Goal: Transaction & Acquisition: Book appointment/travel/reservation

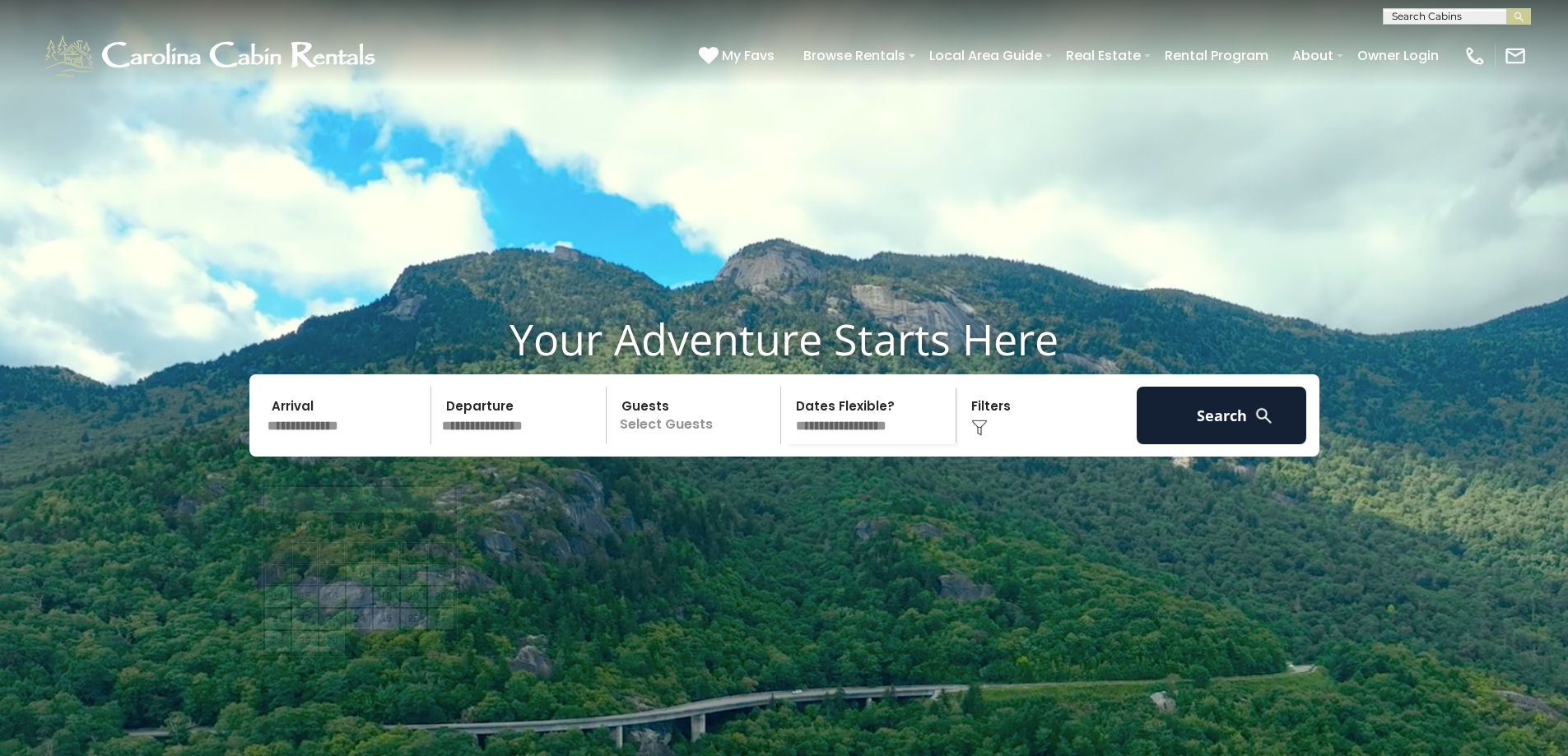
click at [304, 444] on input "text" at bounding box center [346, 415] width 170 height 58
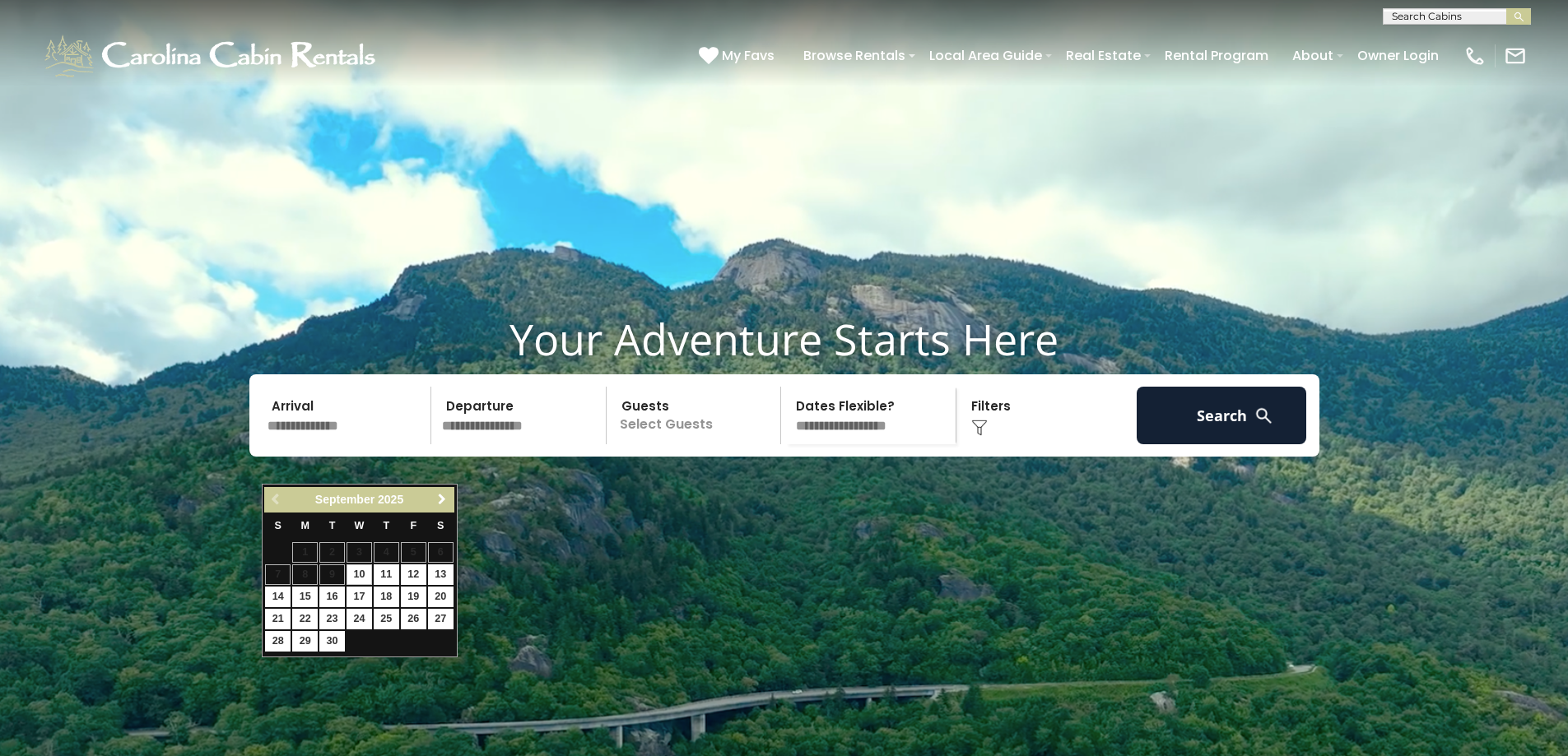
click at [442, 499] on span "Next" at bounding box center [441, 499] width 13 height 13
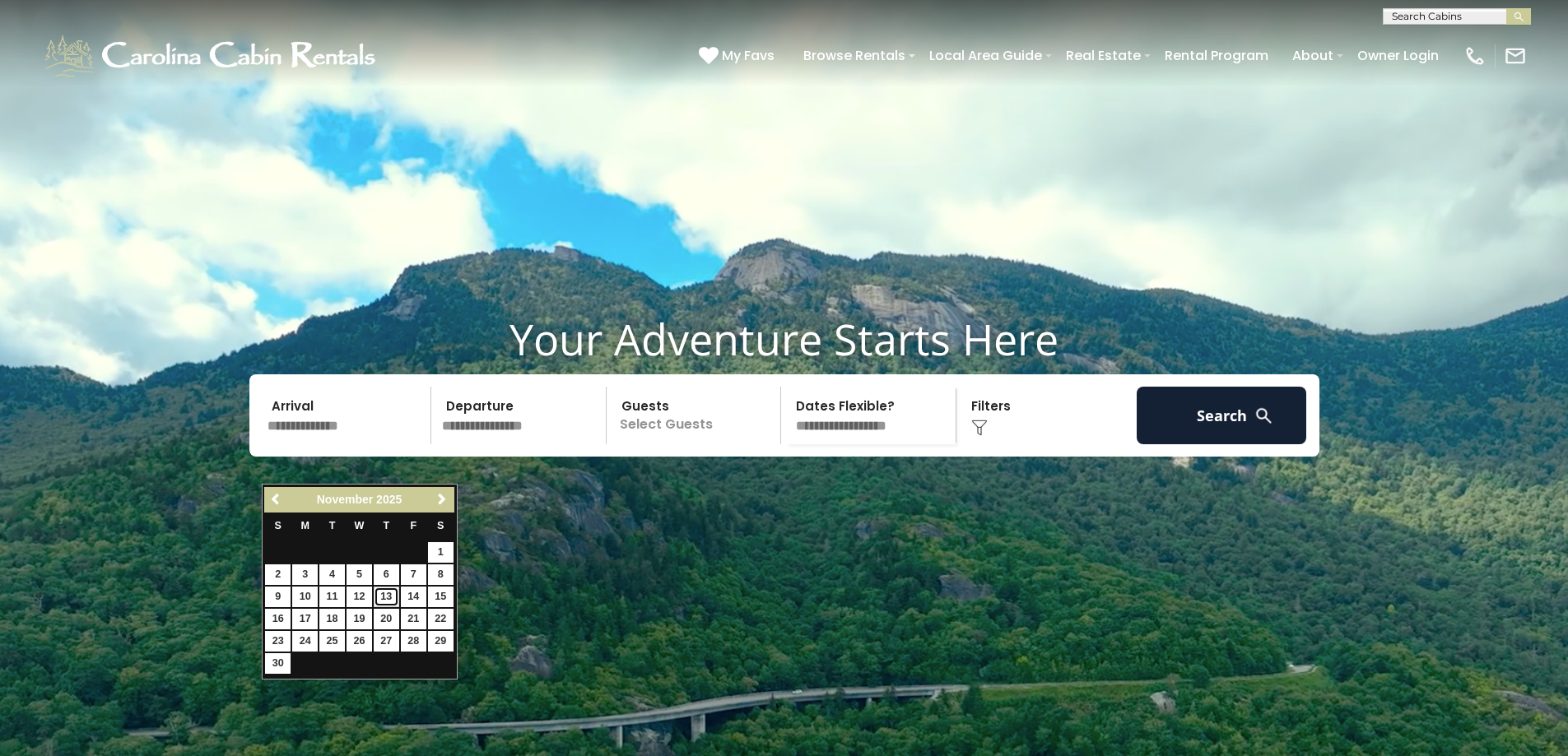
click at [394, 598] on link "13" at bounding box center [386, 596] width 26 height 21
type input "********"
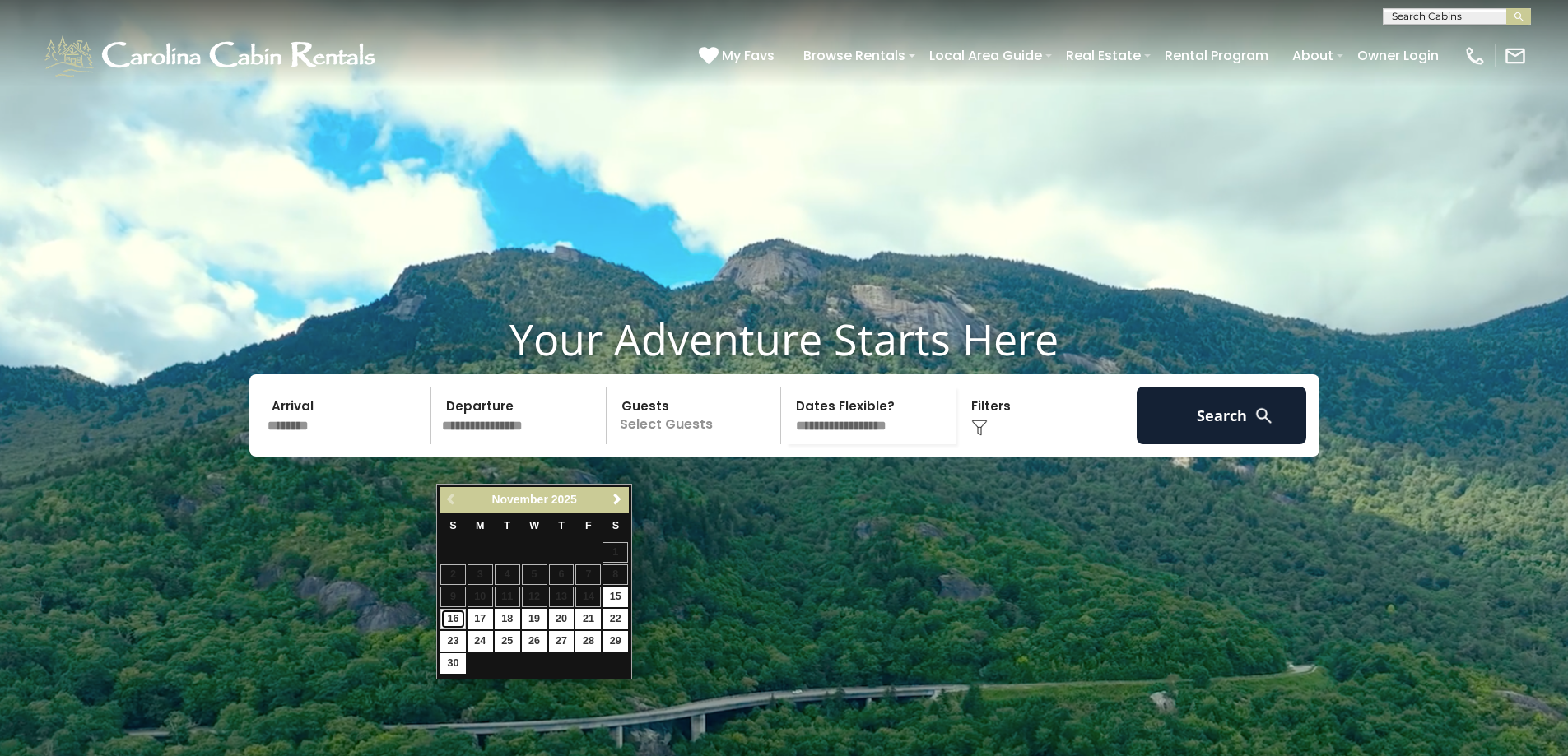
click at [448, 616] on link "16" at bounding box center [453, 619] width 26 height 21
type input "********"
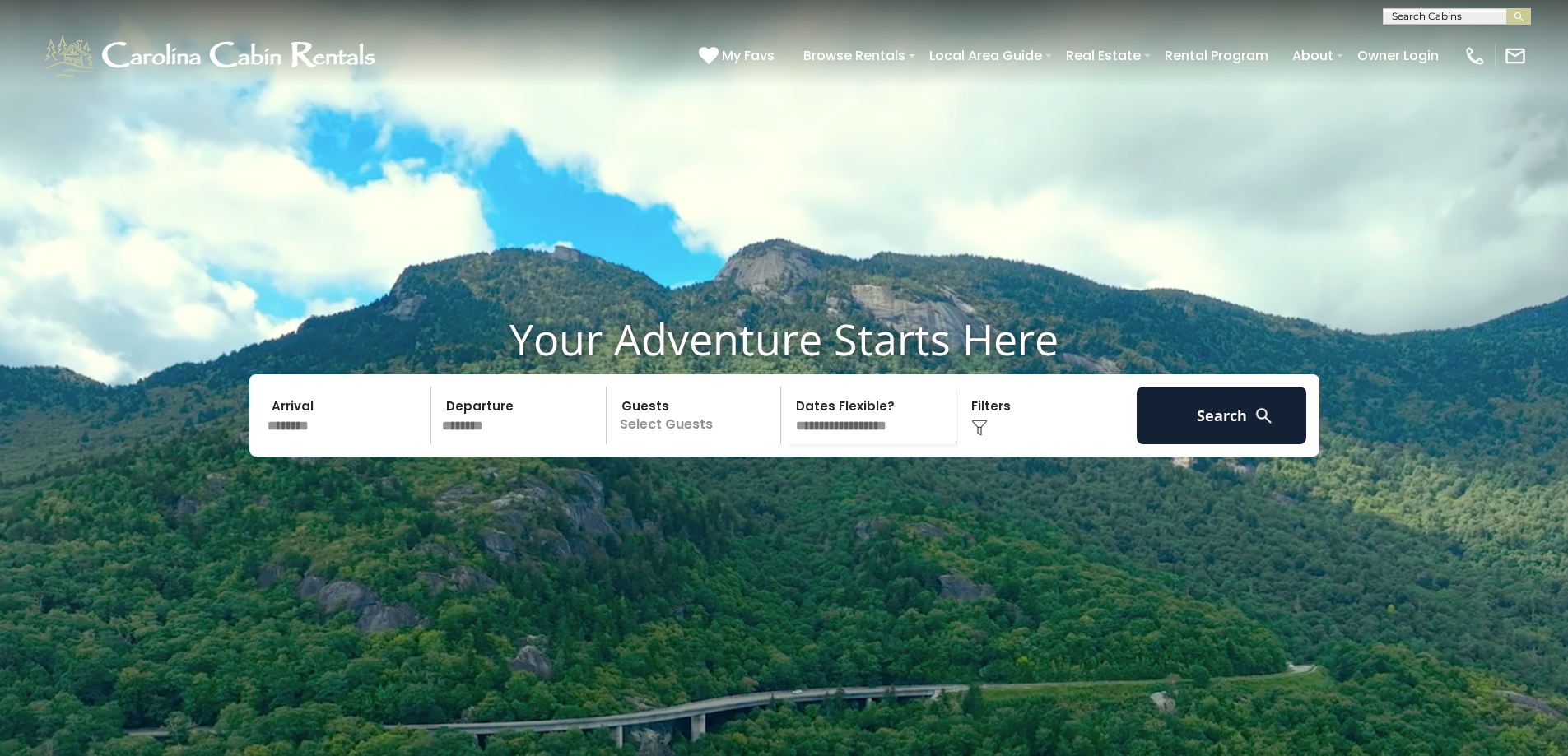
click at [660, 444] on p "Select Guests" at bounding box center [696, 415] width 170 height 58
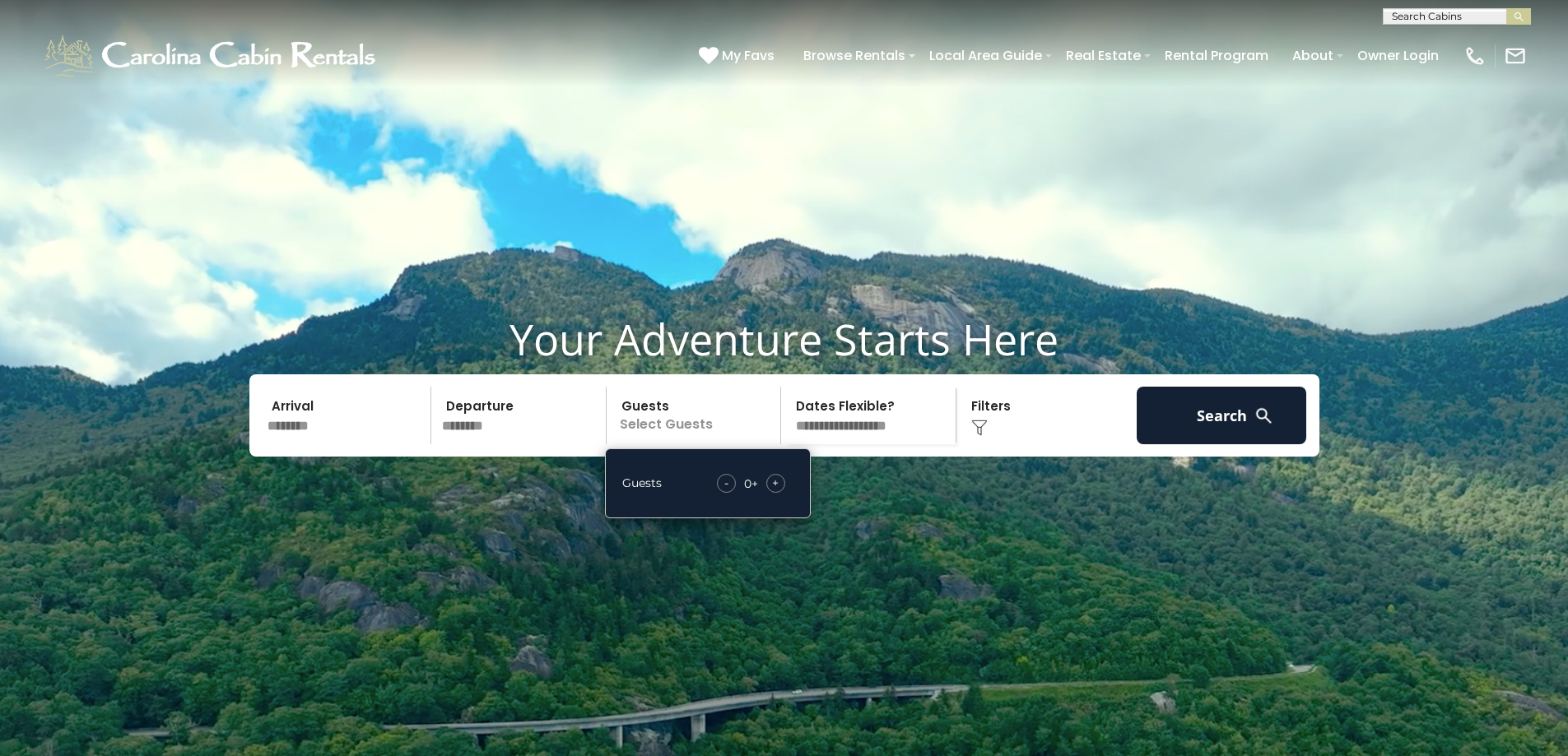
click at [773, 491] on span "+" at bounding box center [775, 482] width 7 height 17
click at [826, 444] on select "**********" at bounding box center [870, 415] width 170 height 58
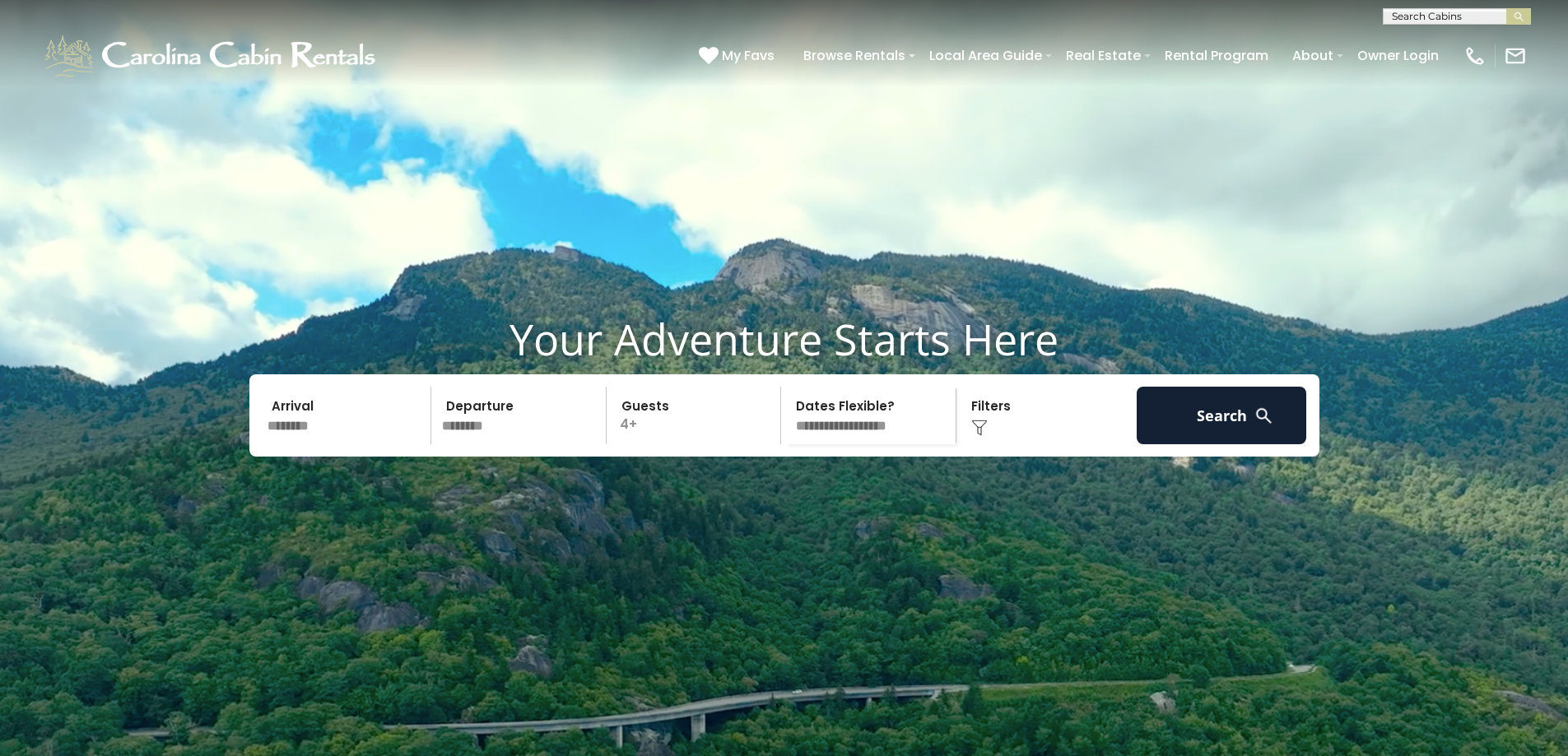
click at [786, 426] on select "**********" at bounding box center [870, 415] width 170 height 58
click at [1236, 444] on button "Search" at bounding box center [1221, 415] width 170 height 58
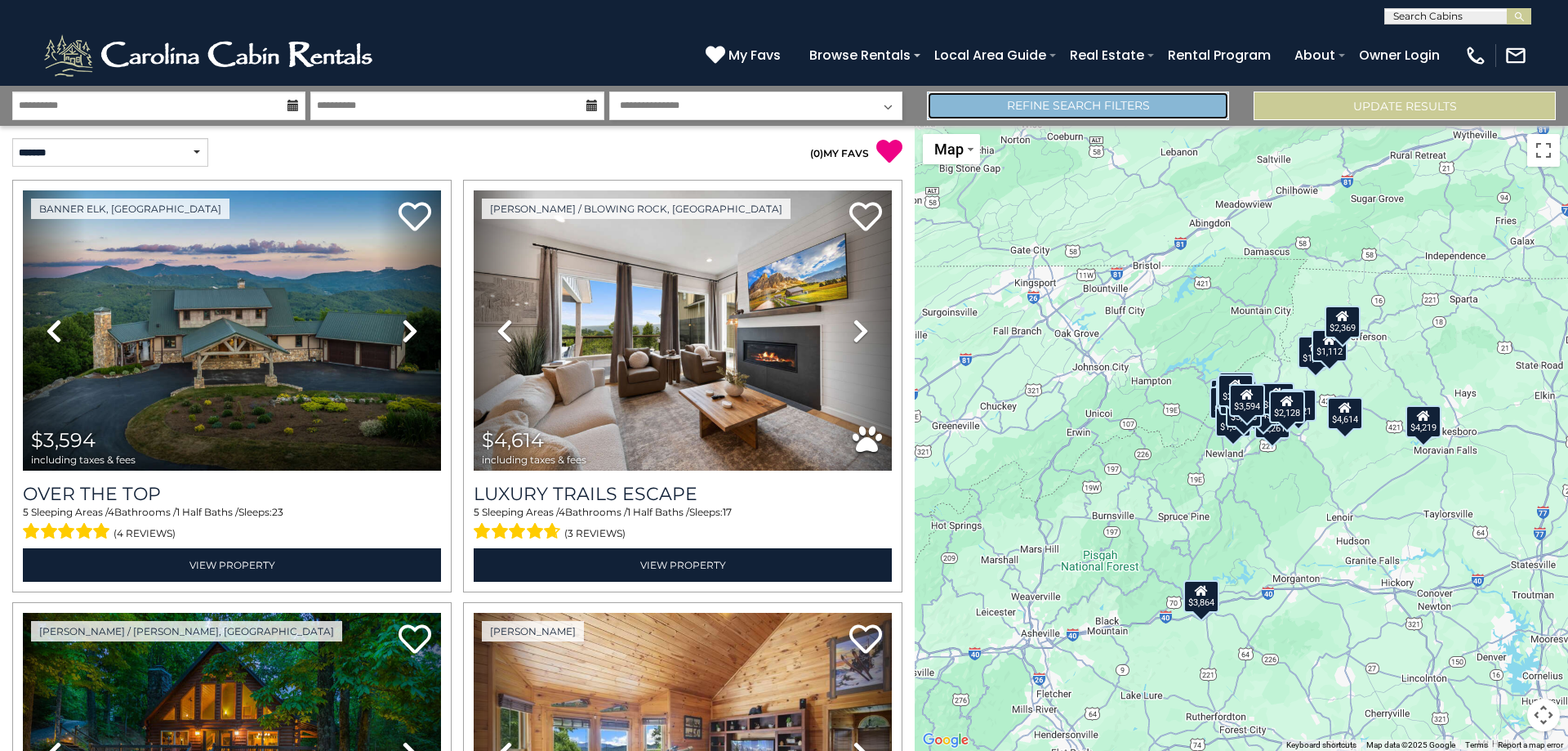
click at [1025, 103] on link "Refine Search Filters" at bounding box center [1078, 105] width 302 height 28
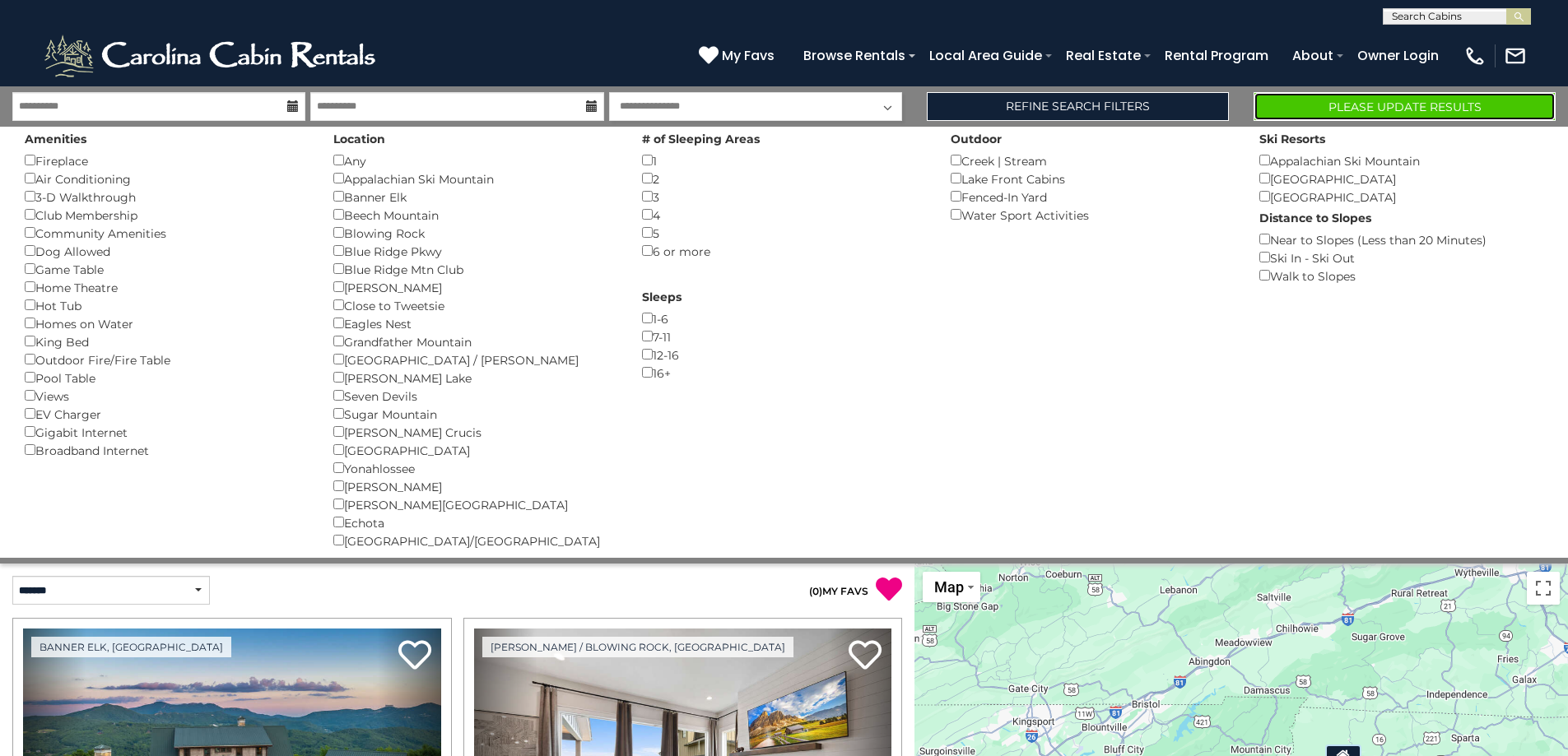
click at [1371, 101] on button "Please Update Results" at bounding box center [1404, 106] width 302 height 28
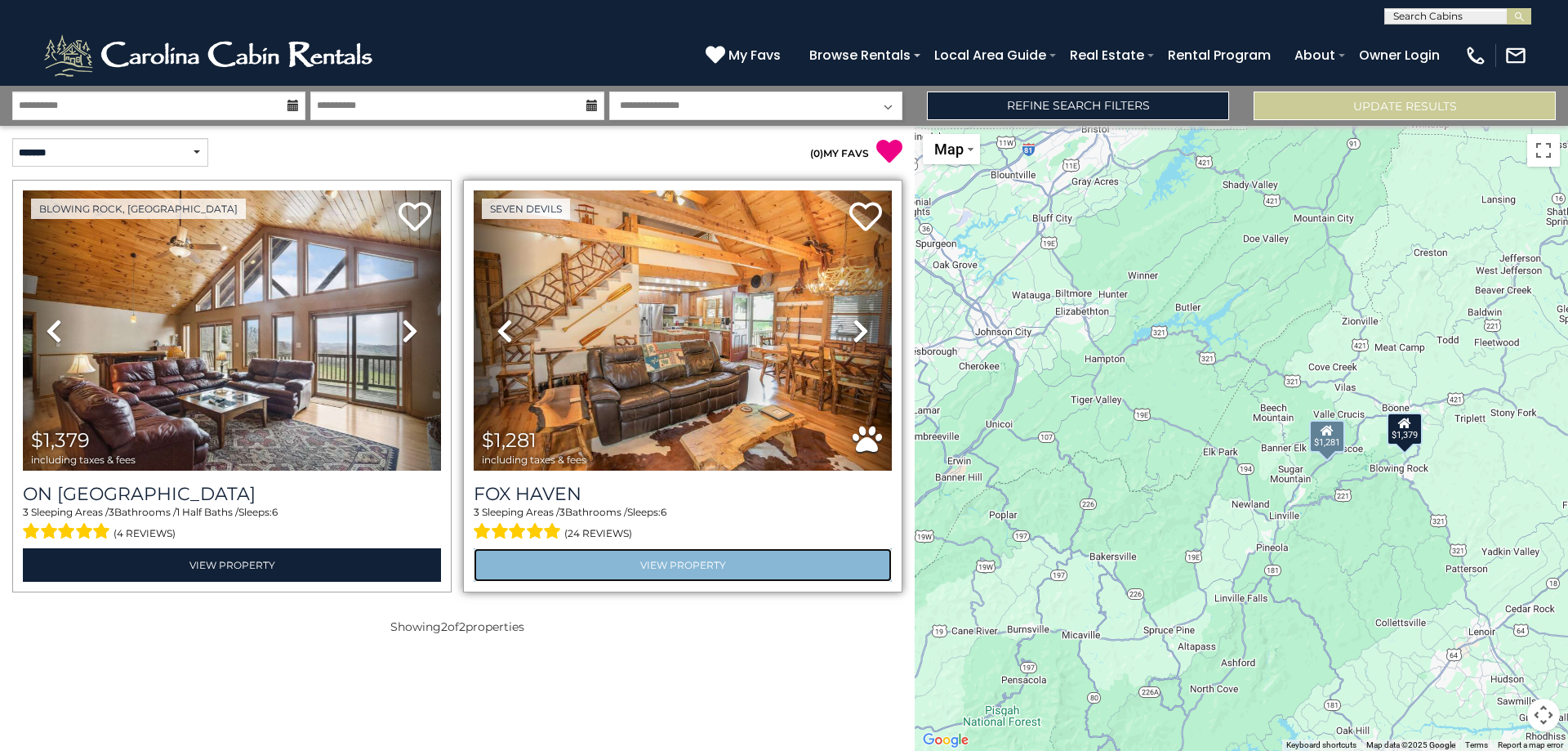
click at [688, 561] on link "View Property" at bounding box center [683, 565] width 418 height 33
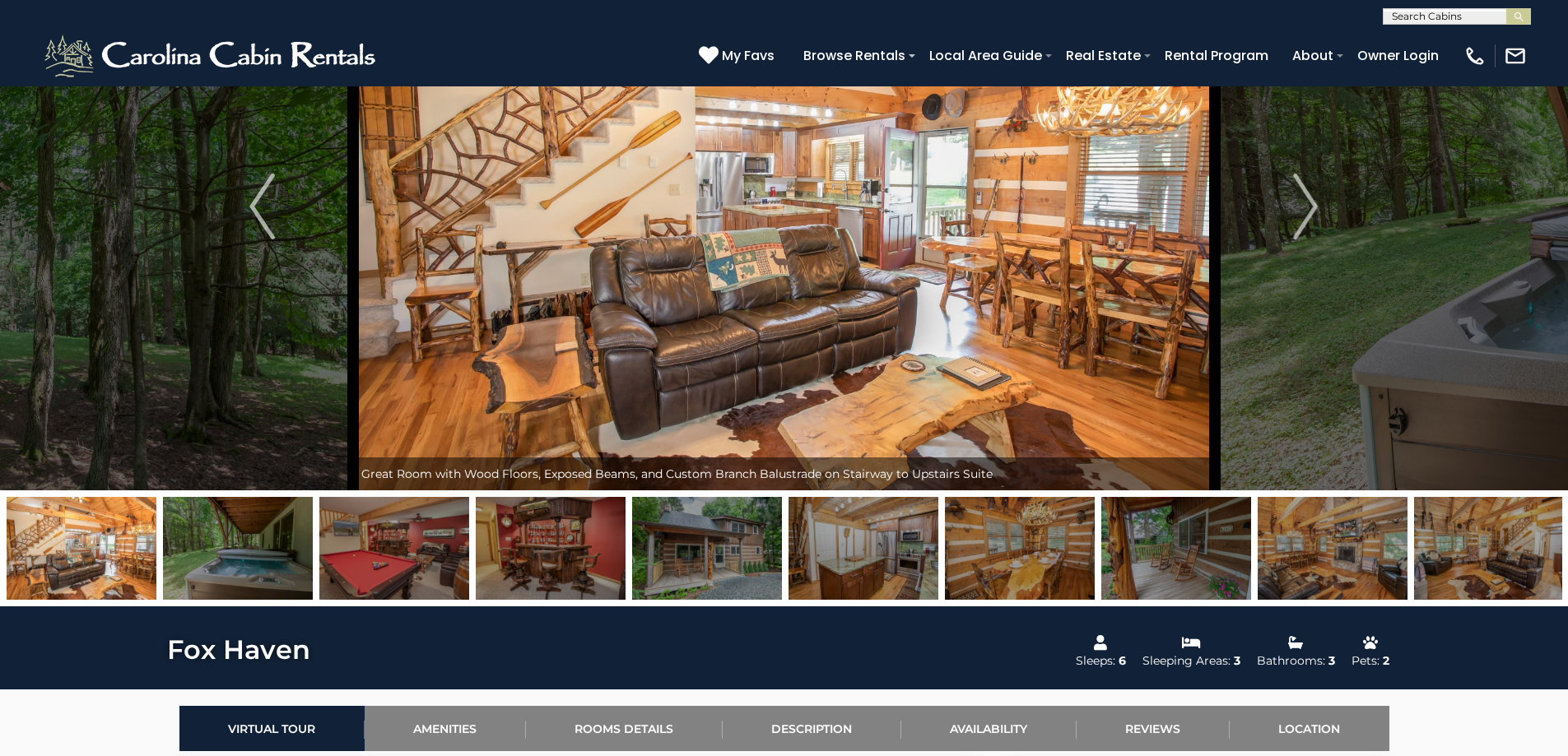
scroll to position [165, 0]
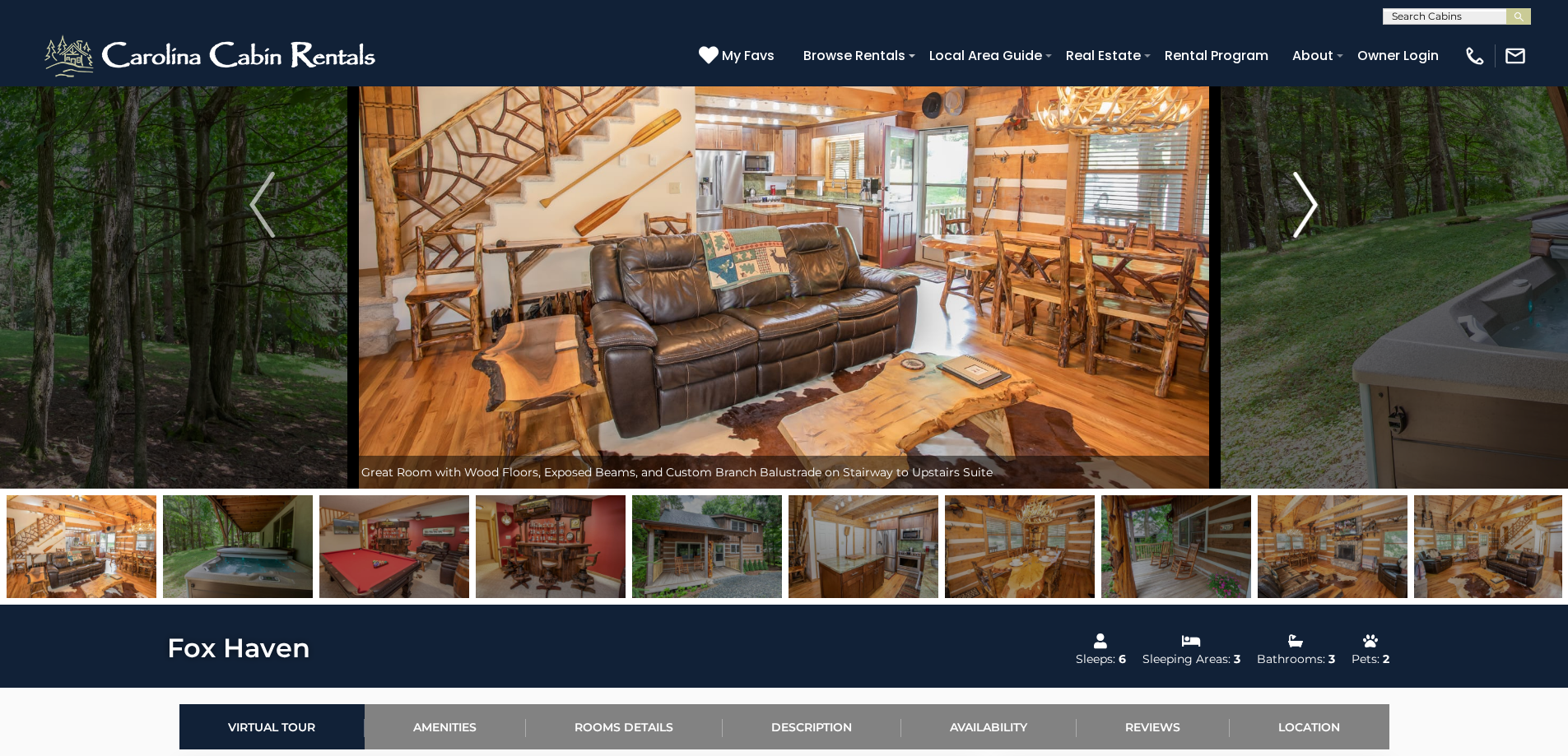
click at [1311, 205] on img "Next" at bounding box center [1305, 204] width 25 height 66
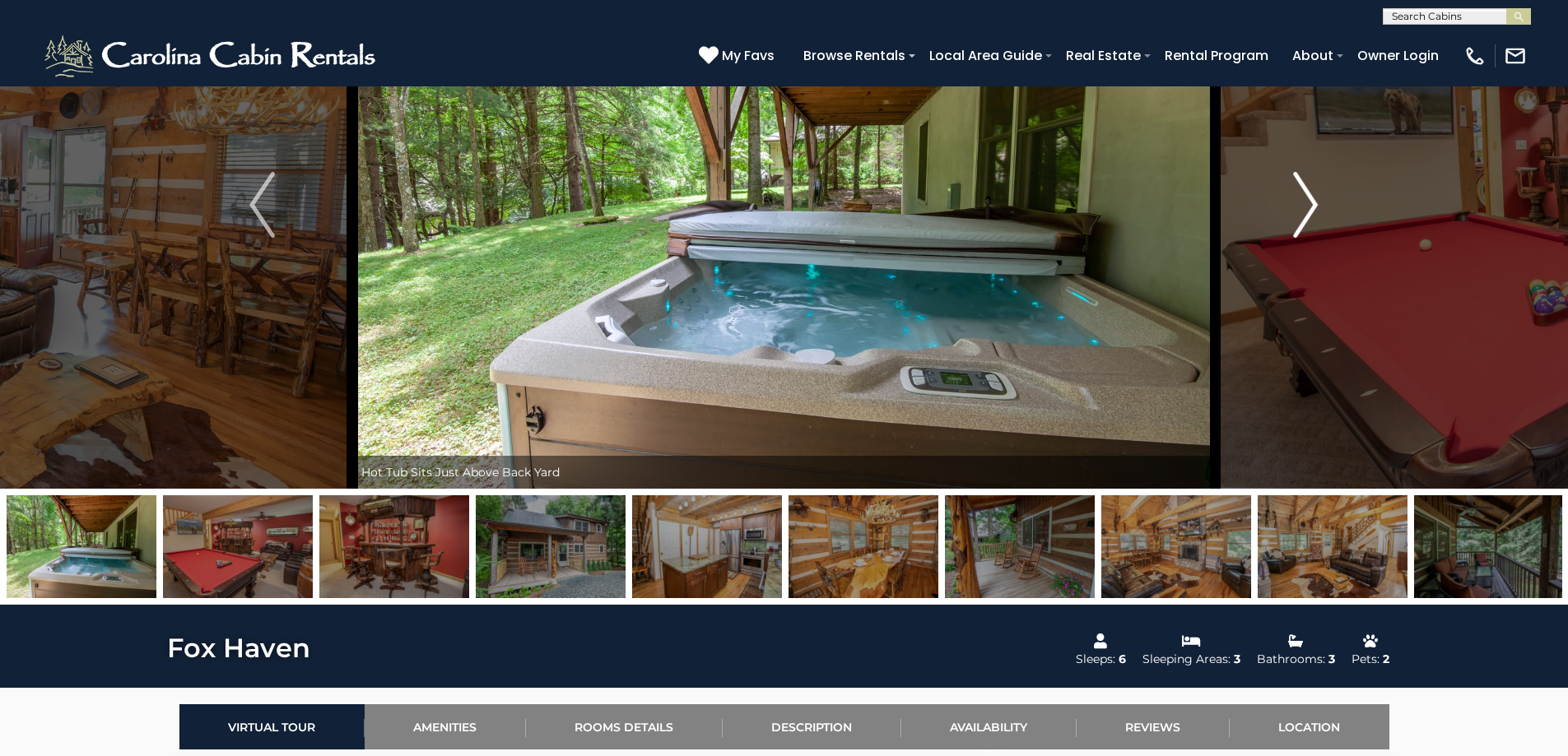
click at [1311, 205] on img "Next" at bounding box center [1305, 204] width 25 height 66
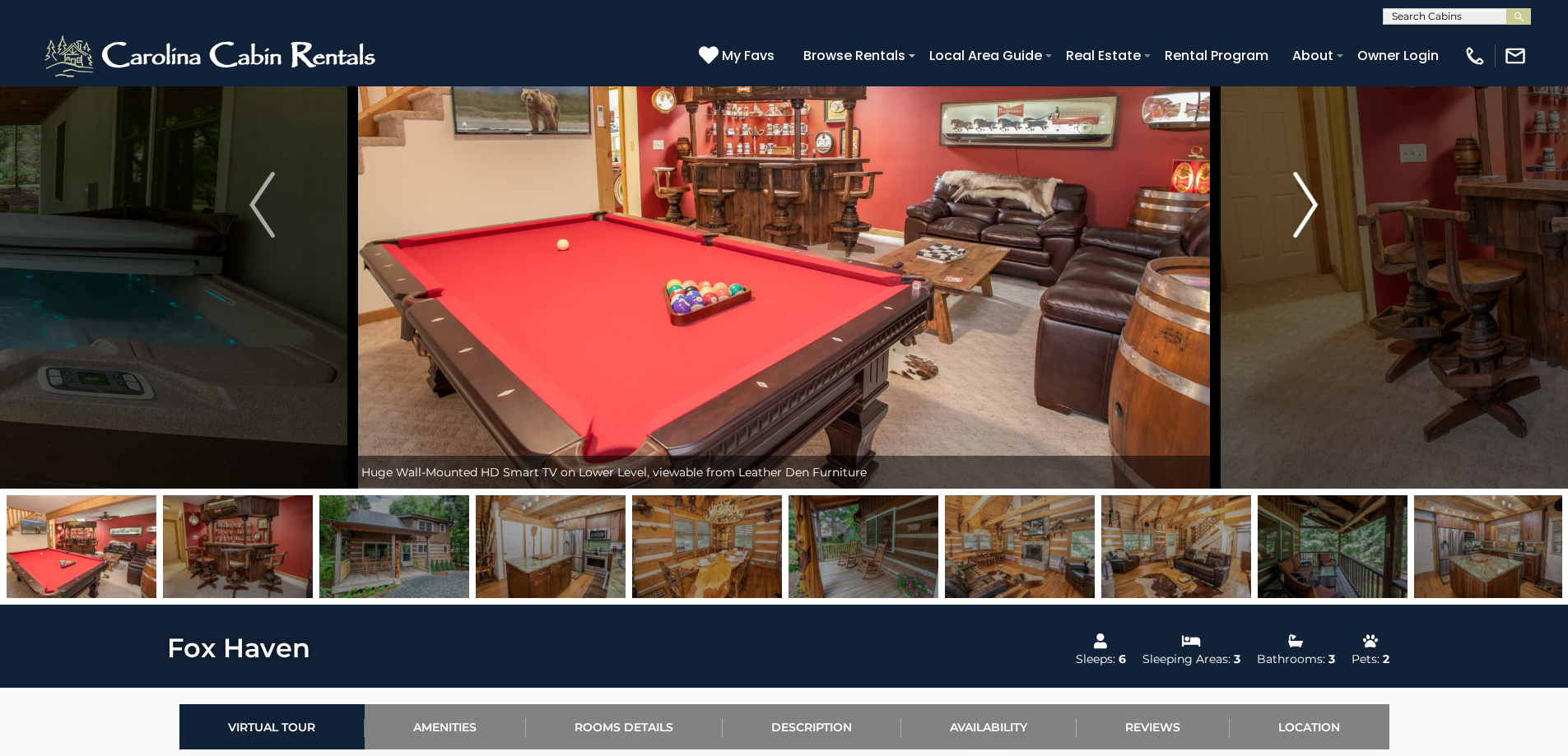
click at [1311, 205] on img "Next" at bounding box center [1305, 204] width 25 height 66
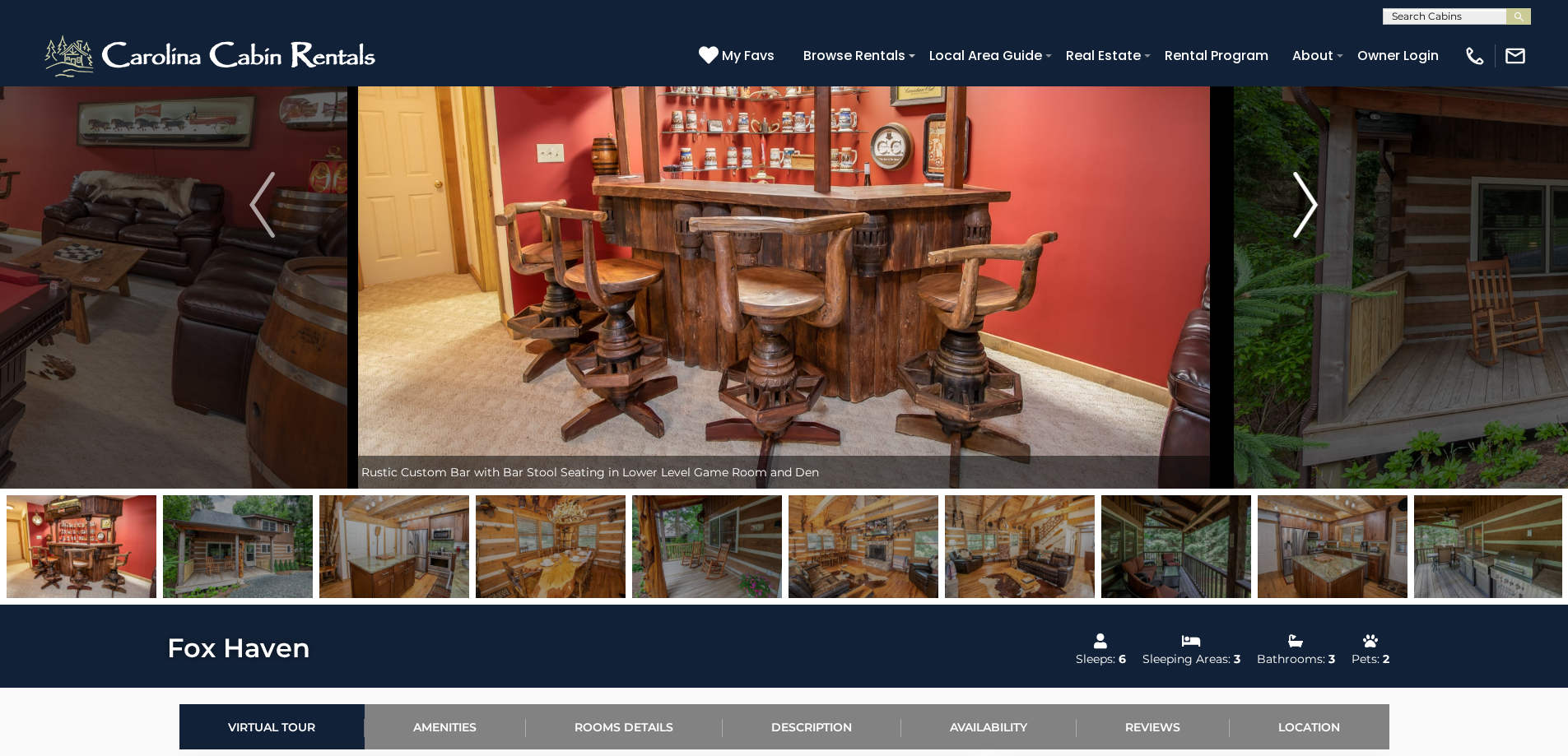
click at [1311, 205] on img "Next" at bounding box center [1305, 204] width 25 height 66
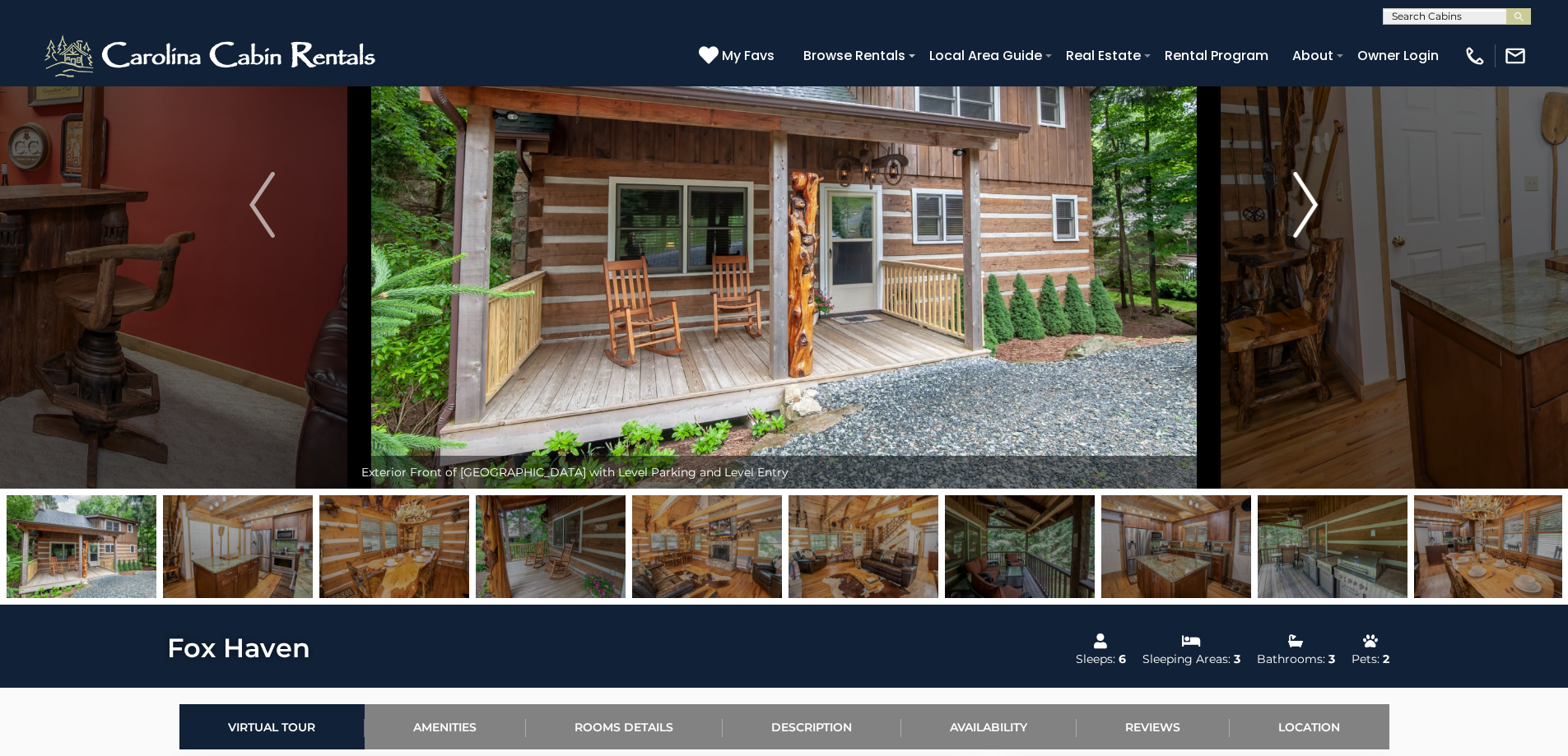
click at [1311, 205] on img "Next" at bounding box center [1305, 204] width 25 height 66
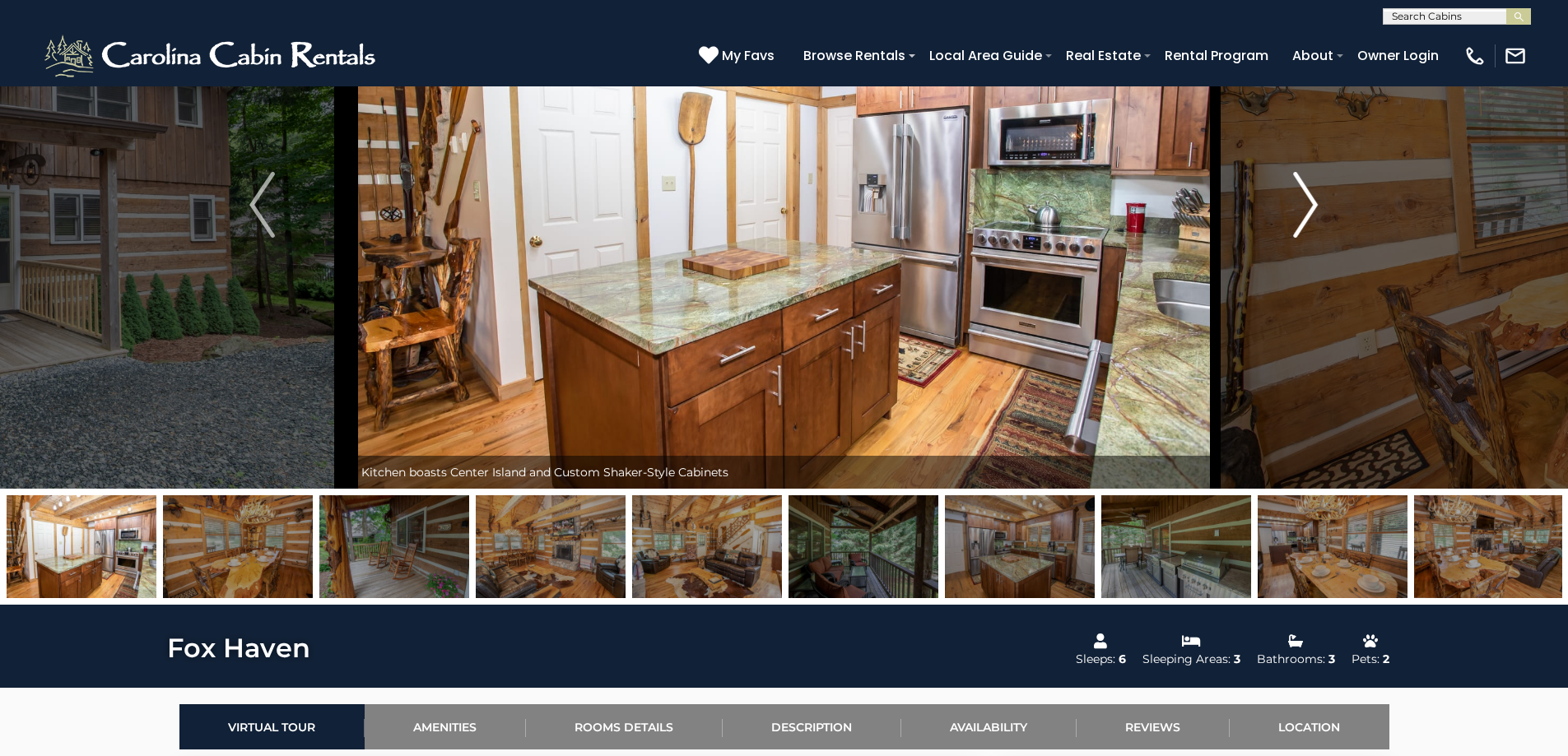
click at [1311, 205] on img "Next" at bounding box center [1305, 204] width 25 height 66
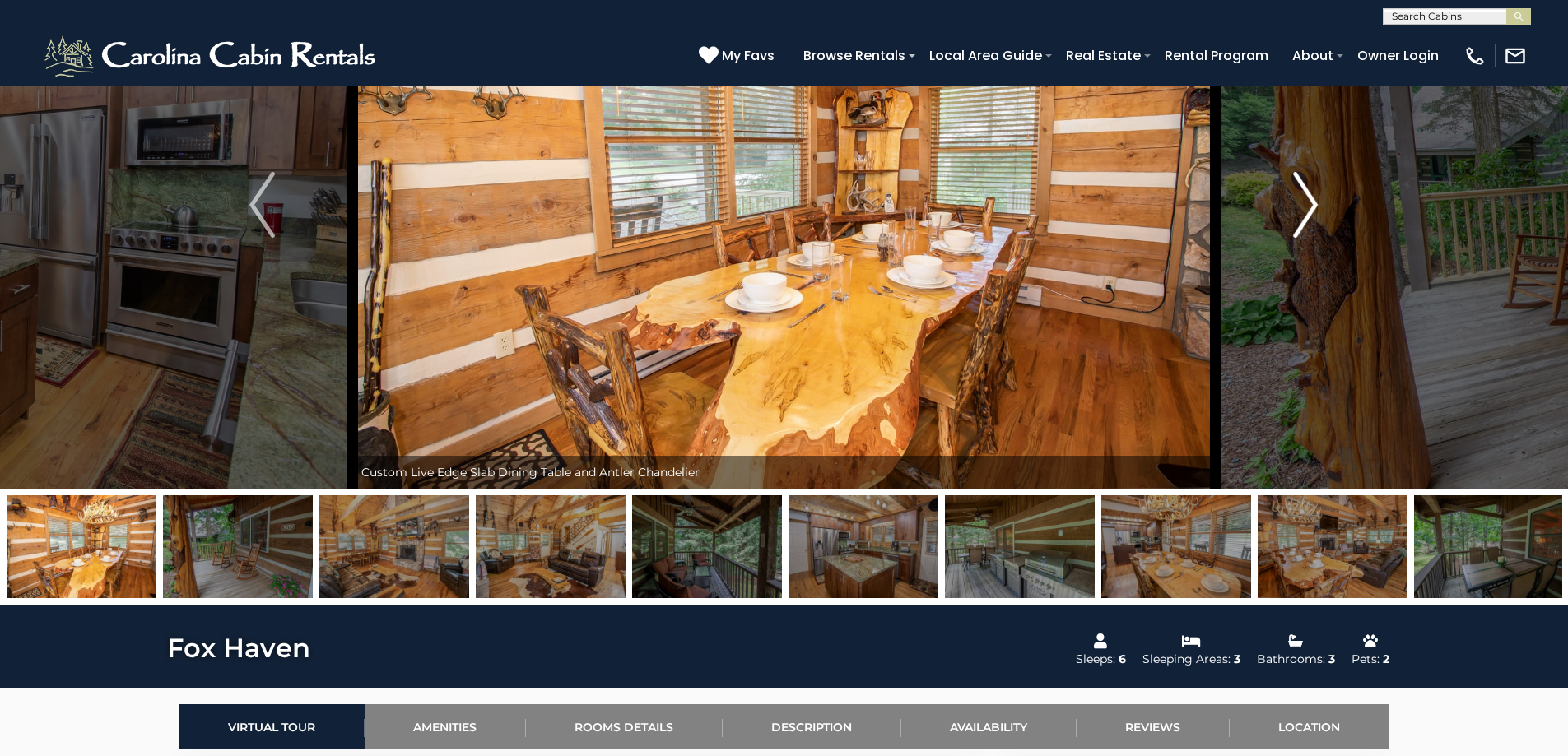
click at [1311, 205] on img "Next" at bounding box center [1305, 204] width 25 height 66
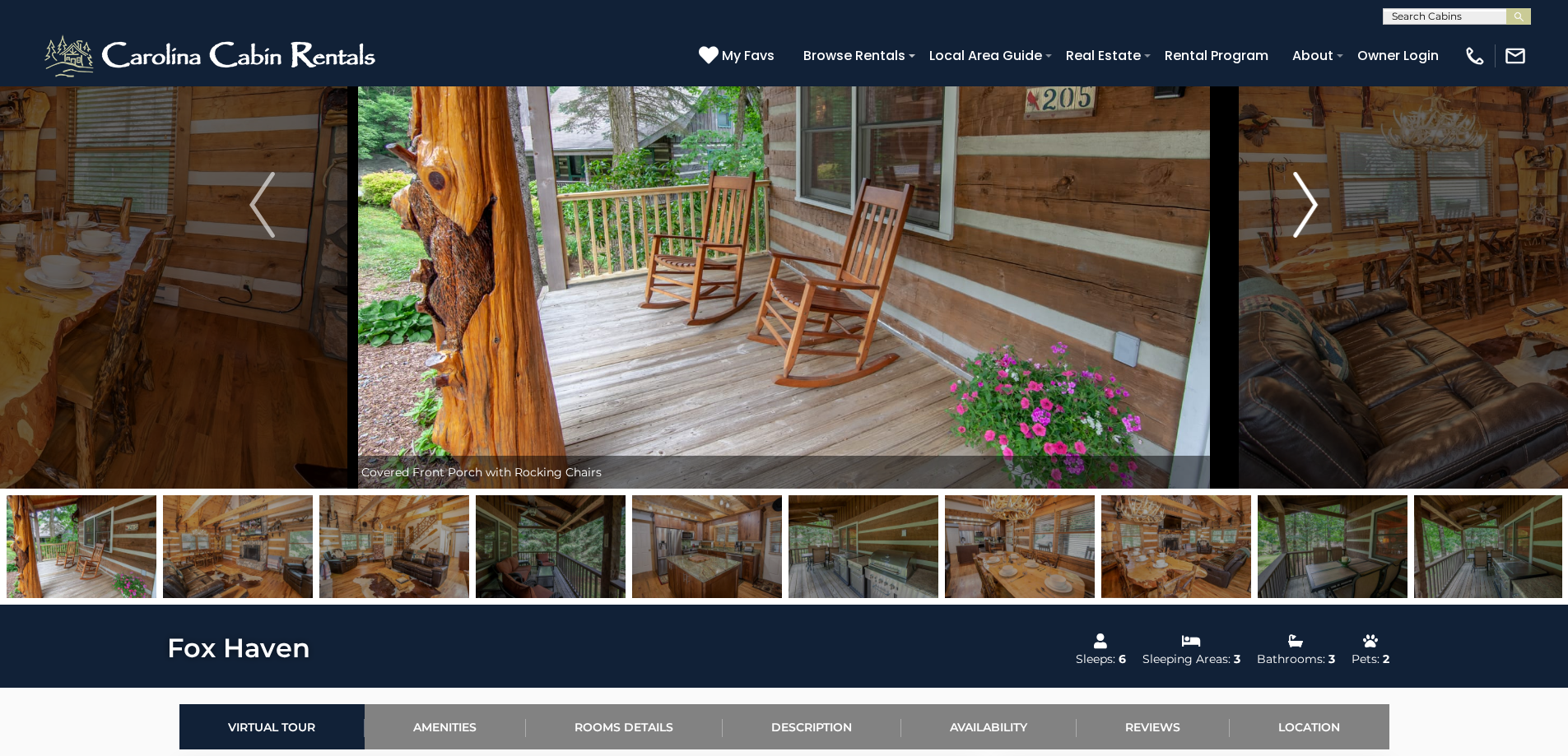
click at [1311, 205] on img "Next" at bounding box center [1305, 204] width 25 height 66
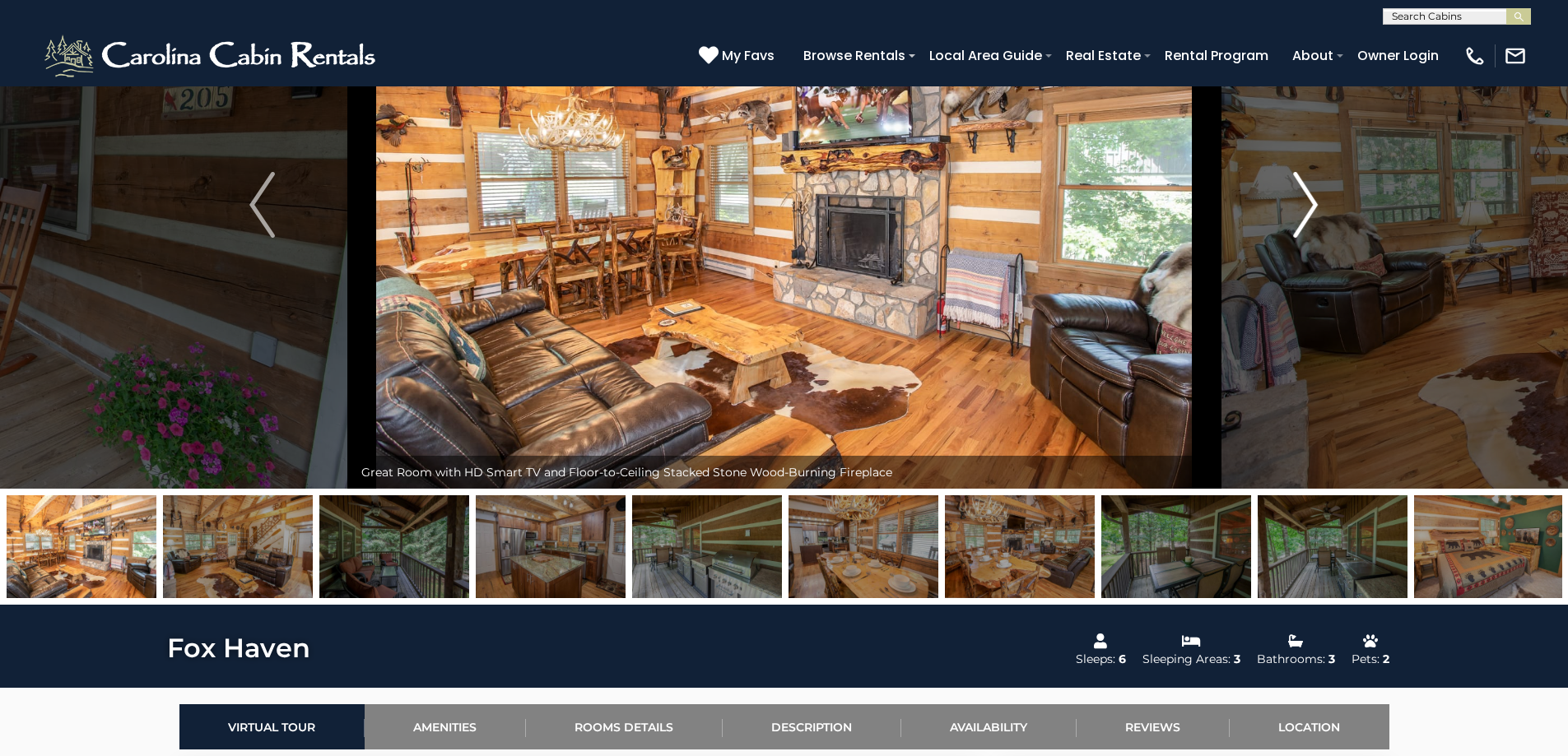
click at [1311, 205] on img "Next" at bounding box center [1305, 204] width 25 height 66
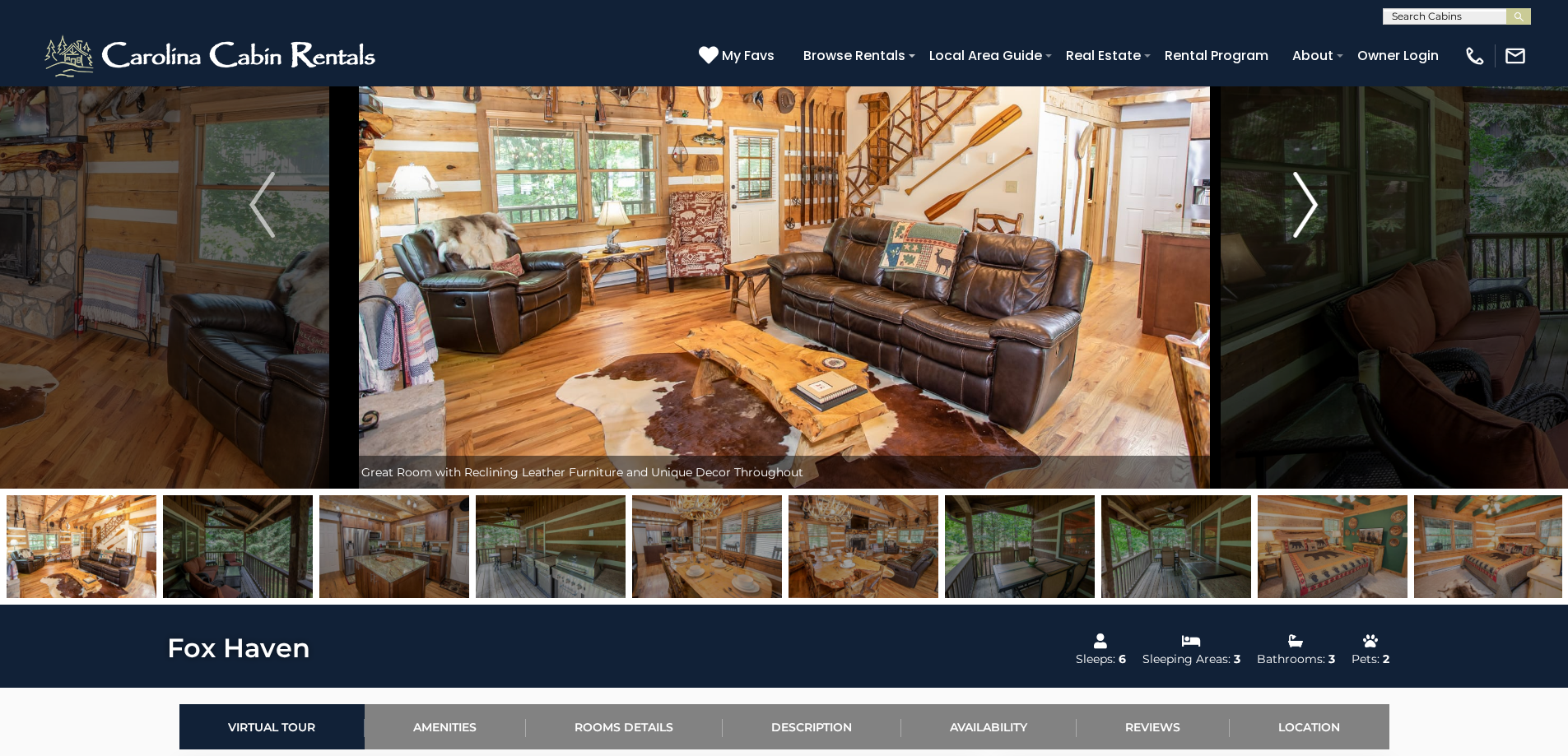
click at [1311, 205] on img "Next" at bounding box center [1305, 204] width 25 height 66
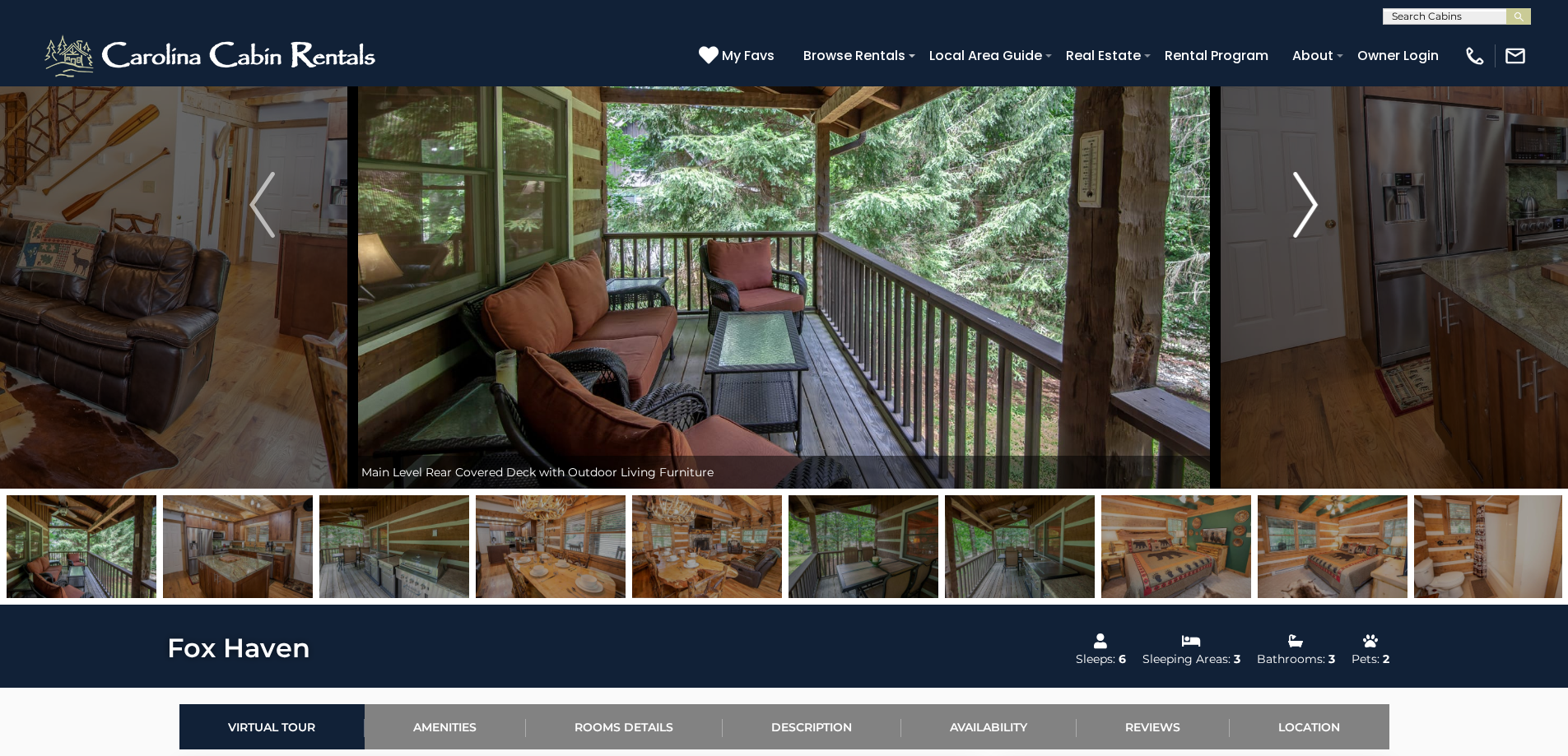
click at [1311, 205] on img "Next" at bounding box center [1305, 204] width 25 height 66
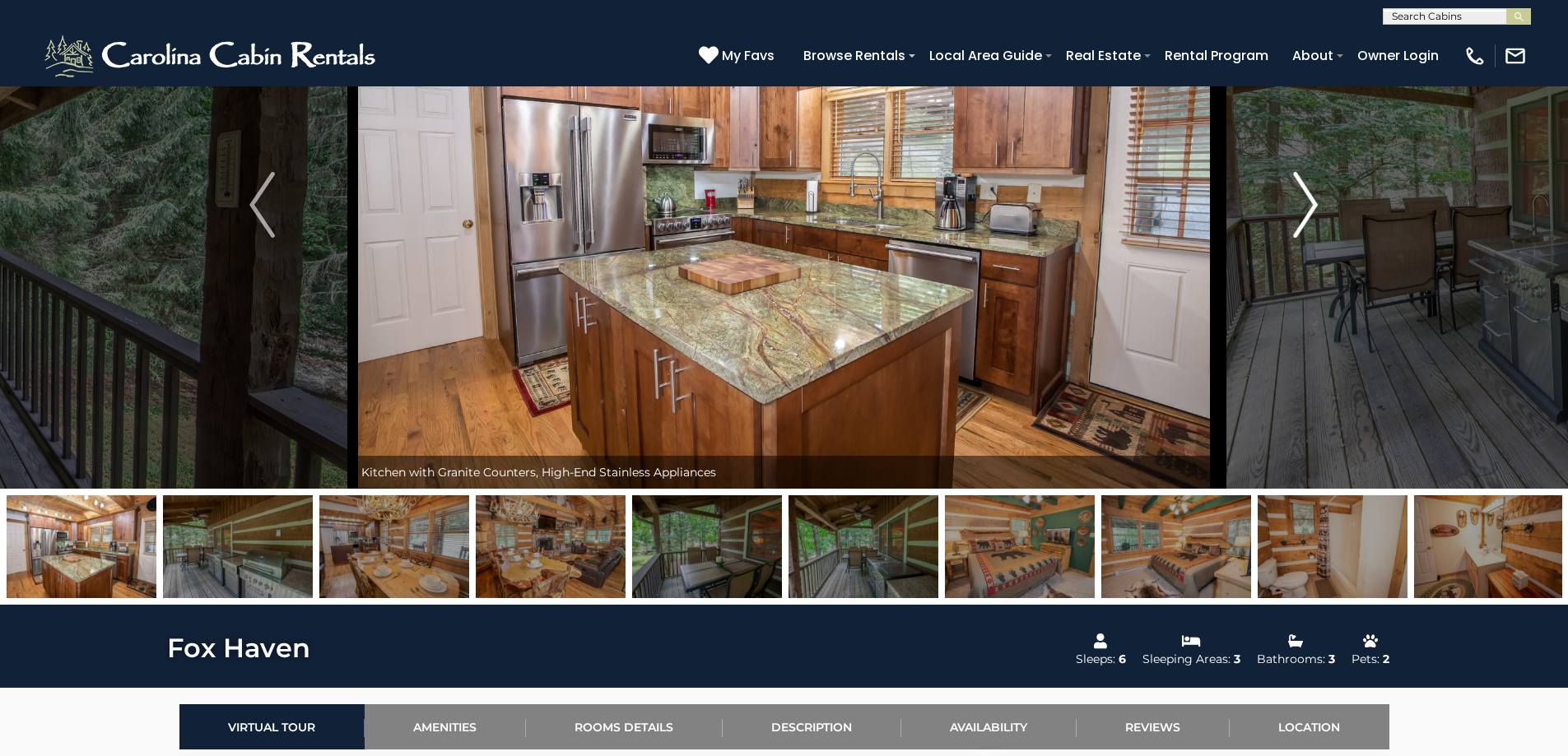
click at [1311, 205] on img "Next" at bounding box center [1305, 204] width 25 height 66
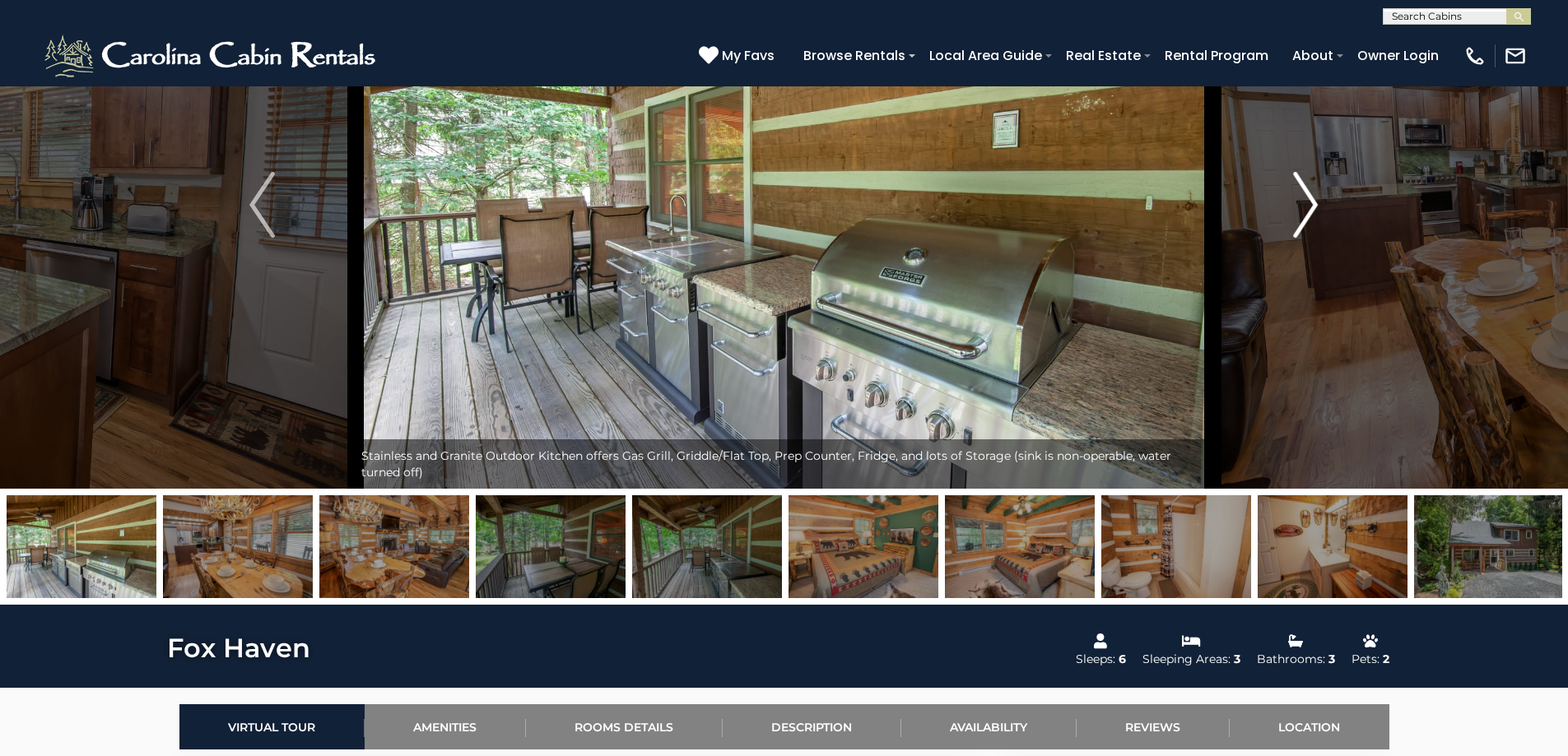
click at [1311, 205] on img "Next" at bounding box center [1305, 204] width 25 height 66
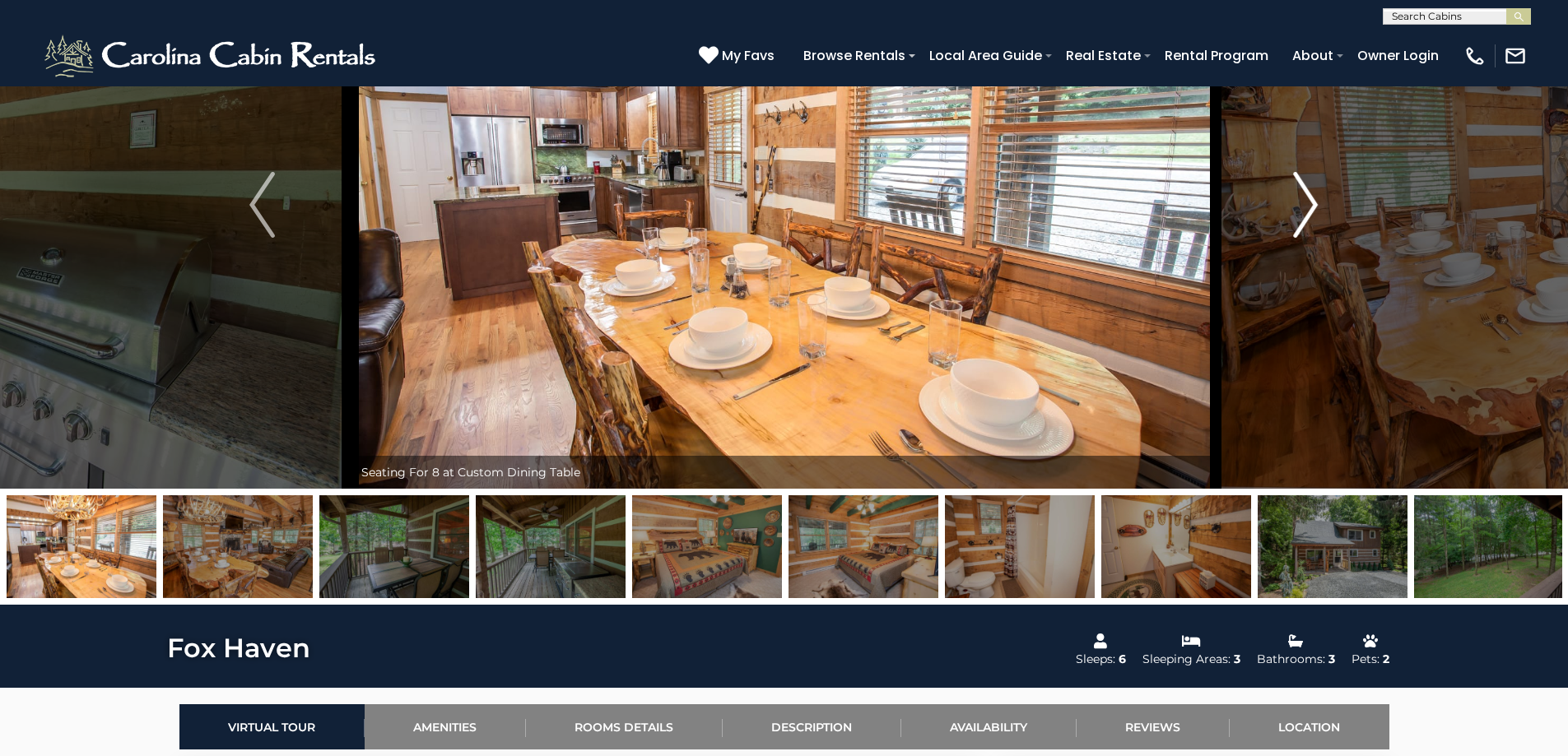
click at [1311, 205] on img "Next" at bounding box center [1305, 204] width 25 height 66
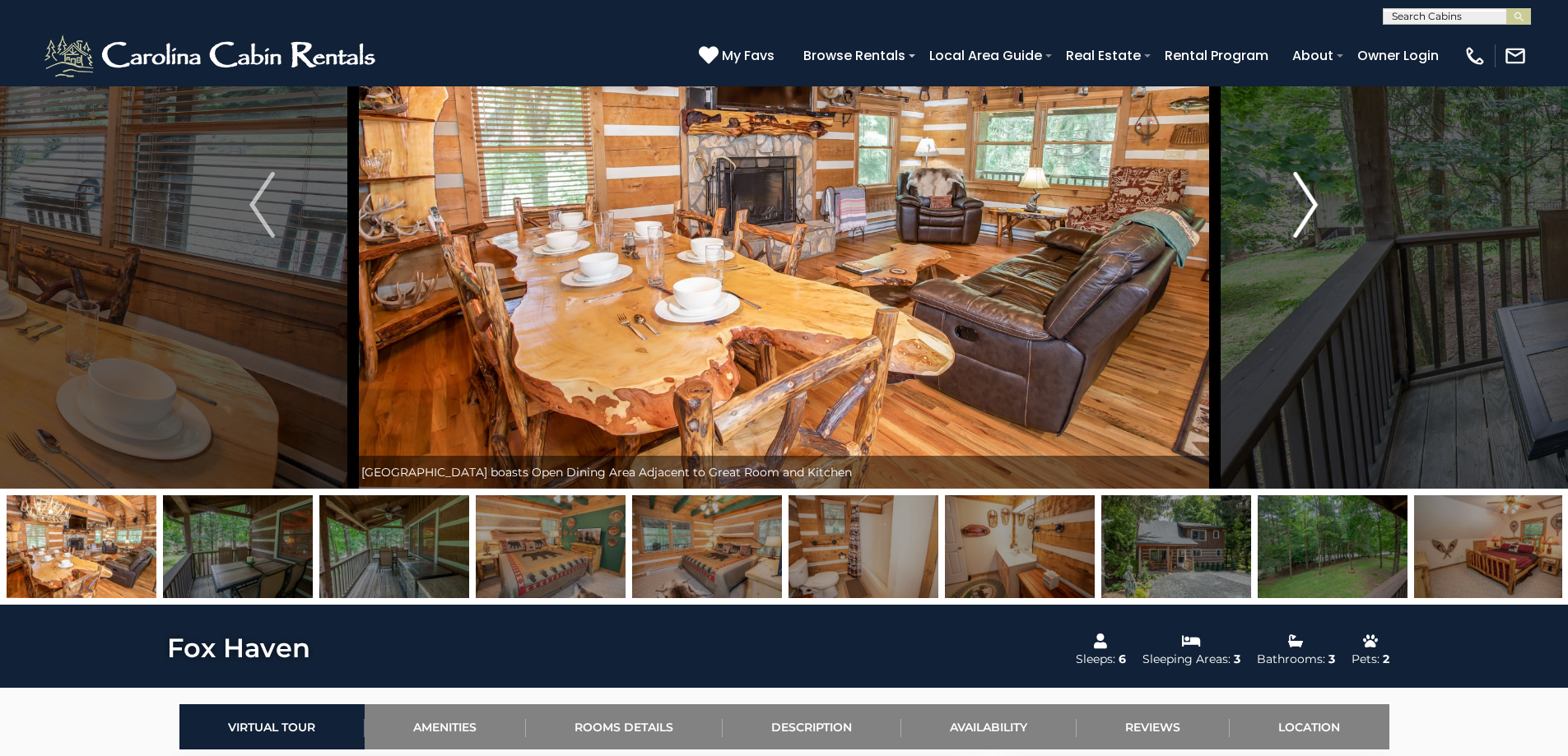
click at [1311, 205] on img "Next" at bounding box center [1305, 204] width 25 height 66
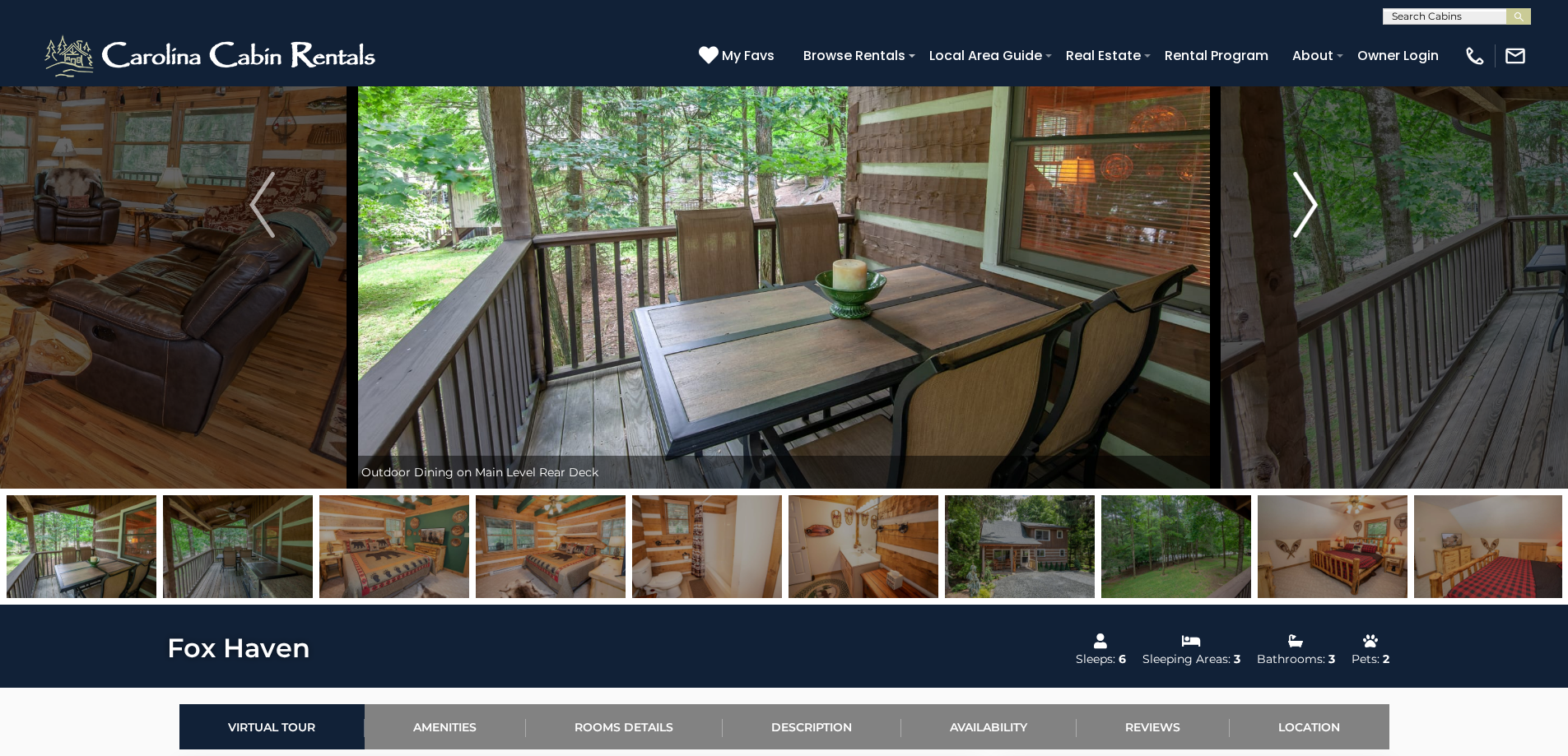
click at [1311, 205] on img "Next" at bounding box center [1305, 204] width 25 height 66
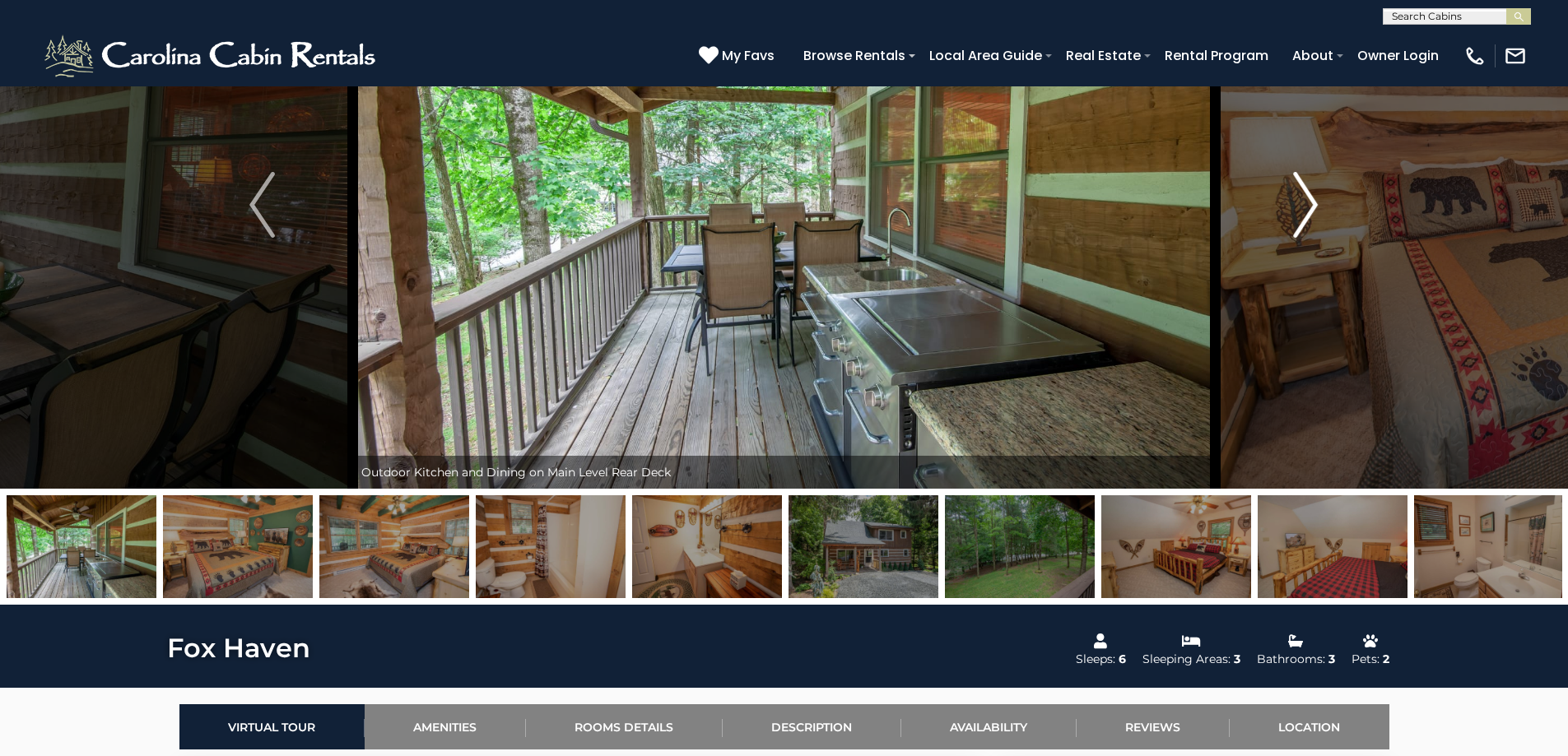
click at [1311, 205] on img "Next" at bounding box center [1305, 204] width 25 height 66
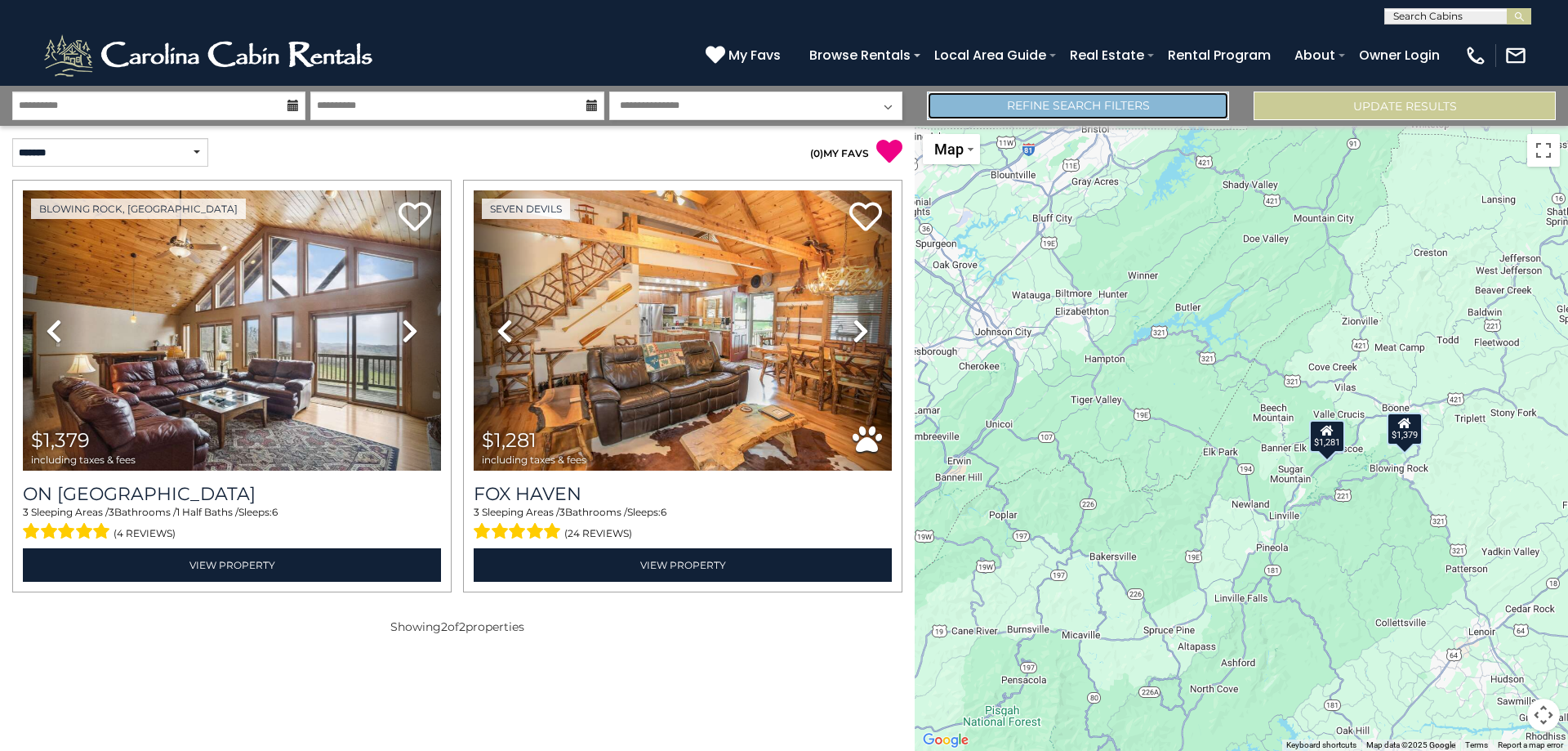
click at [978, 103] on link "Refine Search Filters" at bounding box center [1078, 105] width 302 height 28
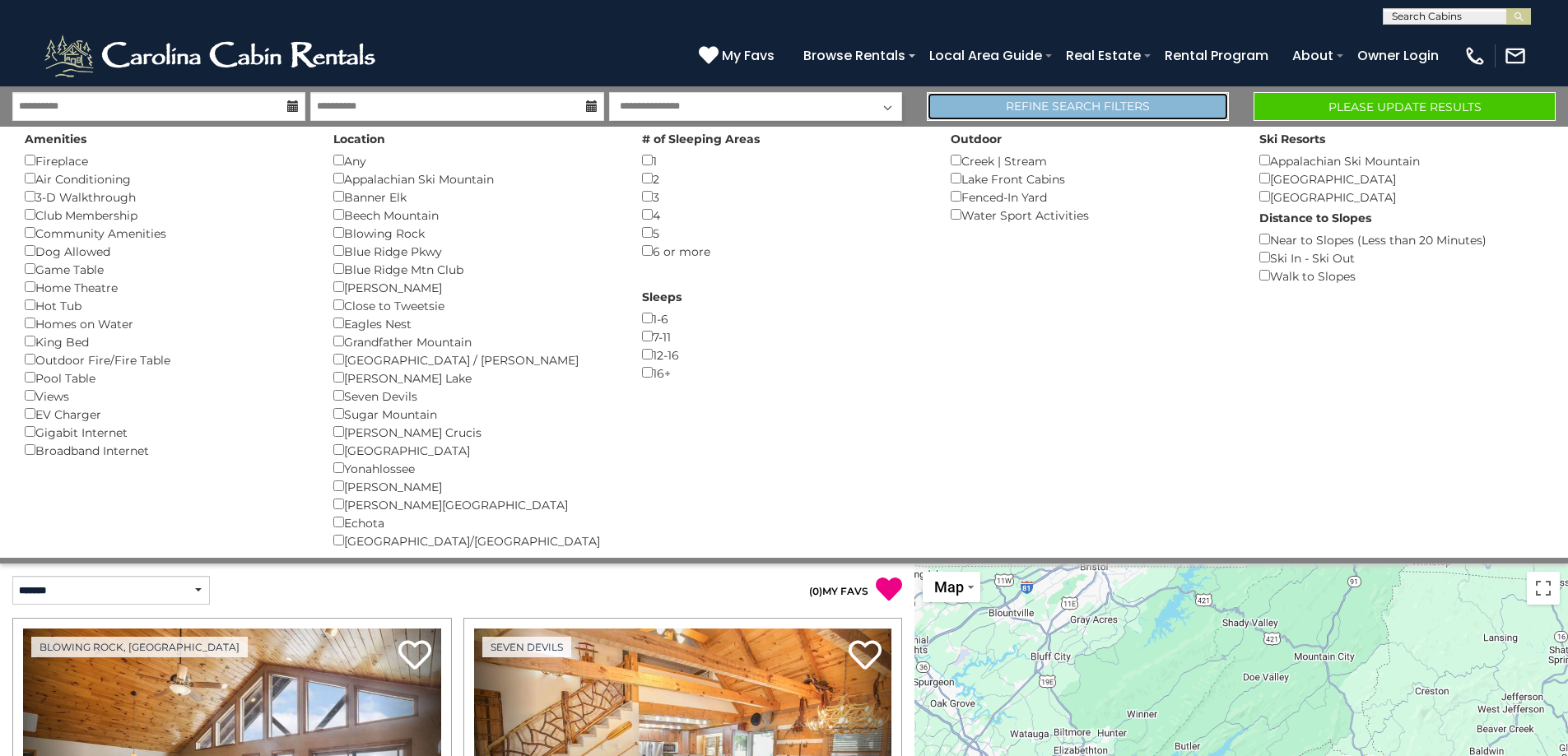
click at [1118, 104] on link "Refine Search Filters" at bounding box center [1077, 106] width 302 height 28
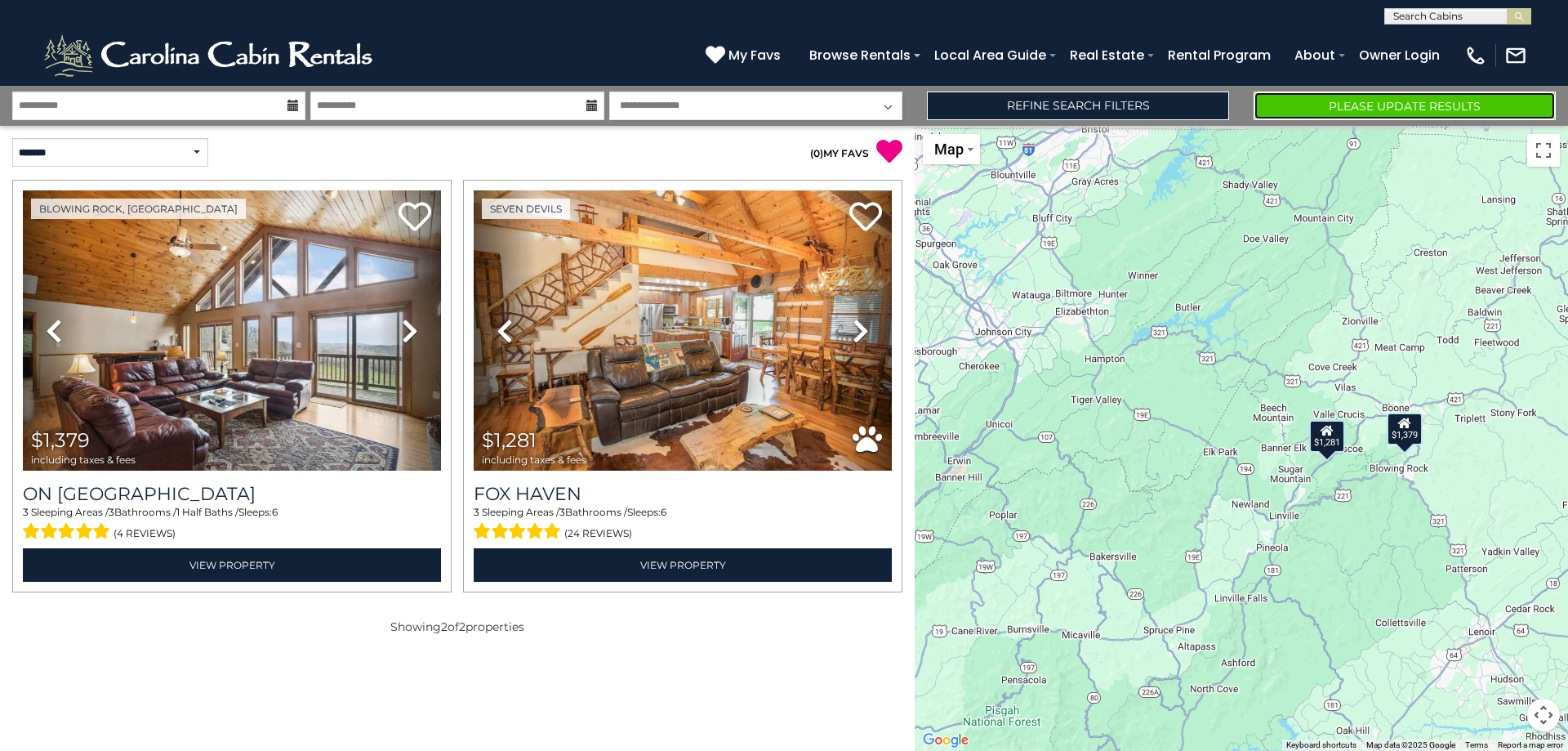
click at [1314, 100] on button "Please Update Results" at bounding box center [1405, 105] width 302 height 28
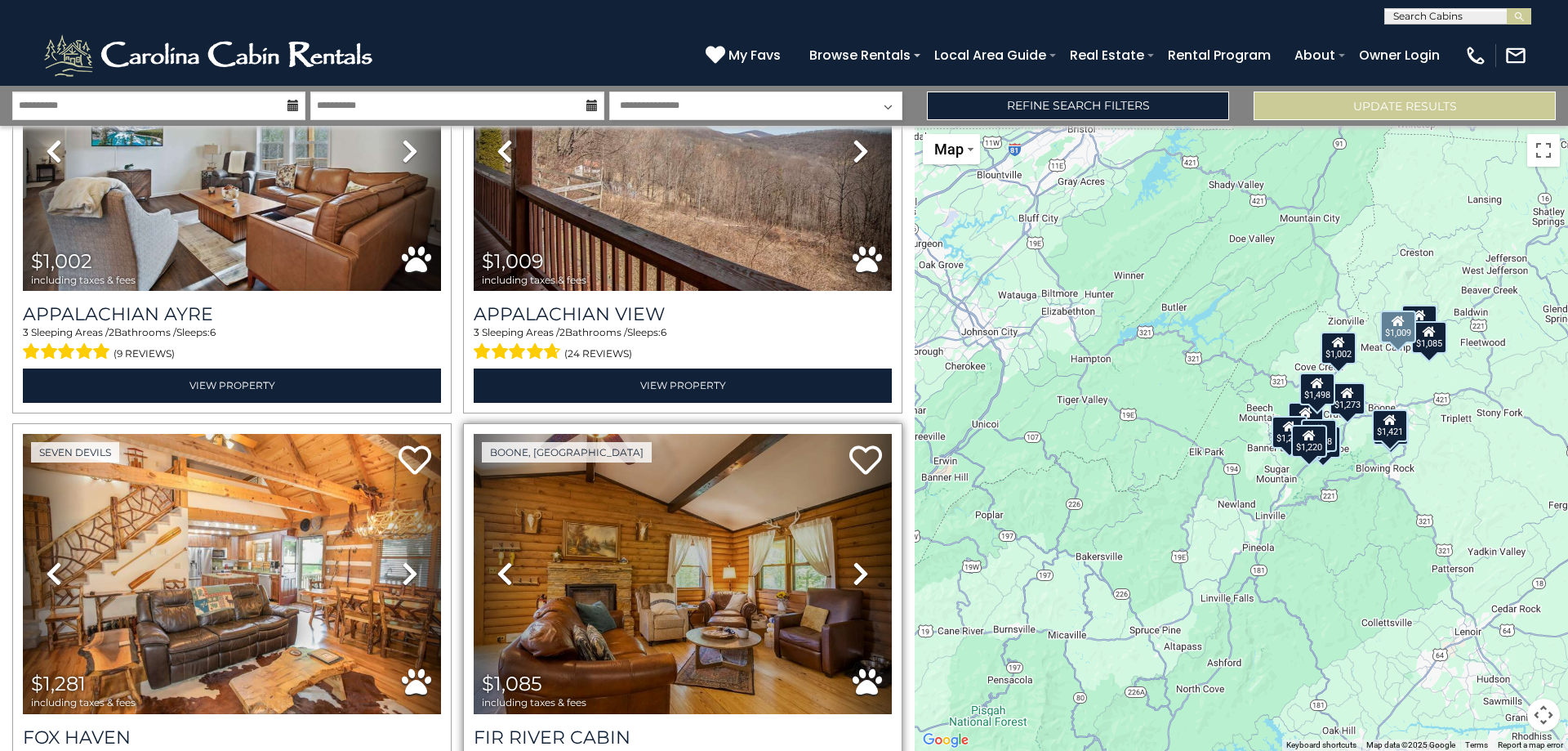
scroll to position [1960, 0]
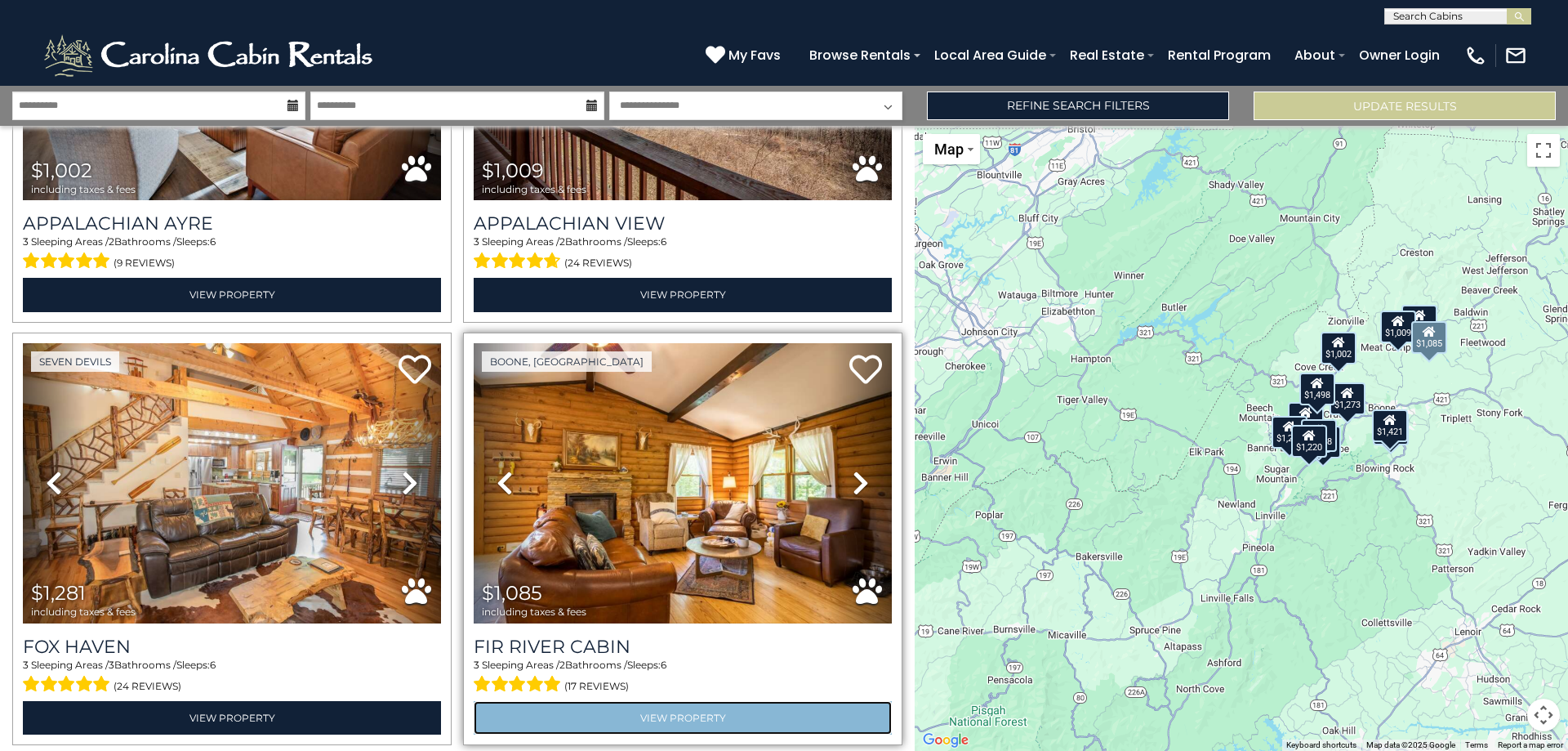
click at [690, 701] on link "View Property" at bounding box center [683, 718] width 418 height 33
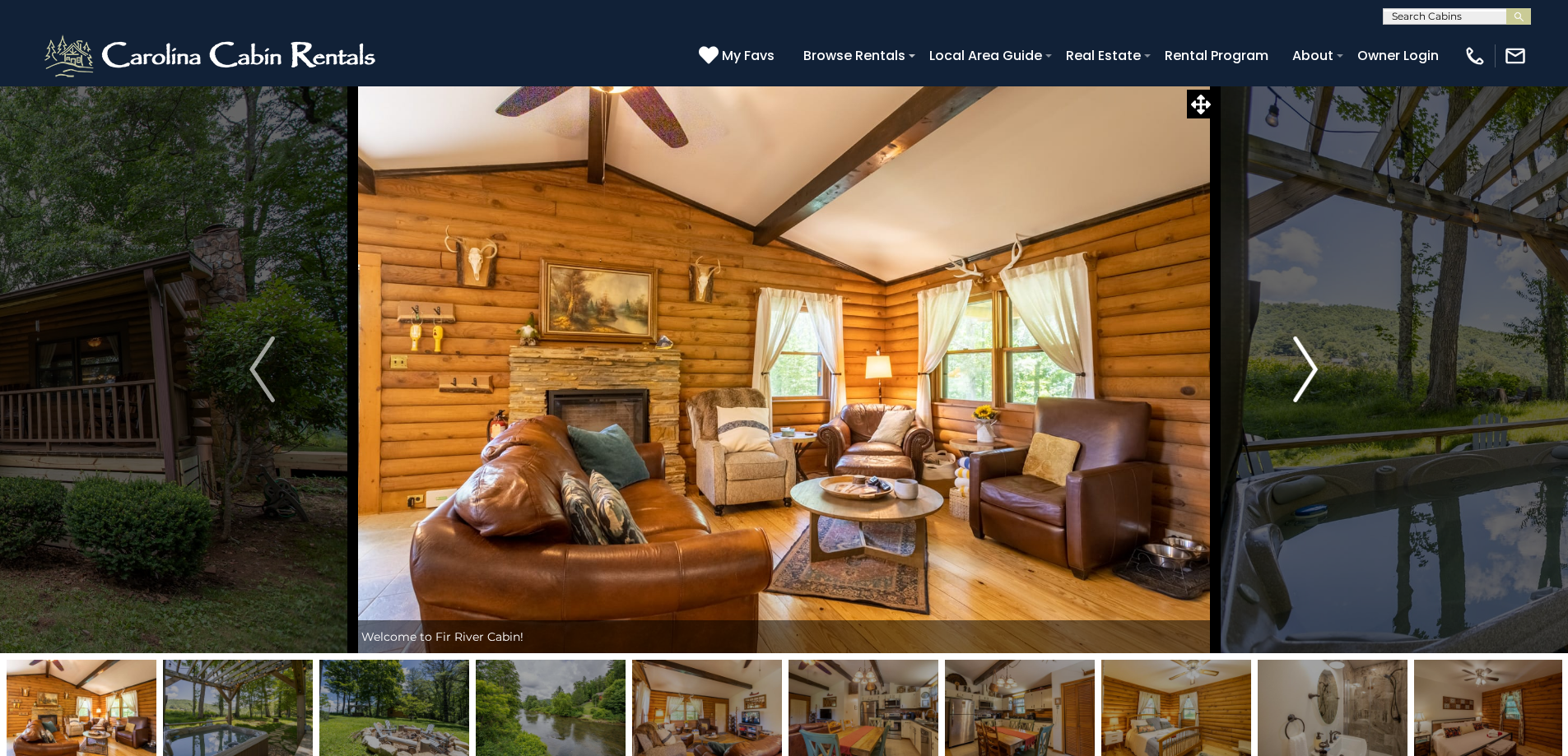
click at [1309, 368] on img "Next" at bounding box center [1305, 369] width 25 height 66
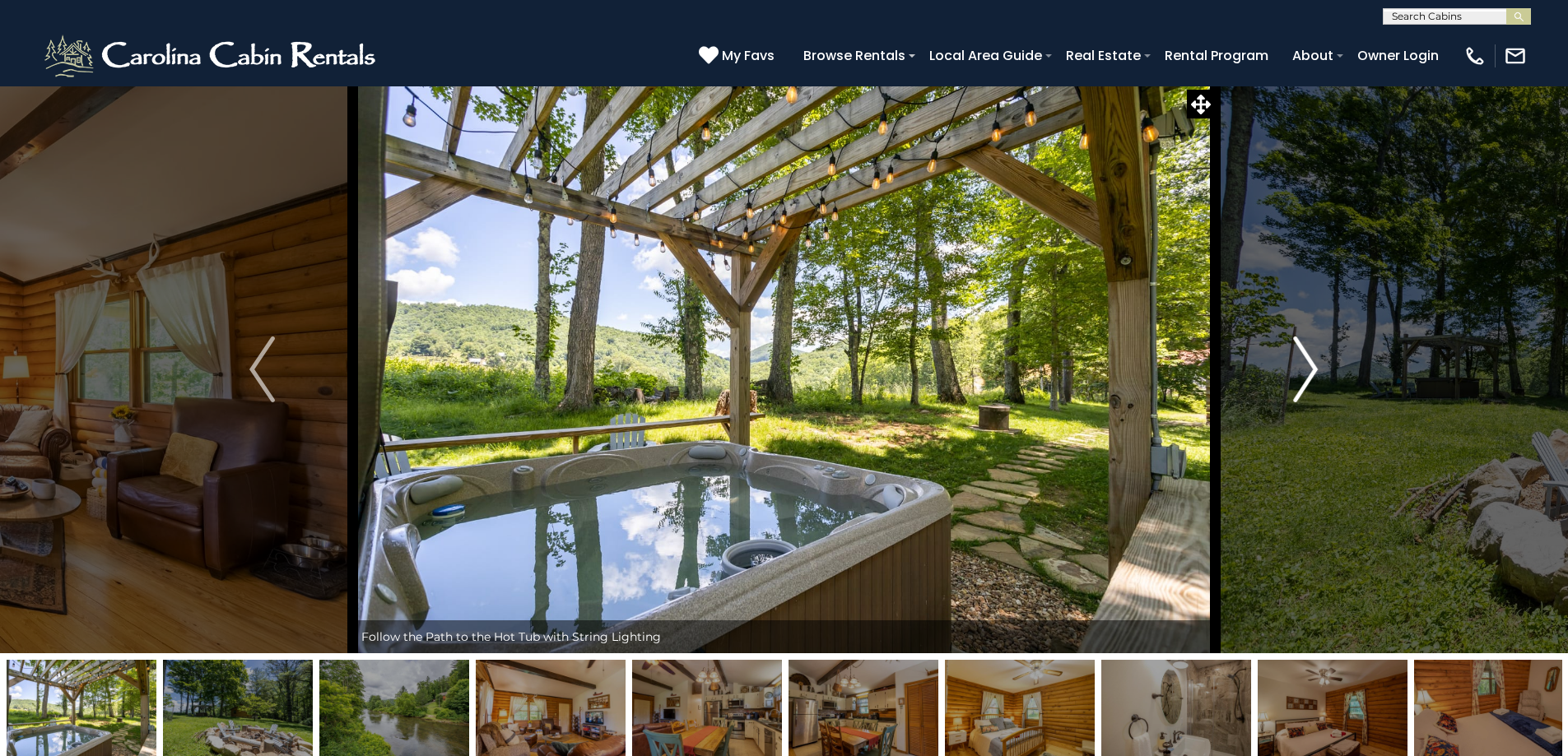
click at [1308, 369] on img "Next" at bounding box center [1305, 369] width 25 height 66
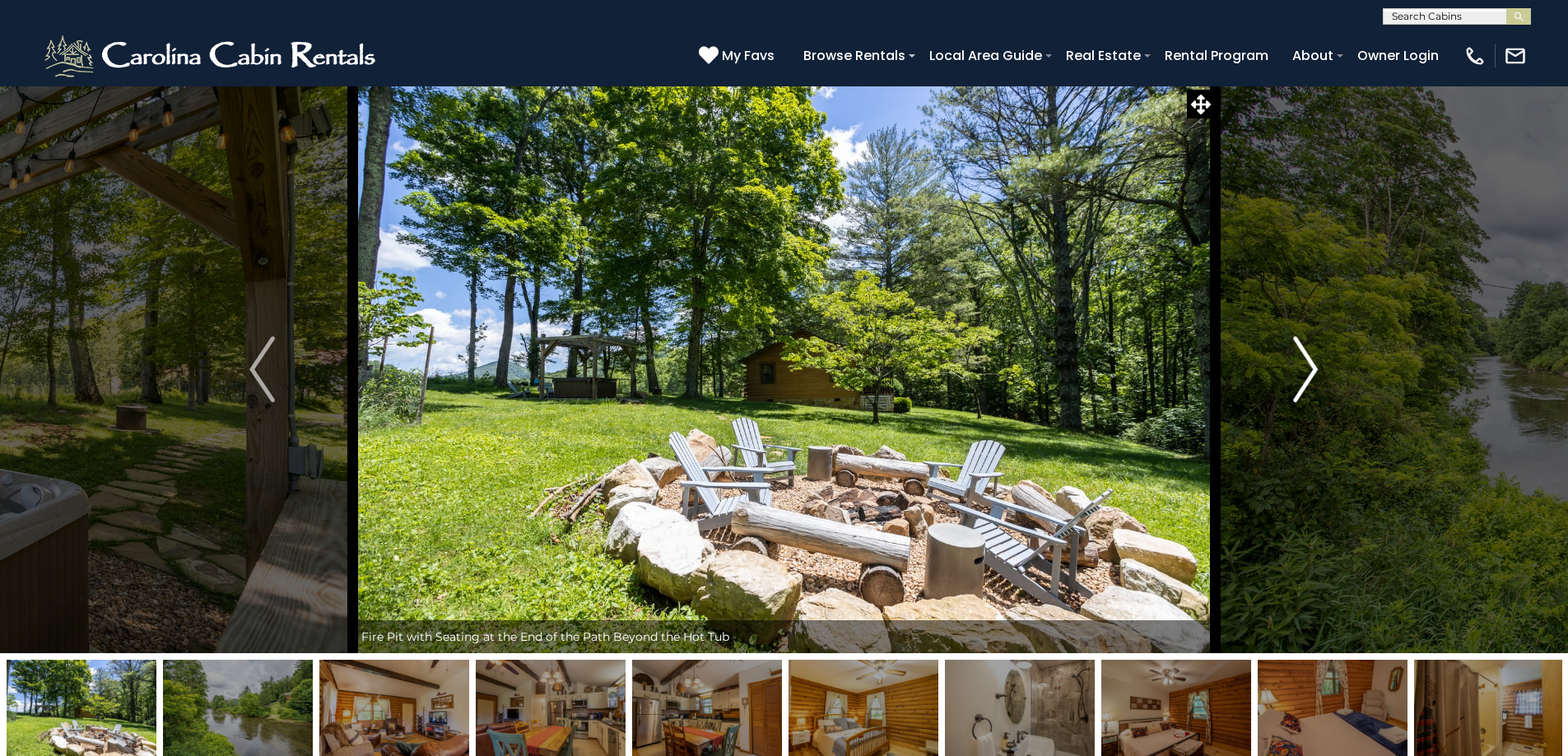
click at [1308, 369] on img "Next" at bounding box center [1305, 369] width 25 height 66
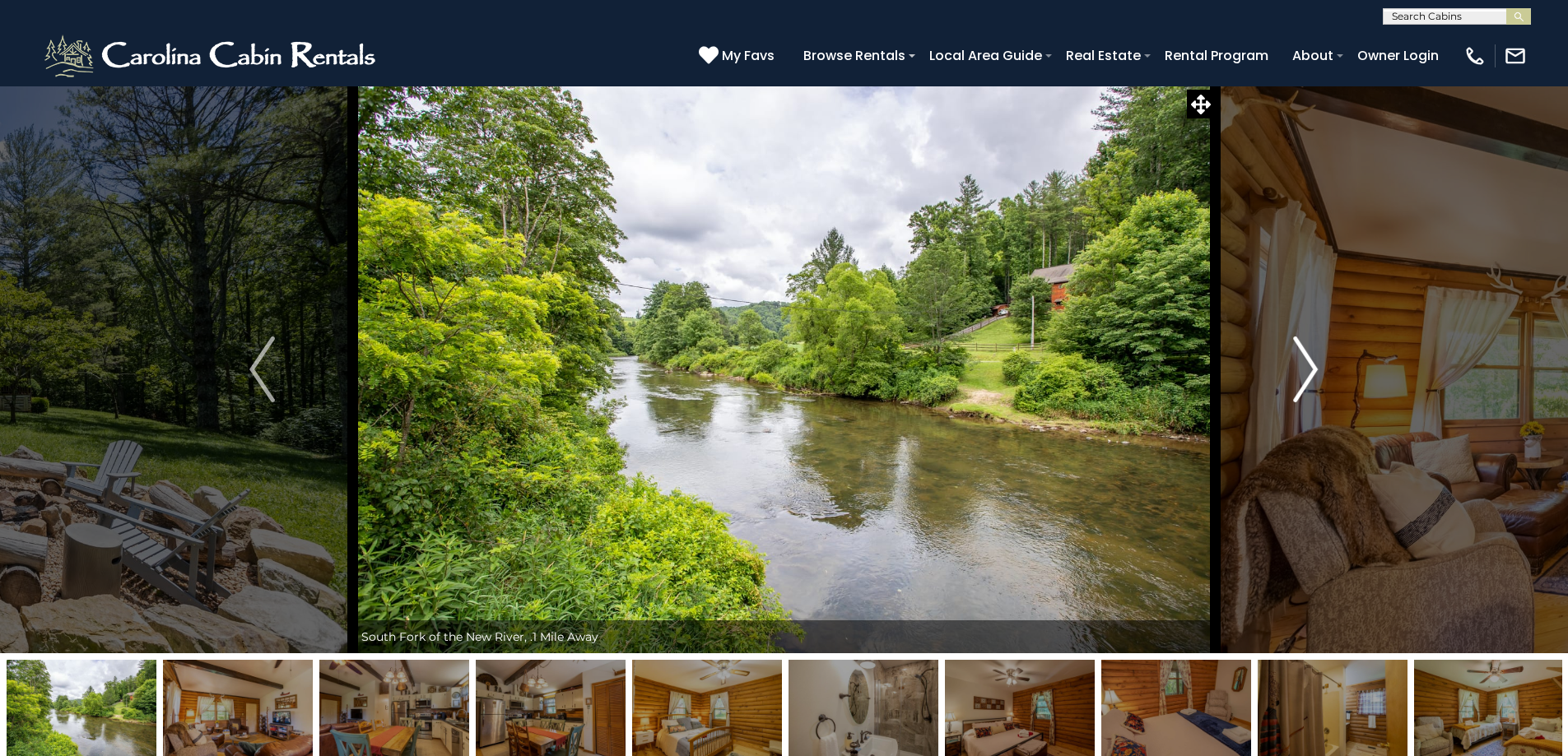
click at [1308, 369] on img "Next" at bounding box center [1305, 369] width 25 height 66
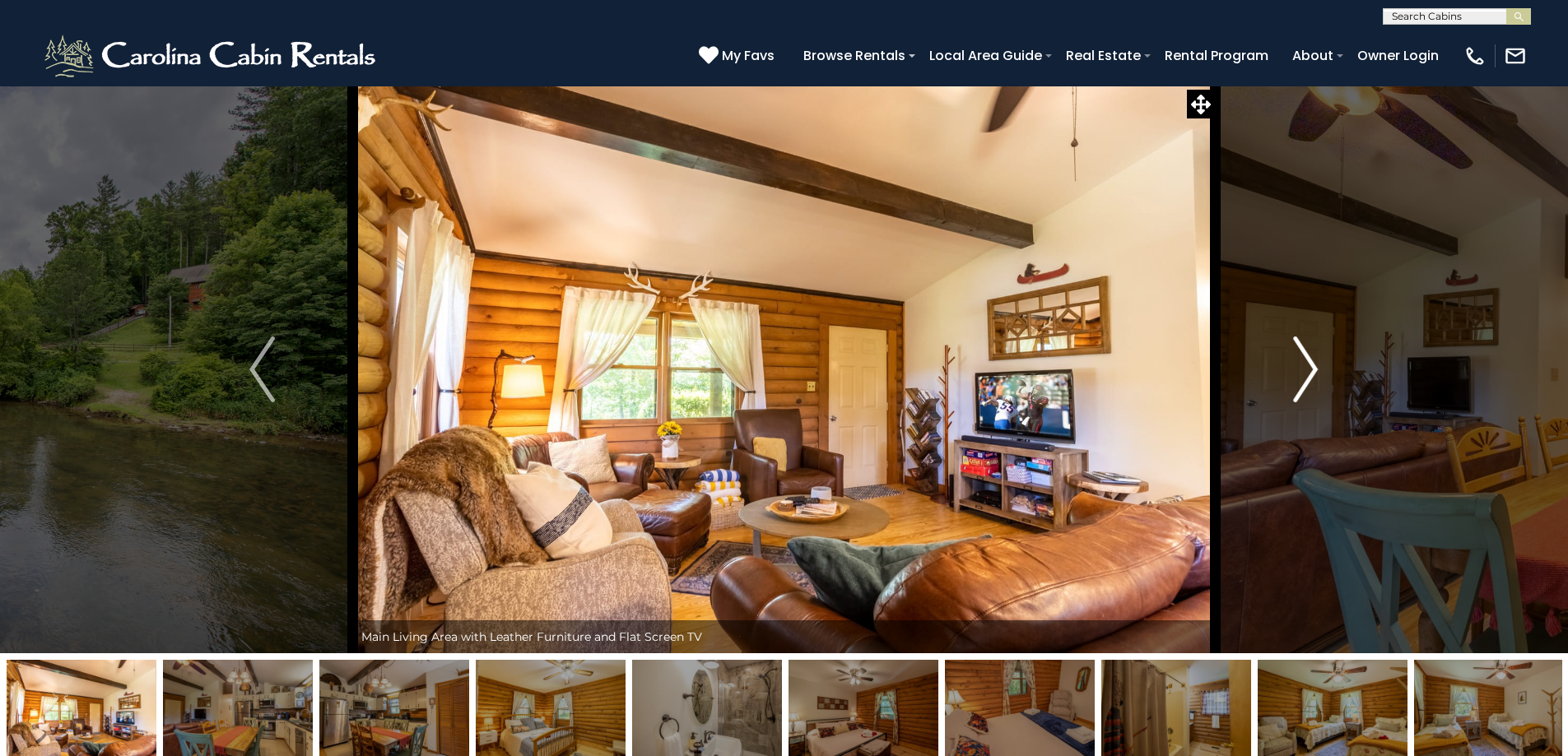
click at [1308, 369] on img "Next" at bounding box center [1305, 369] width 25 height 66
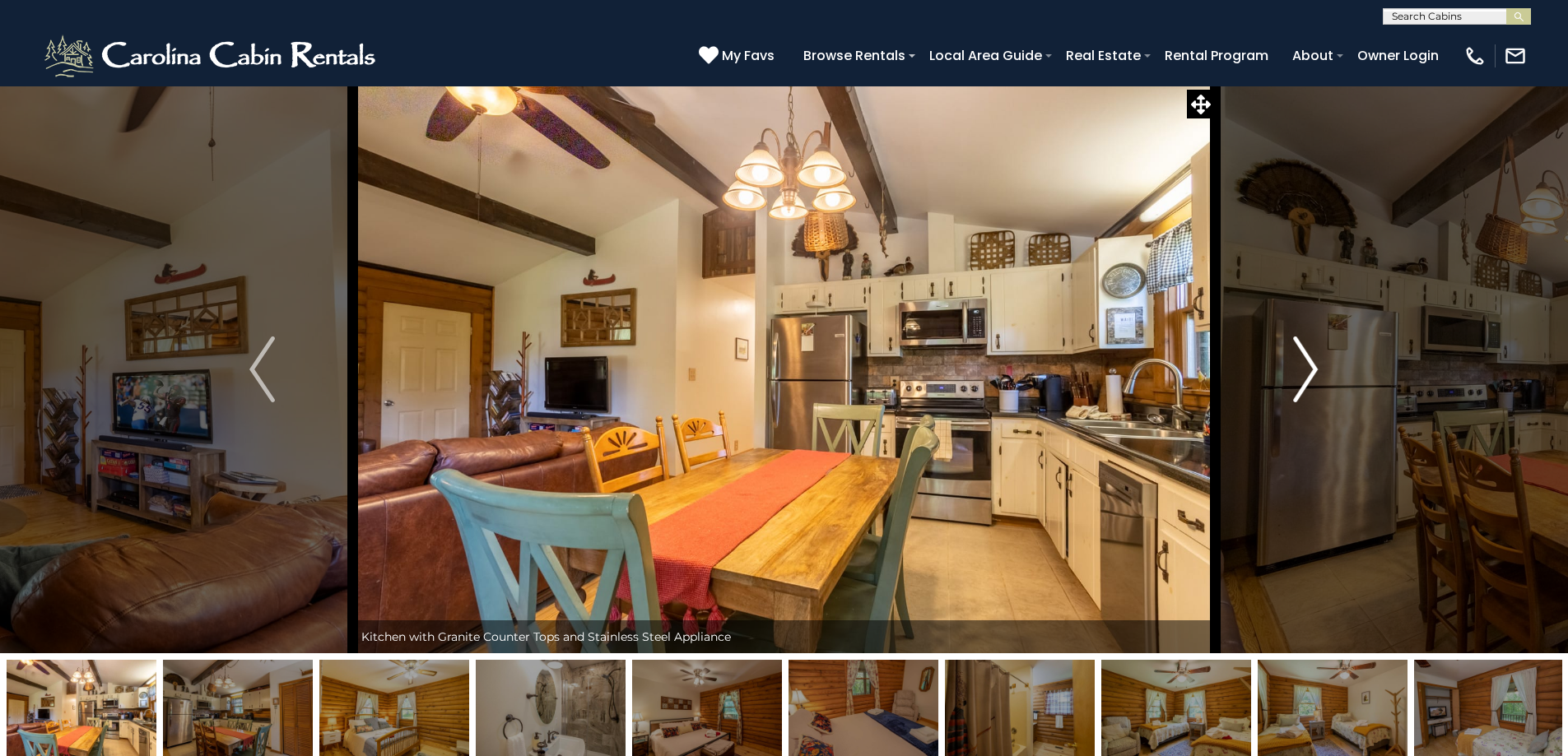
click at [1308, 369] on img "Next" at bounding box center [1305, 369] width 25 height 66
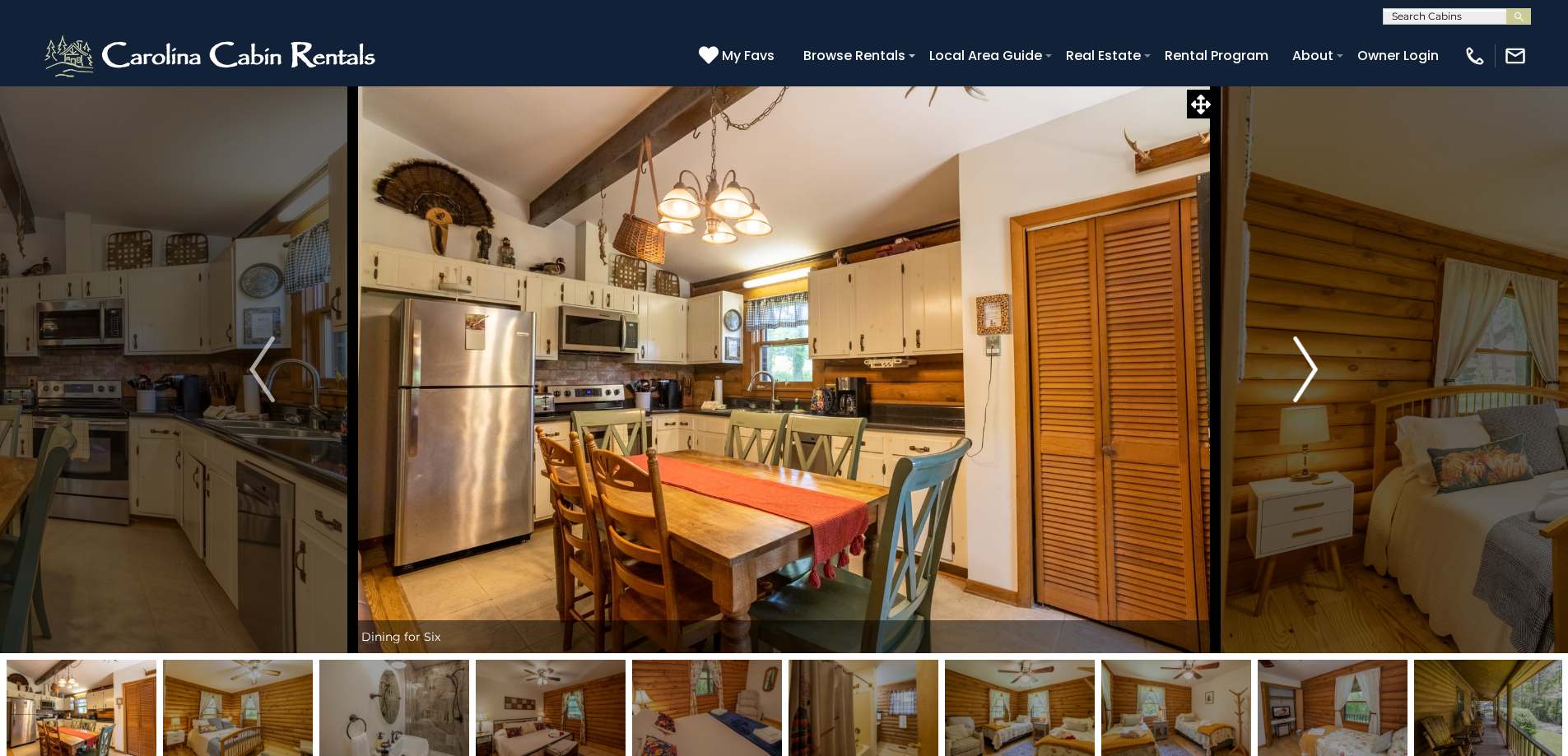
click at [1308, 369] on img "Next" at bounding box center [1305, 369] width 25 height 66
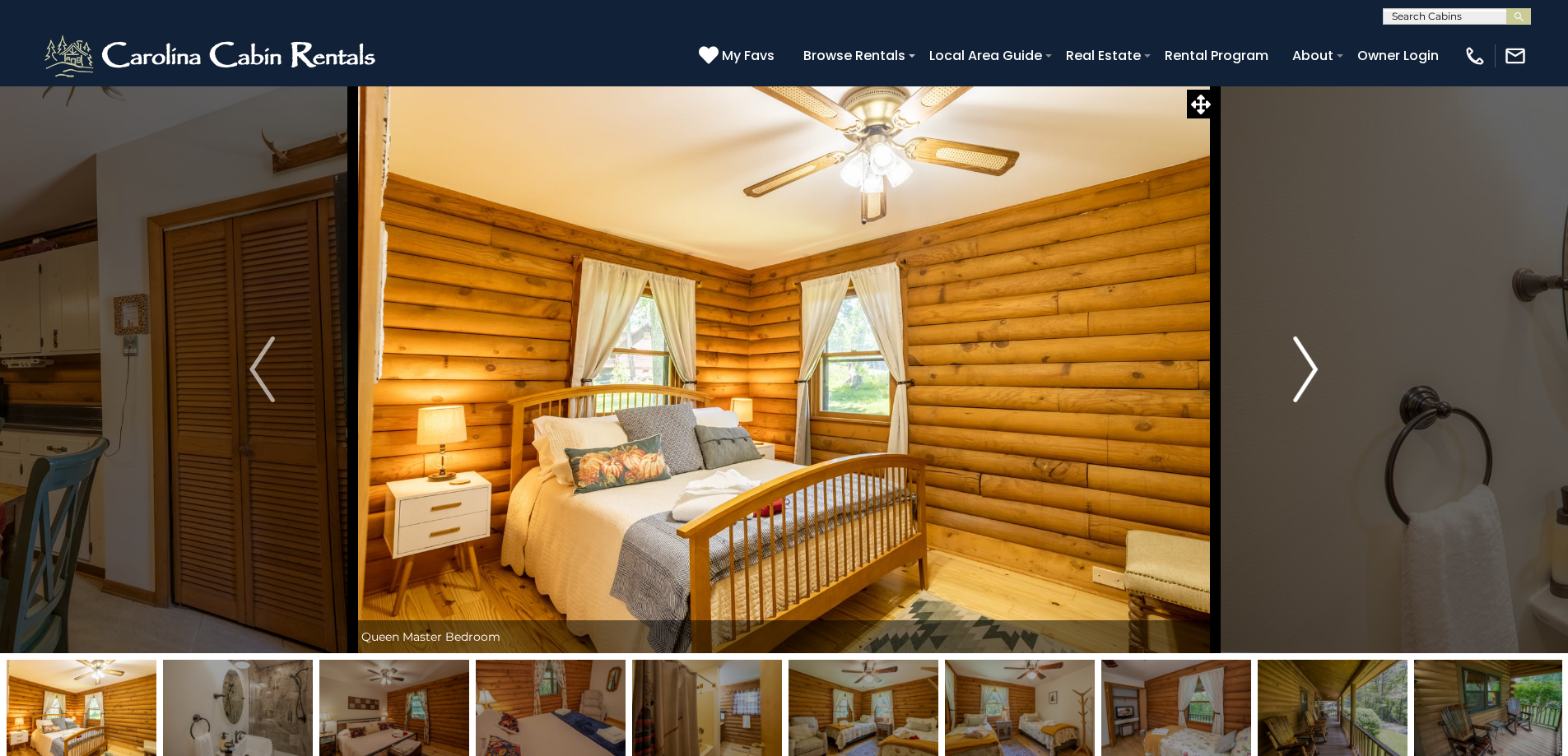
click at [1308, 372] on img "Next" at bounding box center [1305, 369] width 25 height 66
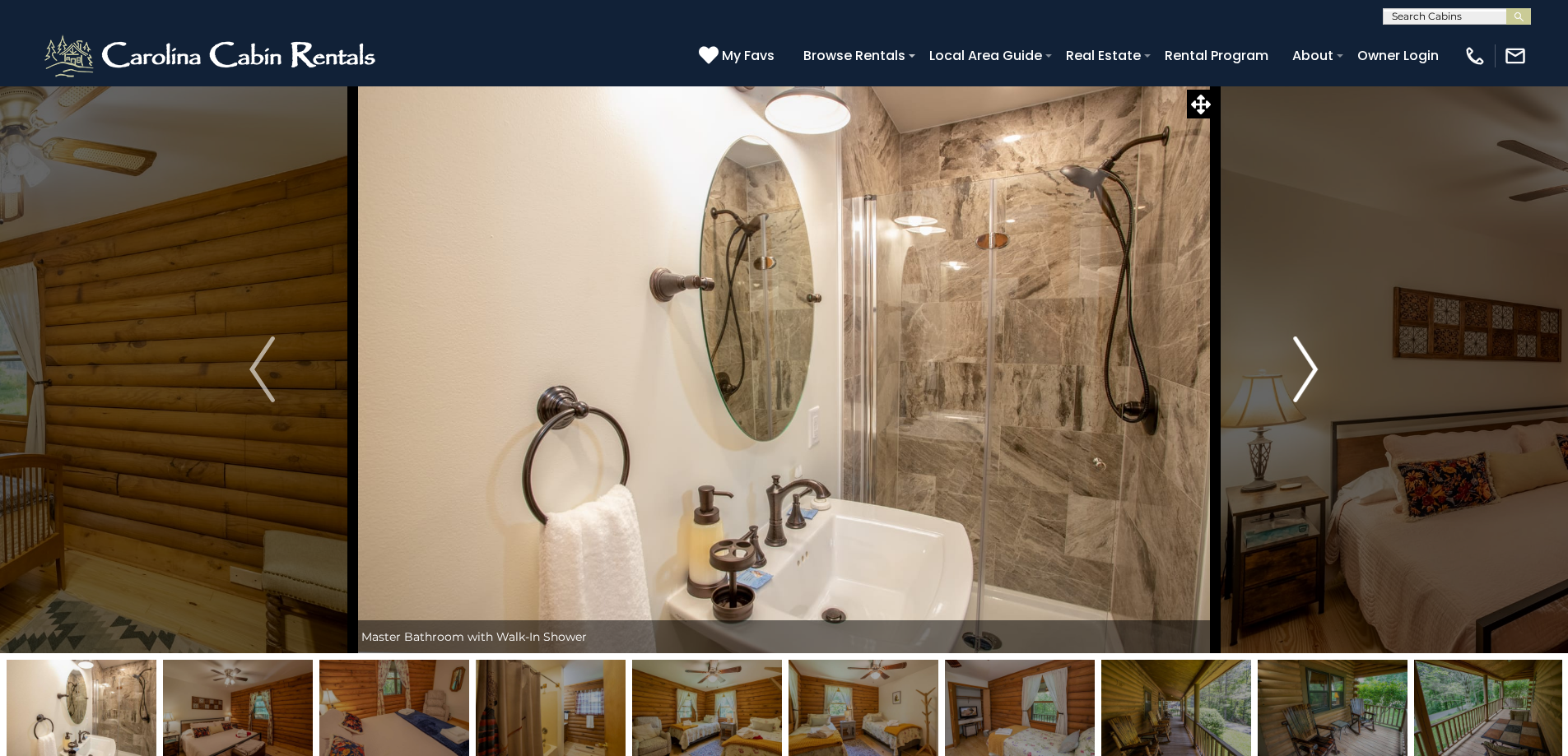
click at [1308, 372] on img "Next" at bounding box center [1305, 369] width 25 height 66
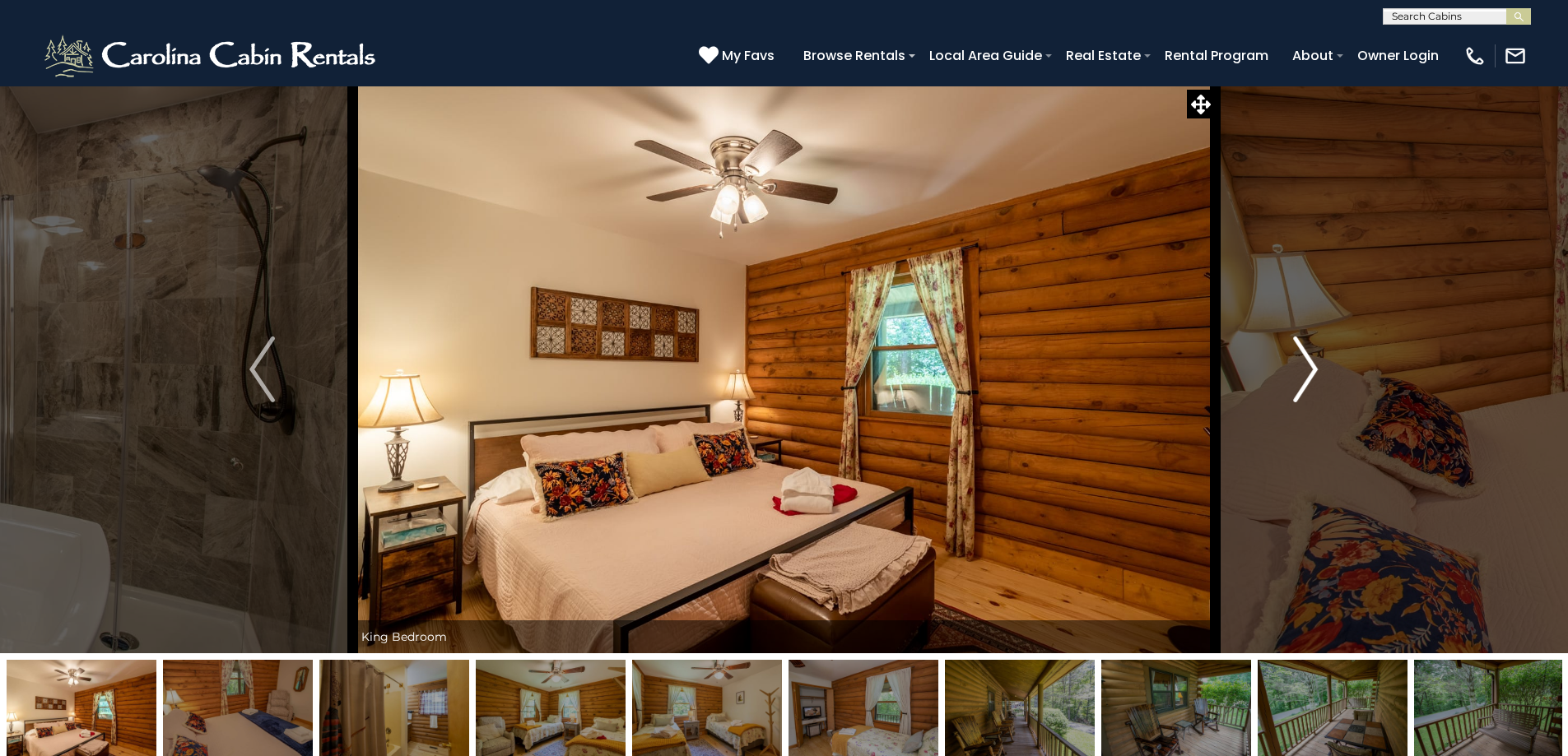
click at [1308, 372] on img "Next" at bounding box center [1305, 369] width 25 height 66
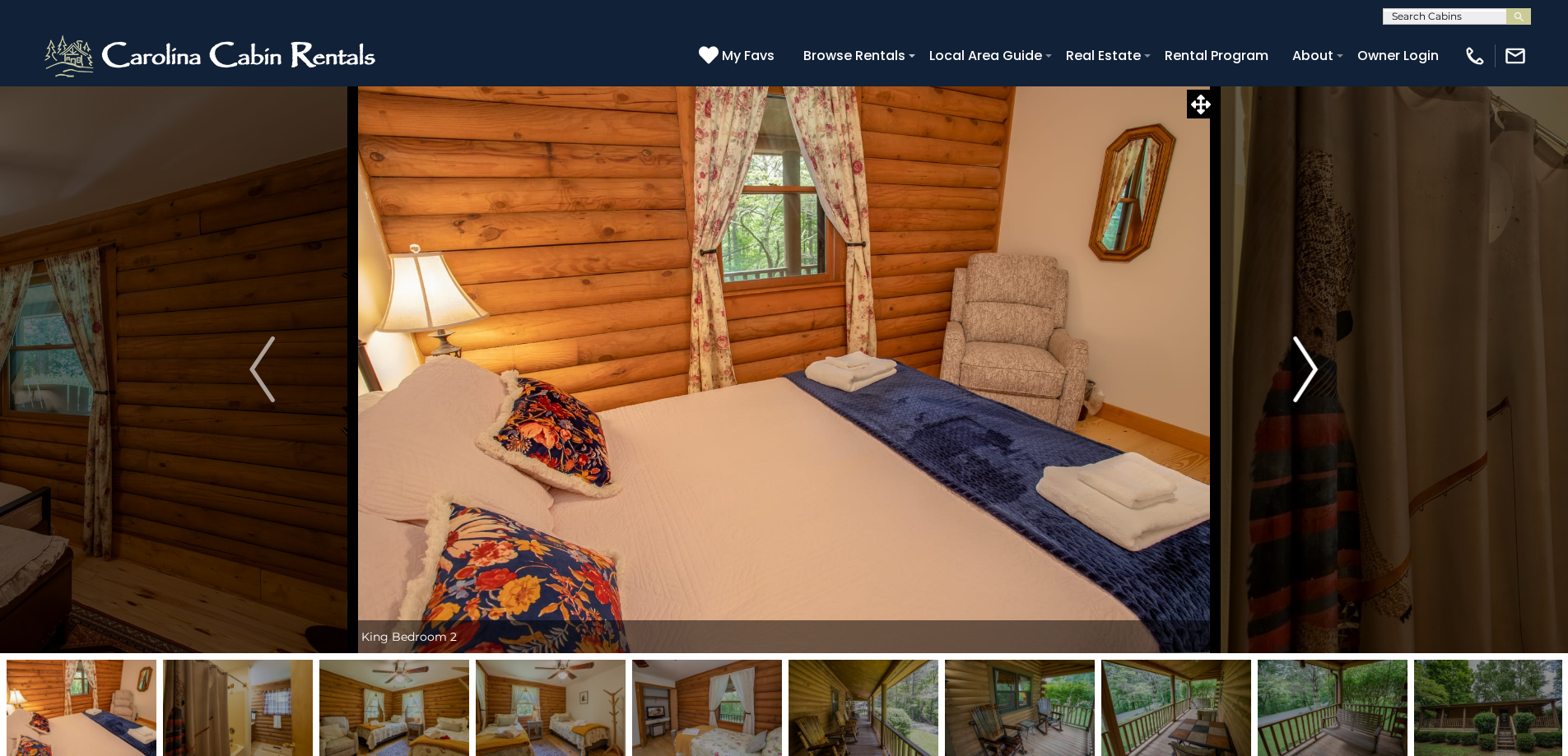
click at [1308, 372] on img "Next" at bounding box center [1305, 369] width 25 height 66
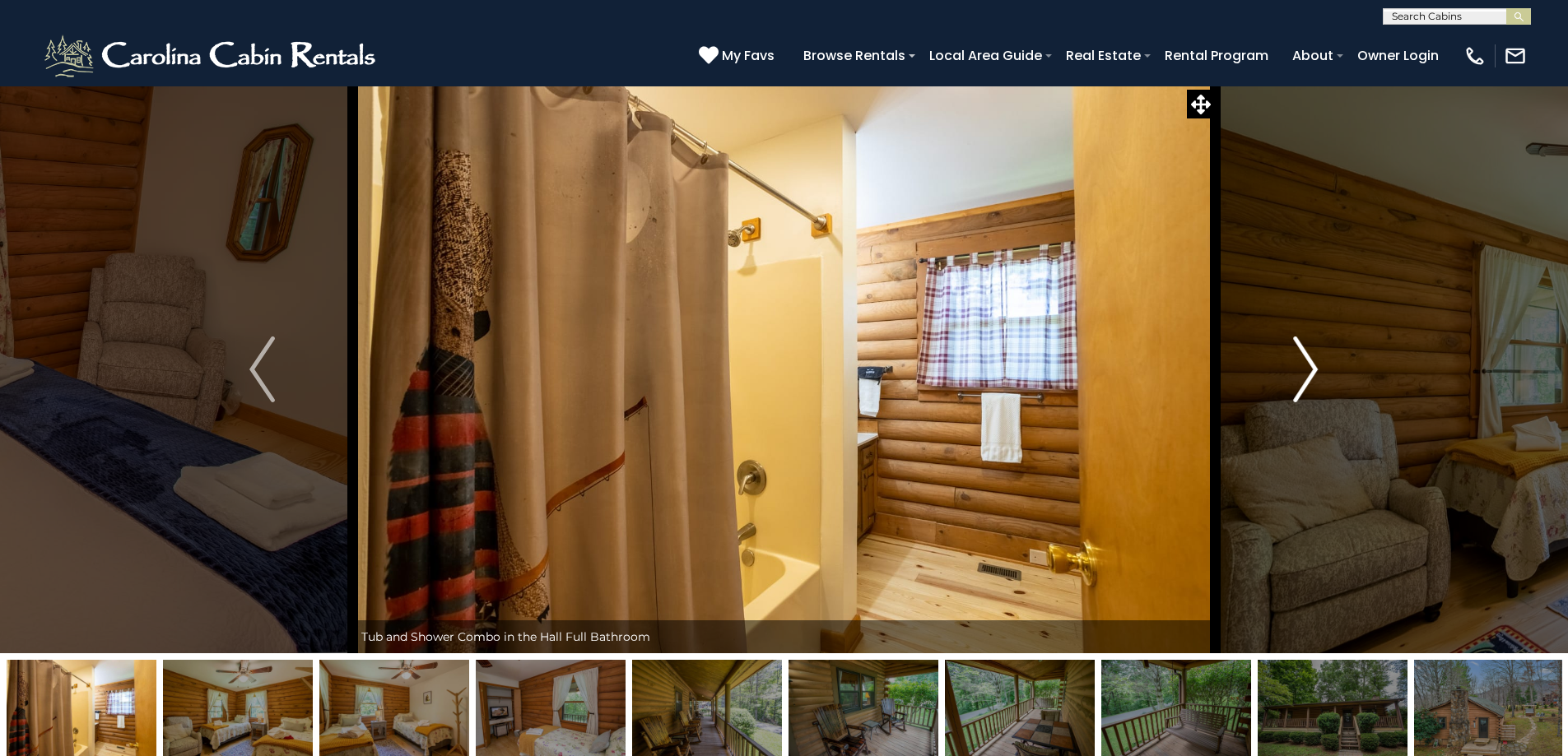
click at [1308, 372] on img "Next" at bounding box center [1305, 369] width 25 height 66
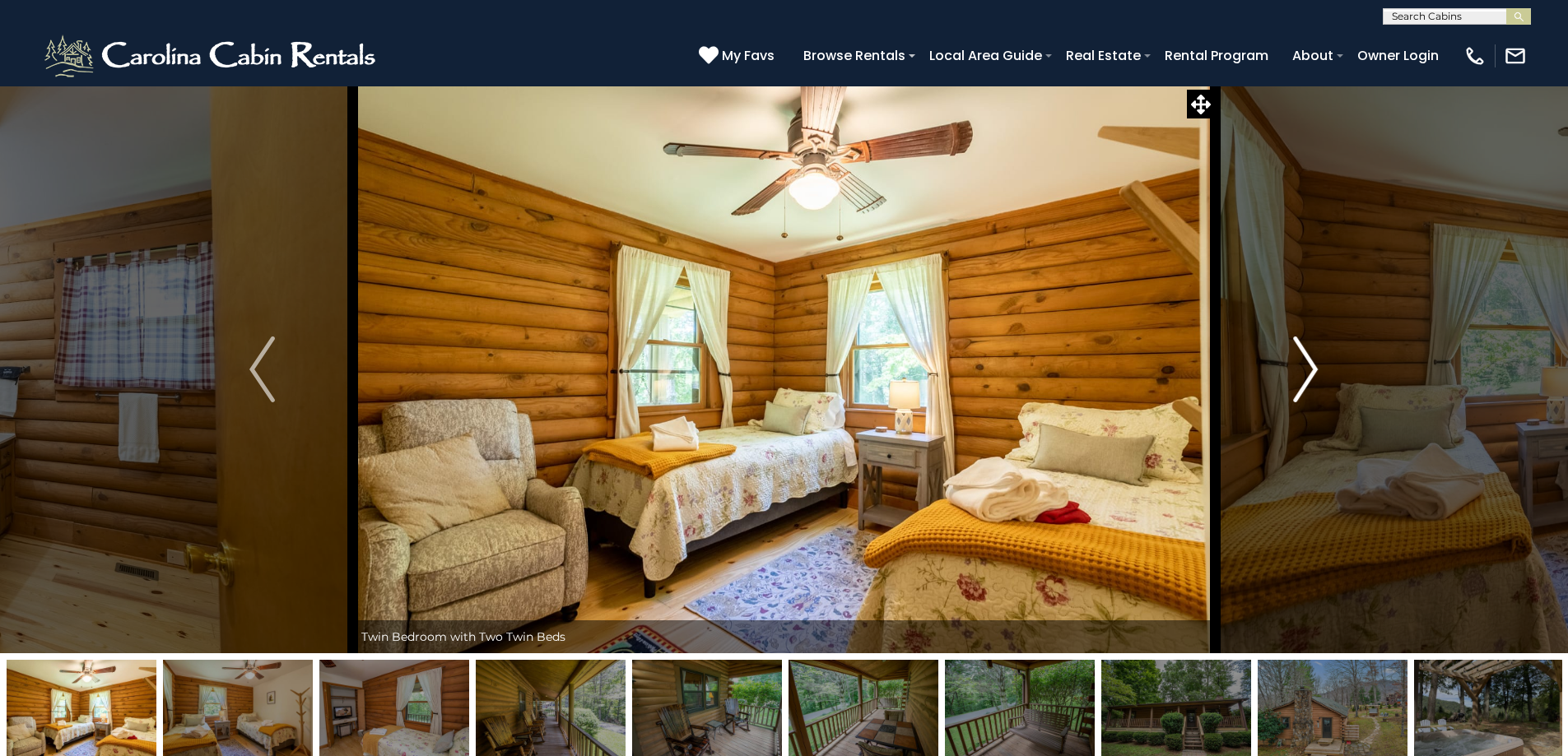
click at [1308, 372] on img "Next" at bounding box center [1305, 369] width 25 height 66
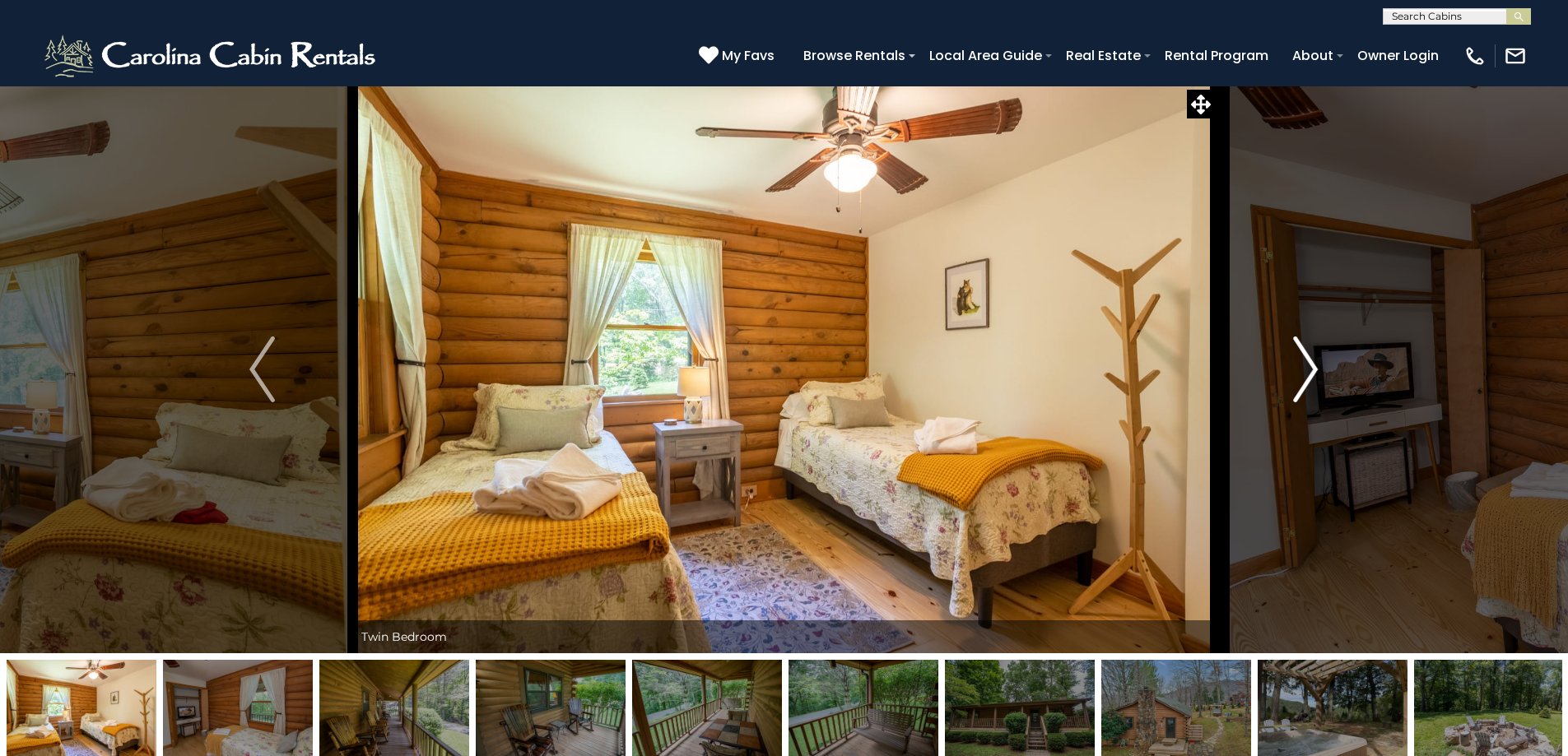
click at [1308, 372] on img "Next" at bounding box center [1305, 369] width 25 height 66
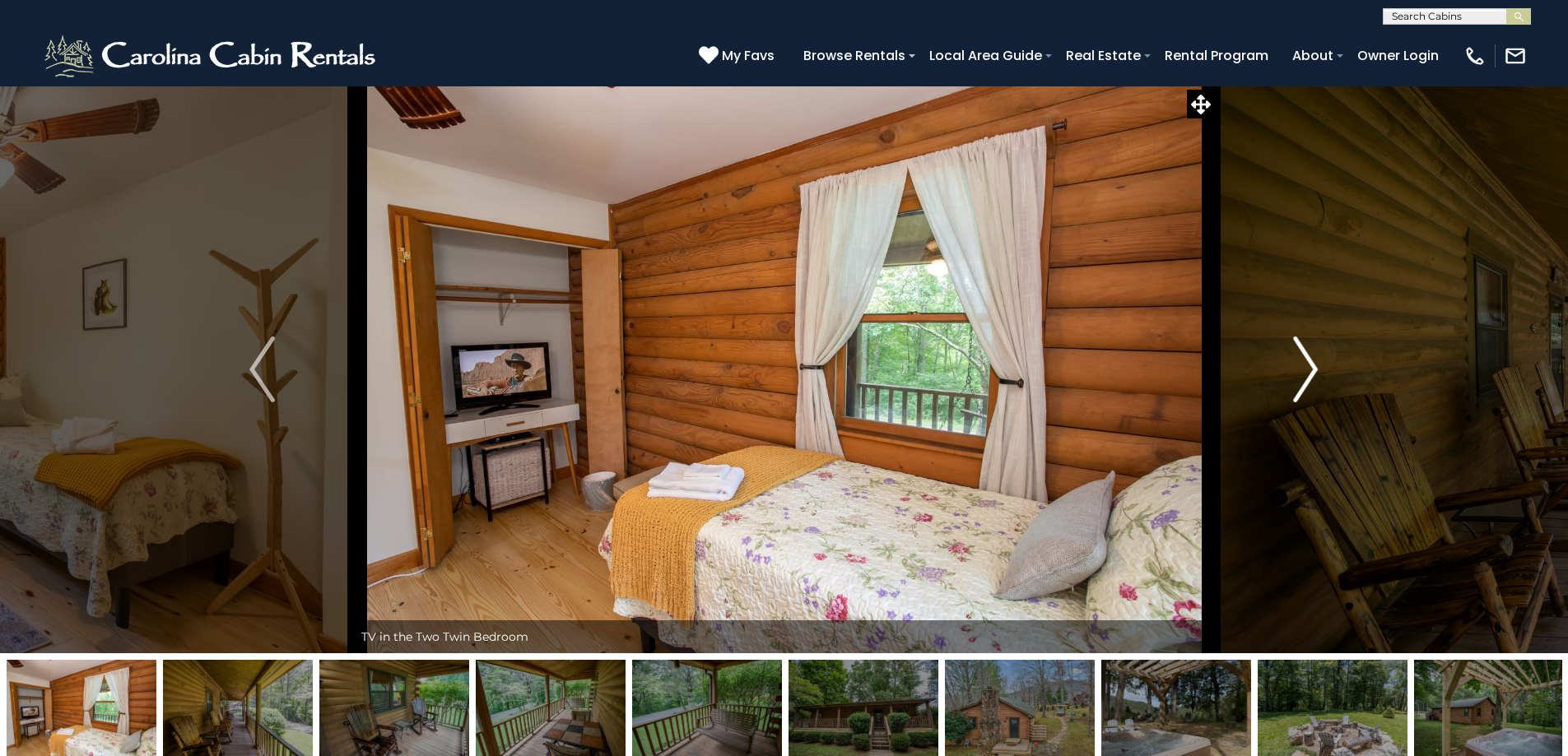
click at [1308, 372] on img "Next" at bounding box center [1305, 369] width 25 height 66
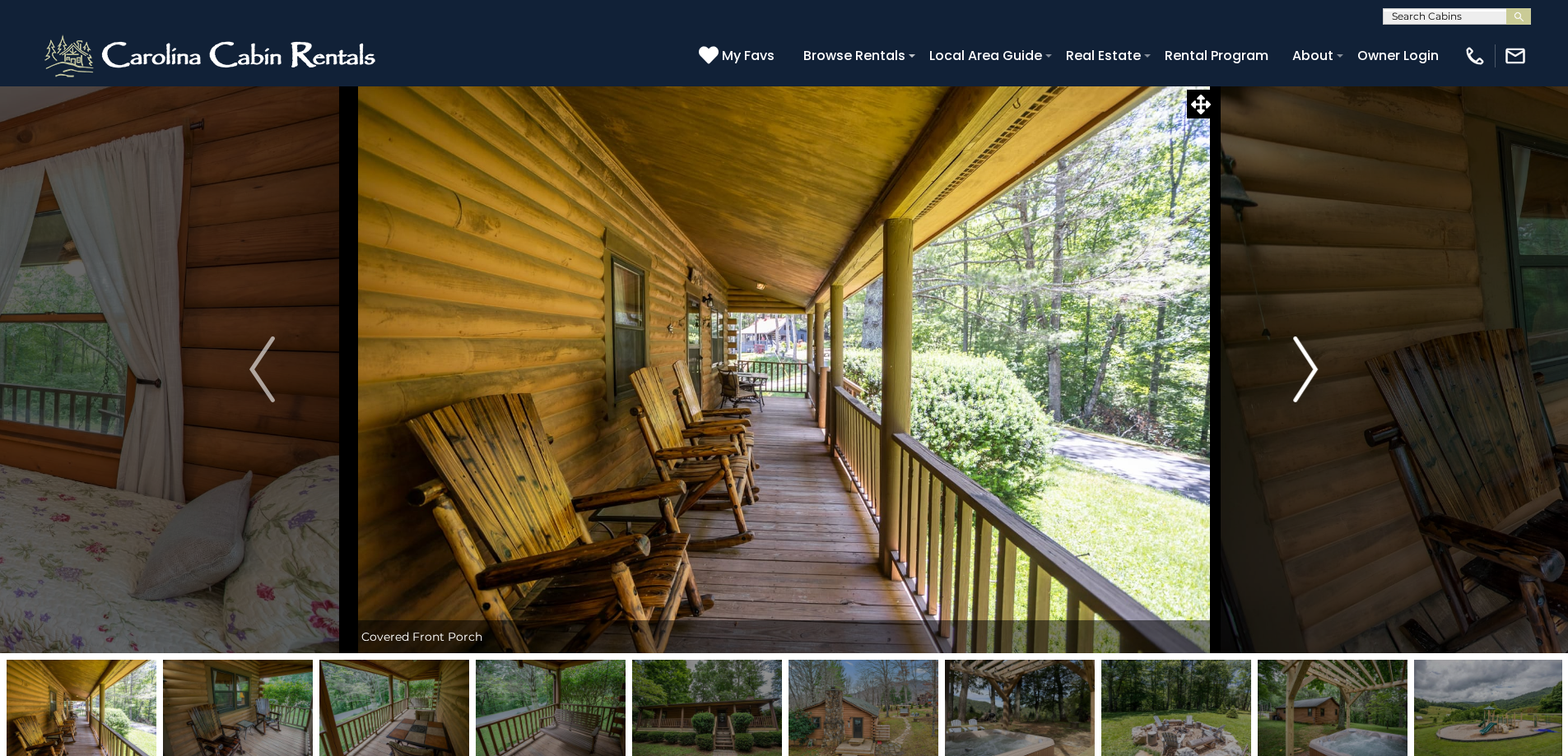
click at [1308, 372] on img "Next" at bounding box center [1305, 369] width 25 height 66
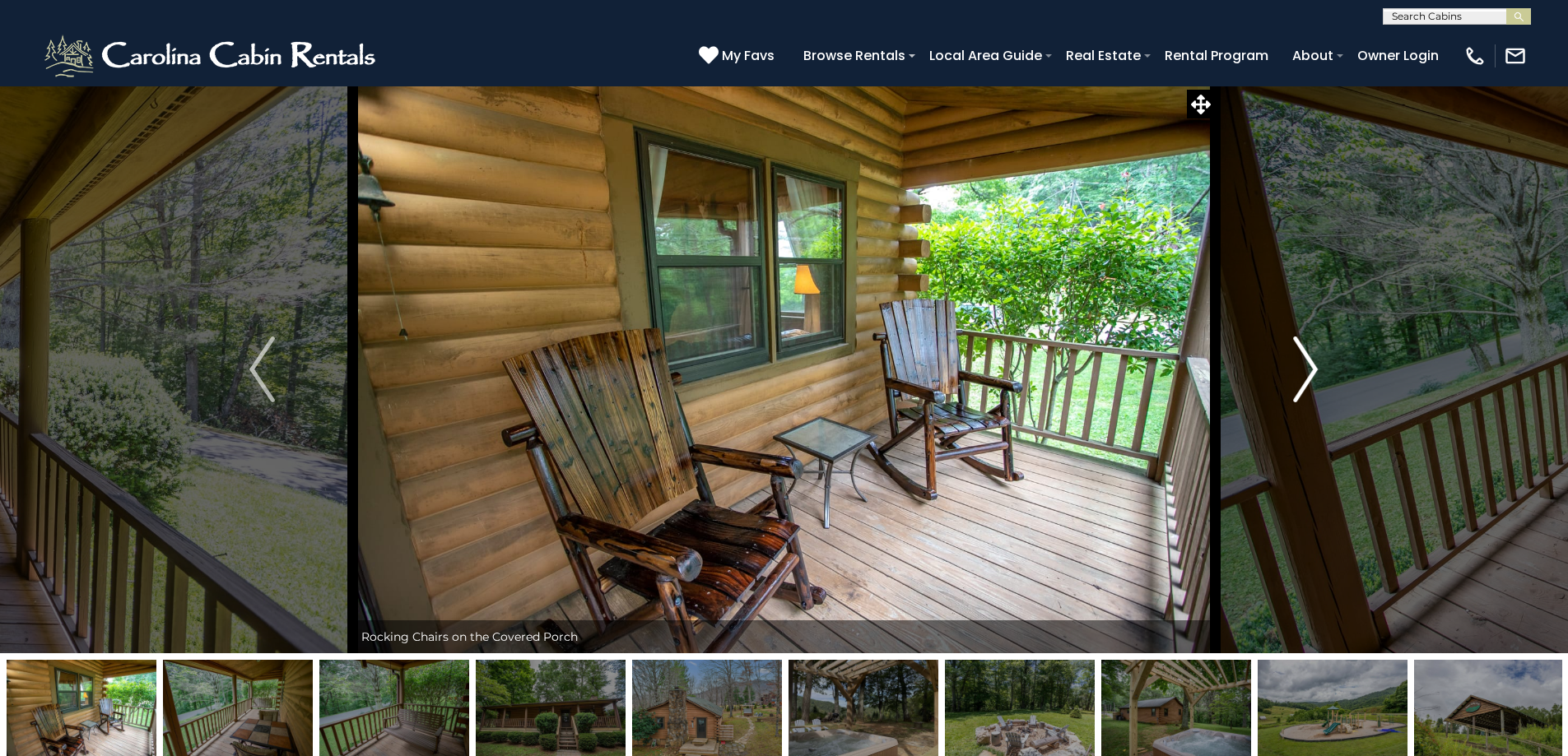
click at [1308, 372] on img "Next" at bounding box center [1305, 369] width 25 height 66
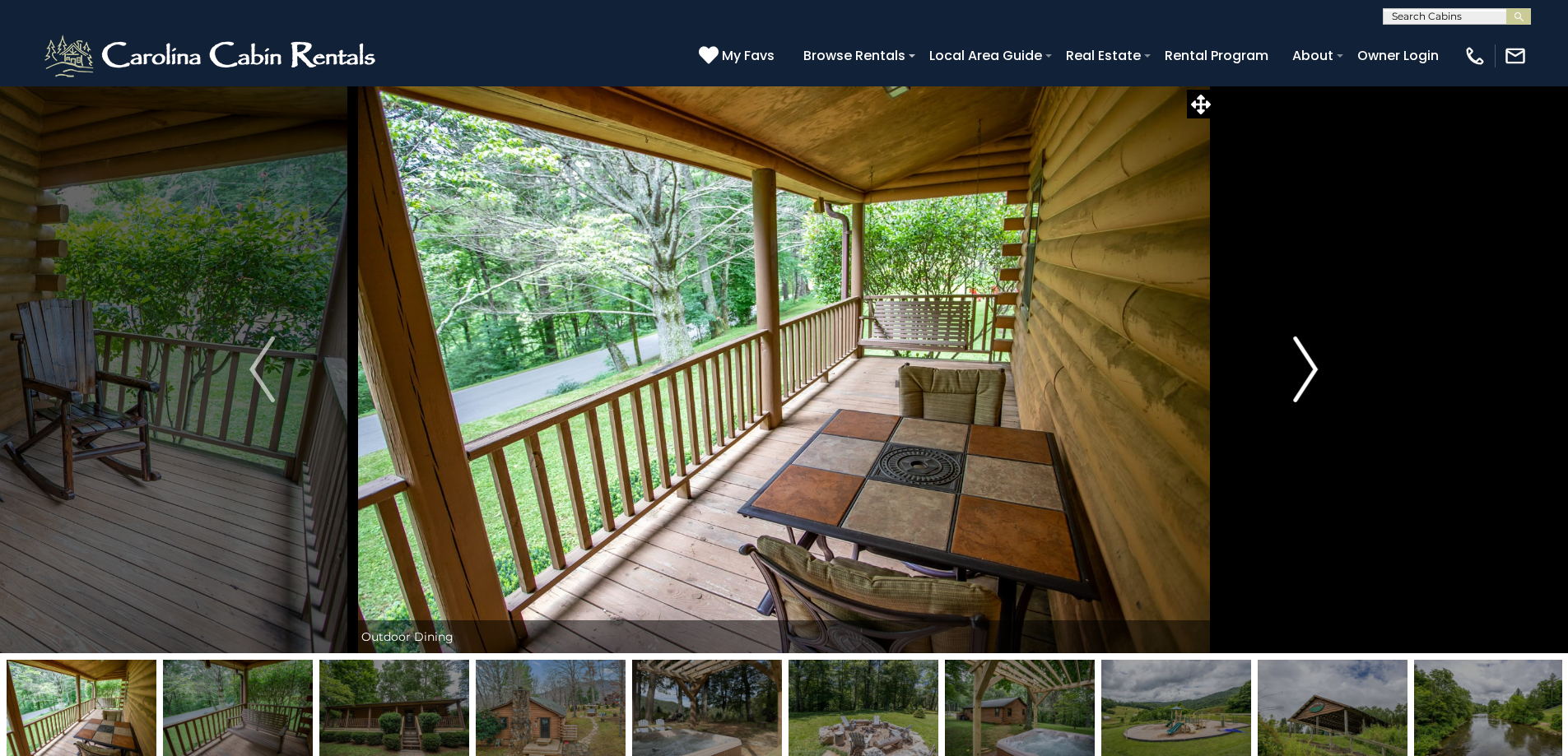
click at [1308, 372] on img "Next" at bounding box center [1305, 369] width 25 height 66
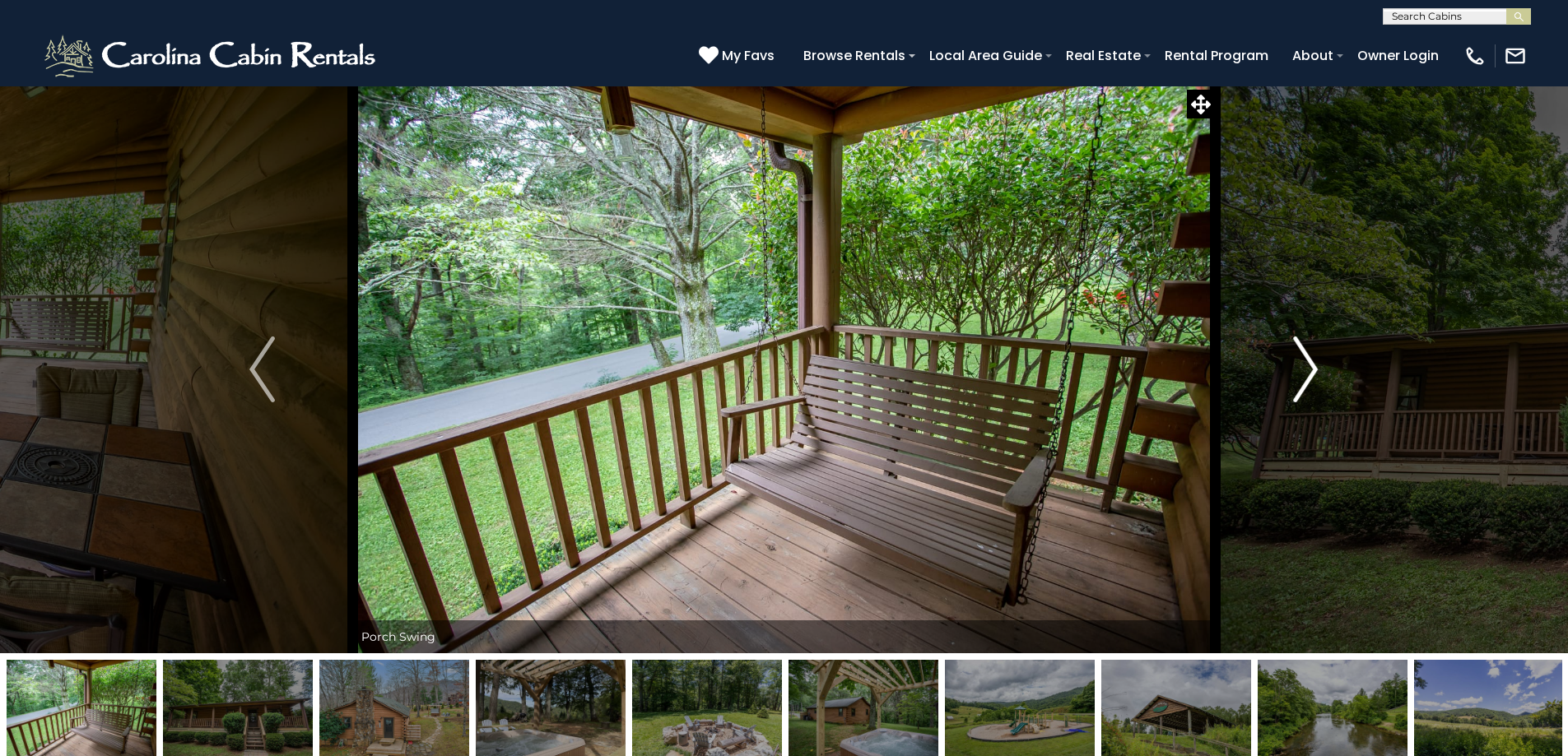
click at [1308, 372] on img "Next" at bounding box center [1305, 369] width 25 height 66
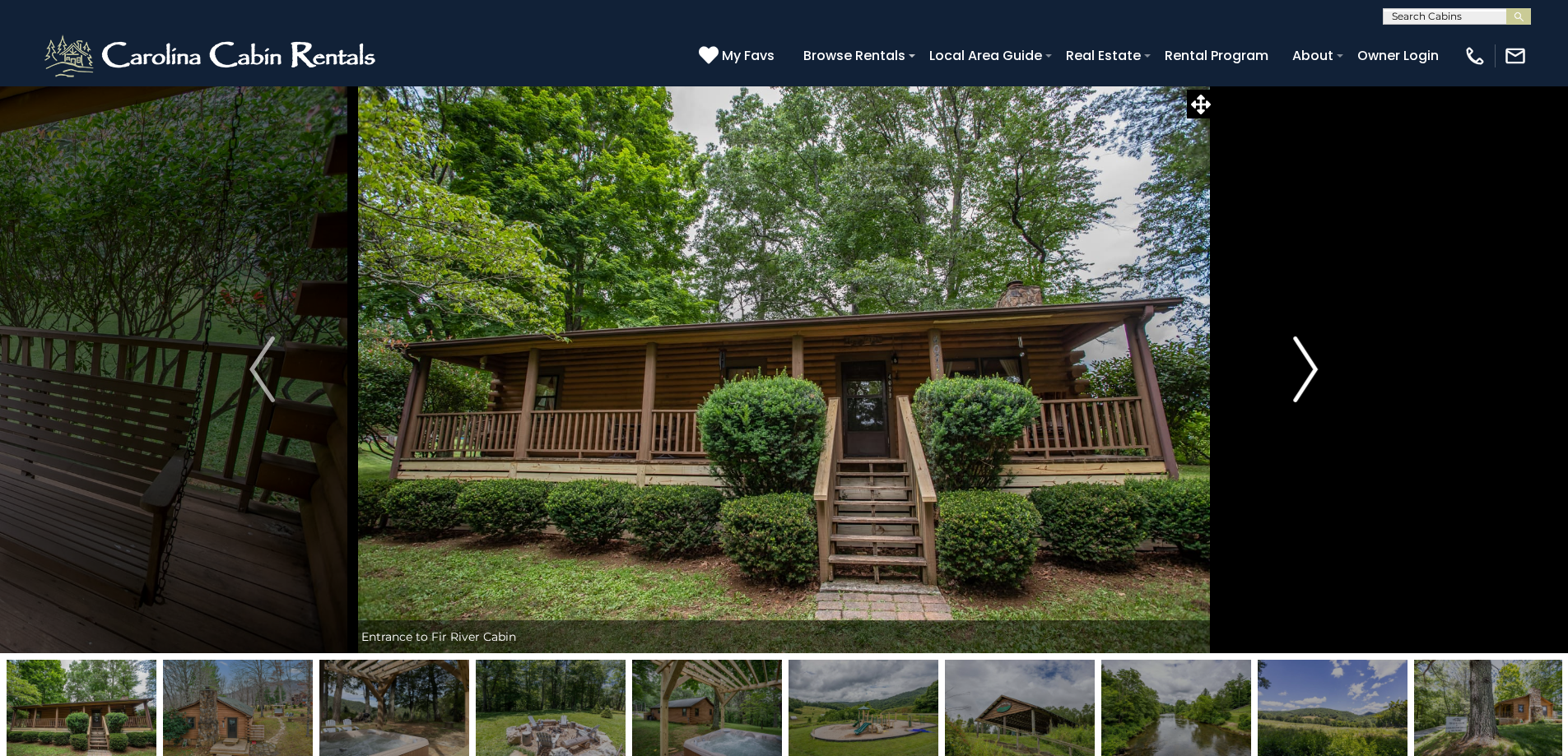
click at [1308, 372] on img "Next" at bounding box center [1305, 369] width 25 height 66
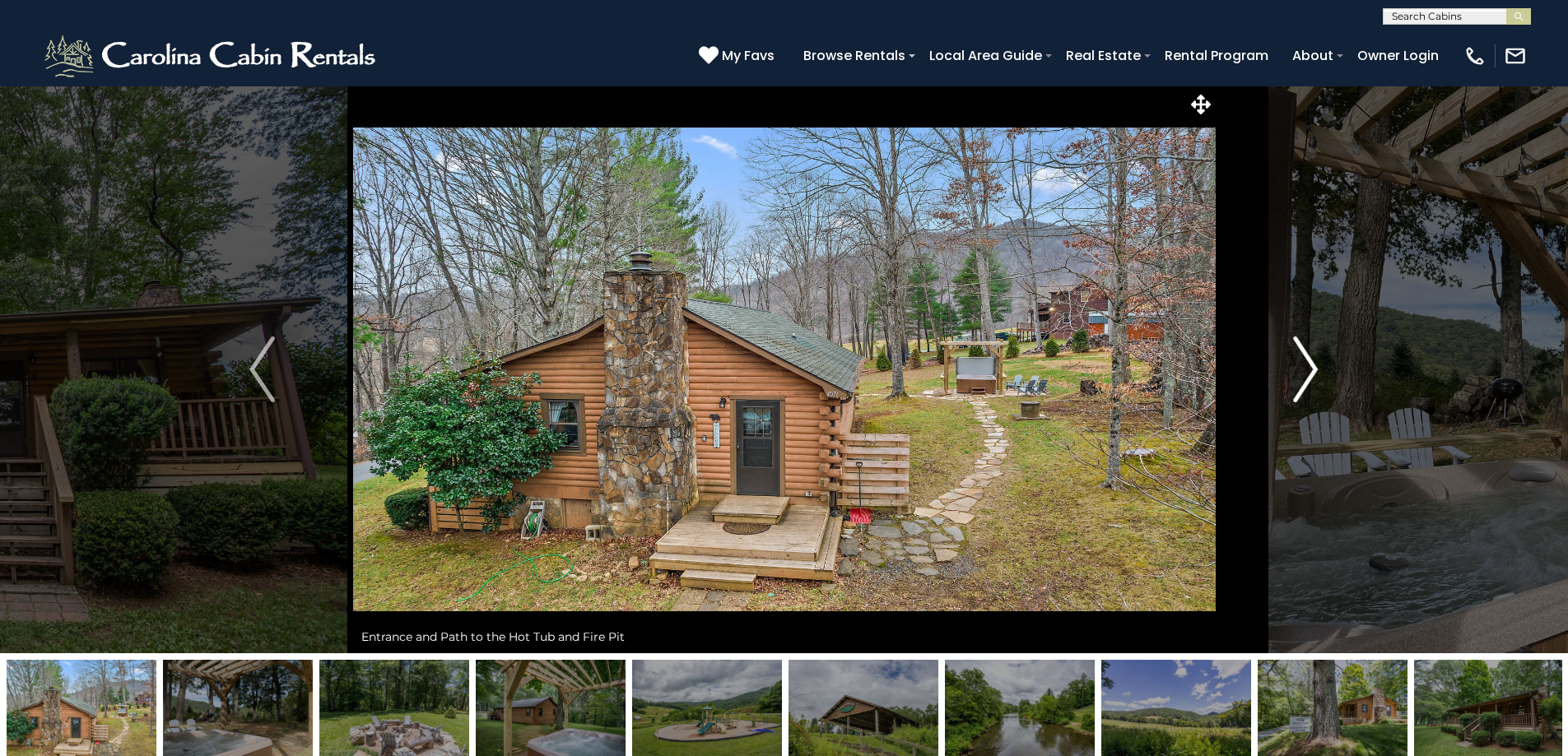
click at [1308, 372] on img "Next" at bounding box center [1305, 369] width 25 height 66
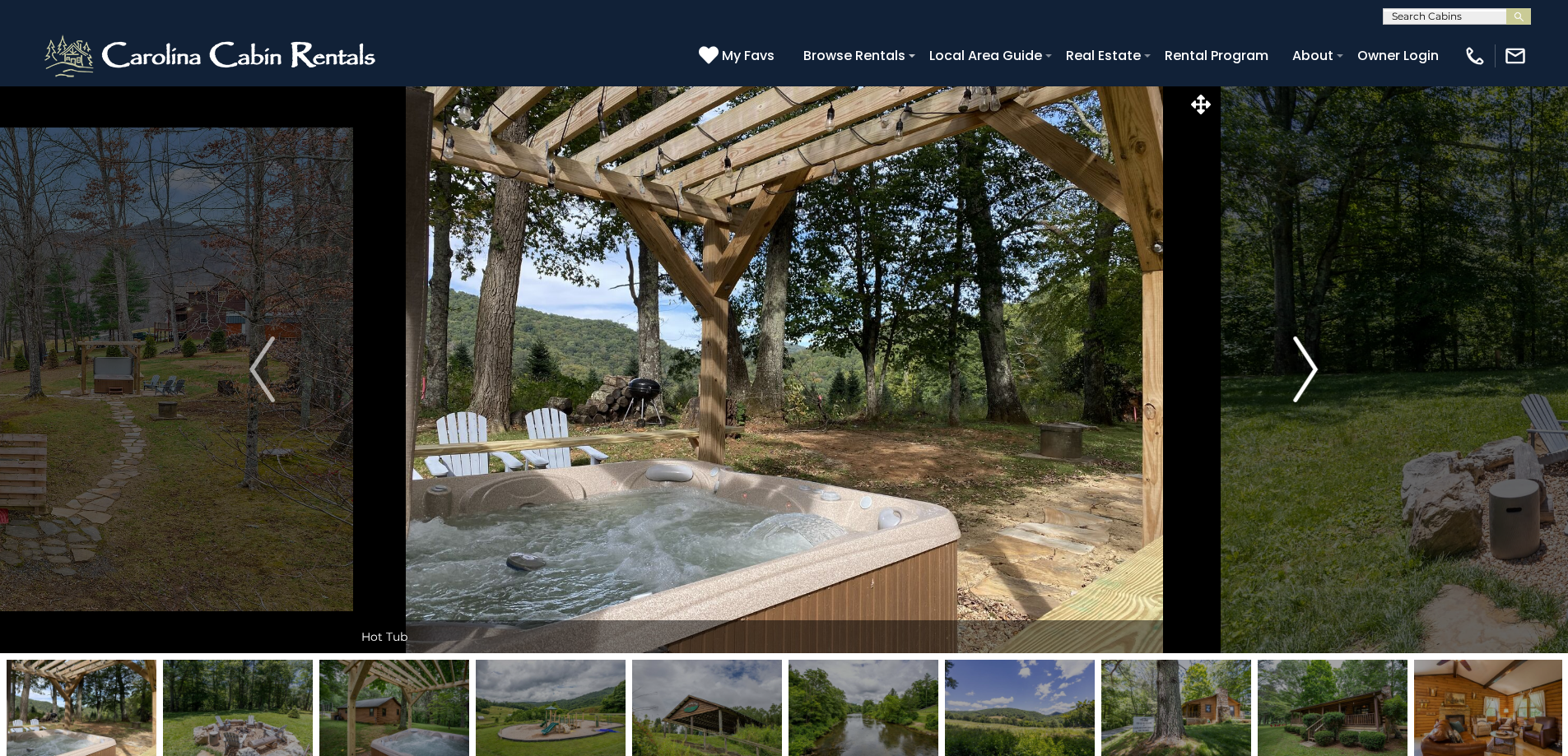
click at [1308, 372] on img "Next" at bounding box center [1305, 369] width 25 height 66
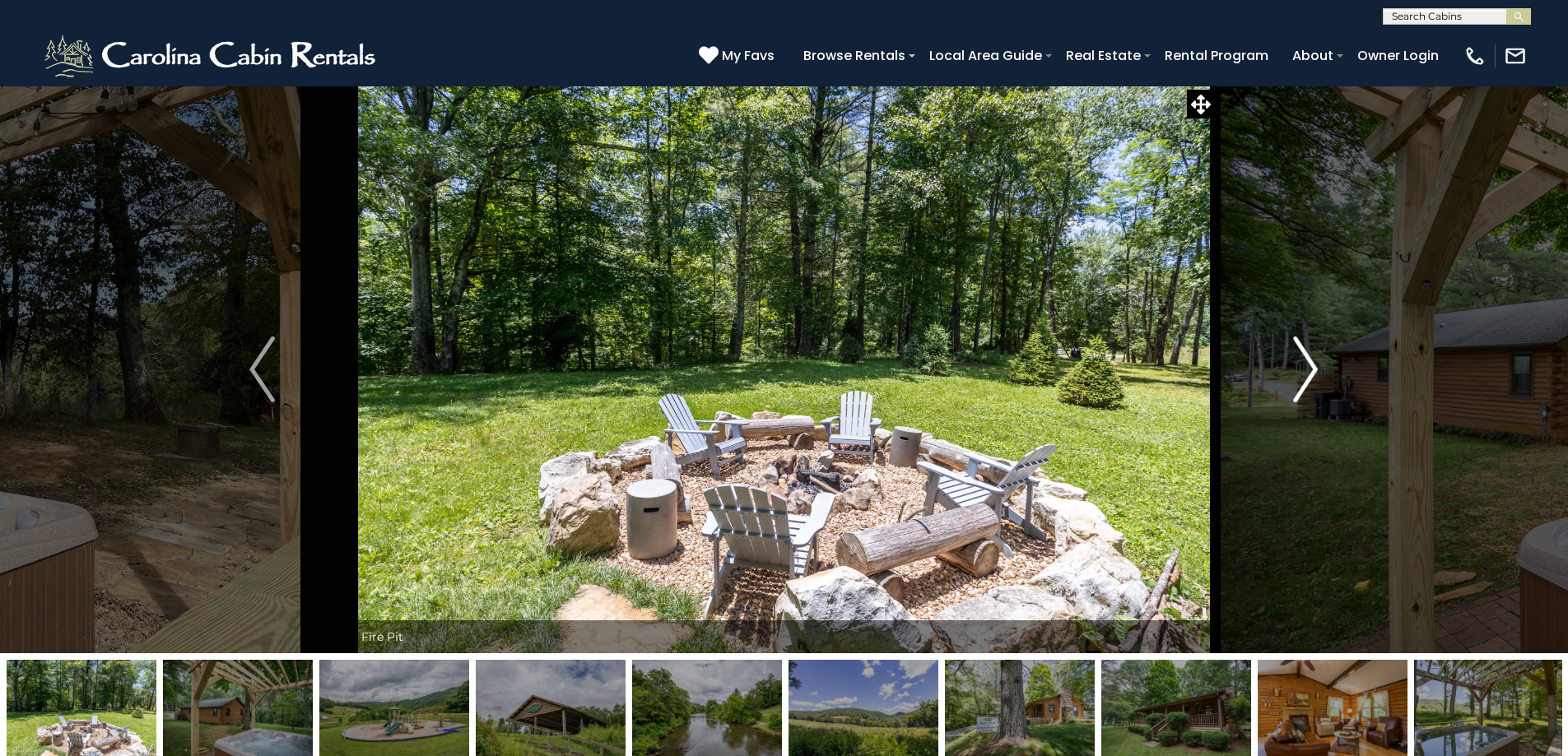
click at [1308, 372] on img "Next" at bounding box center [1305, 369] width 25 height 66
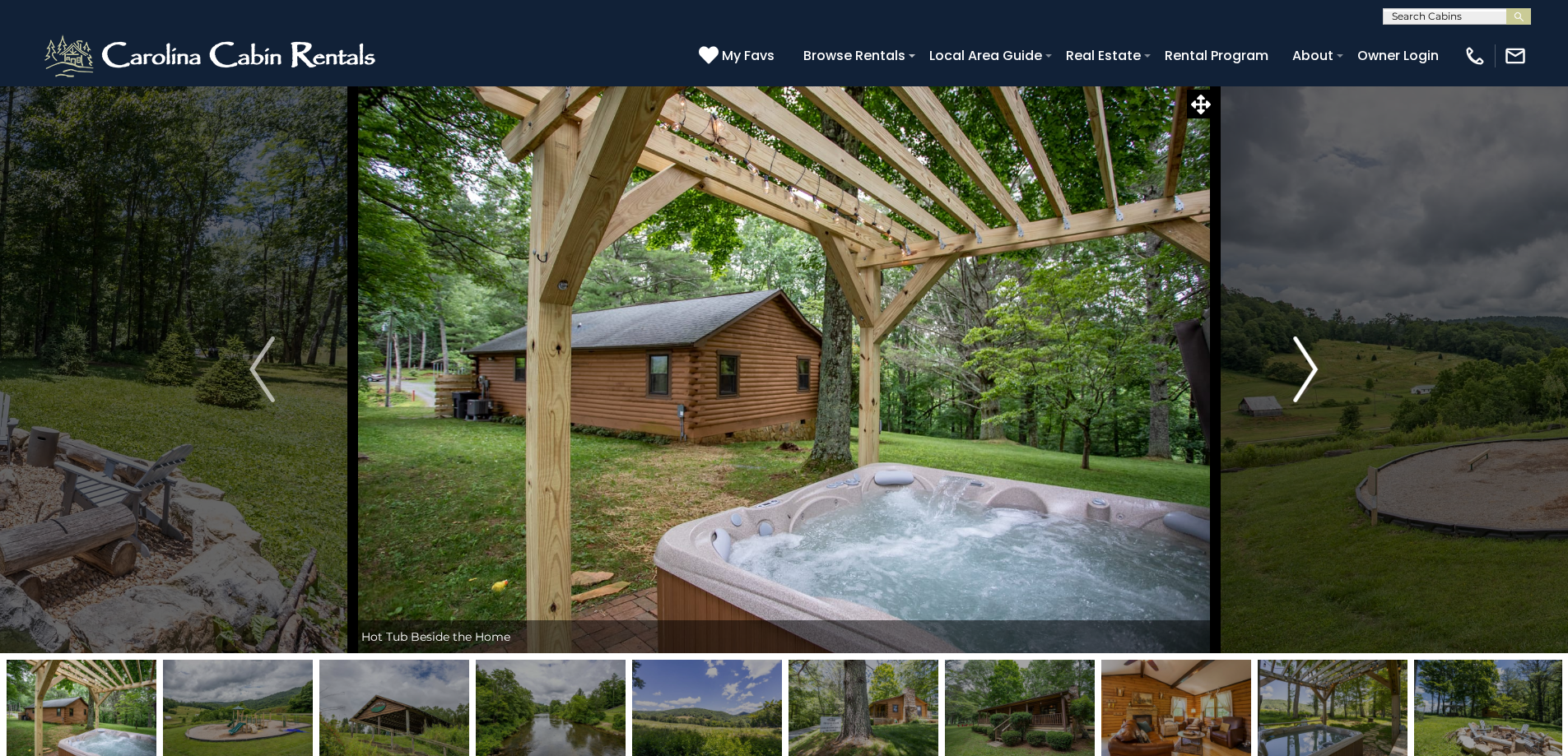
click at [1308, 372] on img "Next" at bounding box center [1305, 369] width 25 height 66
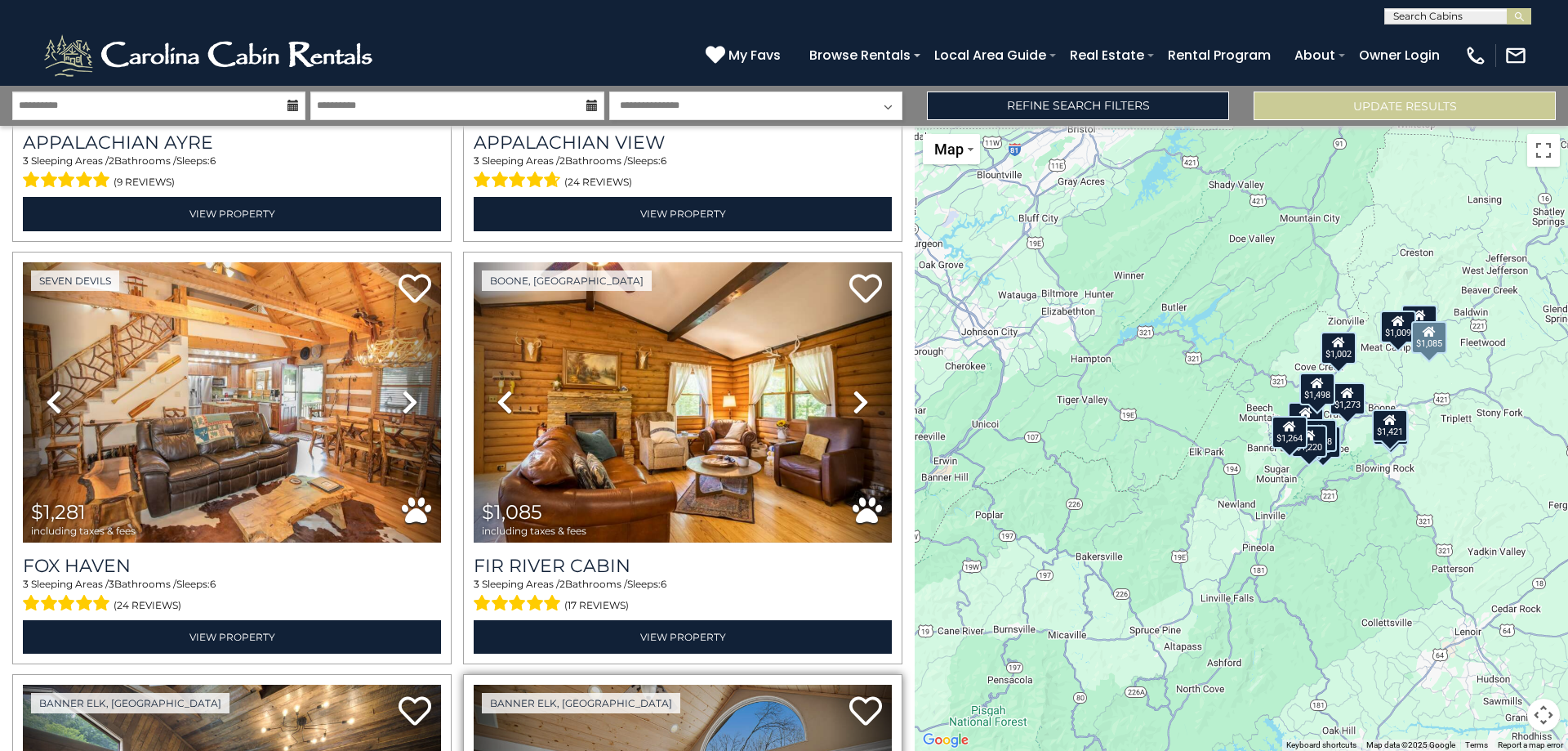
scroll to position [2017, 0]
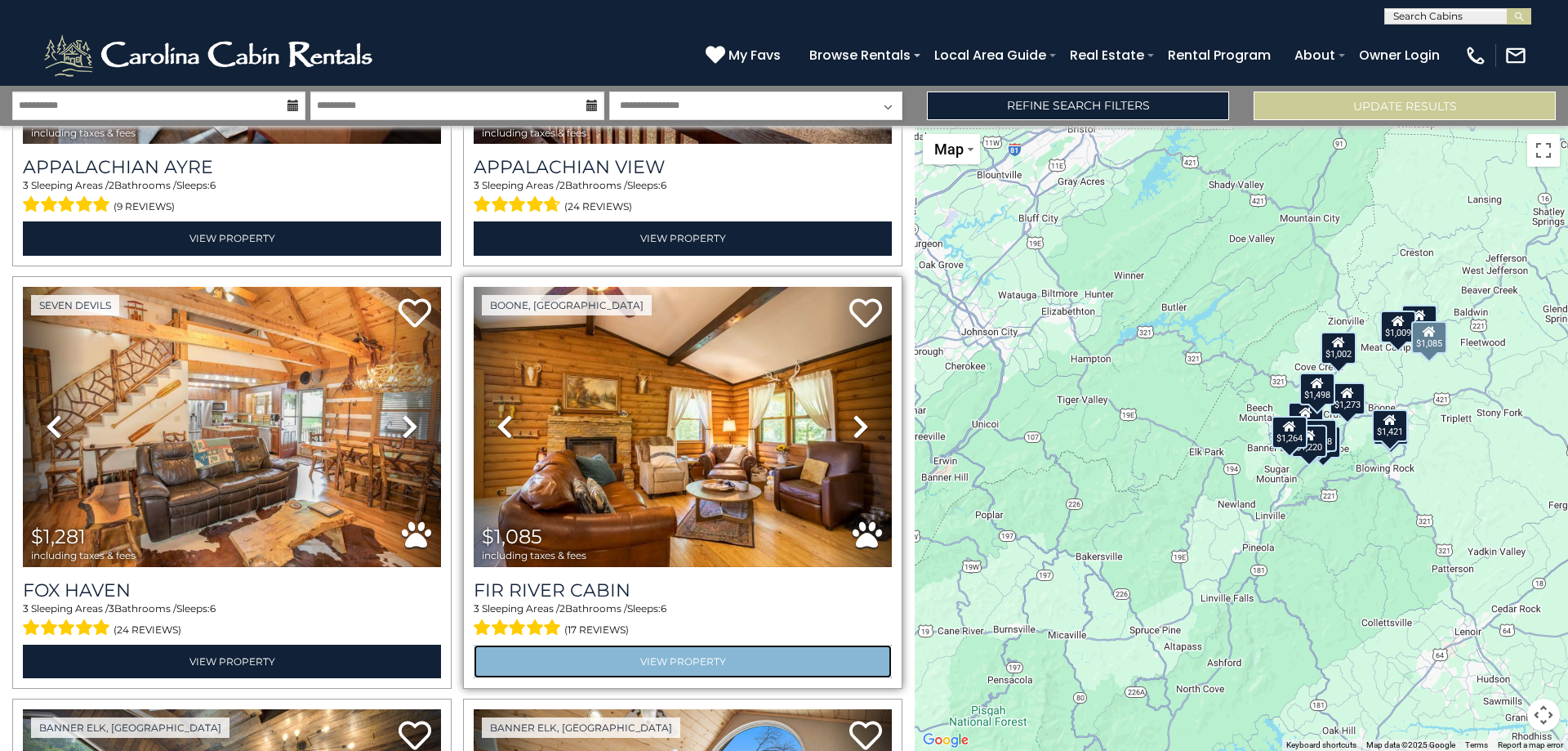
click at [606, 645] on link "View Property" at bounding box center [683, 661] width 418 height 33
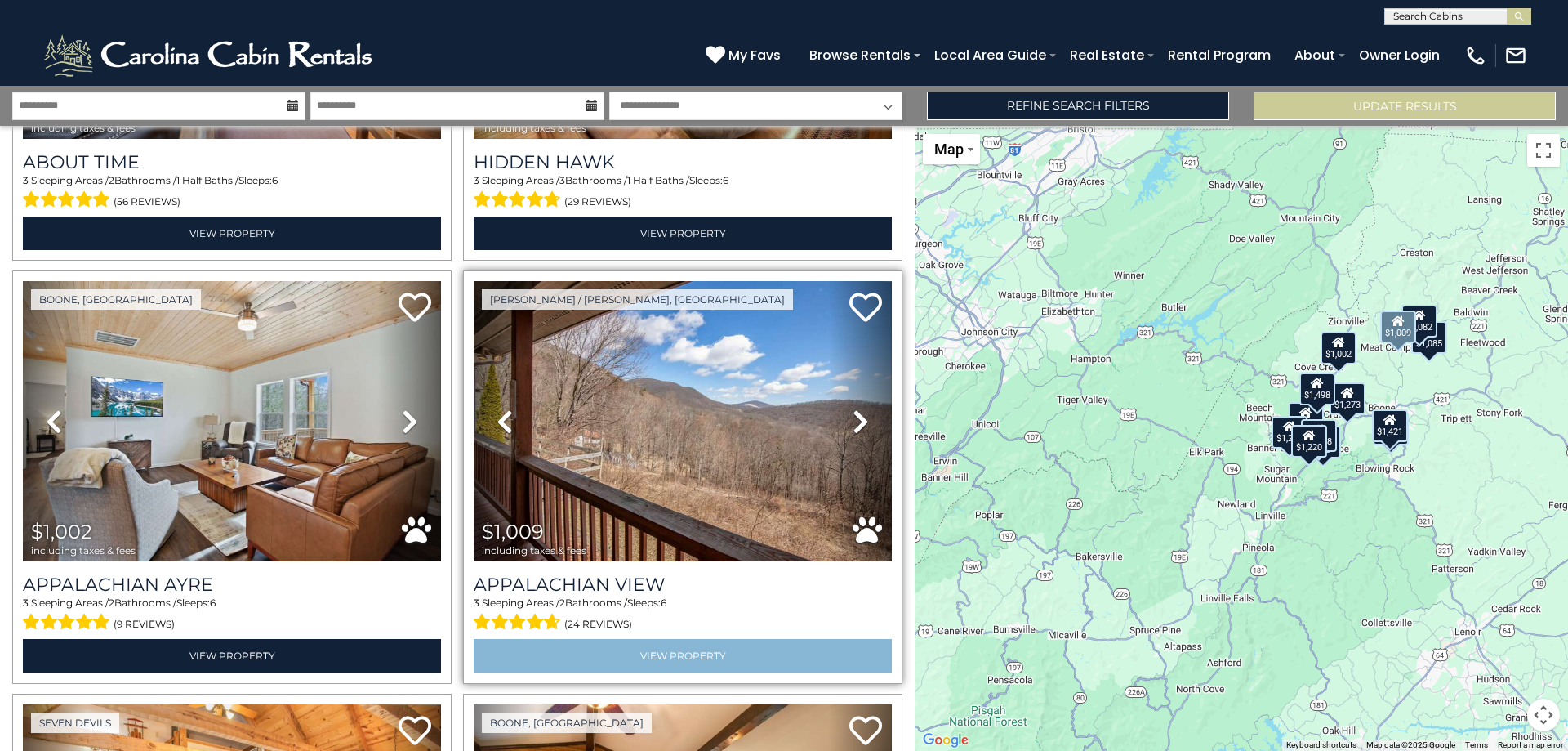
scroll to position [1878, 0]
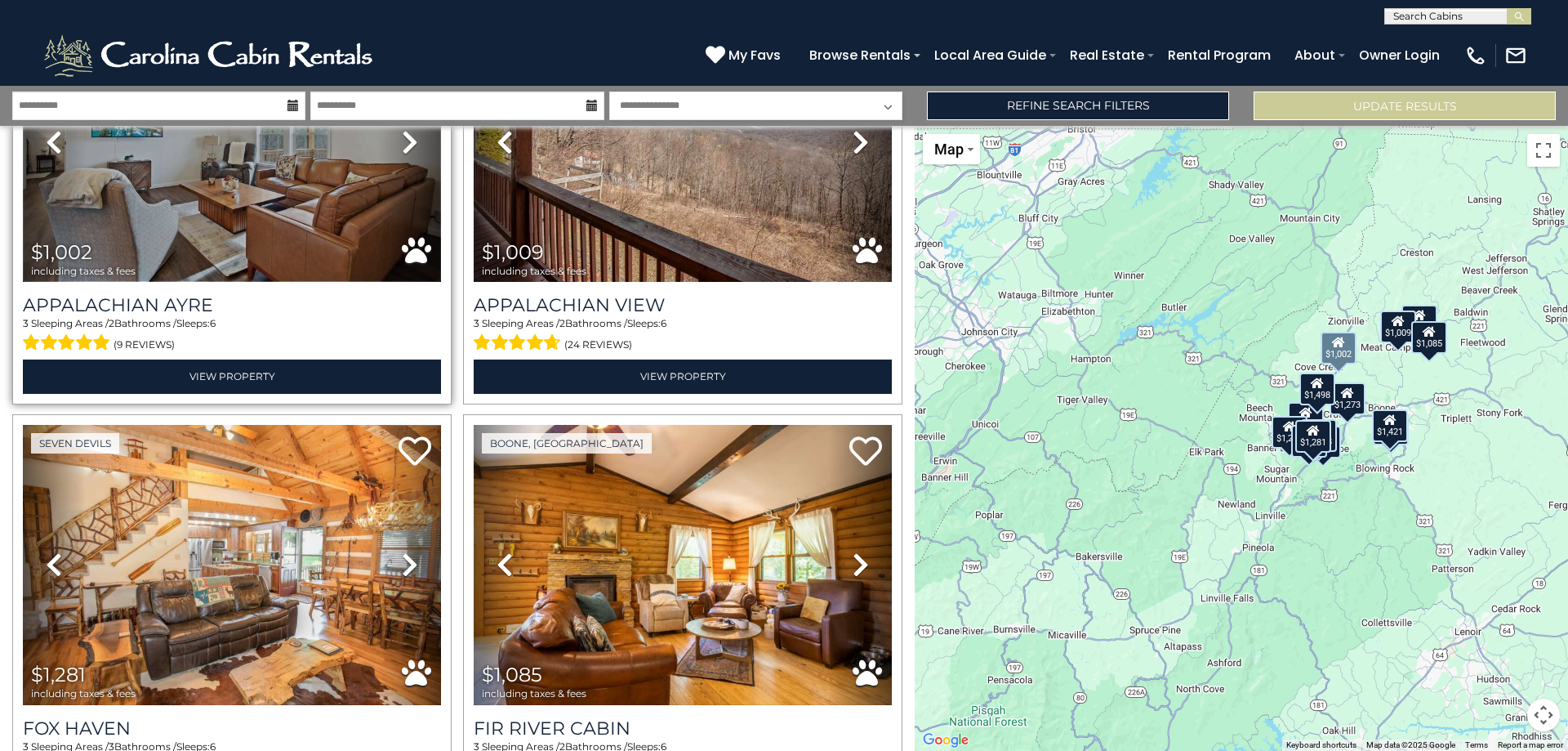
click at [184, 245] on img at bounding box center [231, 141] width 418 height 280
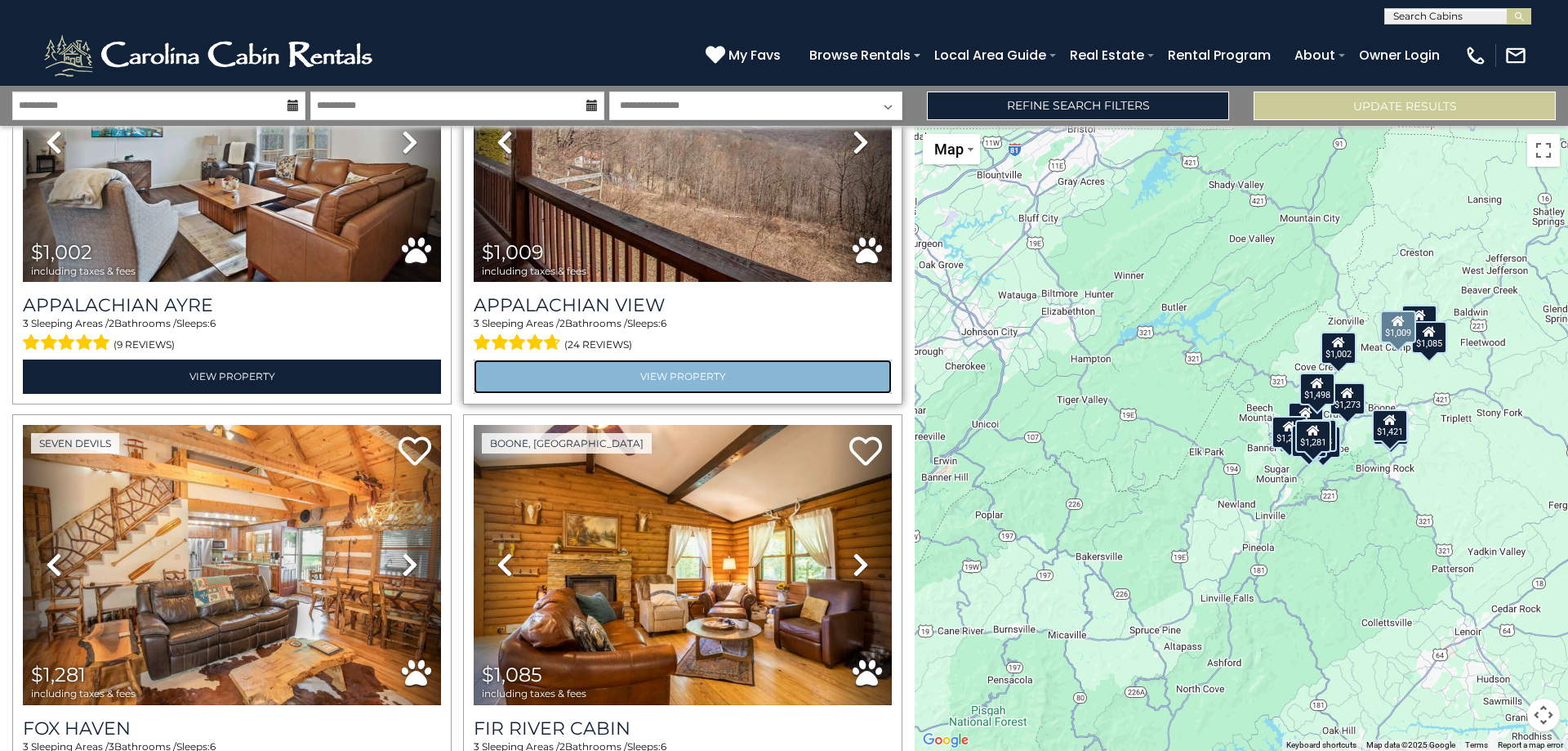
click at [660, 360] on link "View Property" at bounding box center [683, 376] width 418 height 33
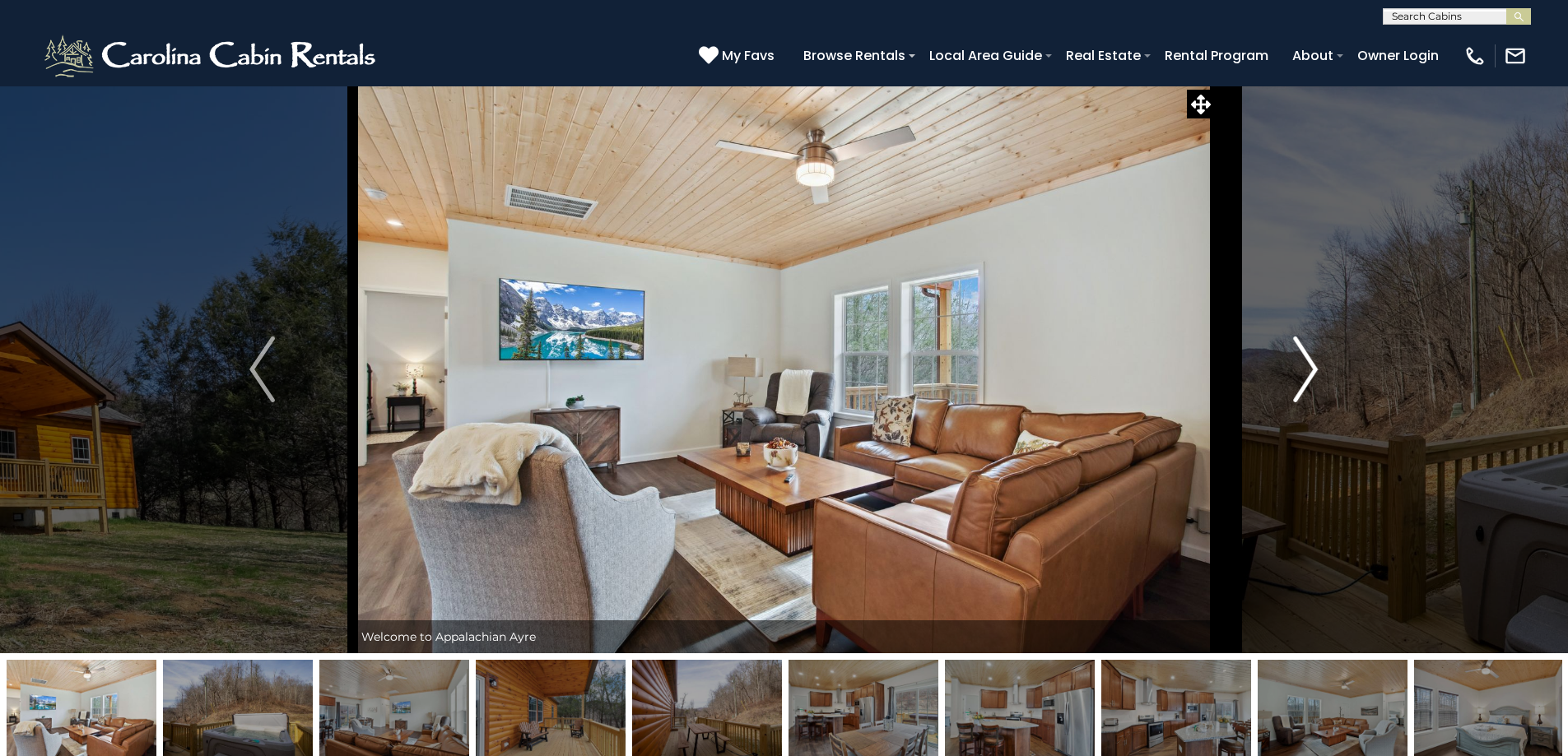
click at [1315, 371] on img "Next" at bounding box center [1305, 369] width 25 height 66
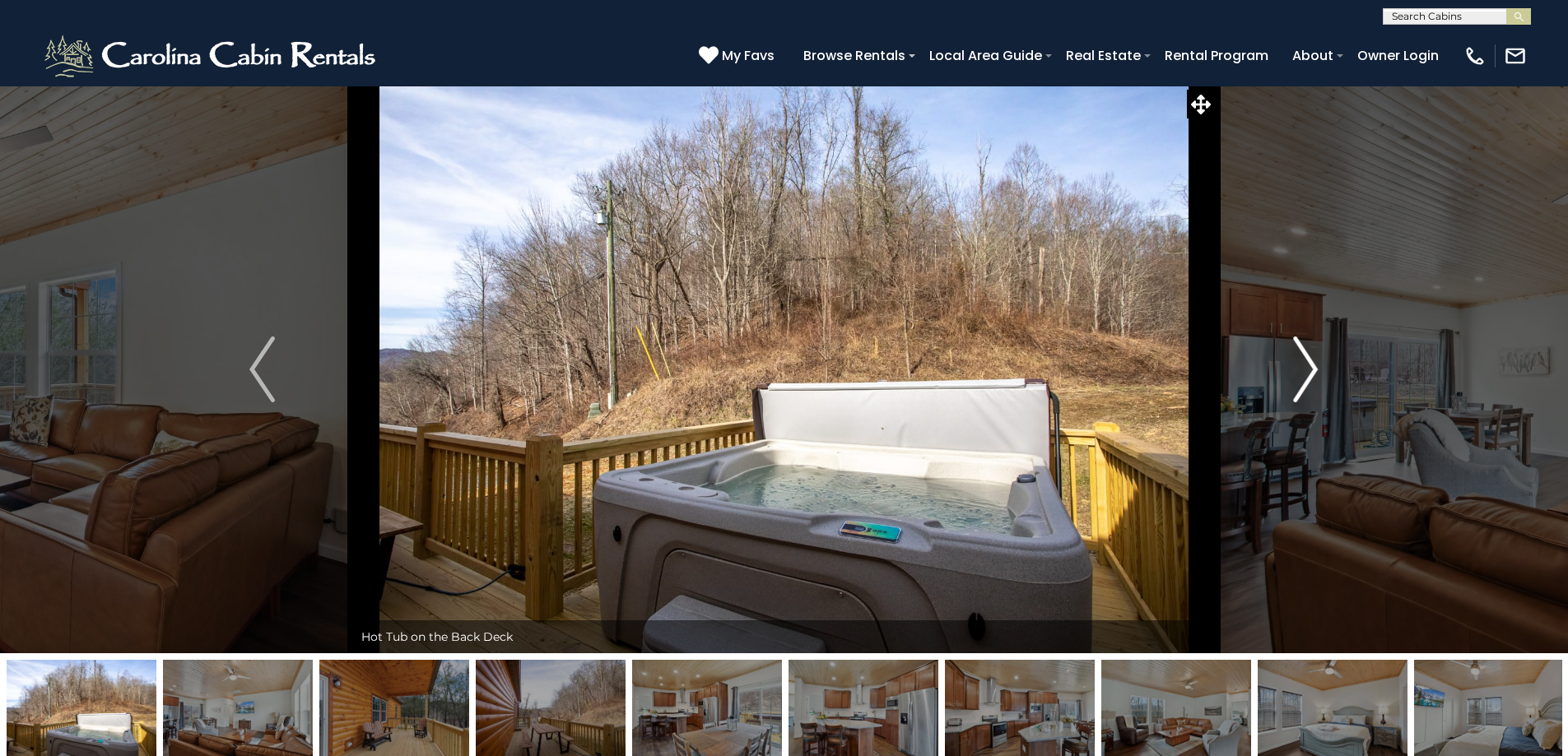
click at [1311, 365] on img "Next" at bounding box center [1305, 369] width 25 height 66
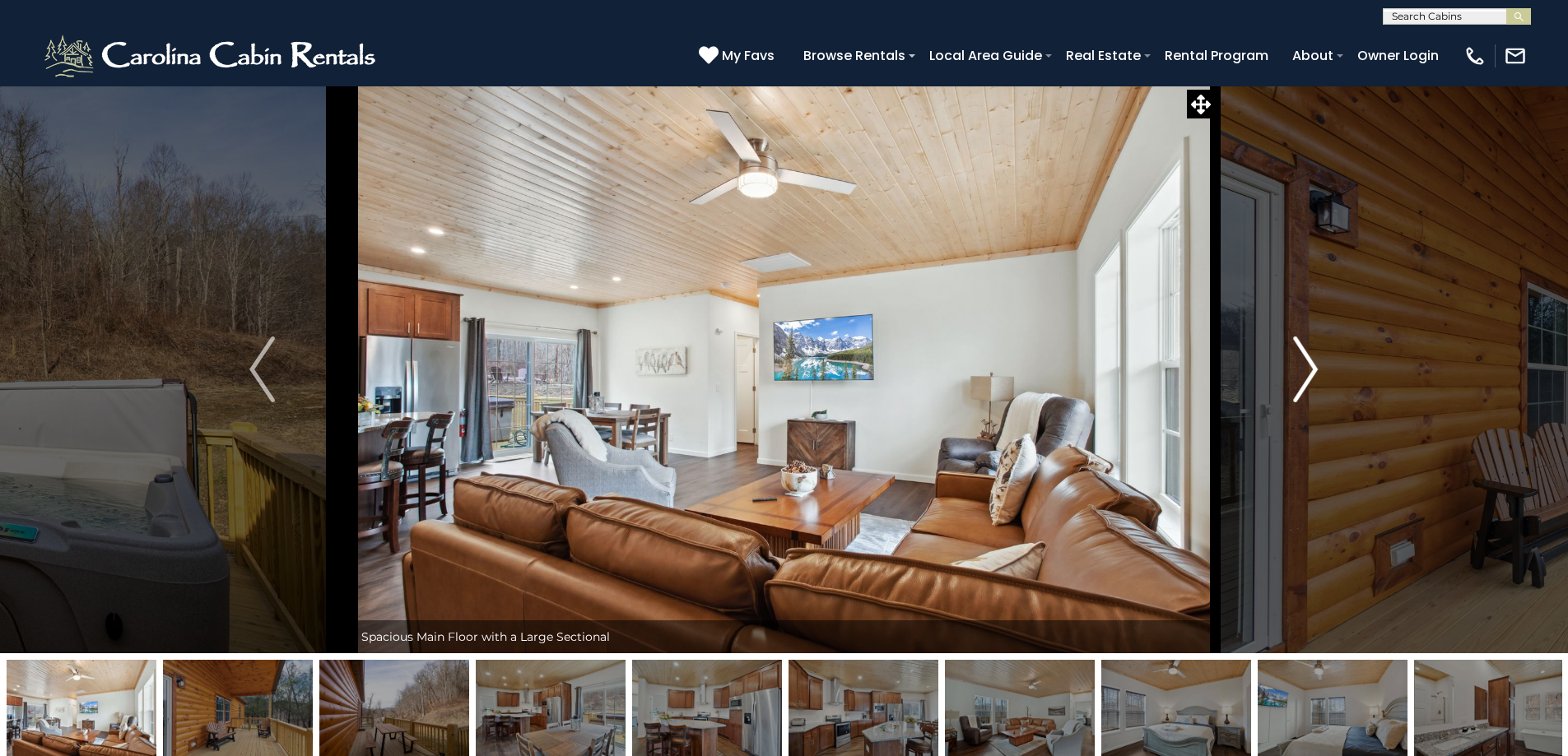
click at [1311, 365] on img "Next" at bounding box center [1305, 369] width 25 height 66
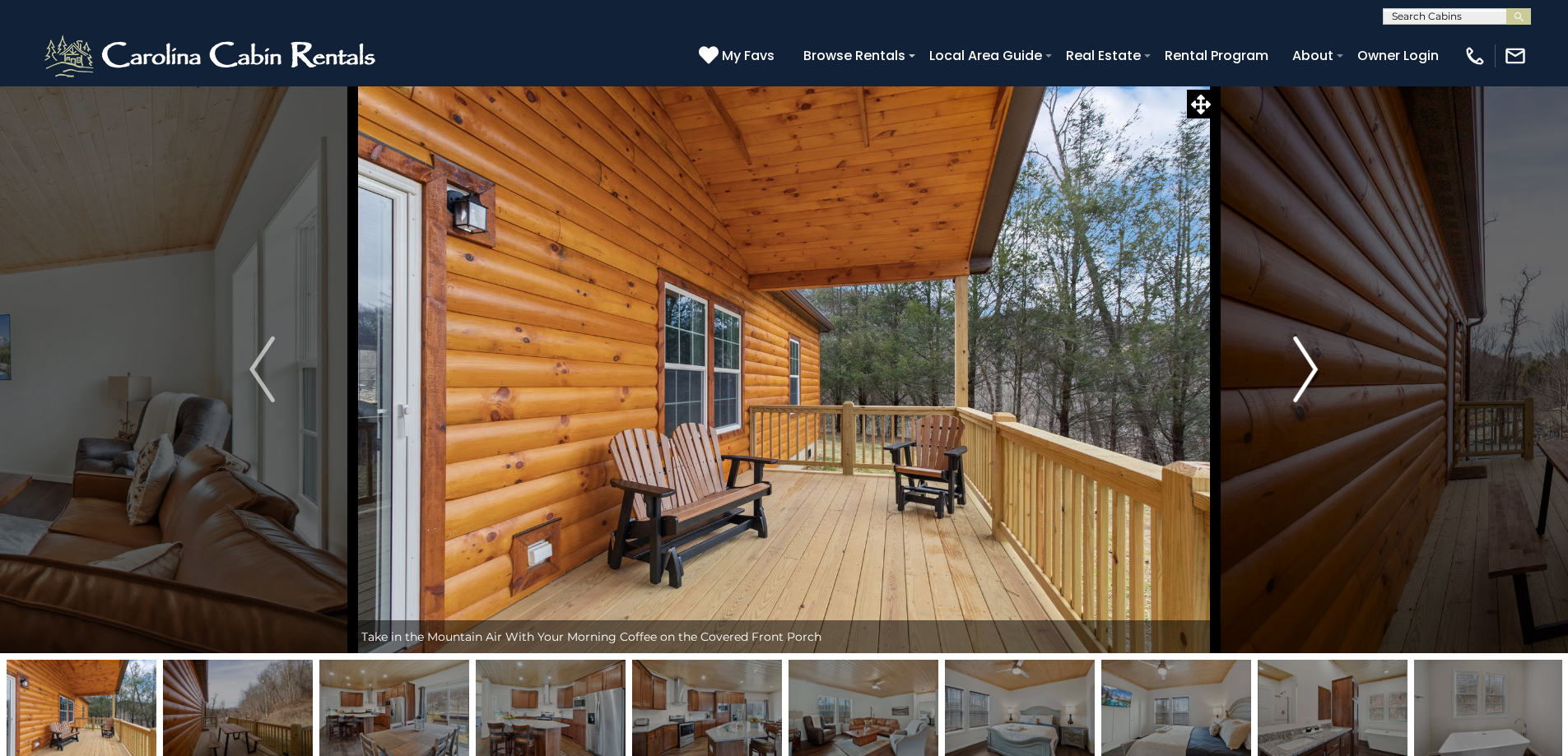
click at [1311, 365] on img "Next" at bounding box center [1305, 369] width 25 height 66
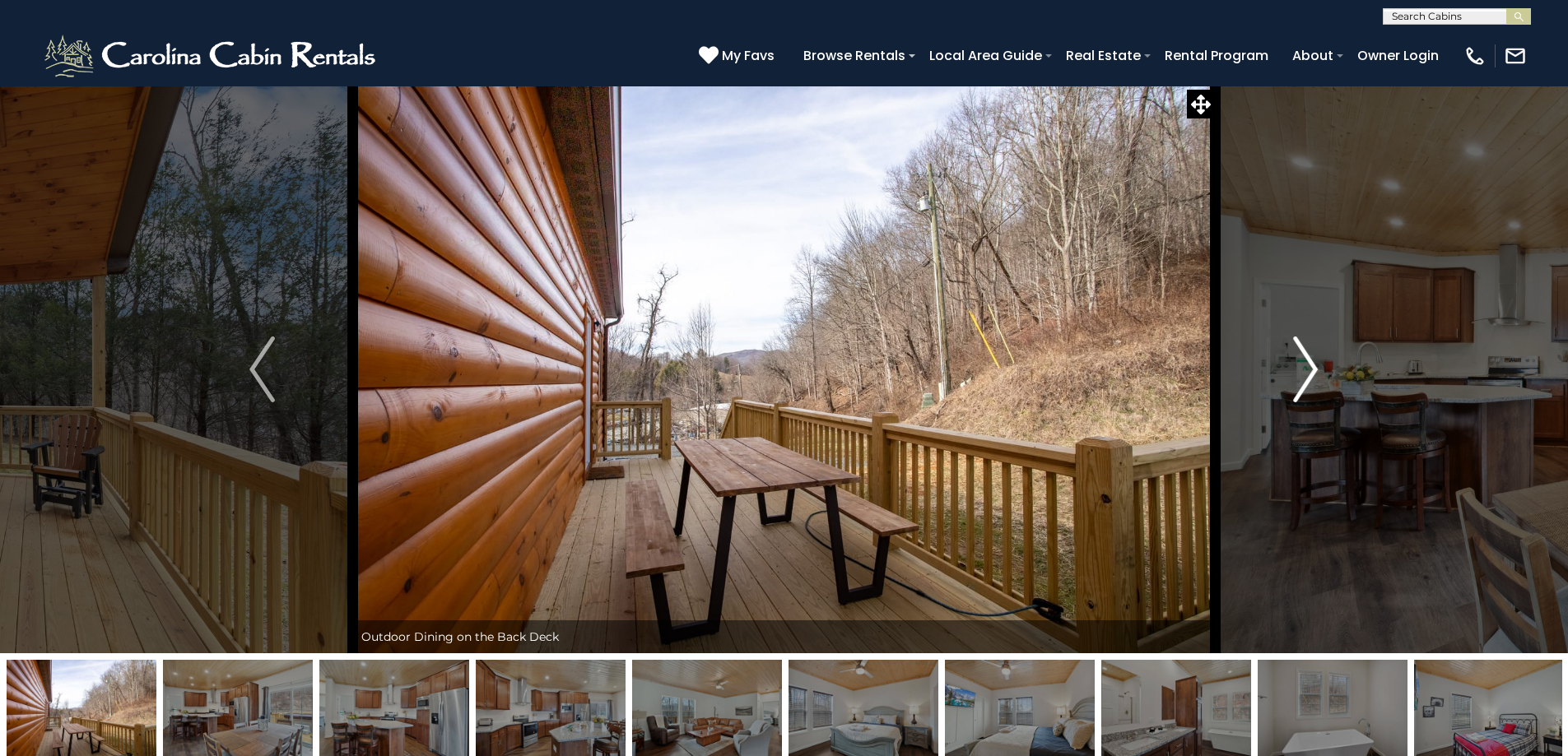
click at [1311, 365] on img "Next" at bounding box center [1305, 369] width 25 height 66
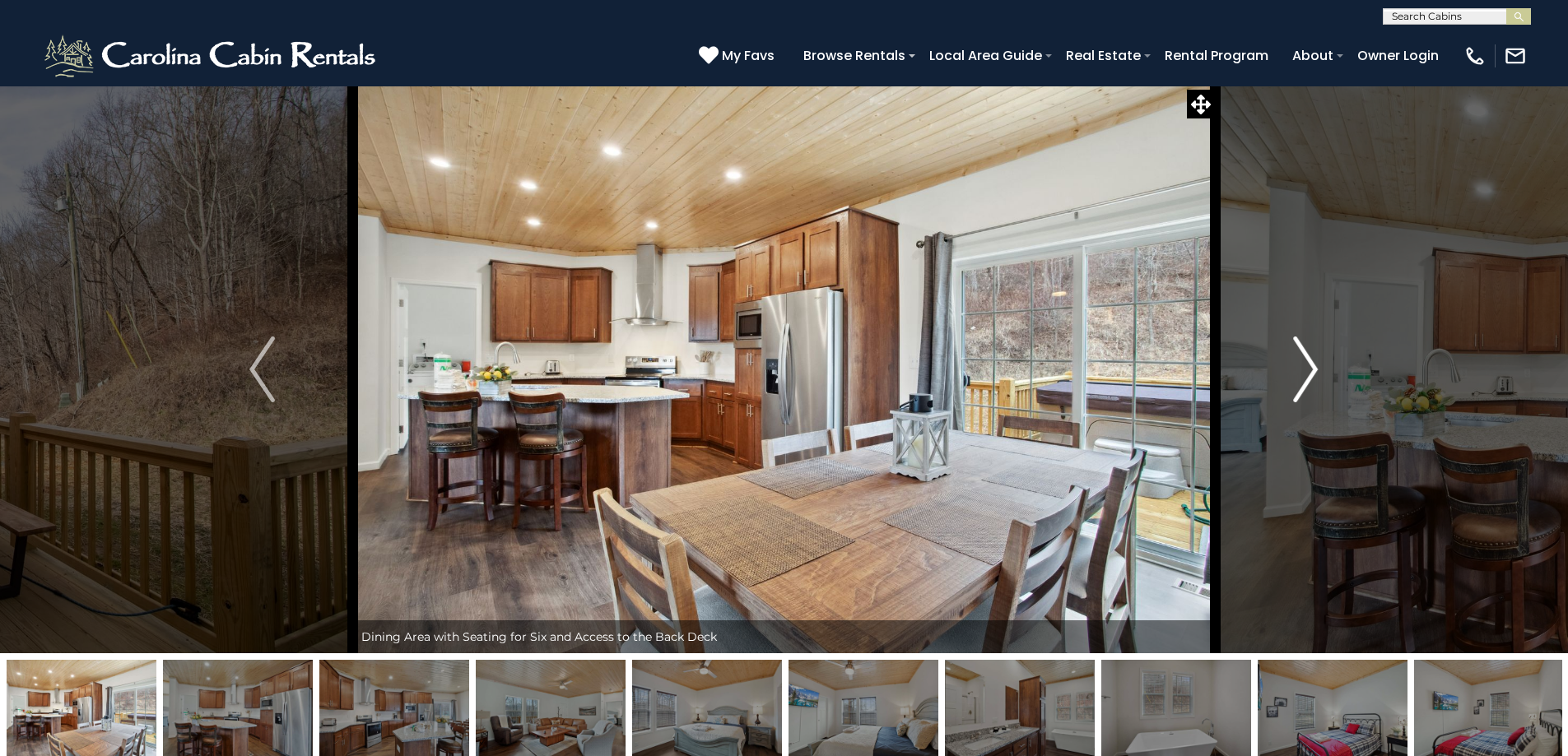
click at [1311, 365] on img "Next" at bounding box center [1305, 369] width 25 height 66
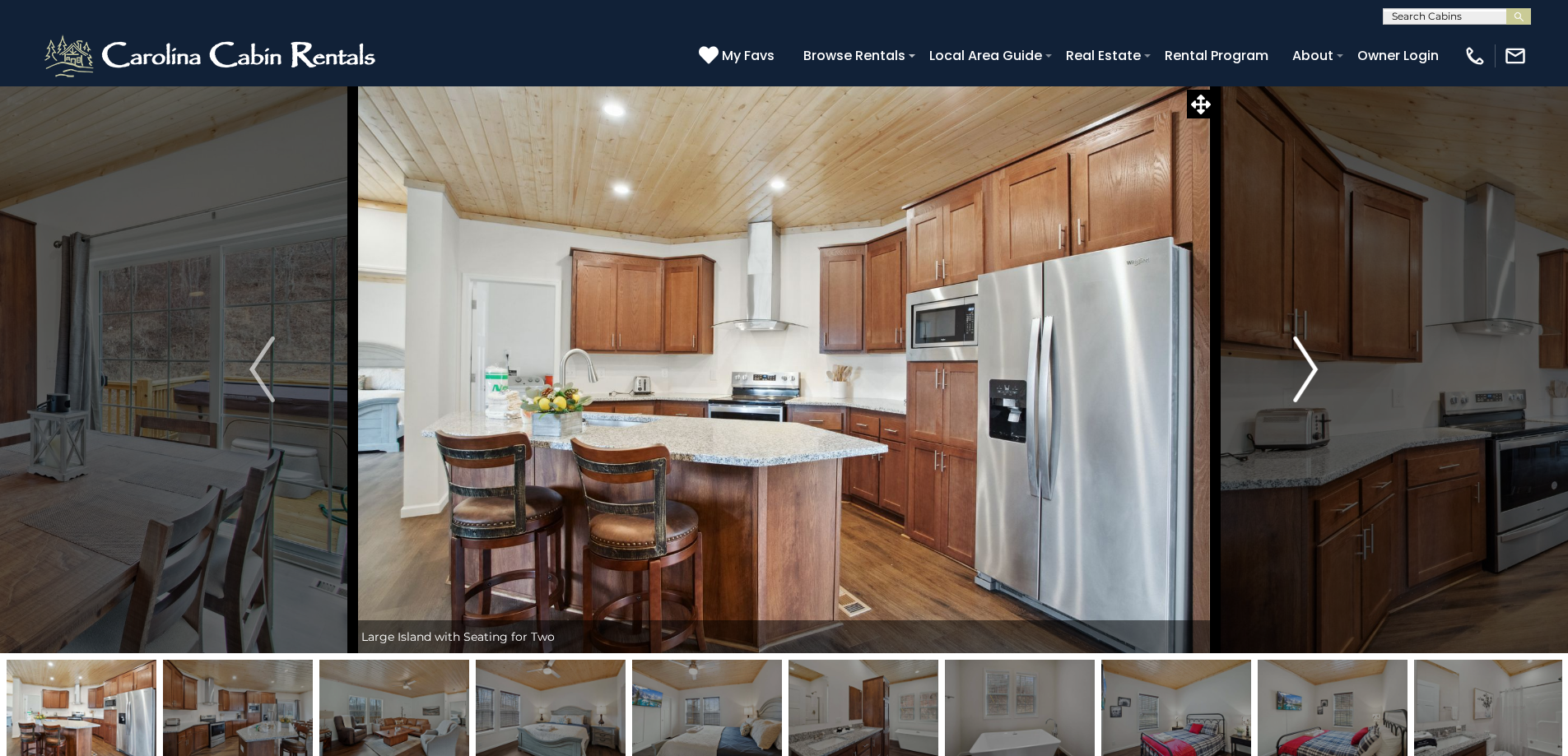
click at [1311, 363] on img "Next" at bounding box center [1305, 369] width 25 height 66
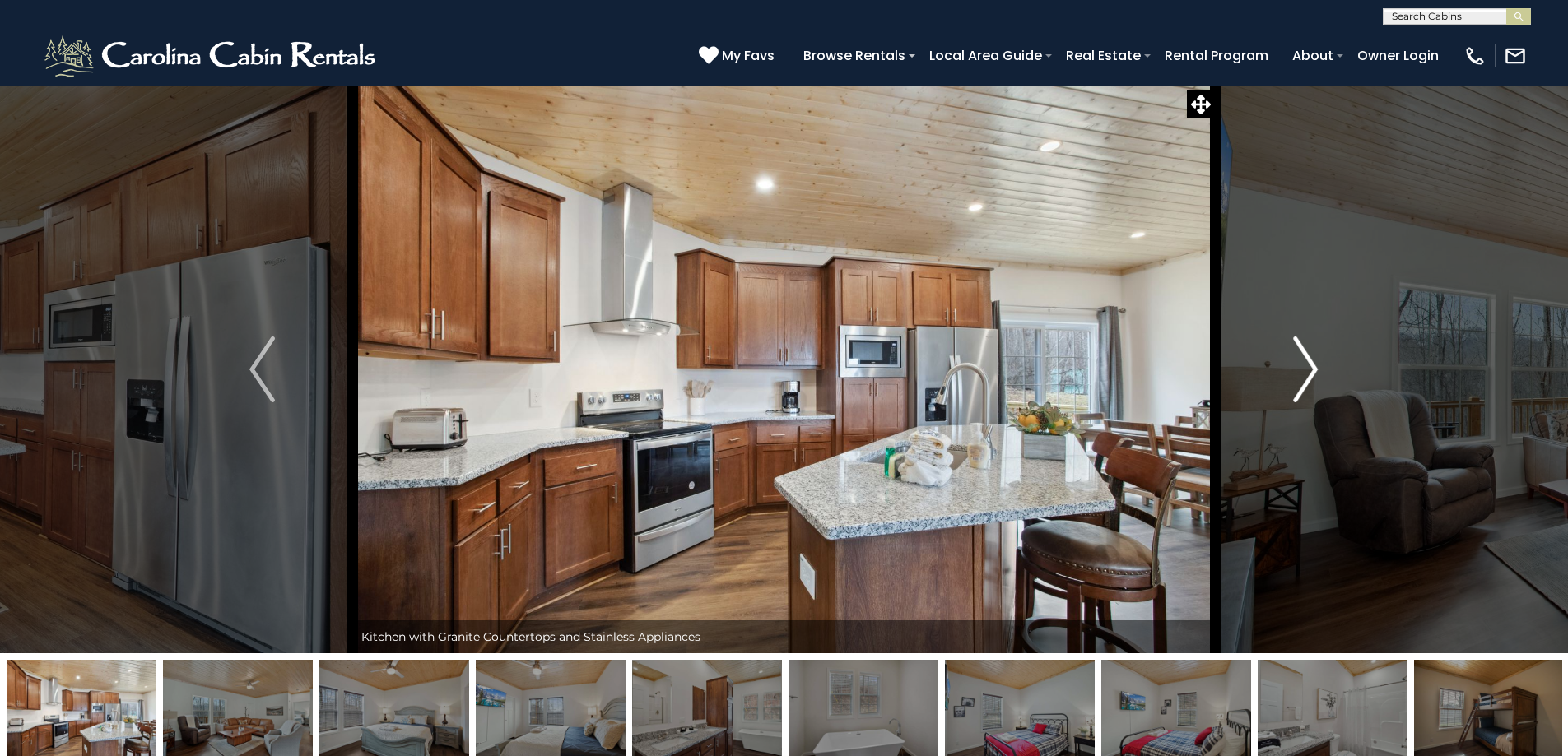
click at [1311, 363] on img "Next" at bounding box center [1305, 369] width 25 height 66
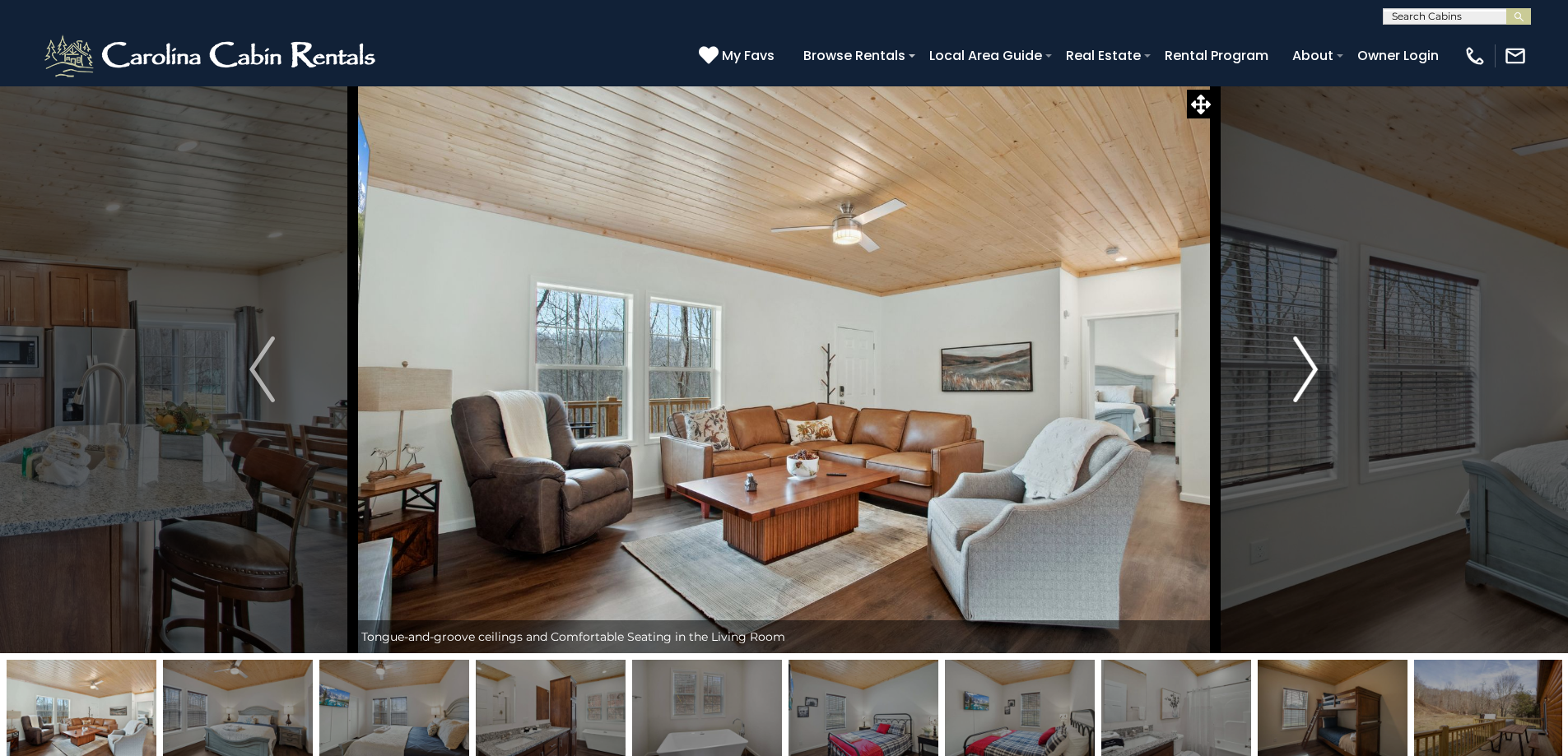
click at [1311, 363] on img "Next" at bounding box center [1305, 369] width 25 height 66
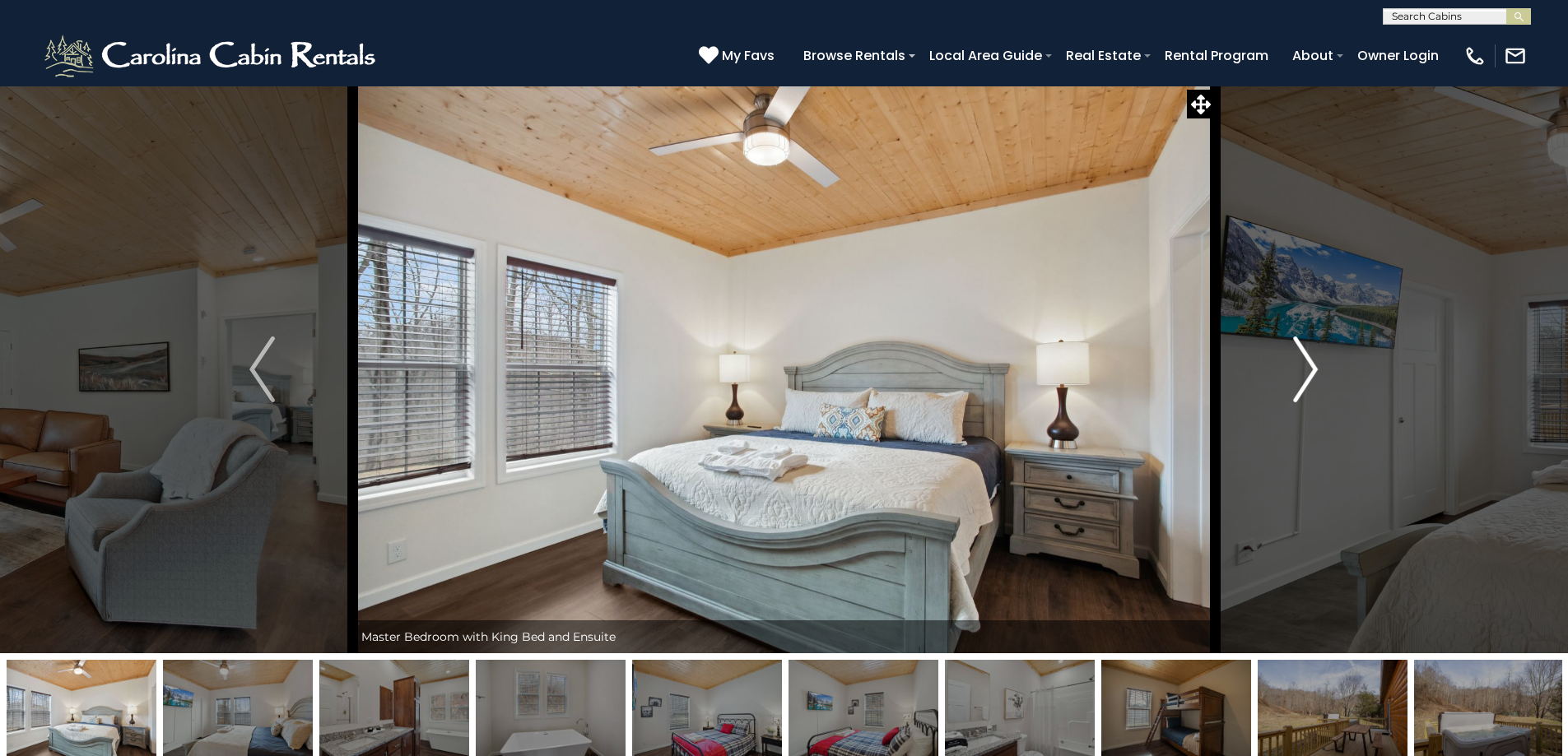
click at [1311, 363] on img "Next" at bounding box center [1305, 369] width 25 height 66
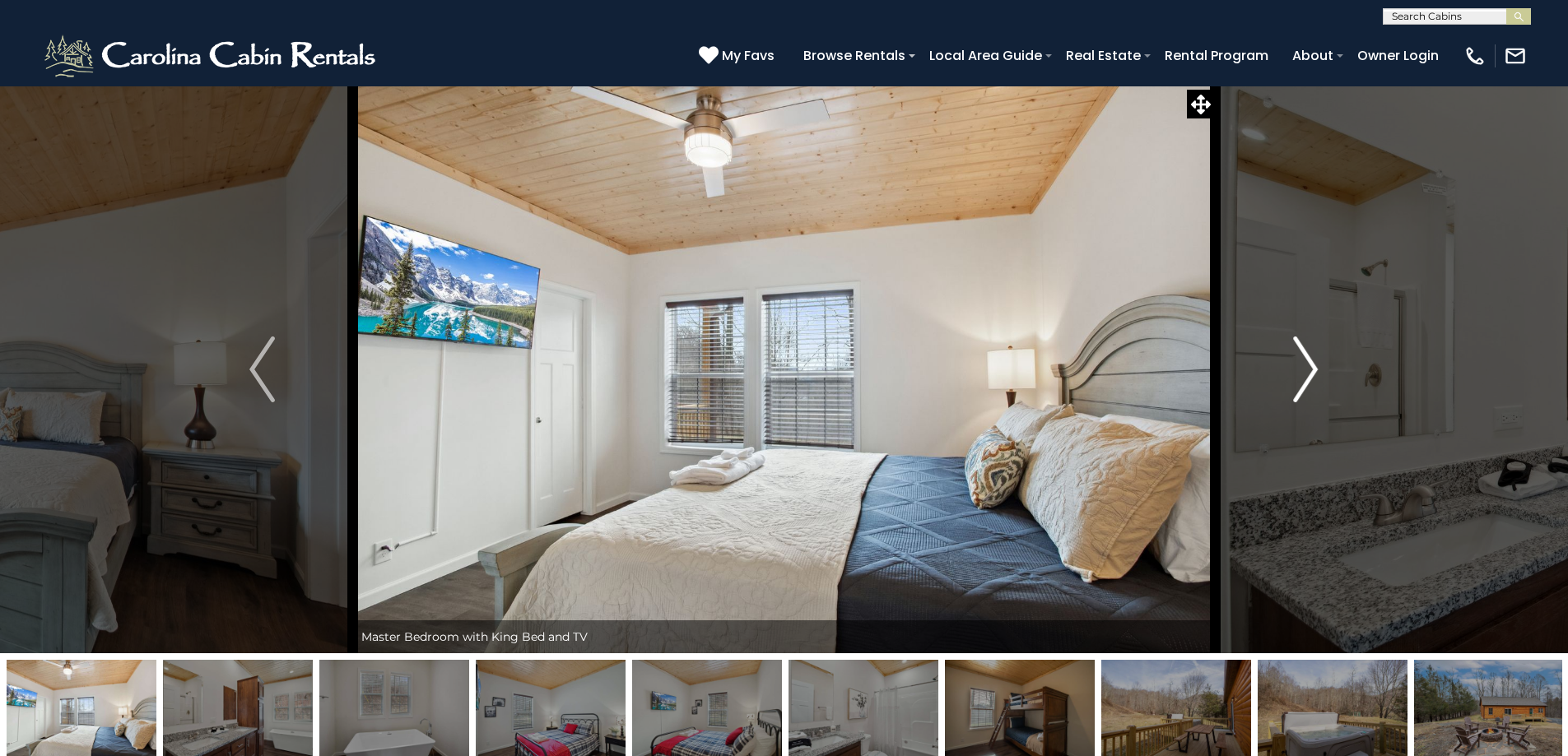
click at [1311, 363] on img "Next" at bounding box center [1305, 369] width 25 height 66
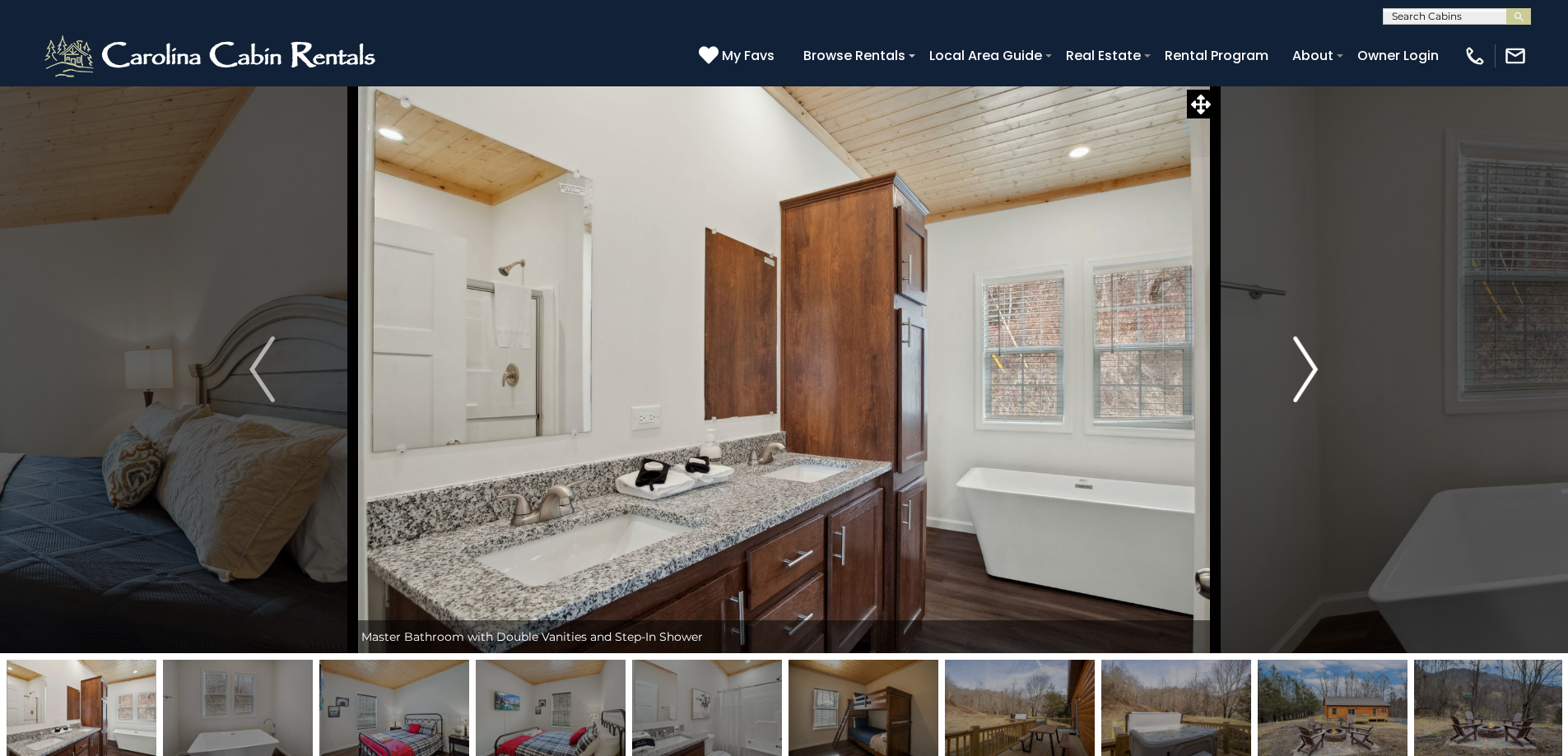
click at [1311, 363] on img "Next" at bounding box center [1305, 369] width 25 height 66
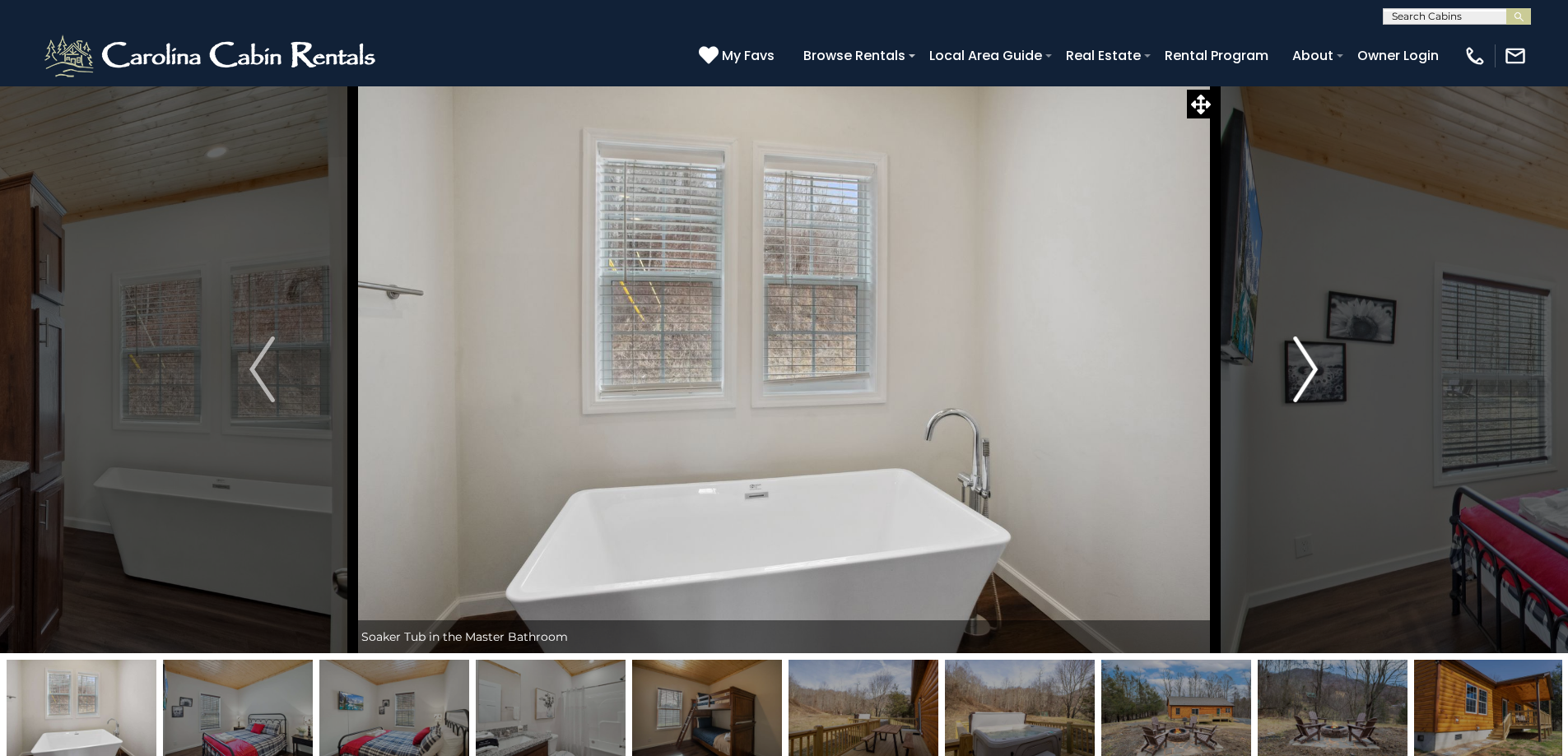
click at [1311, 363] on img "Next" at bounding box center [1305, 369] width 25 height 66
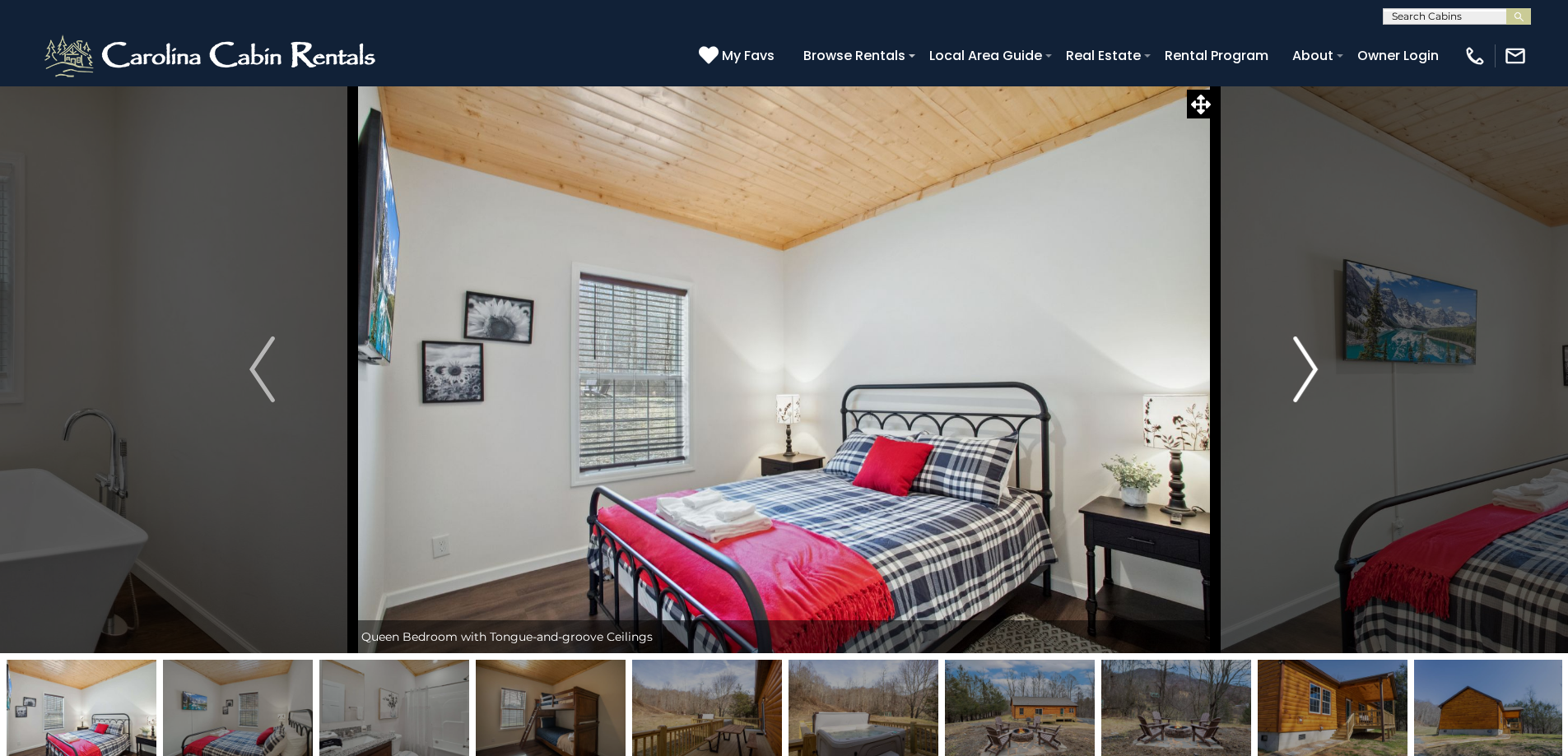
click at [1311, 363] on img "Next" at bounding box center [1305, 369] width 25 height 66
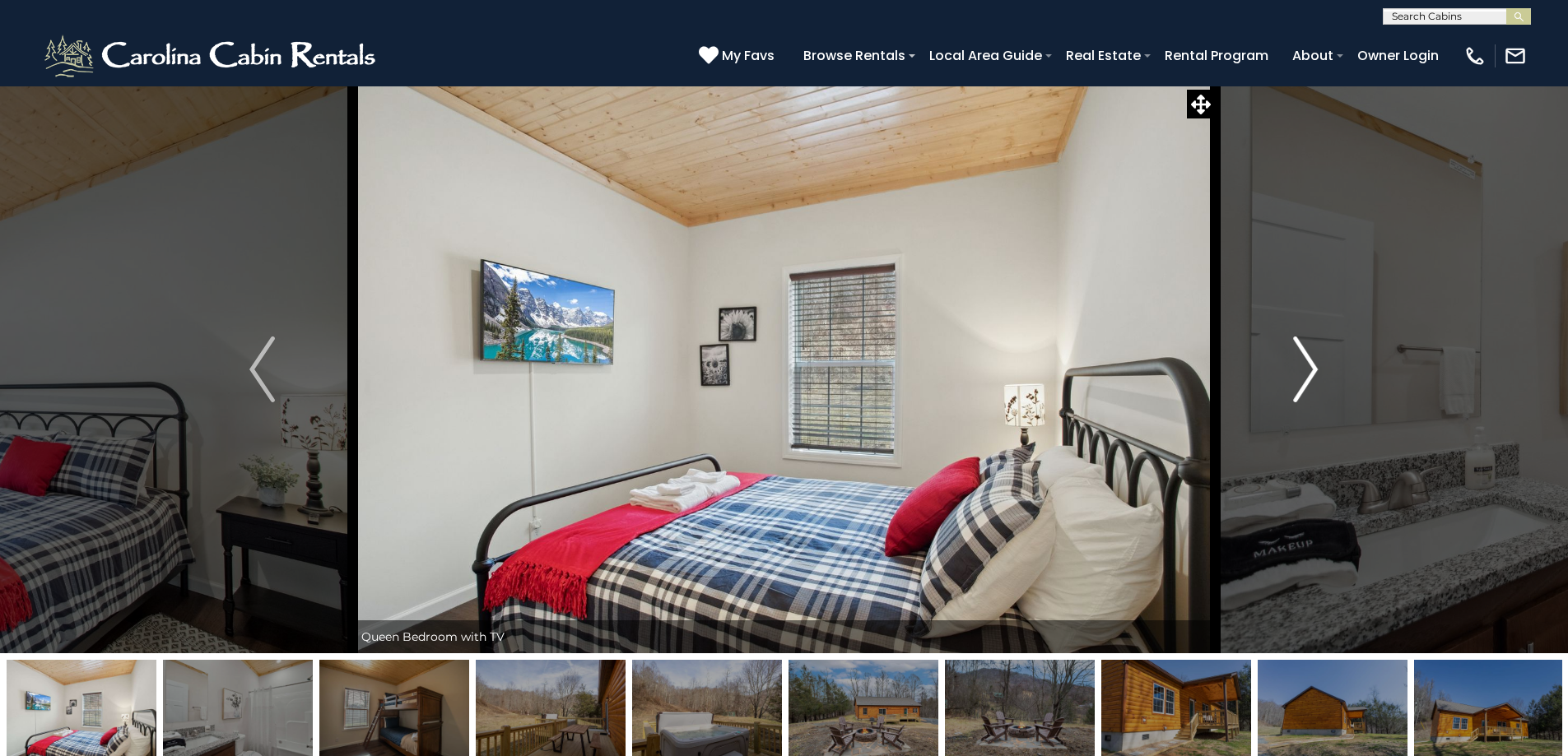
click at [1311, 363] on img "Next" at bounding box center [1305, 369] width 25 height 66
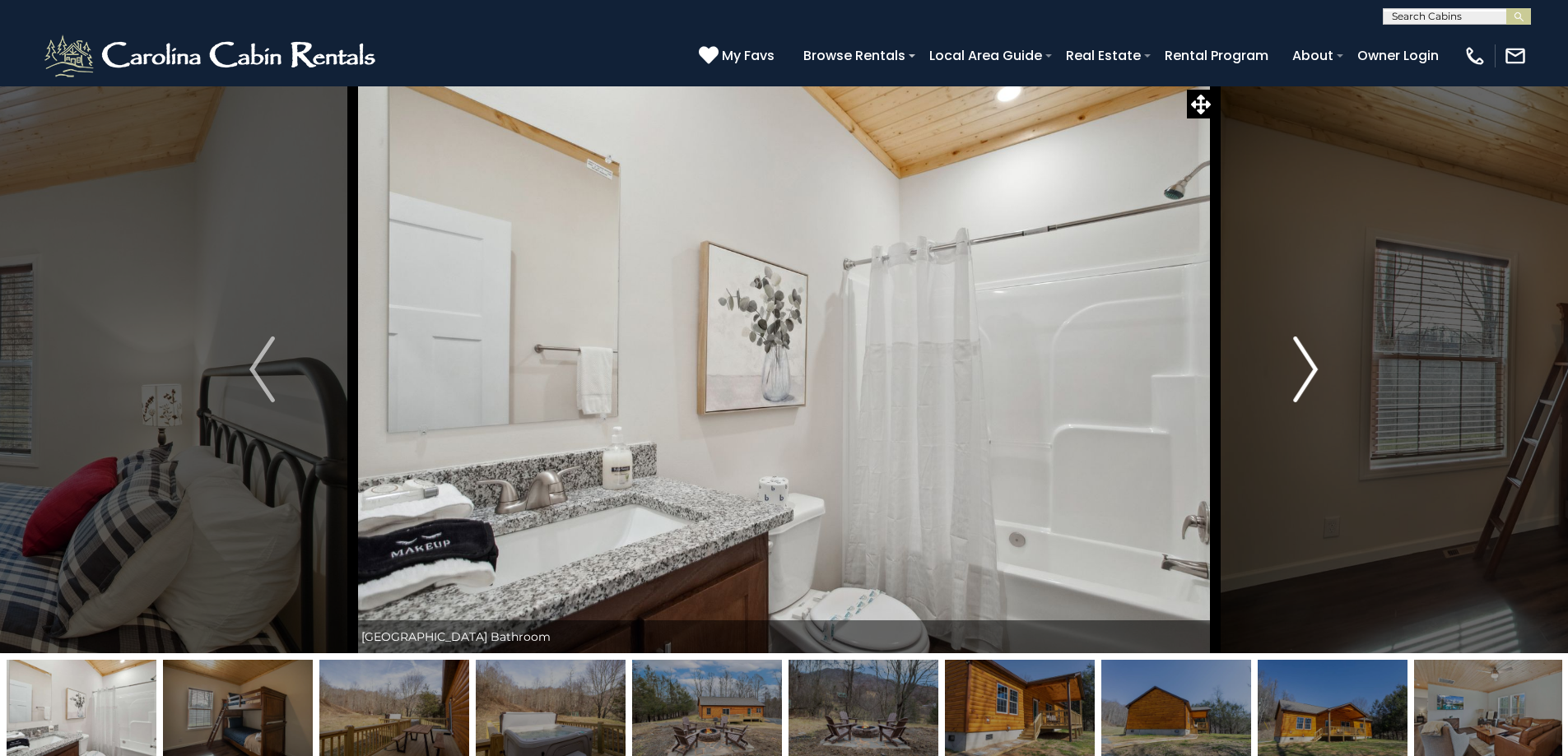
click at [1311, 363] on img "Next" at bounding box center [1305, 369] width 25 height 66
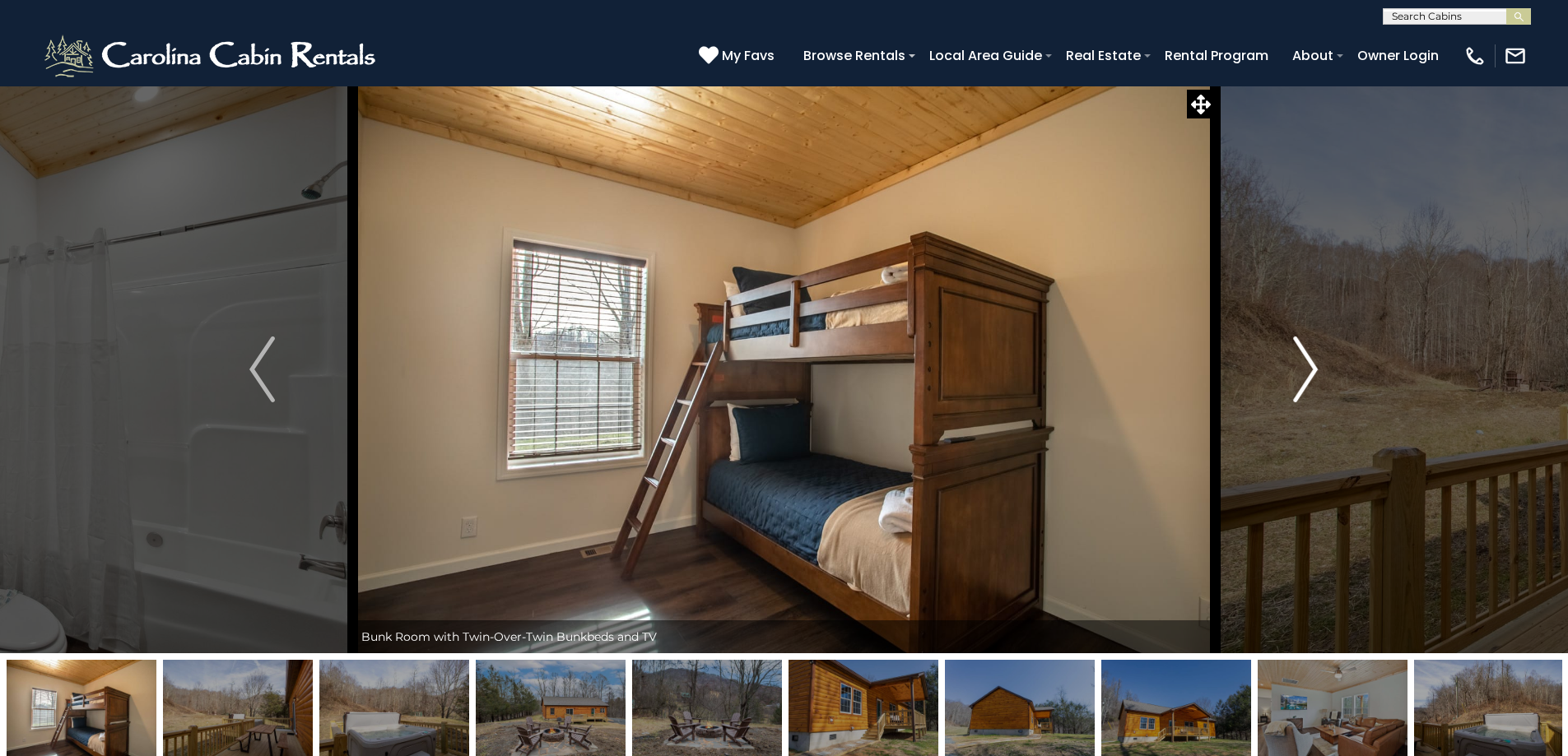
click at [1311, 363] on img "Next" at bounding box center [1305, 369] width 25 height 66
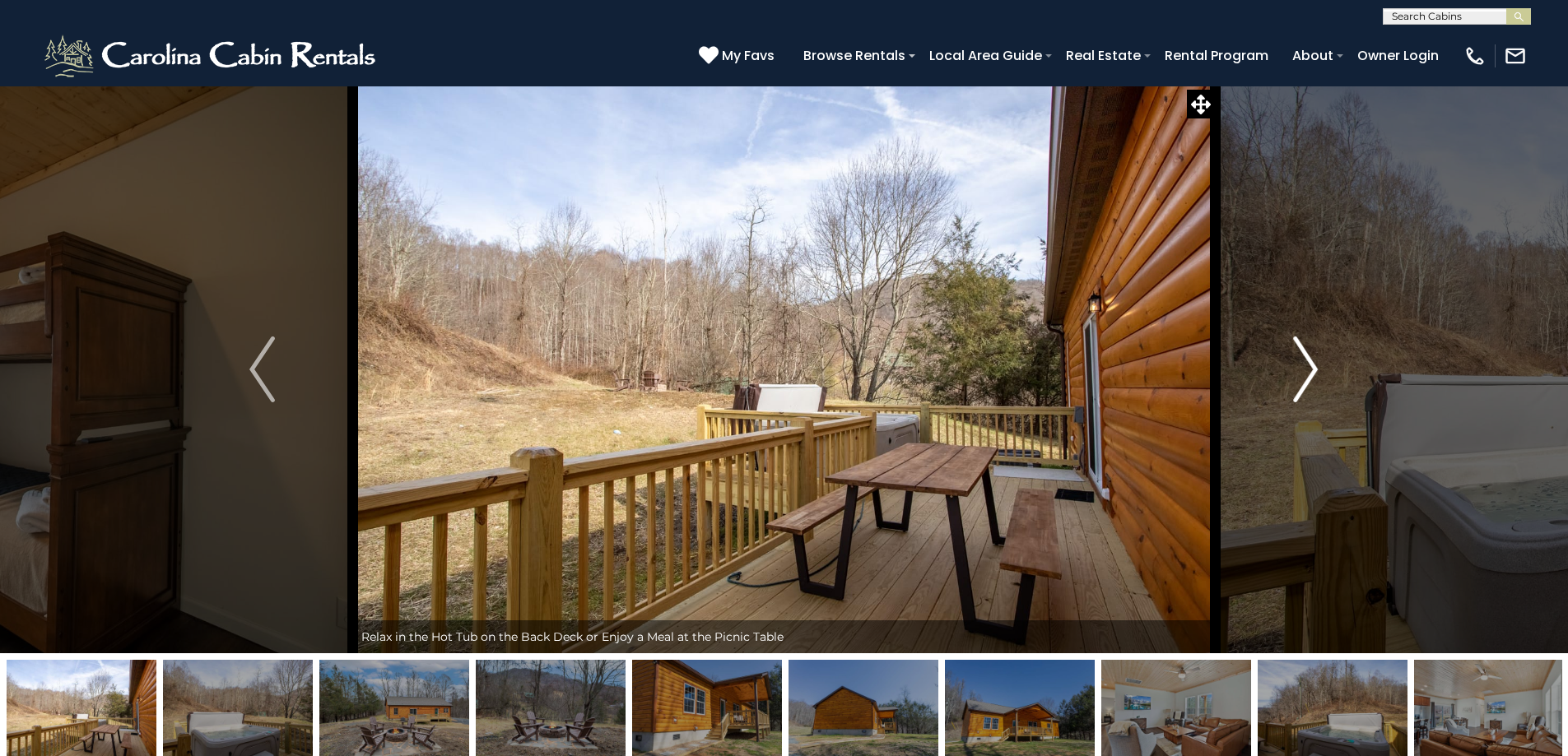
click at [1311, 363] on img "Next" at bounding box center [1305, 369] width 25 height 66
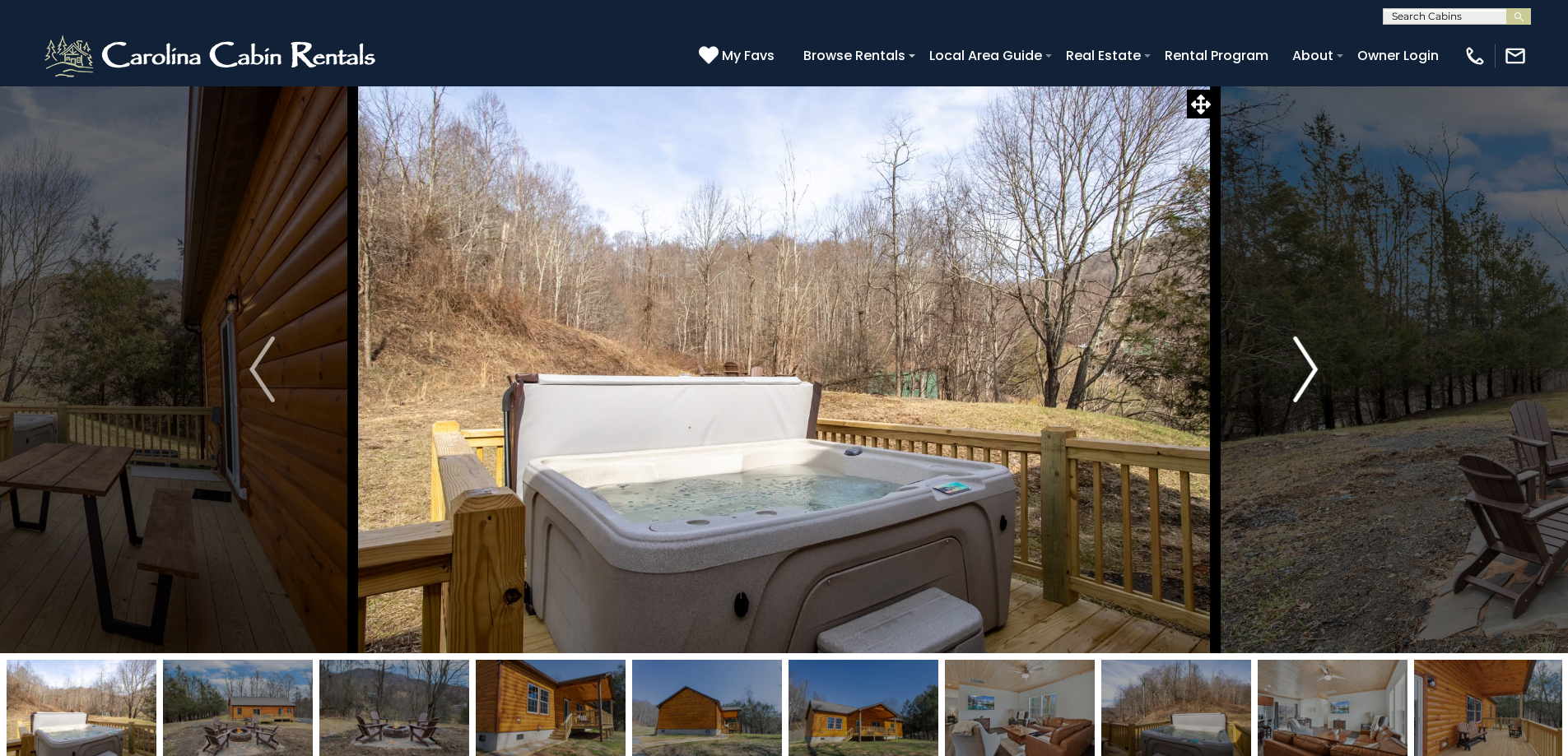
click at [1311, 363] on img "Next" at bounding box center [1305, 369] width 25 height 66
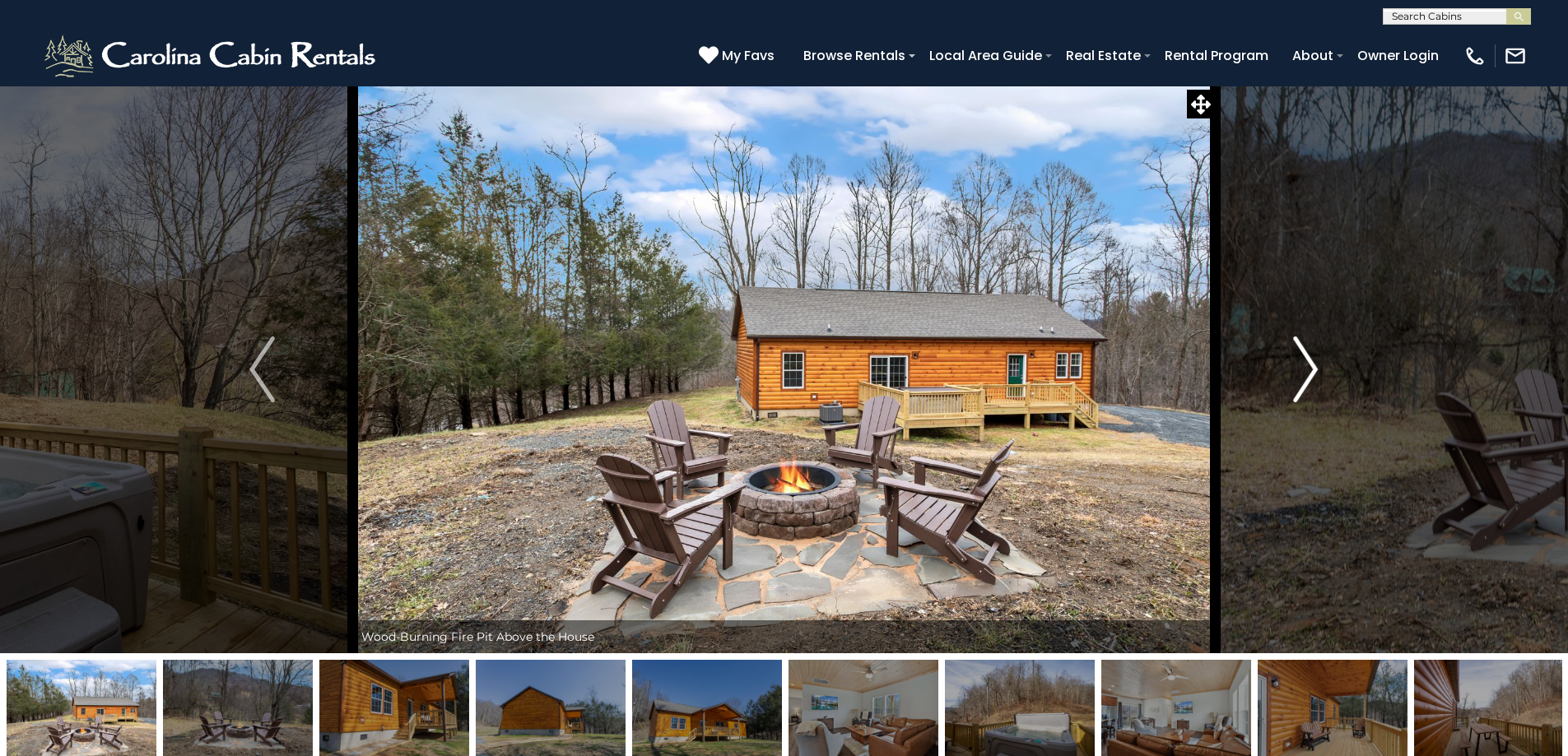
click at [1311, 363] on img "Next" at bounding box center [1305, 369] width 25 height 66
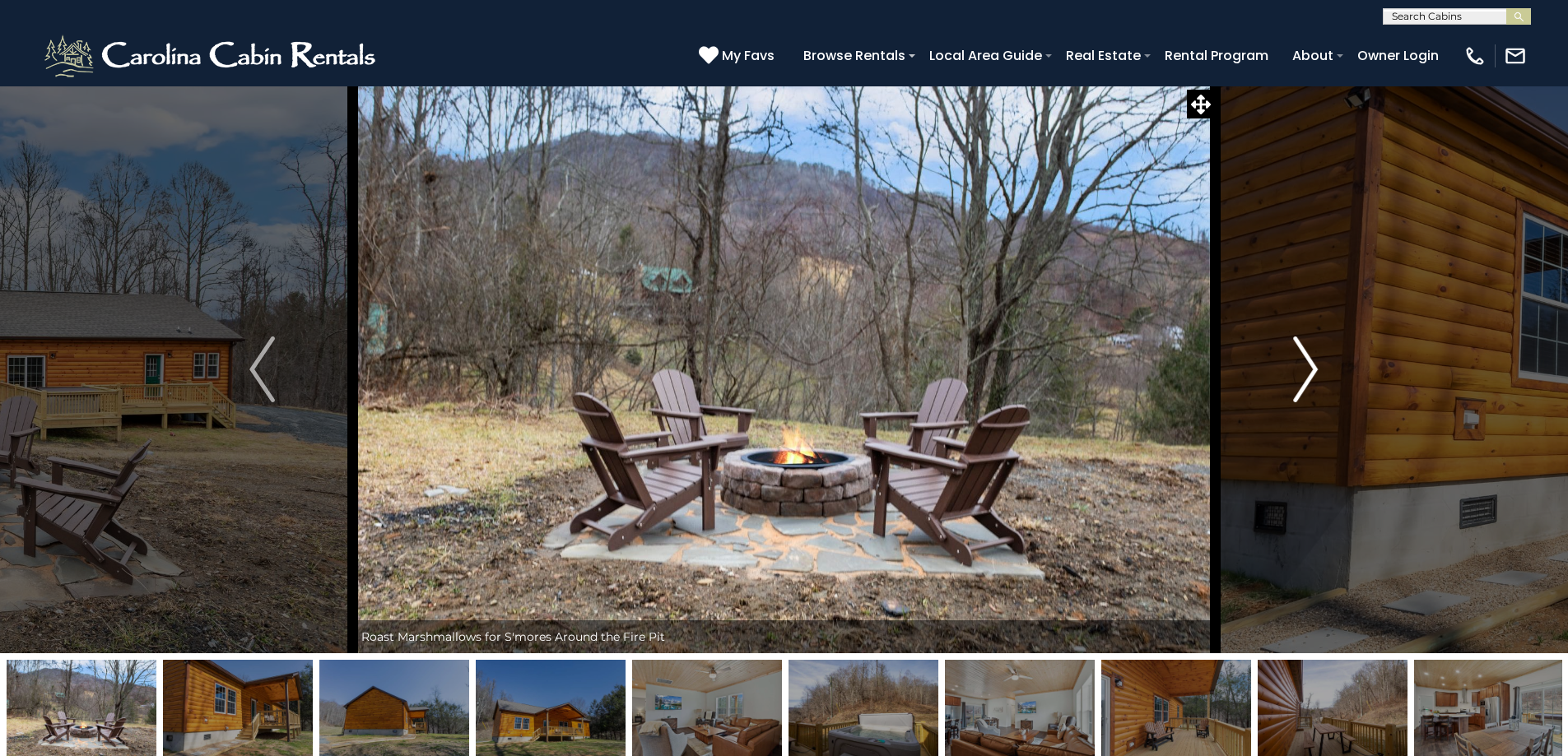
click at [1311, 363] on img "Next" at bounding box center [1305, 369] width 25 height 66
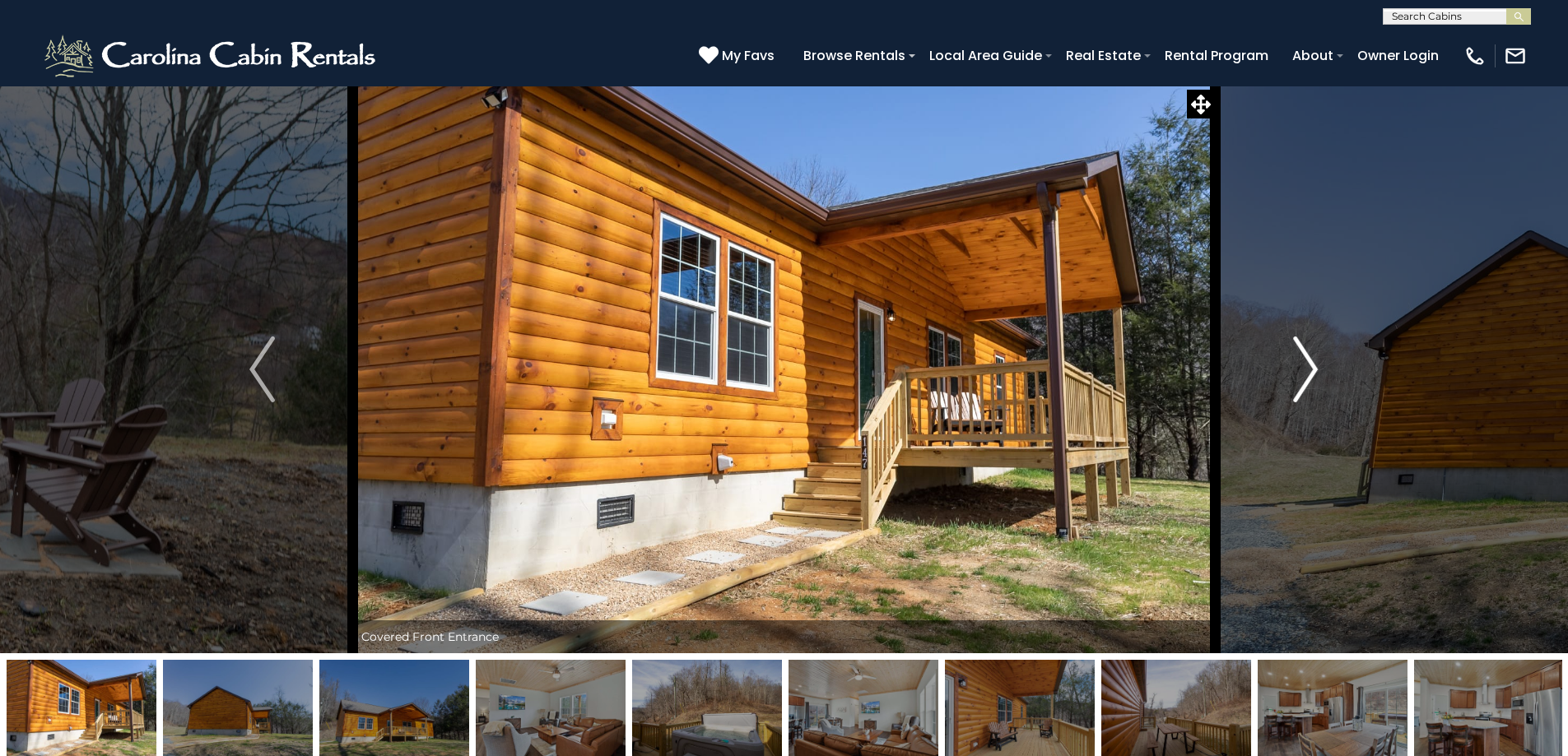
click at [1311, 363] on img "Next" at bounding box center [1305, 369] width 25 height 66
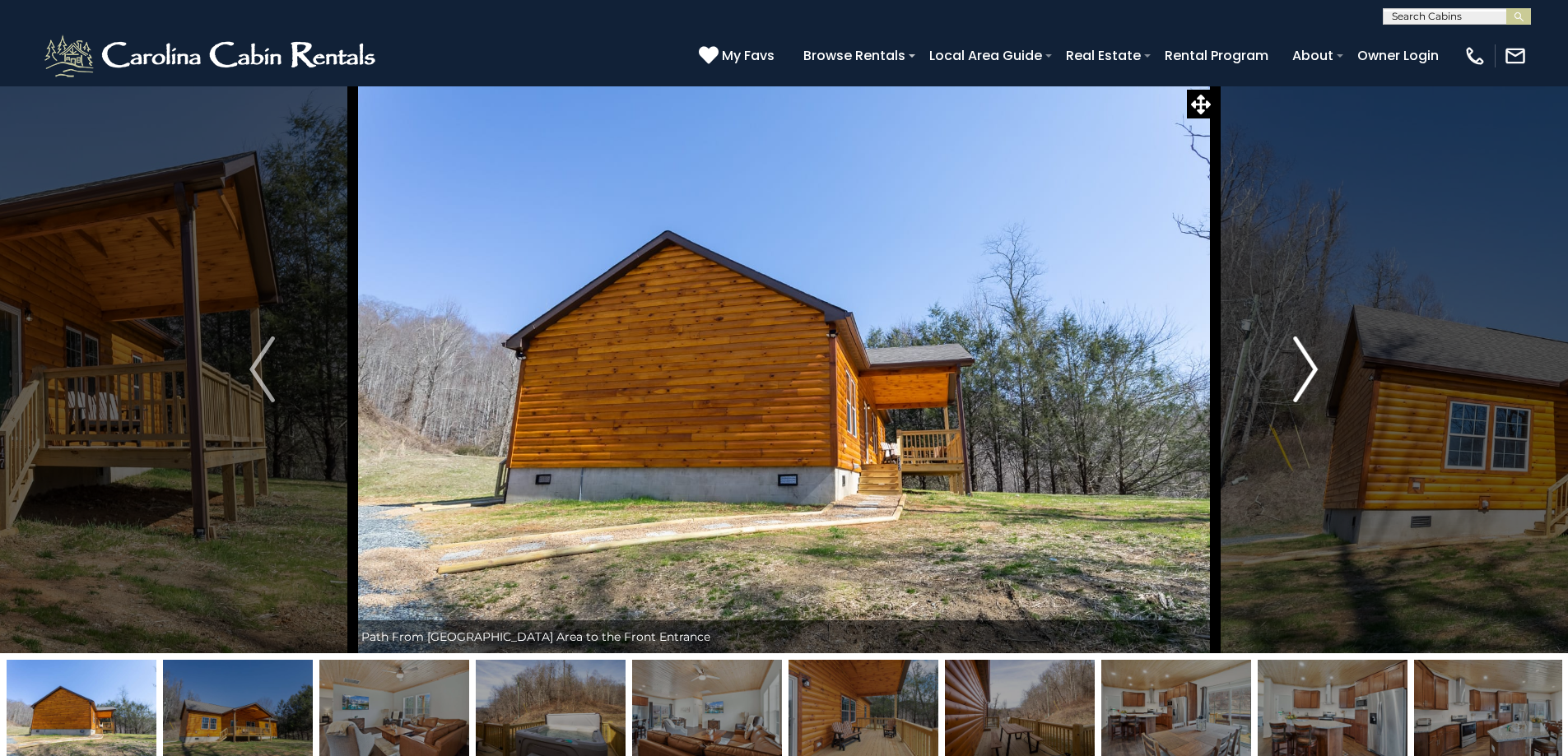
click at [1311, 363] on img "Next" at bounding box center [1305, 369] width 25 height 66
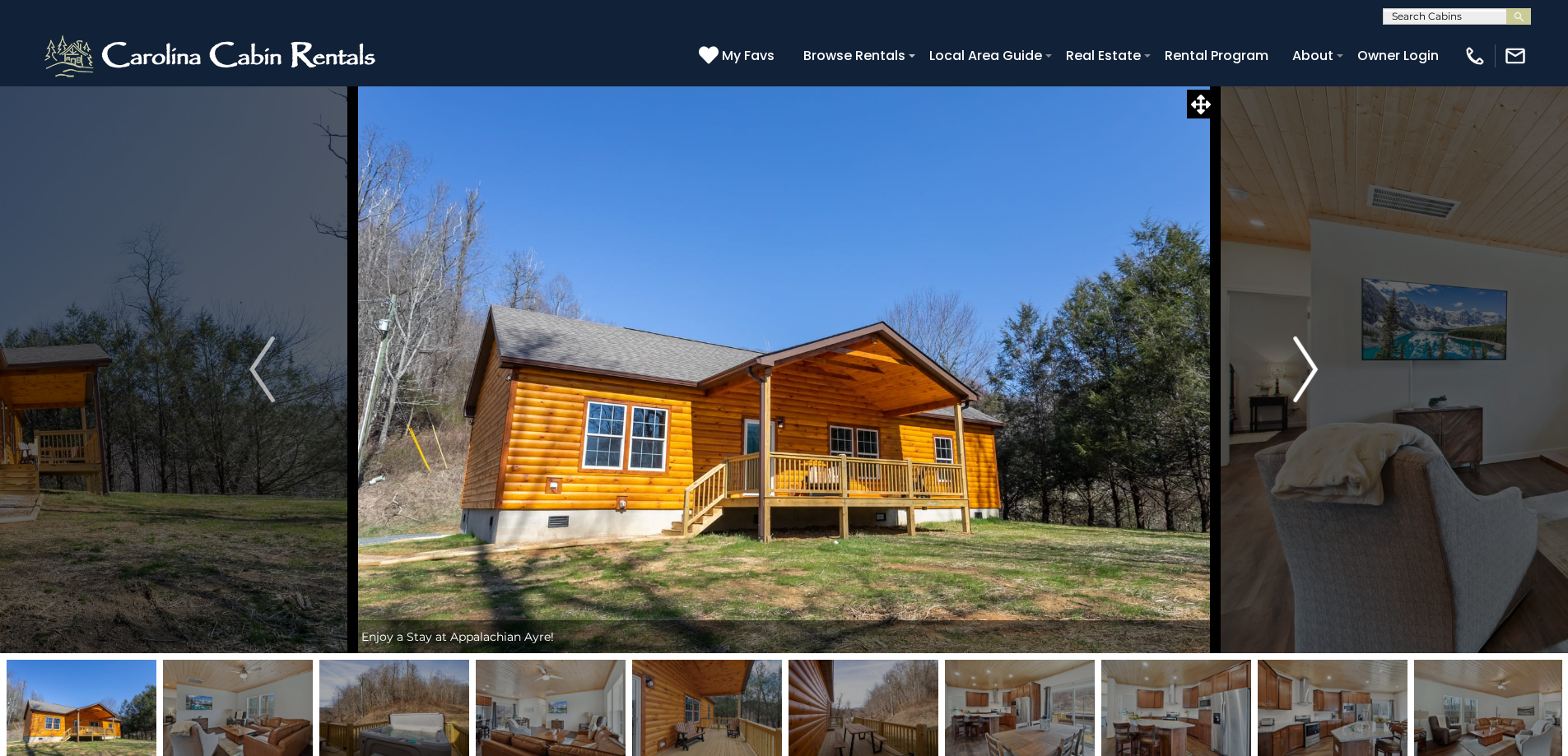
click at [1311, 363] on img "Next" at bounding box center [1305, 369] width 25 height 66
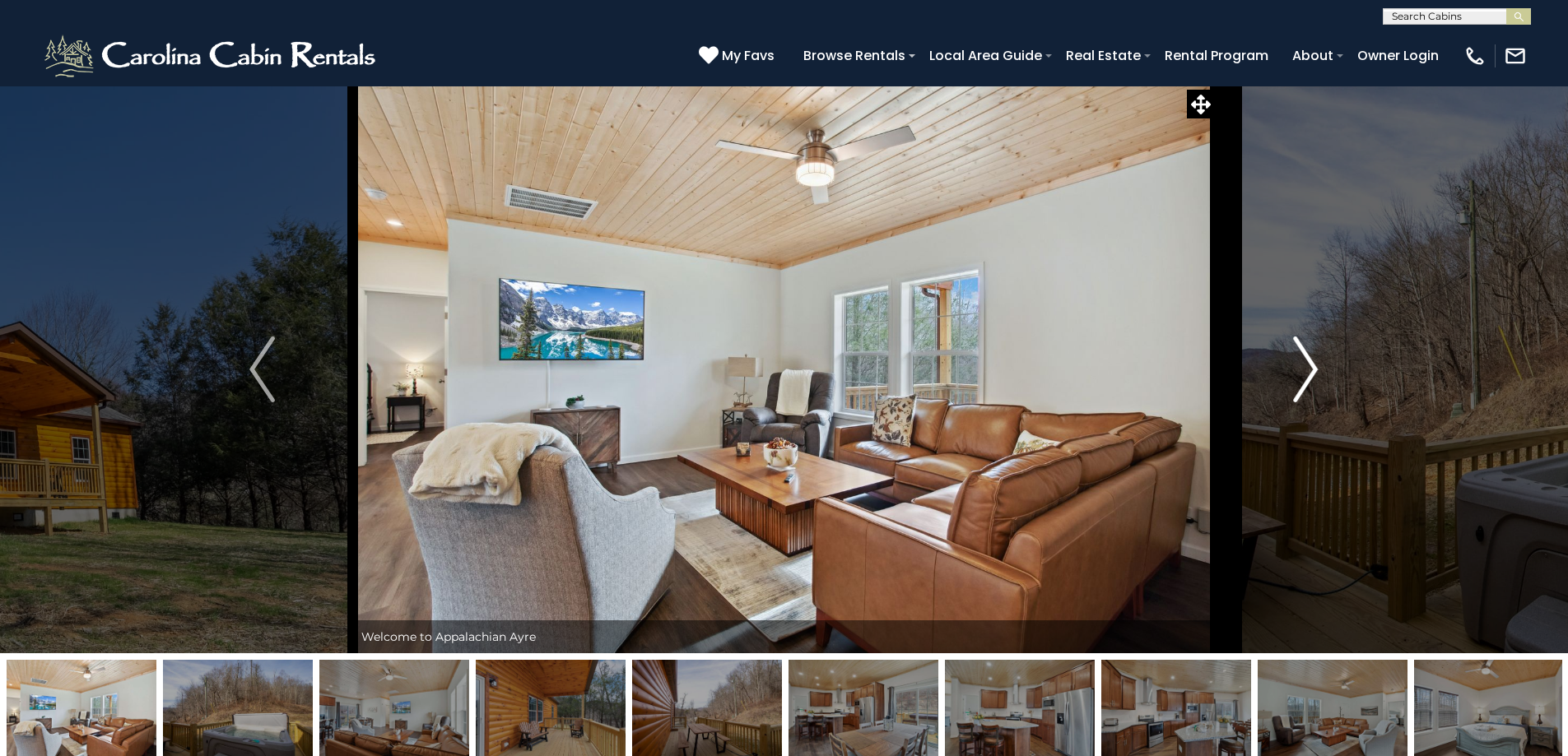
click at [1311, 363] on img "Next" at bounding box center [1305, 369] width 25 height 66
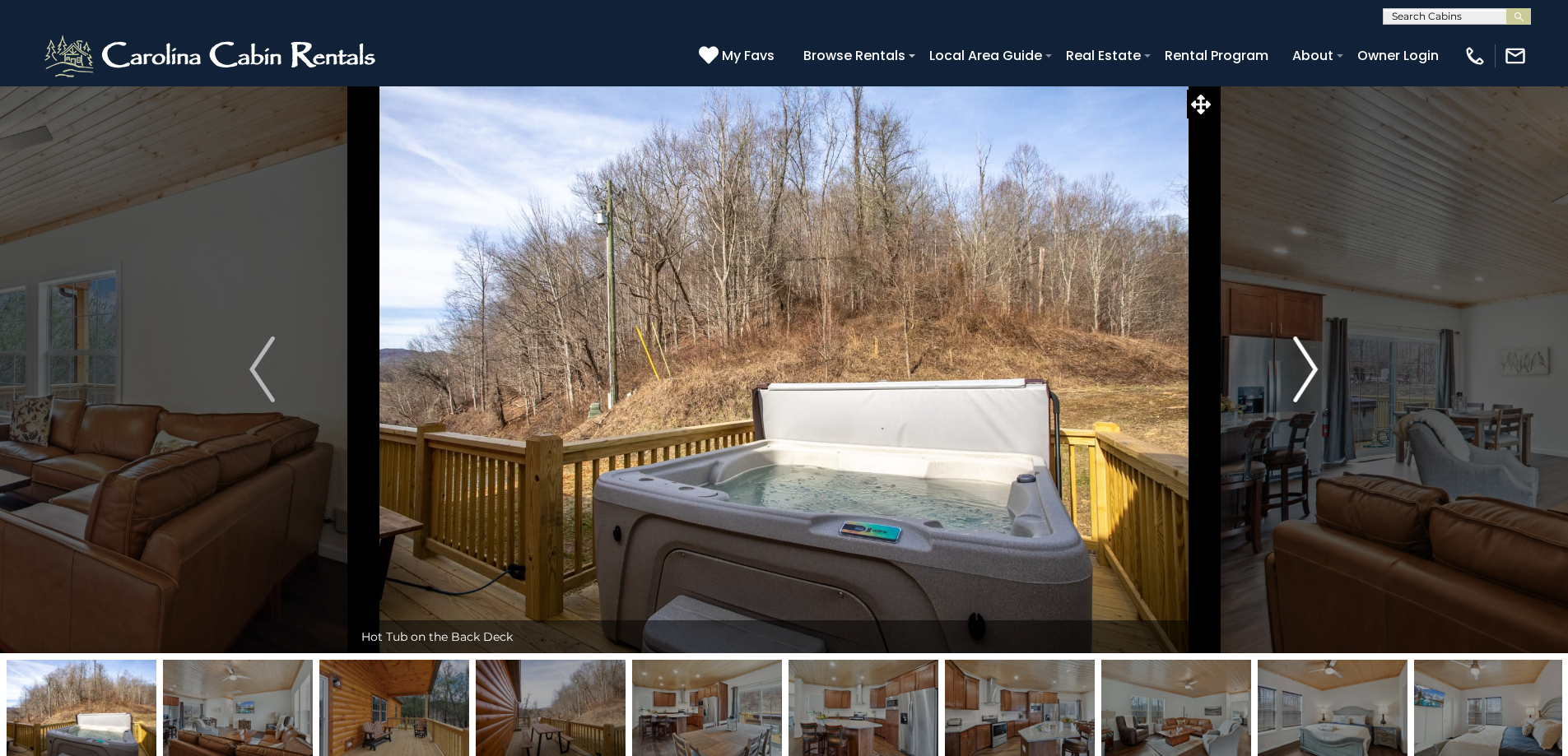
click at [1311, 363] on img "Next" at bounding box center [1305, 369] width 25 height 66
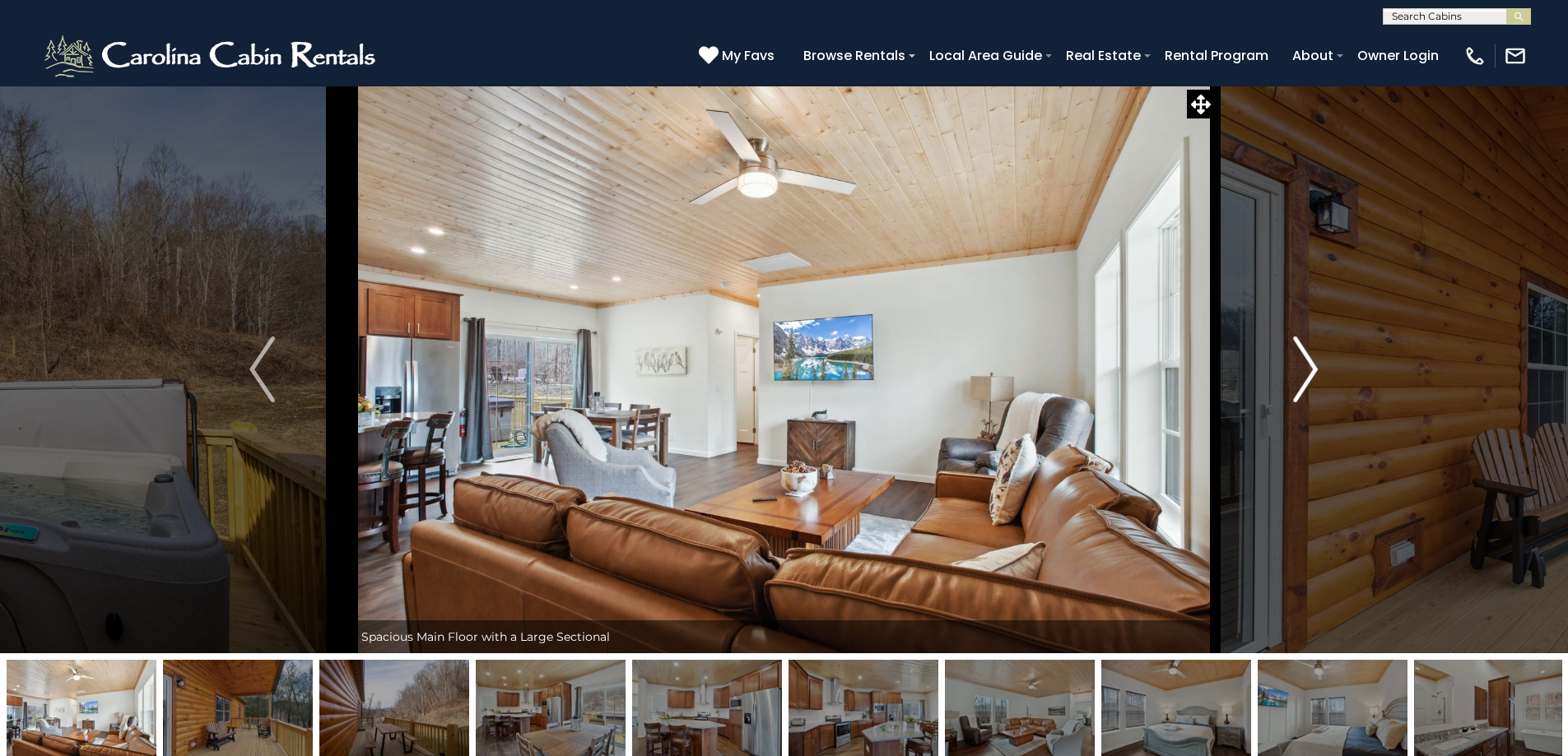
click at [1311, 363] on img "Next" at bounding box center [1305, 369] width 25 height 66
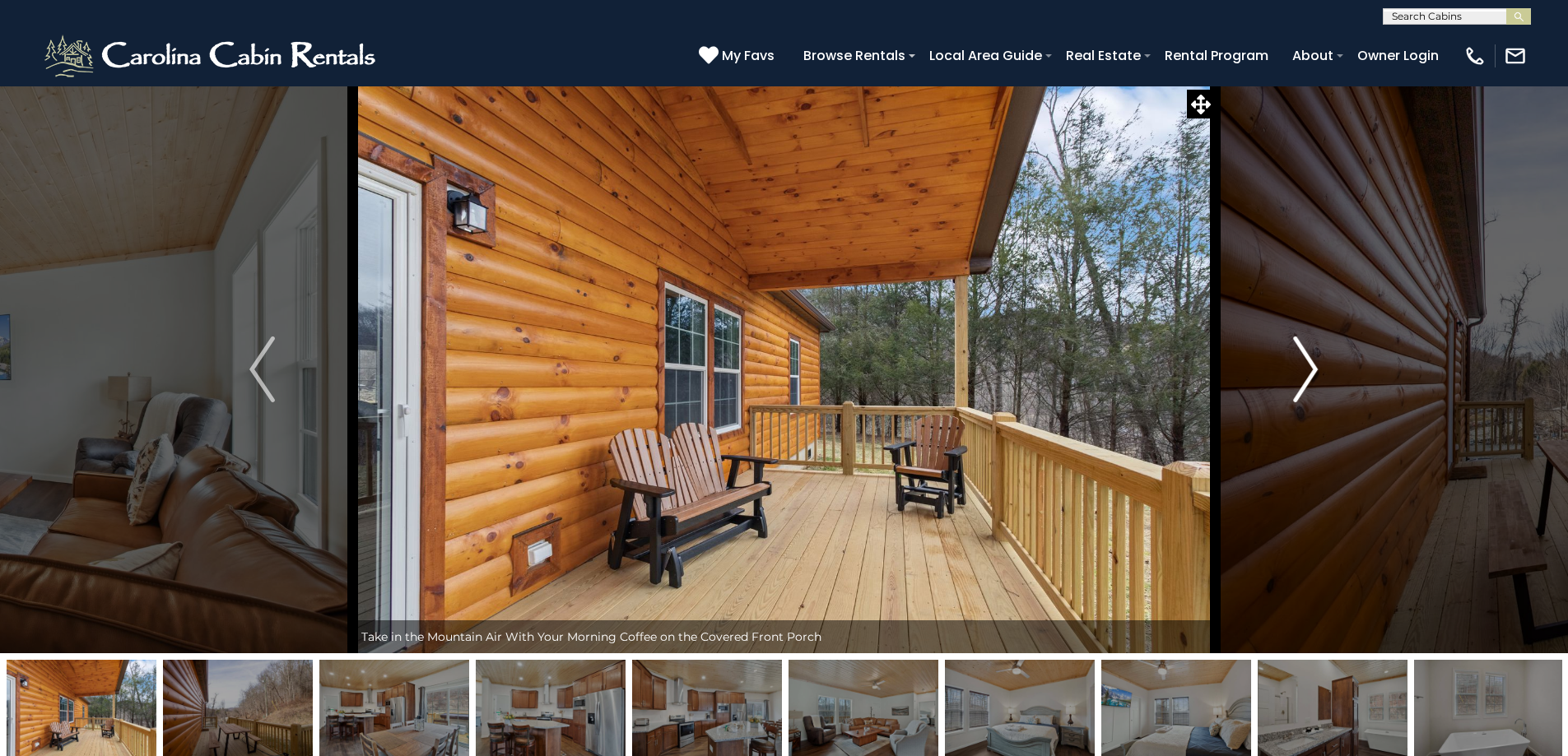
click at [1311, 363] on img "Next" at bounding box center [1305, 369] width 25 height 66
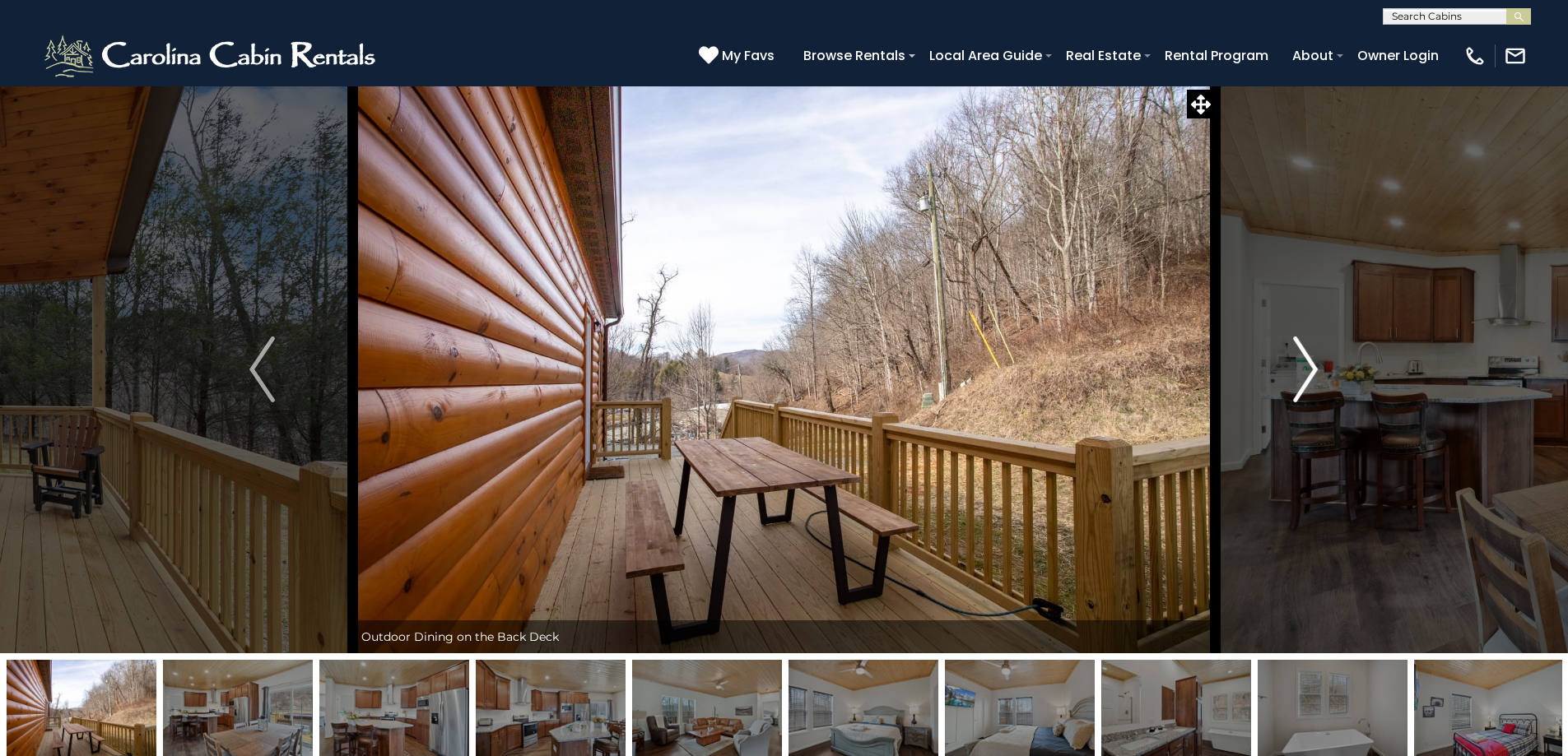
click at [1311, 363] on img "Next" at bounding box center [1305, 369] width 25 height 66
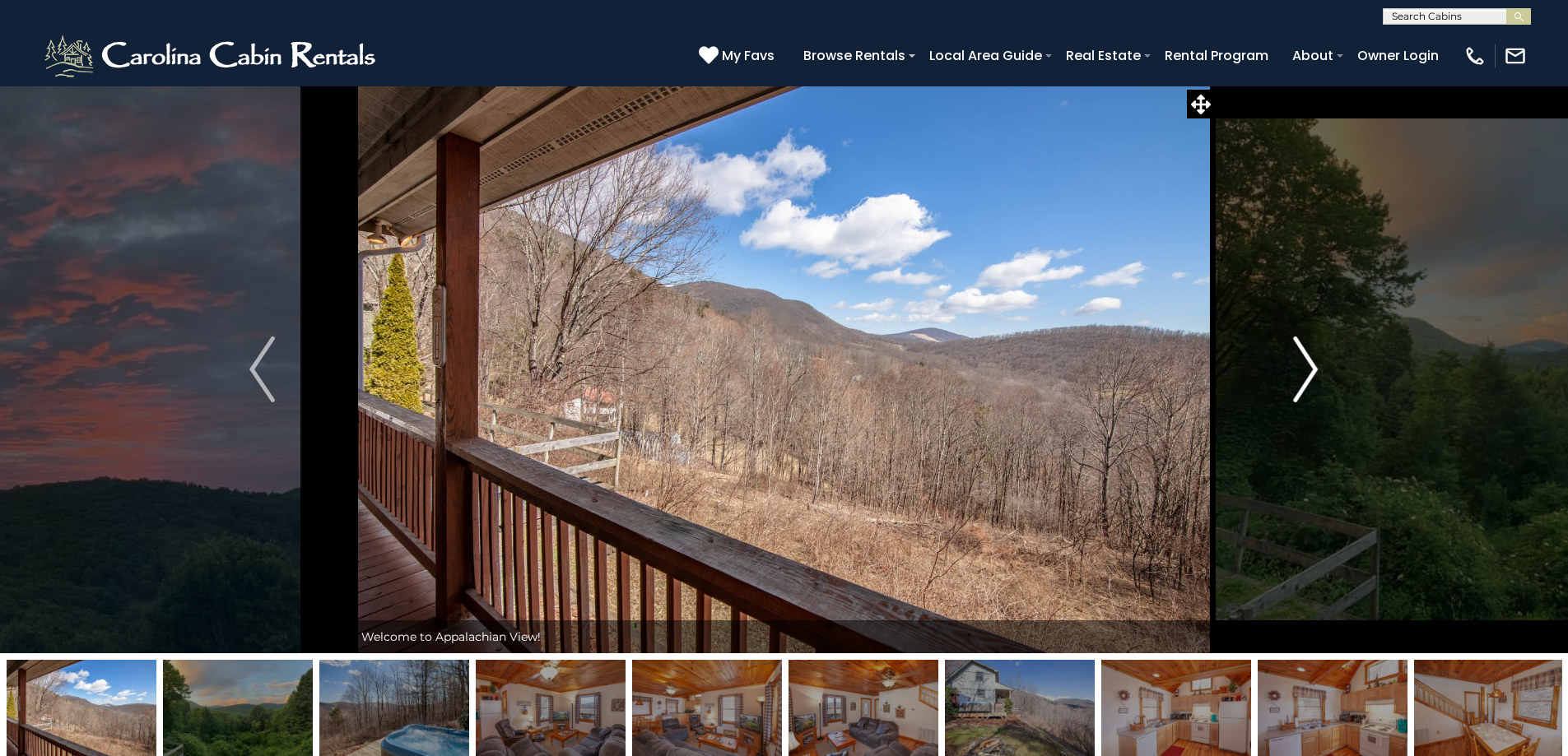
click at [1311, 370] on img "Next" at bounding box center [1305, 369] width 25 height 66
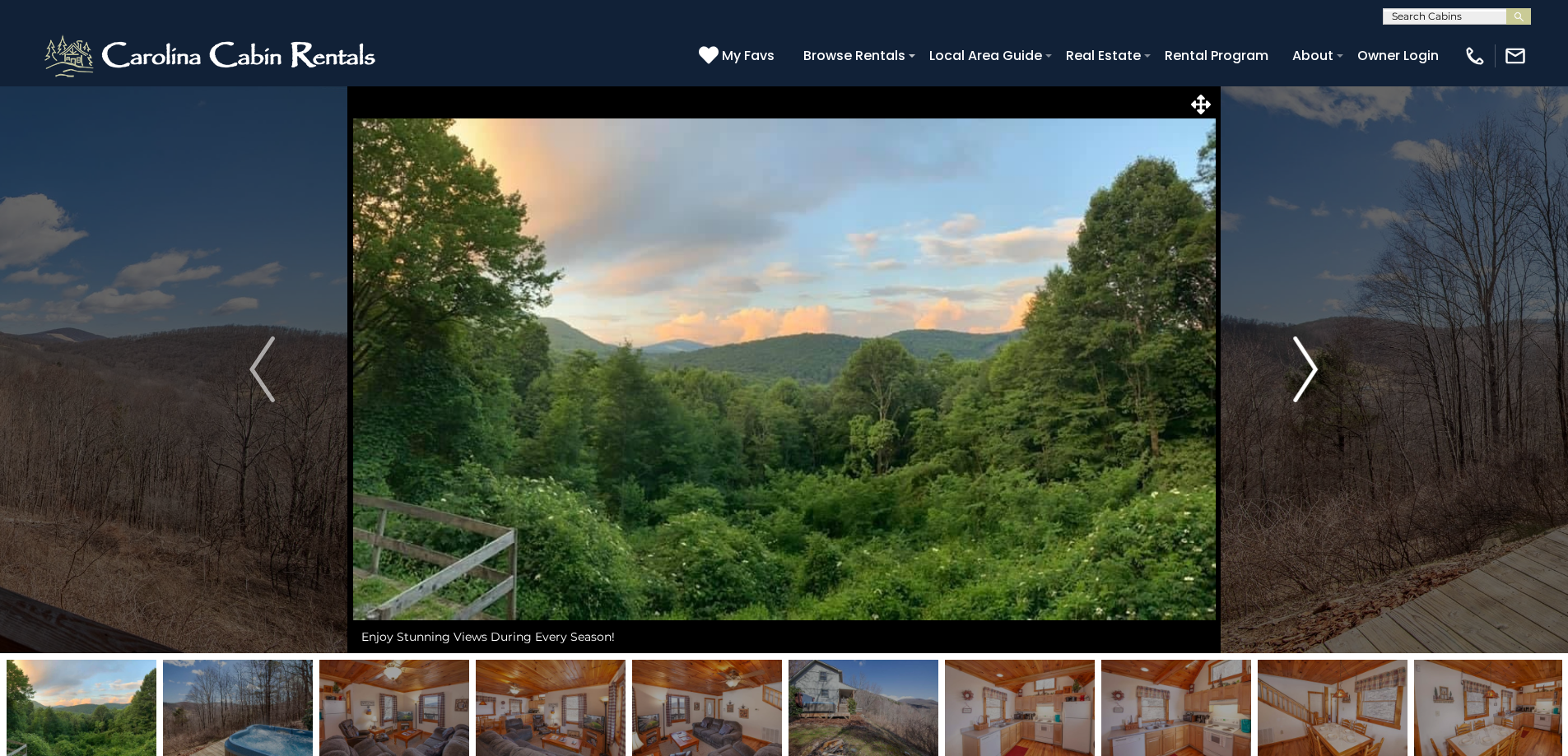
click at [1309, 362] on img "Next" at bounding box center [1305, 369] width 25 height 66
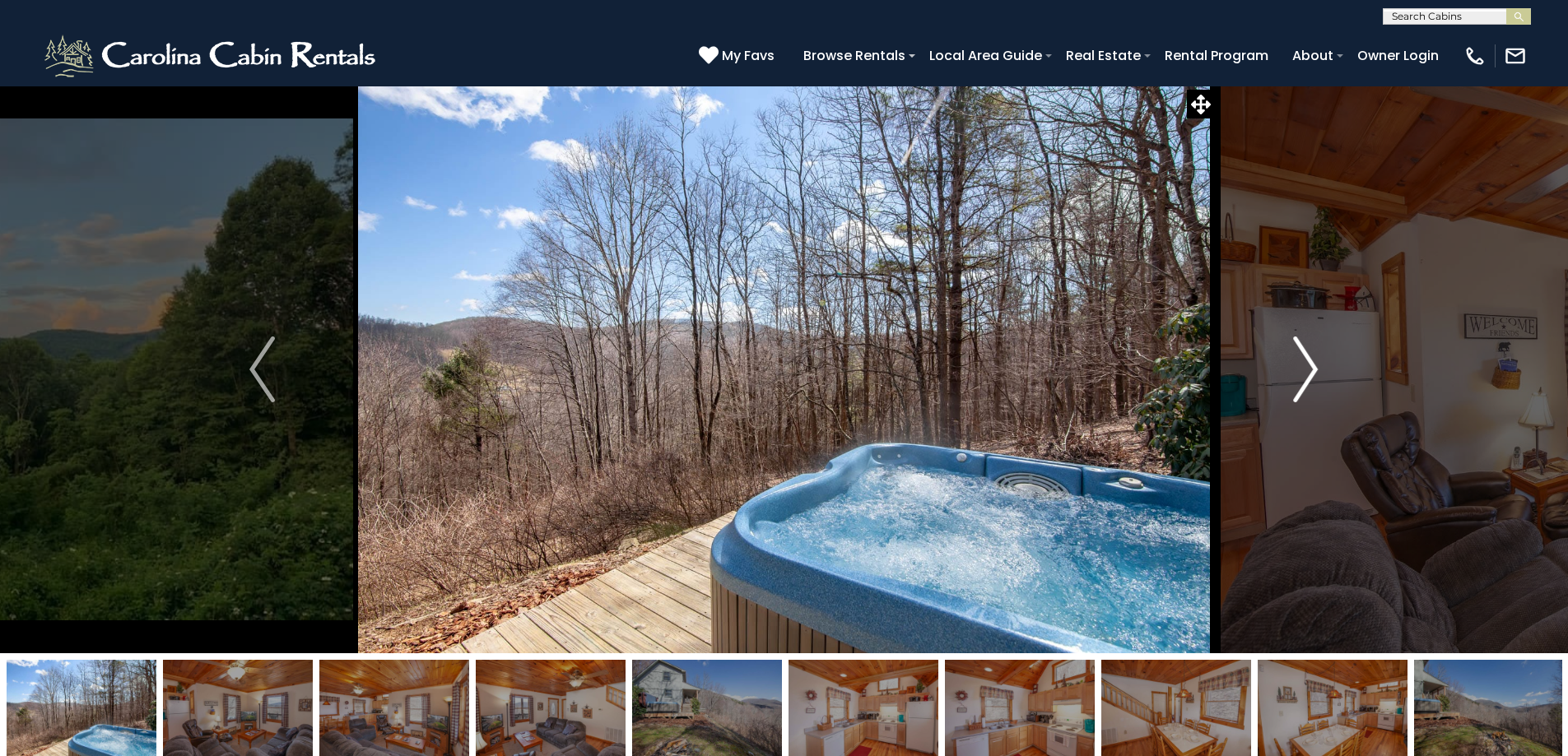
click at [1309, 362] on img "Next" at bounding box center [1305, 369] width 25 height 66
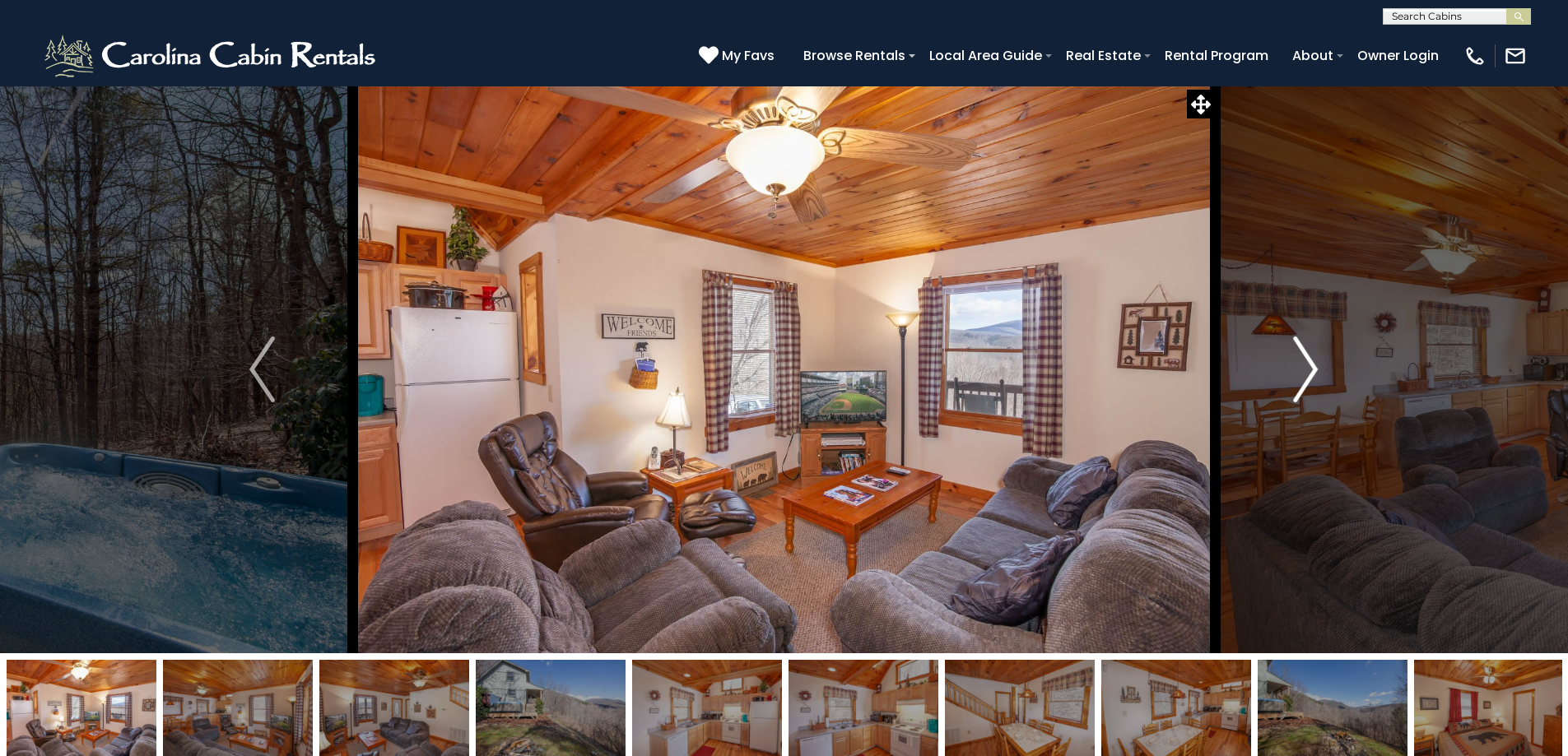
click at [1309, 362] on img "Next" at bounding box center [1305, 369] width 25 height 66
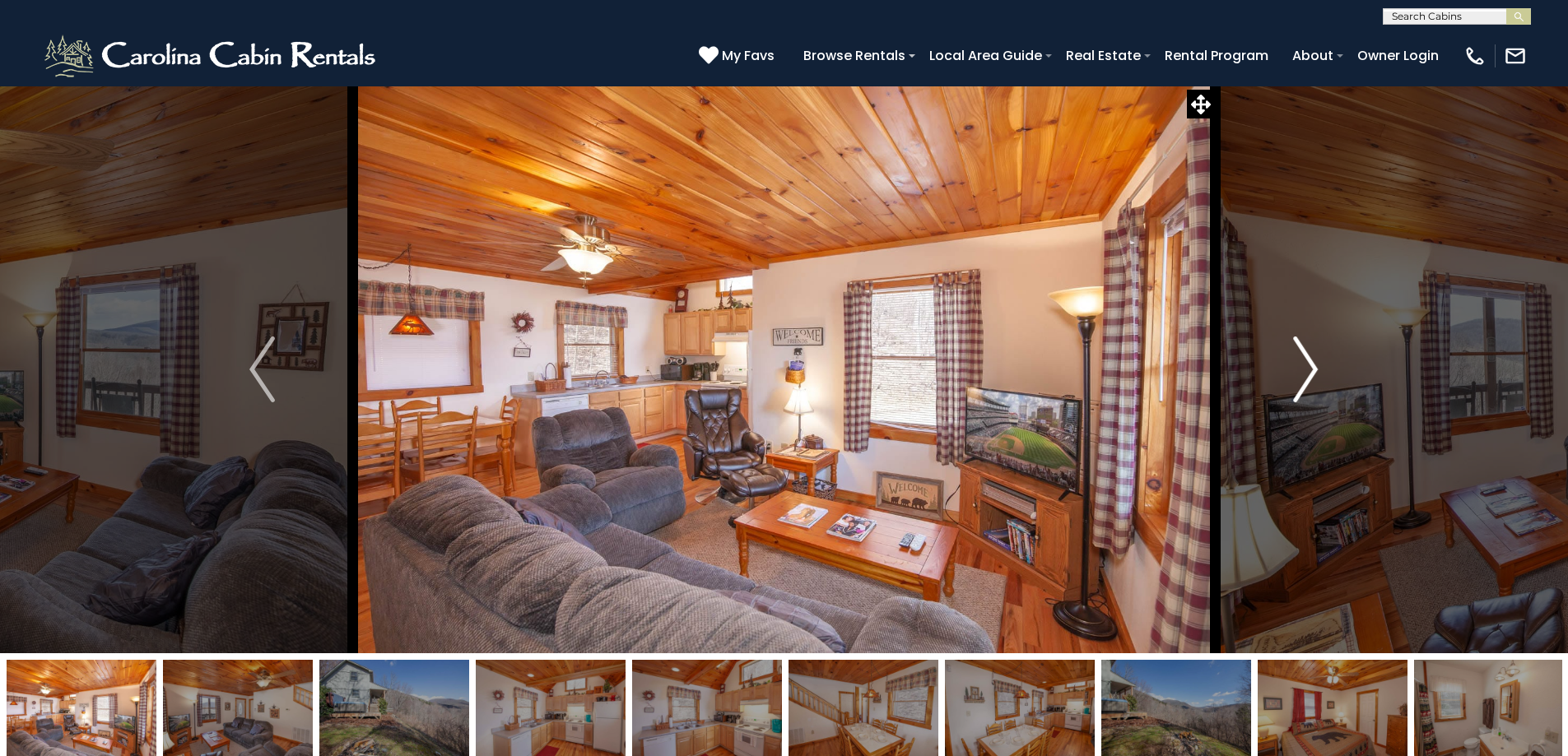
click at [1309, 362] on img "Next" at bounding box center [1305, 369] width 25 height 66
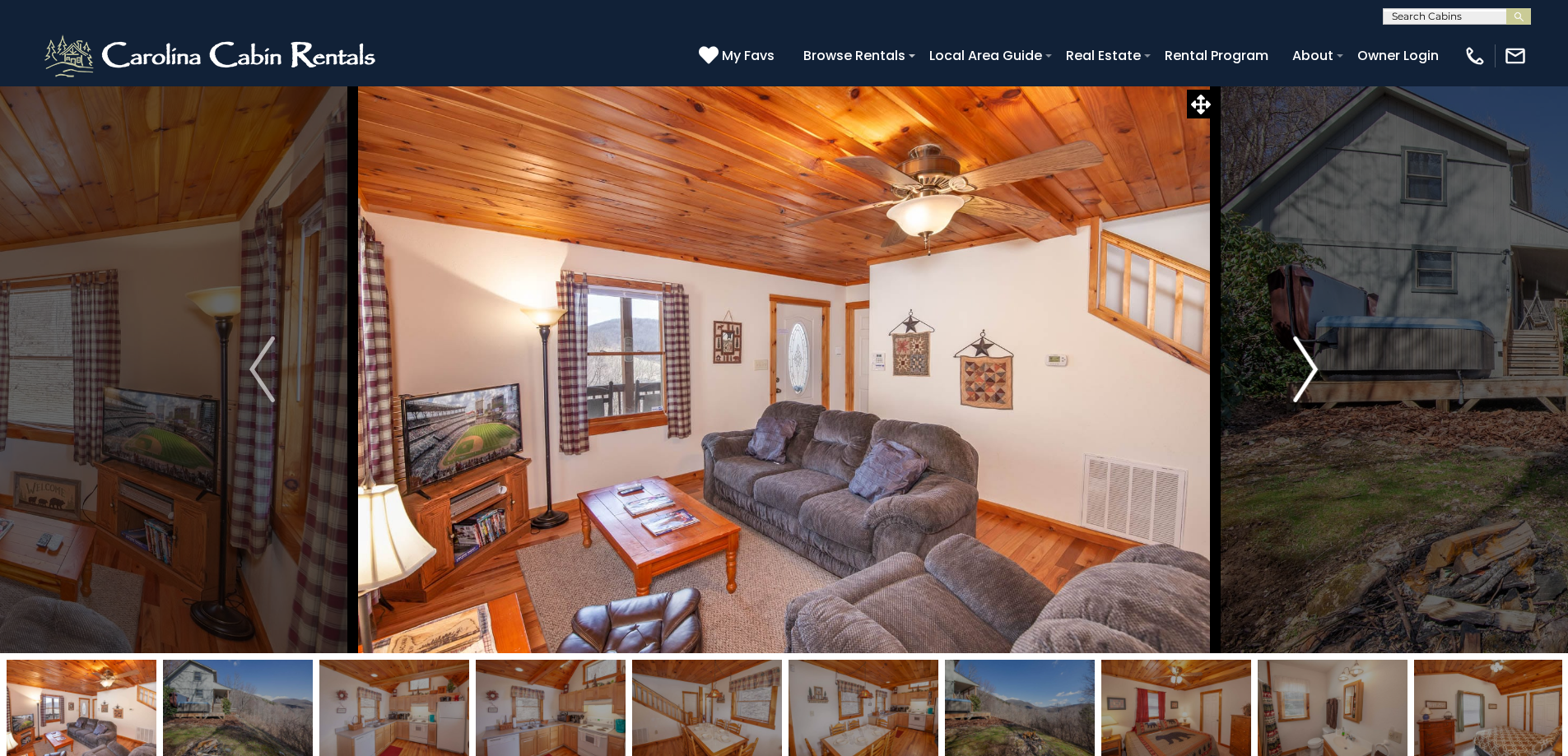
click at [1309, 362] on img "Next" at bounding box center [1305, 369] width 25 height 66
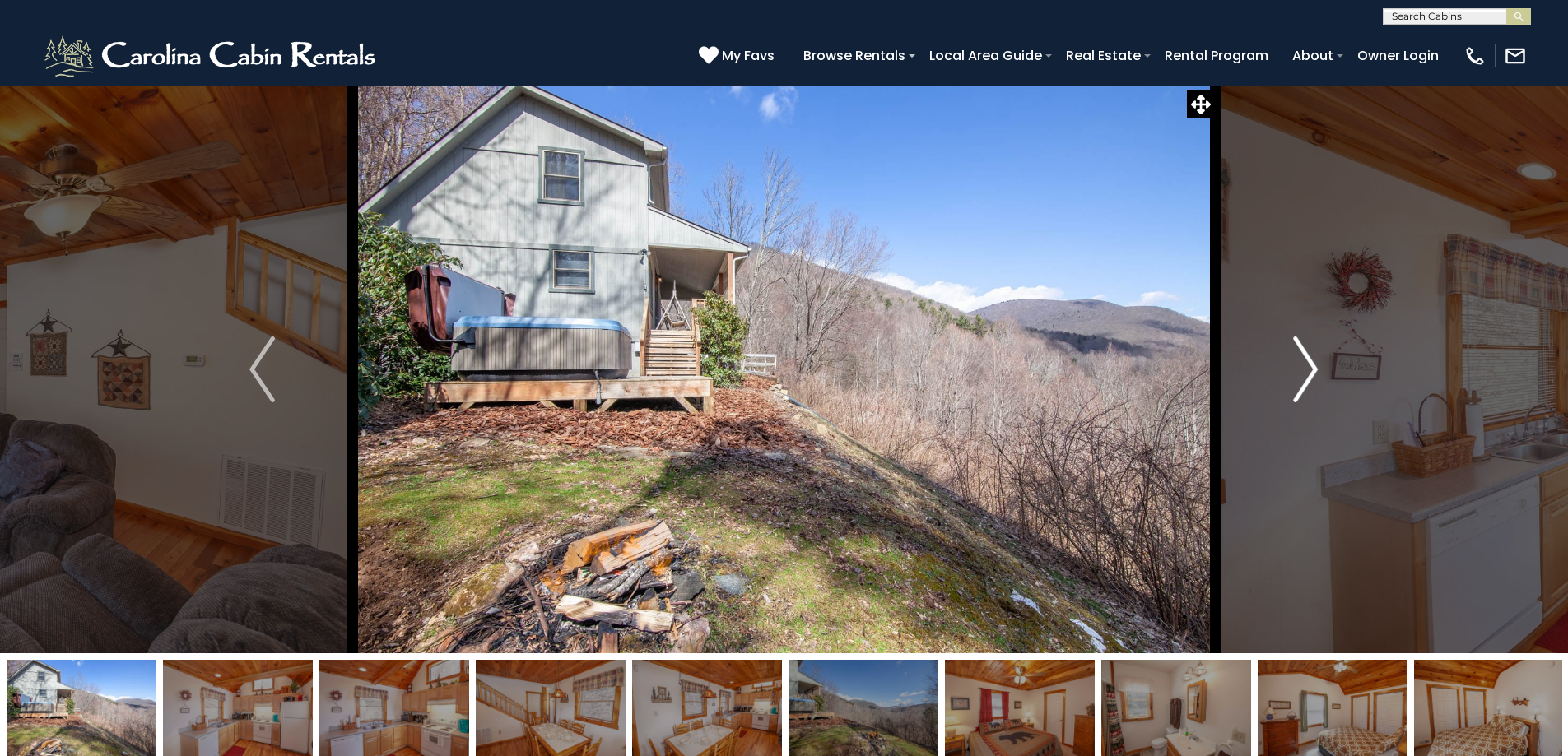
click at [1305, 362] on img "Next" at bounding box center [1305, 369] width 25 height 66
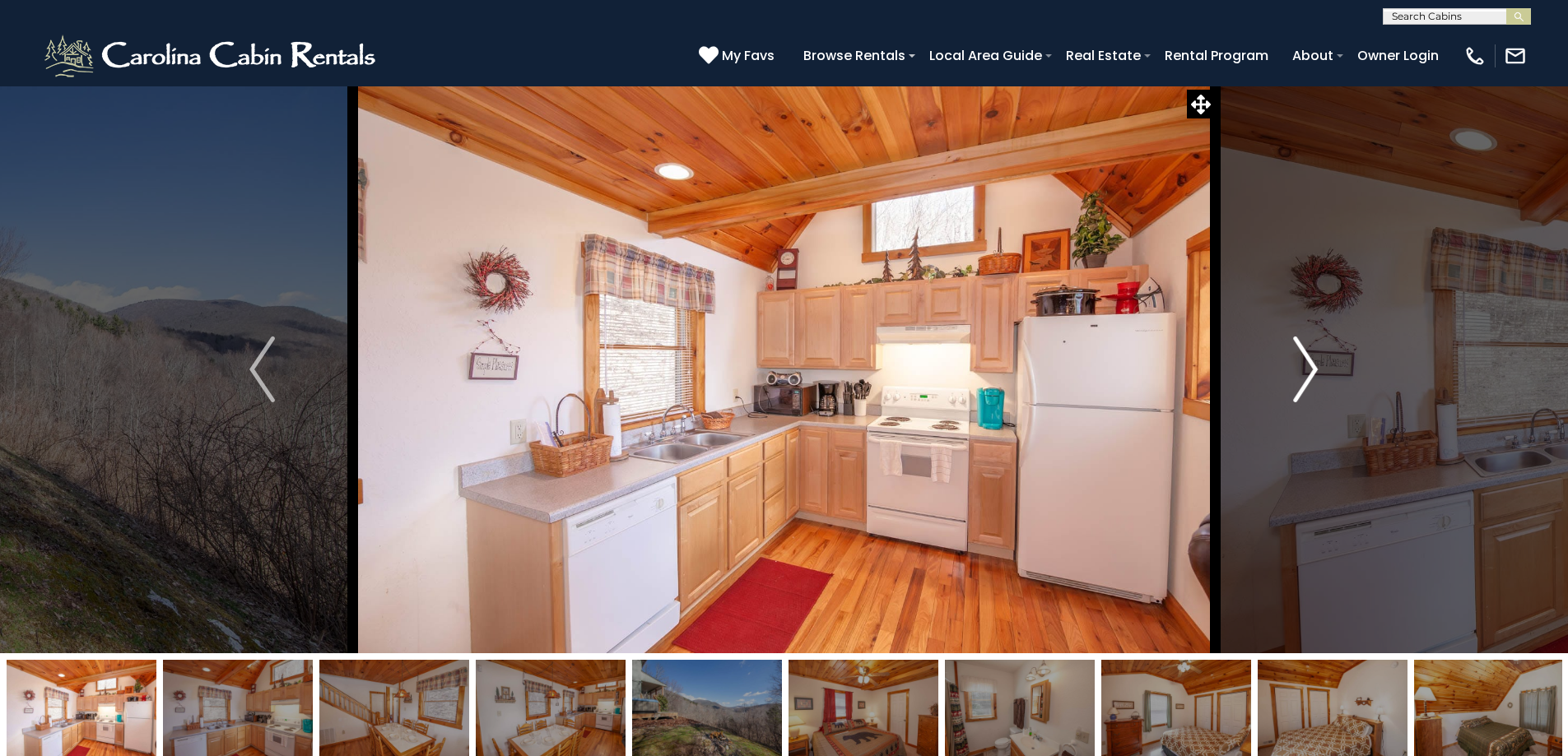
click at [1305, 362] on img "Next" at bounding box center [1305, 369] width 25 height 66
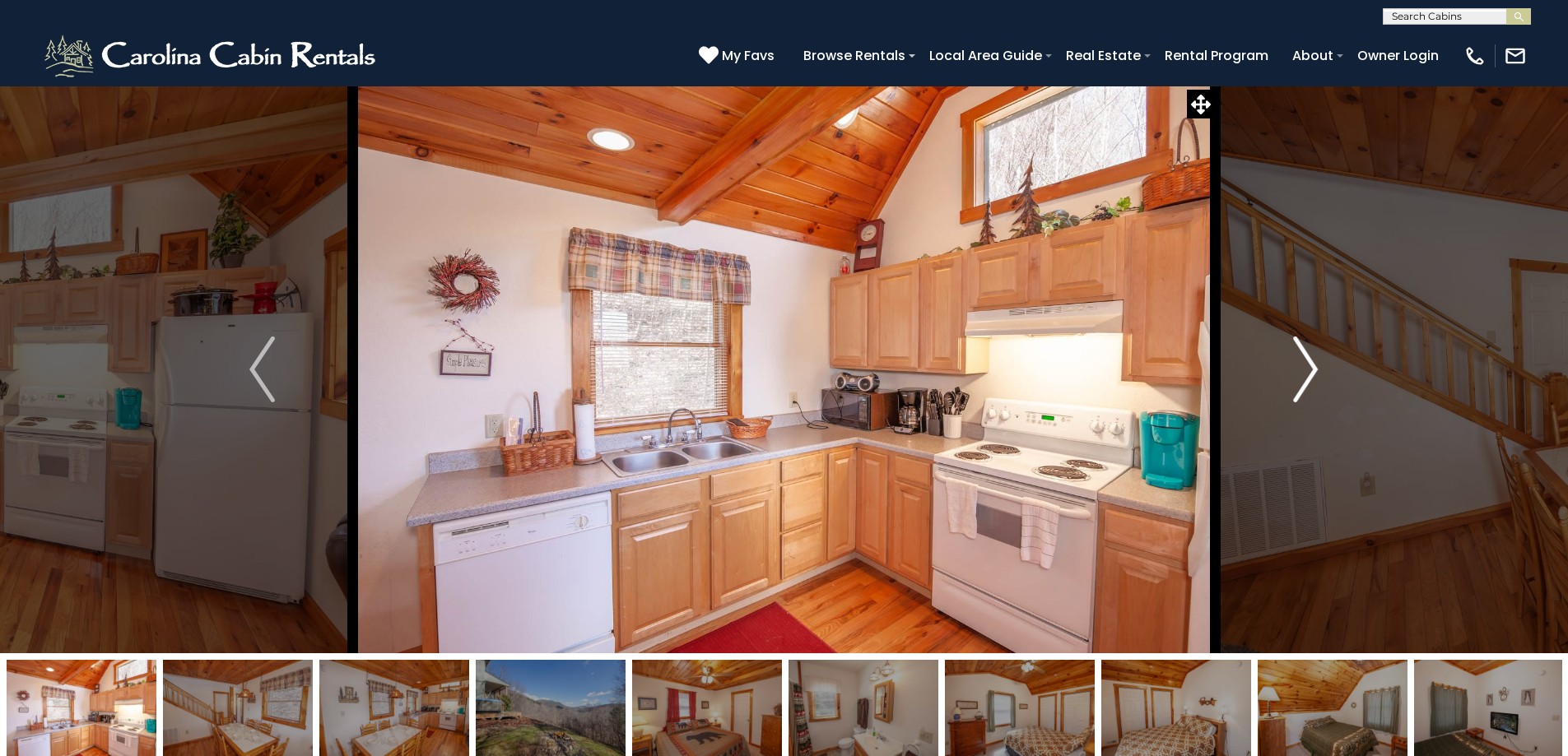
click at [1305, 362] on img "Next" at bounding box center [1305, 369] width 25 height 66
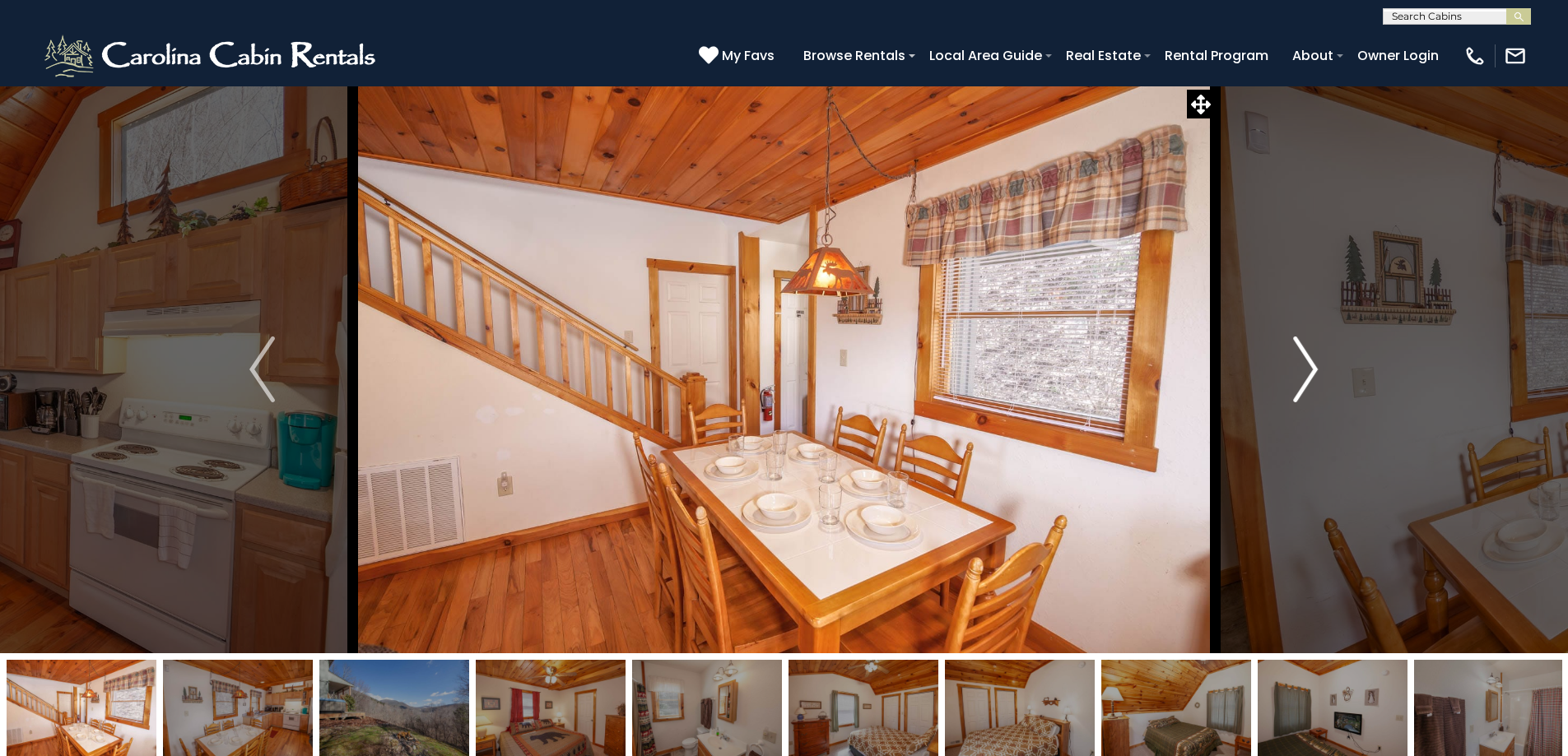
click at [1305, 362] on img "Next" at bounding box center [1305, 369] width 25 height 66
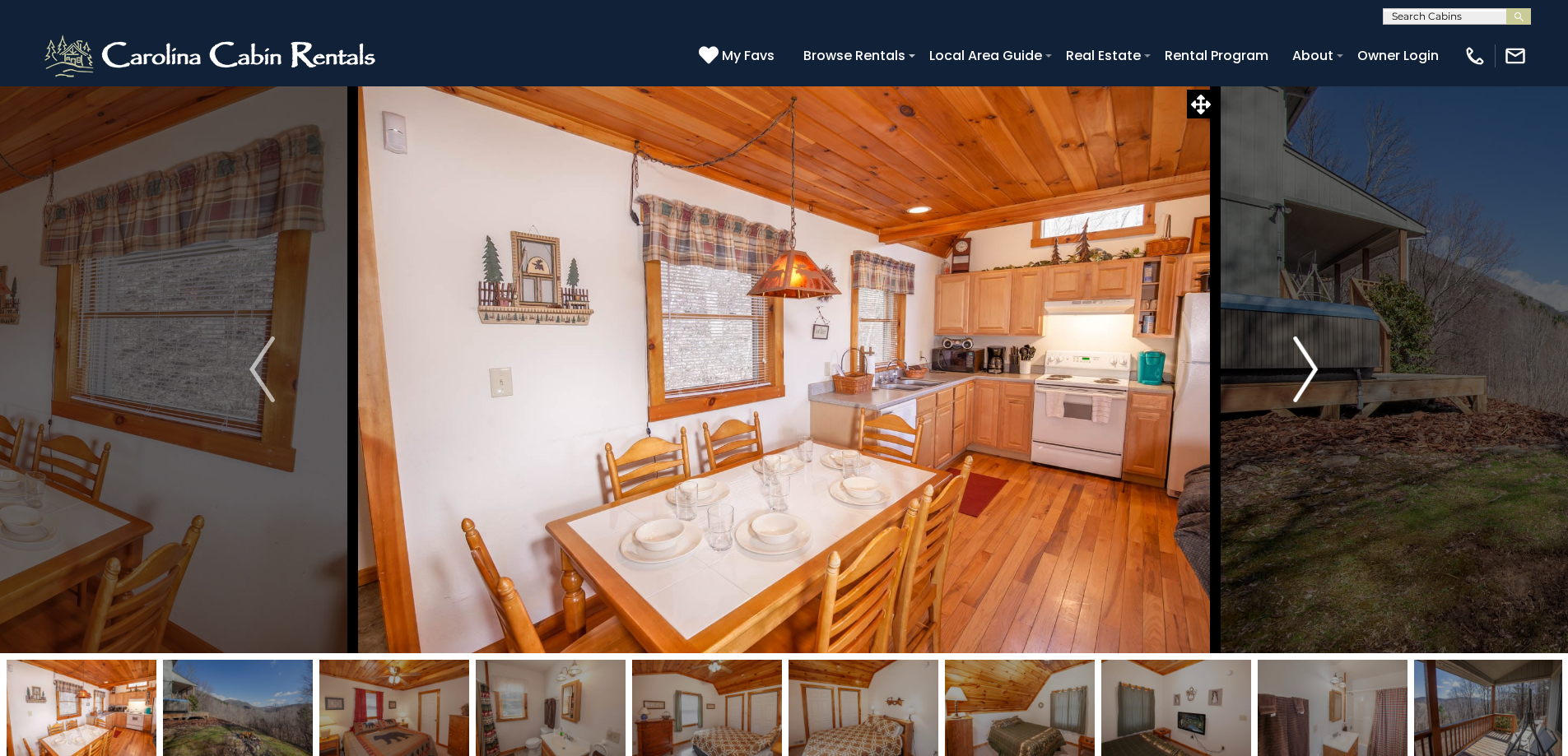
click at [1303, 361] on img "Next" at bounding box center [1305, 369] width 25 height 66
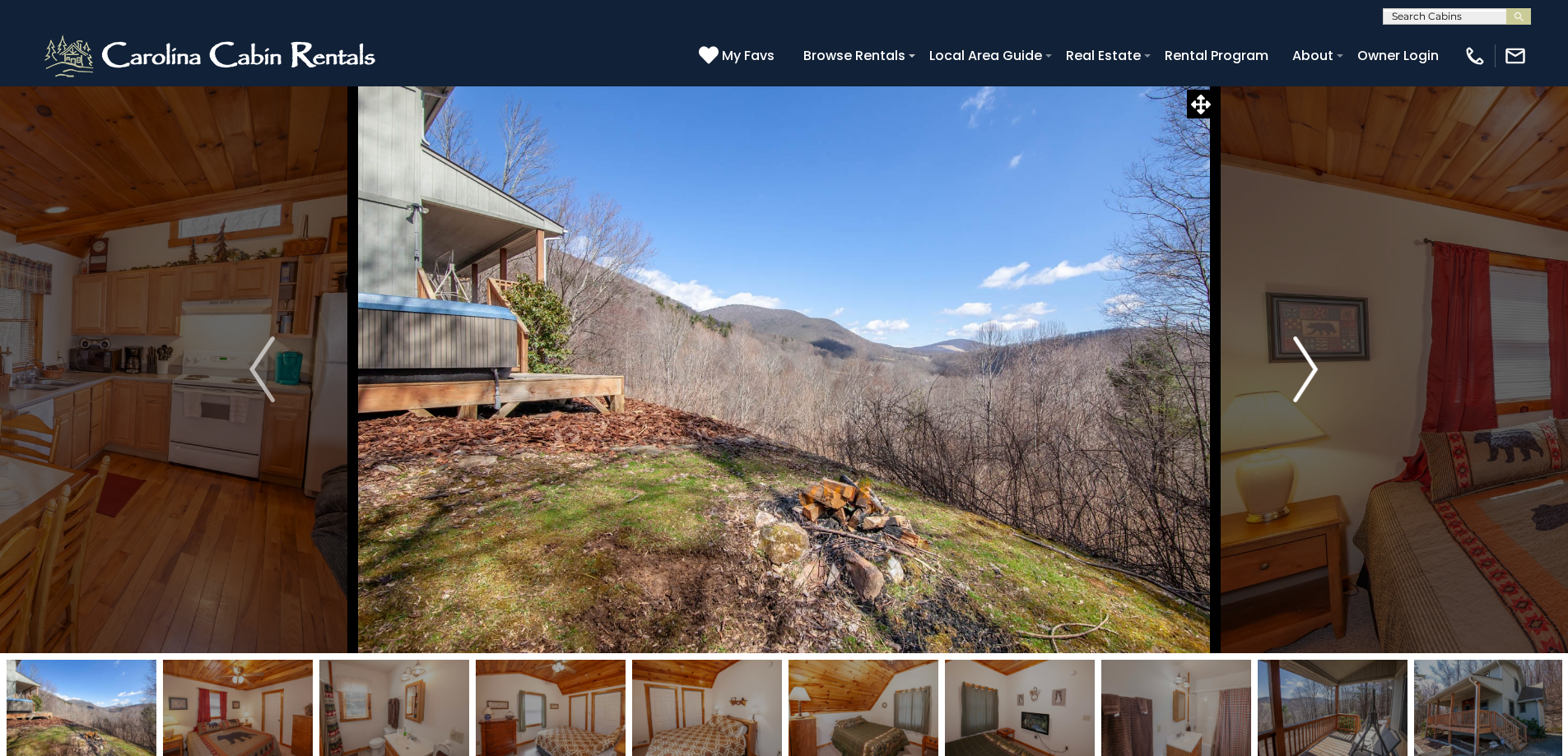
click at [1303, 361] on img "Next" at bounding box center [1305, 369] width 25 height 66
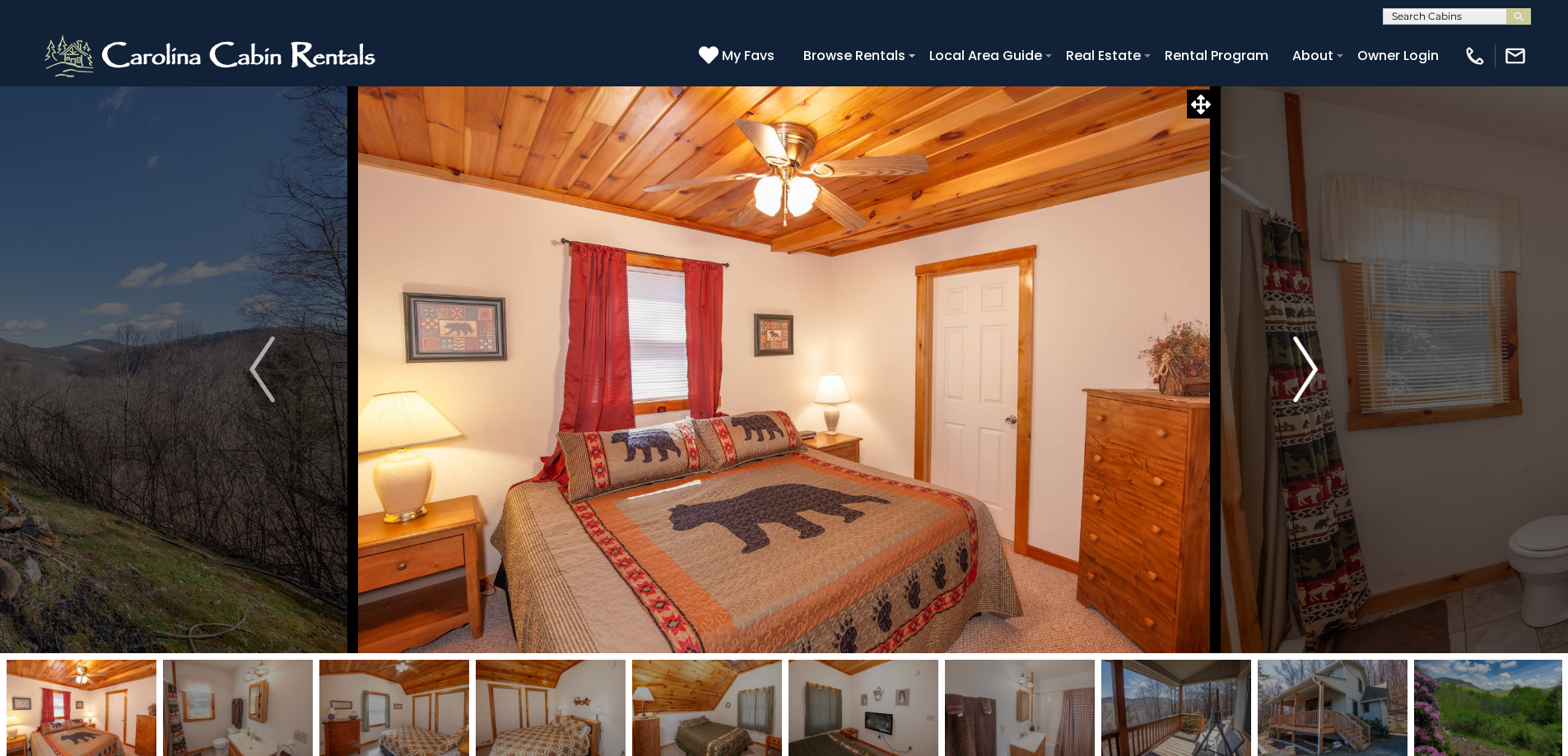
click at [1303, 361] on img "Next" at bounding box center [1305, 369] width 25 height 66
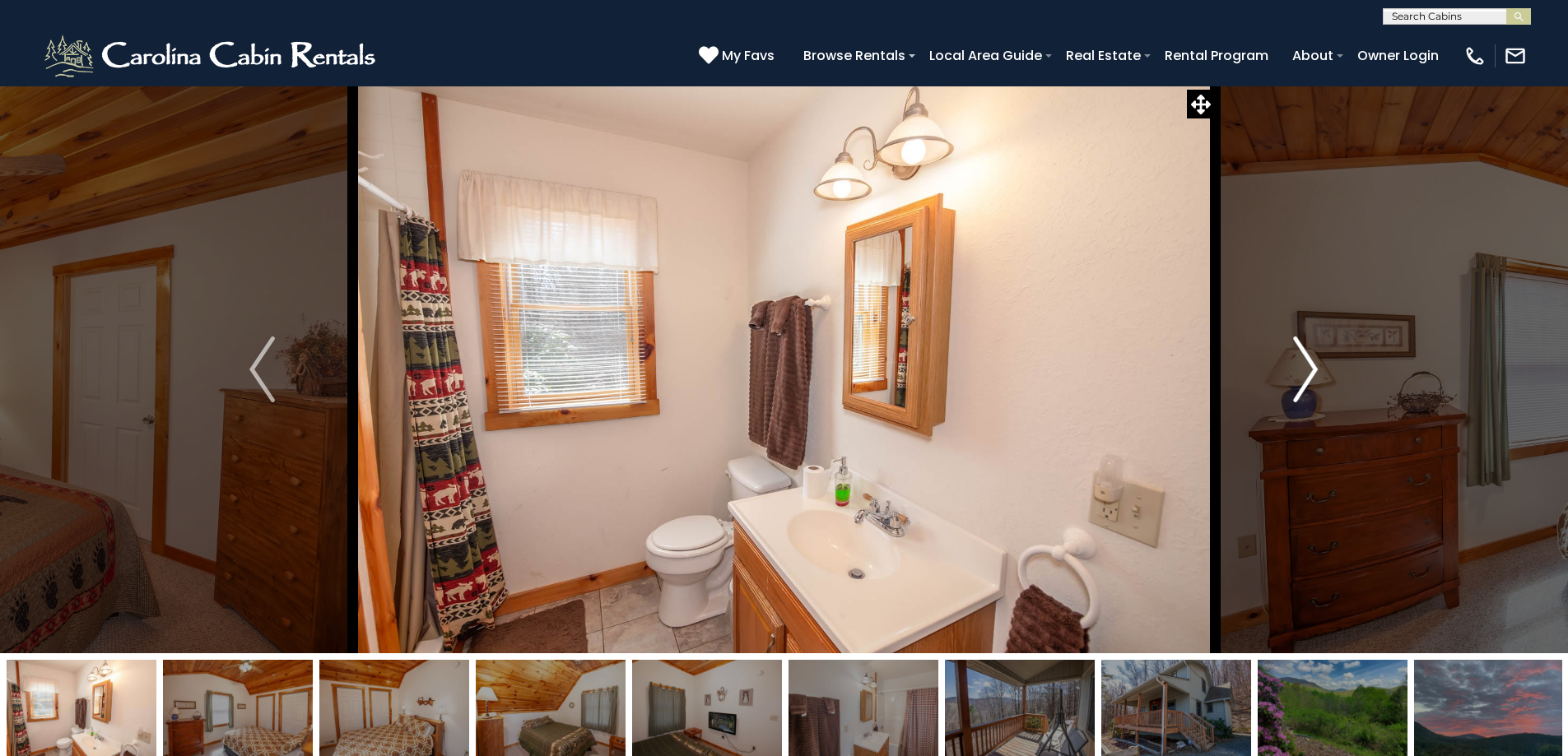
click at [1303, 361] on img "Next" at bounding box center [1305, 369] width 25 height 66
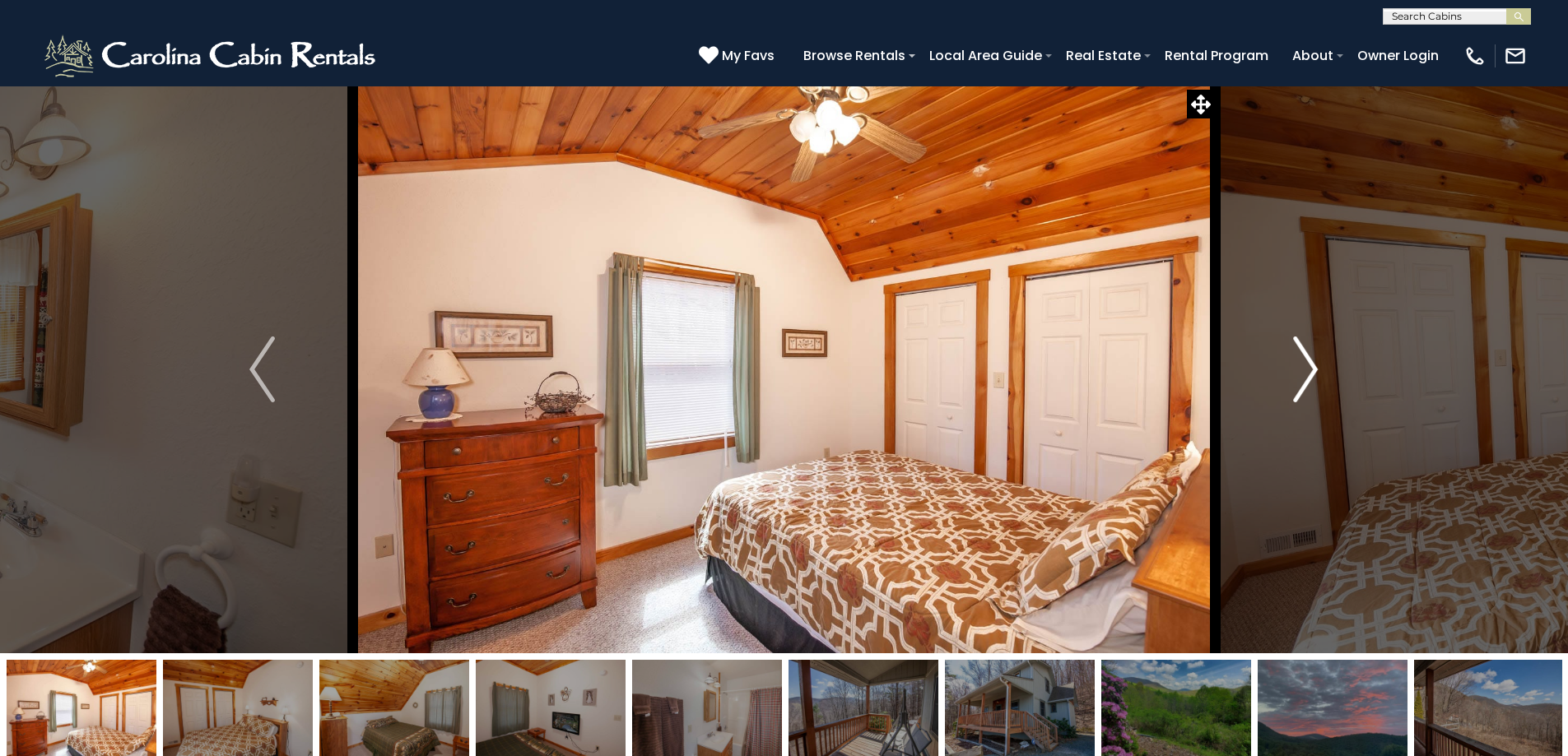
click at [1303, 361] on img "Next" at bounding box center [1305, 369] width 25 height 66
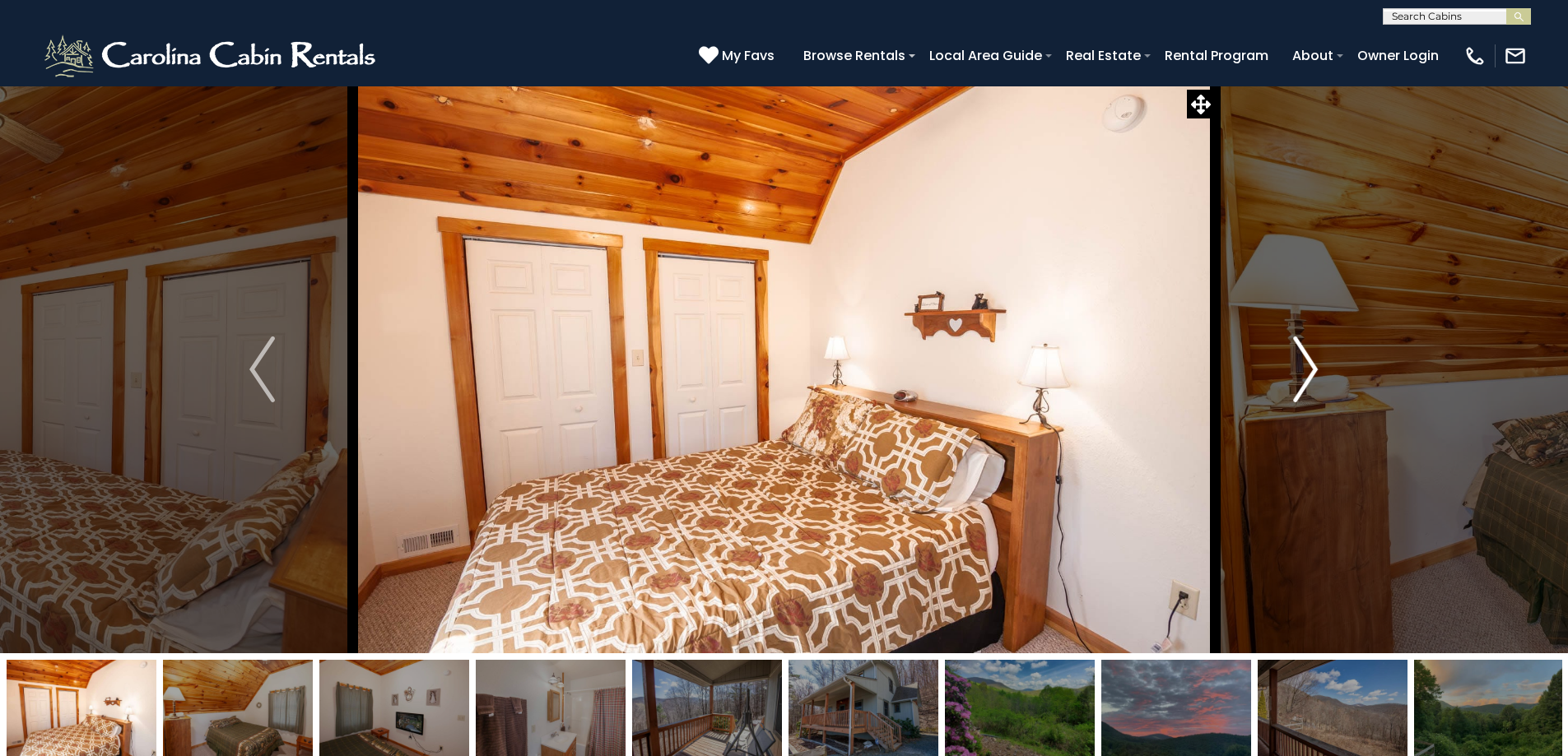
click at [1303, 361] on img "Next" at bounding box center [1305, 369] width 25 height 66
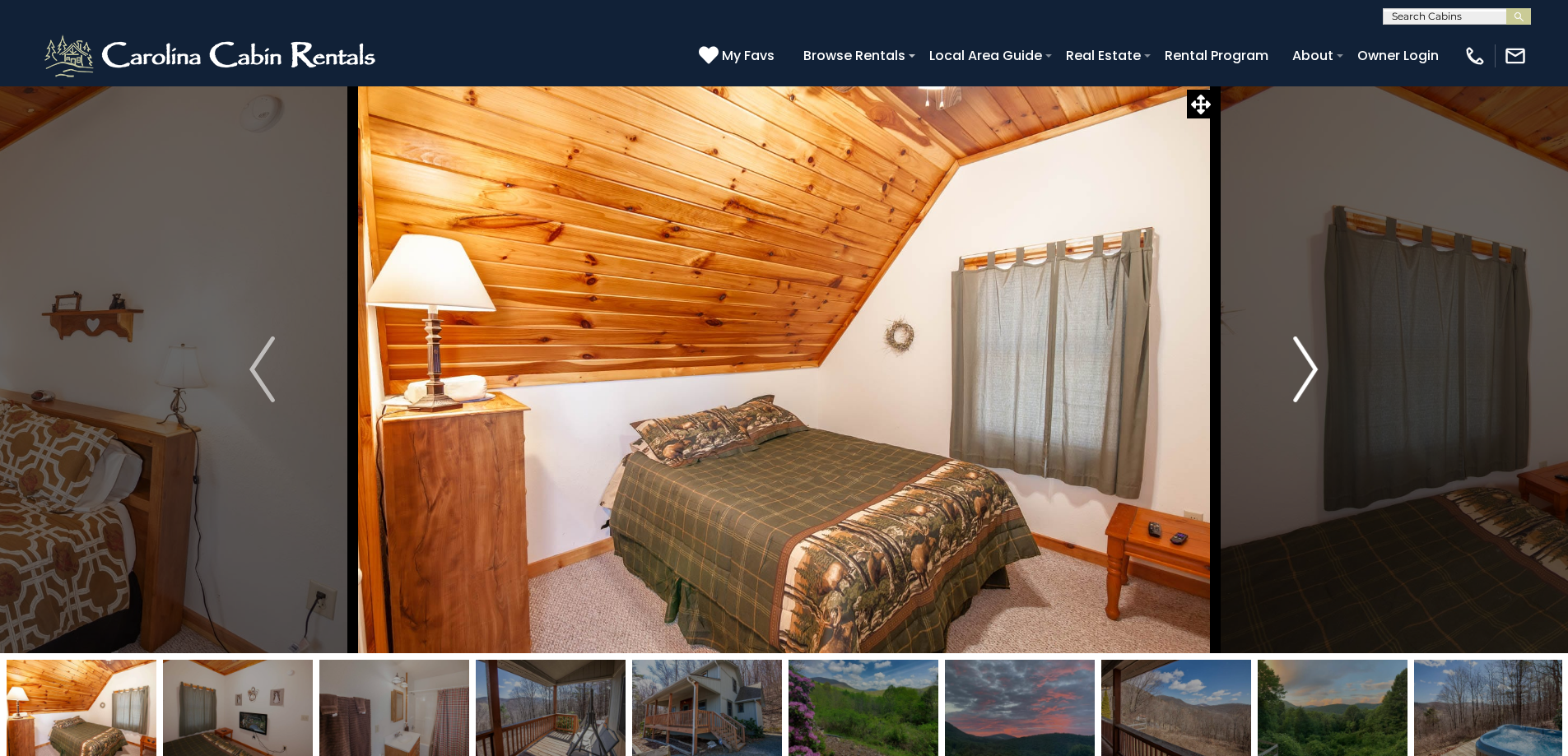
click at [1303, 361] on img "Next" at bounding box center [1305, 369] width 25 height 66
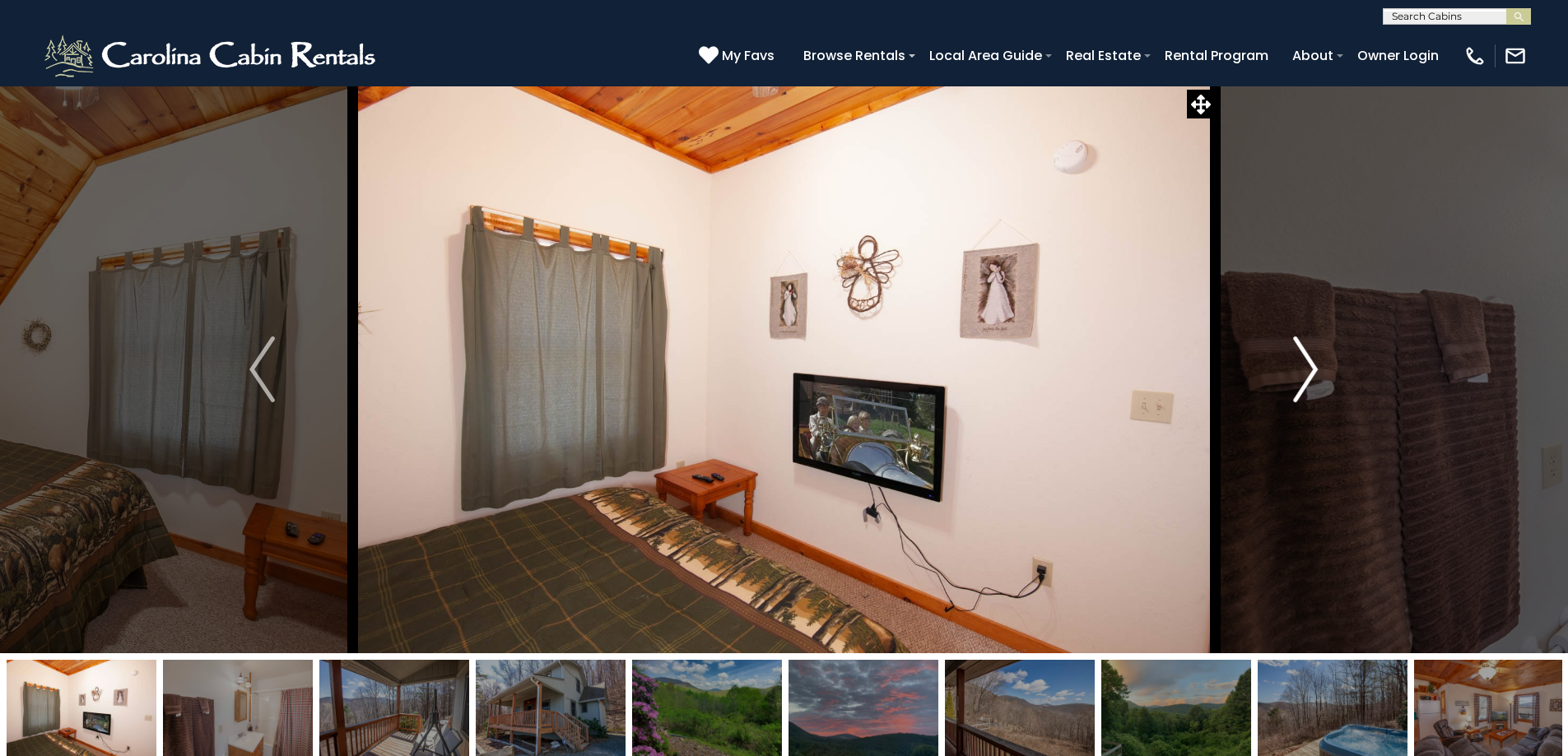
click at [1303, 361] on img "Next" at bounding box center [1305, 369] width 25 height 66
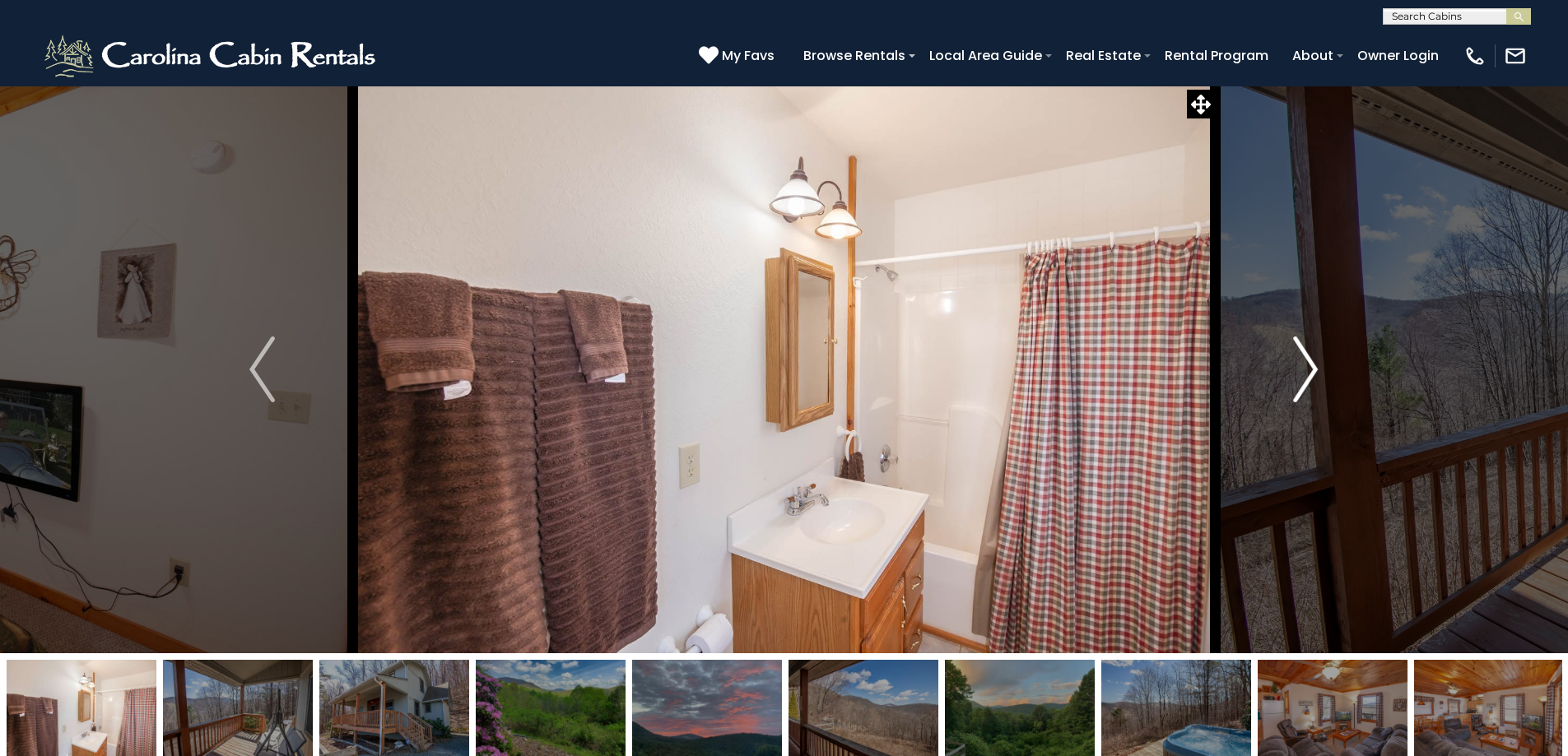
click at [1303, 361] on img "Next" at bounding box center [1305, 369] width 25 height 66
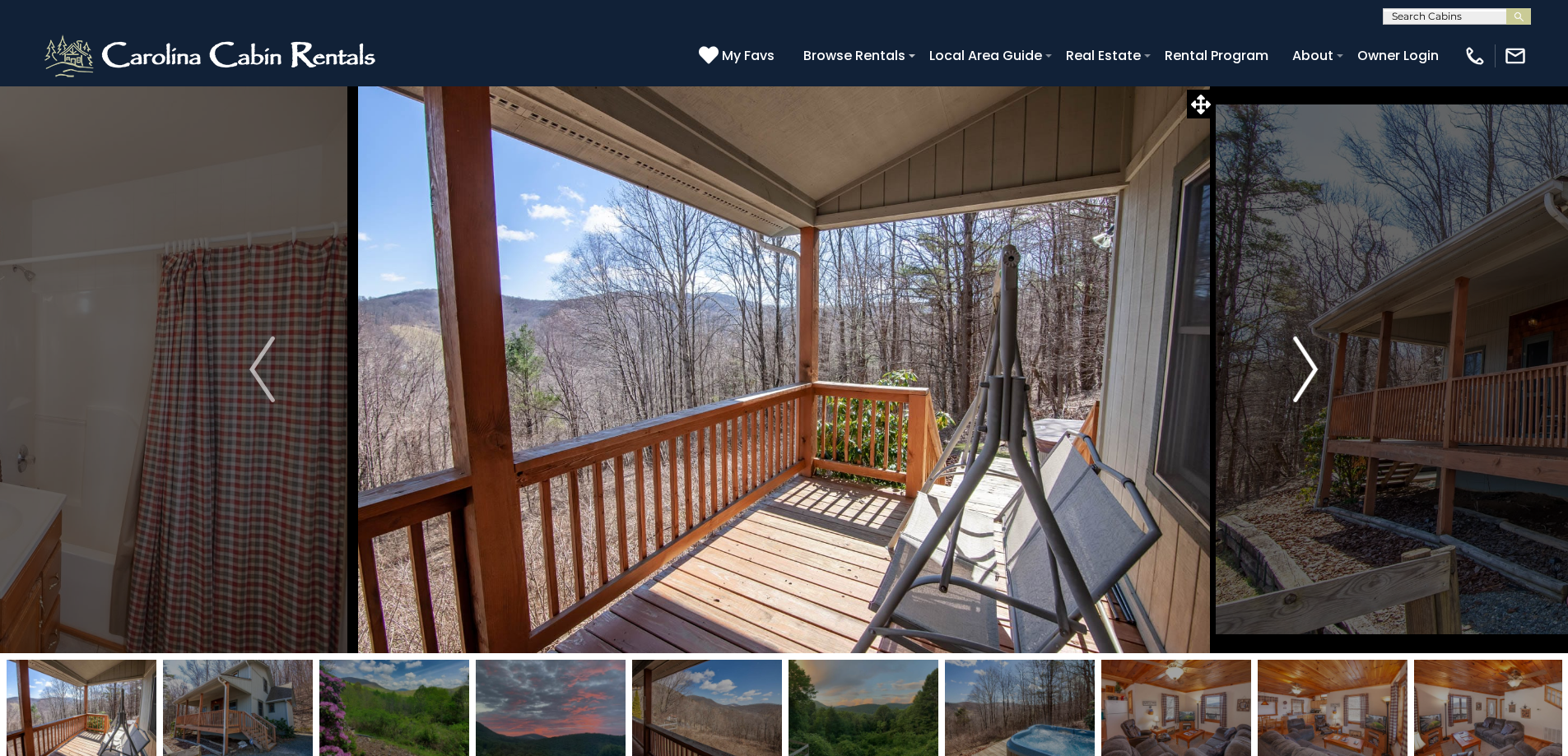
click at [1303, 361] on img "Next" at bounding box center [1305, 369] width 25 height 66
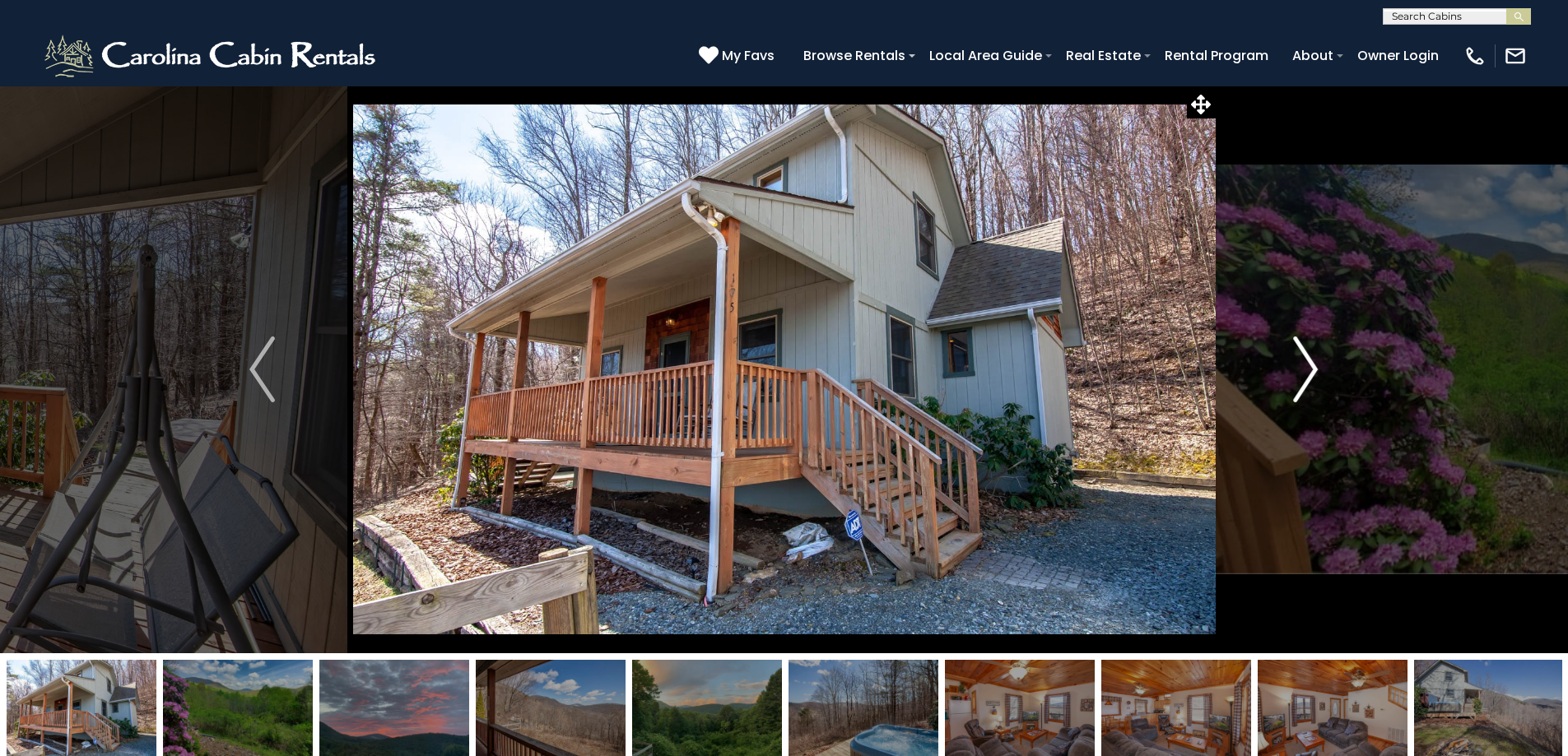
click at [1303, 361] on img "Next" at bounding box center [1305, 369] width 25 height 66
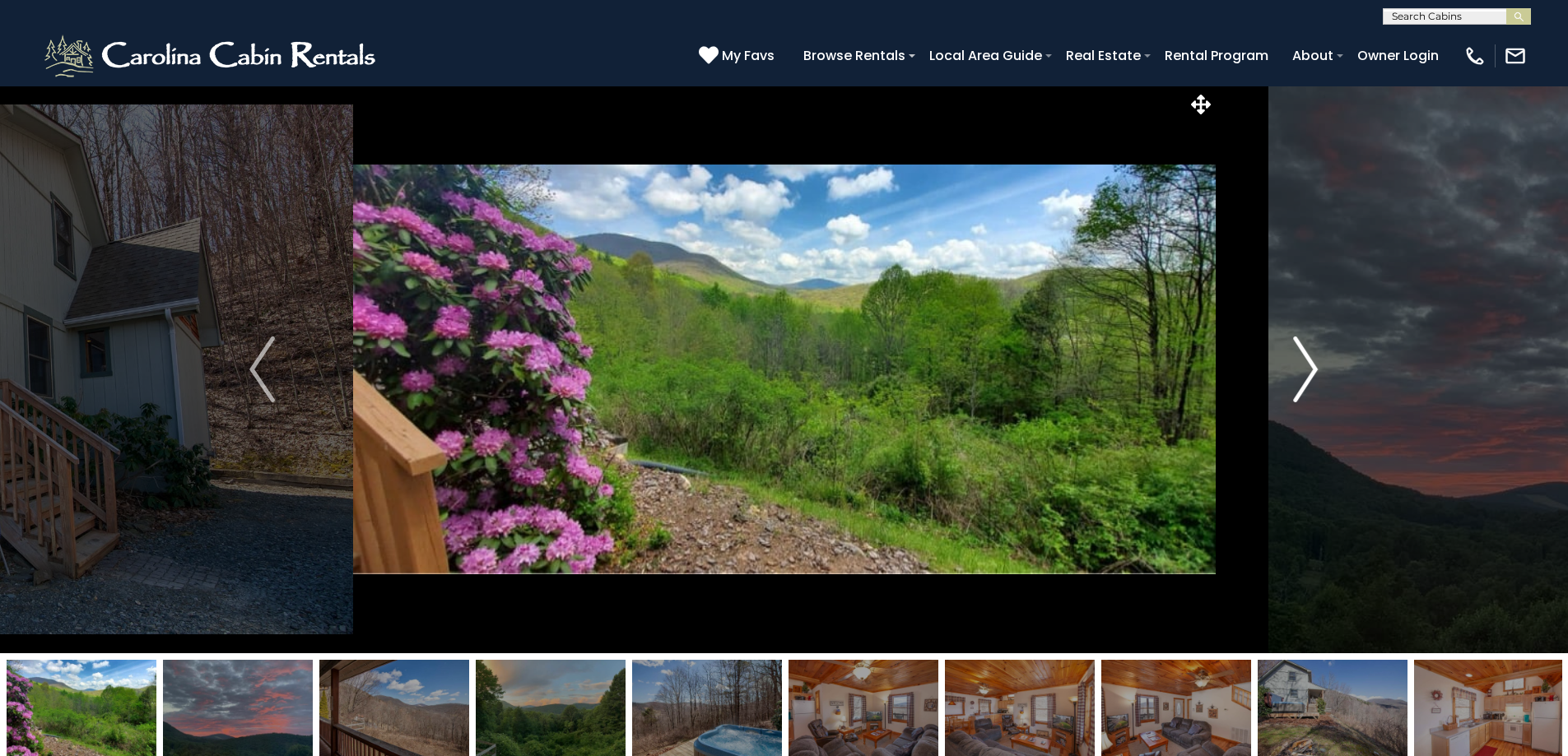
click at [1303, 361] on img "Next" at bounding box center [1305, 369] width 25 height 66
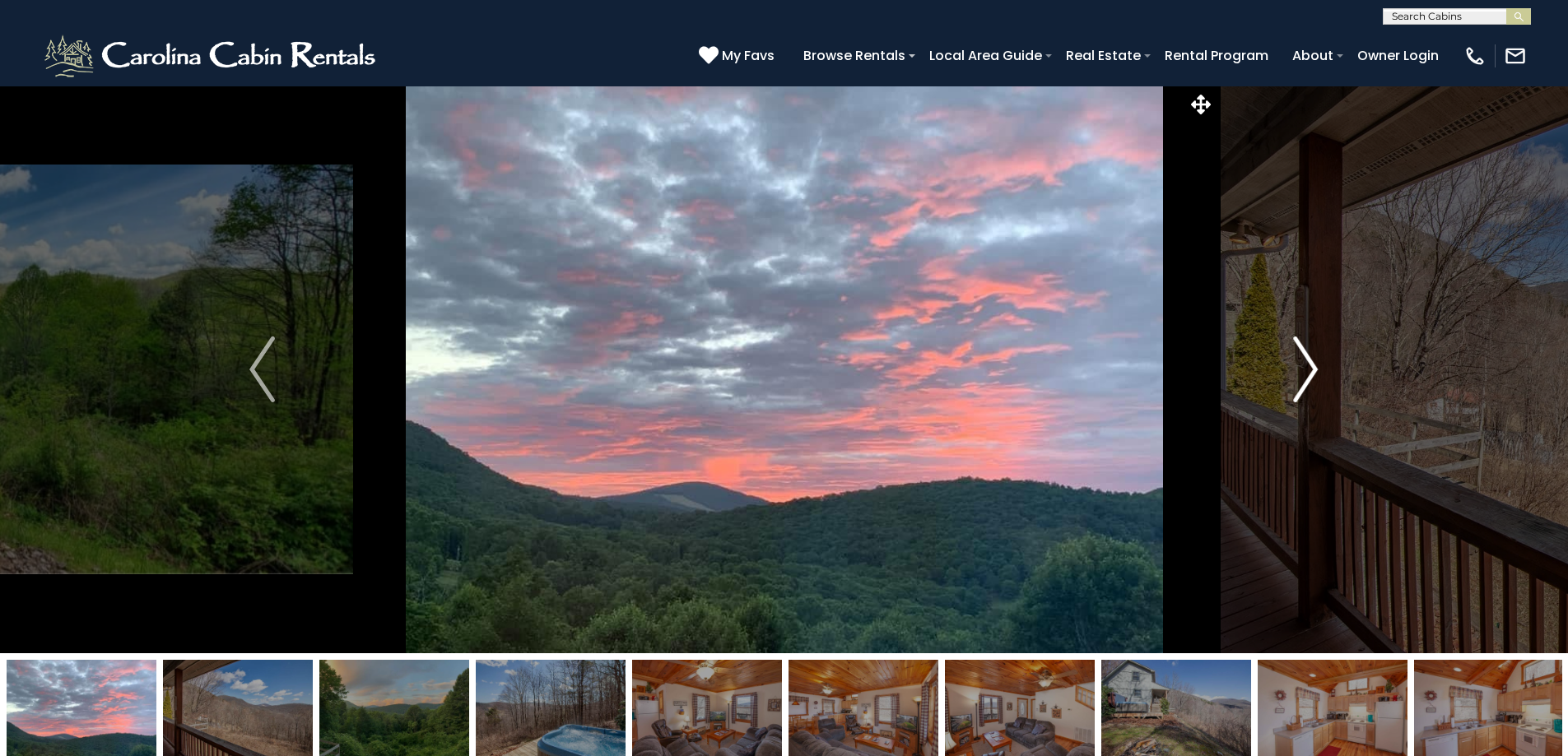
click at [1303, 361] on img "Next" at bounding box center [1305, 369] width 25 height 66
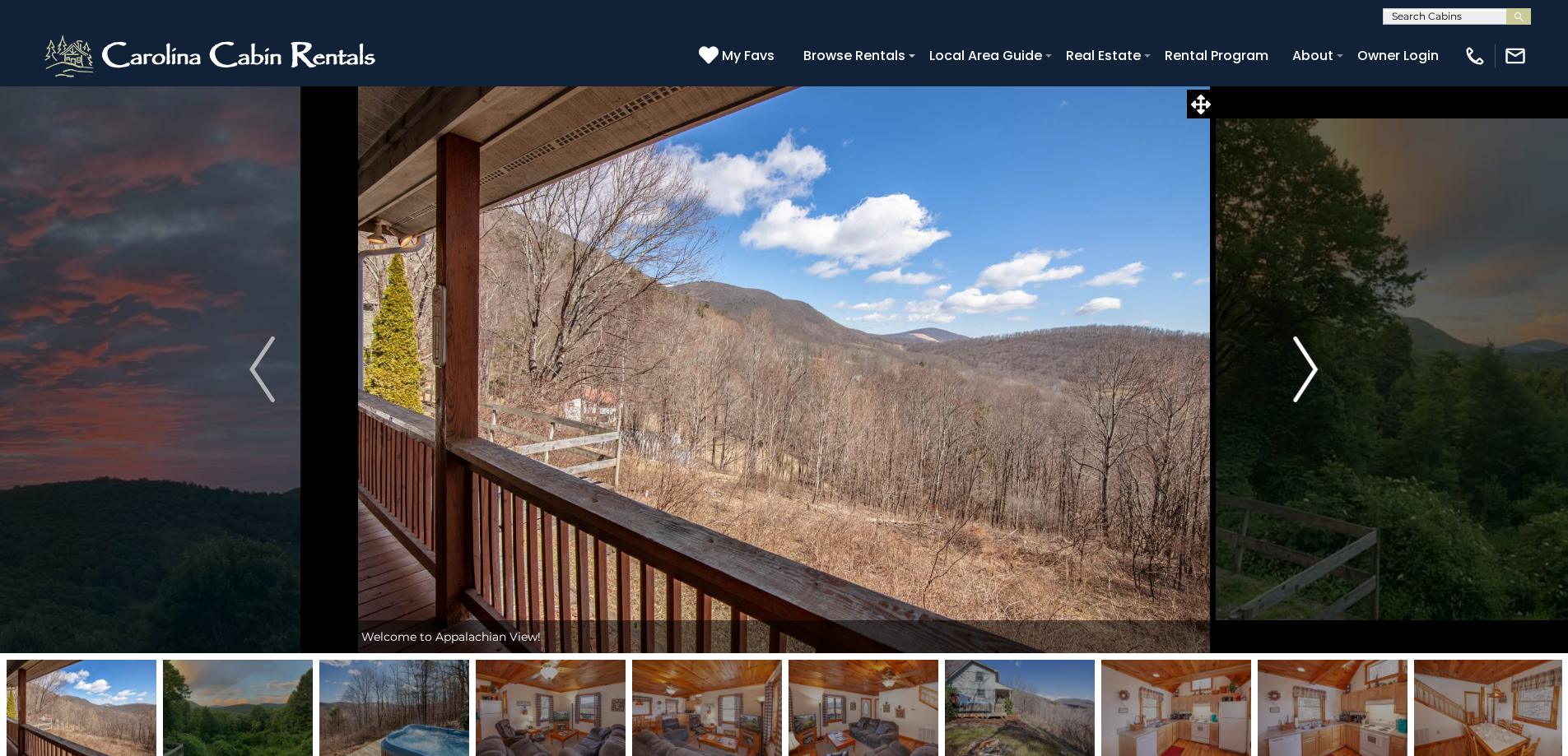
click at [1303, 361] on img "Next" at bounding box center [1305, 369] width 25 height 66
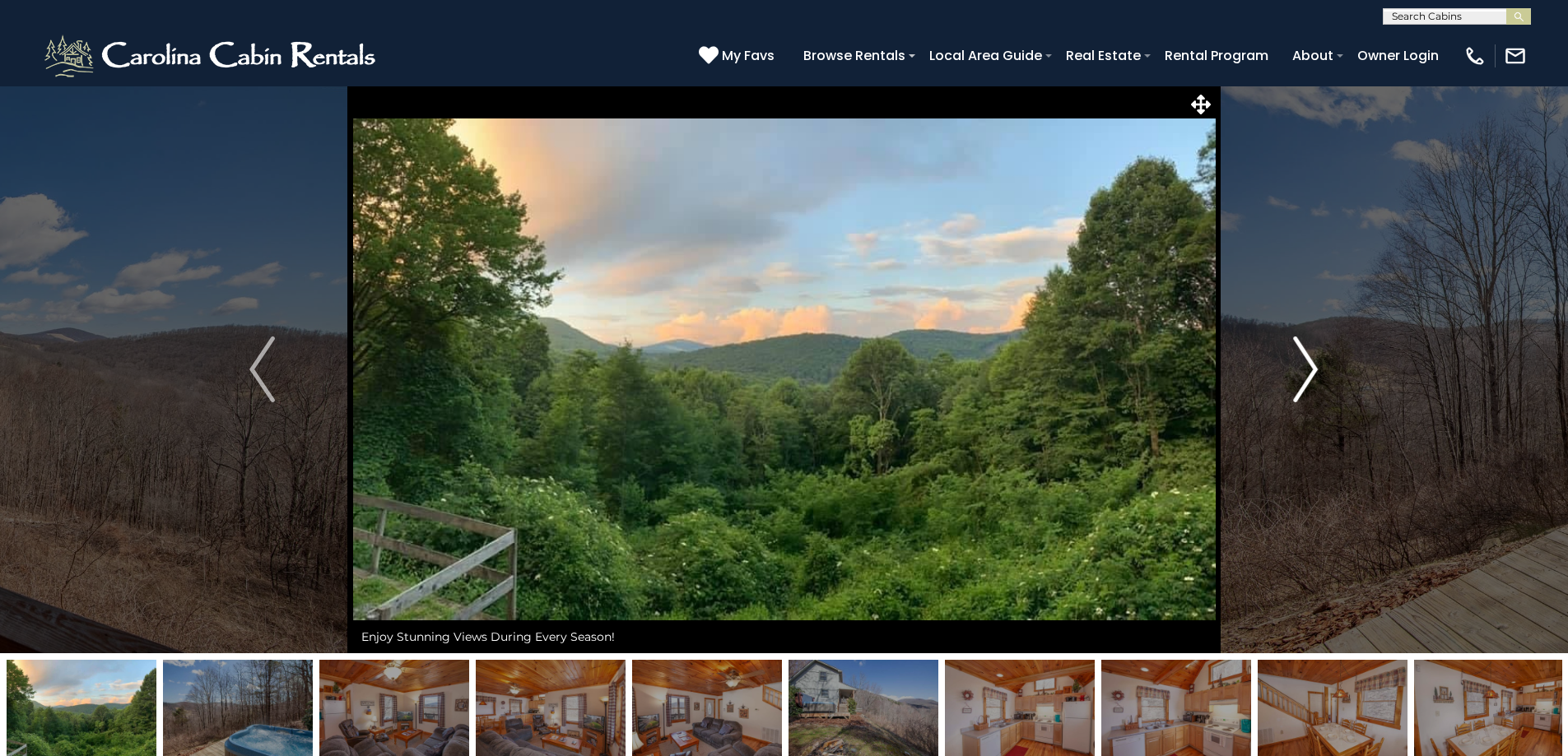
click at [1303, 361] on img "Next" at bounding box center [1305, 369] width 25 height 66
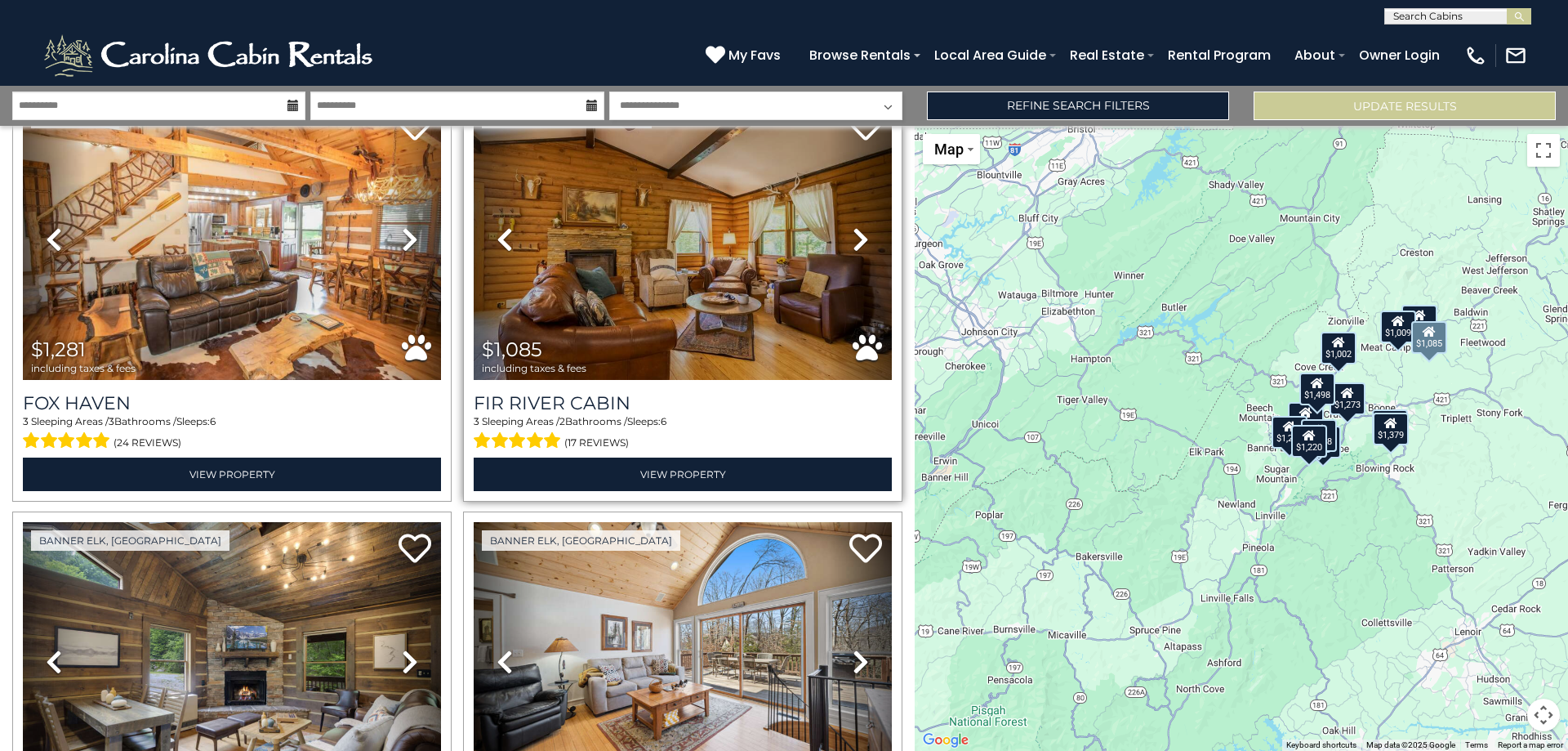
scroll to position [2426, 0]
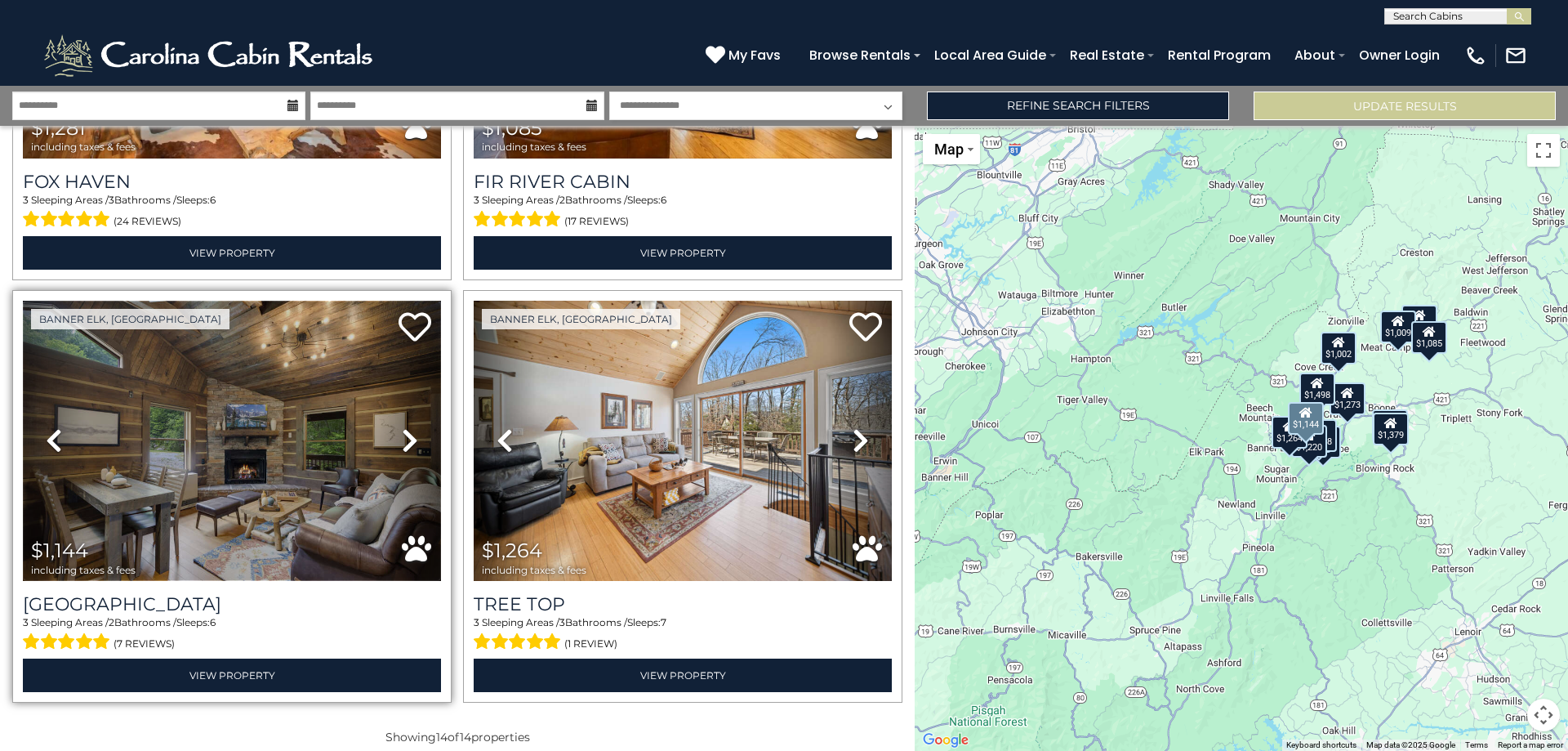
click at [255, 512] on img at bounding box center [231, 440] width 418 height 280
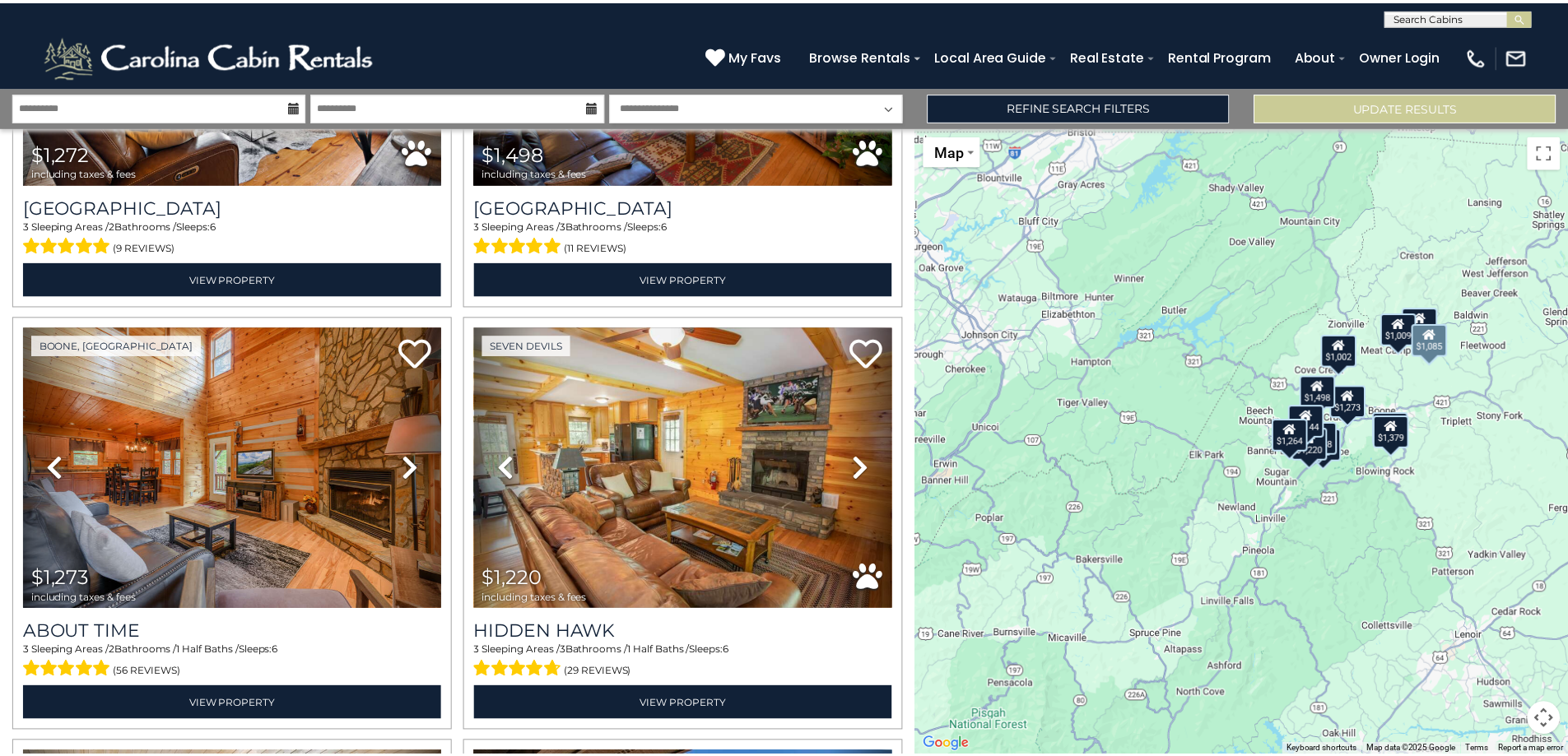
scroll to position [879, 0]
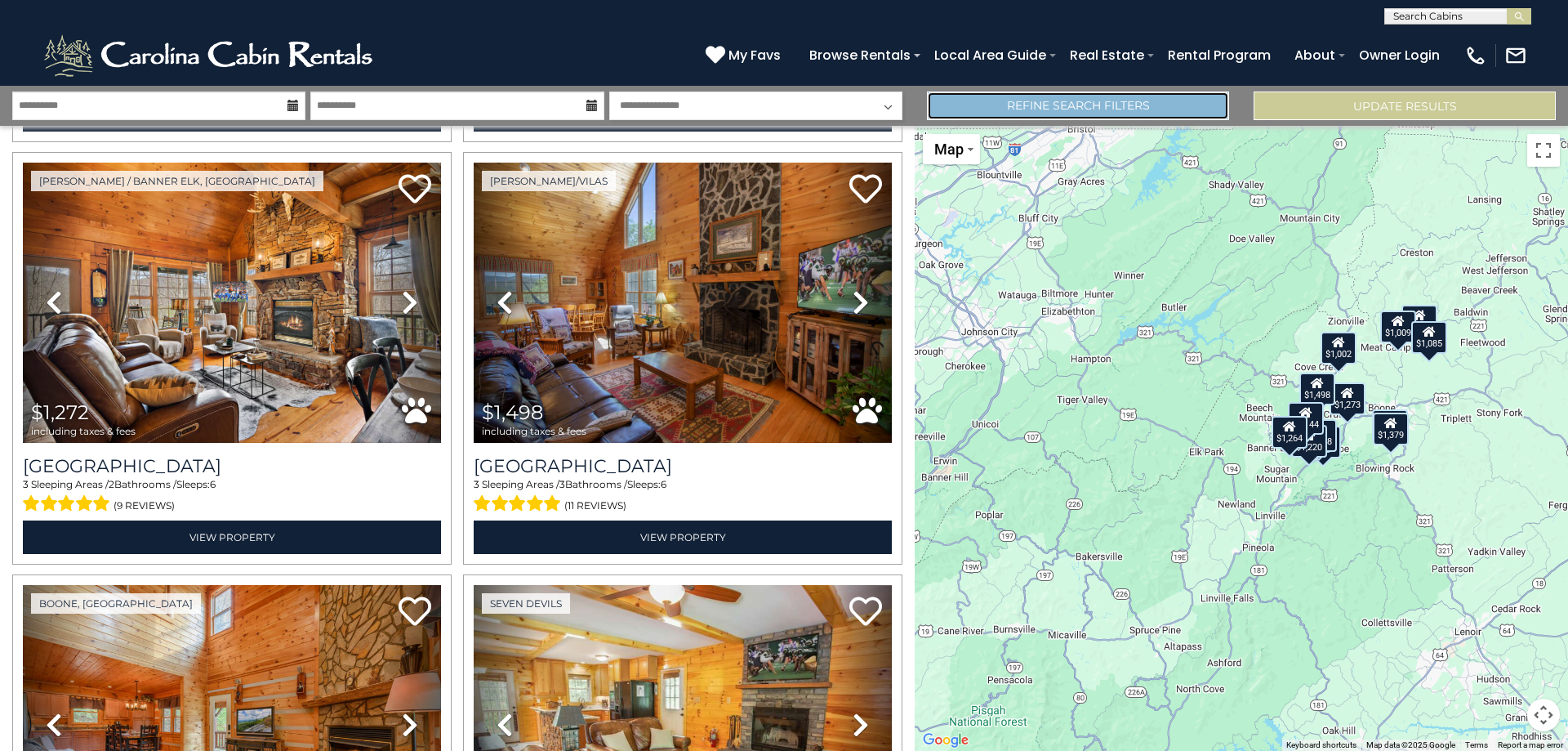
click at [1064, 117] on link "Refine Search Filters" at bounding box center [1078, 105] width 302 height 28
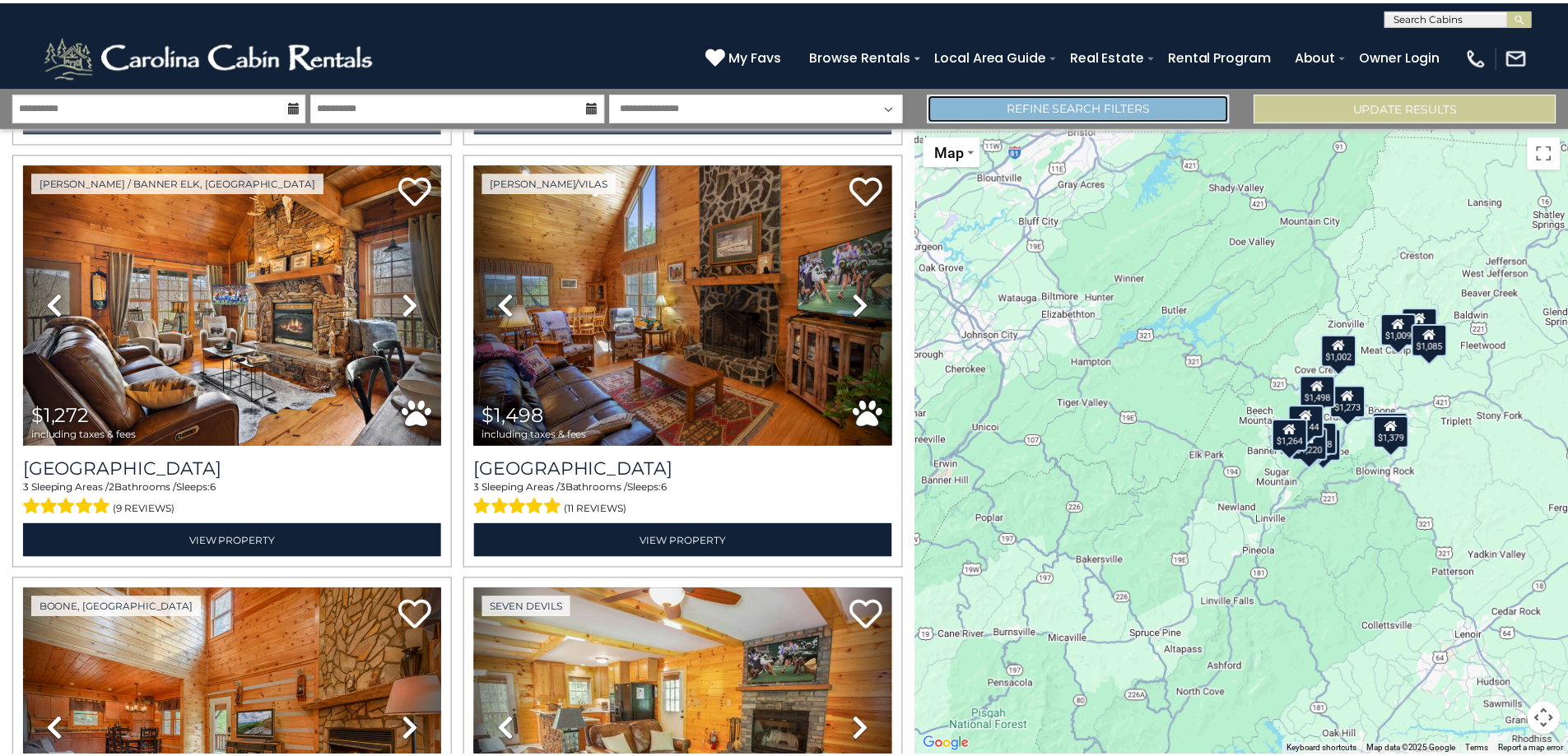
scroll to position [877, 0]
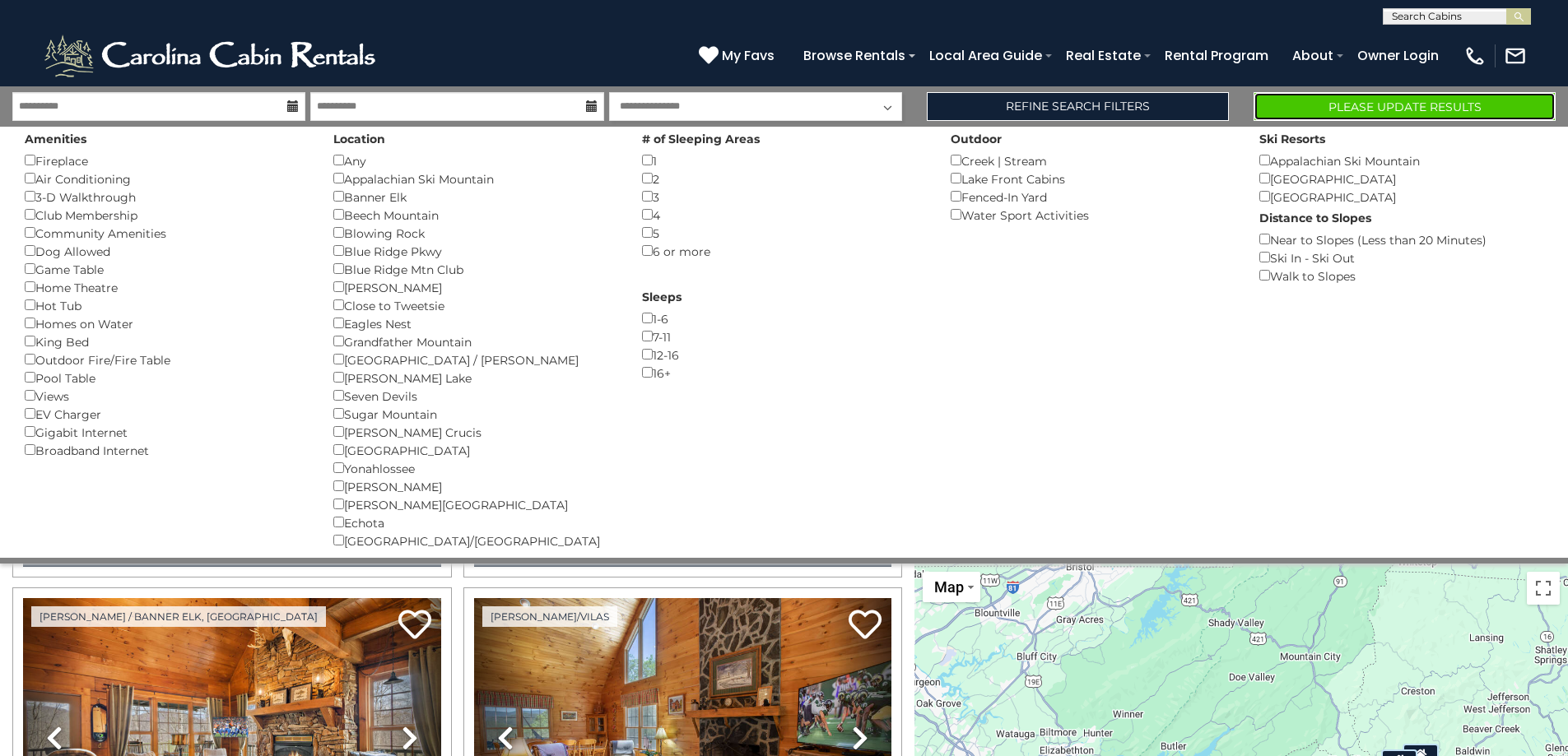
click at [1356, 109] on button "Please Update Results" at bounding box center [1404, 106] width 302 height 28
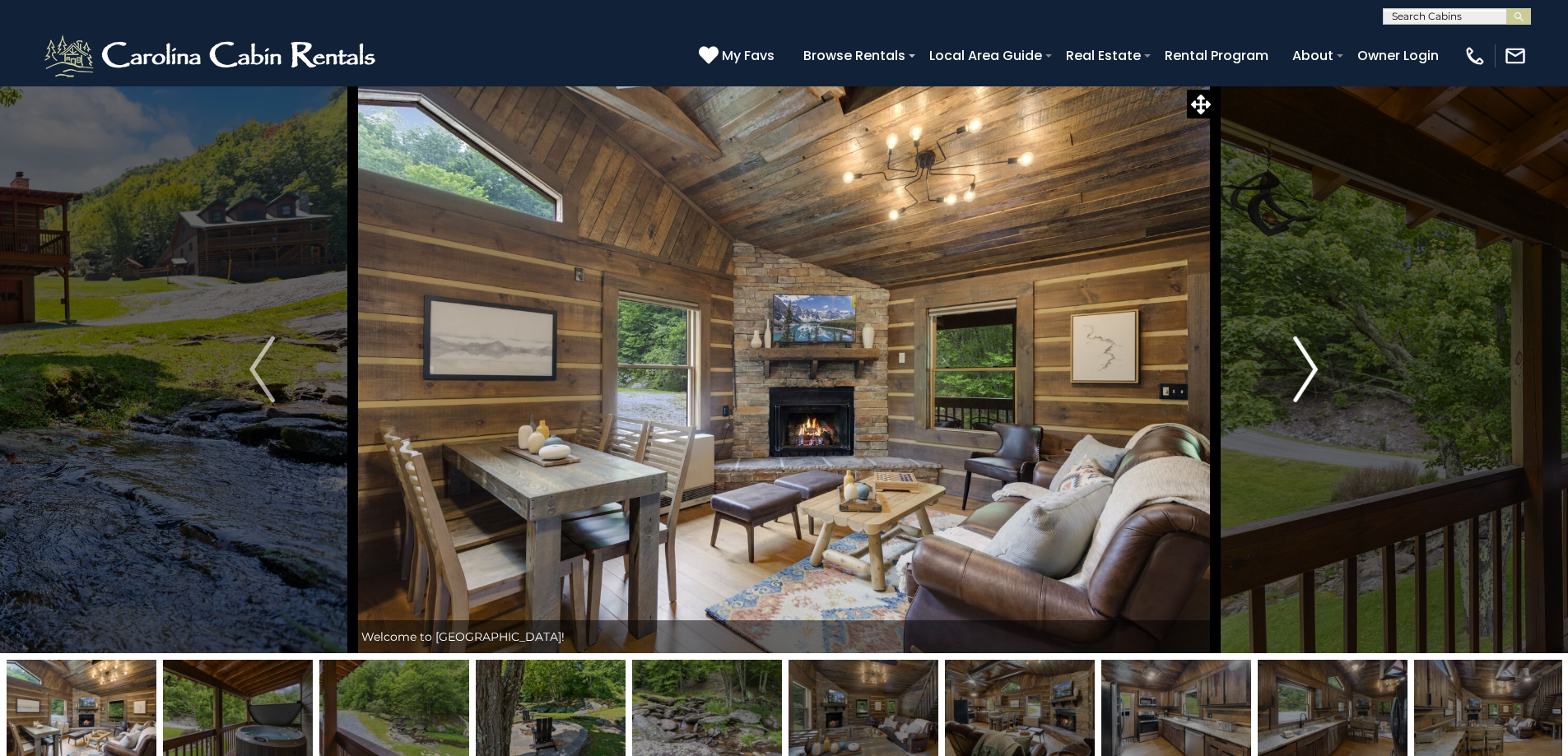
click at [1315, 369] on img "Next" at bounding box center [1305, 369] width 25 height 66
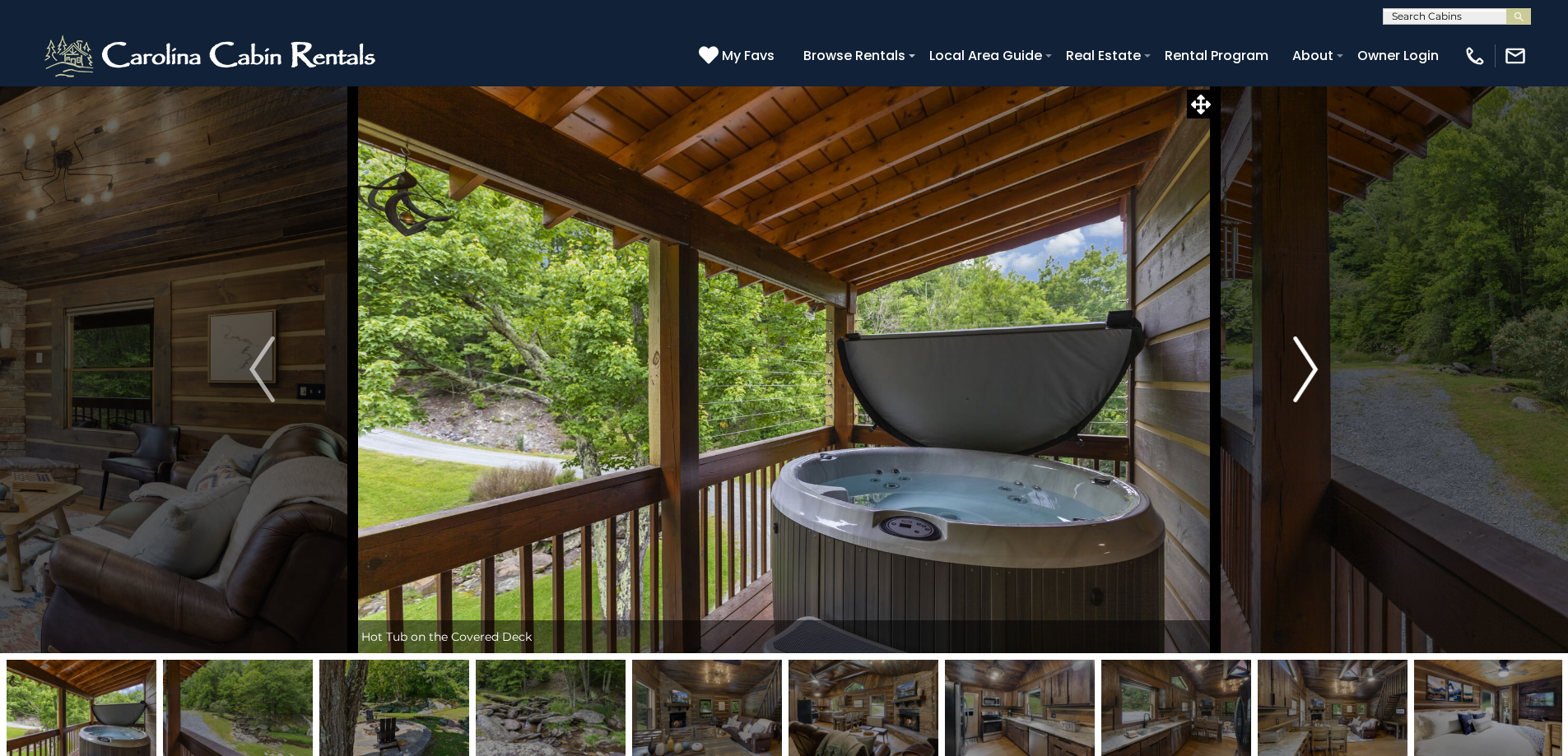
click at [1315, 370] on img "Next" at bounding box center [1305, 369] width 25 height 66
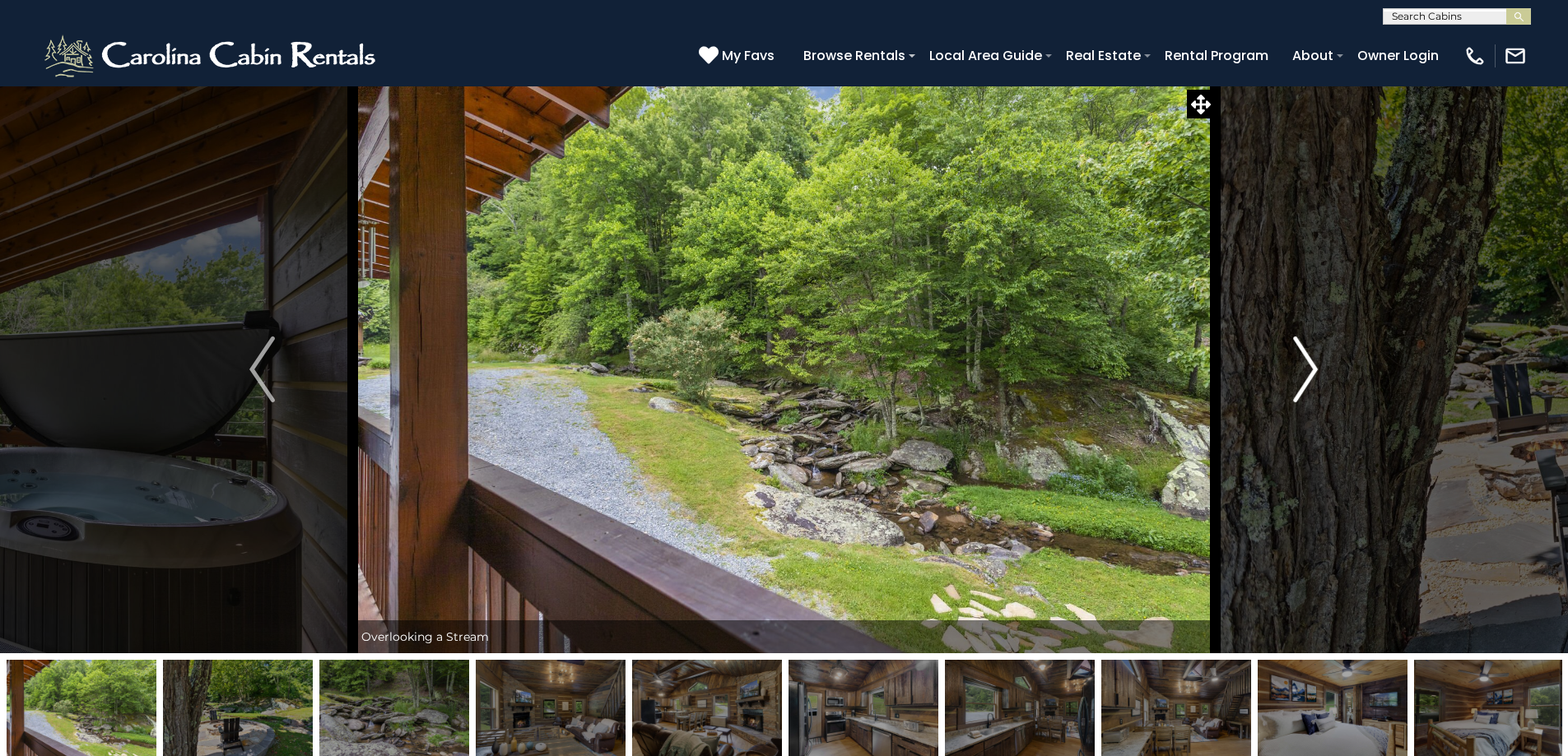
click at [1315, 370] on img "Next" at bounding box center [1305, 369] width 25 height 66
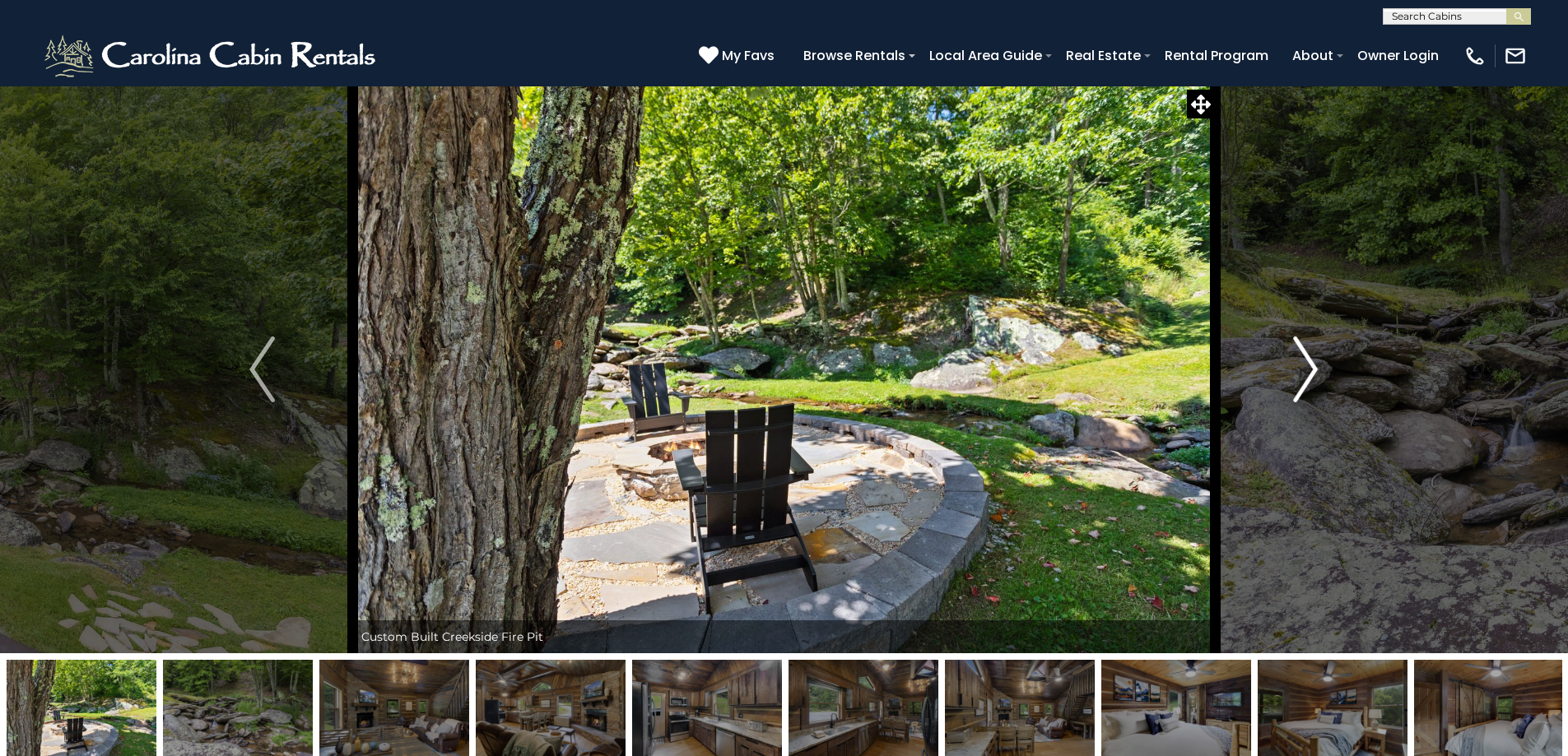
click at [1315, 370] on img "Next" at bounding box center [1305, 369] width 25 height 66
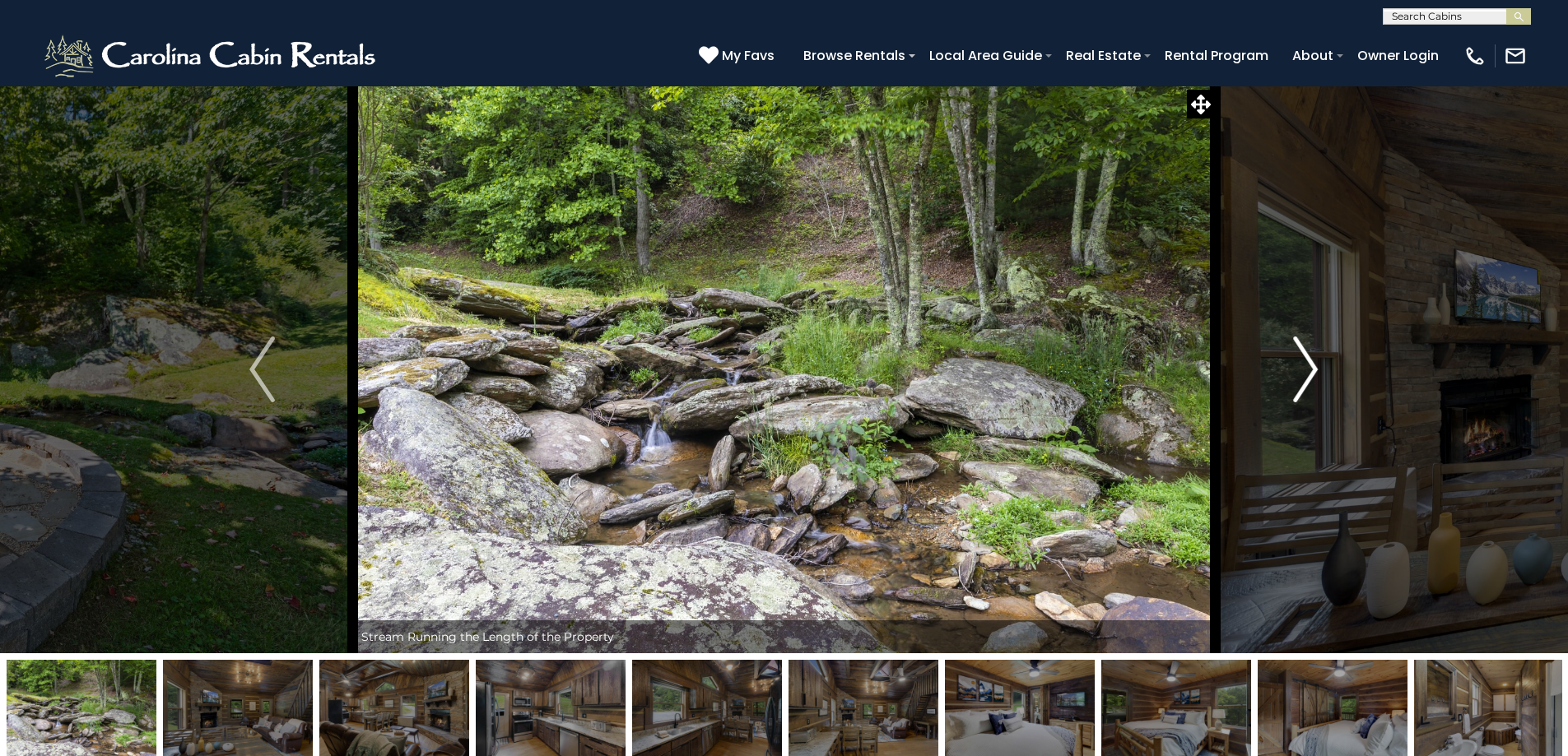
click at [1315, 370] on img "Next" at bounding box center [1305, 369] width 25 height 66
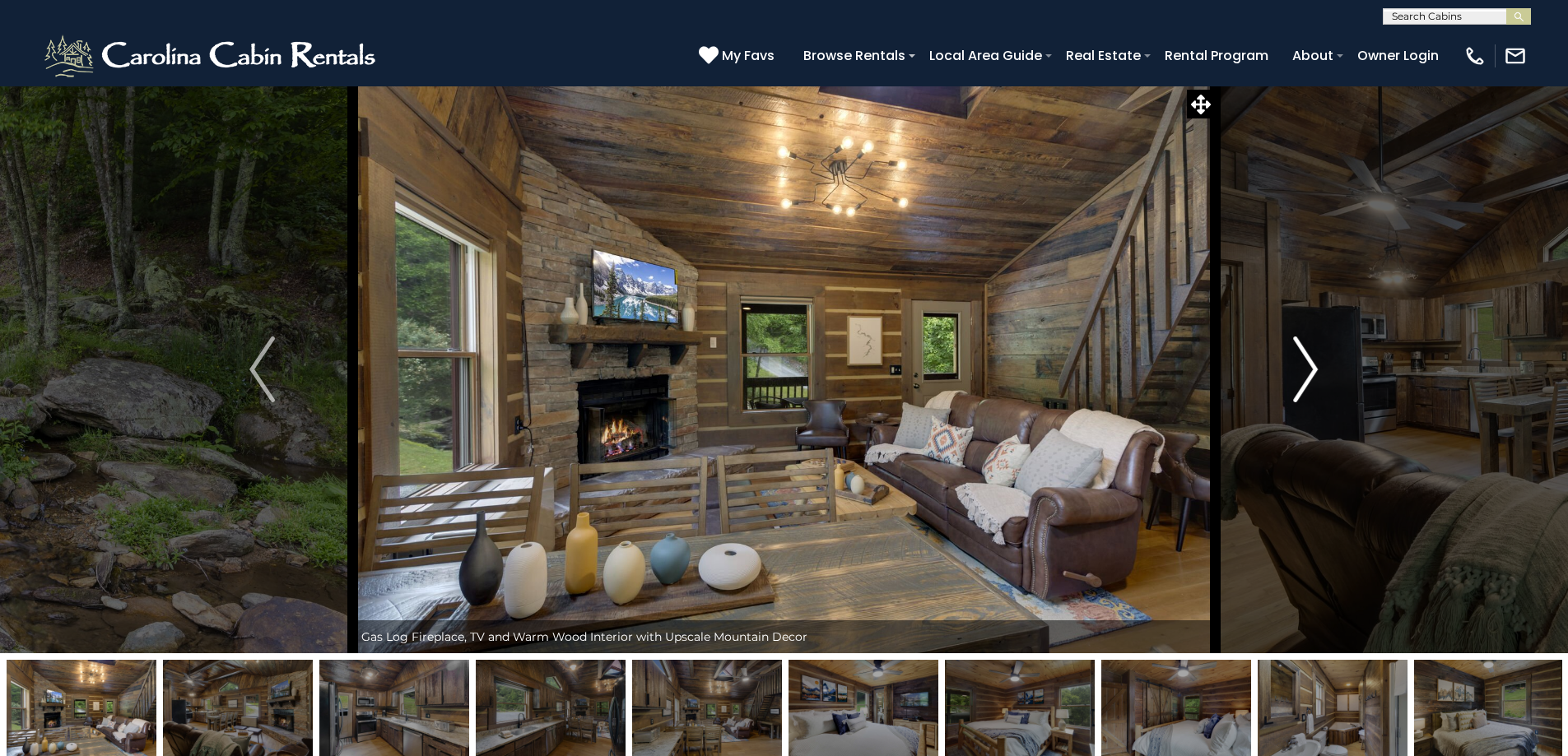
click at [1315, 370] on img "Next" at bounding box center [1305, 369] width 25 height 66
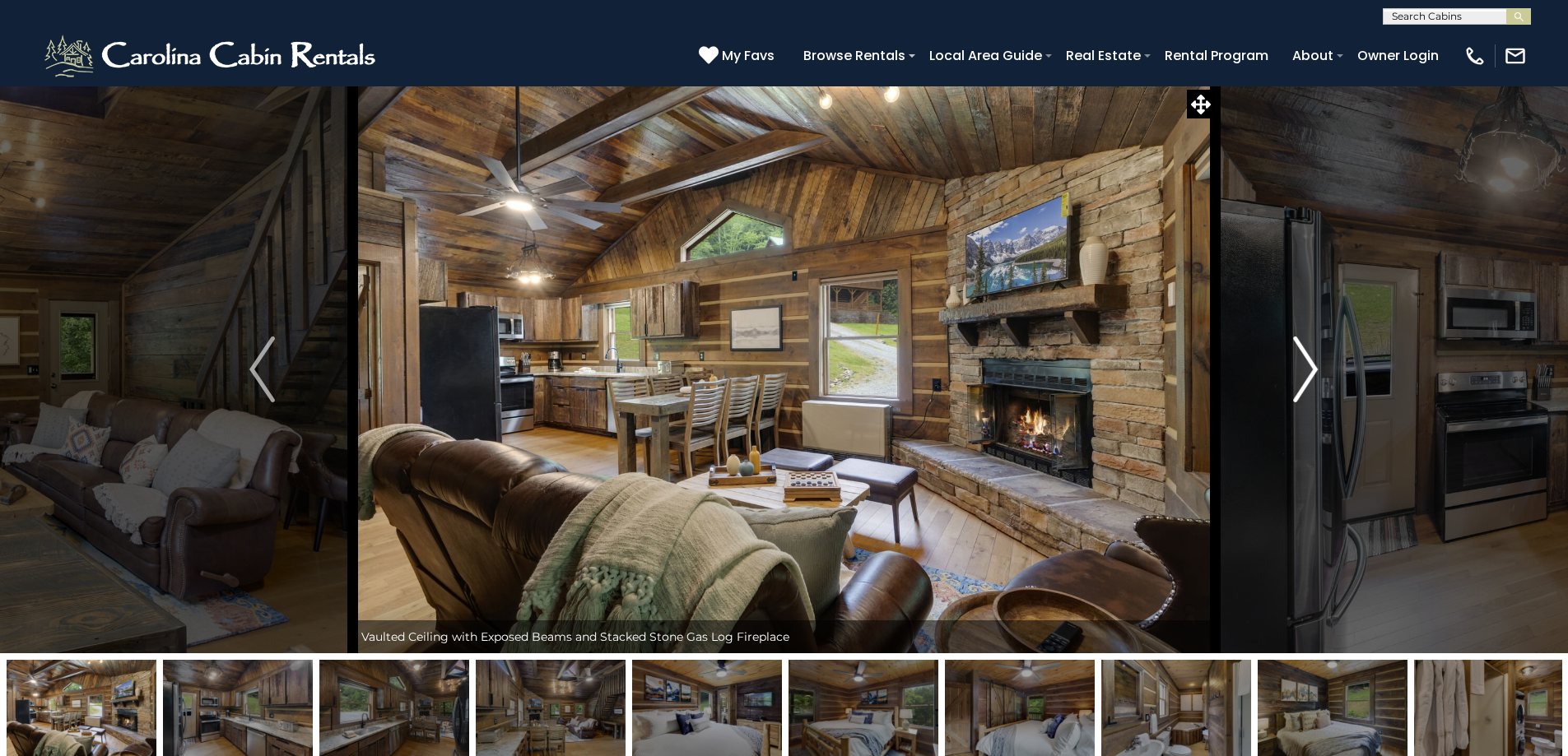
click at [1315, 370] on img "Next" at bounding box center [1305, 369] width 25 height 66
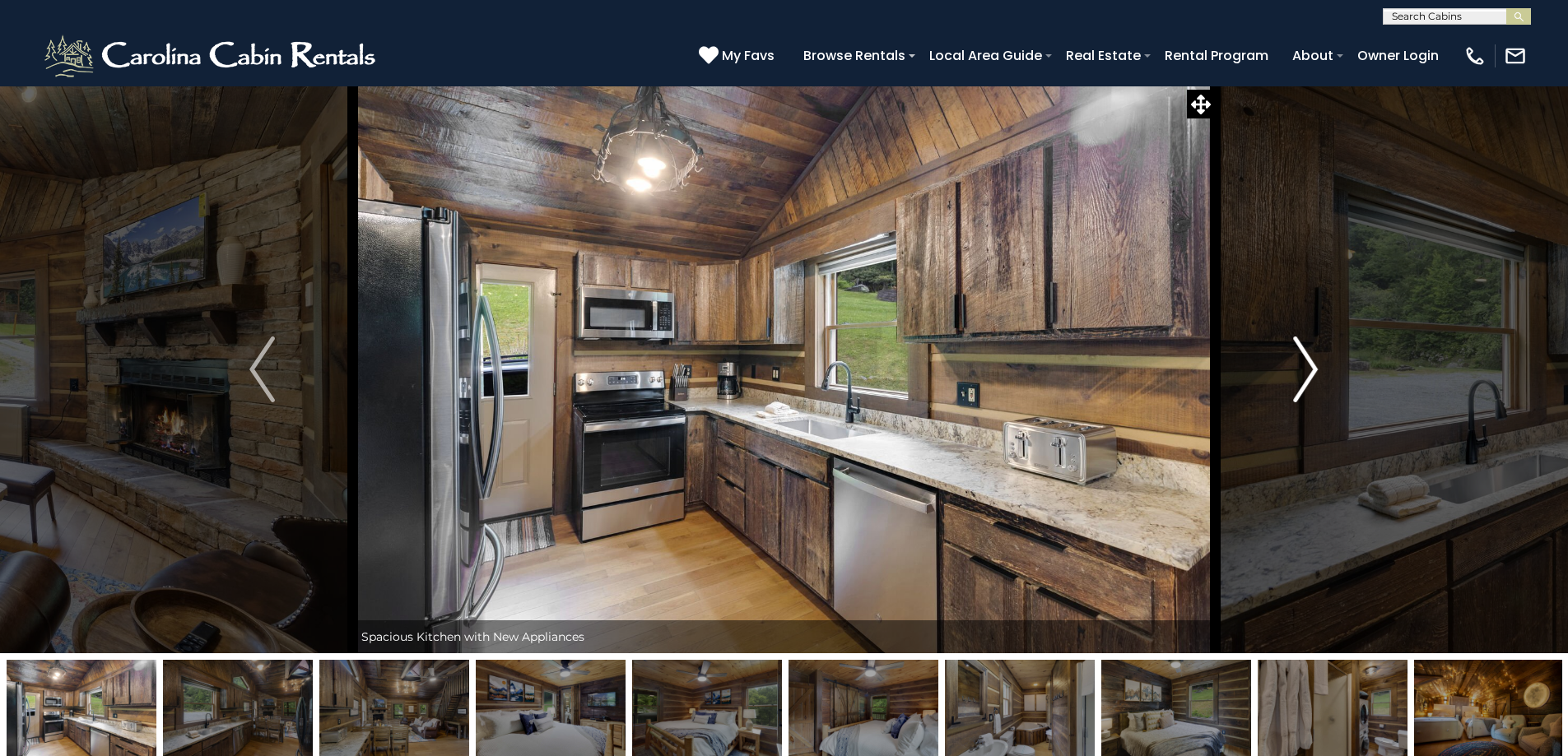
click at [1315, 370] on img "Next" at bounding box center [1305, 369] width 25 height 66
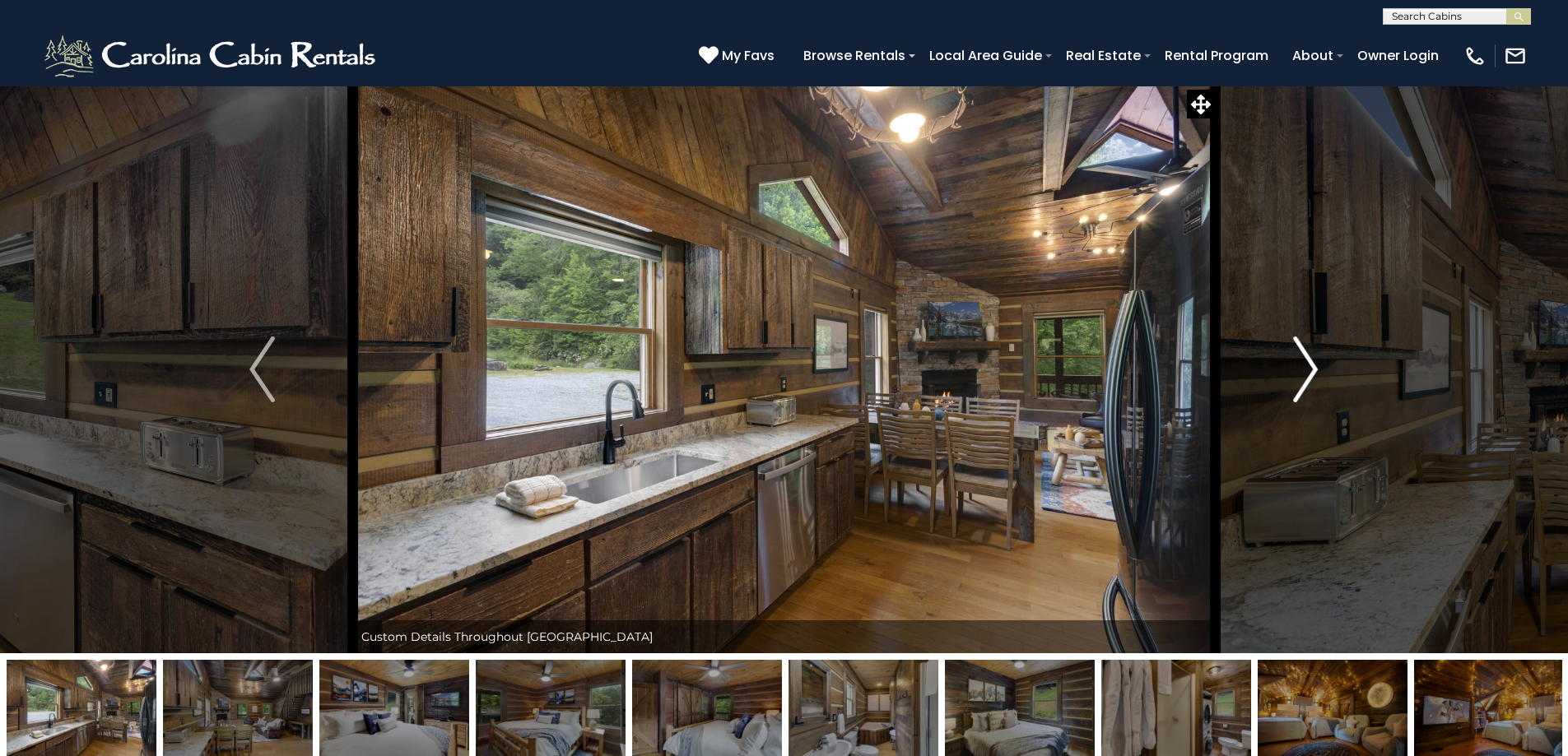
click at [1315, 370] on img "Next" at bounding box center [1305, 369] width 25 height 66
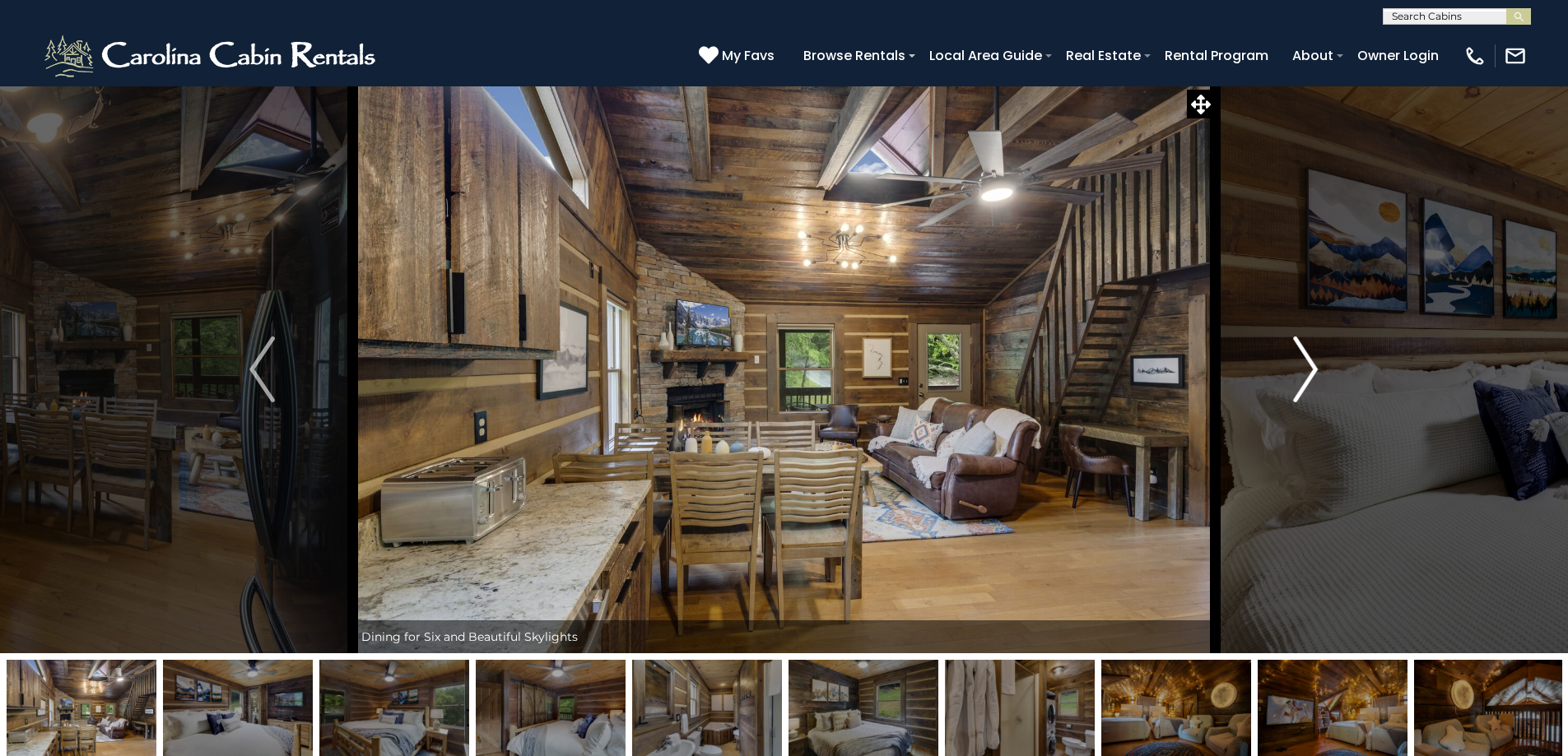
click at [1315, 370] on img "Next" at bounding box center [1305, 369] width 25 height 66
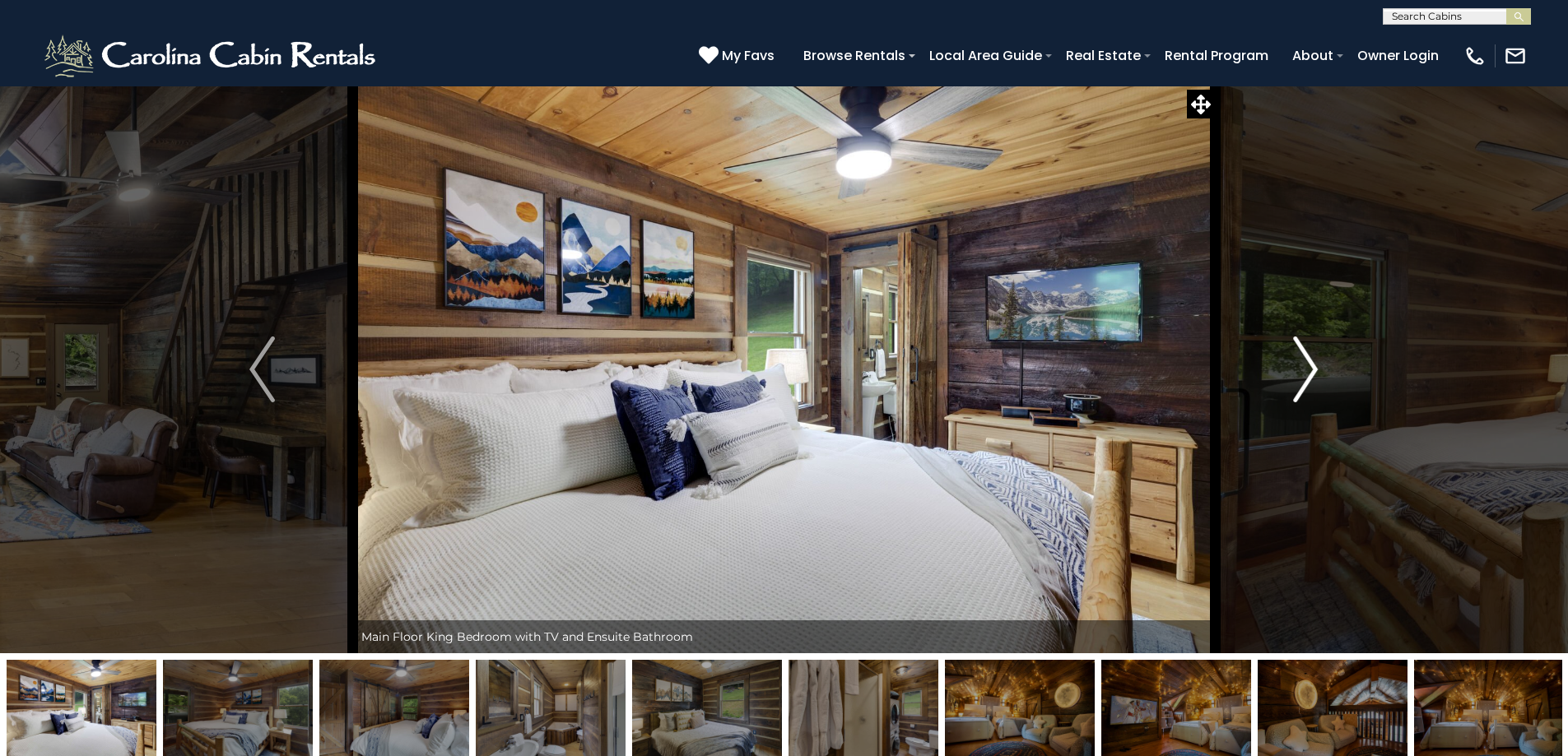
click at [1315, 370] on img "Next" at bounding box center [1305, 369] width 25 height 66
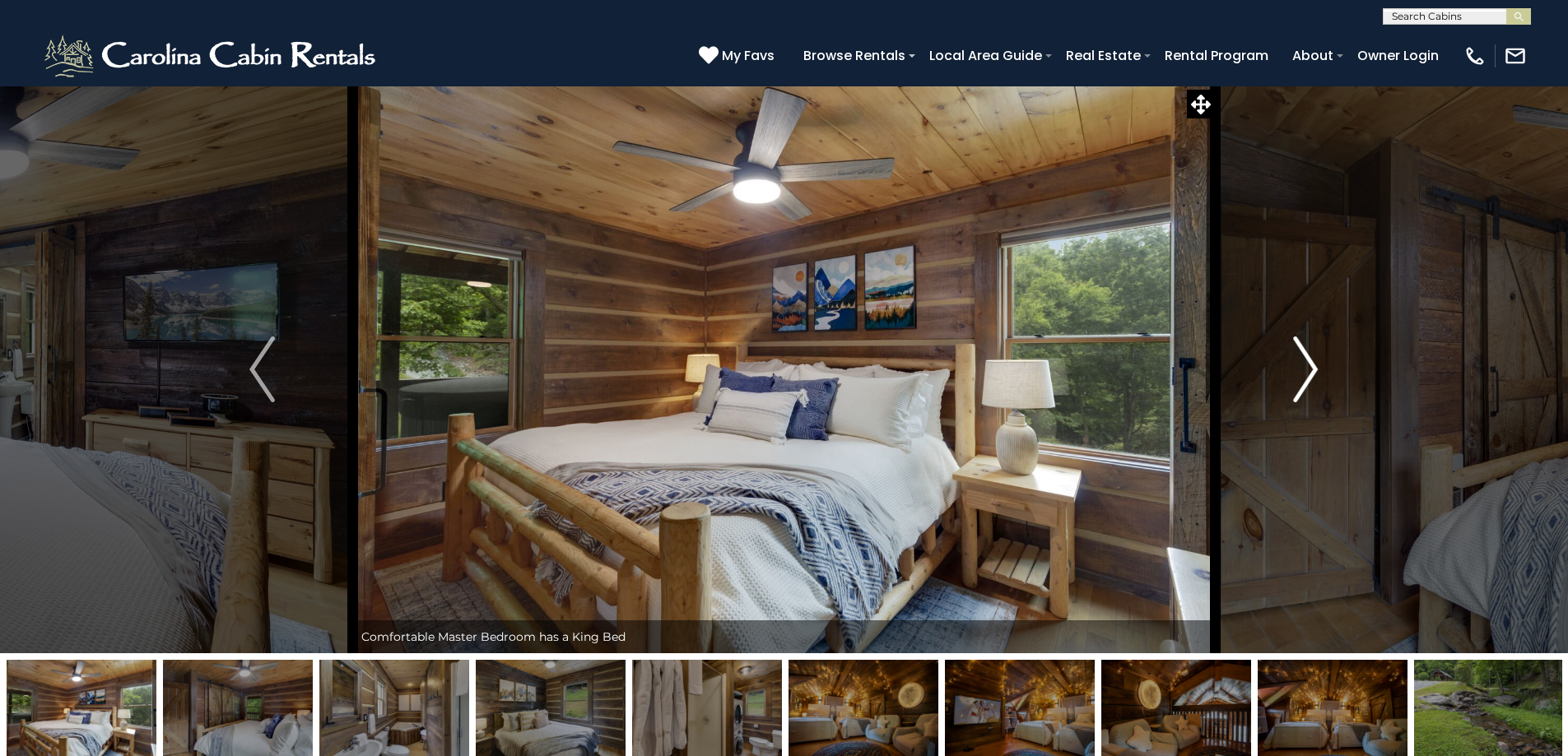
click at [1315, 370] on img "Next" at bounding box center [1305, 369] width 25 height 66
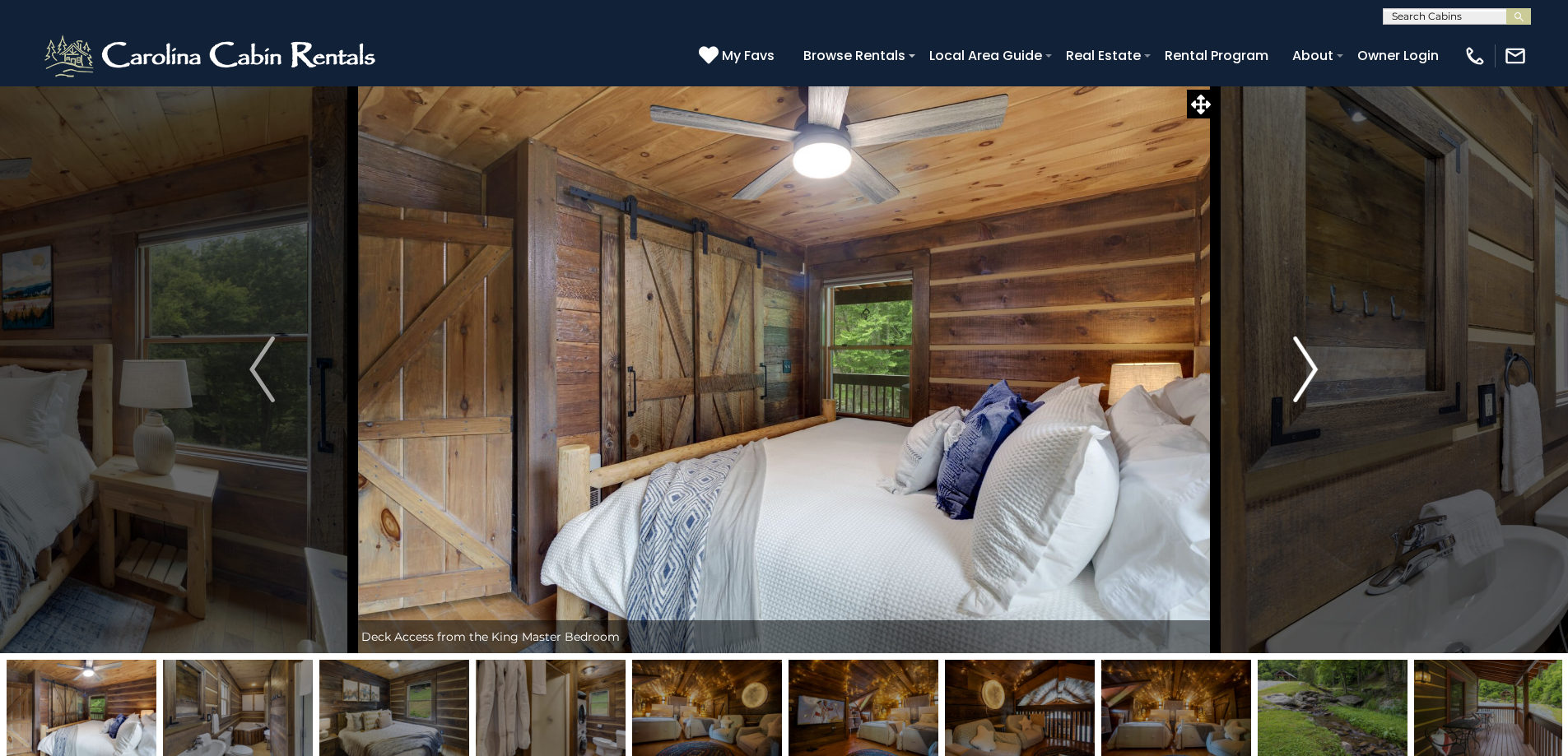
click at [1315, 370] on img "Next" at bounding box center [1305, 369] width 25 height 66
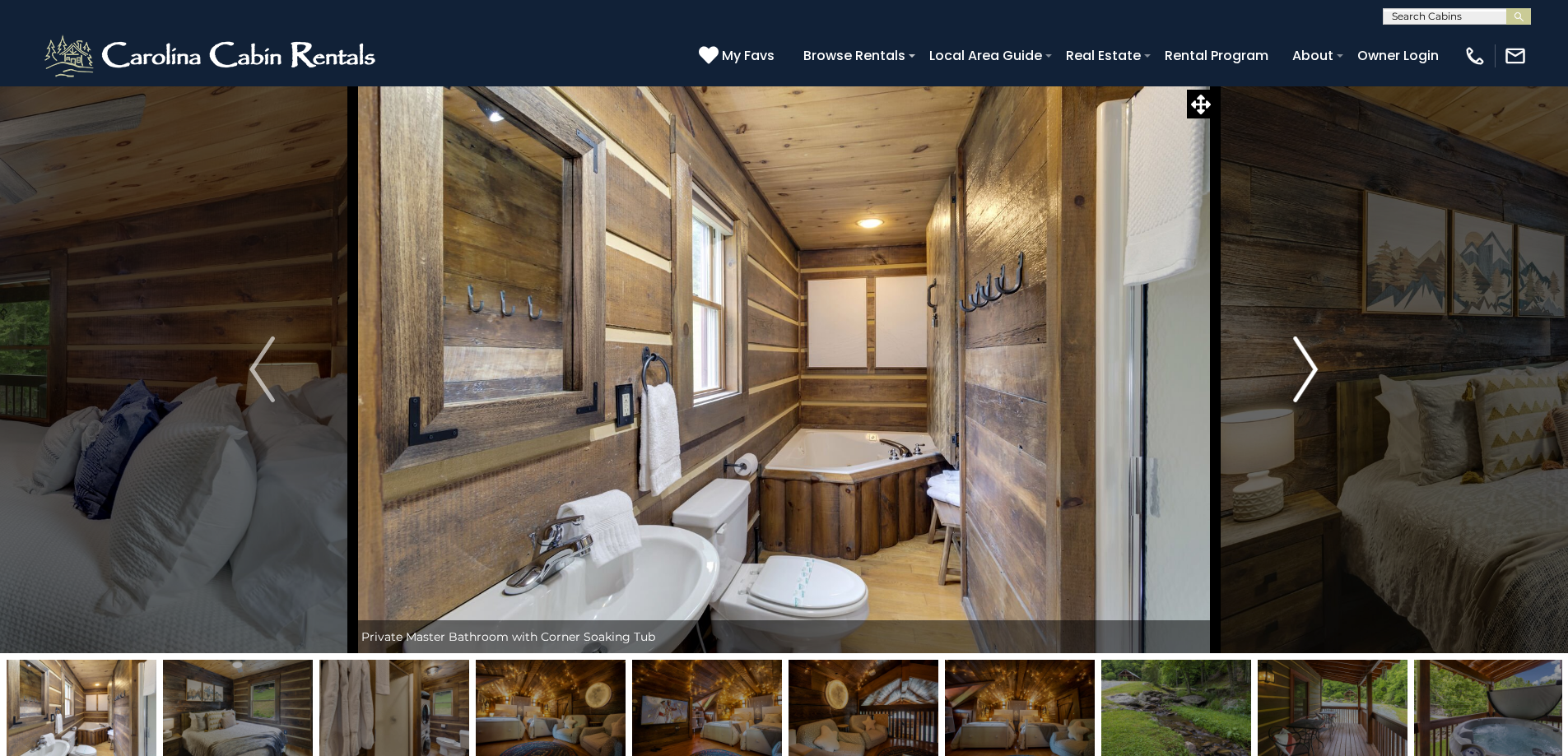
click at [1315, 370] on img "Next" at bounding box center [1305, 369] width 25 height 66
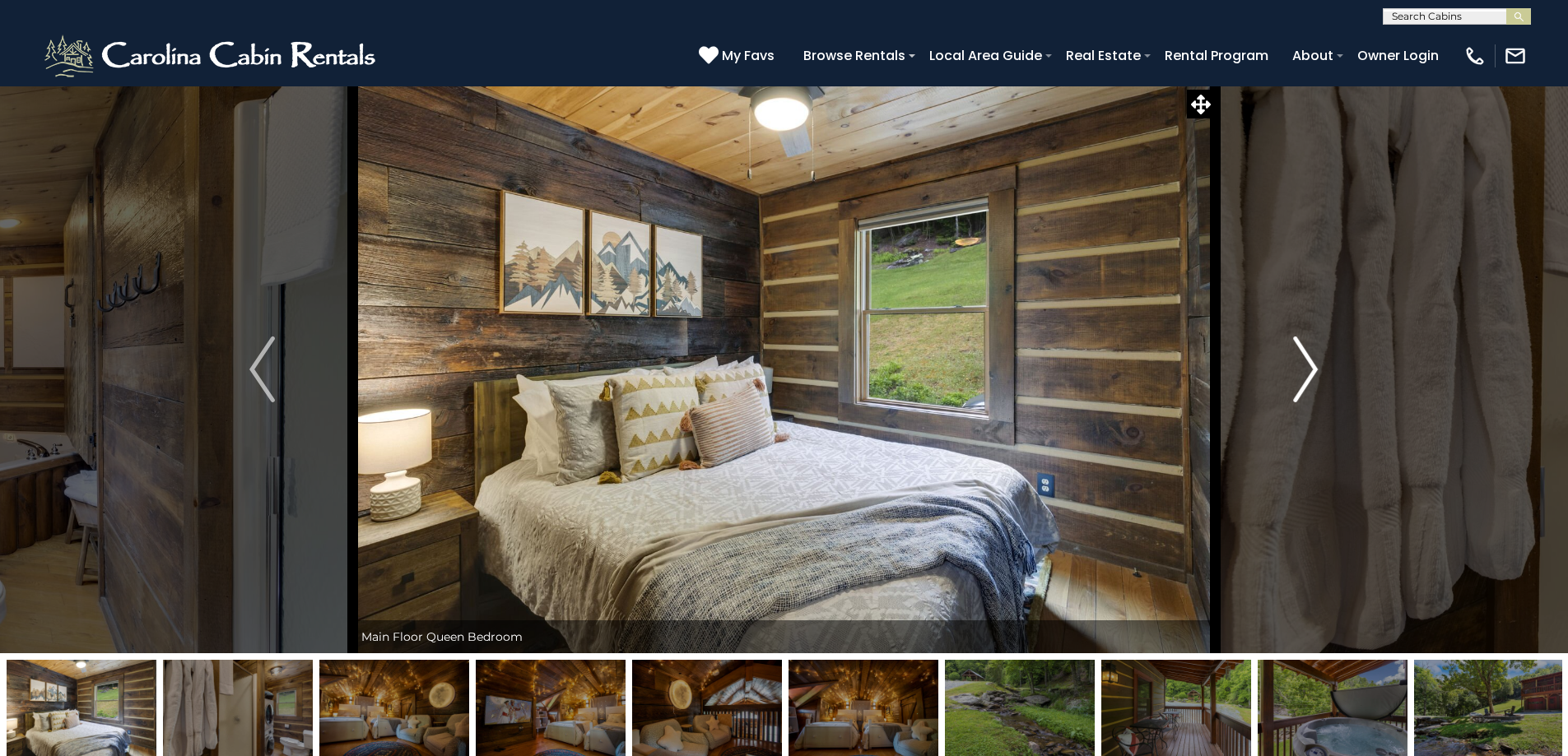
click at [1315, 370] on img "Next" at bounding box center [1305, 369] width 25 height 66
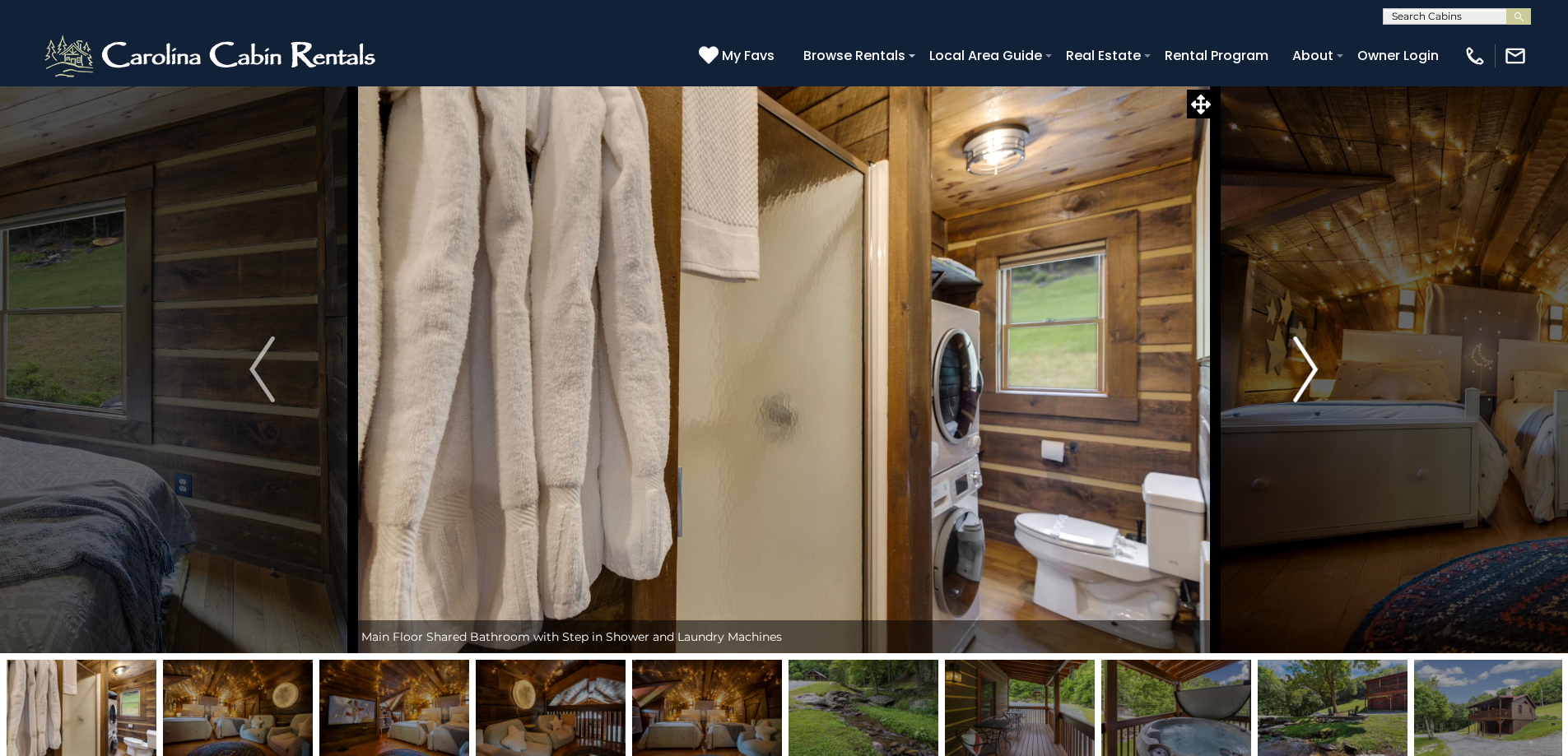
click at [1315, 370] on img "Next" at bounding box center [1305, 369] width 25 height 66
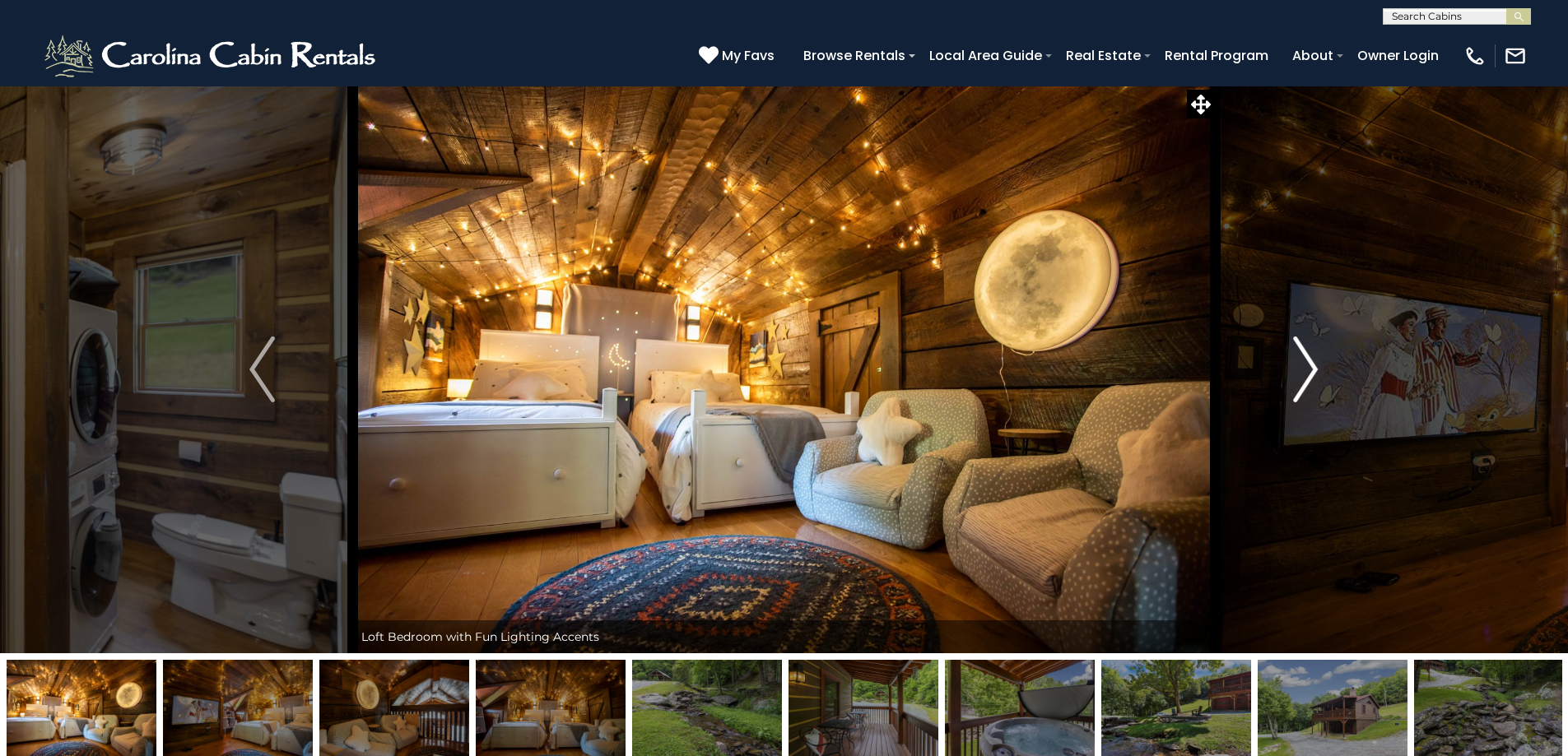
click at [1315, 370] on img "Next" at bounding box center [1305, 369] width 25 height 66
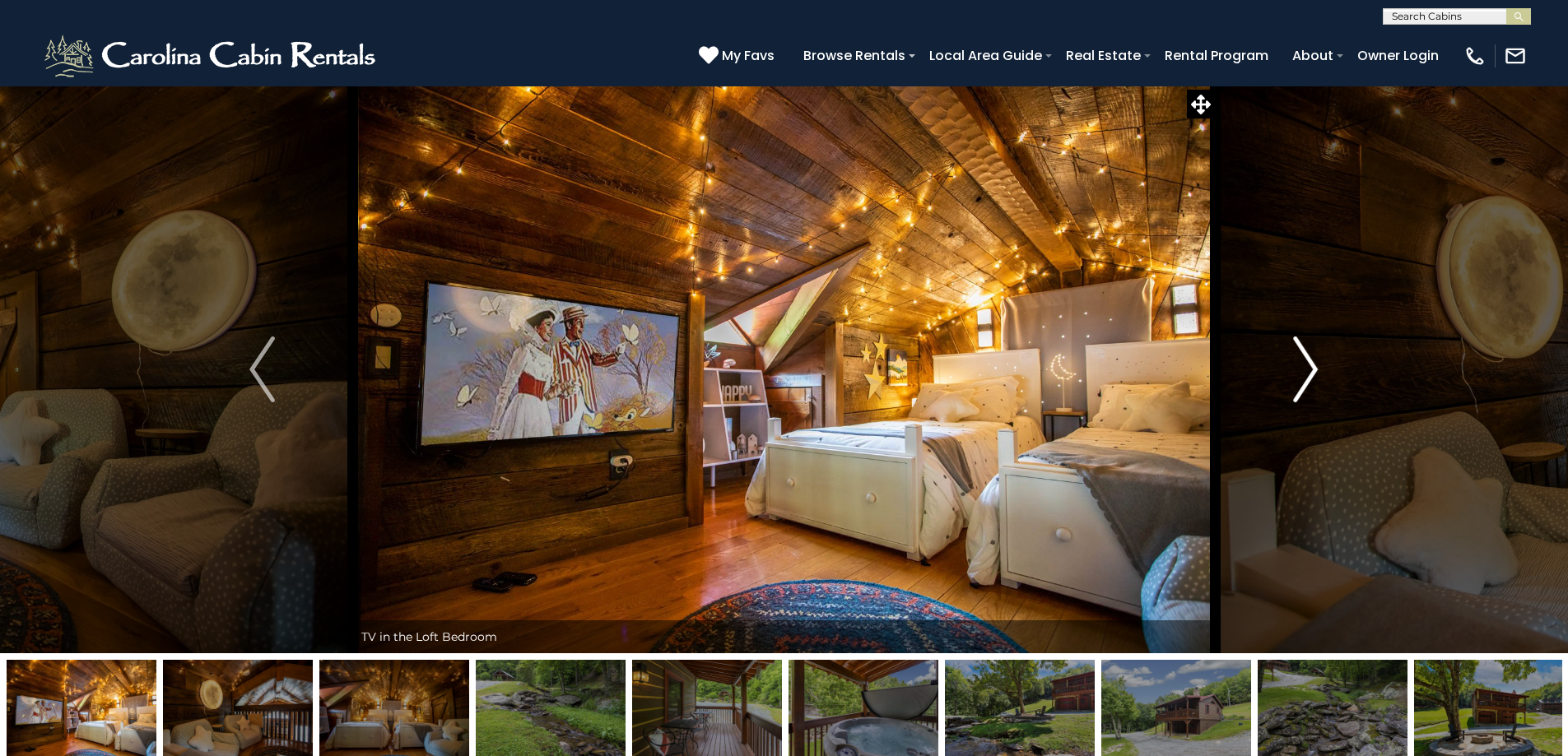
click at [1315, 370] on img "Next" at bounding box center [1305, 369] width 25 height 66
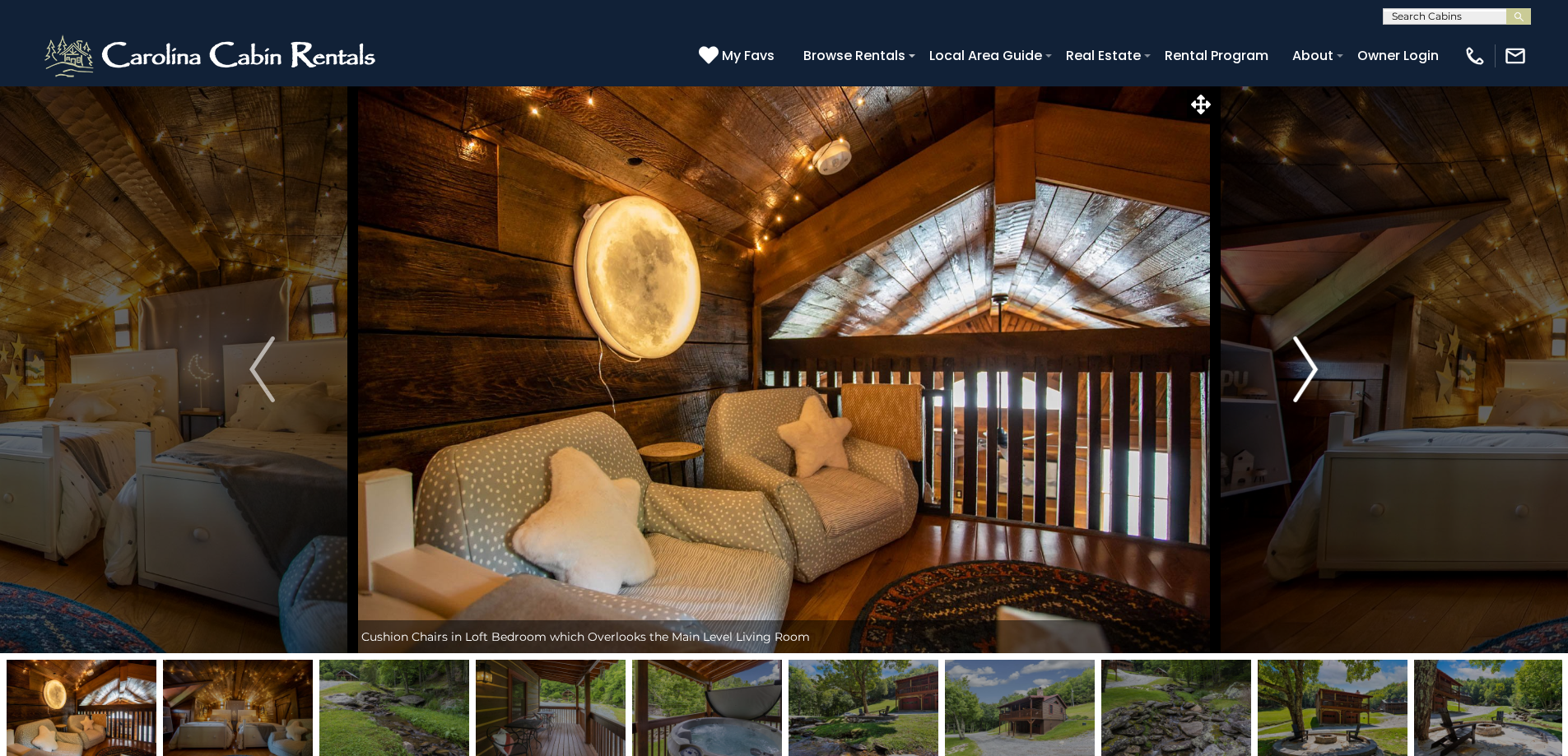
click at [1315, 370] on img "Next" at bounding box center [1305, 369] width 25 height 66
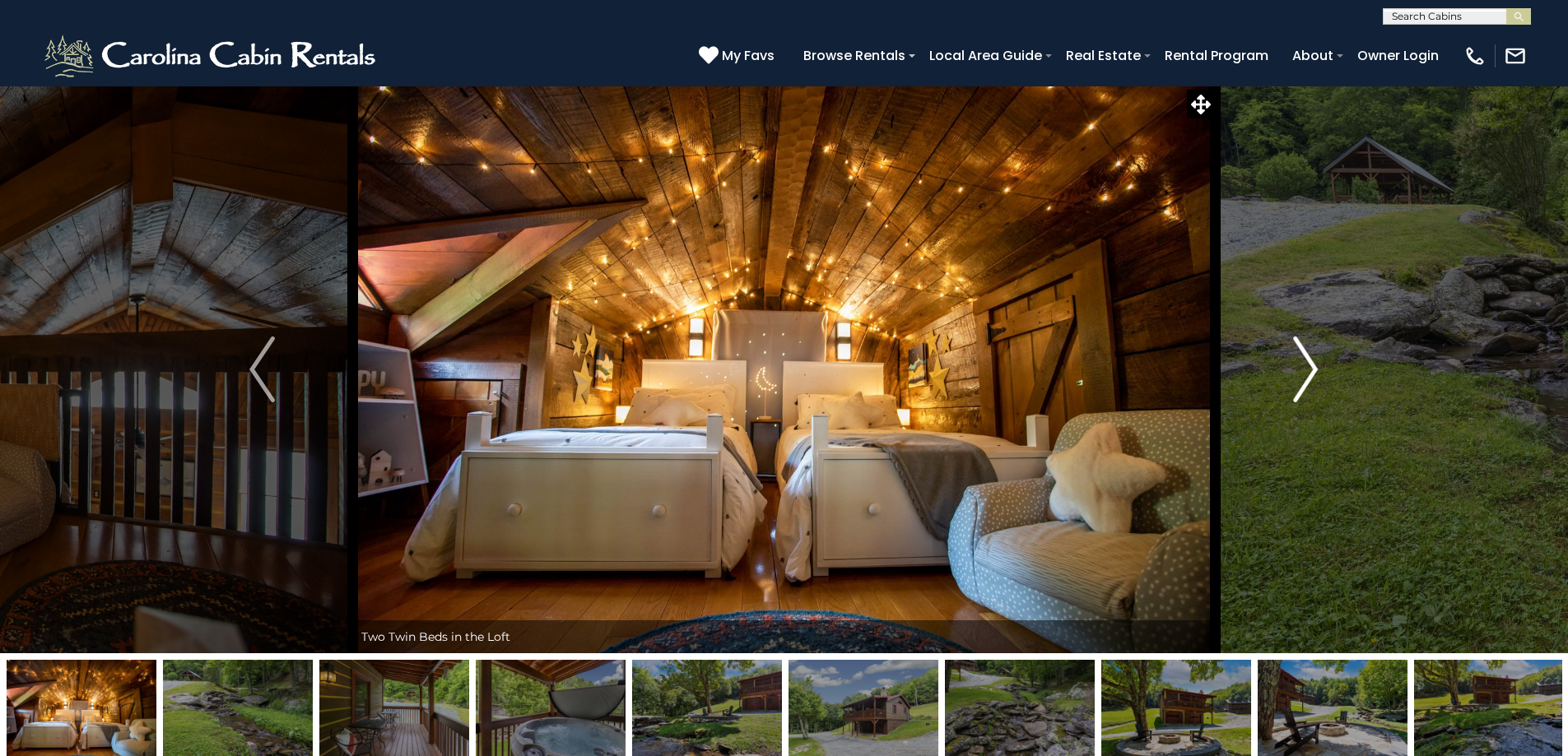
click at [1315, 370] on img "Next" at bounding box center [1305, 369] width 25 height 66
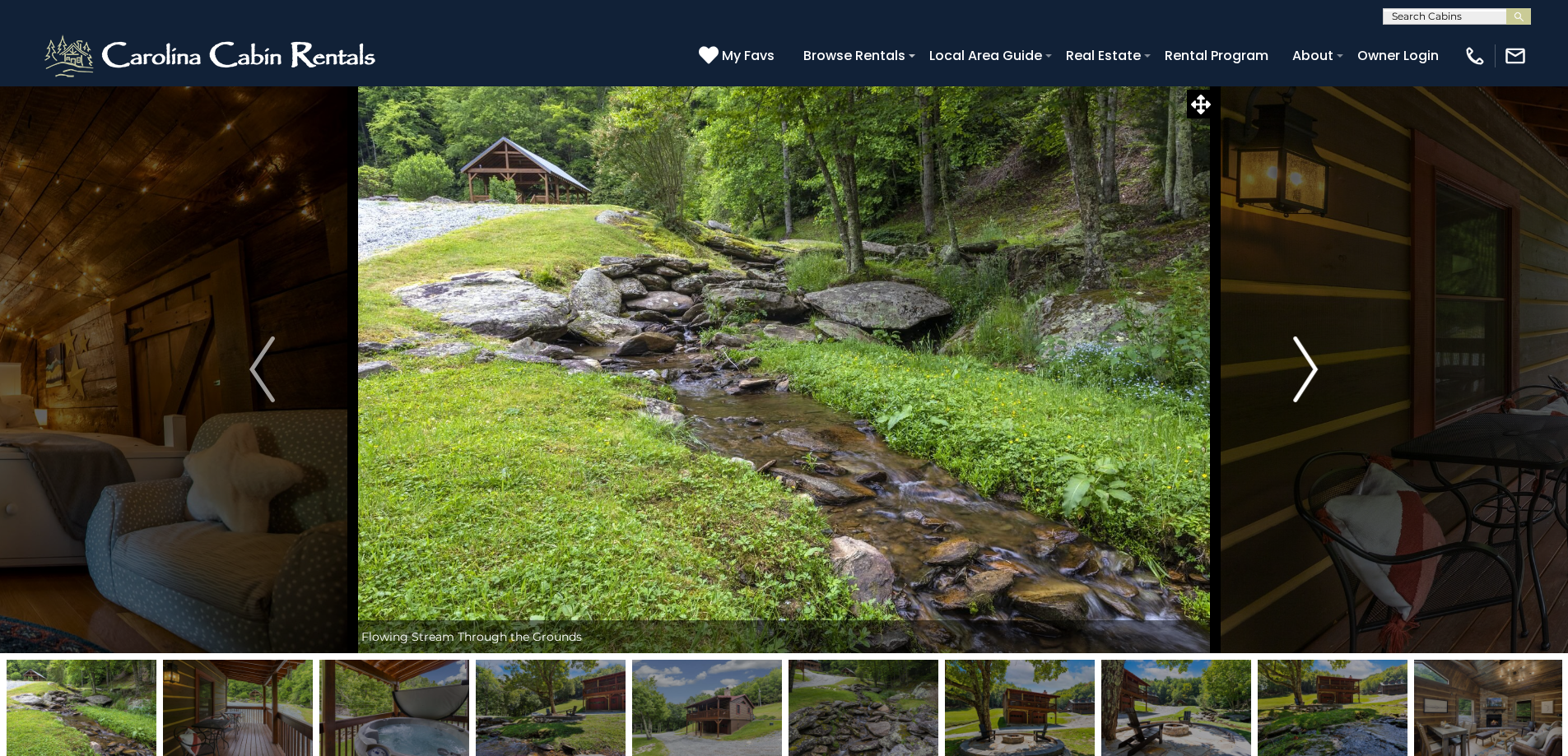
click at [1315, 370] on img "Next" at bounding box center [1305, 369] width 25 height 66
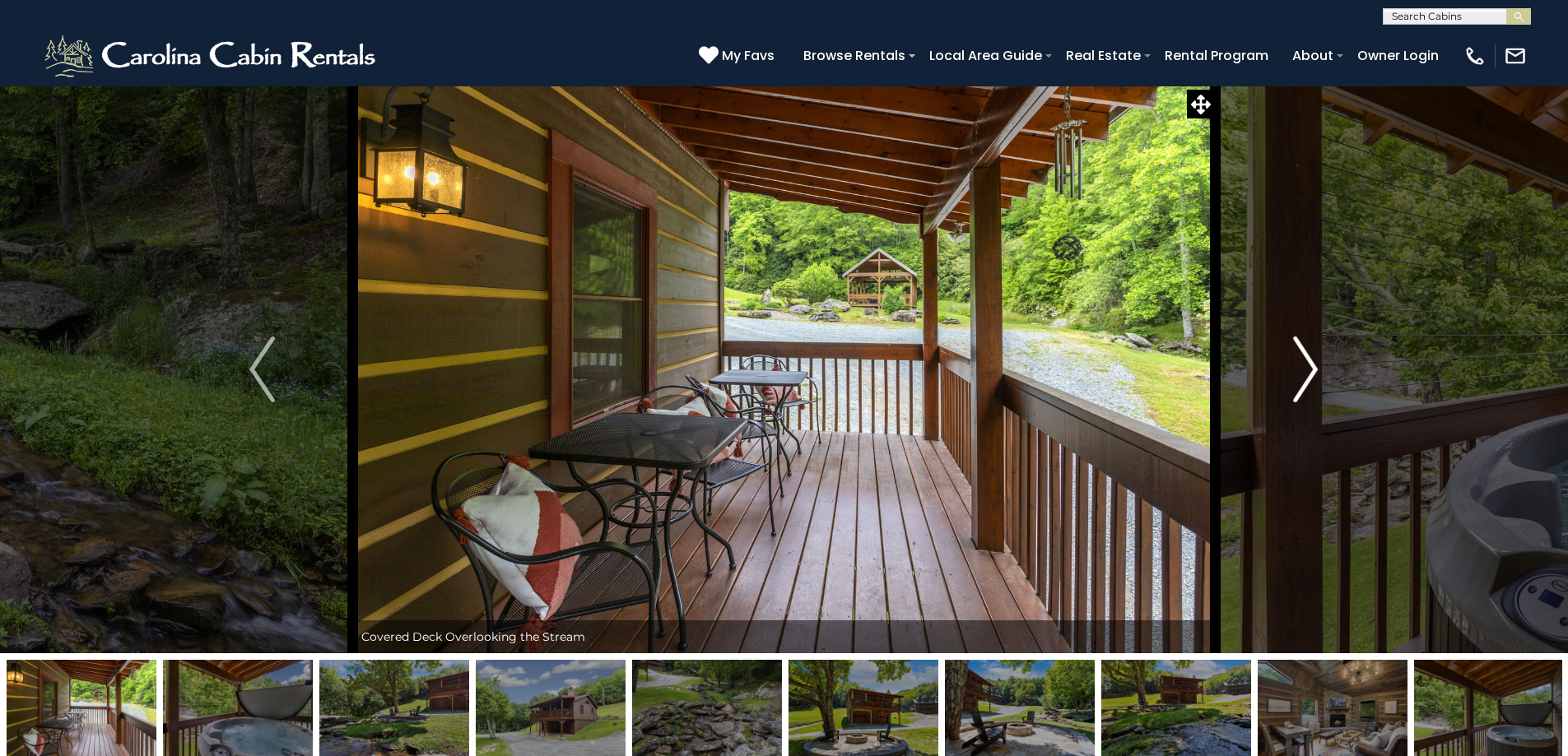
click at [1300, 373] on img "Next" at bounding box center [1305, 369] width 25 height 66
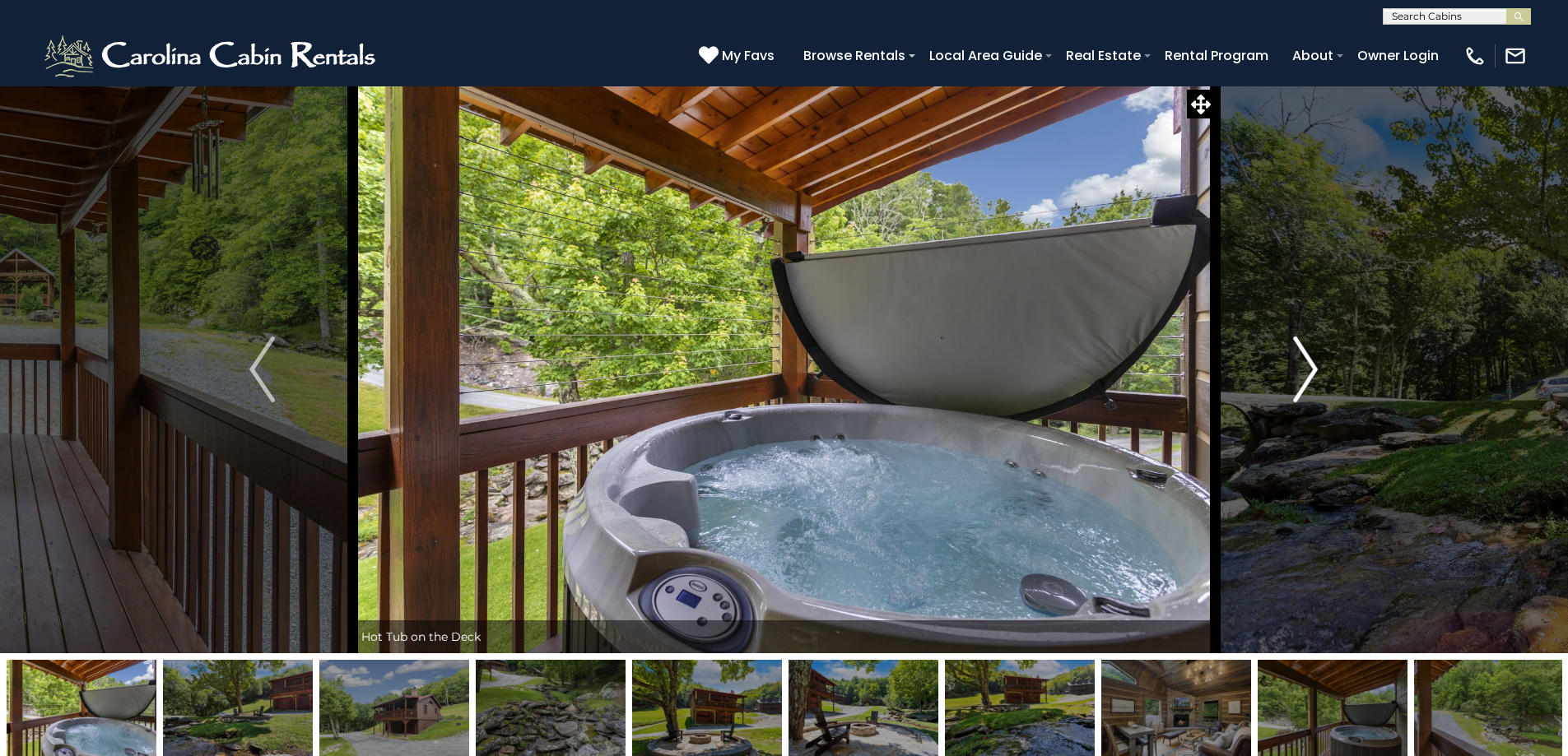
click at [1300, 373] on img "Next" at bounding box center [1305, 369] width 25 height 66
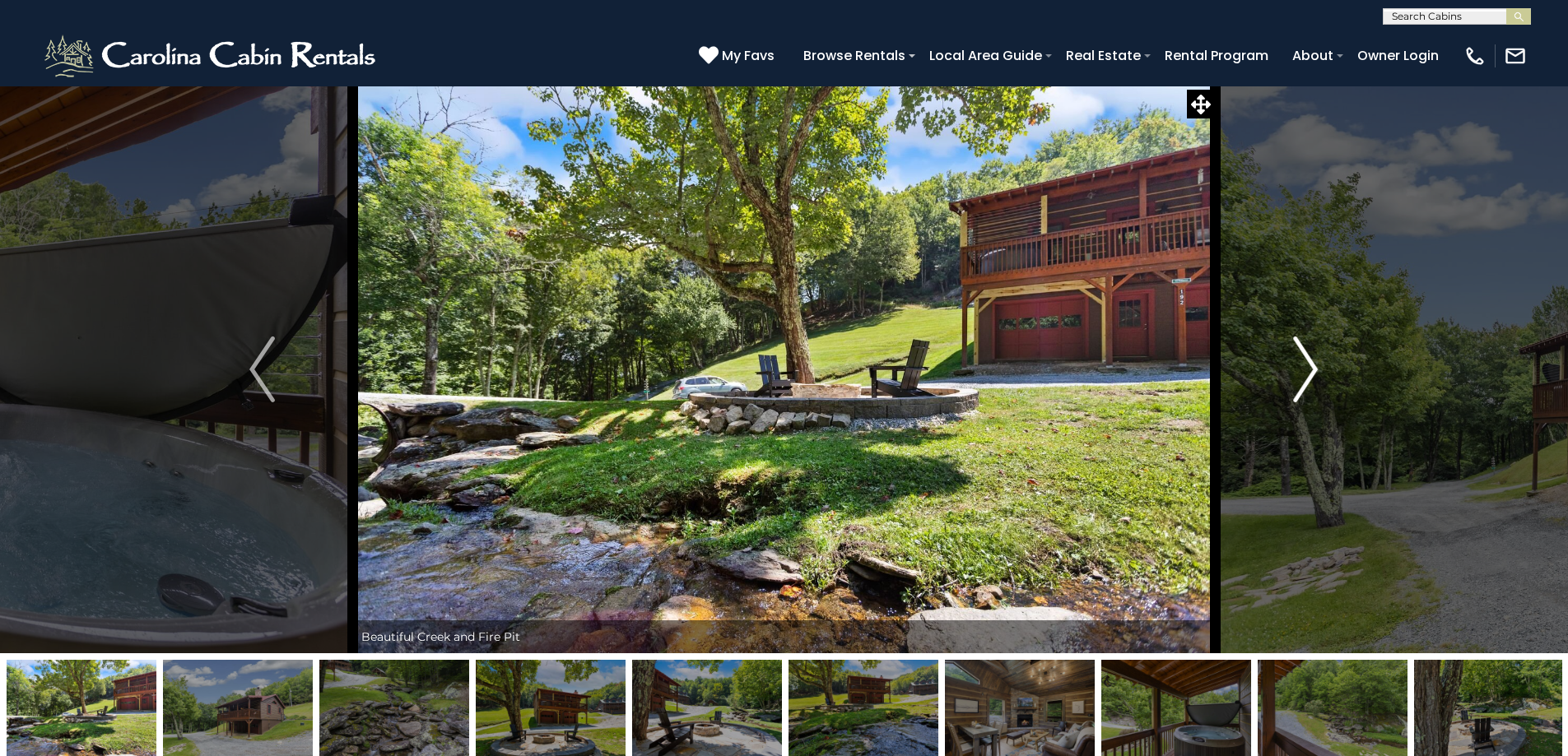
click at [1300, 373] on img "Next" at bounding box center [1305, 369] width 25 height 66
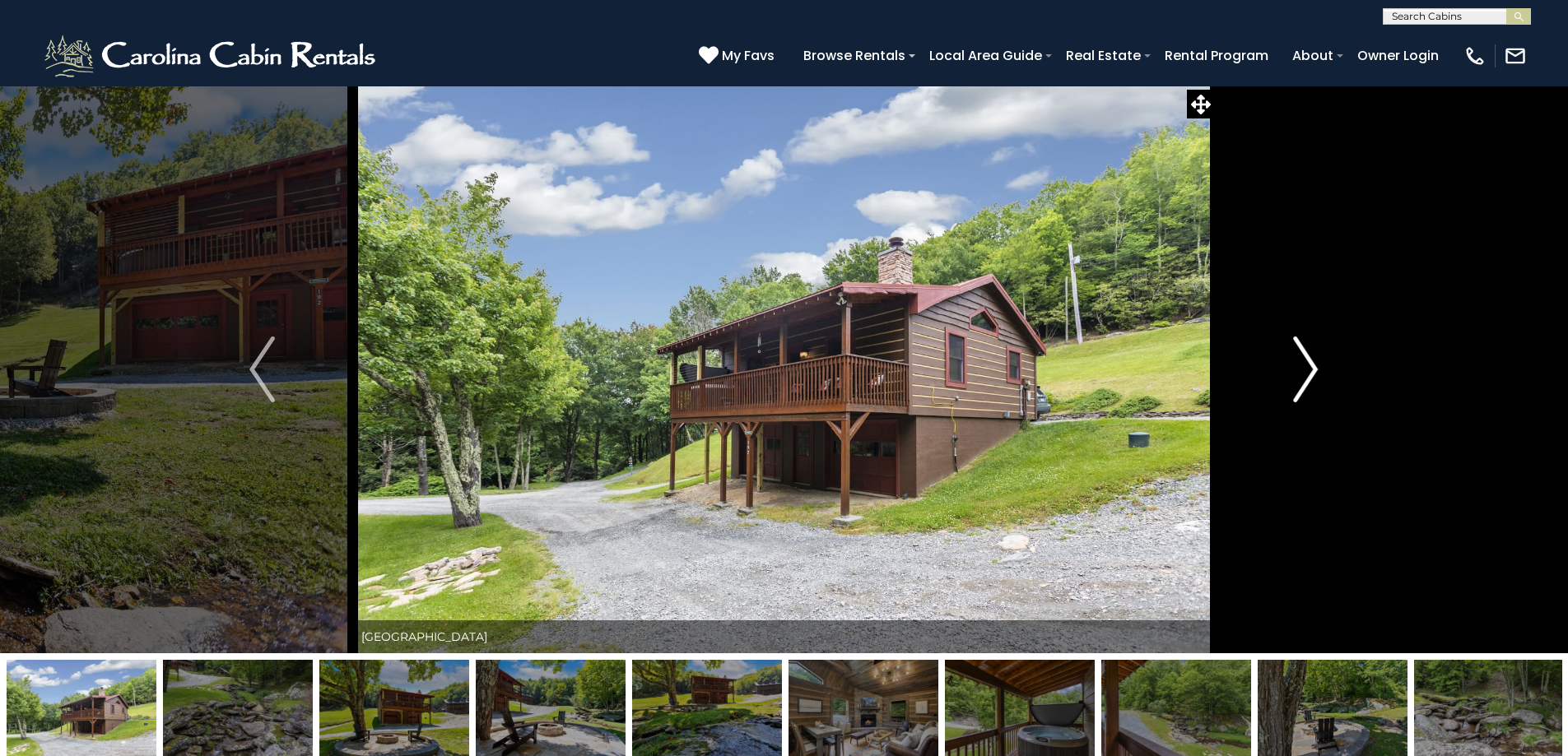
click at [1300, 373] on img "Next" at bounding box center [1305, 369] width 25 height 66
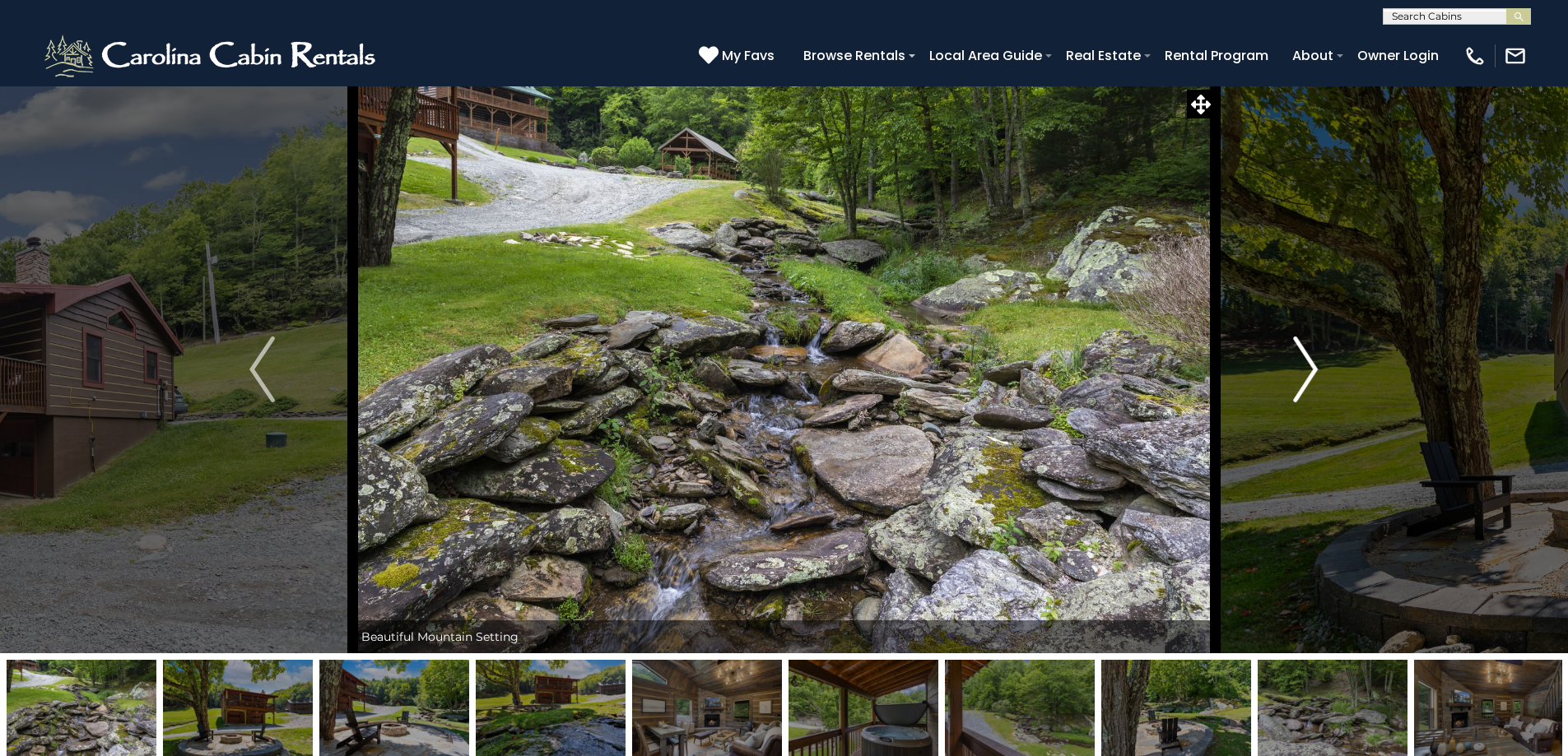
click at [1300, 373] on img "Next" at bounding box center [1305, 369] width 25 height 66
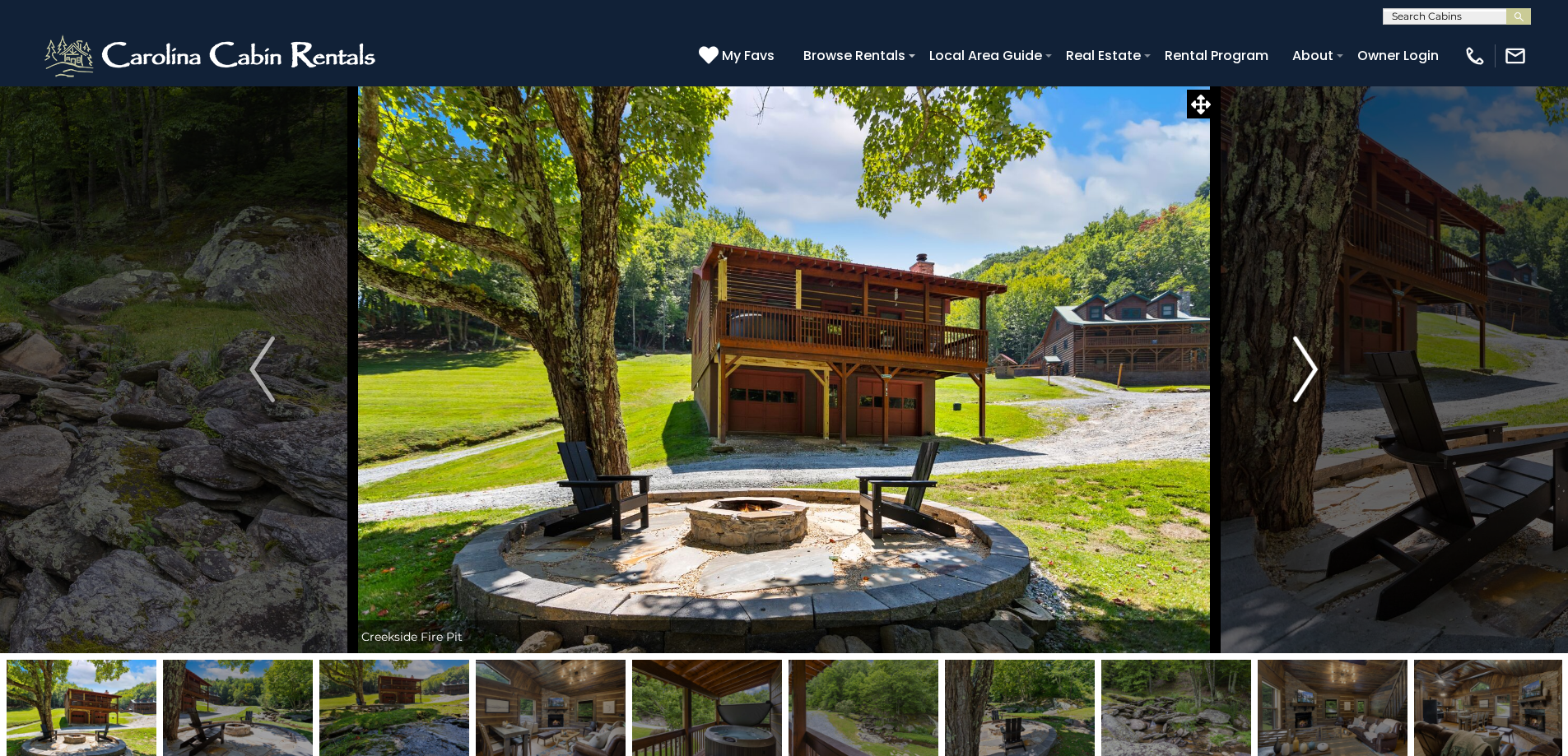
click at [1300, 373] on img "Next" at bounding box center [1305, 369] width 25 height 66
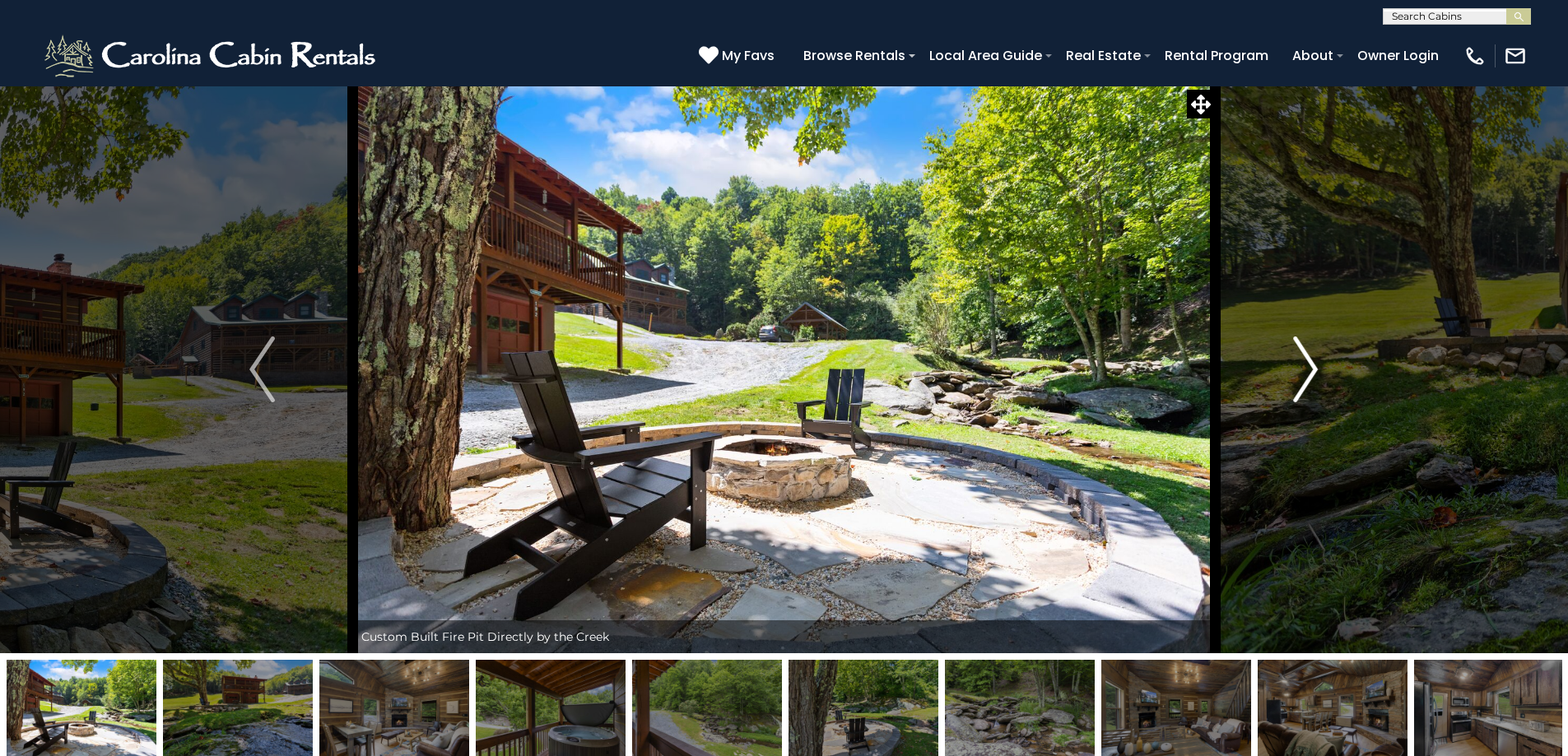
click at [1300, 373] on img "Next" at bounding box center [1305, 369] width 25 height 66
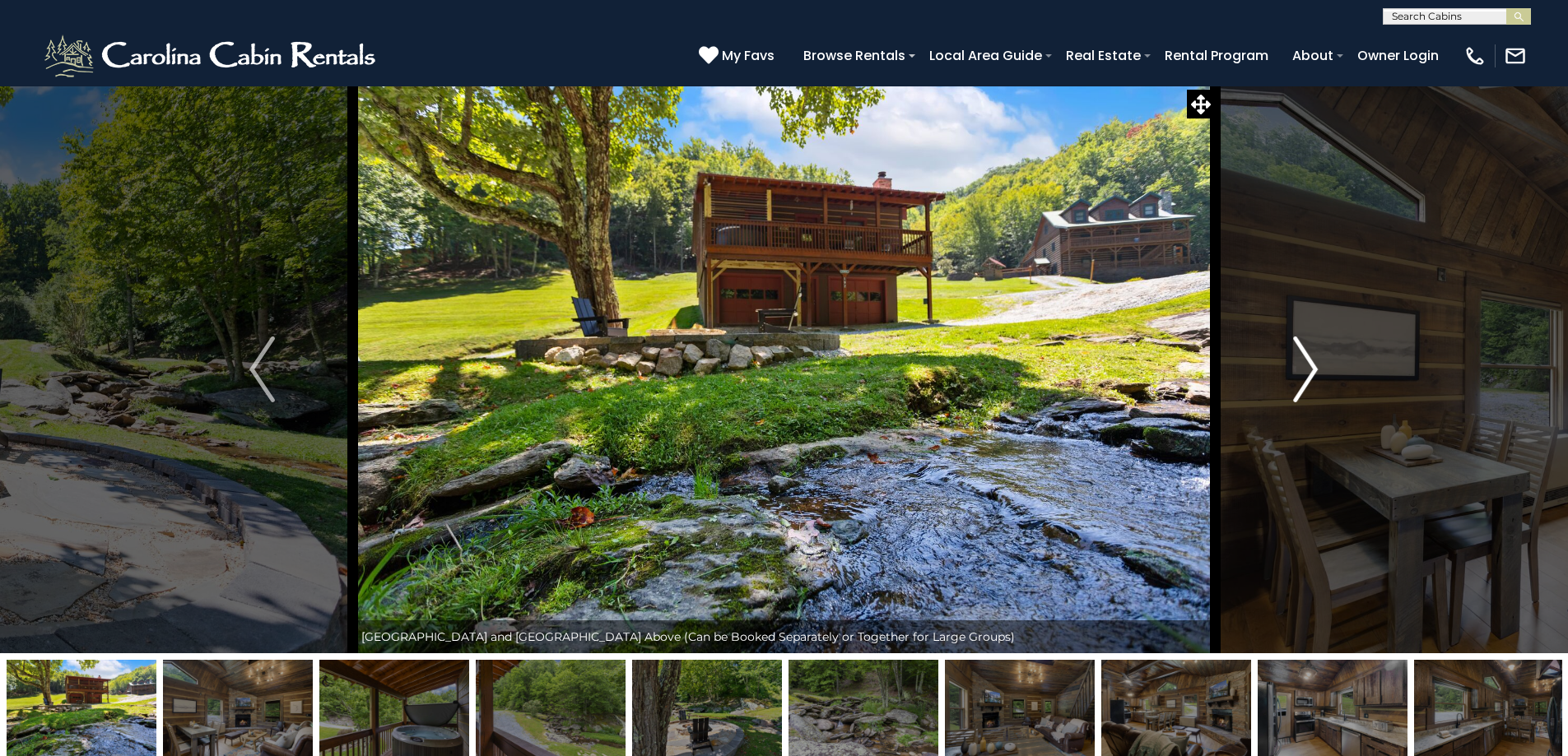
click at [1300, 373] on img "Next" at bounding box center [1305, 369] width 25 height 66
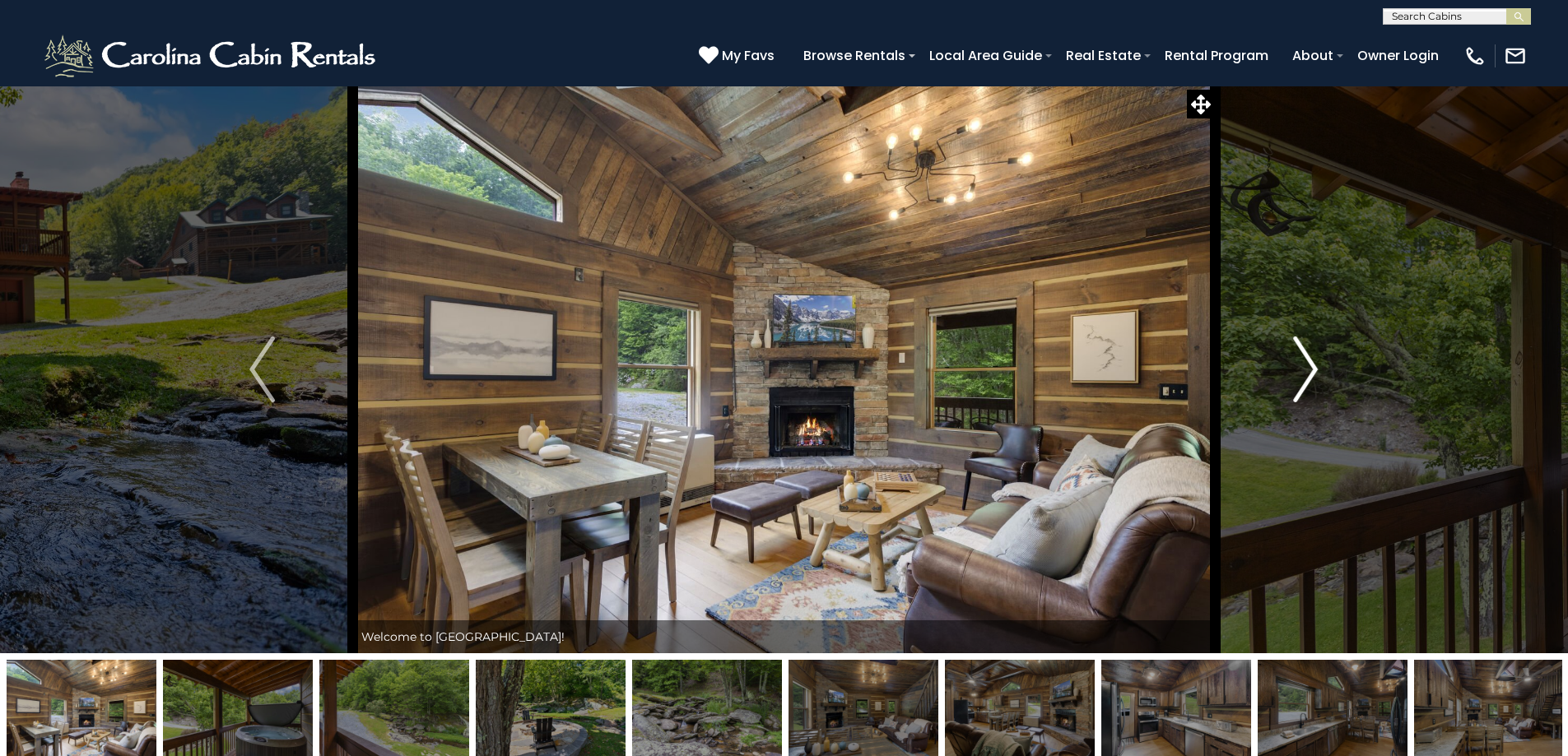
click at [1300, 373] on img "Next" at bounding box center [1305, 369] width 25 height 66
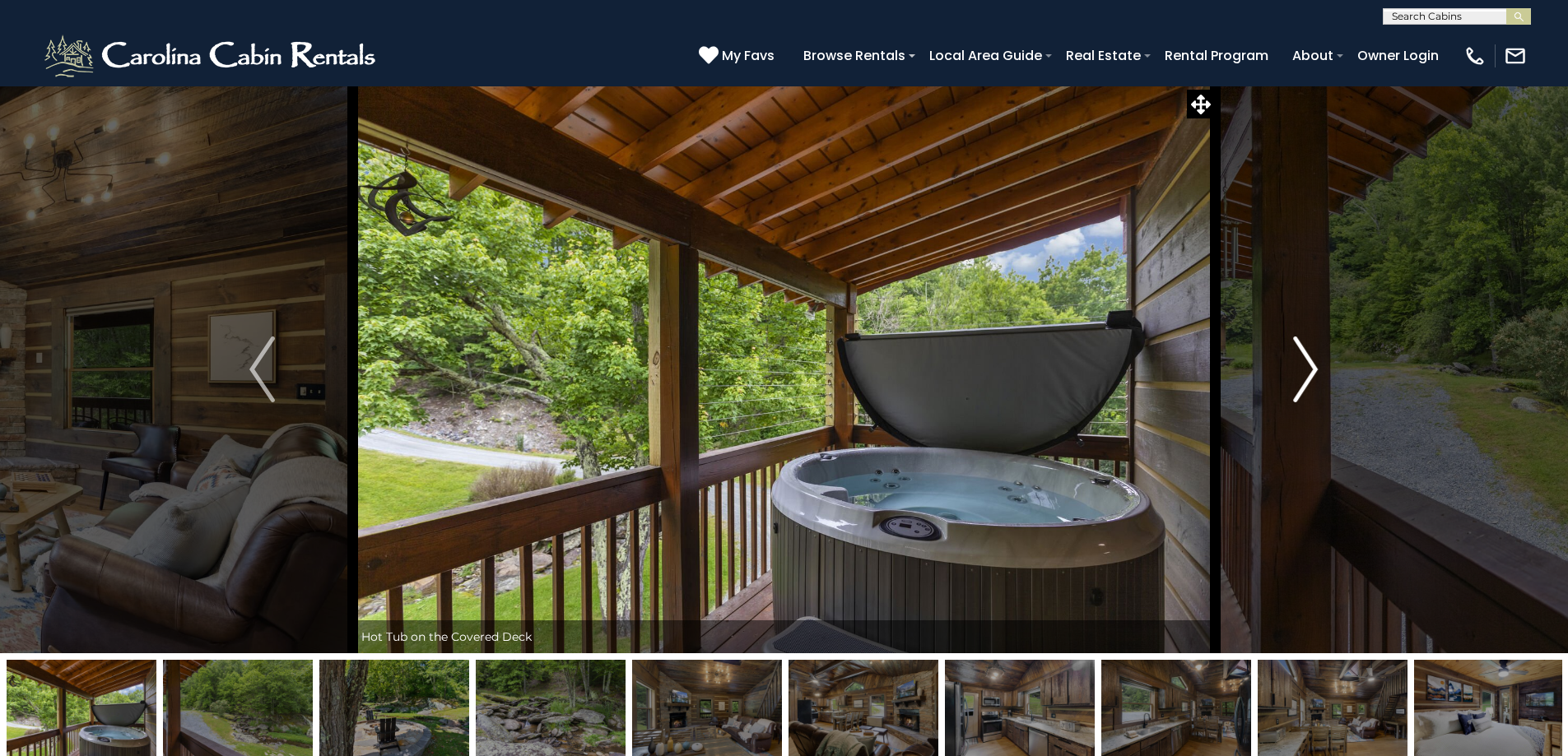
click at [1300, 373] on img "Next" at bounding box center [1305, 369] width 25 height 66
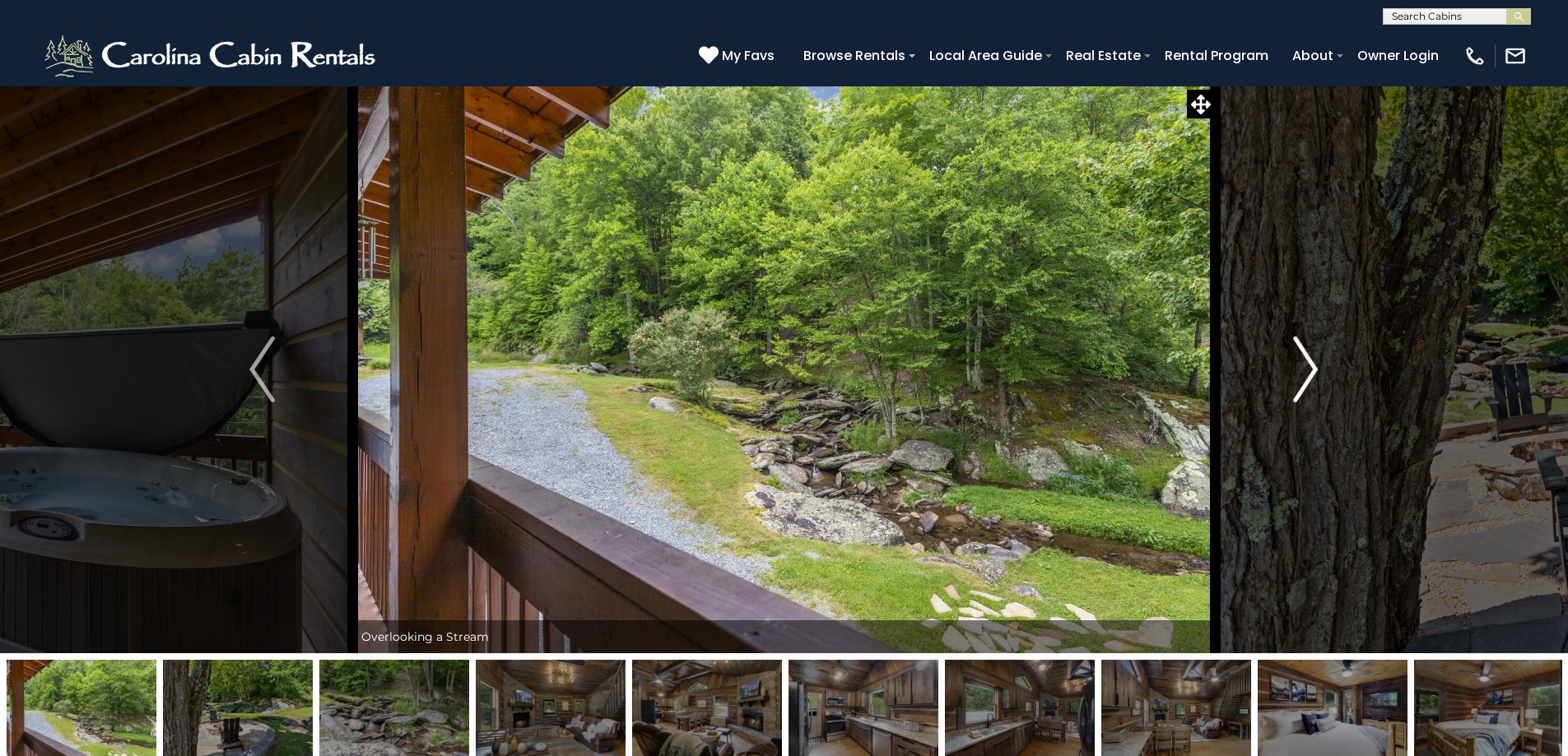
click at [1300, 373] on img "Next" at bounding box center [1305, 369] width 25 height 66
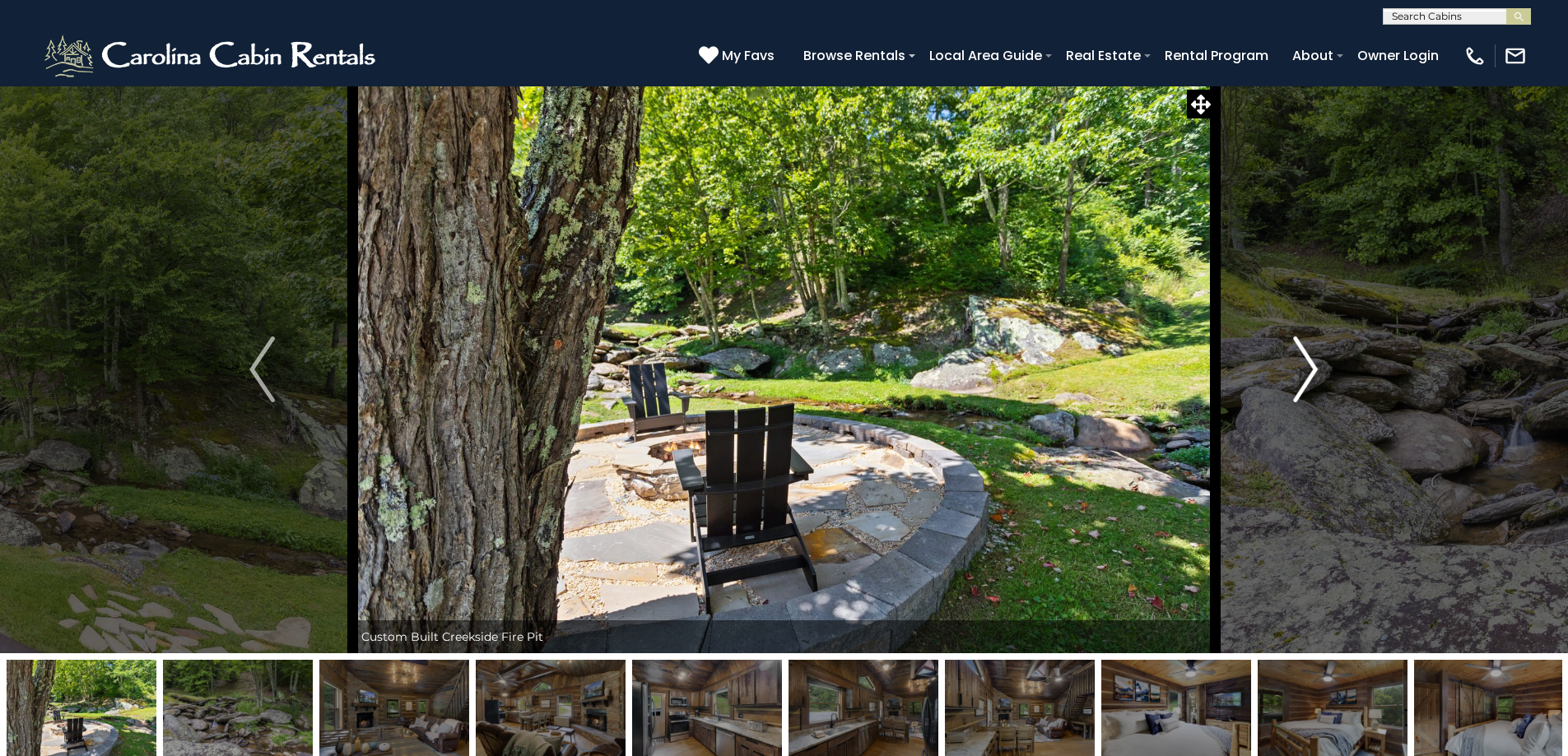
click at [1300, 373] on img "Next" at bounding box center [1305, 369] width 25 height 66
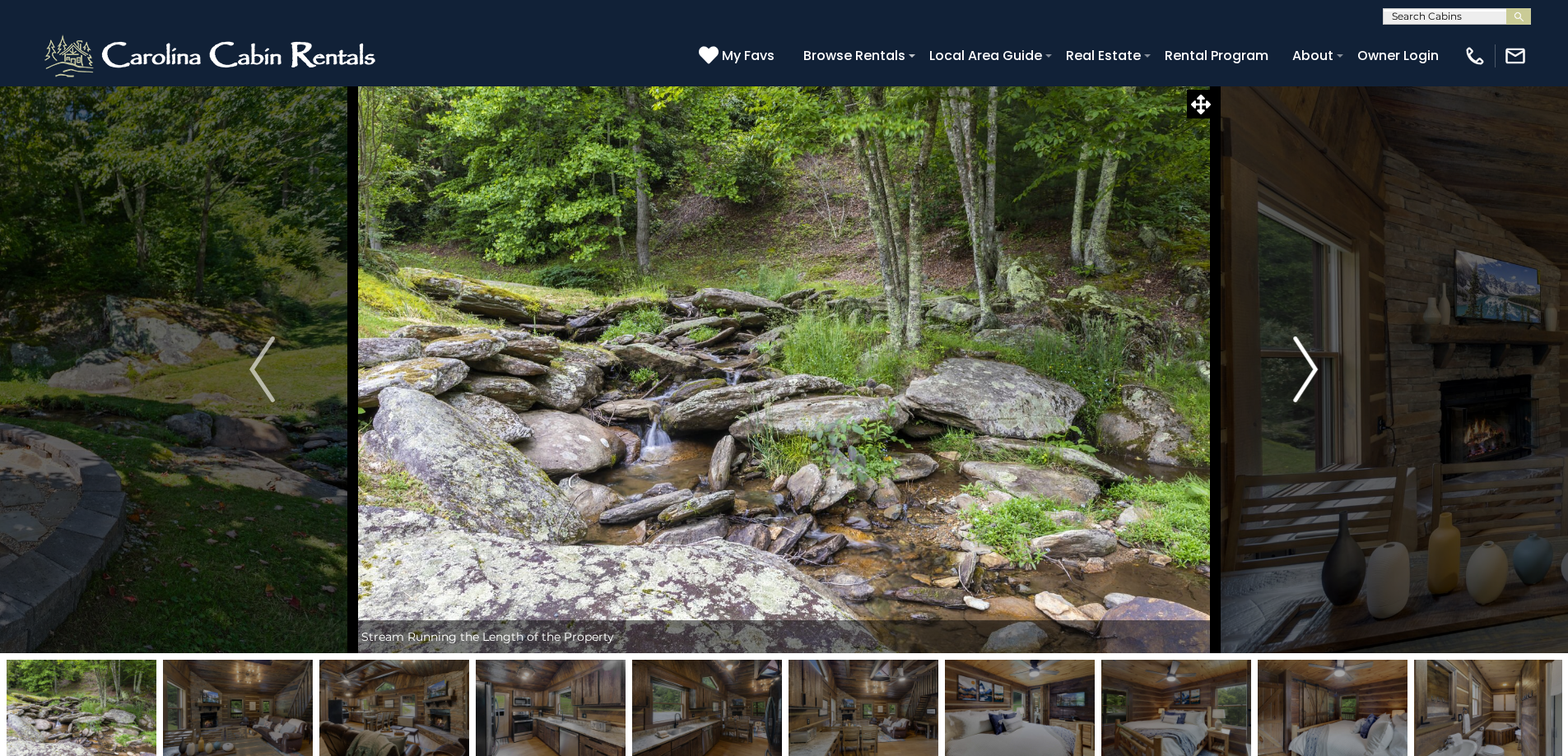
click at [1300, 373] on img "Next" at bounding box center [1305, 369] width 25 height 66
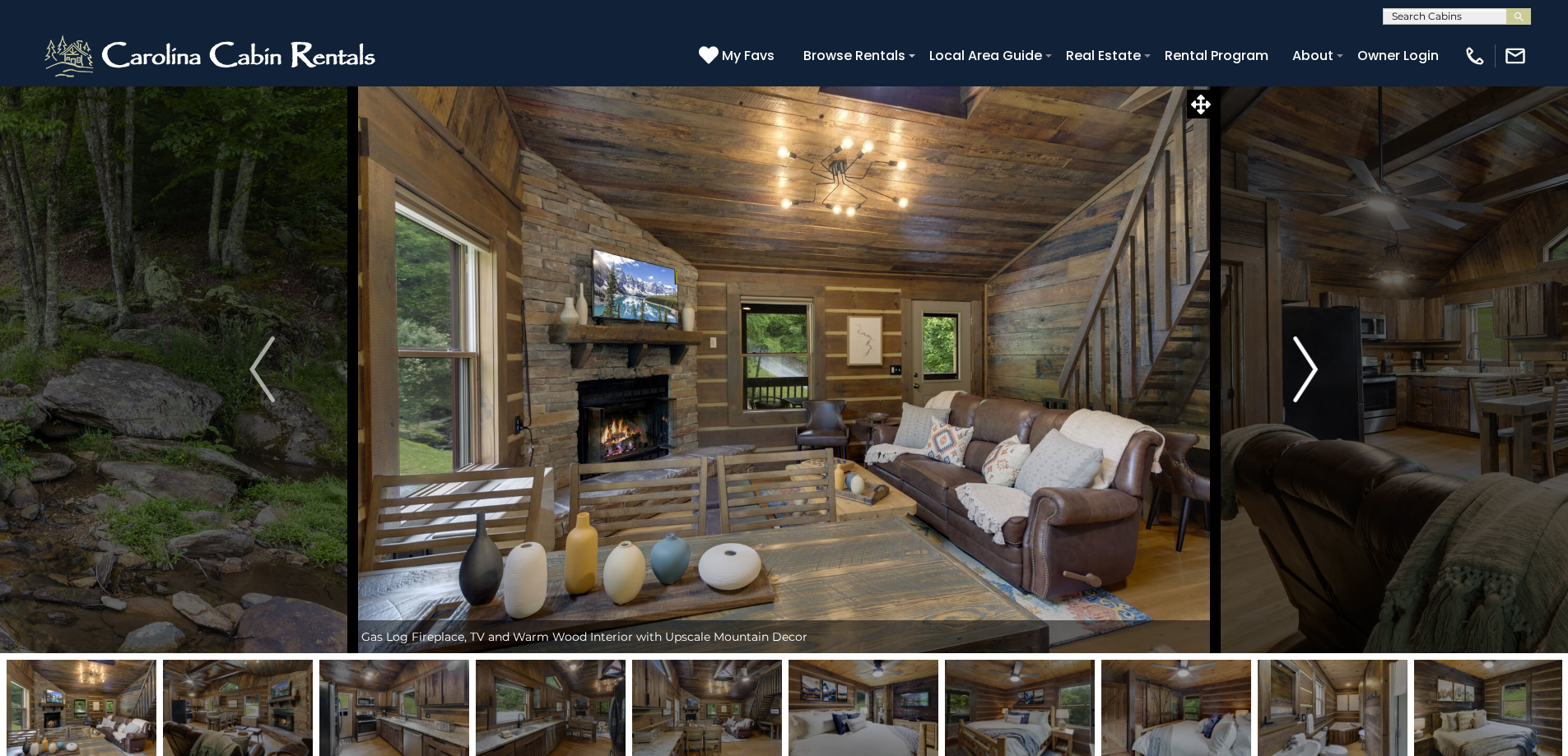
click at [1300, 373] on img "Next" at bounding box center [1305, 369] width 25 height 66
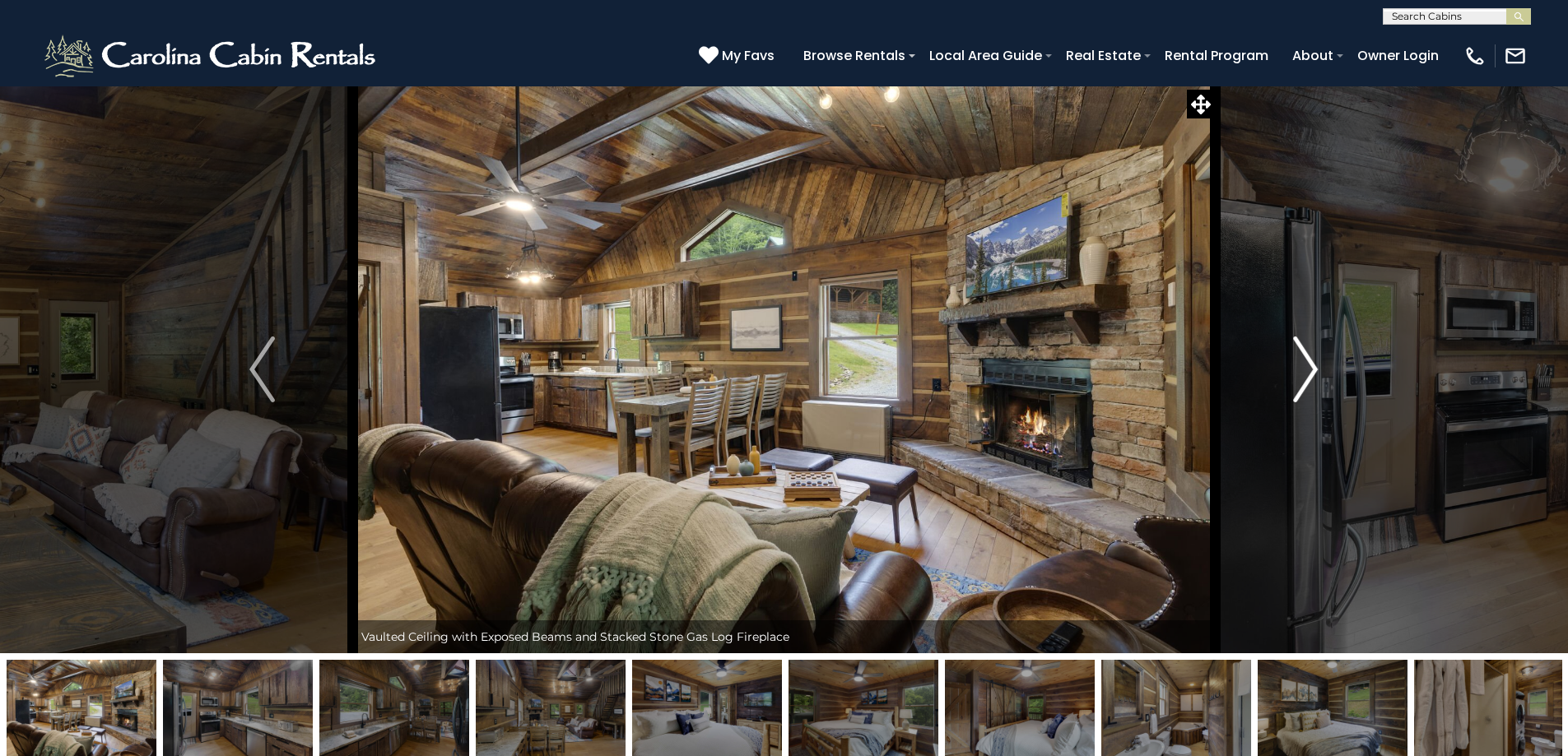
click at [1300, 374] on img "Next" at bounding box center [1305, 369] width 25 height 66
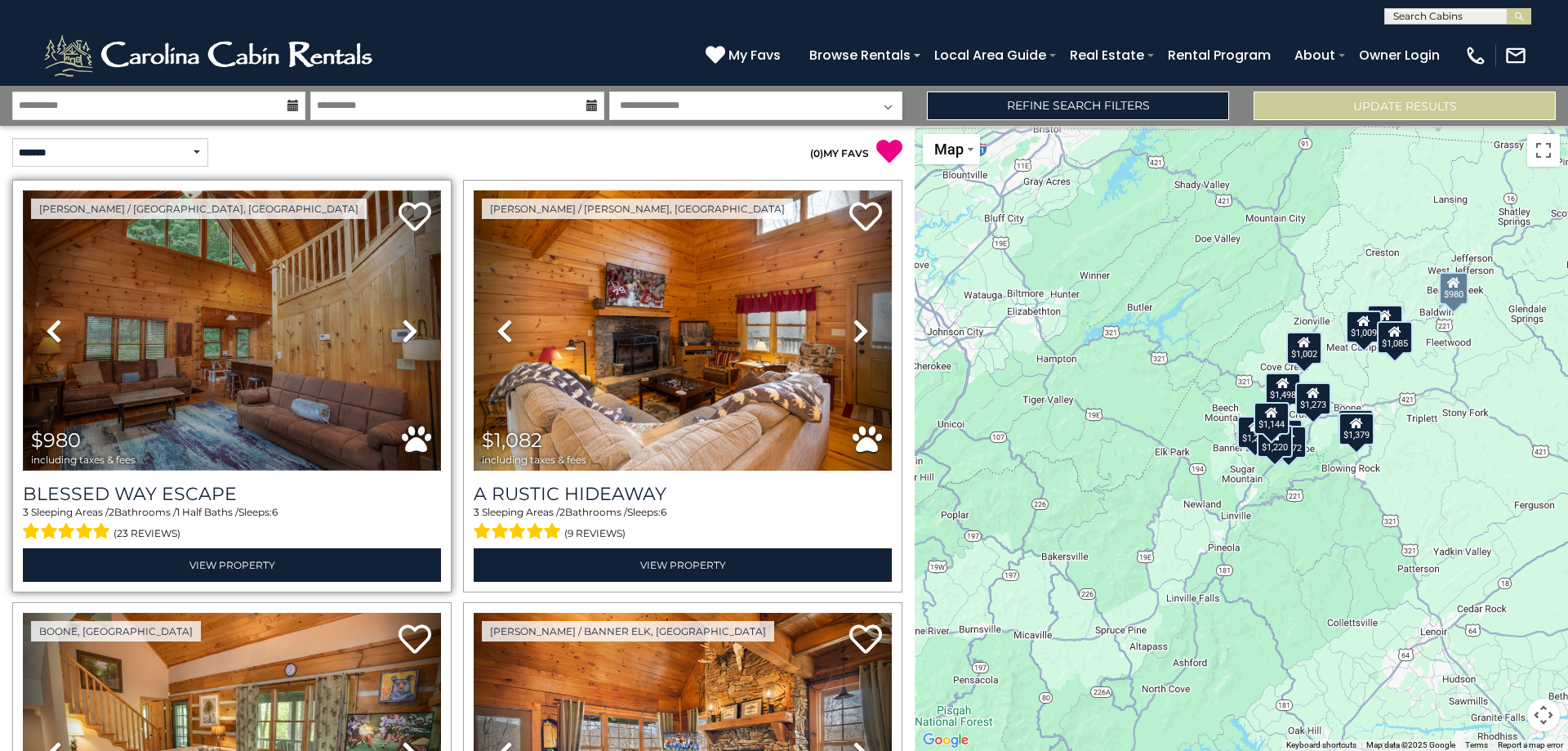
click at [225, 399] on img at bounding box center [231, 330] width 418 height 280
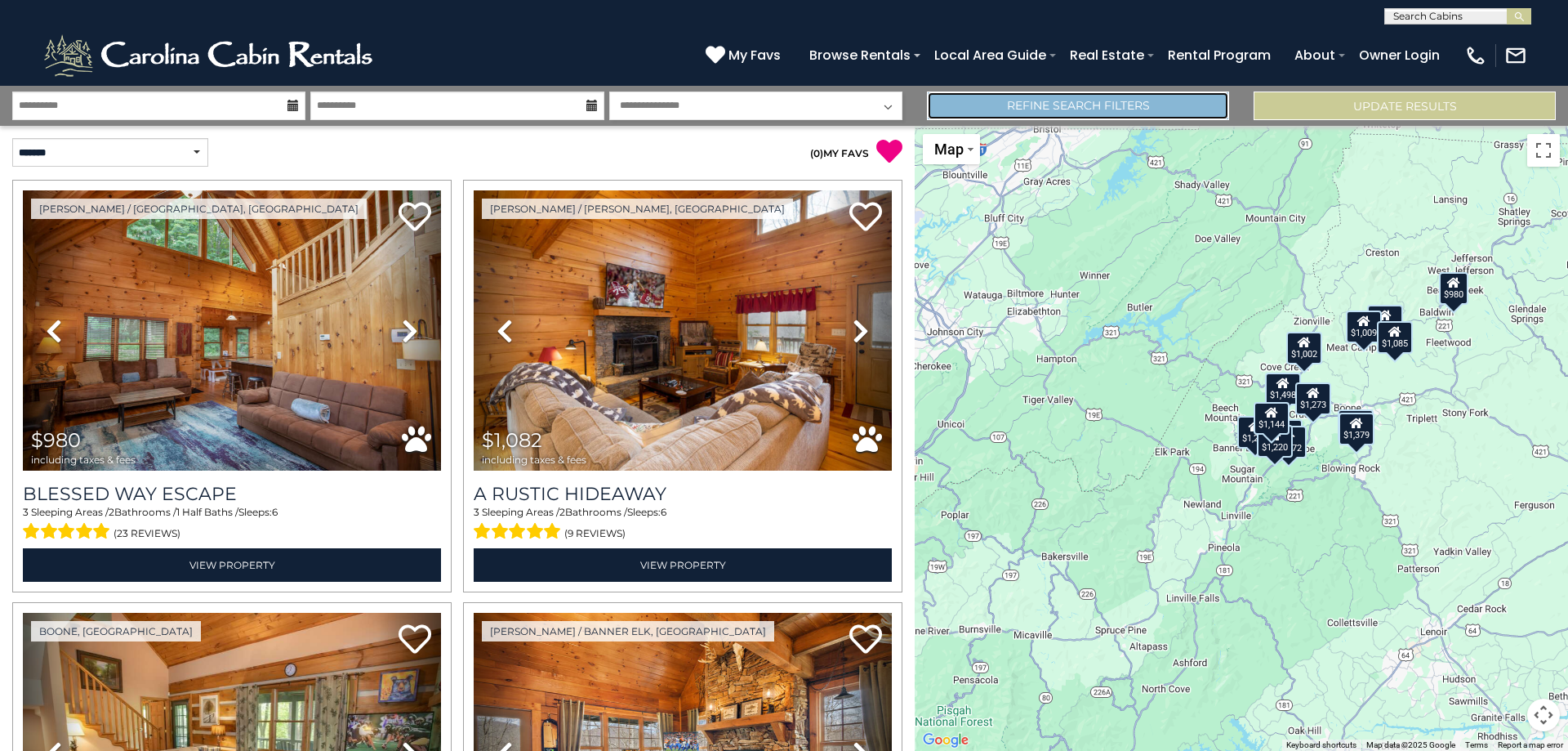
click at [1127, 113] on link "Refine Search Filters" at bounding box center [1078, 105] width 302 height 28
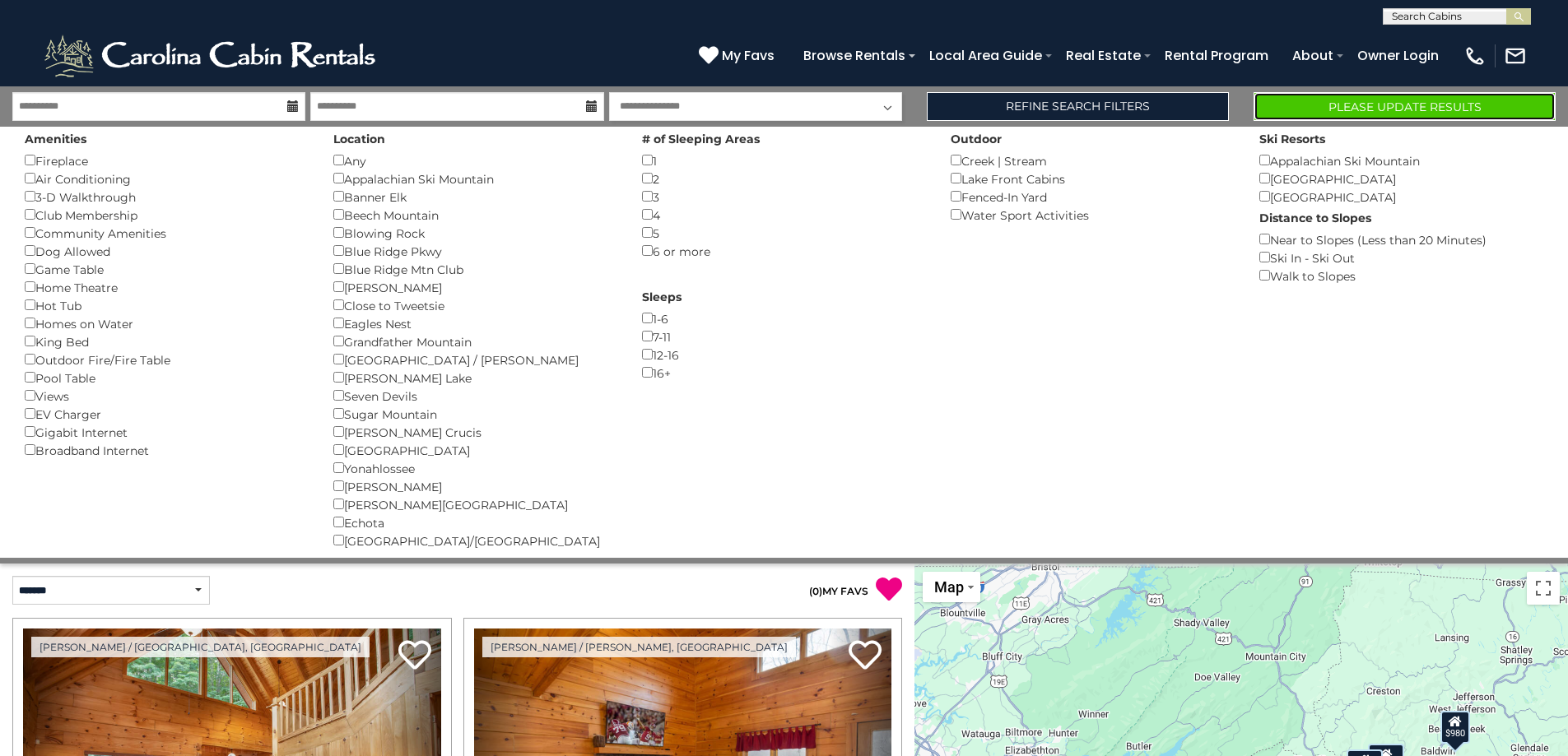
click at [1350, 112] on button "Please Update Results" at bounding box center [1404, 106] width 302 height 28
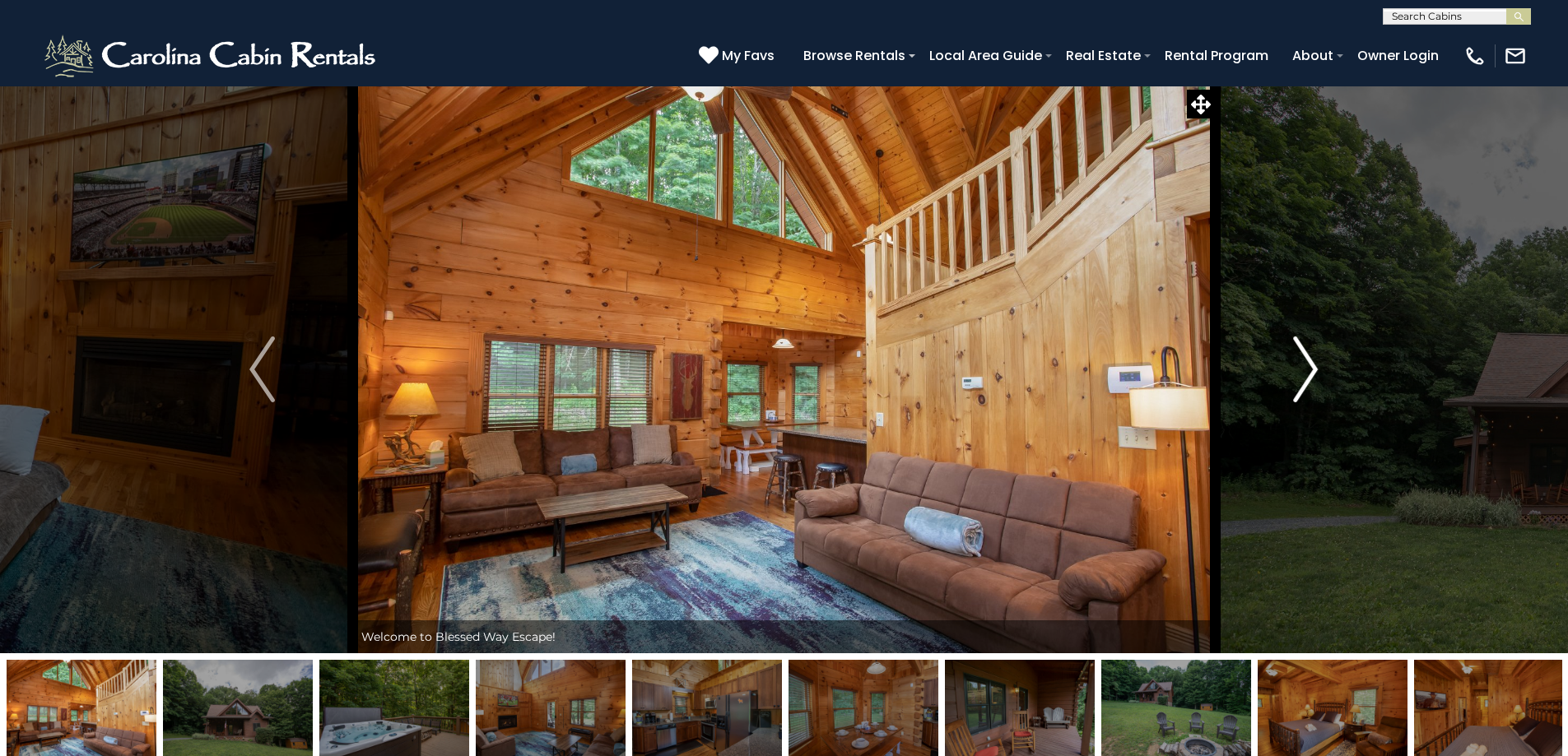
click at [1307, 362] on img "Next" at bounding box center [1305, 369] width 25 height 66
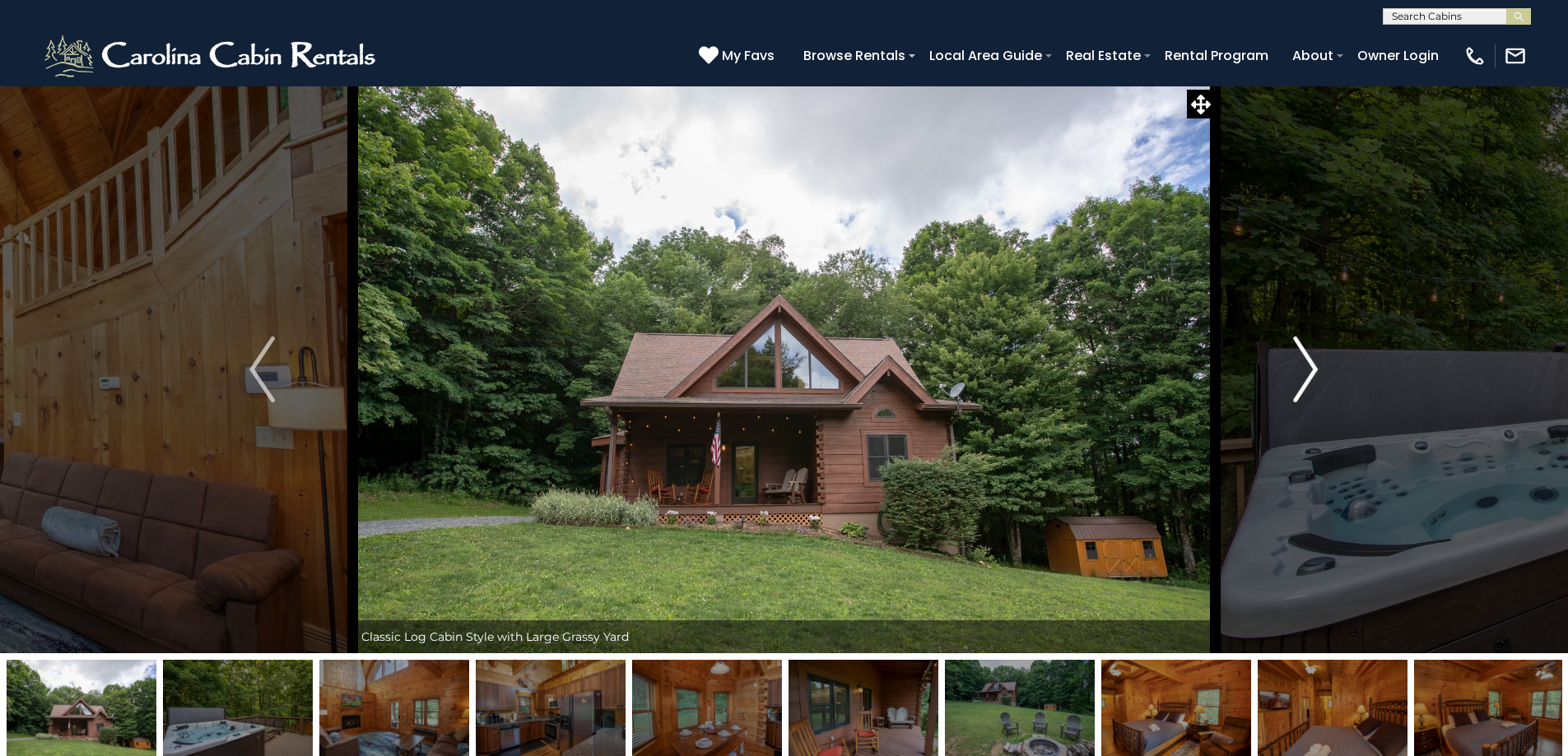
click at [1307, 362] on img "Next" at bounding box center [1305, 369] width 25 height 66
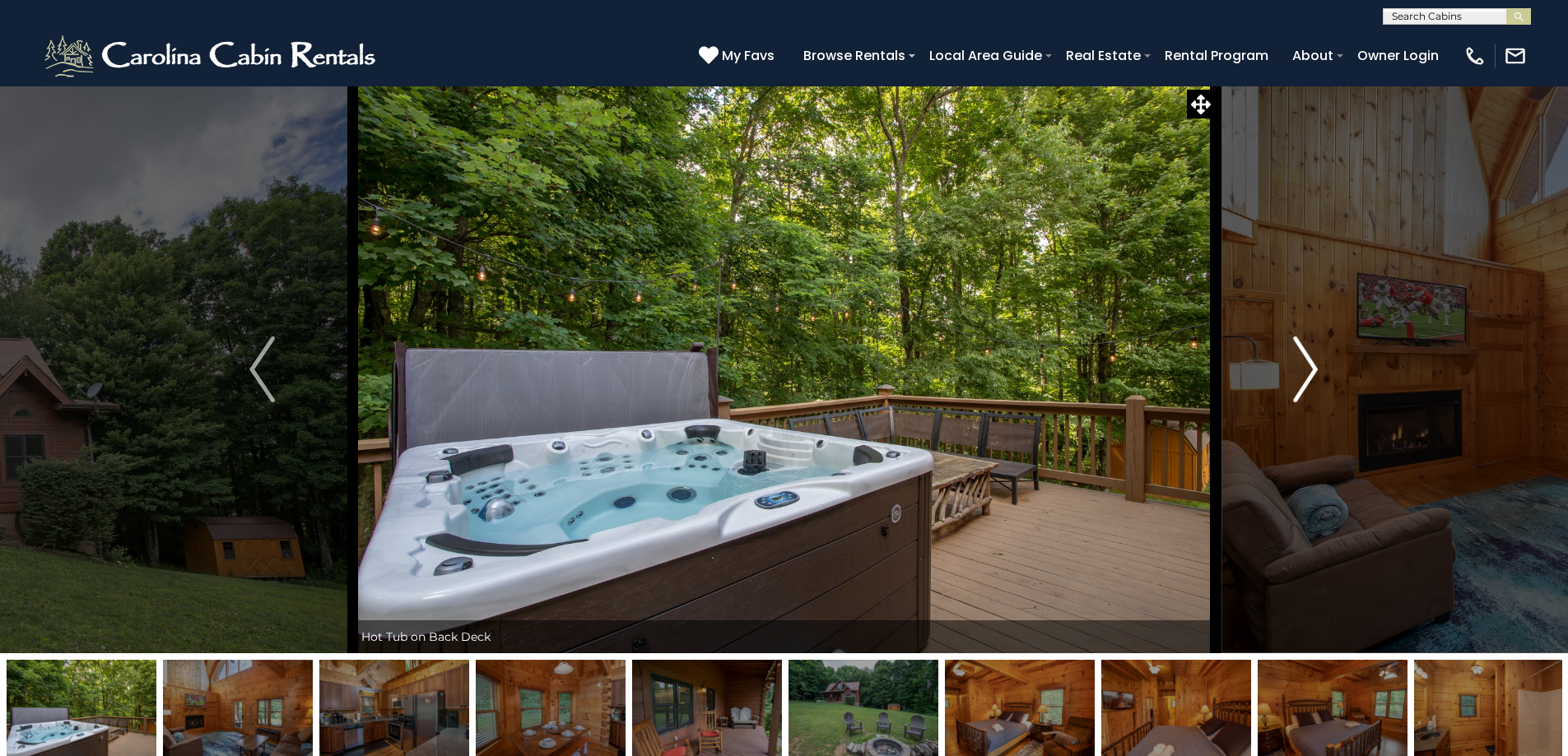
click at [1307, 362] on img "Next" at bounding box center [1305, 369] width 25 height 66
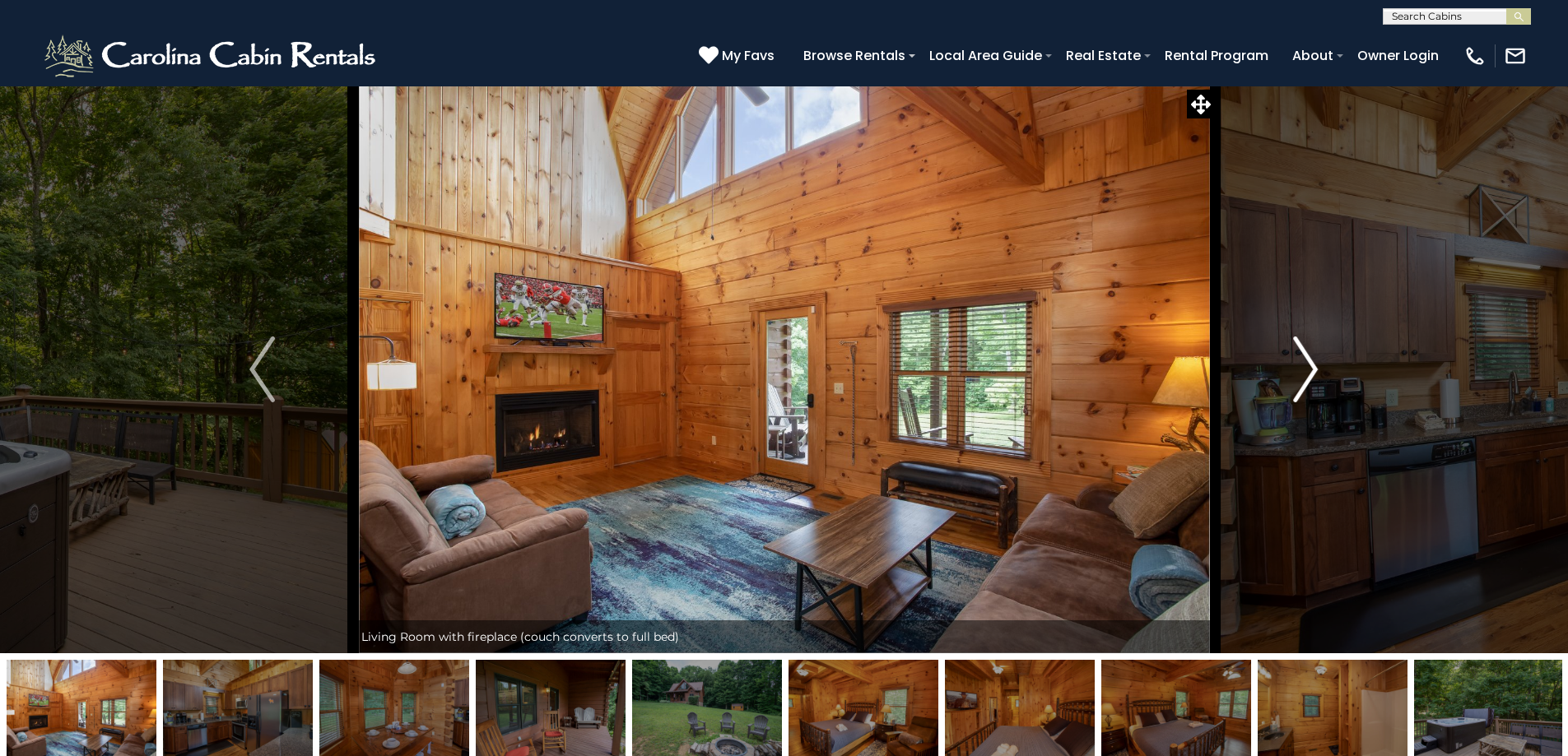
click at [1307, 362] on img "Next" at bounding box center [1305, 369] width 25 height 66
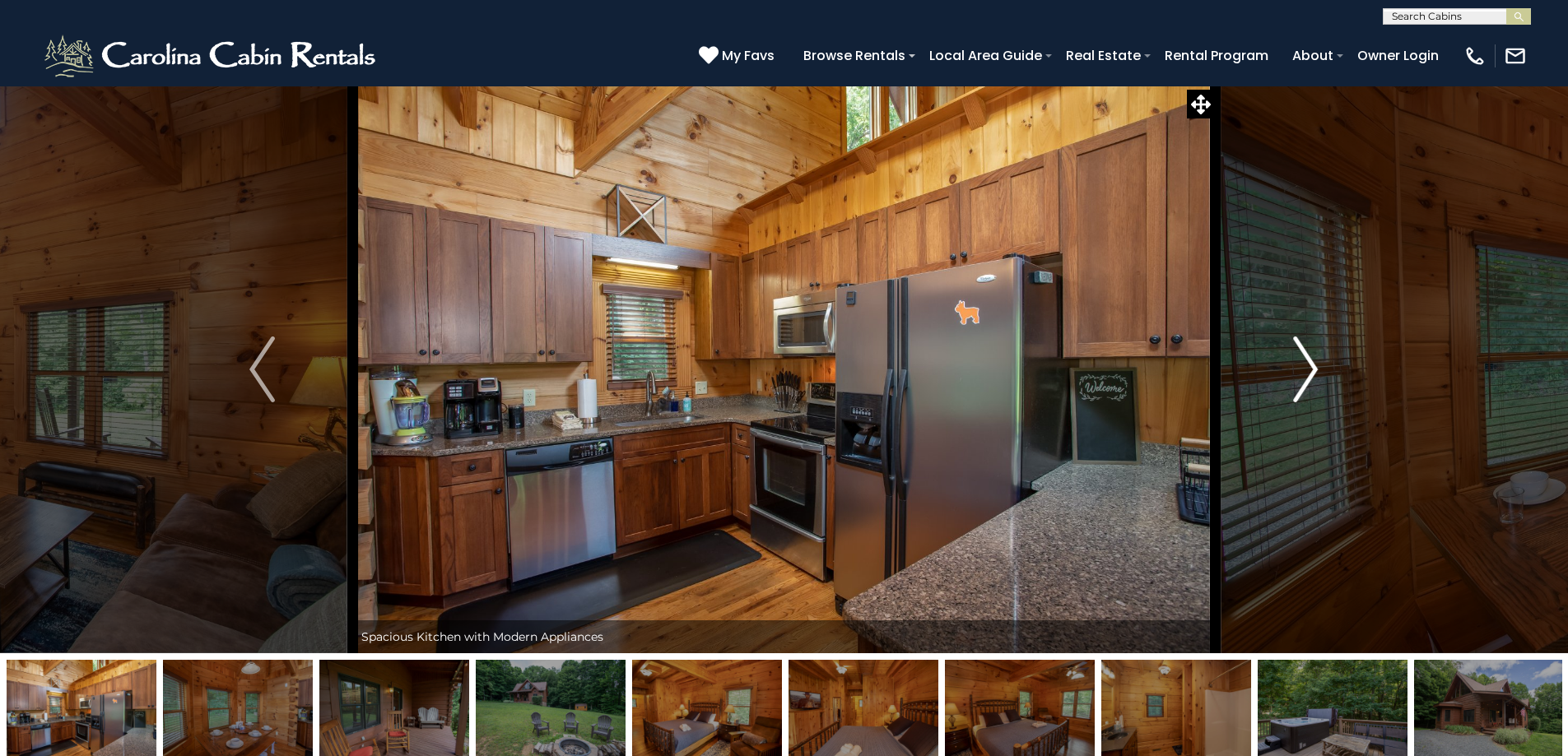
click at [1307, 362] on img "Next" at bounding box center [1305, 369] width 25 height 66
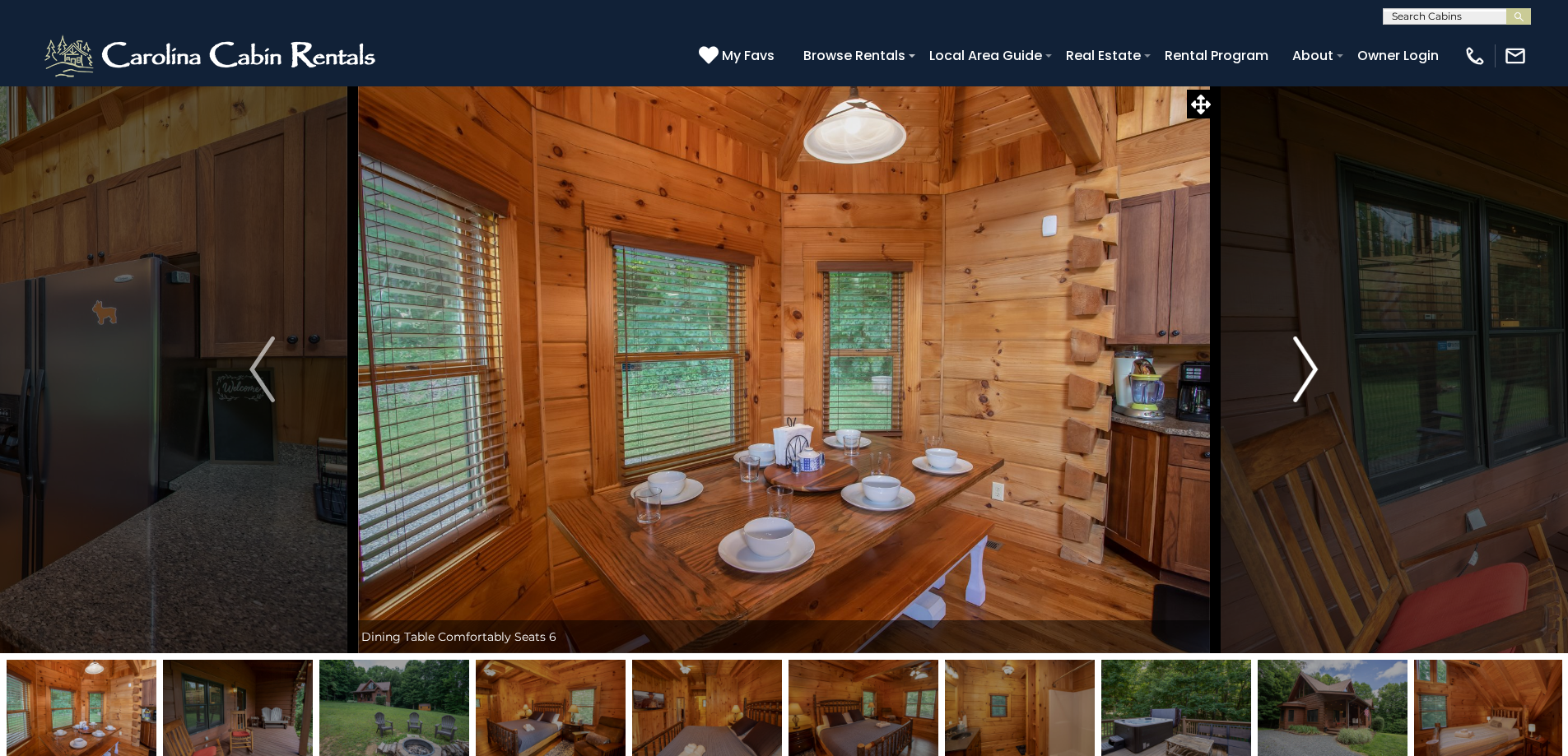
click at [1307, 362] on img "Next" at bounding box center [1305, 369] width 25 height 66
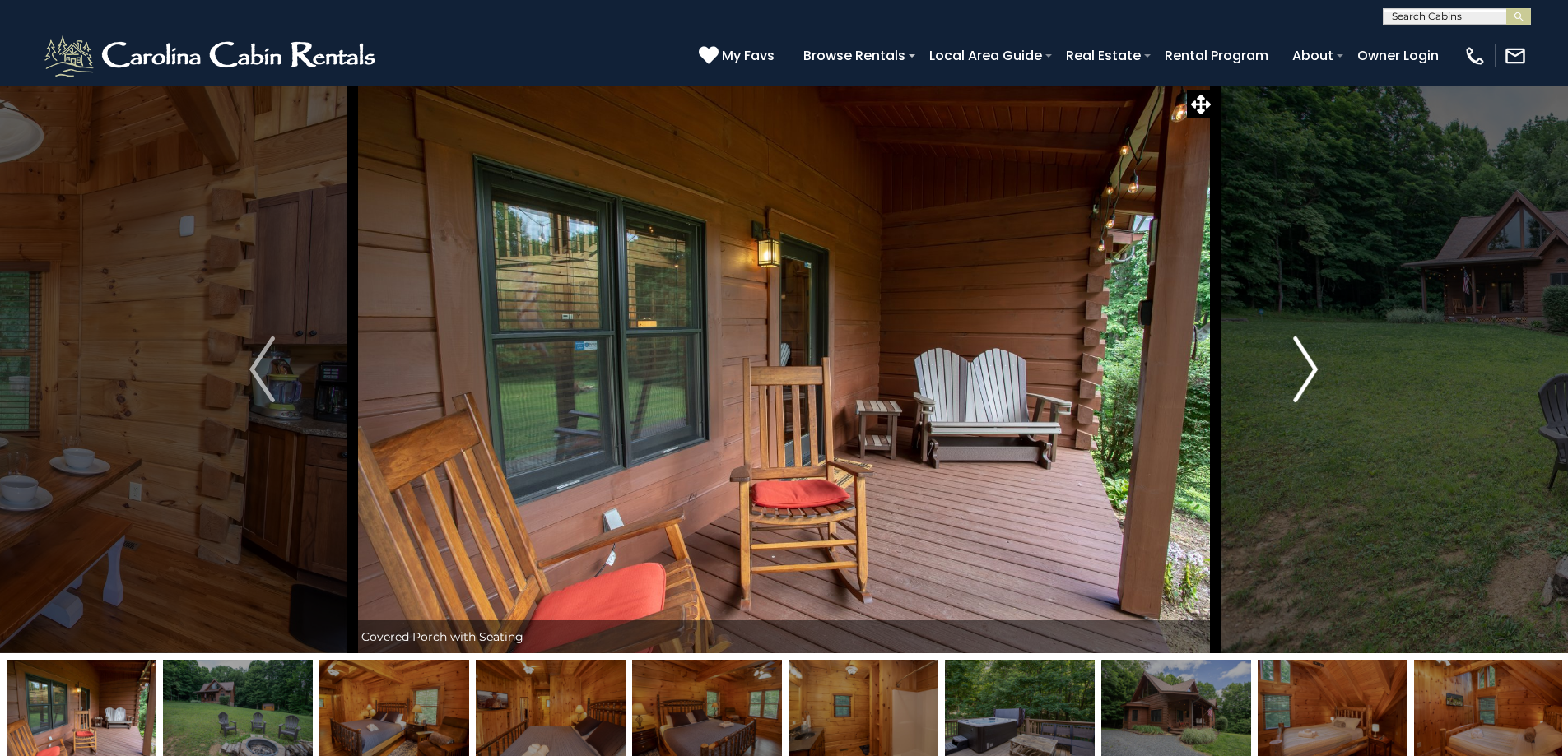
click at [1307, 362] on img "Next" at bounding box center [1305, 369] width 25 height 66
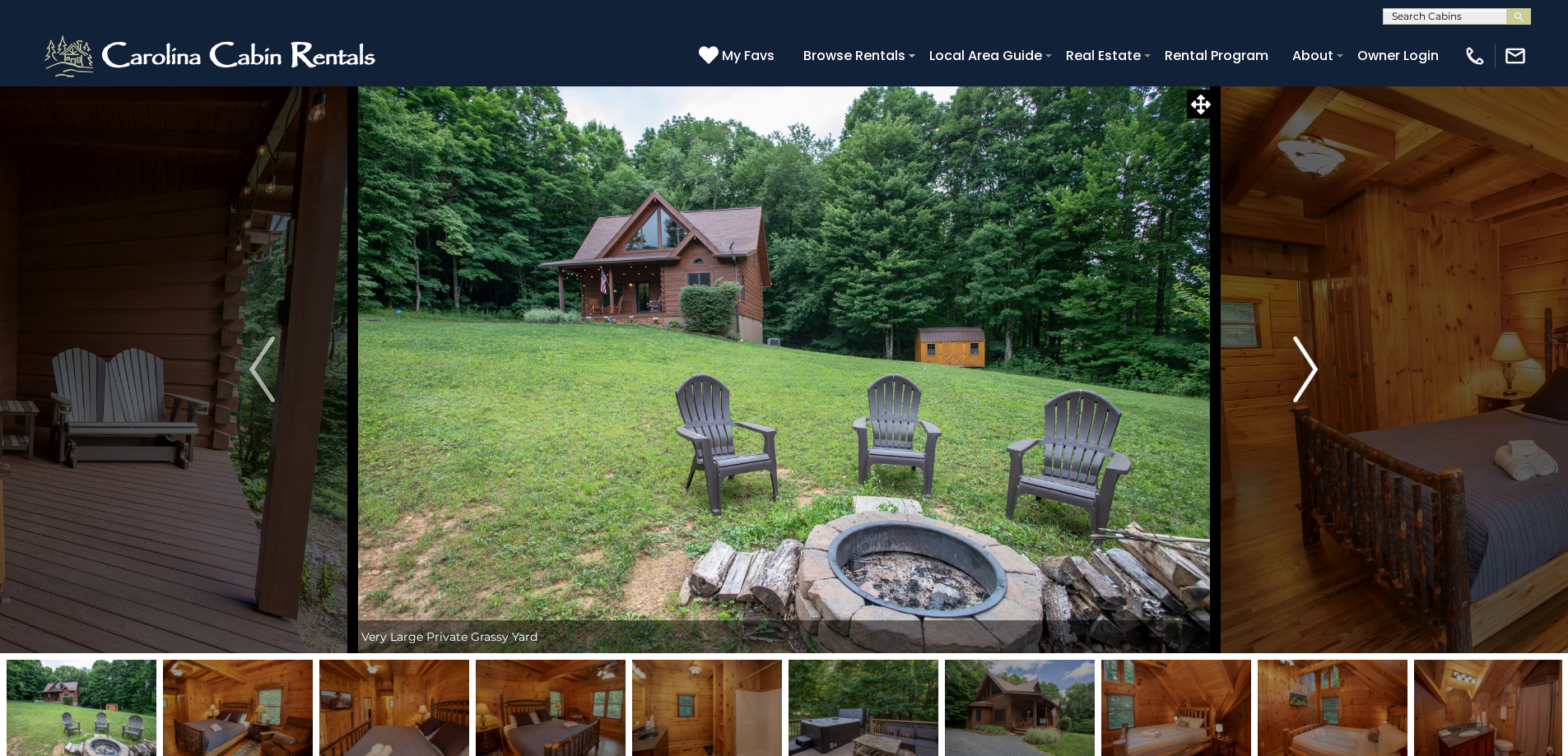
click at [1307, 362] on img "Next" at bounding box center [1305, 369] width 25 height 66
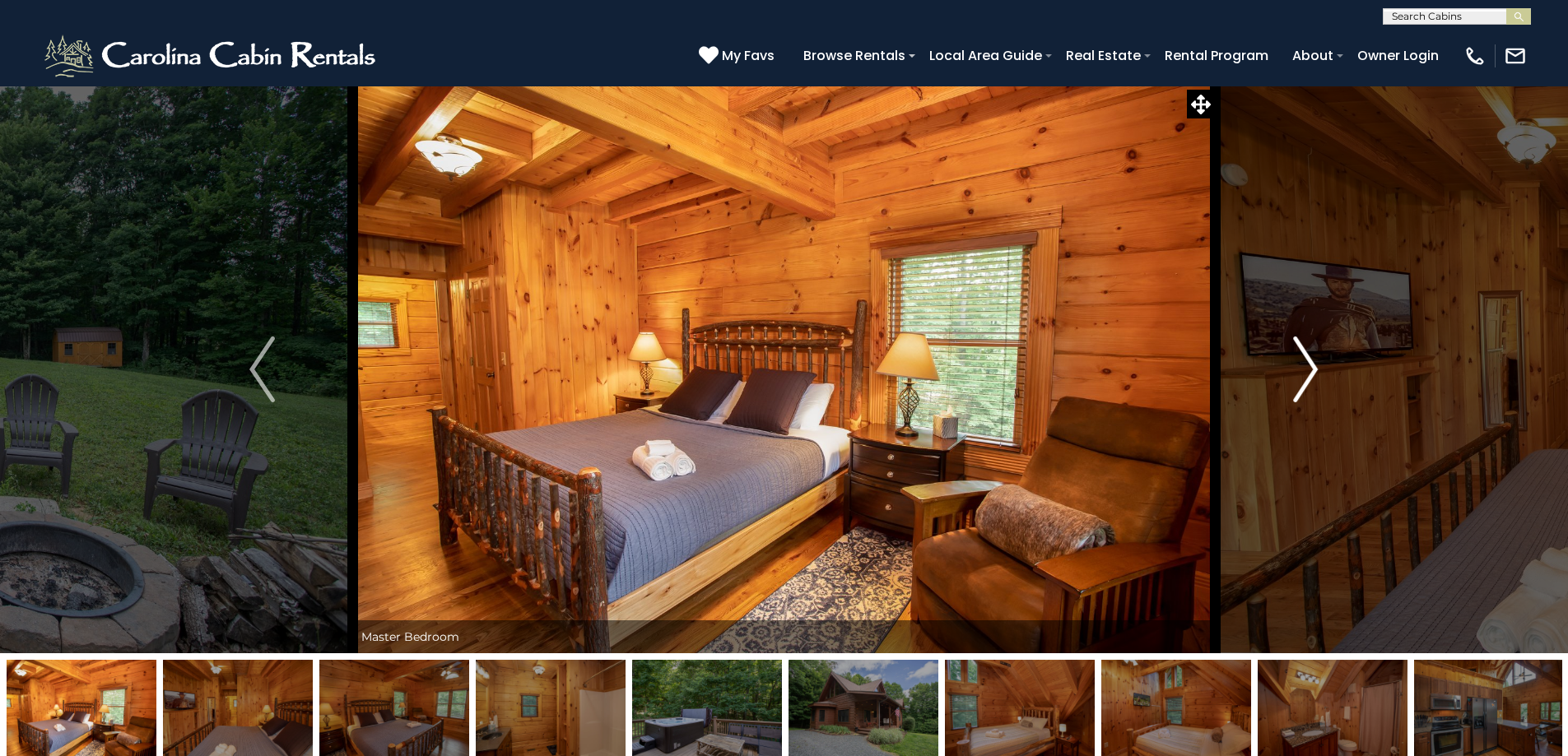
click at [1307, 362] on img "Next" at bounding box center [1305, 369] width 25 height 66
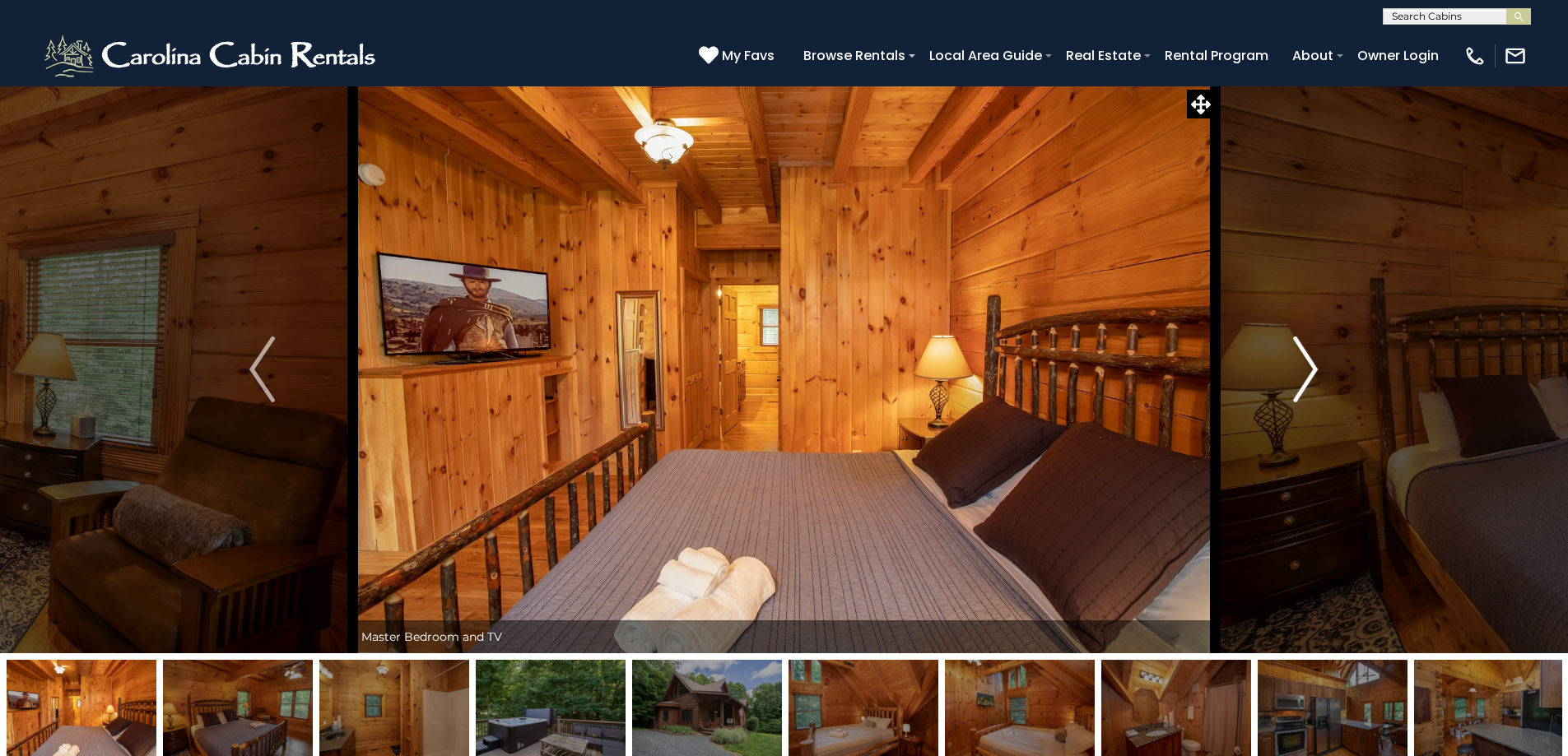
click at [1307, 362] on img "Next" at bounding box center [1305, 369] width 25 height 66
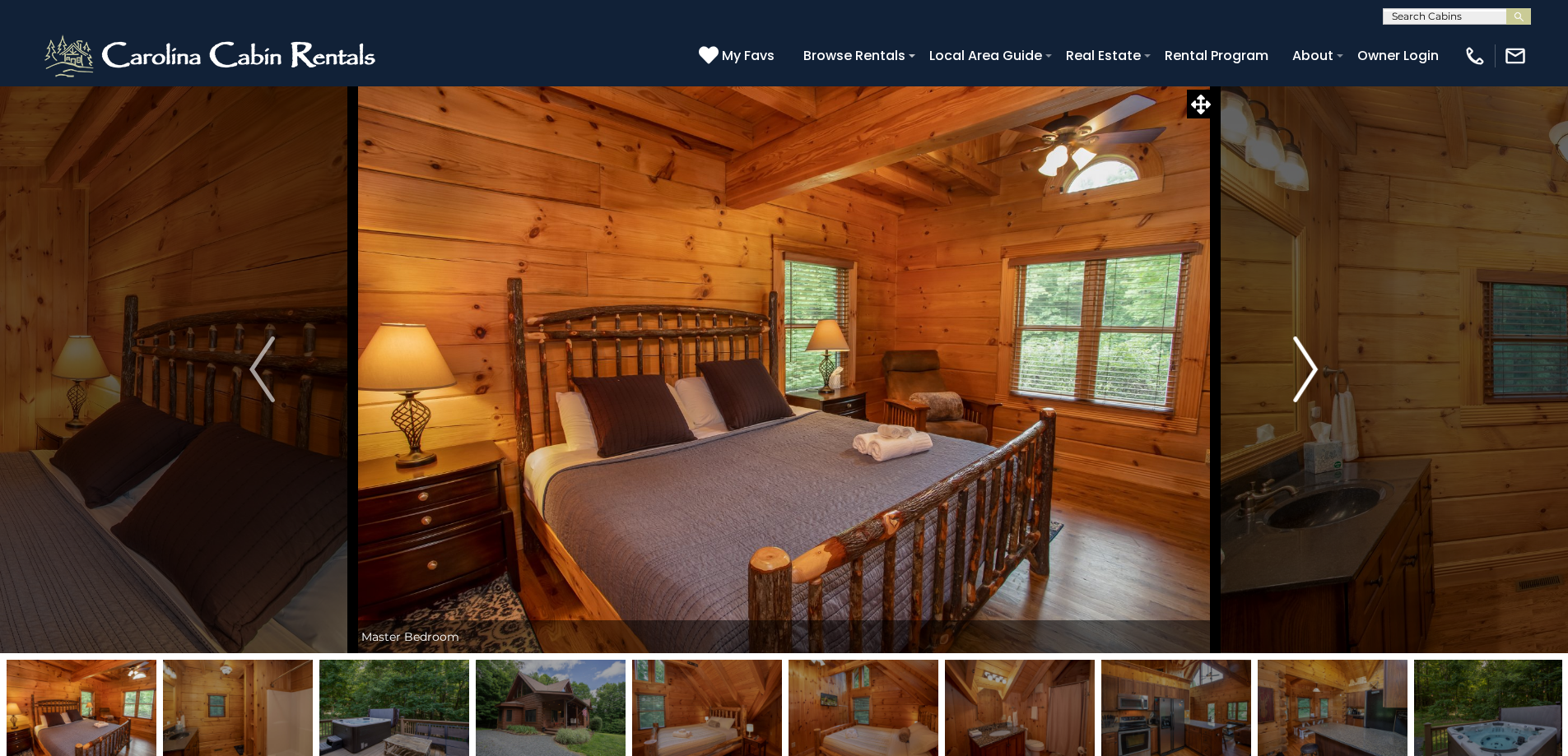
click at [1307, 362] on img "Next" at bounding box center [1305, 369] width 25 height 66
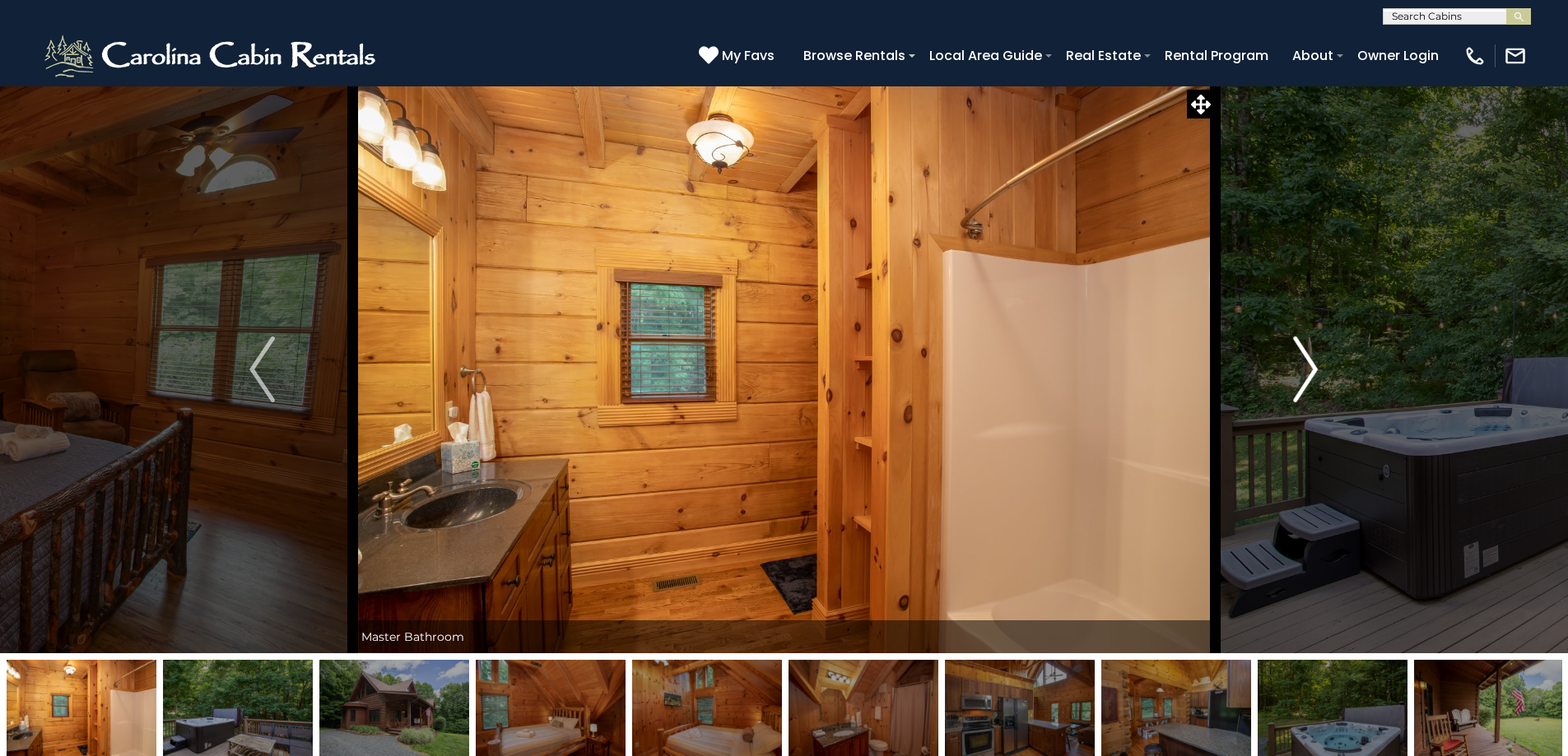
click at [1307, 362] on img "Next" at bounding box center [1305, 369] width 25 height 66
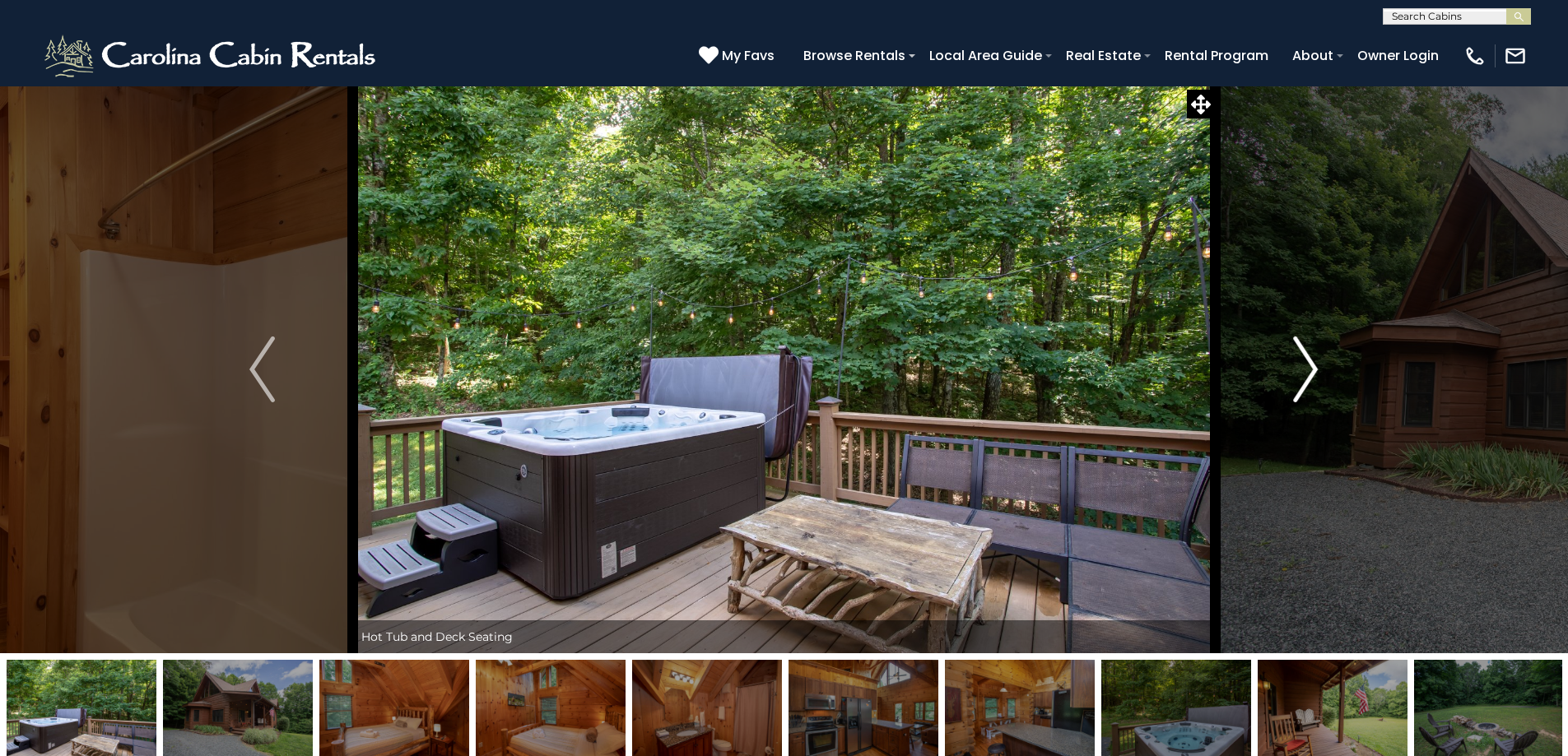
click at [1307, 362] on img "Next" at bounding box center [1305, 369] width 25 height 66
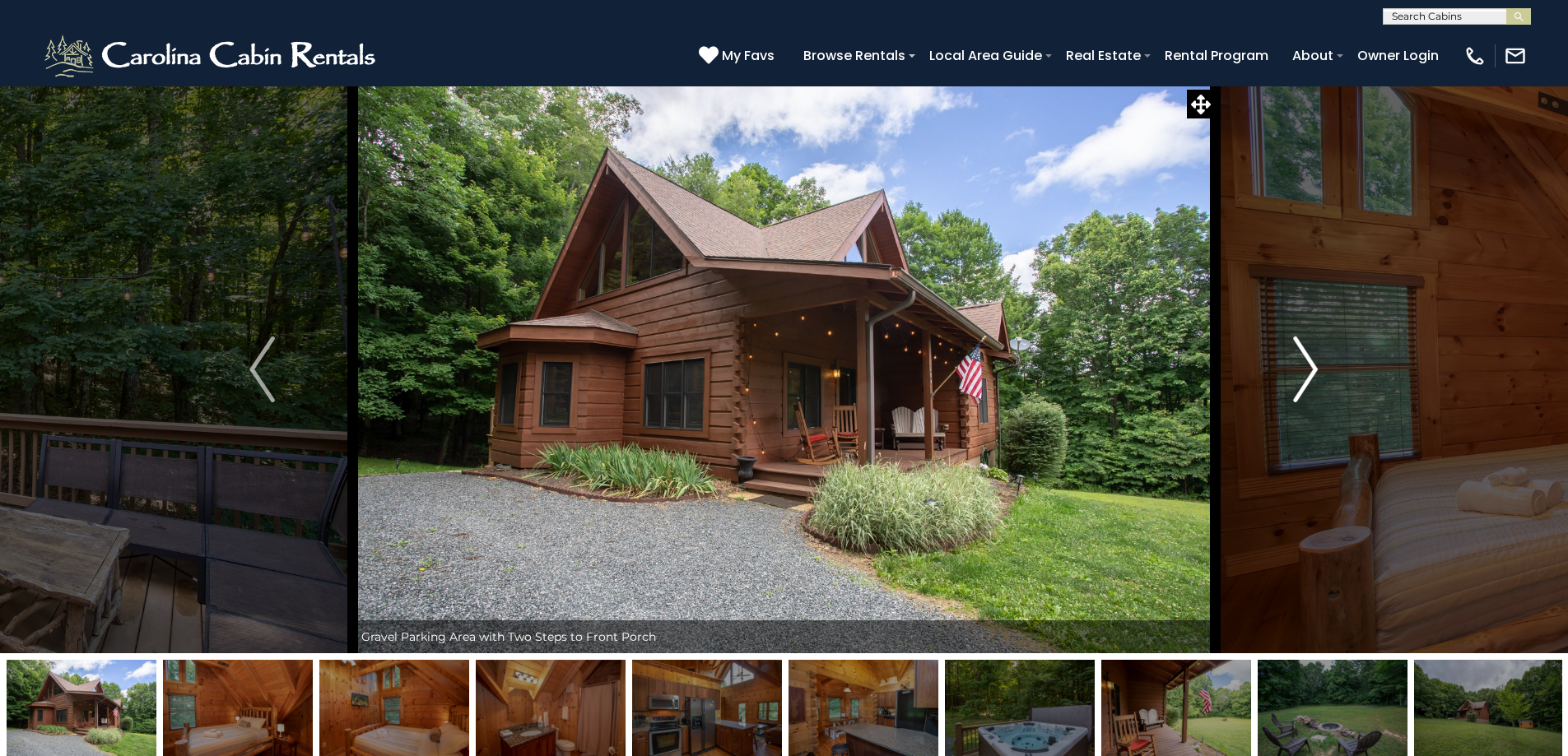
click at [1307, 362] on img "Next" at bounding box center [1305, 369] width 25 height 66
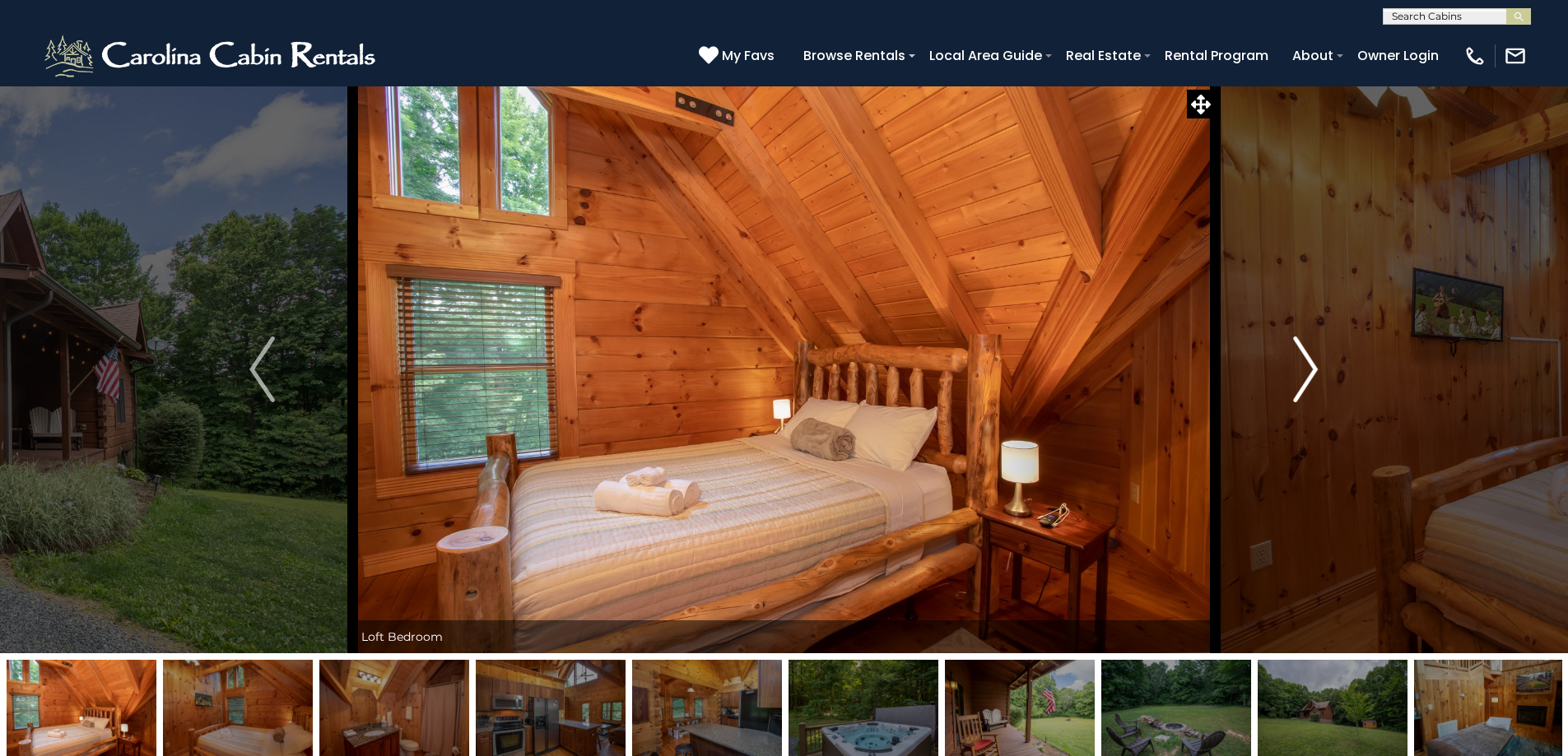
click at [1307, 362] on img "Next" at bounding box center [1305, 369] width 25 height 66
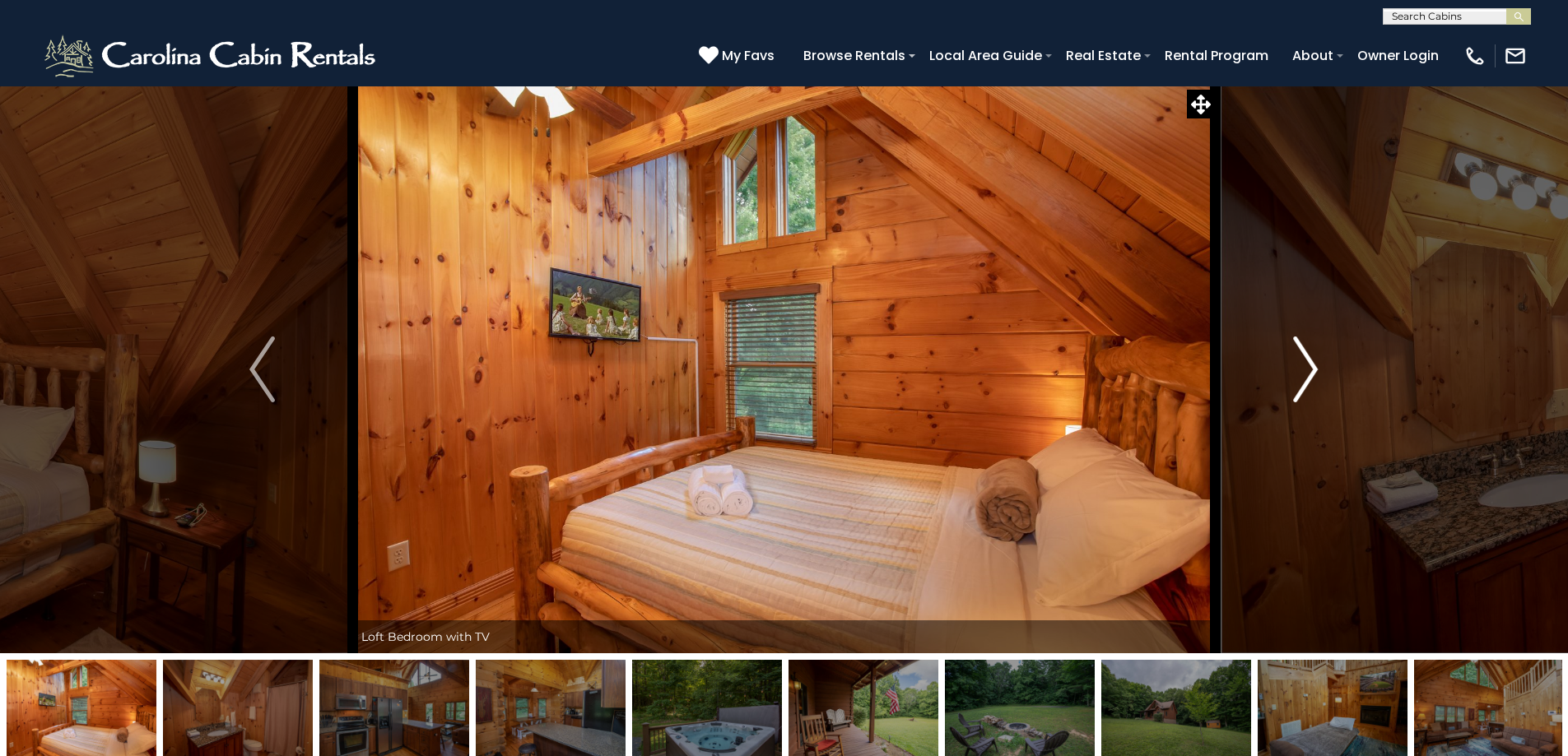
click at [1307, 362] on img "Next" at bounding box center [1305, 369] width 25 height 66
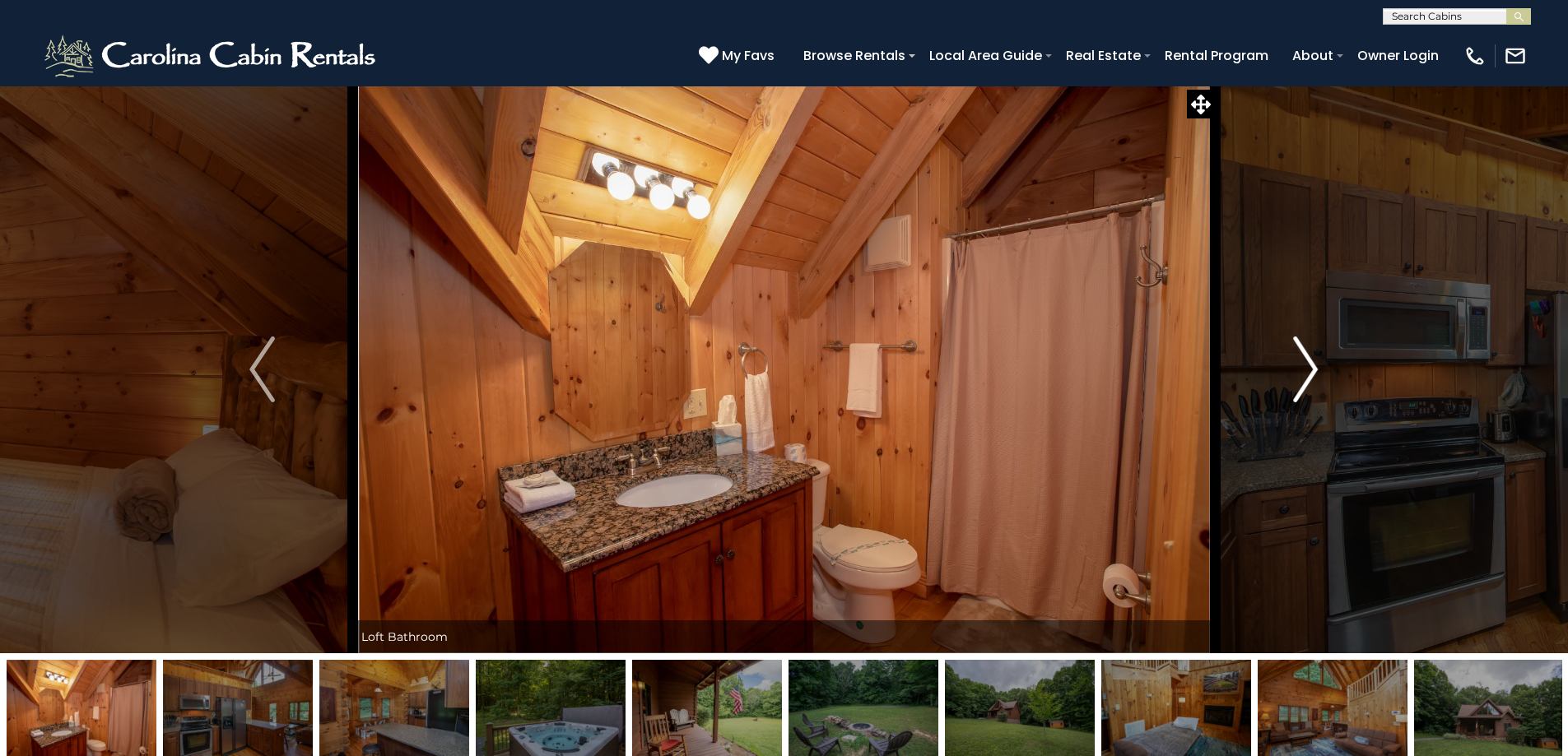
click at [1307, 362] on img "Next" at bounding box center [1305, 369] width 25 height 66
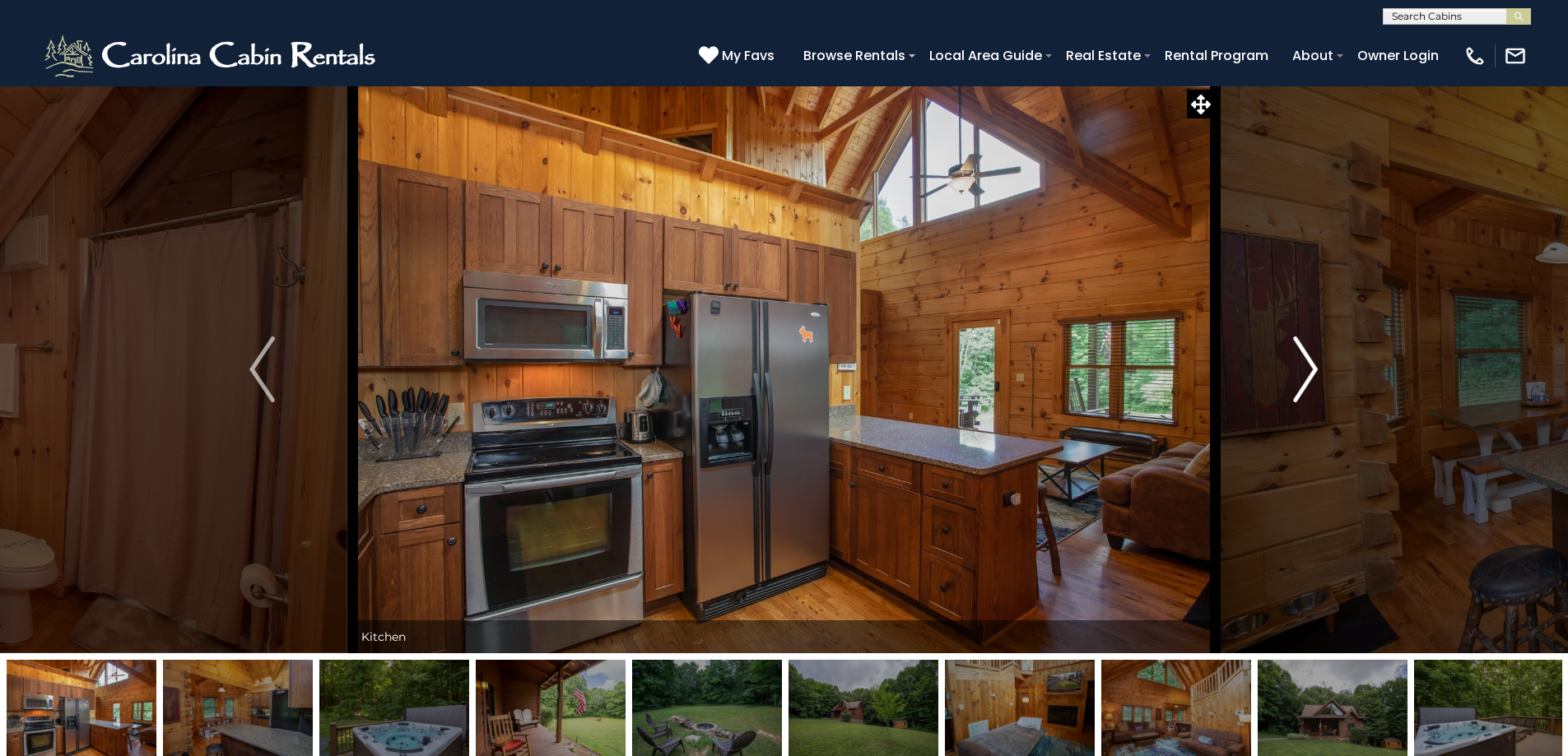
click at [1307, 362] on img "Next" at bounding box center [1305, 369] width 25 height 66
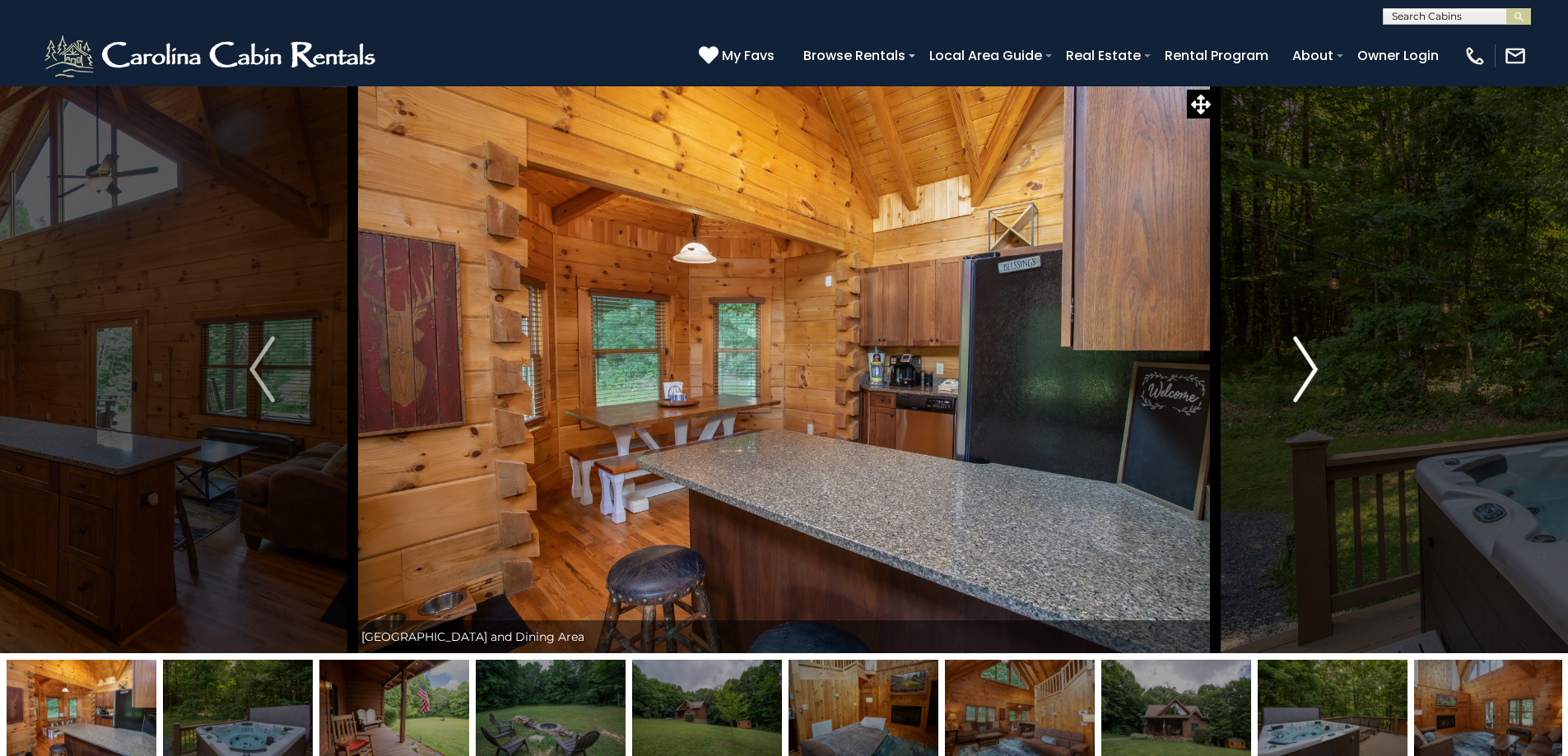
click at [1307, 362] on img "Next" at bounding box center [1305, 369] width 25 height 66
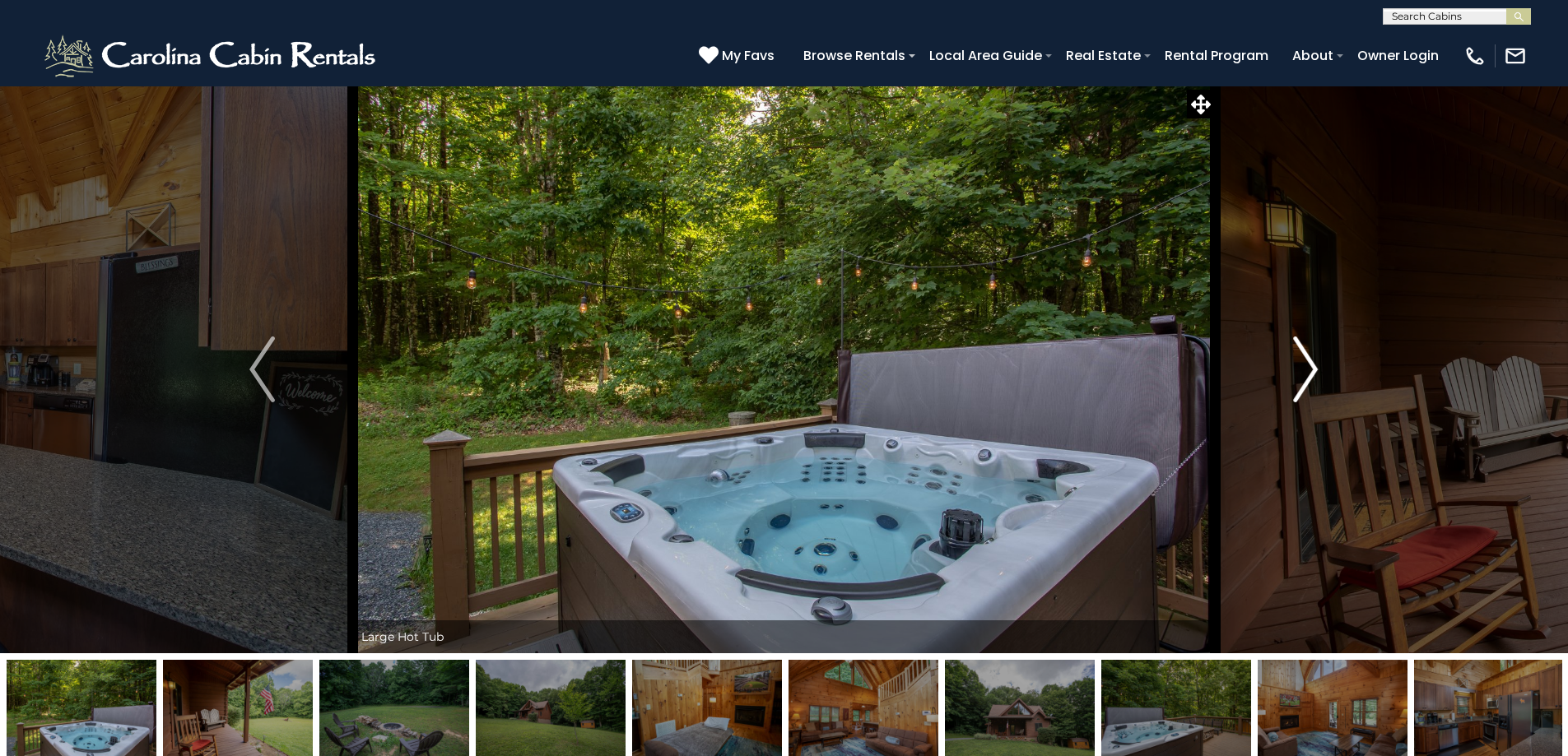
click at [1307, 362] on img "Next" at bounding box center [1305, 369] width 25 height 66
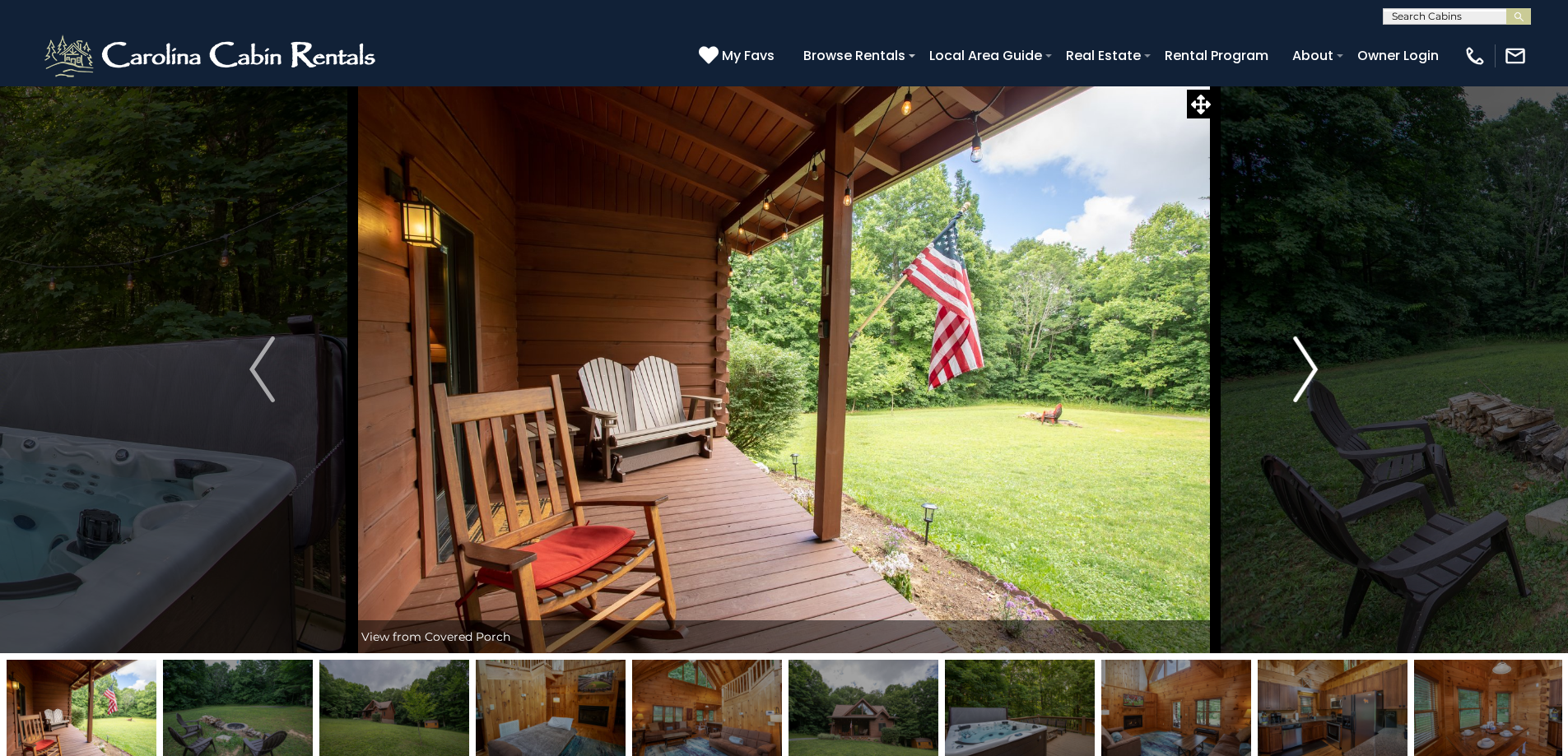
click at [1307, 362] on img "Next" at bounding box center [1305, 369] width 25 height 66
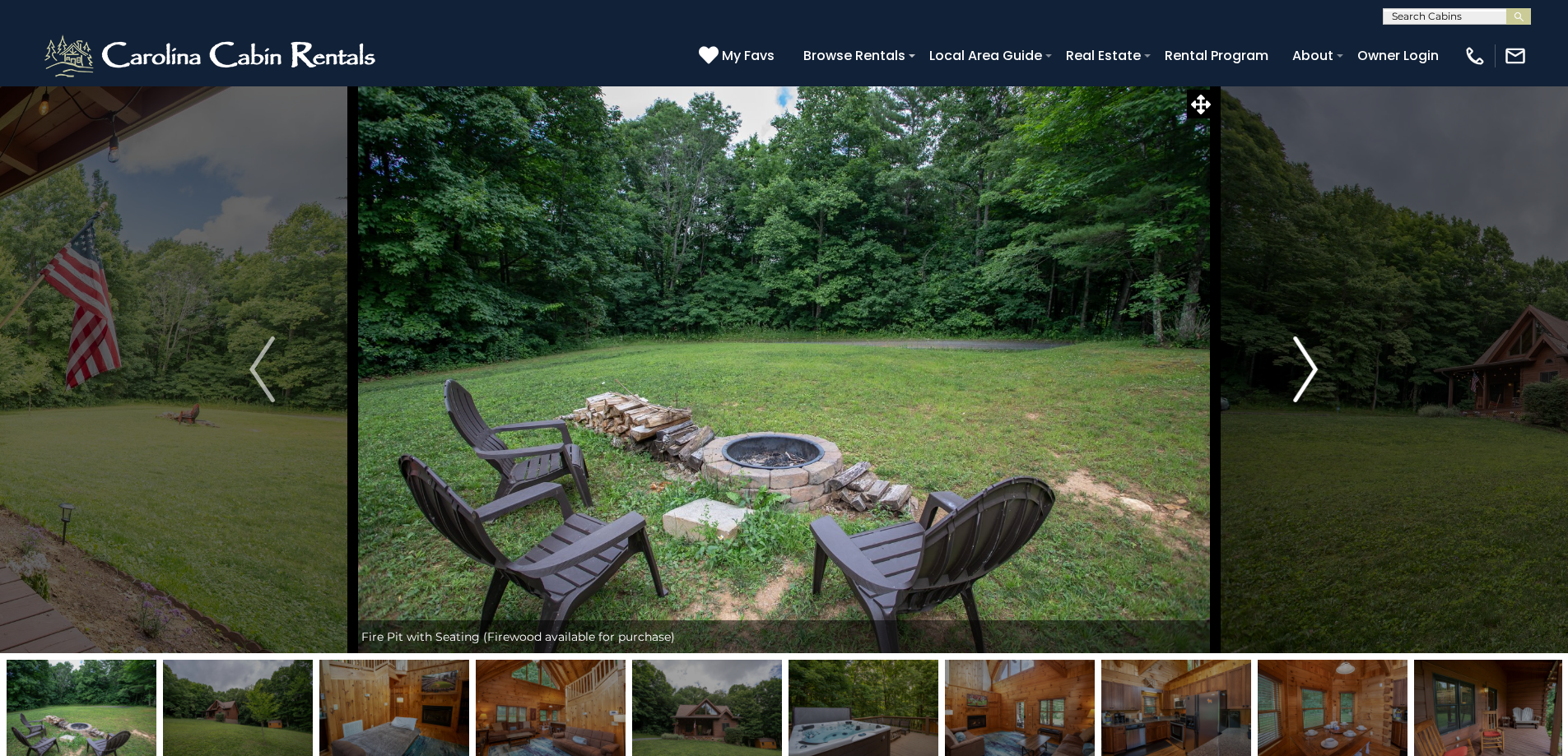
click at [1307, 362] on img "Next" at bounding box center [1305, 369] width 25 height 66
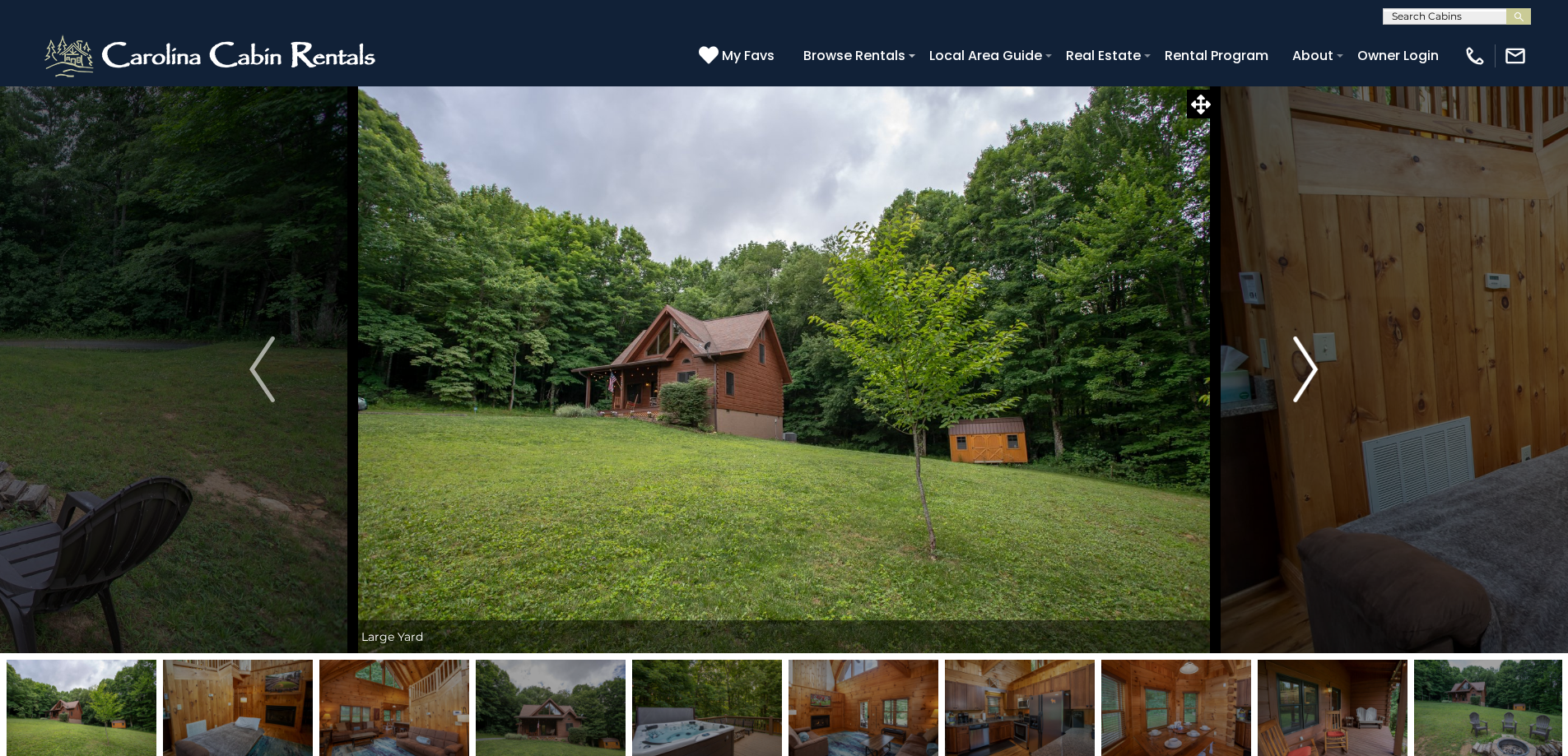
click at [1307, 362] on img "Next" at bounding box center [1305, 369] width 25 height 66
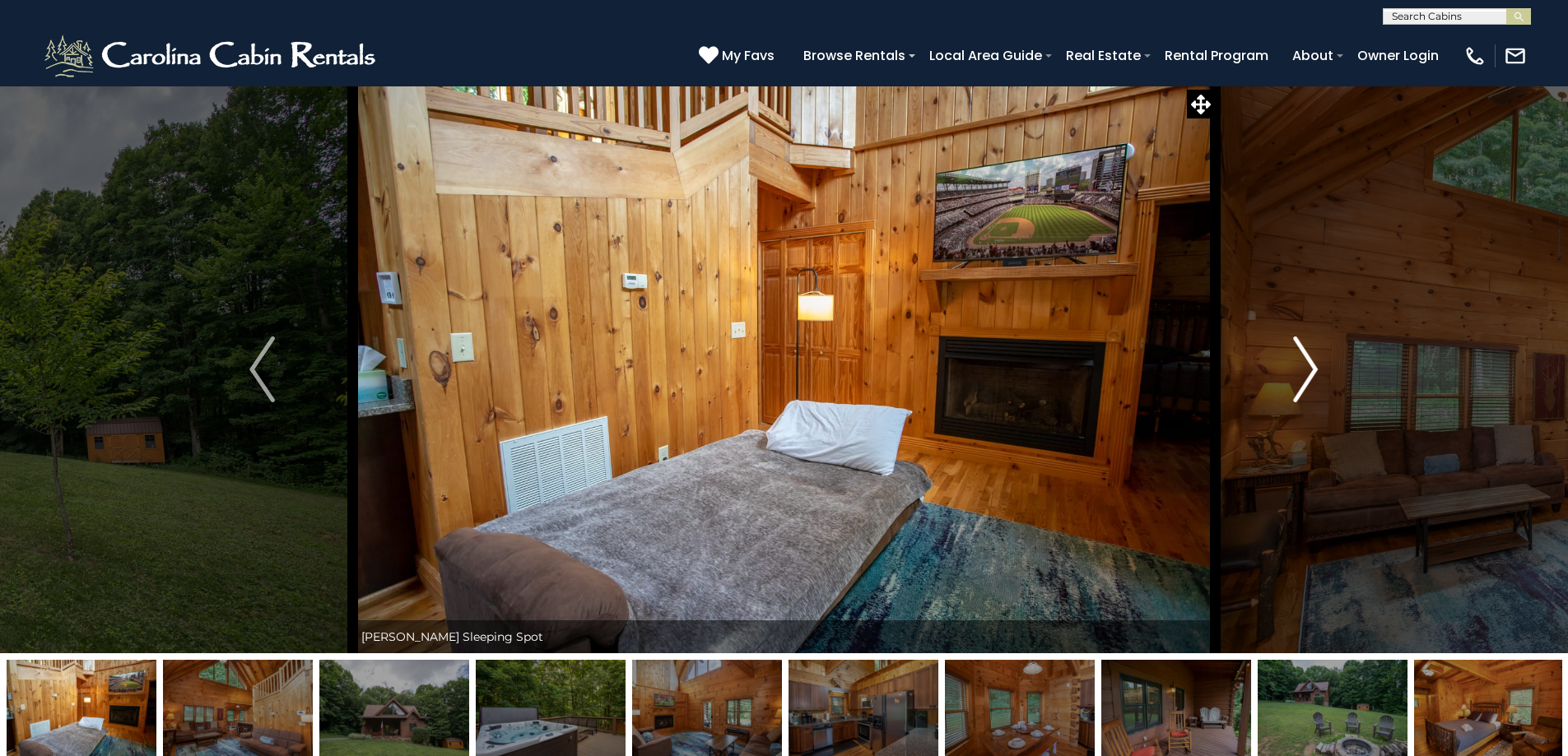
click at [1307, 362] on img "Next" at bounding box center [1305, 369] width 25 height 66
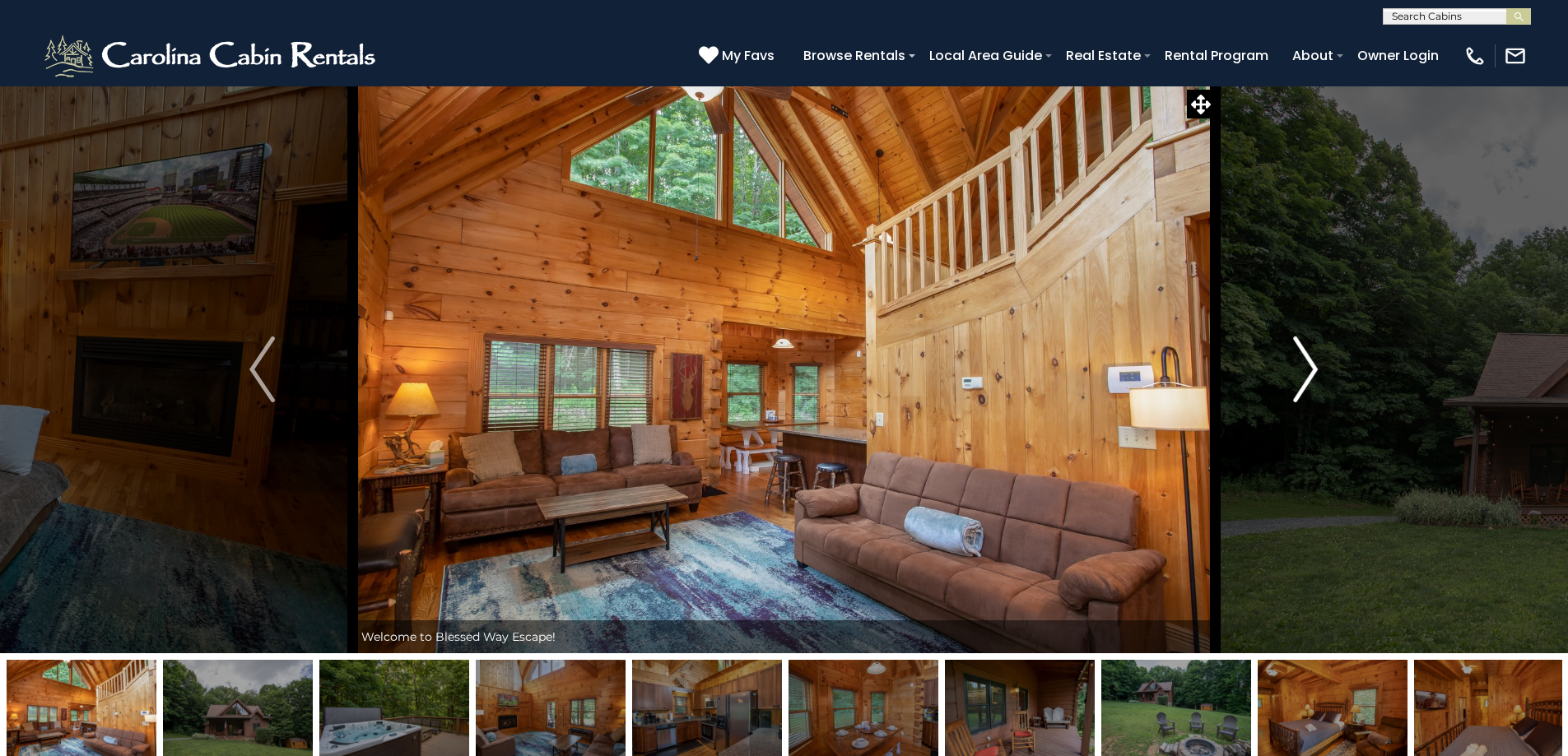
click at [1307, 362] on img "Next" at bounding box center [1305, 369] width 25 height 66
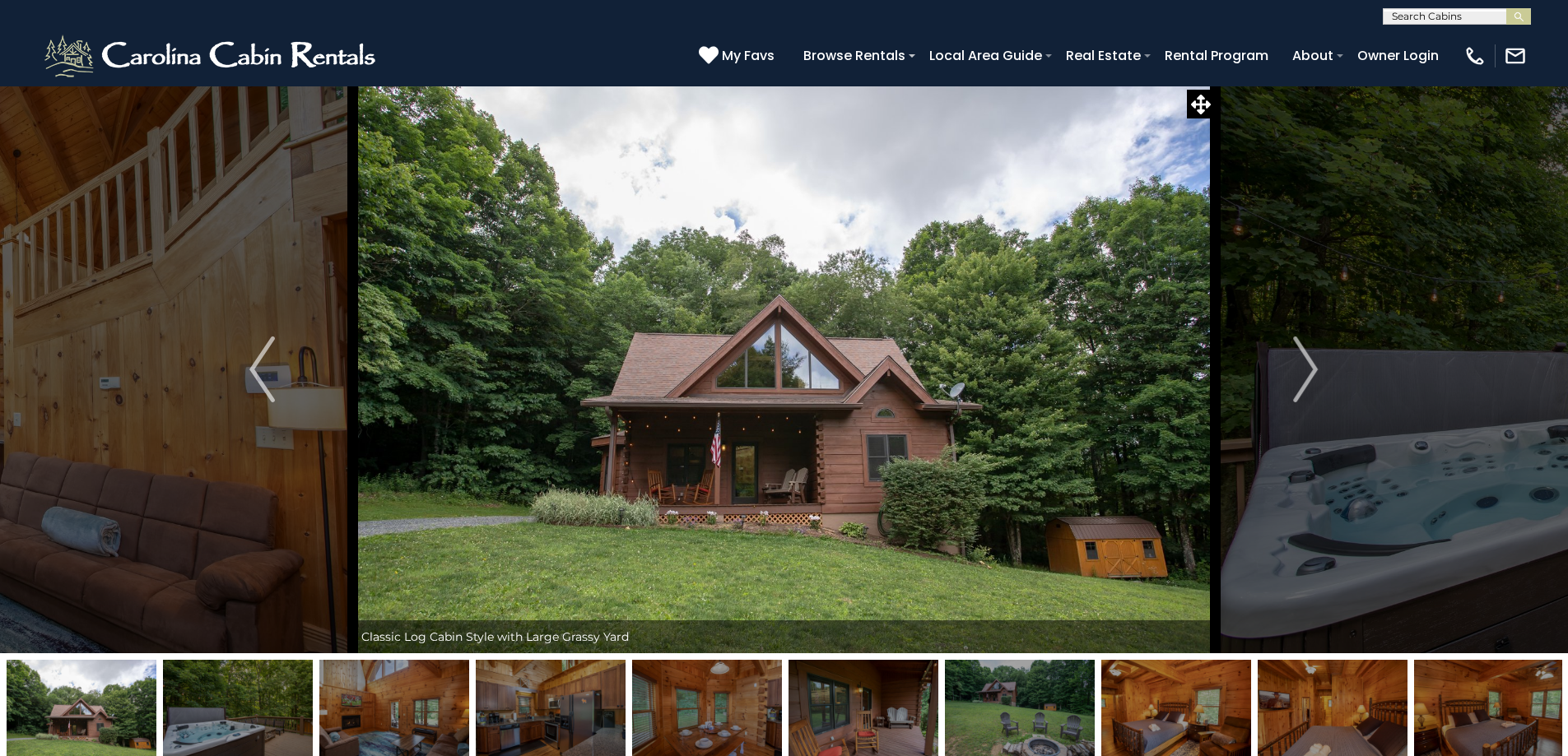
scroll to position [1, 0]
click at [1477, 17] on input "text" at bounding box center [1455, 19] width 144 height 17
type input "**********"
click at [1464, 37] on em "Little Birdsong" at bounding box center [1440, 46] width 98 height 29
click at [1523, 18] on img "submit" at bounding box center [1518, 17] width 13 height 13
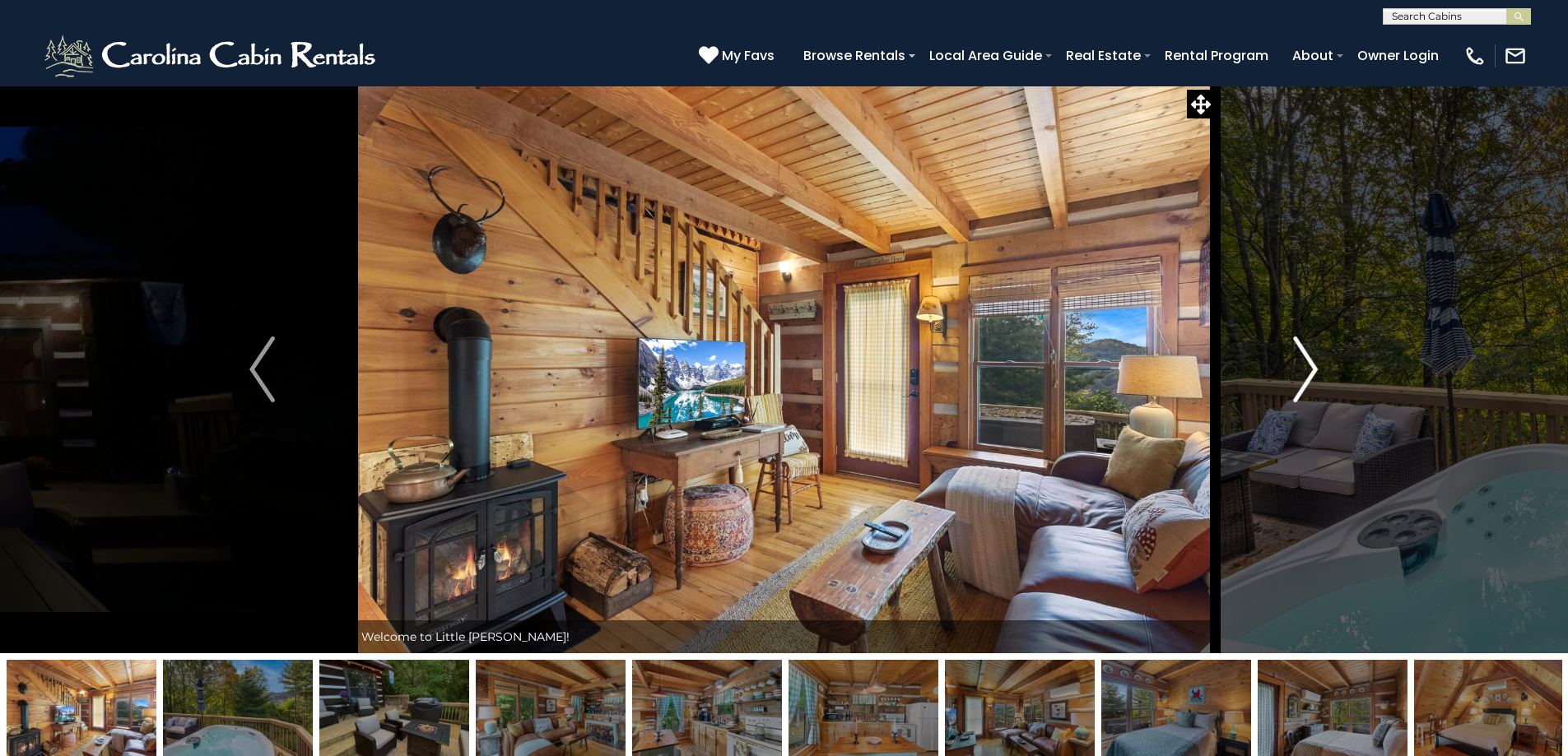
click at [1315, 363] on img "Next" at bounding box center [1305, 369] width 25 height 66
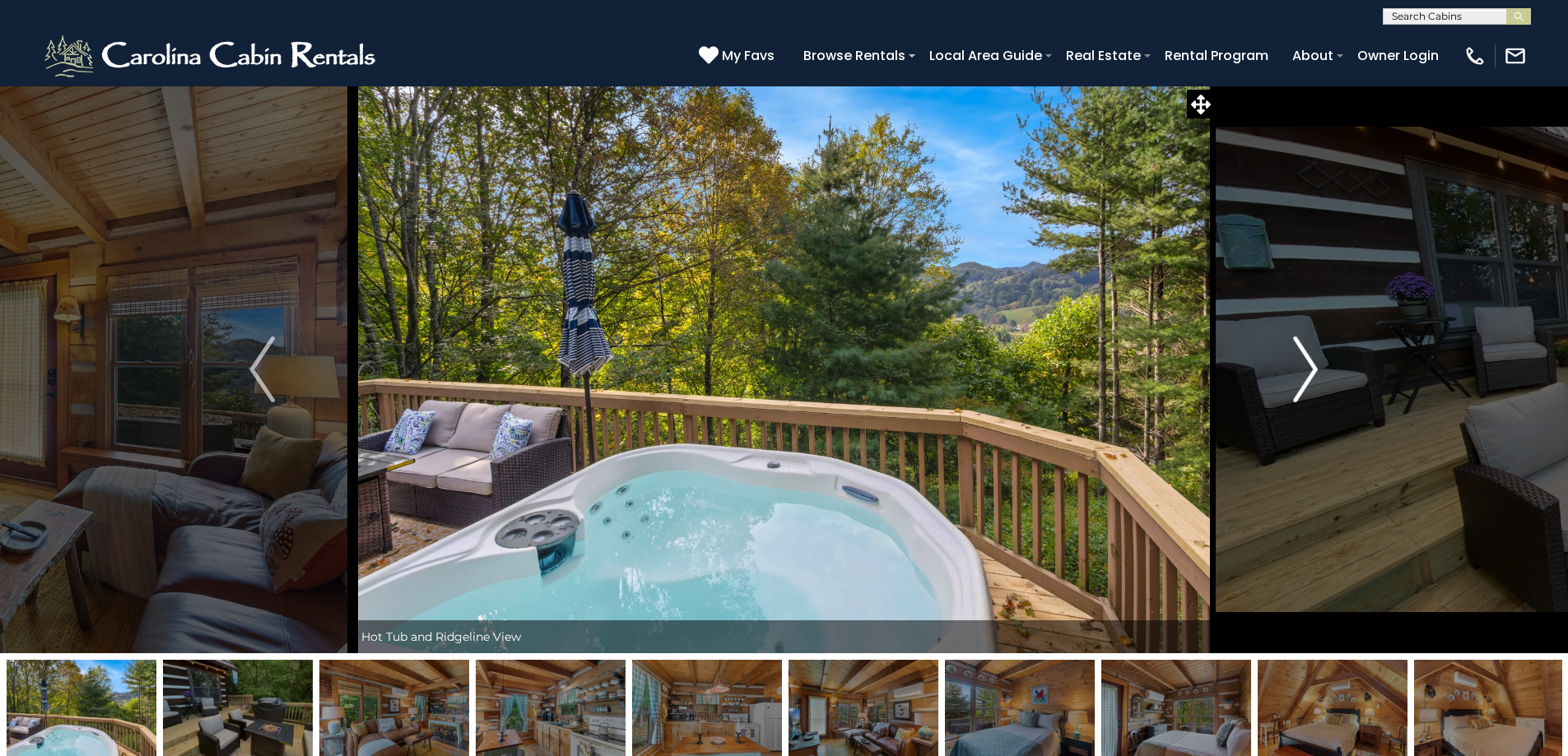
click at [1315, 363] on img "Next" at bounding box center [1305, 369] width 25 height 66
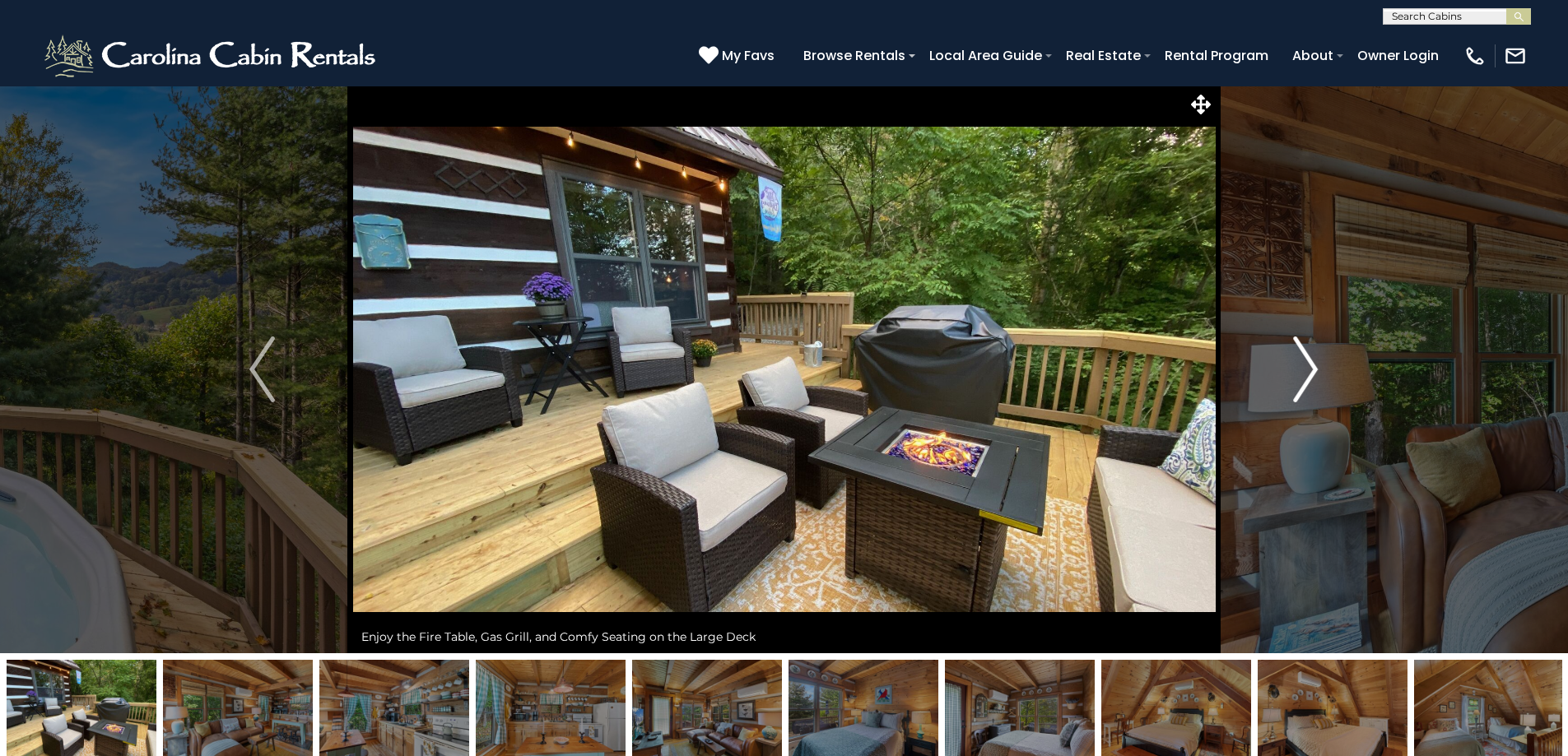
click at [1315, 363] on img "Next" at bounding box center [1305, 369] width 25 height 66
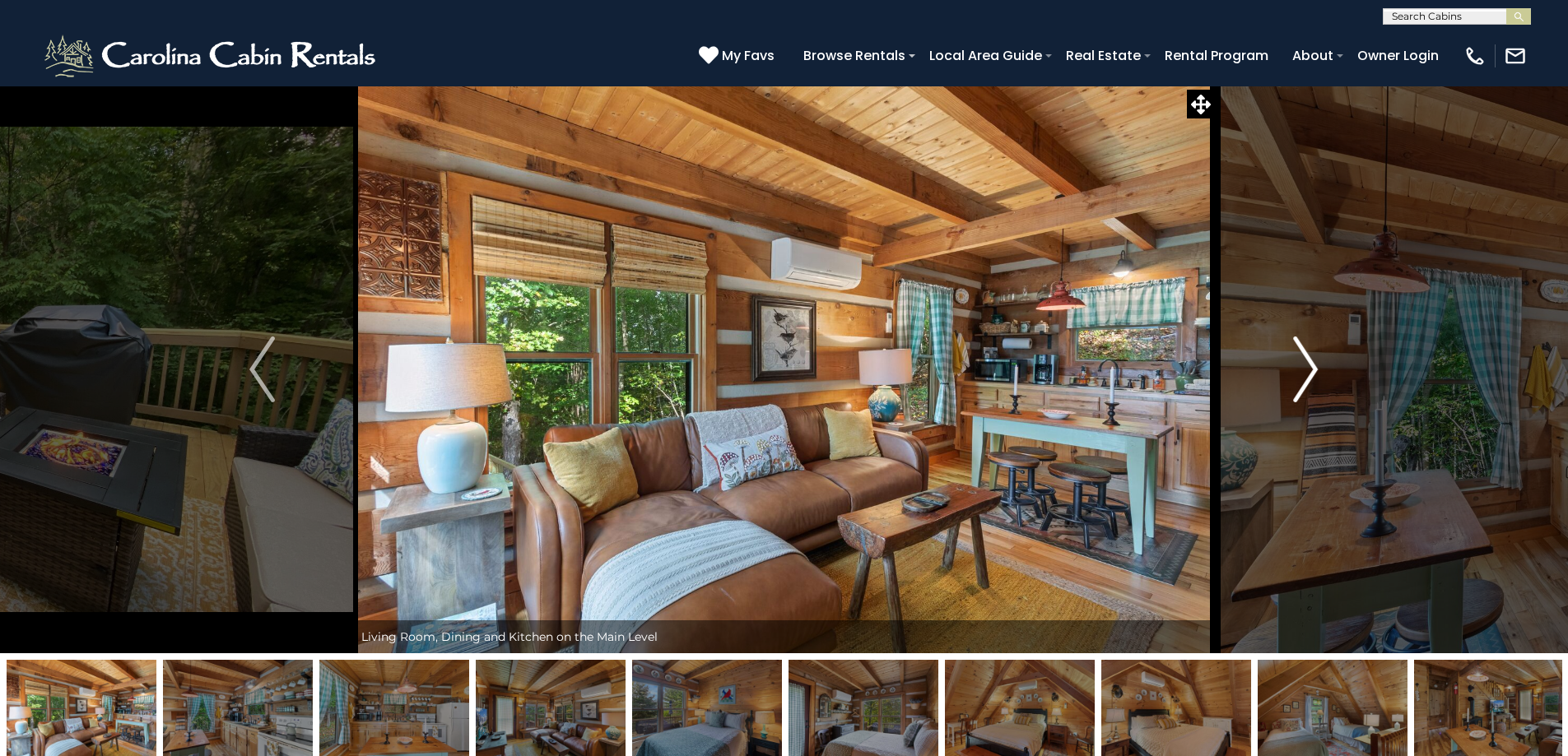
click at [1315, 363] on img "Next" at bounding box center [1305, 369] width 25 height 66
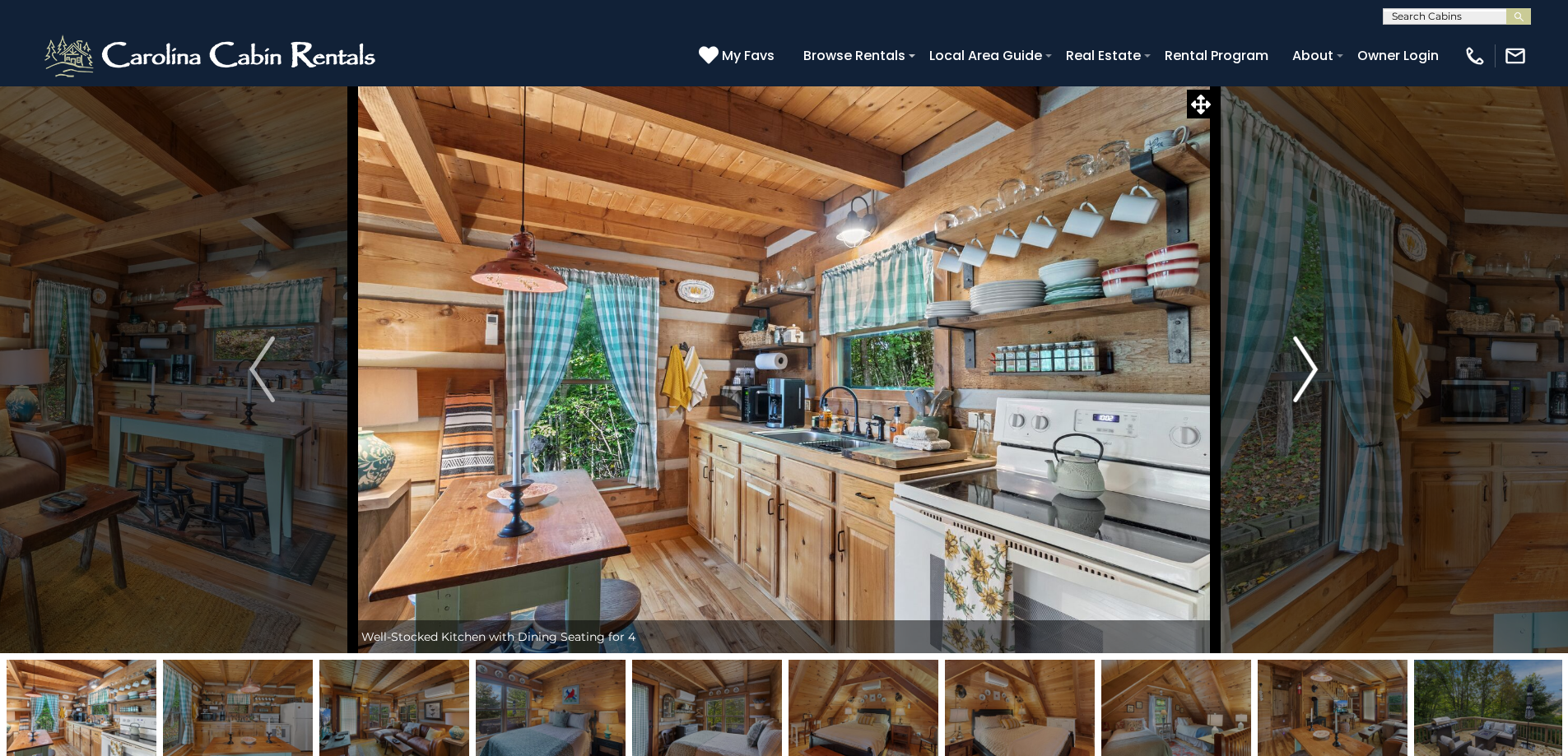
click at [1315, 364] on img "Next" at bounding box center [1305, 369] width 25 height 66
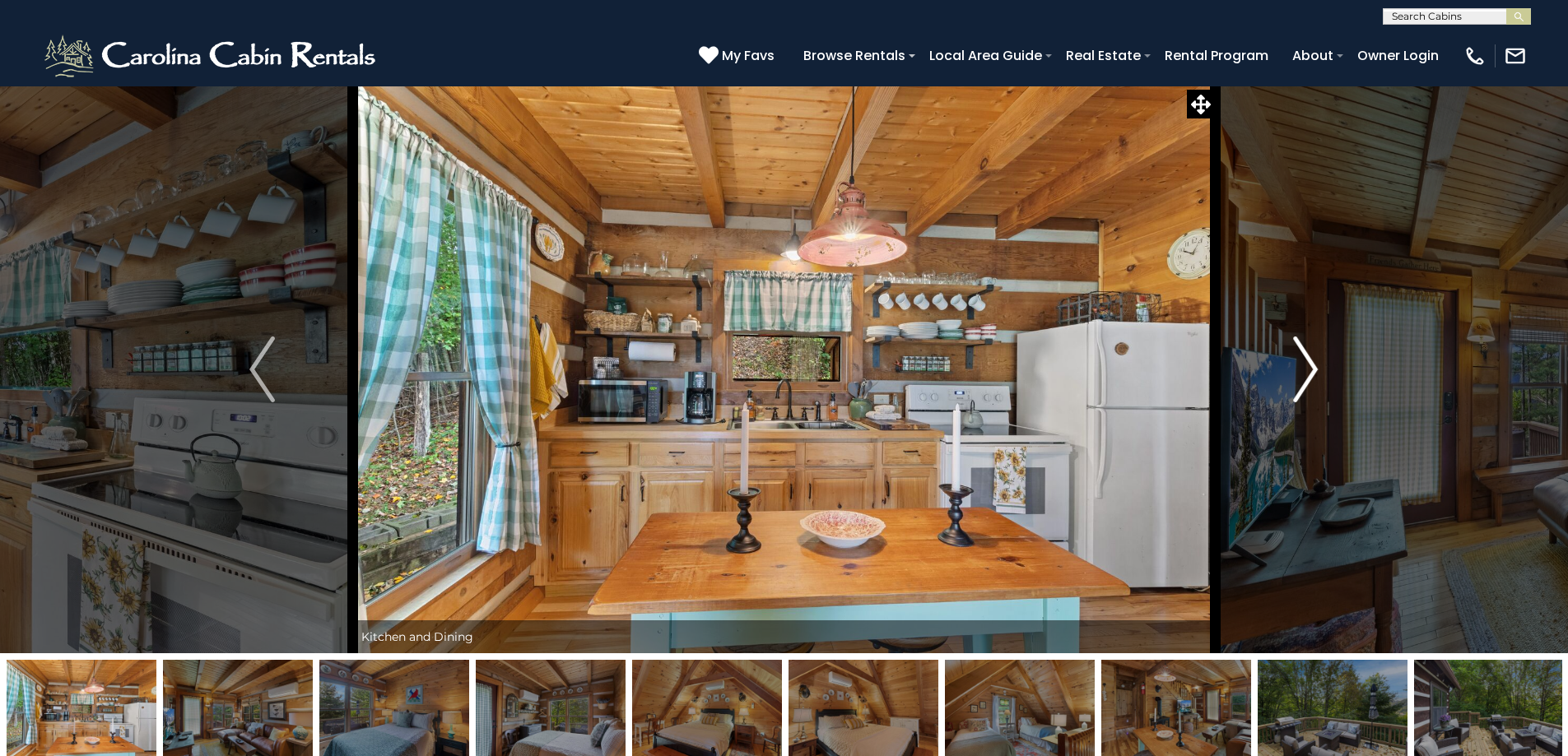
click at [1315, 365] on img "Next" at bounding box center [1305, 369] width 25 height 66
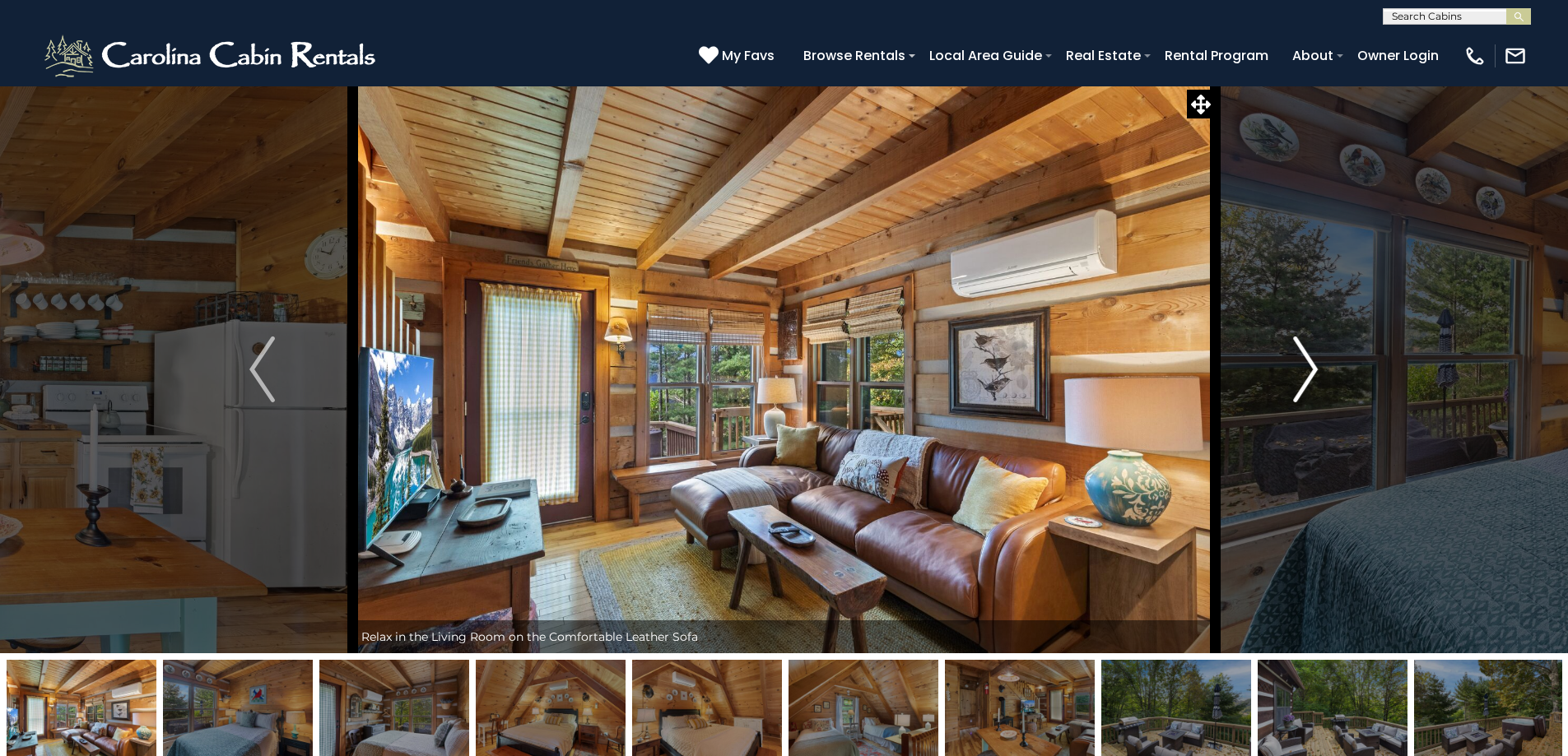
click at [1315, 365] on img "Next" at bounding box center [1305, 369] width 25 height 66
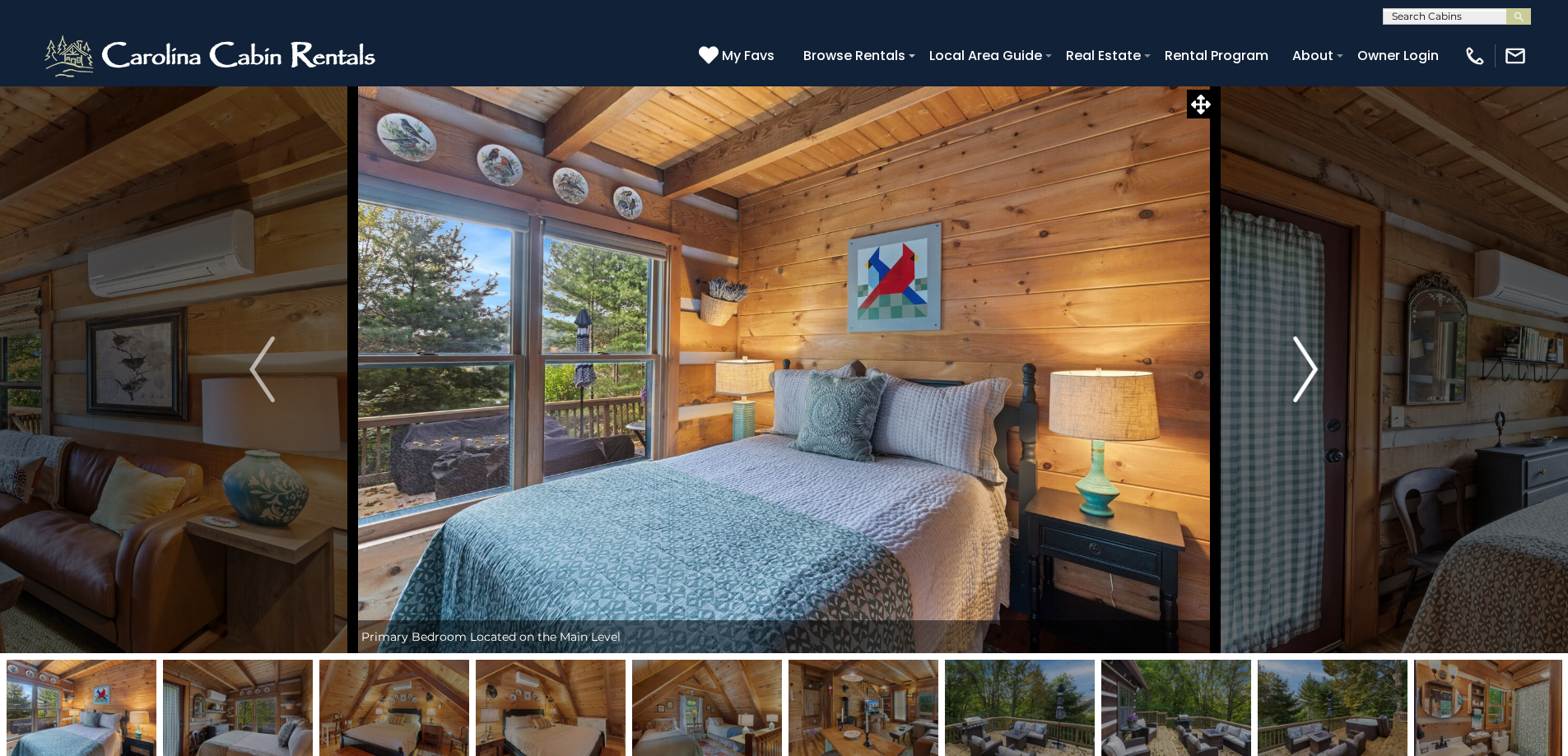
click at [1315, 365] on img "Next" at bounding box center [1305, 369] width 25 height 66
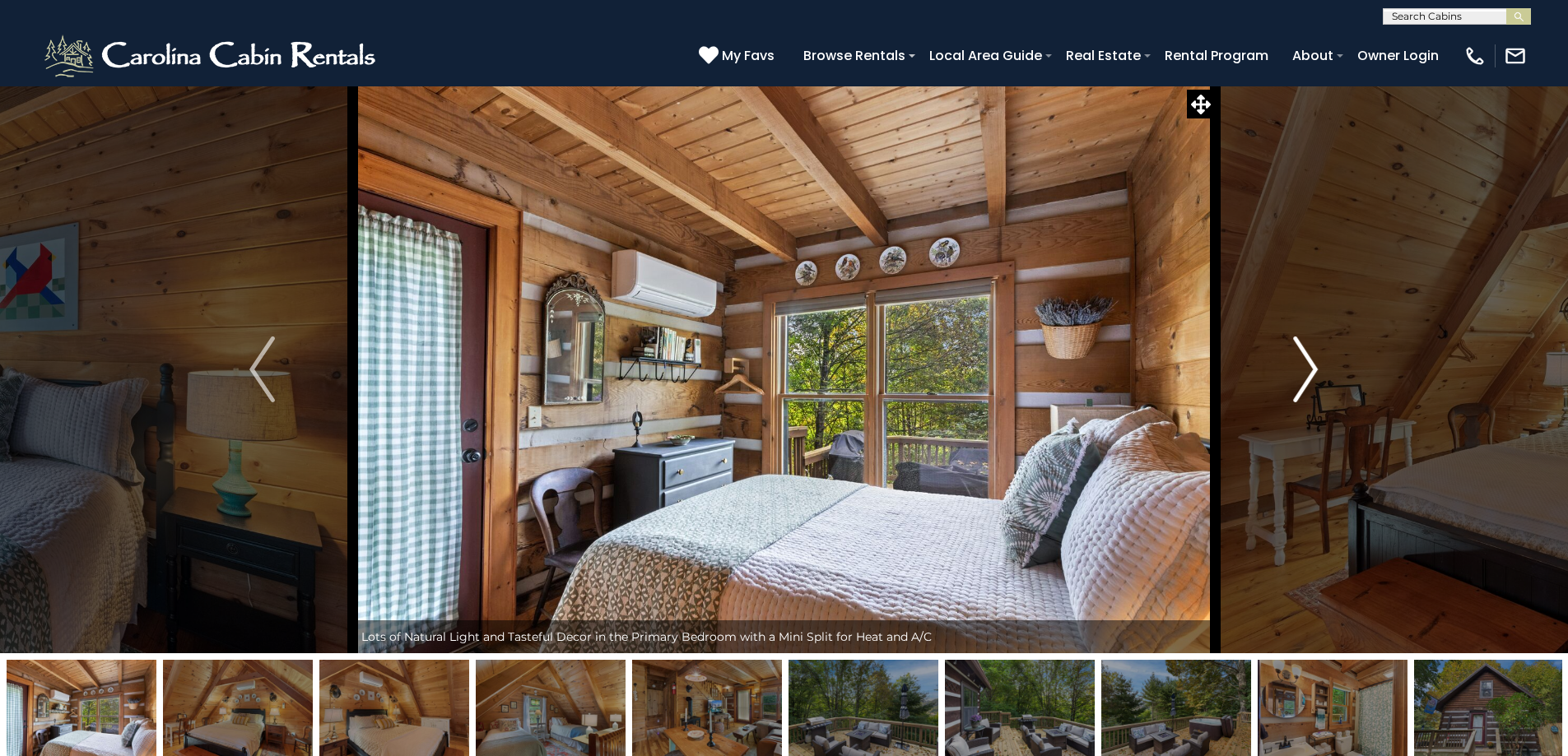
click at [1315, 365] on img "Next" at bounding box center [1305, 369] width 25 height 66
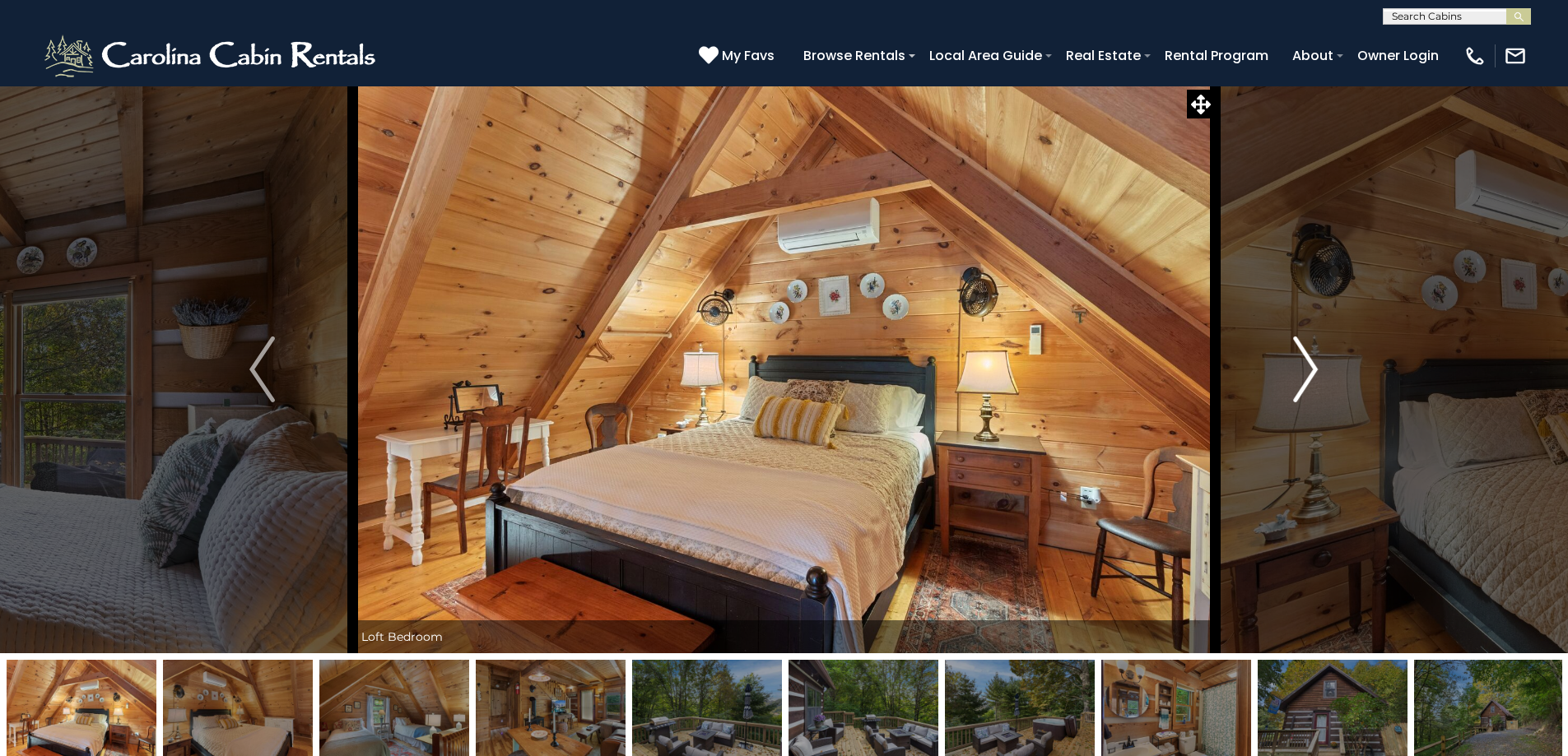
click at [1315, 365] on img "Next" at bounding box center [1305, 369] width 25 height 66
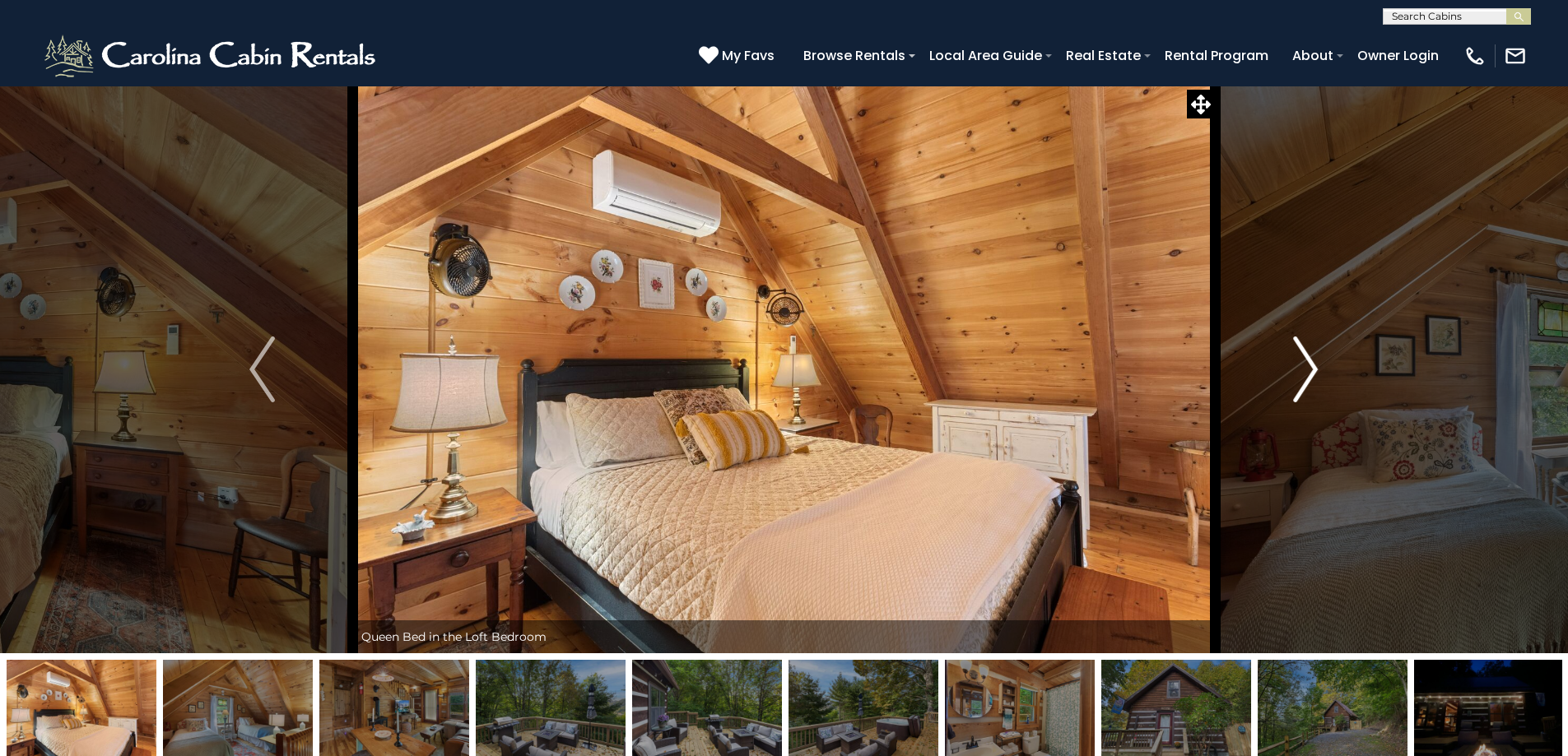
click at [1315, 365] on img "Next" at bounding box center [1305, 369] width 25 height 66
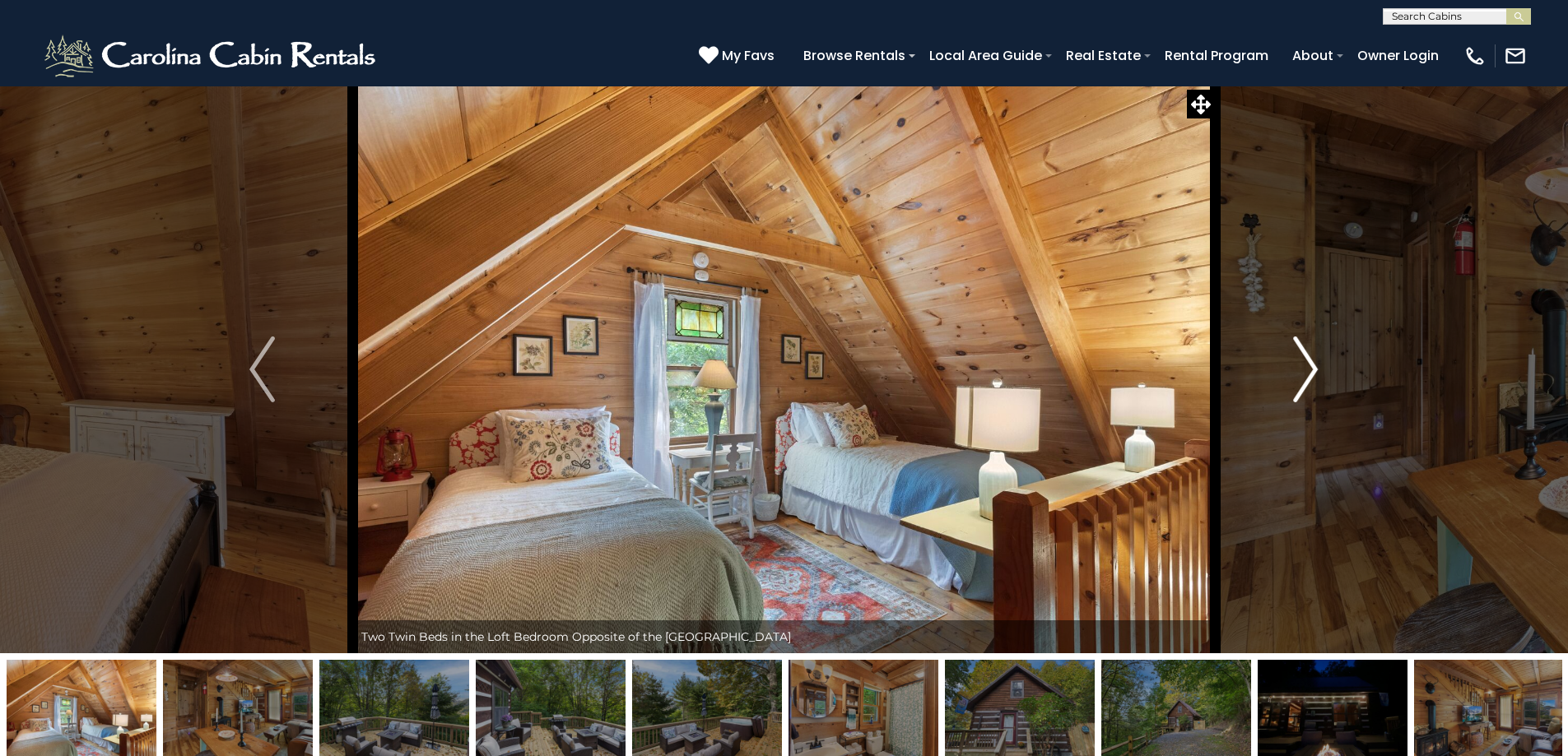
click at [1315, 365] on img "Next" at bounding box center [1305, 369] width 25 height 66
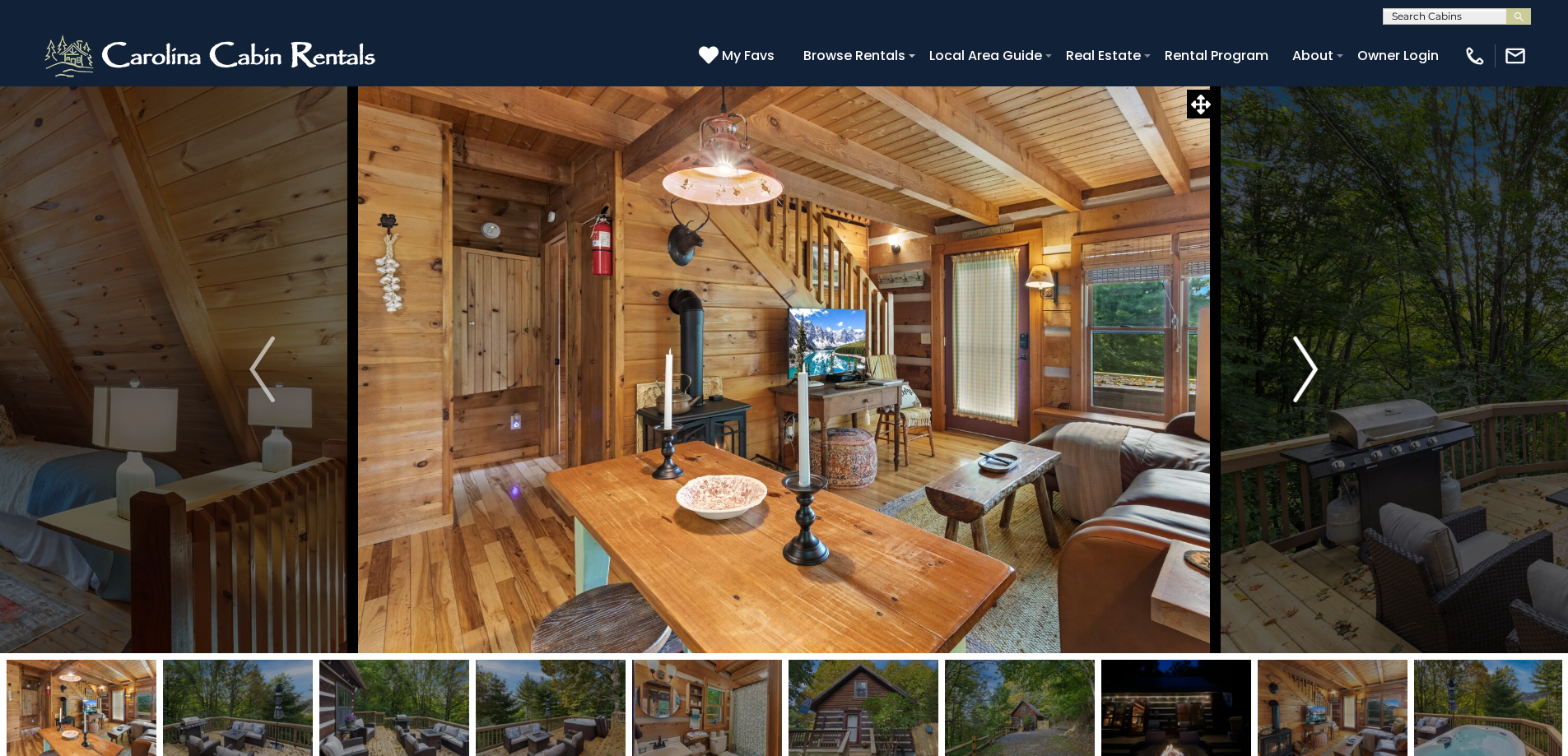
click at [1315, 365] on img "Next" at bounding box center [1305, 369] width 25 height 66
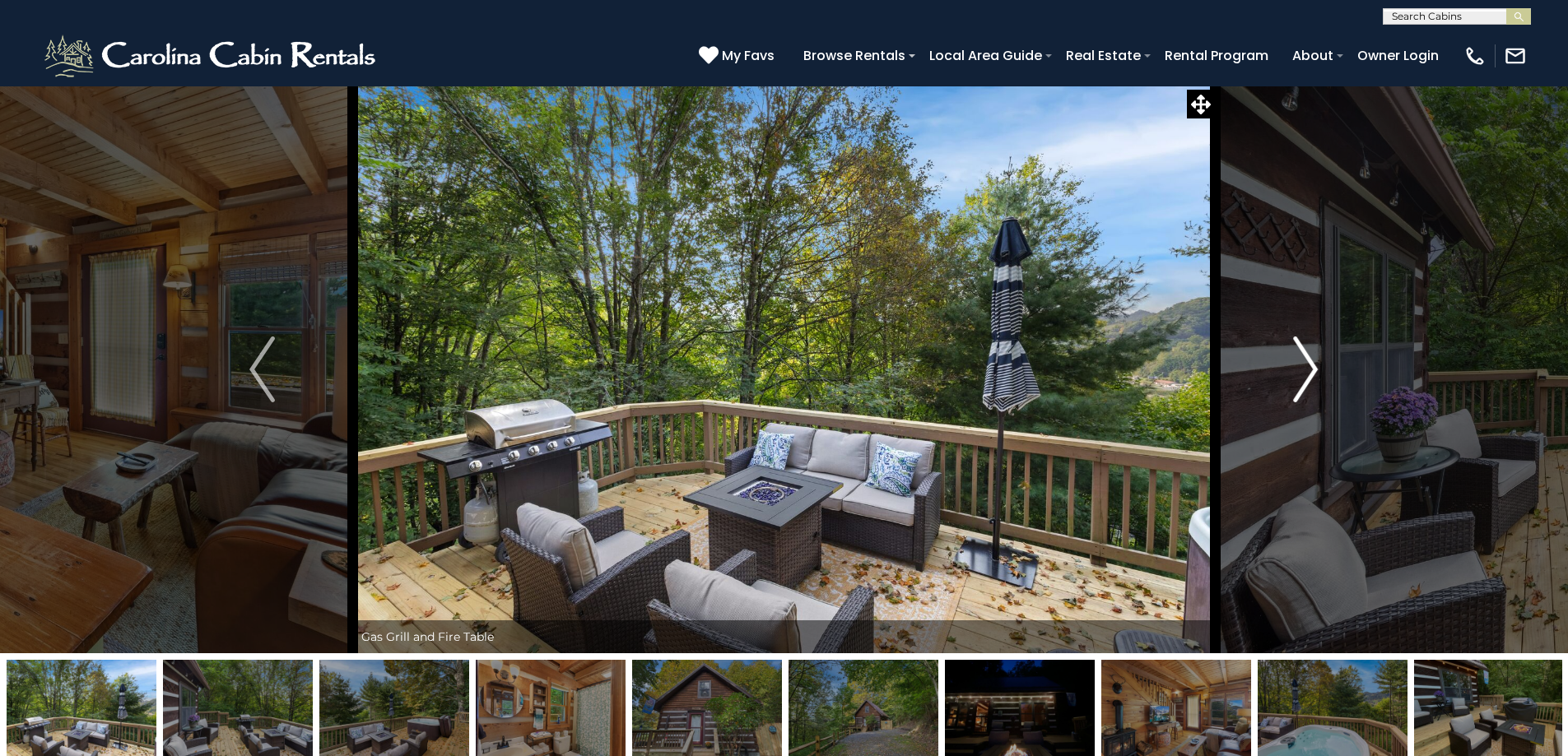
click at [1315, 366] on img "Next" at bounding box center [1305, 369] width 25 height 66
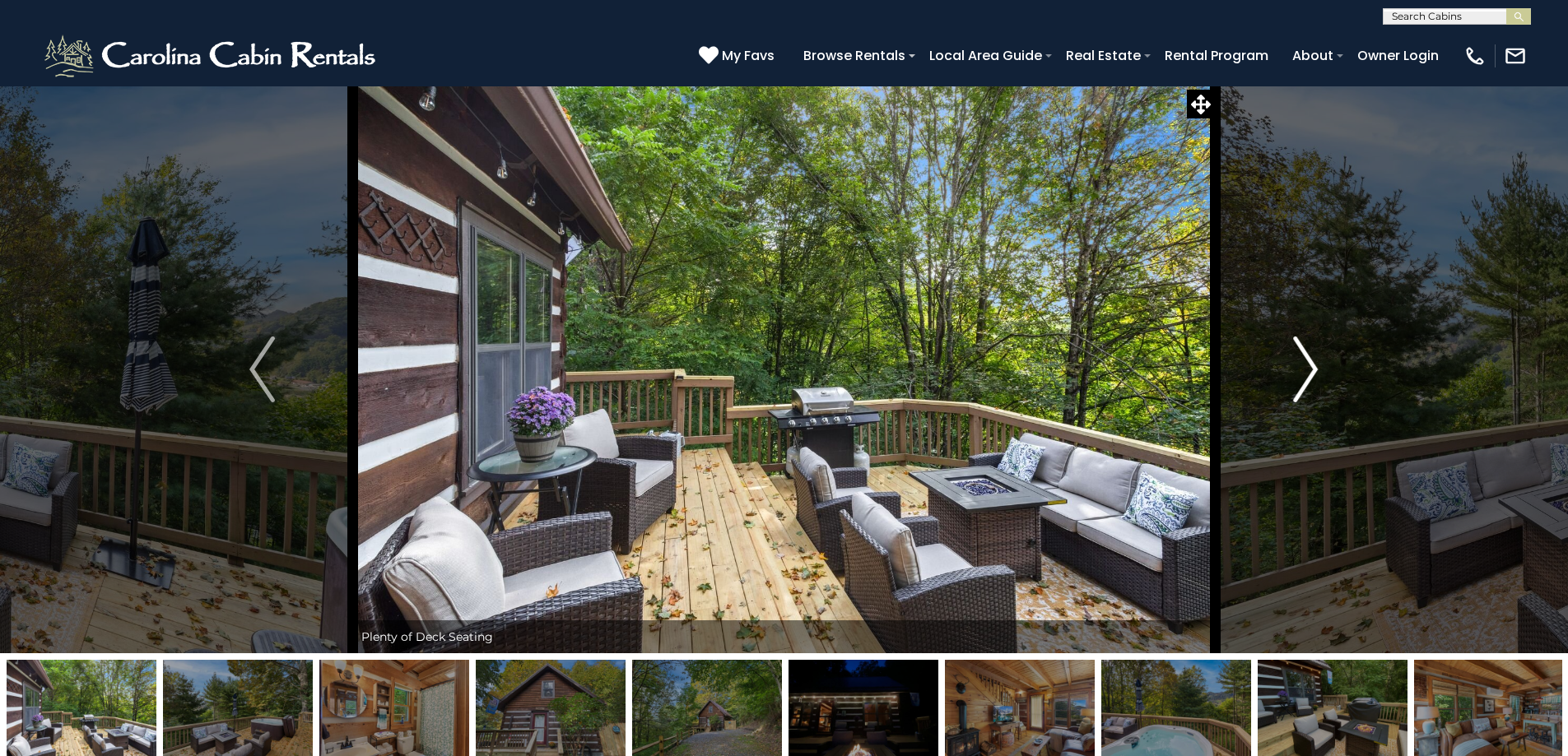
click at [1315, 366] on img "Next" at bounding box center [1305, 369] width 25 height 66
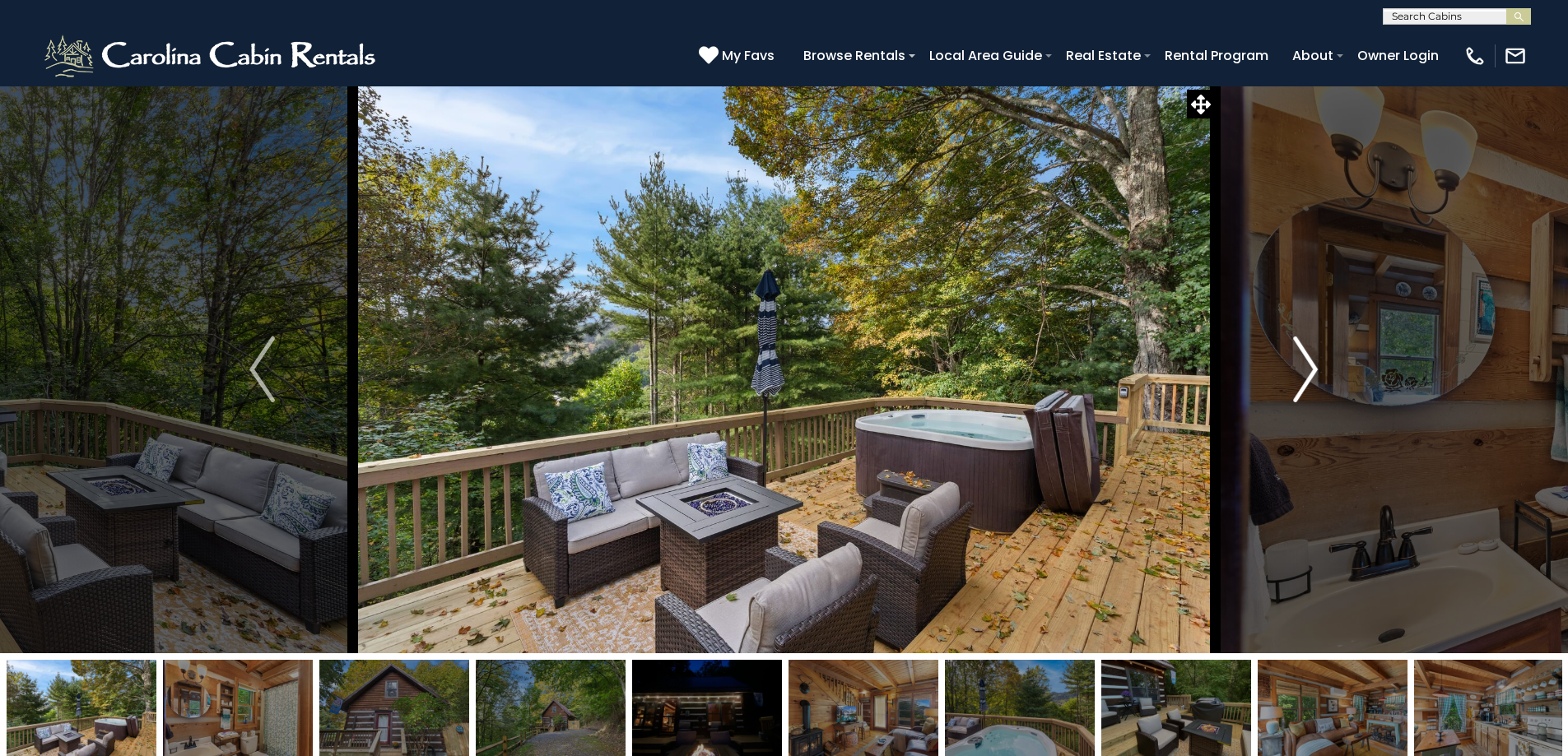
click at [1315, 366] on img "Next" at bounding box center [1305, 369] width 25 height 66
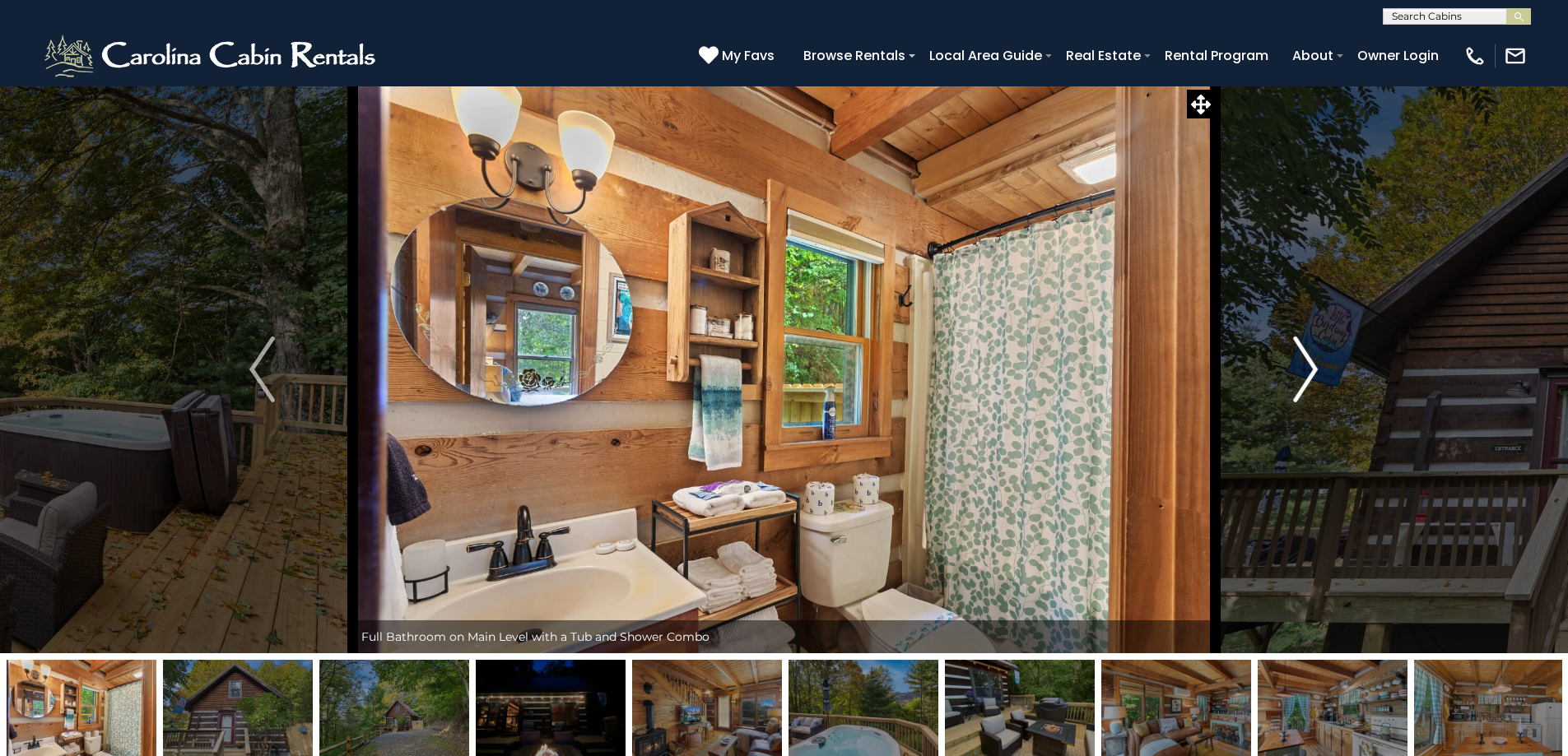
click at [1315, 366] on img "Next" at bounding box center [1305, 369] width 25 height 66
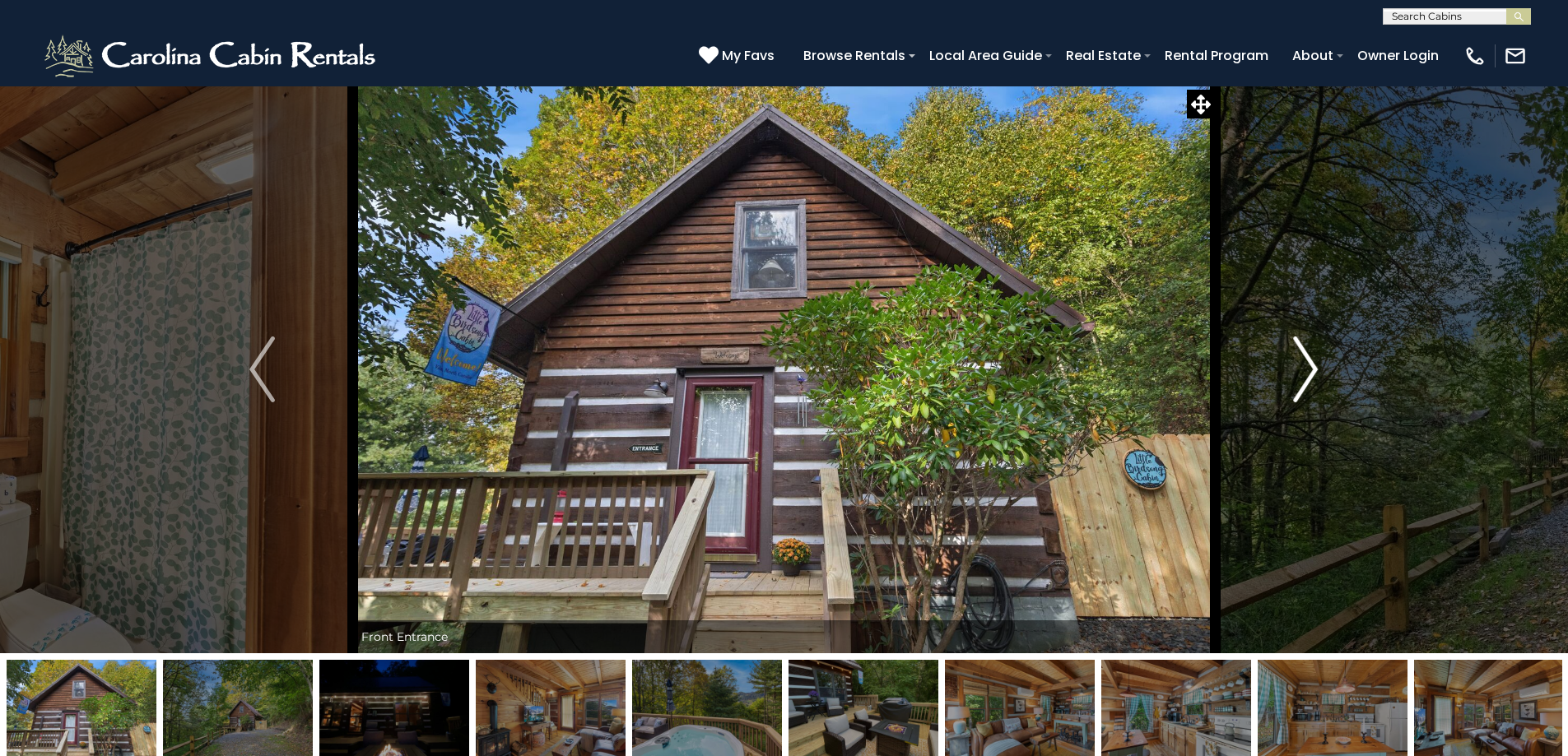
click at [1315, 366] on img "Next" at bounding box center [1305, 369] width 25 height 66
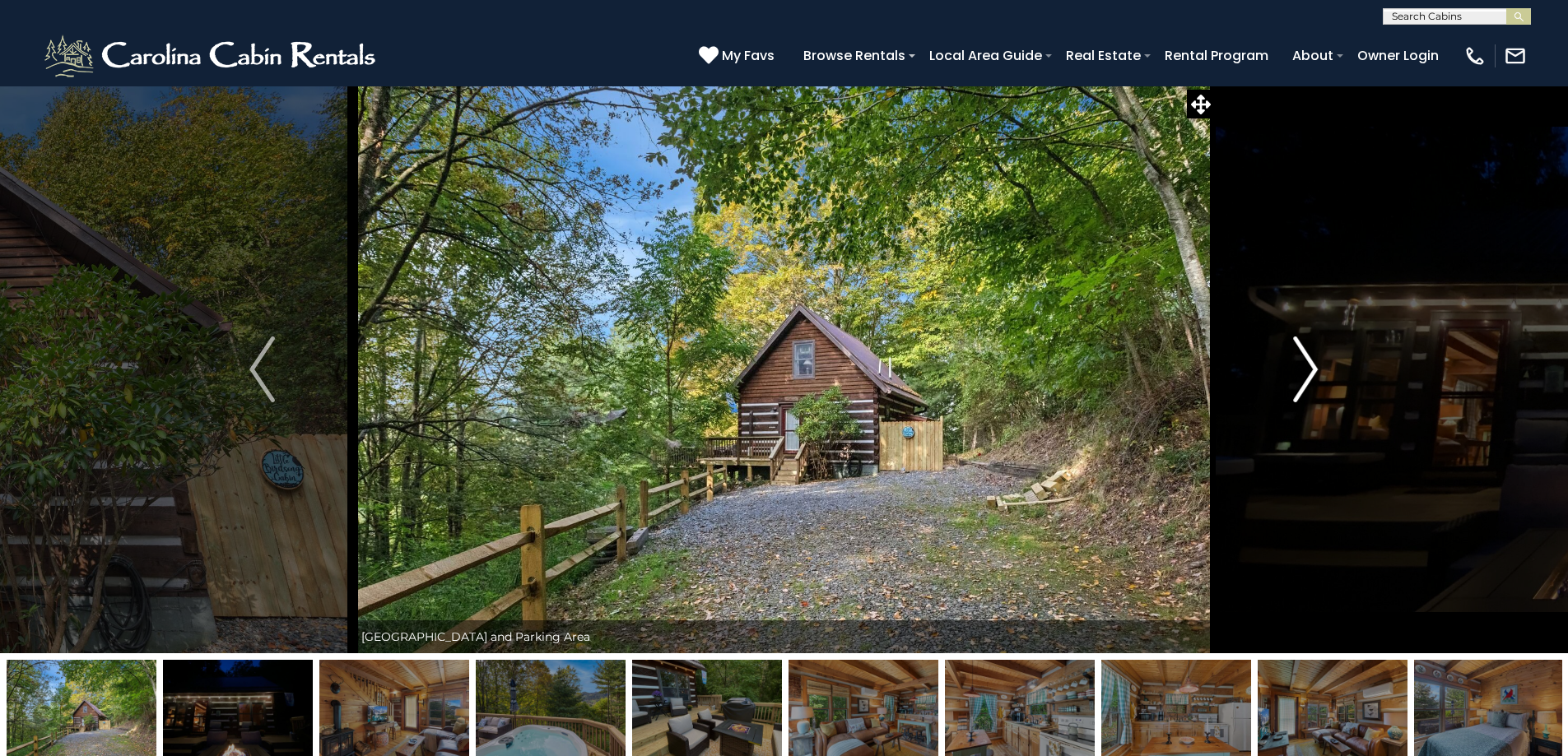
click at [1315, 366] on img "Next" at bounding box center [1305, 369] width 25 height 66
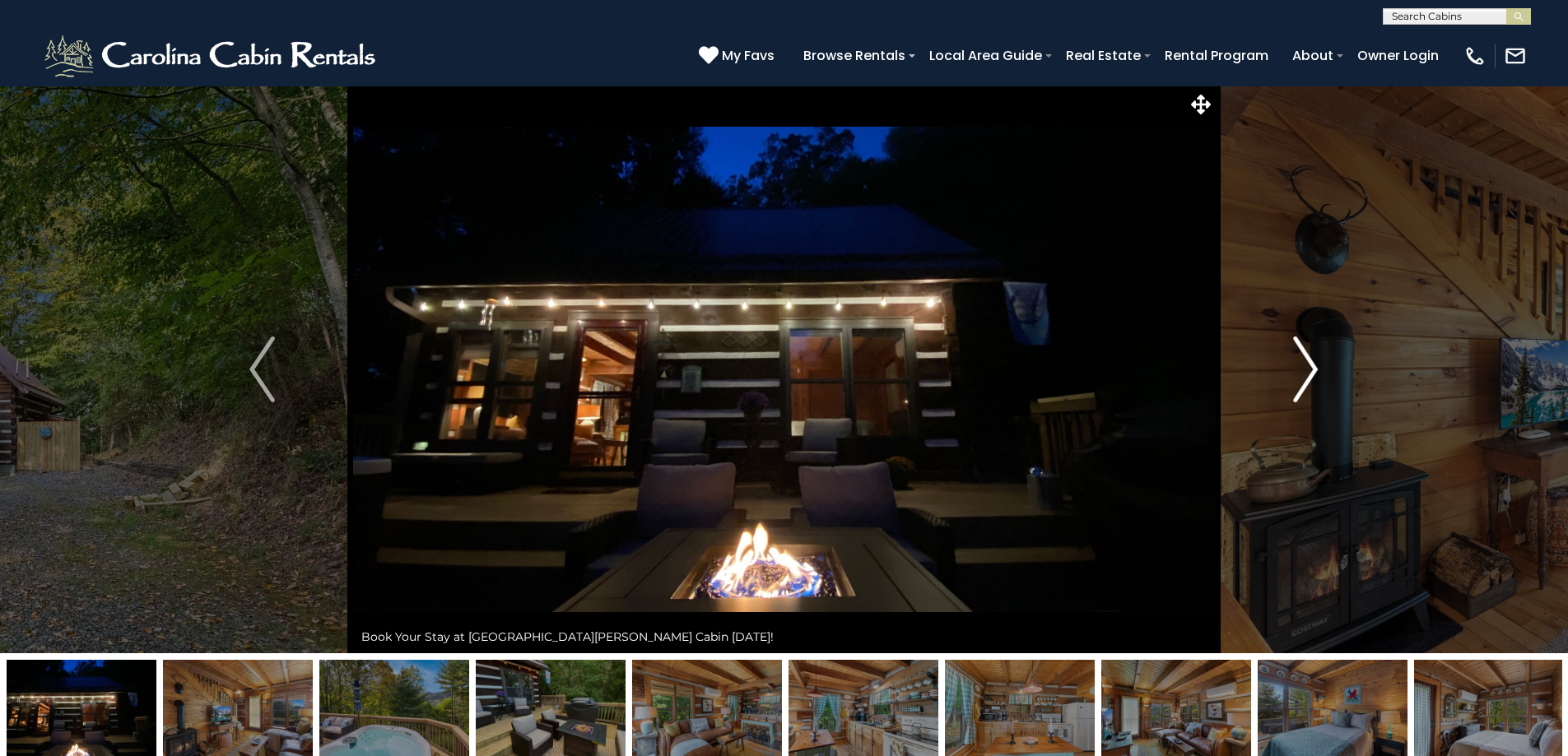
click at [1314, 367] on img "Next" at bounding box center [1305, 369] width 25 height 66
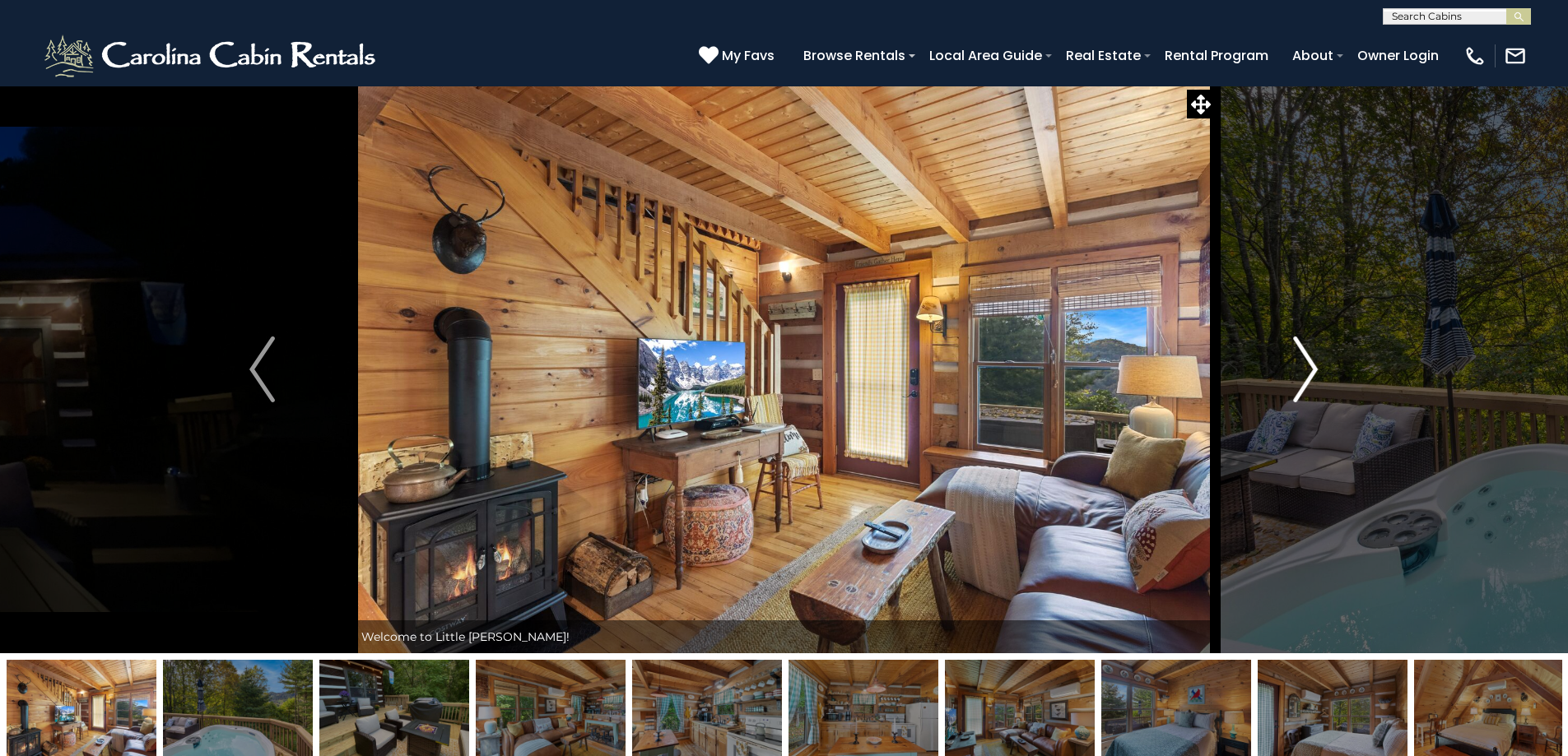
click at [1312, 367] on img "Next" at bounding box center [1305, 369] width 25 height 66
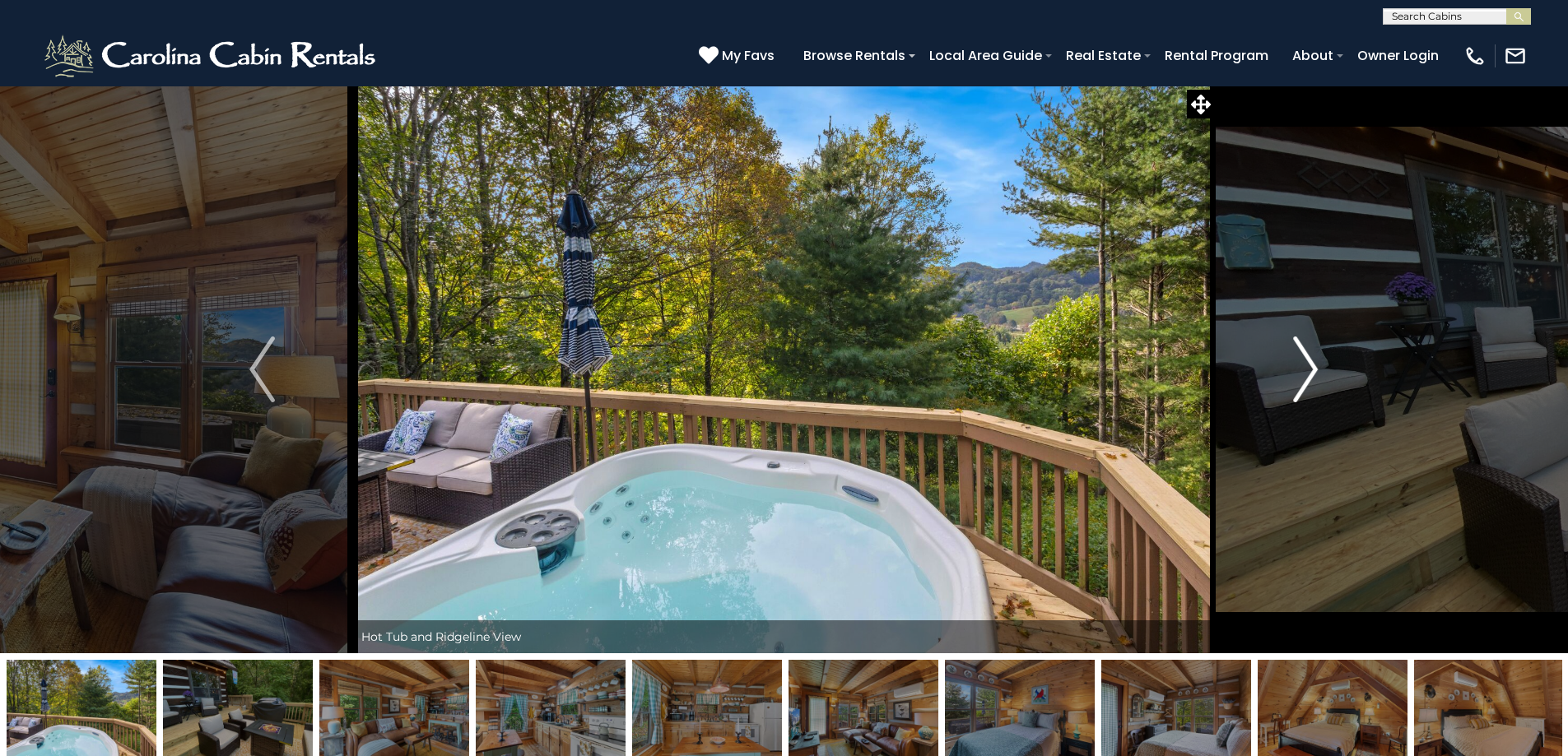
click at [1312, 367] on img "Next" at bounding box center [1305, 369] width 25 height 66
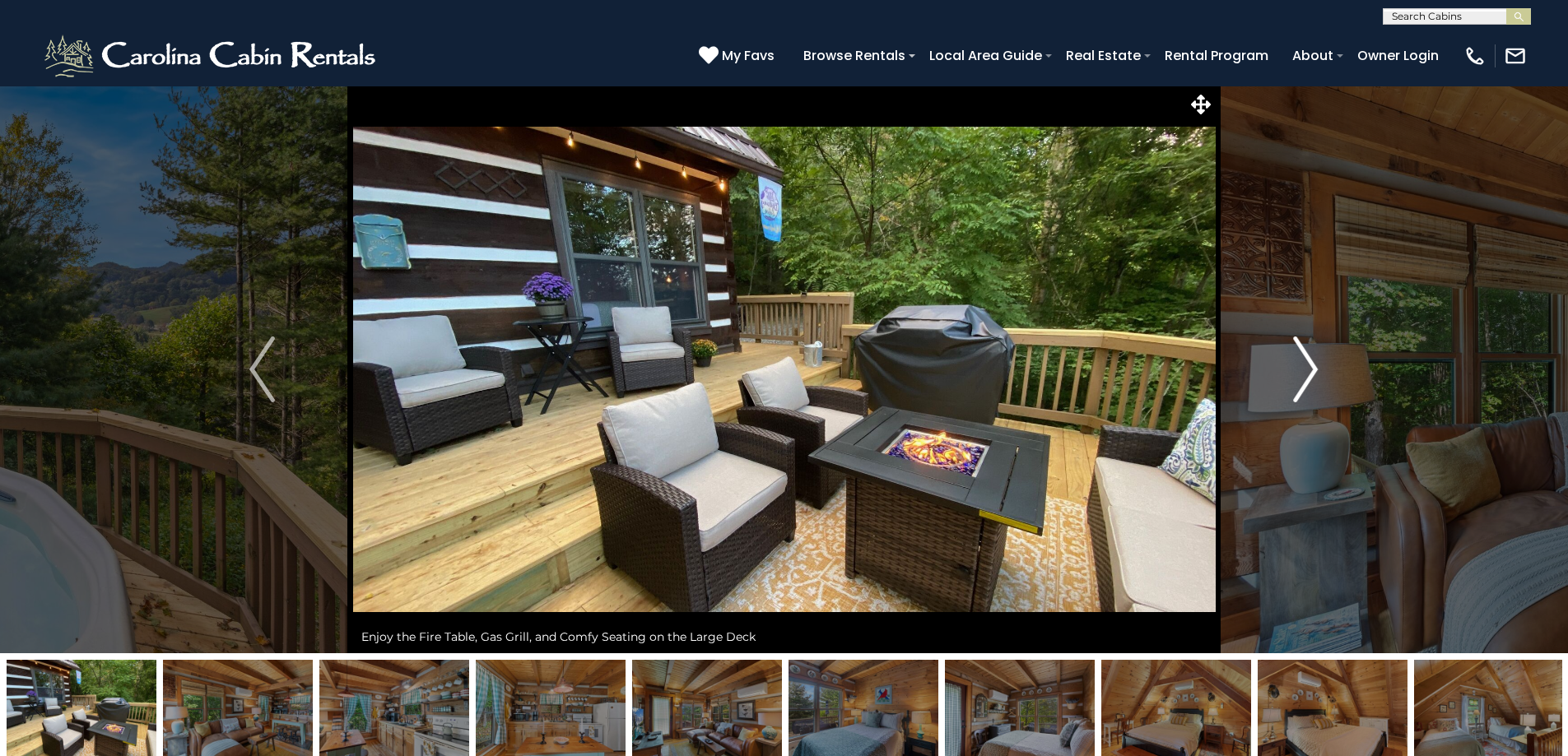
click at [1312, 367] on img "Next" at bounding box center [1305, 369] width 25 height 66
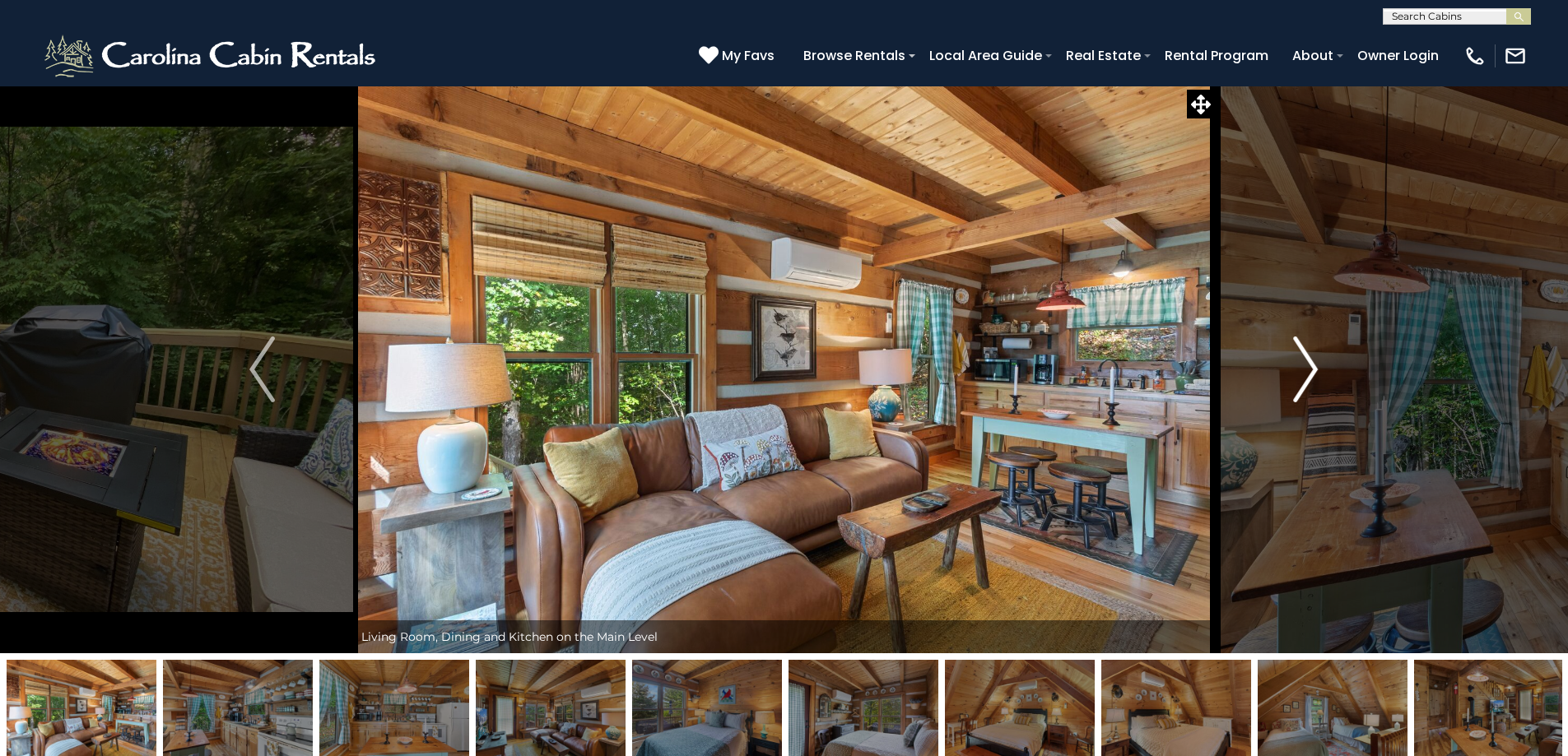
click at [1312, 367] on img "Next" at bounding box center [1305, 369] width 25 height 66
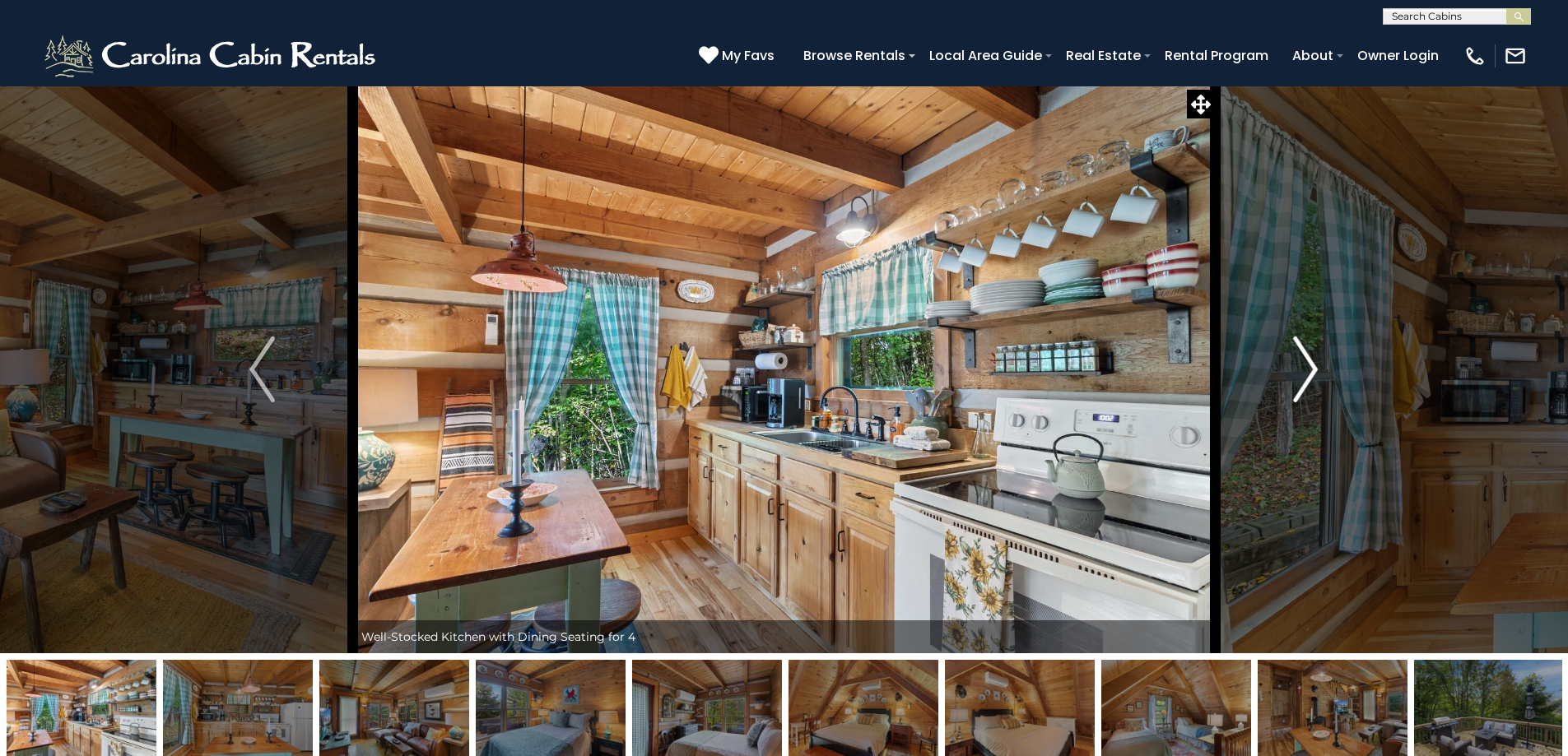
click at [1312, 367] on img "Next" at bounding box center [1305, 369] width 25 height 66
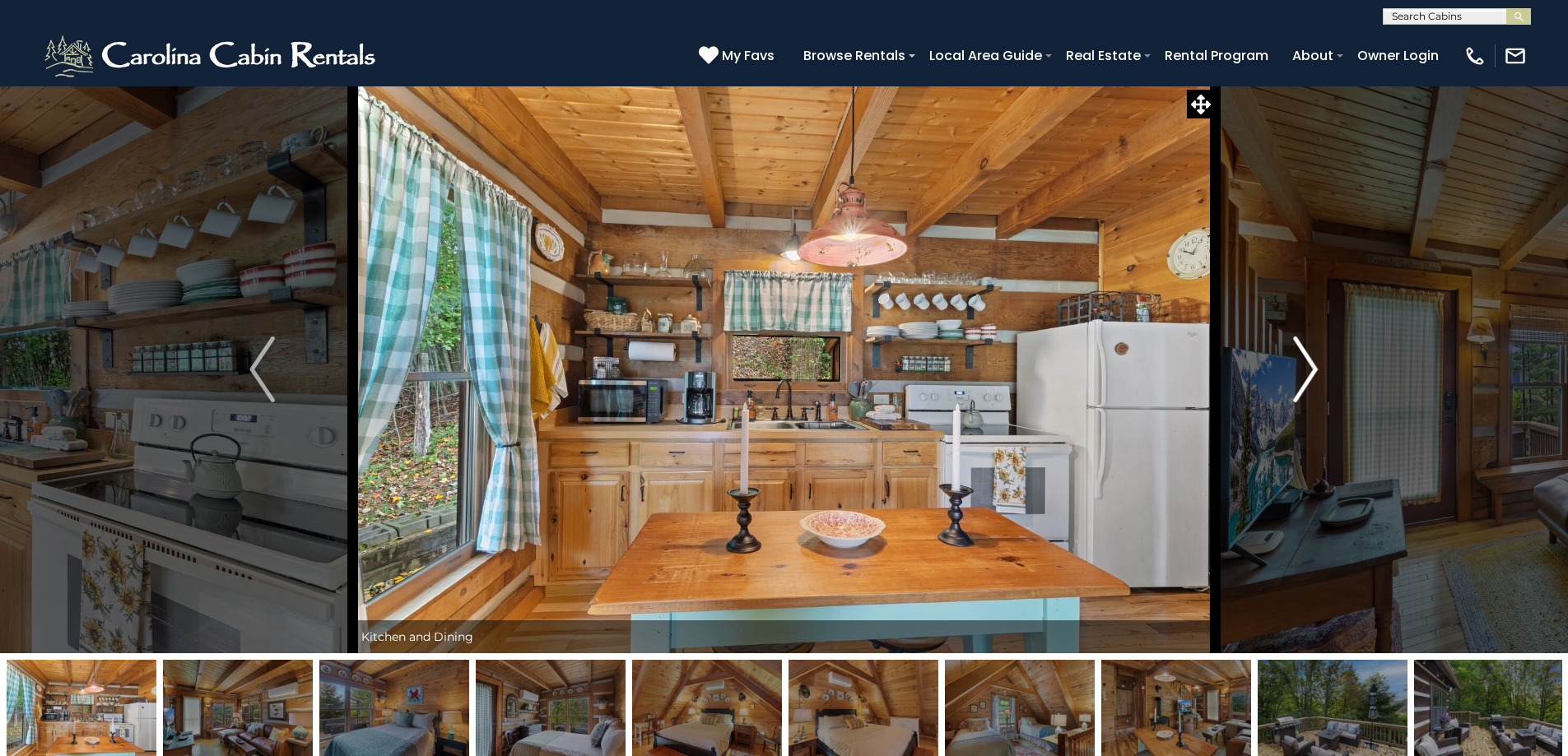
click at [1312, 367] on img "Next" at bounding box center [1305, 369] width 25 height 66
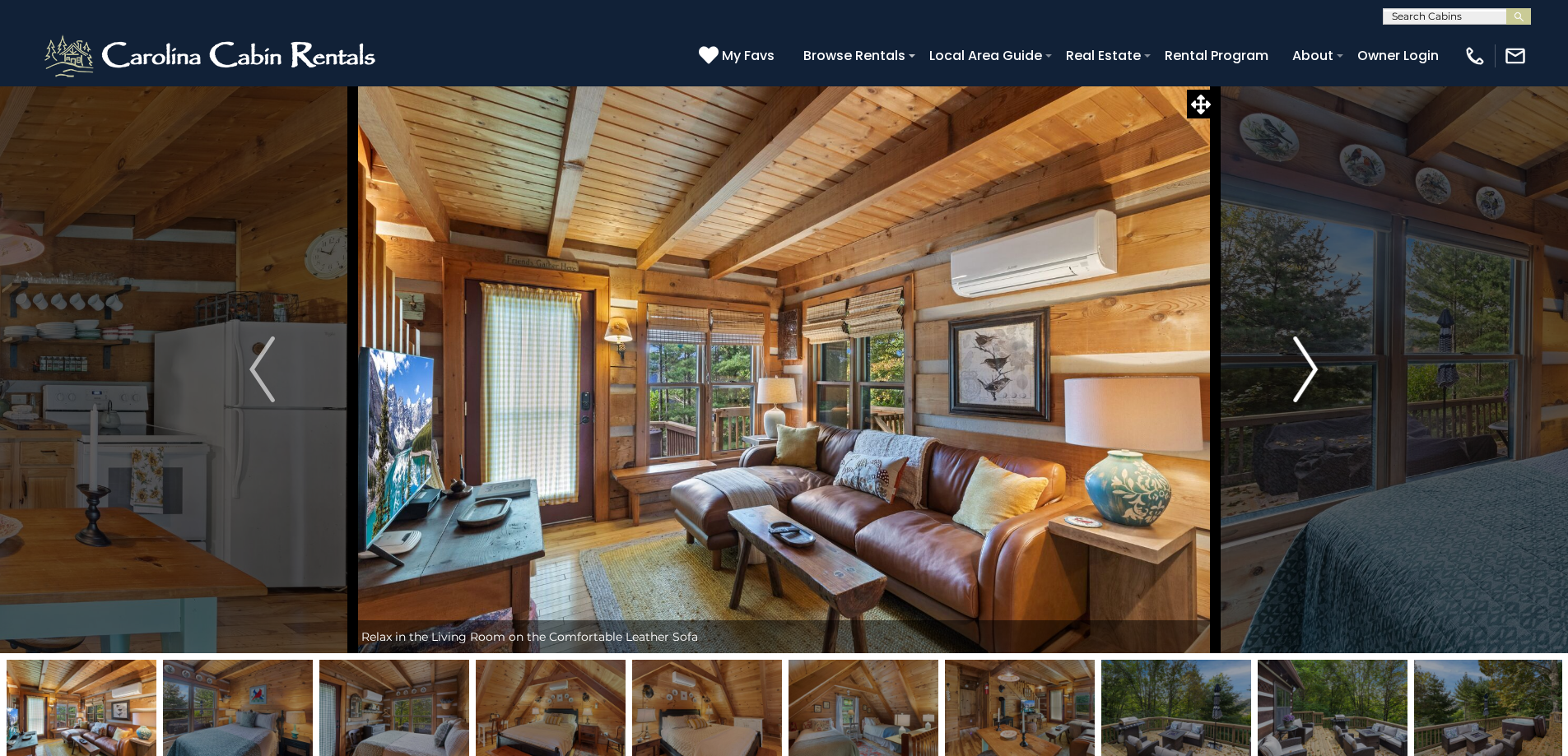
click at [1312, 367] on img "Next" at bounding box center [1305, 369] width 25 height 66
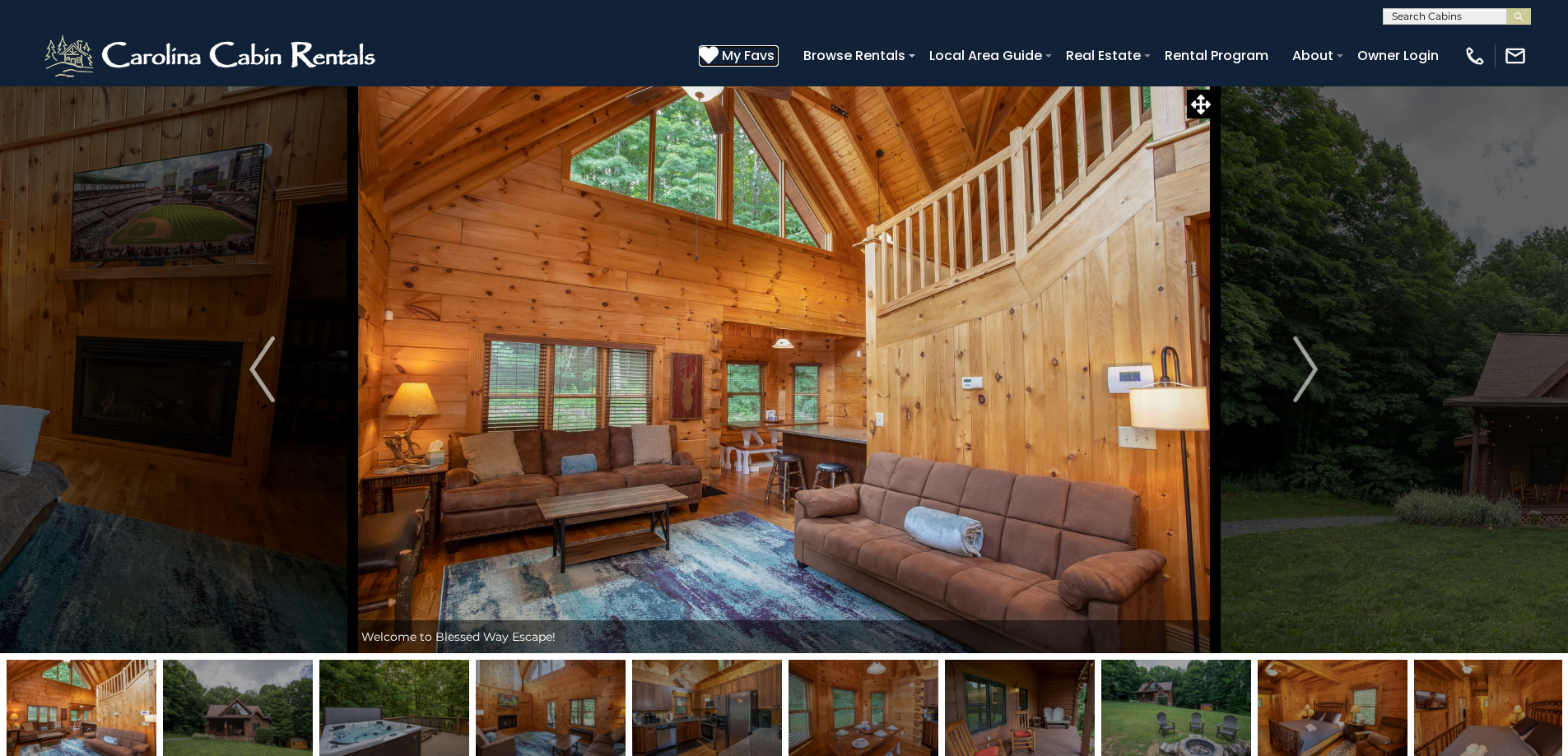
click at [734, 48] on span "My Favs" at bounding box center [749, 55] width 53 height 21
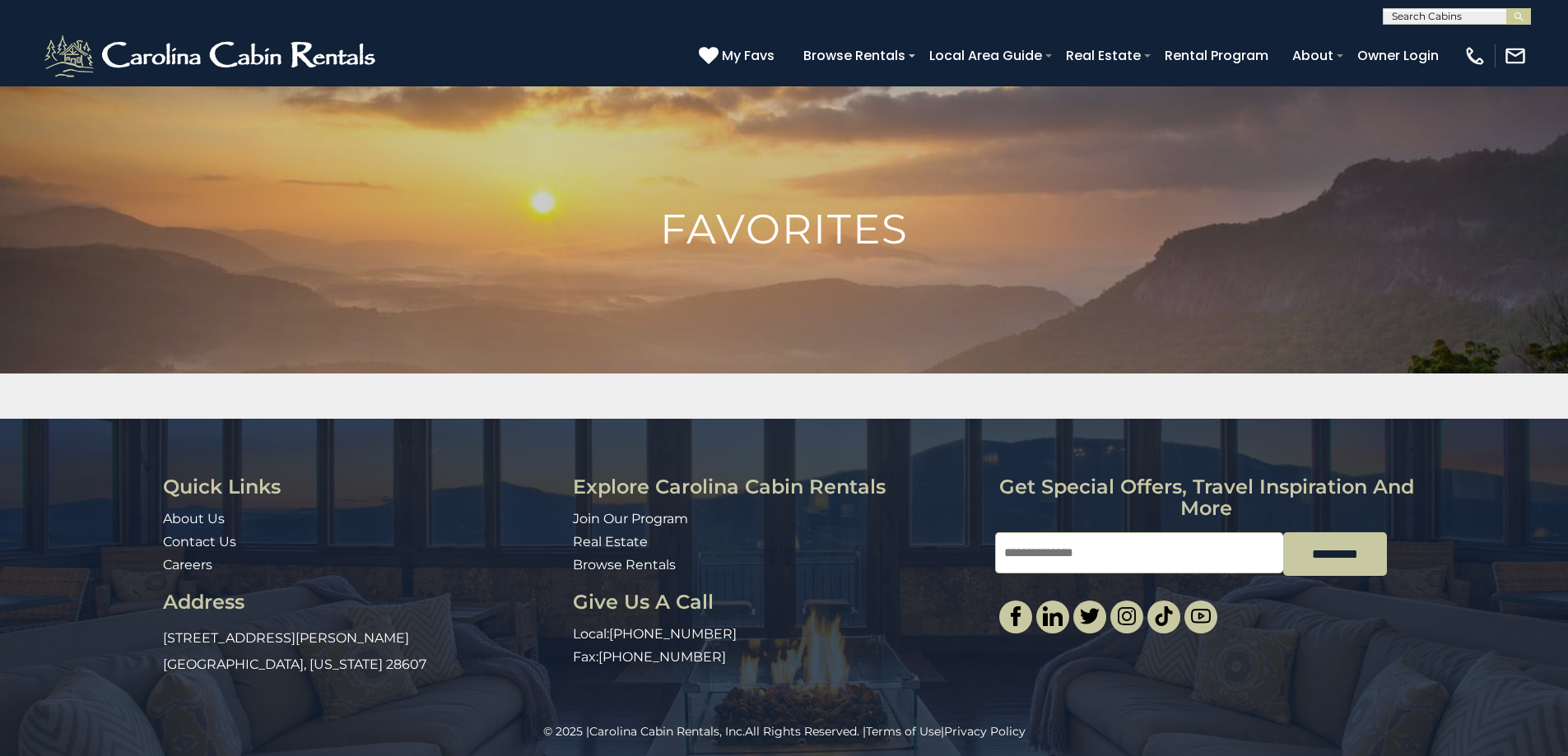
scroll to position [1, 0]
click at [1440, 16] on input "text" at bounding box center [1455, 19] width 144 height 17
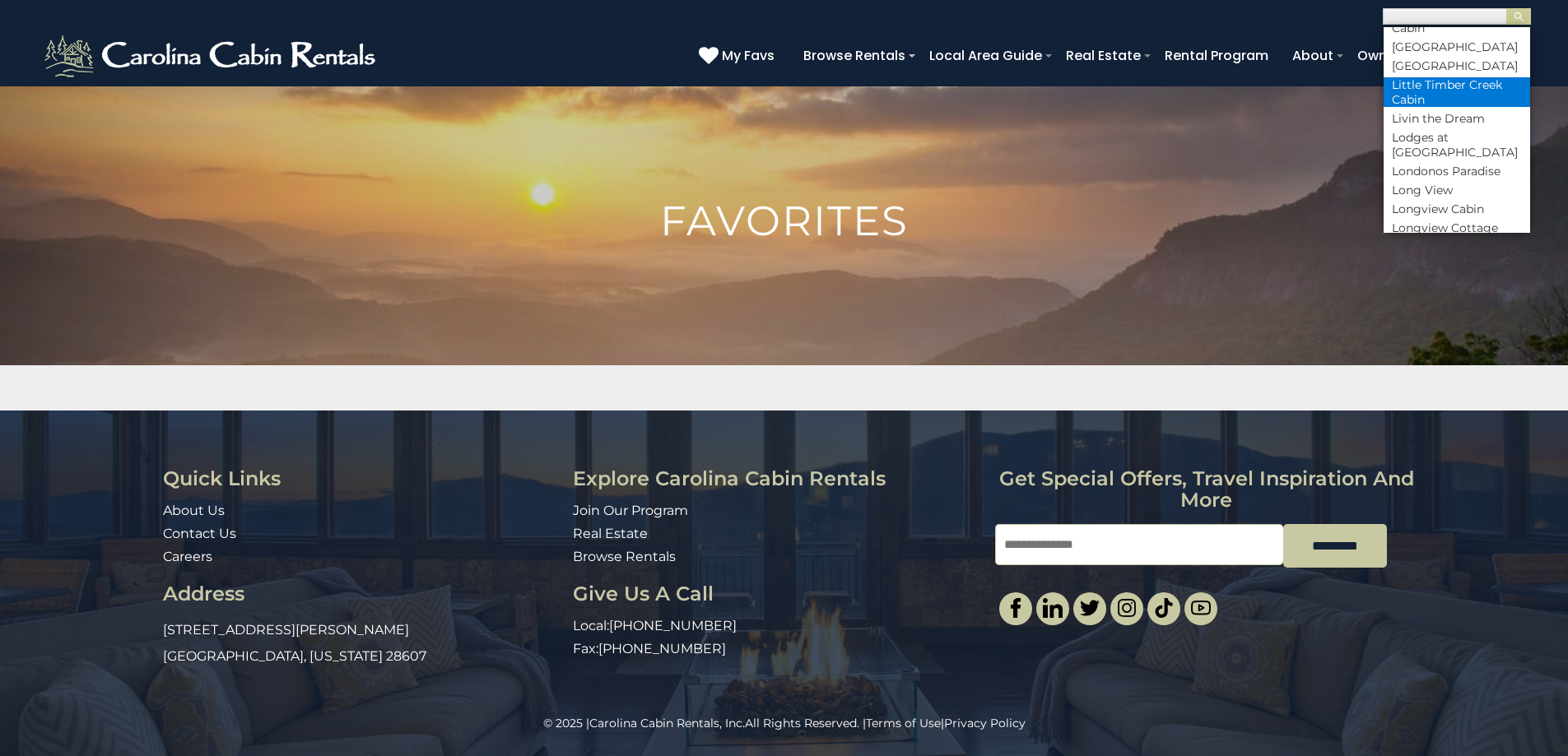
scroll to position [4523, 0]
click at [1456, 118] on li "Little [PERSON_NAME] Cabin" at bounding box center [1456, 95] width 146 height 44
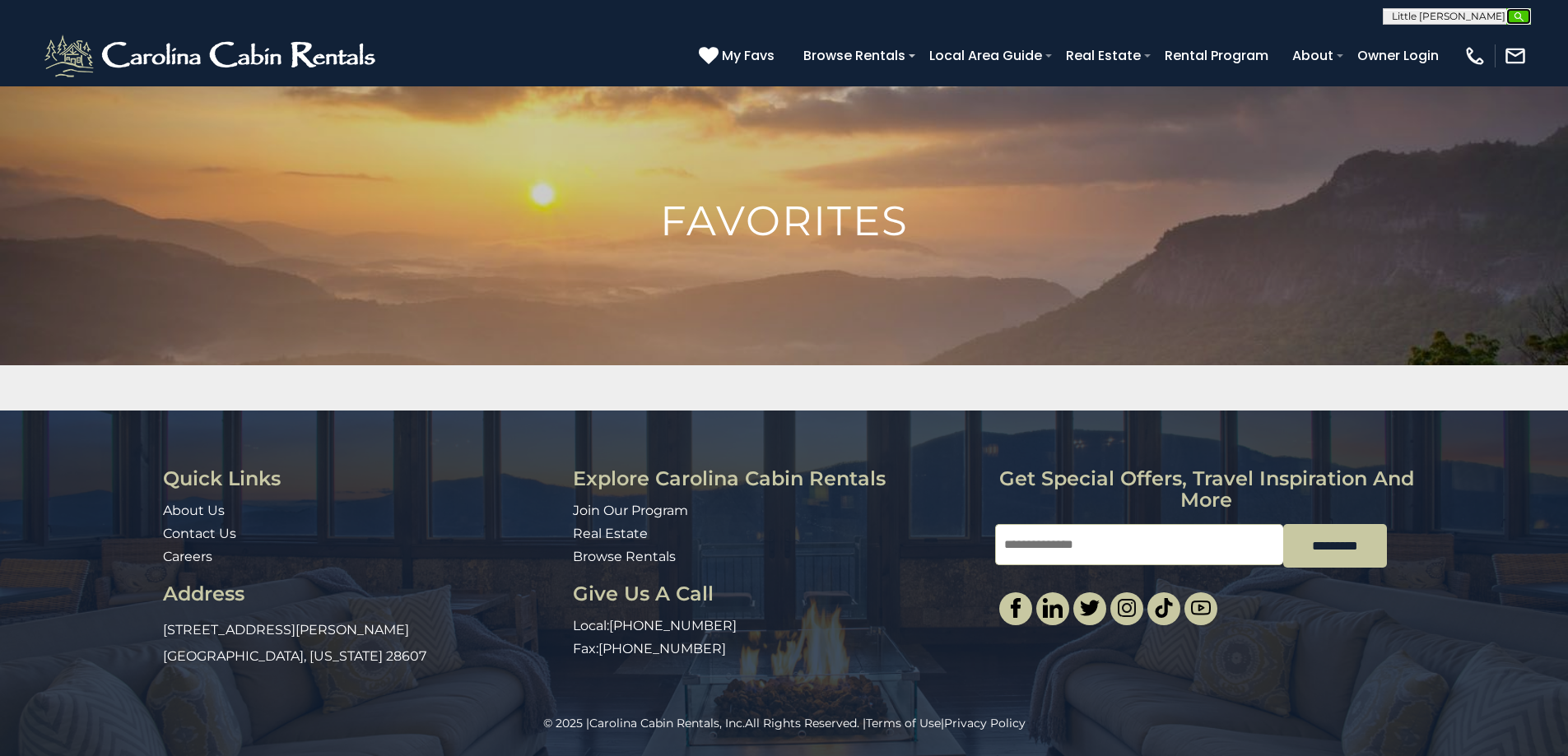
click at [1523, 8] on button "submit" at bounding box center [1518, 16] width 25 height 17
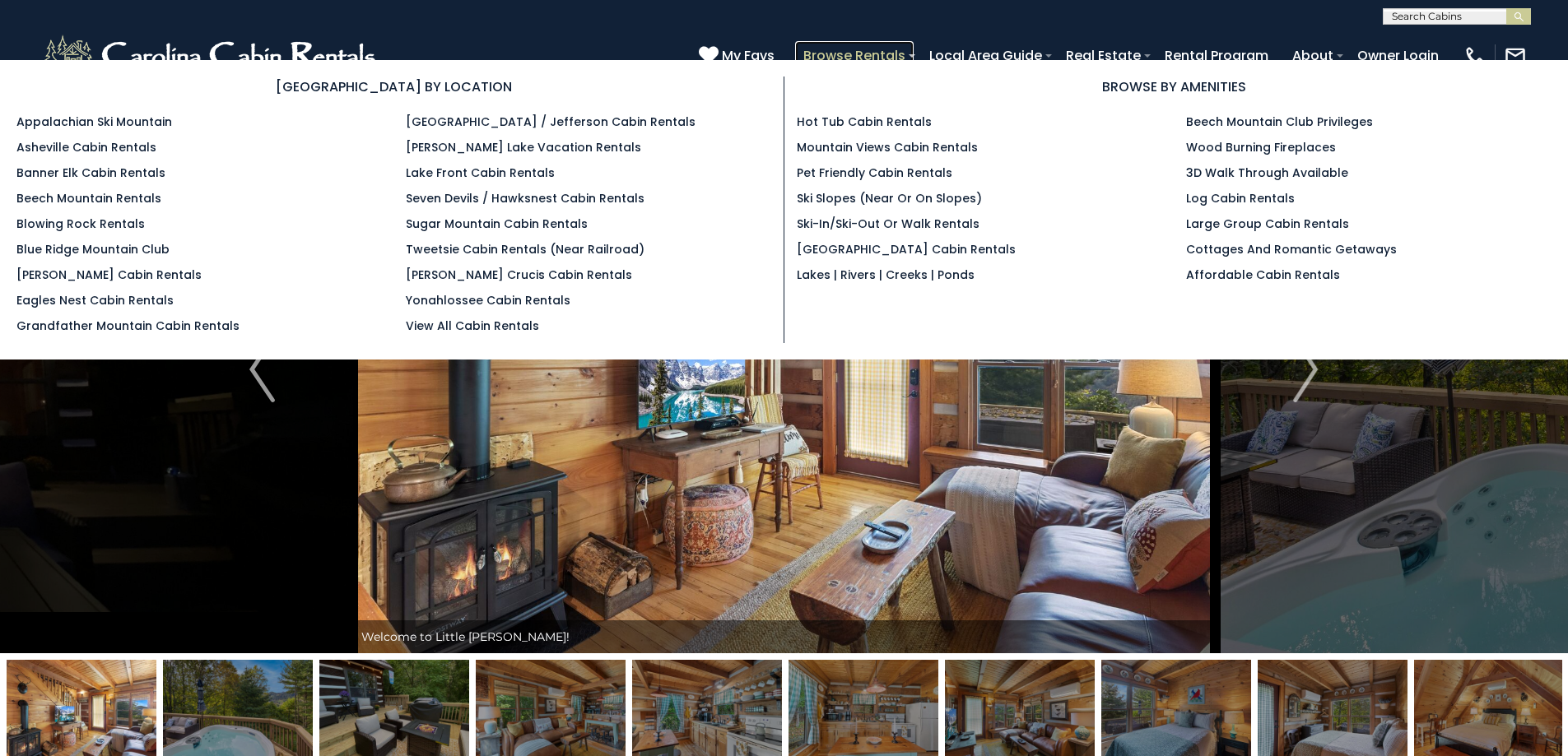
click at [862, 53] on link "Browse Rentals" at bounding box center [854, 55] width 119 height 28
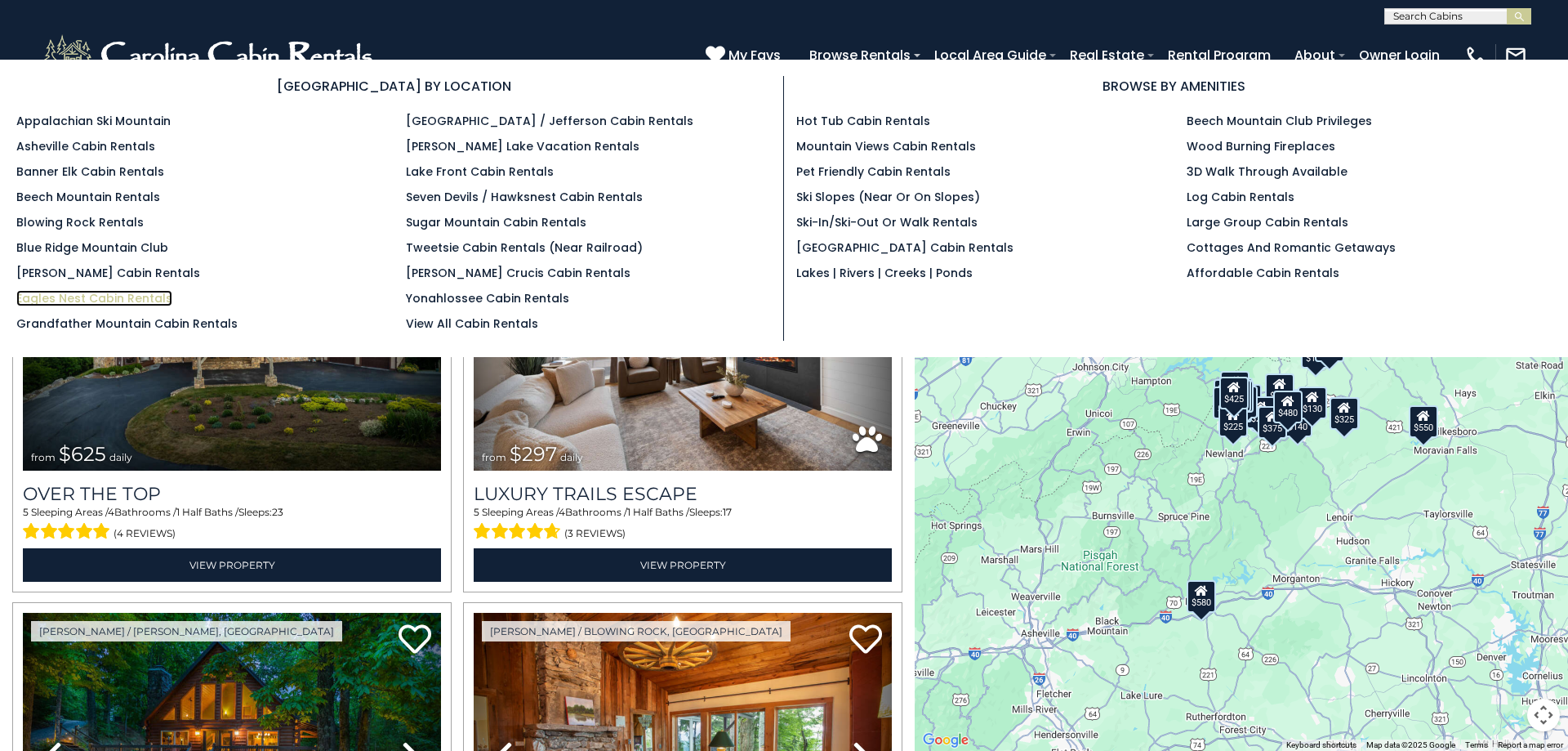
click at [118, 299] on link "Eagles Nest Cabin Rentals" at bounding box center [95, 297] width 156 height 17
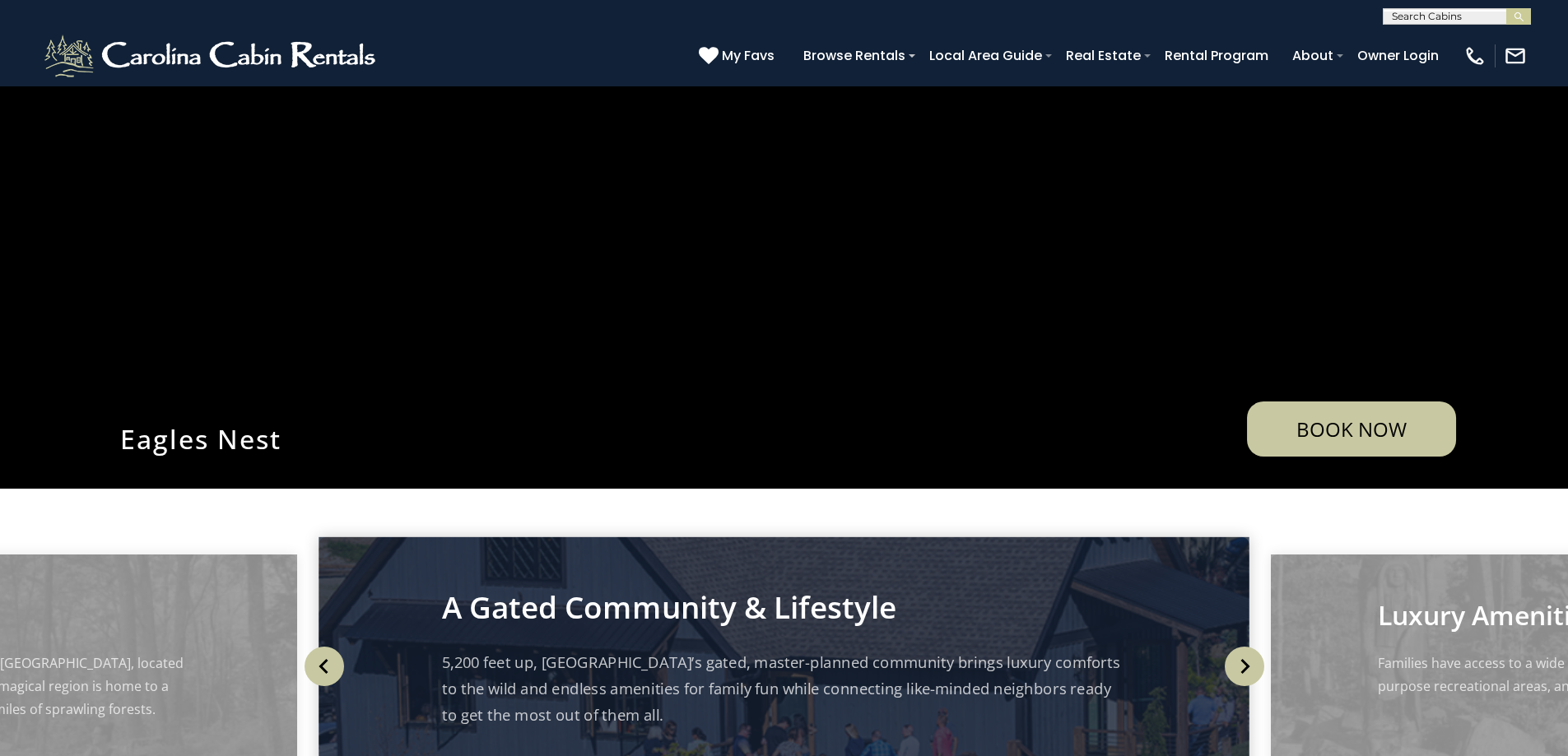
scroll to position [329, 0]
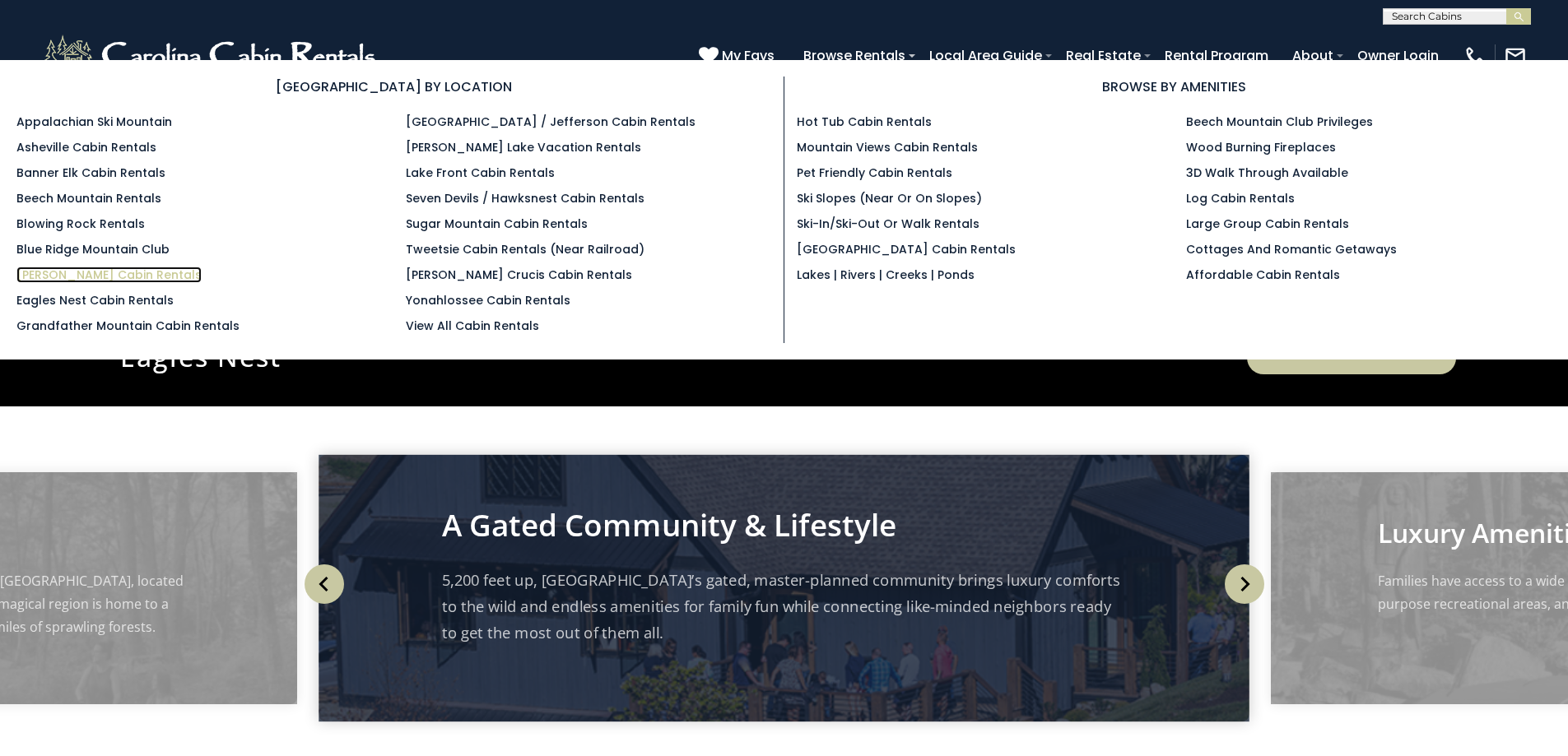
click at [88, 275] on link "[PERSON_NAME] Cabin Rentals" at bounding box center [109, 274] width 185 height 17
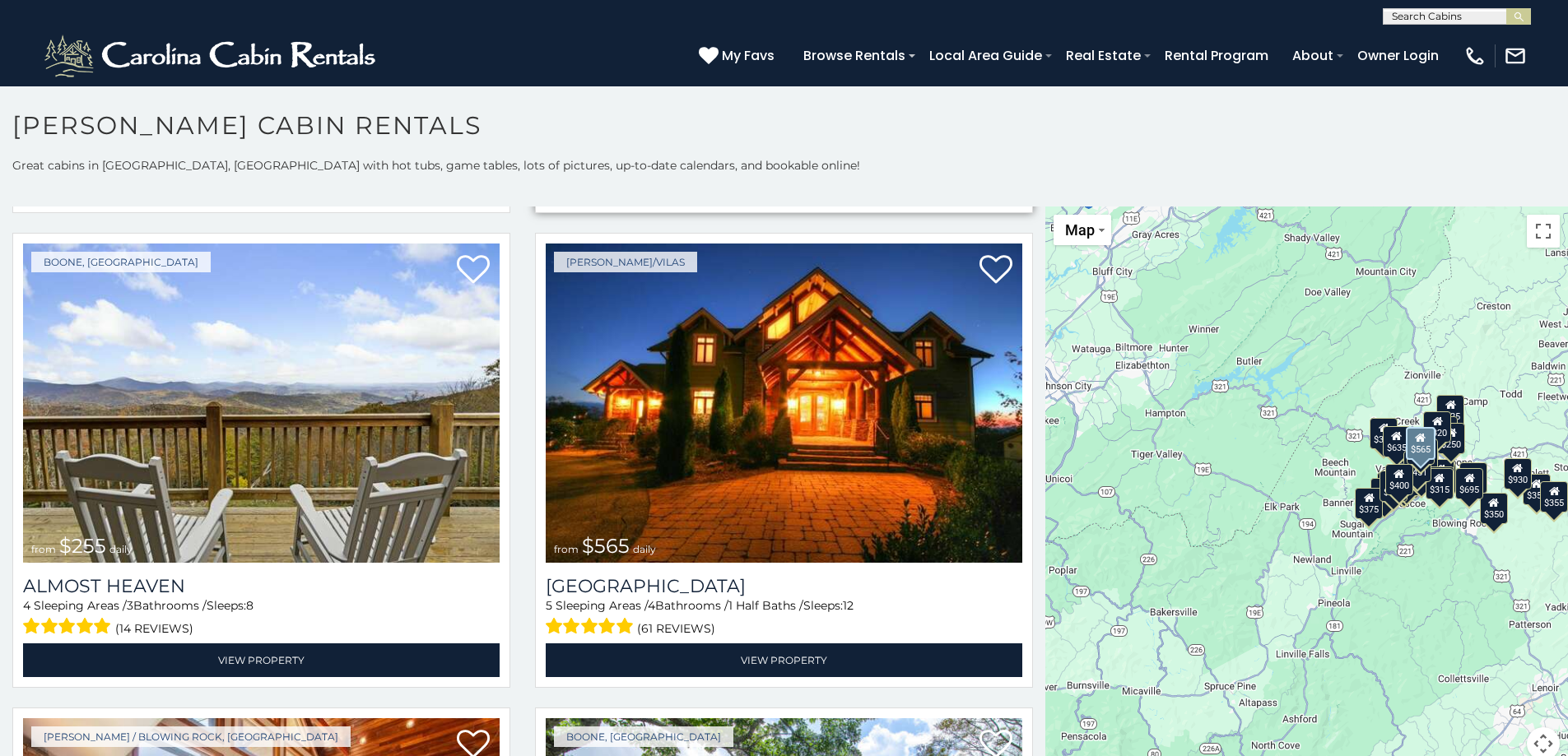
scroll to position [3783, 0]
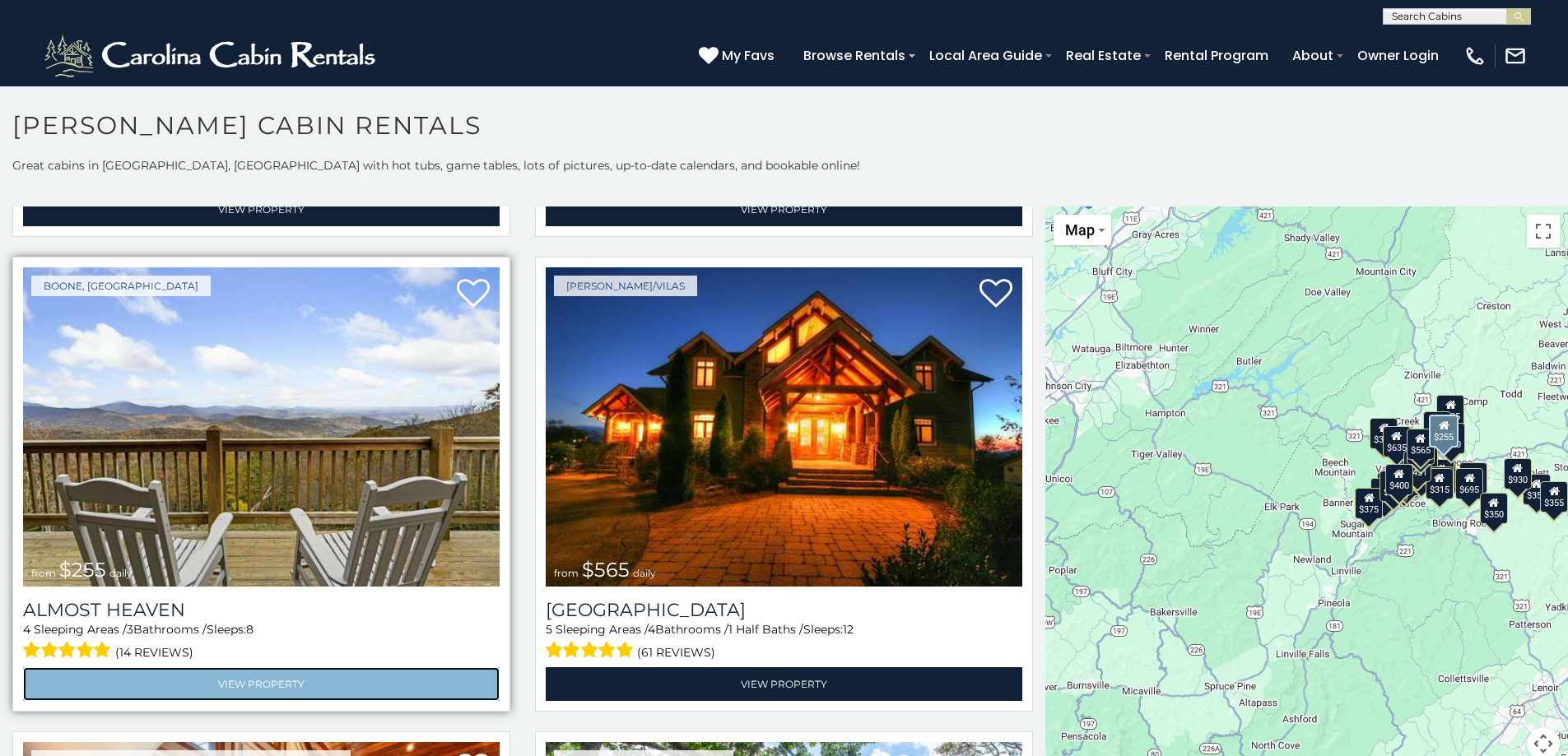
click at [279, 667] on link "View Property" at bounding box center [260, 683] width 476 height 33
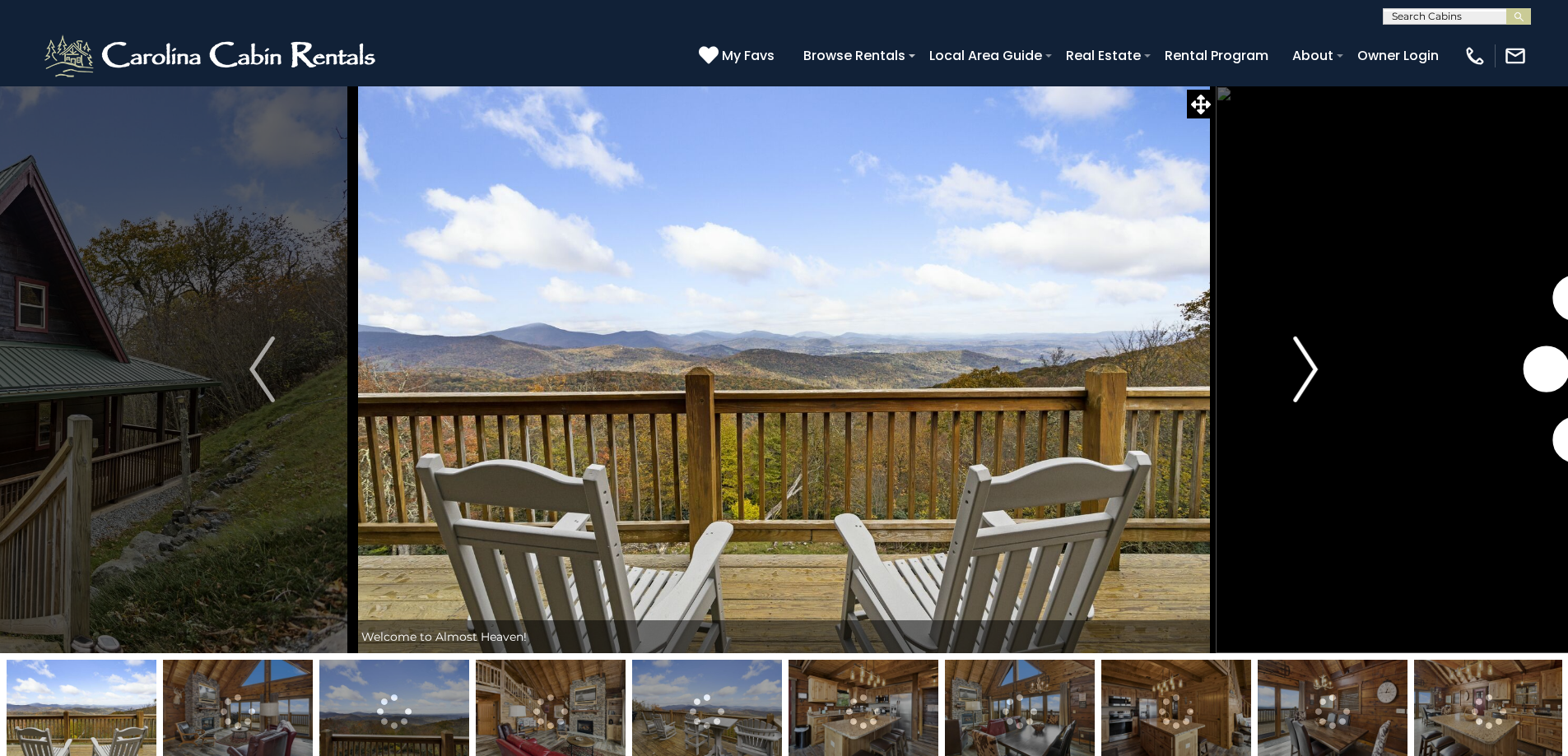
click at [1308, 367] on img "Next" at bounding box center [1305, 369] width 25 height 66
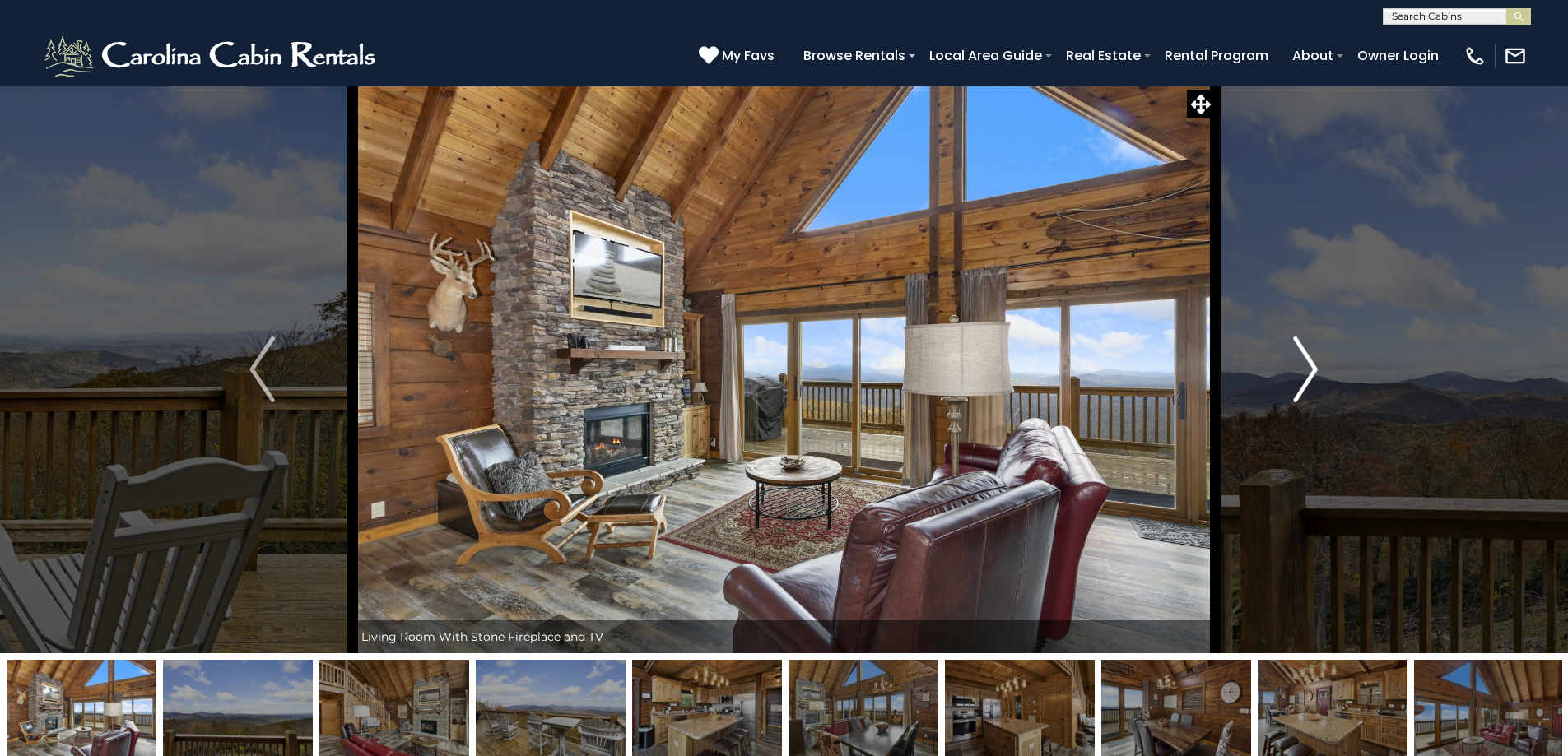
click at [1308, 367] on img "Next" at bounding box center [1305, 369] width 25 height 66
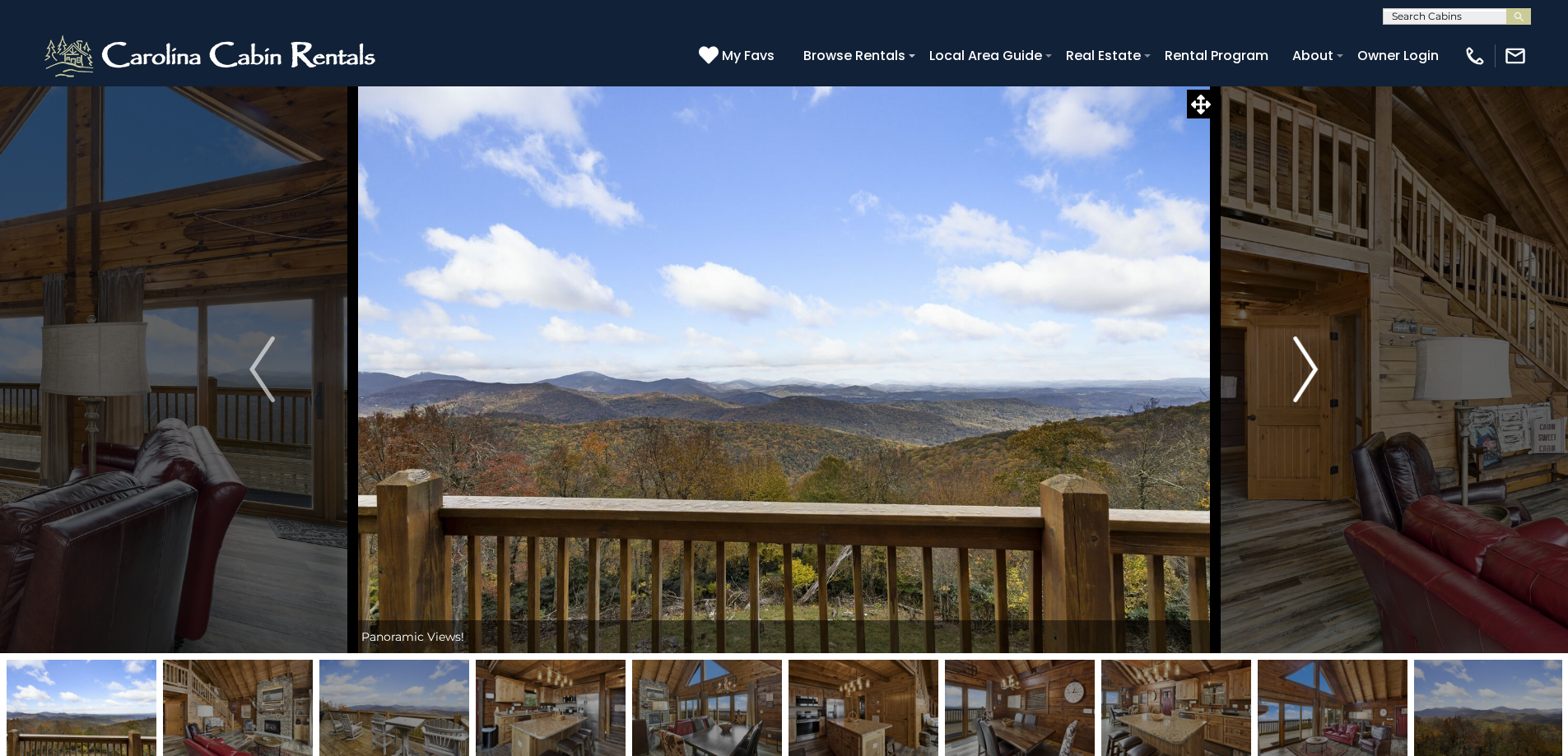
click at [1308, 367] on img "Next" at bounding box center [1305, 369] width 25 height 66
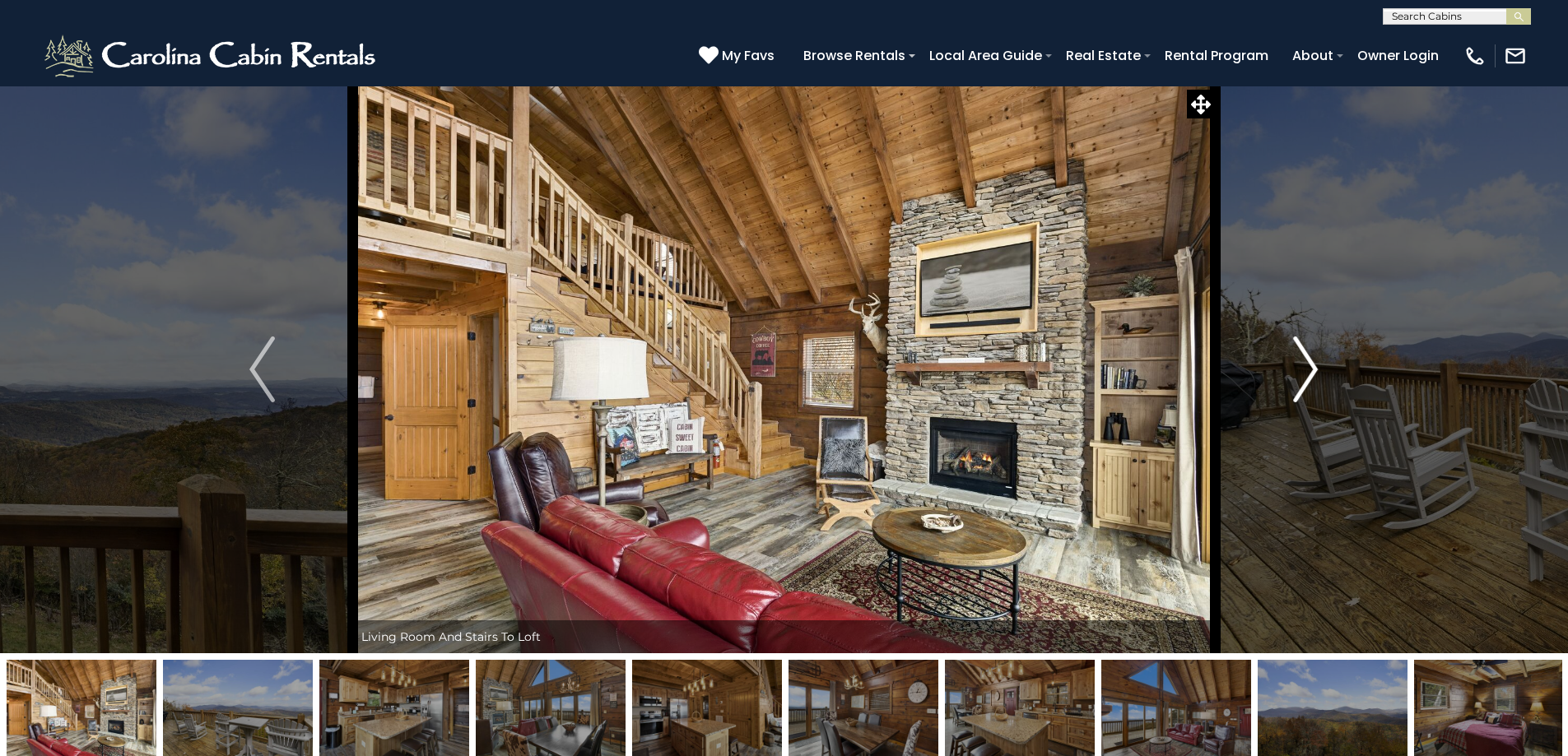
click at [1308, 367] on img "Next" at bounding box center [1305, 369] width 25 height 66
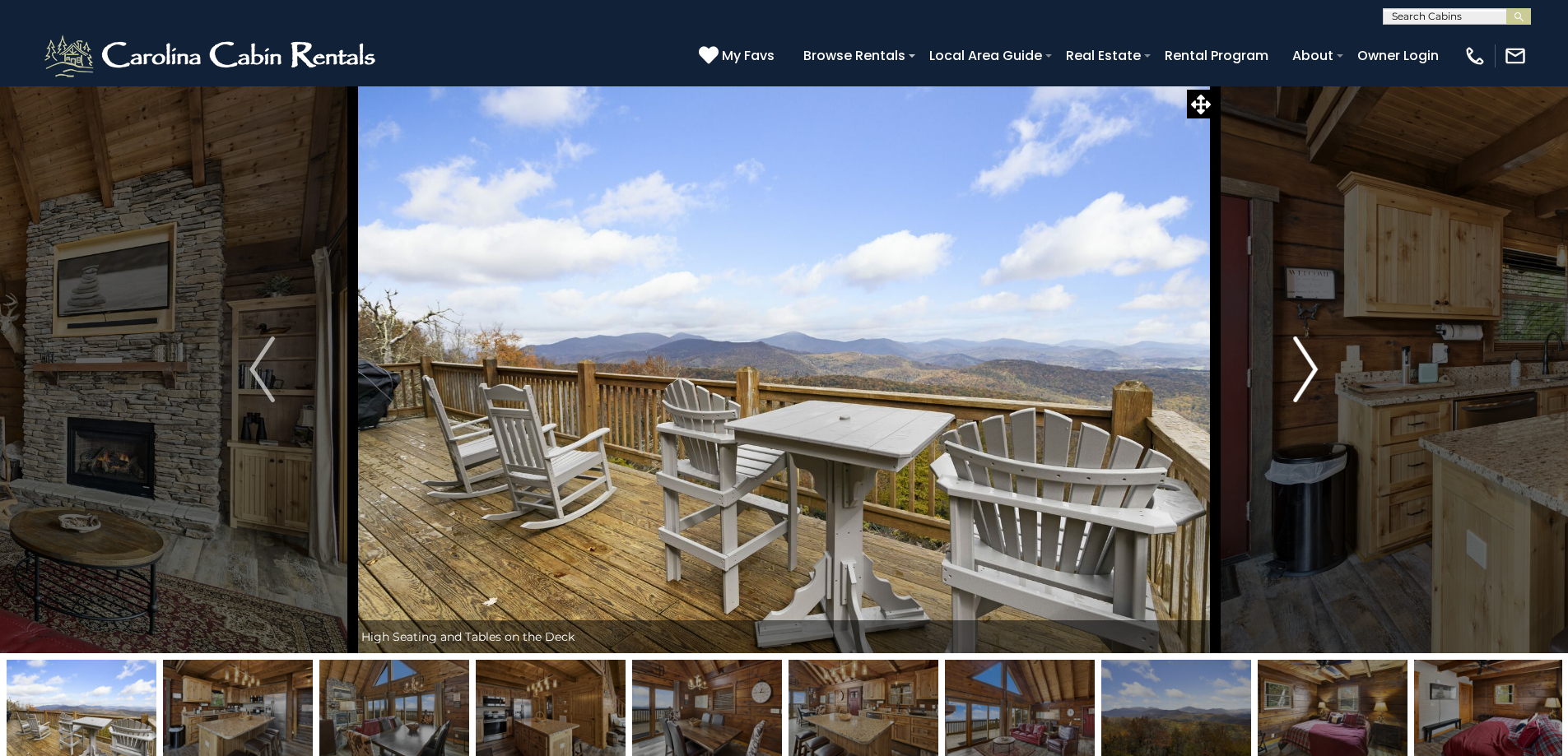
click at [1308, 367] on img "Next" at bounding box center [1305, 369] width 25 height 66
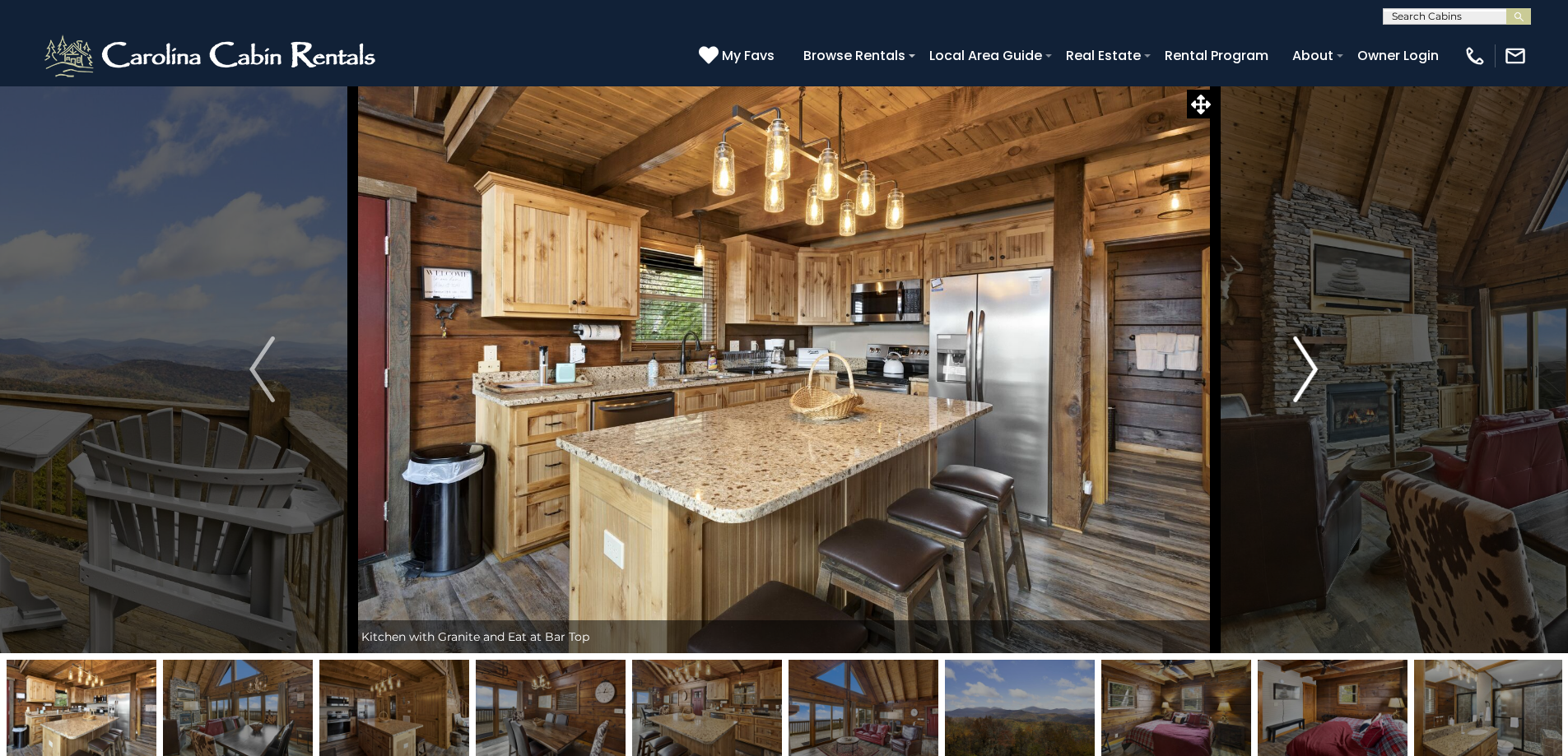
click at [1308, 367] on img "Next" at bounding box center [1305, 369] width 25 height 66
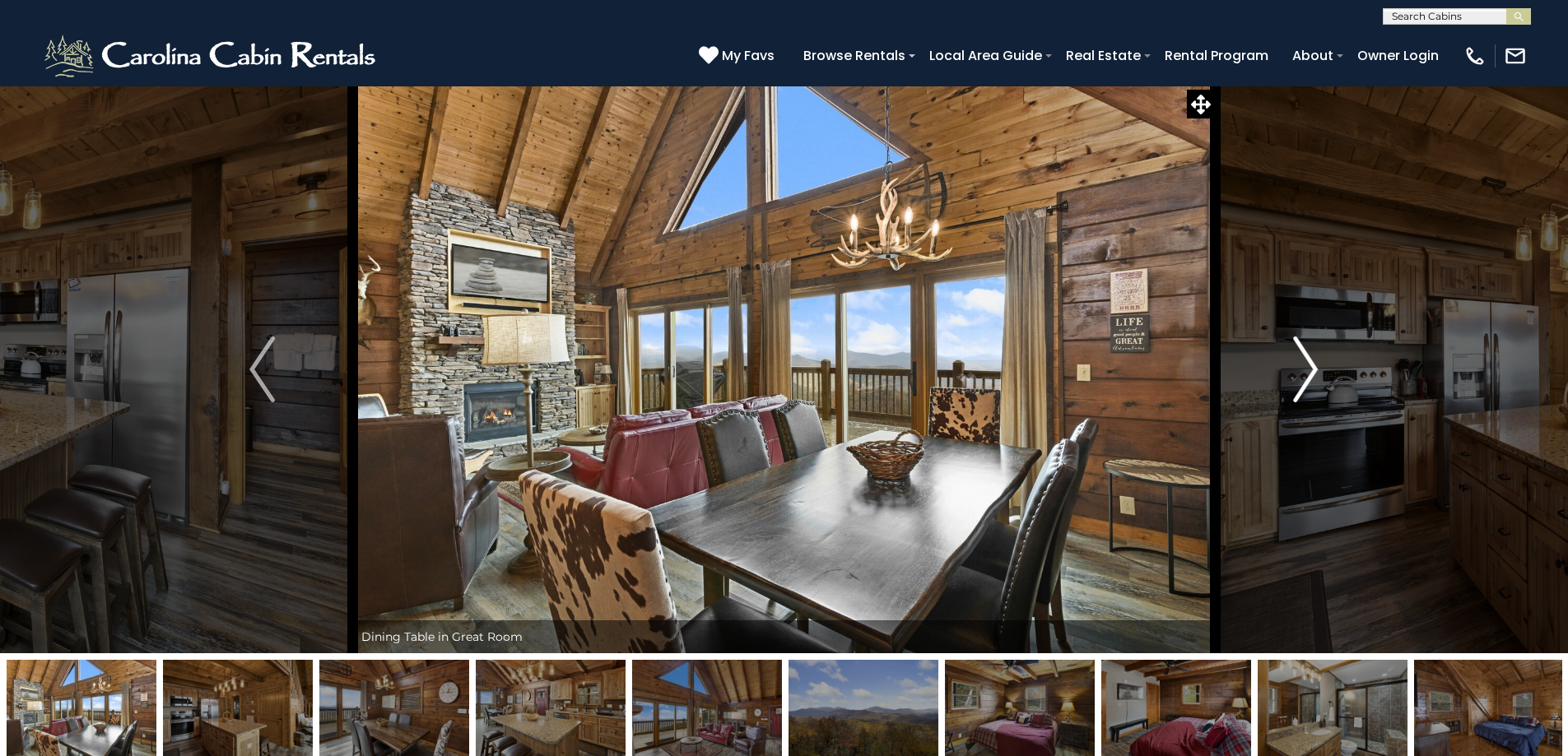
click at [1308, 367] on img "Next" at bounding box center [1305, 369] width 25 height 66
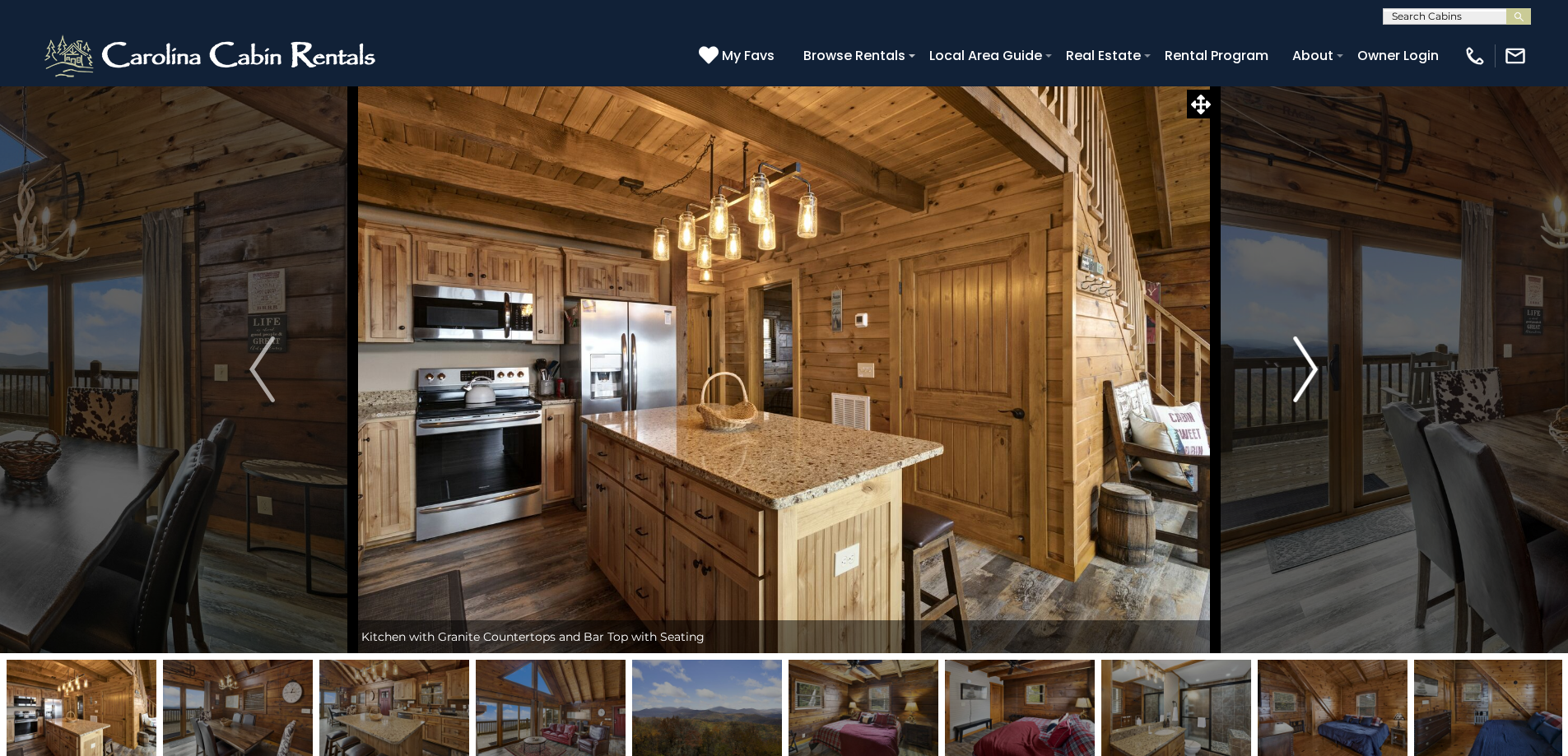
click at [1308, 367] on img "Next" at bounding box center [1305, 369] width 25 height 66
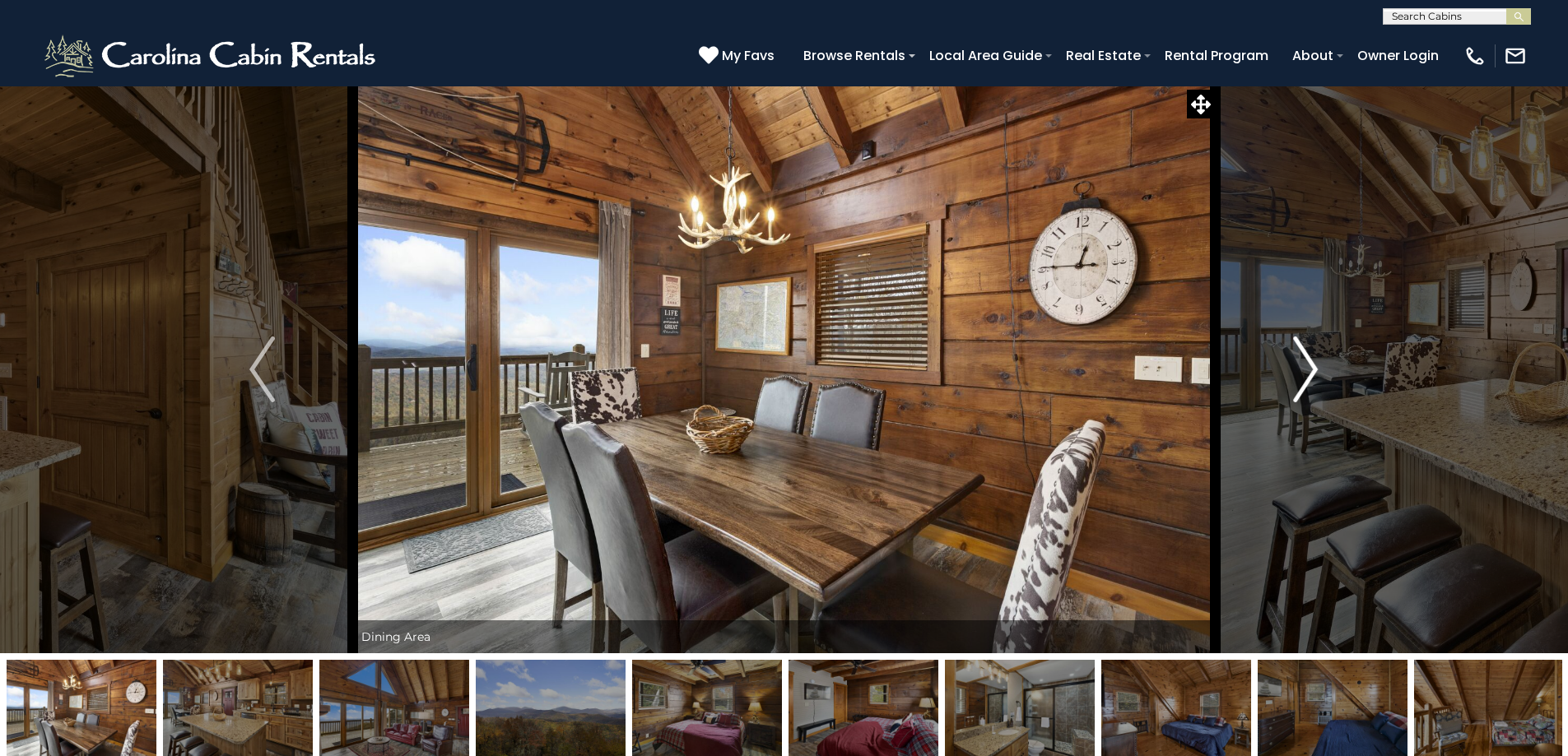
click at [1308, 367] on img "Next" at bounding box center [1305, 369] width 25 height 66
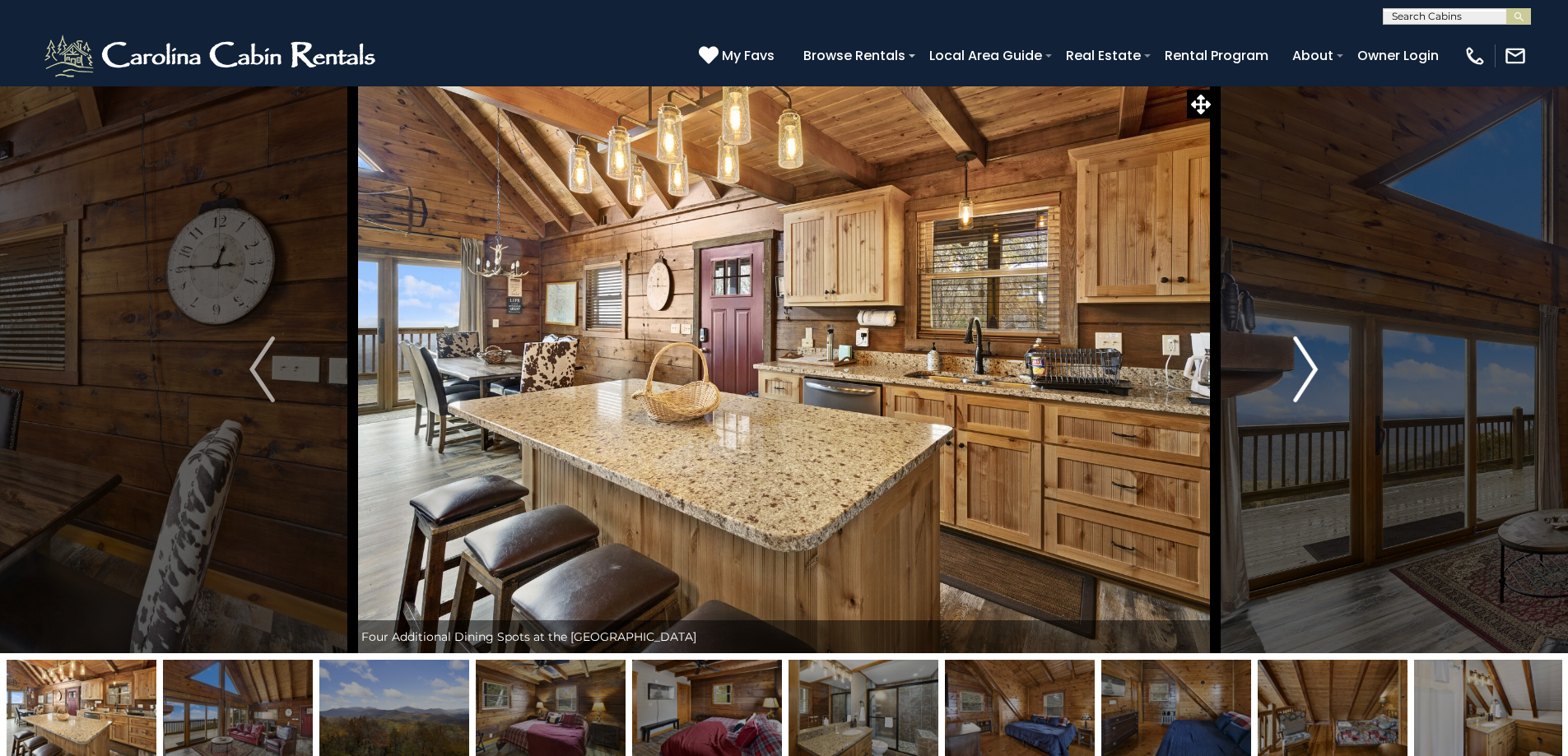
click at [1308, 367] on img "Next" at bounding box center [1305, 369] width 25 height 66
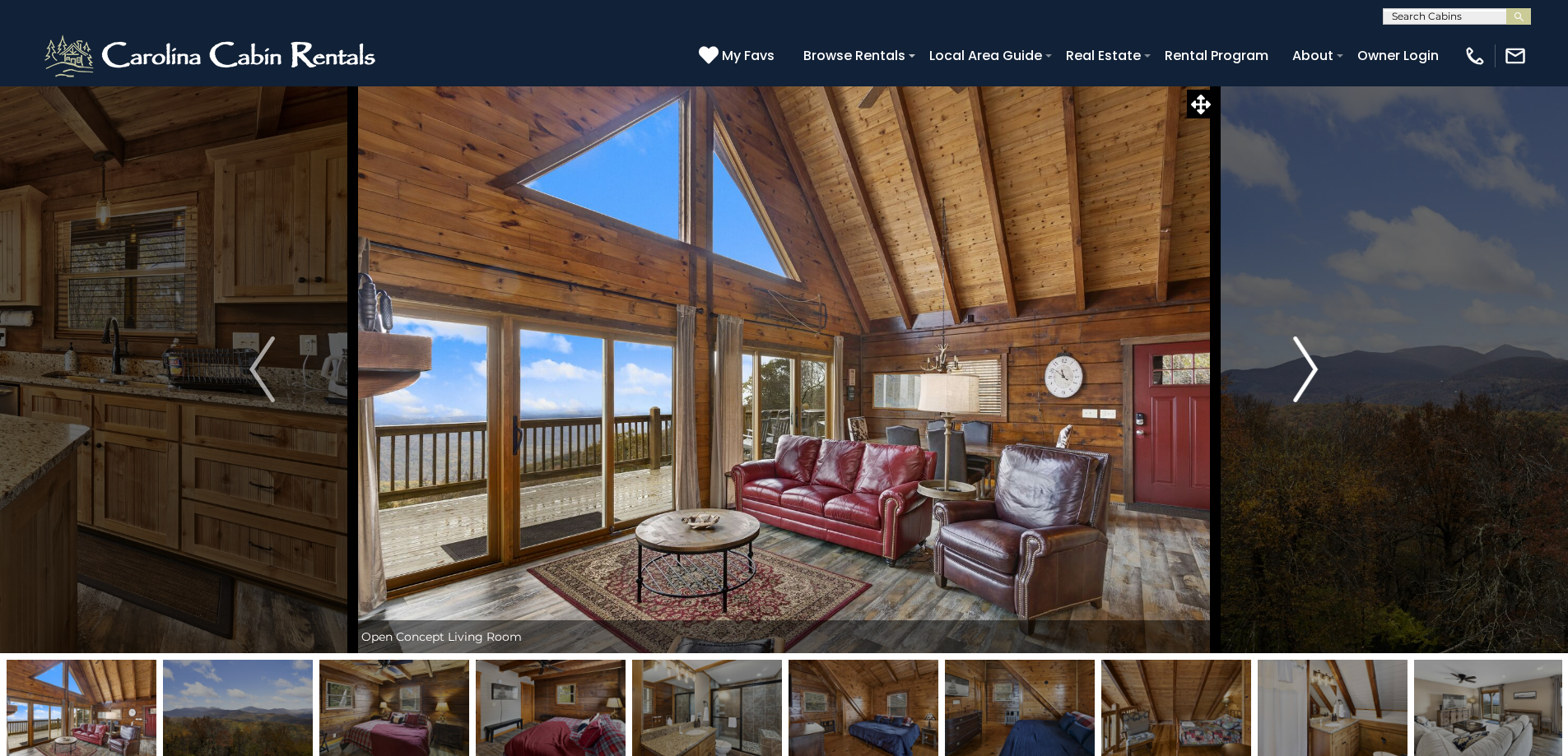
click at [1308, 367] on img "Next" at bounding box center [1305, 369] width 25 height 66
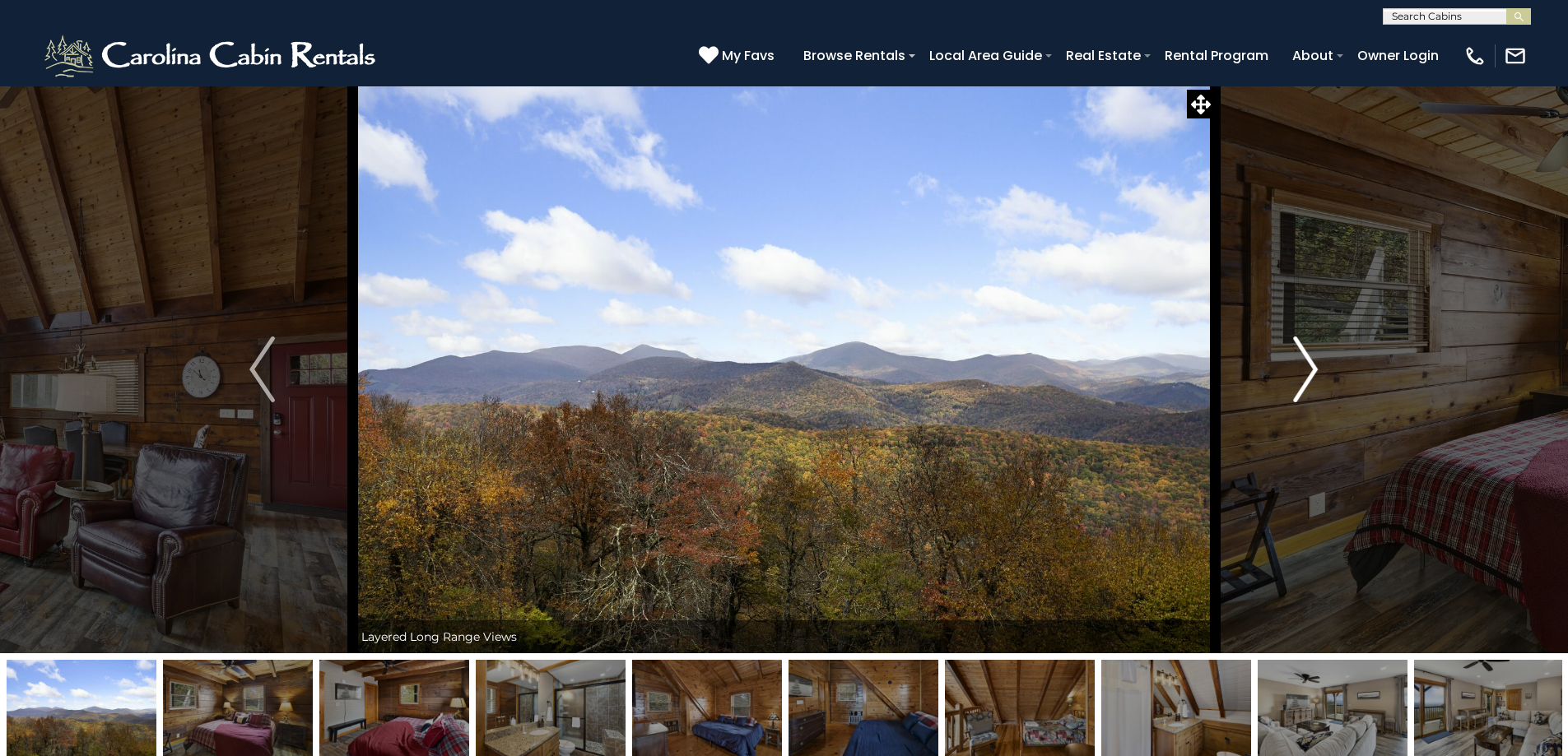
click at [1308, 367] on img "Next" at bounding box center [1305, 369] width 25 height 66
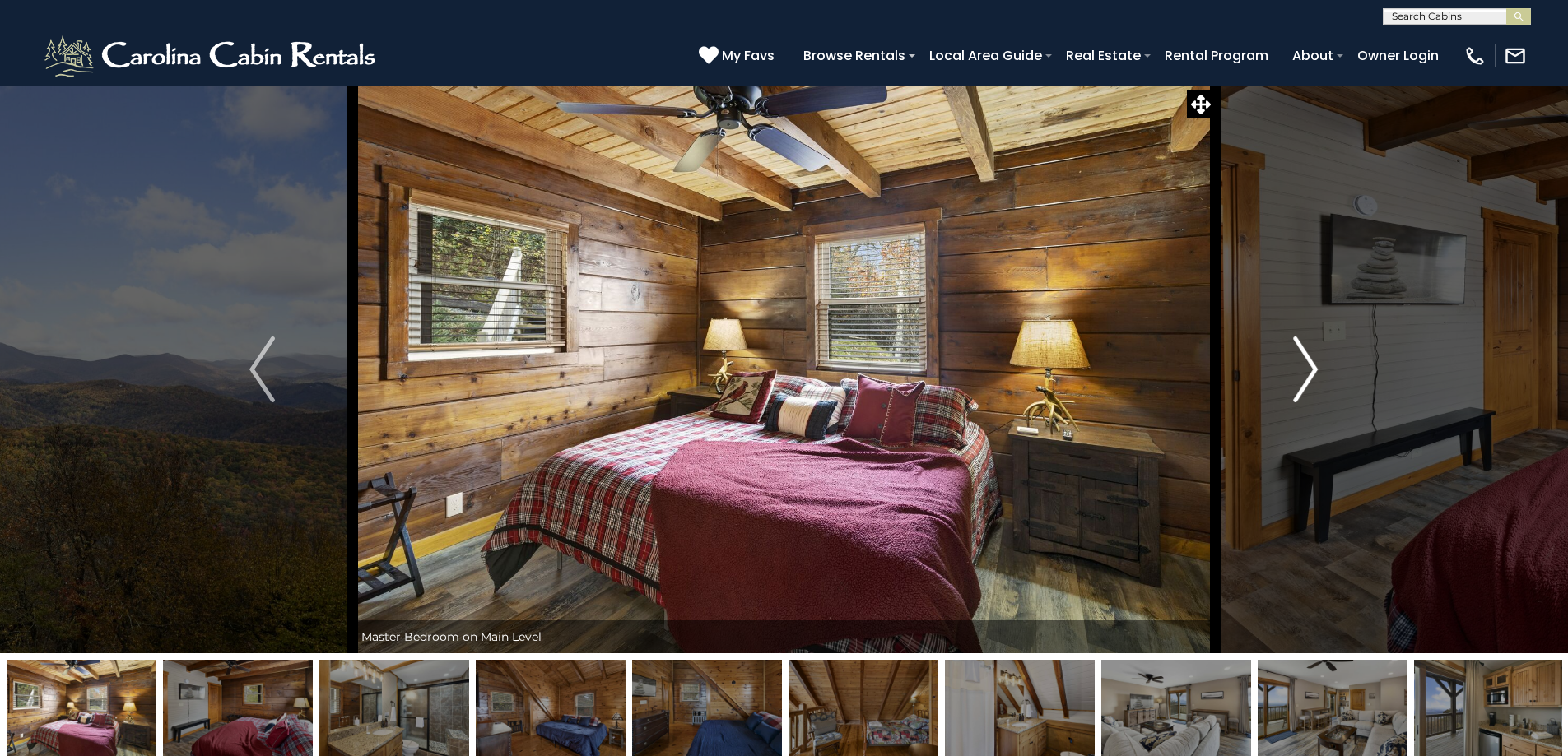
click at [1308, 367] on img "Next" at bounding box center [1305, 369] width 25 height 66
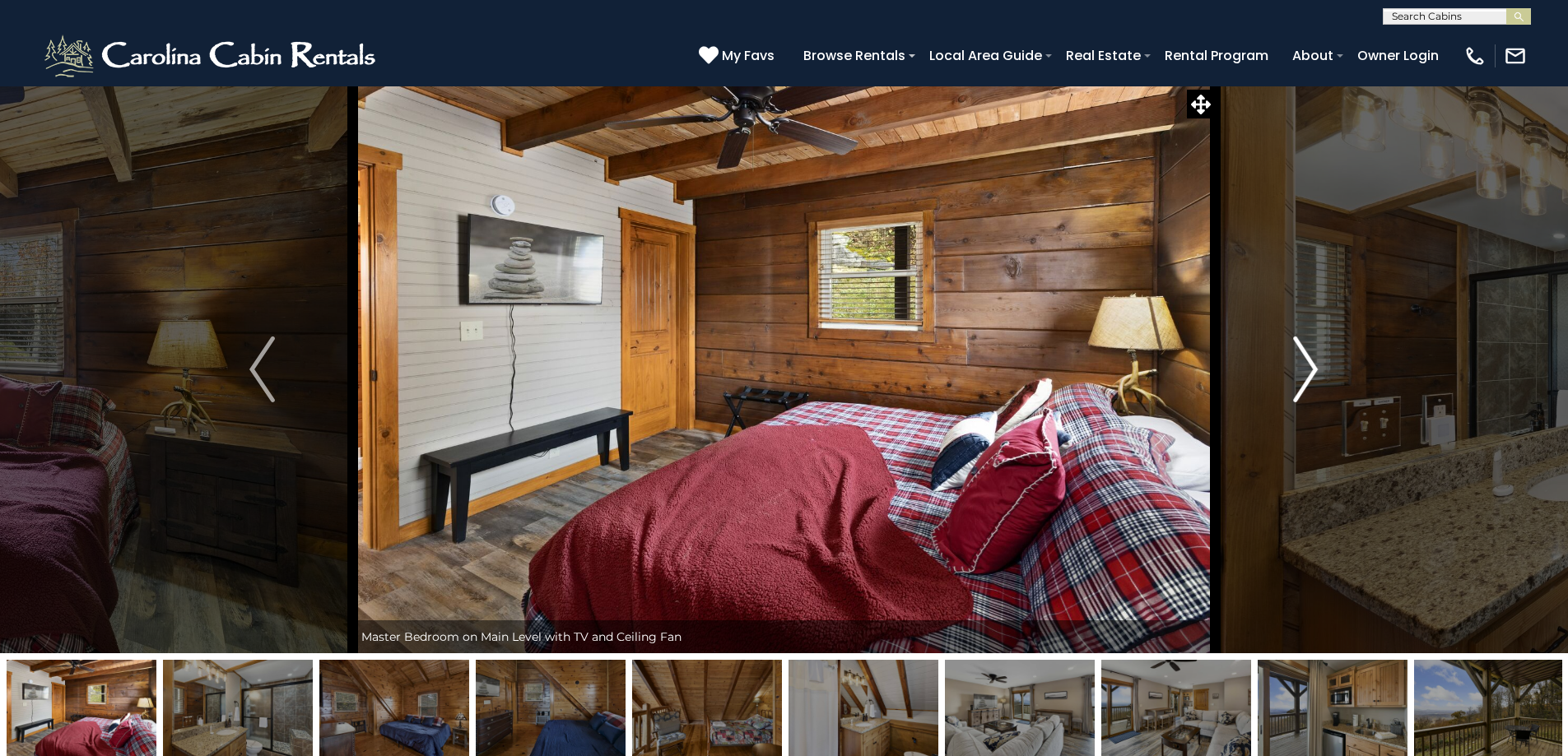
click at [1308, 367] on img "Next" at bounding box center [1305, 369] width 25 height 66
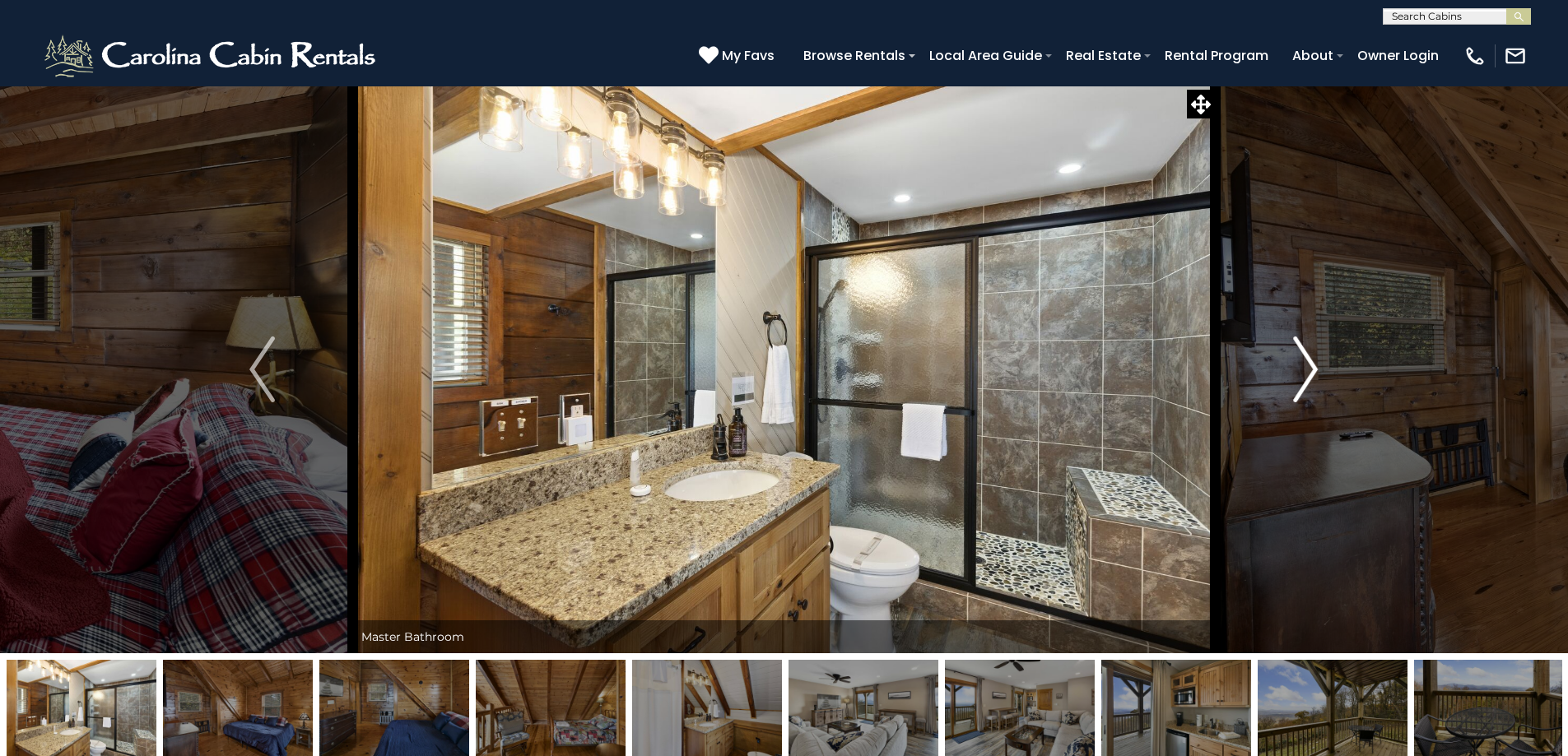
click at [1308, 367] on img "Next" at bounding box center [1305, 369] width 25 height 66
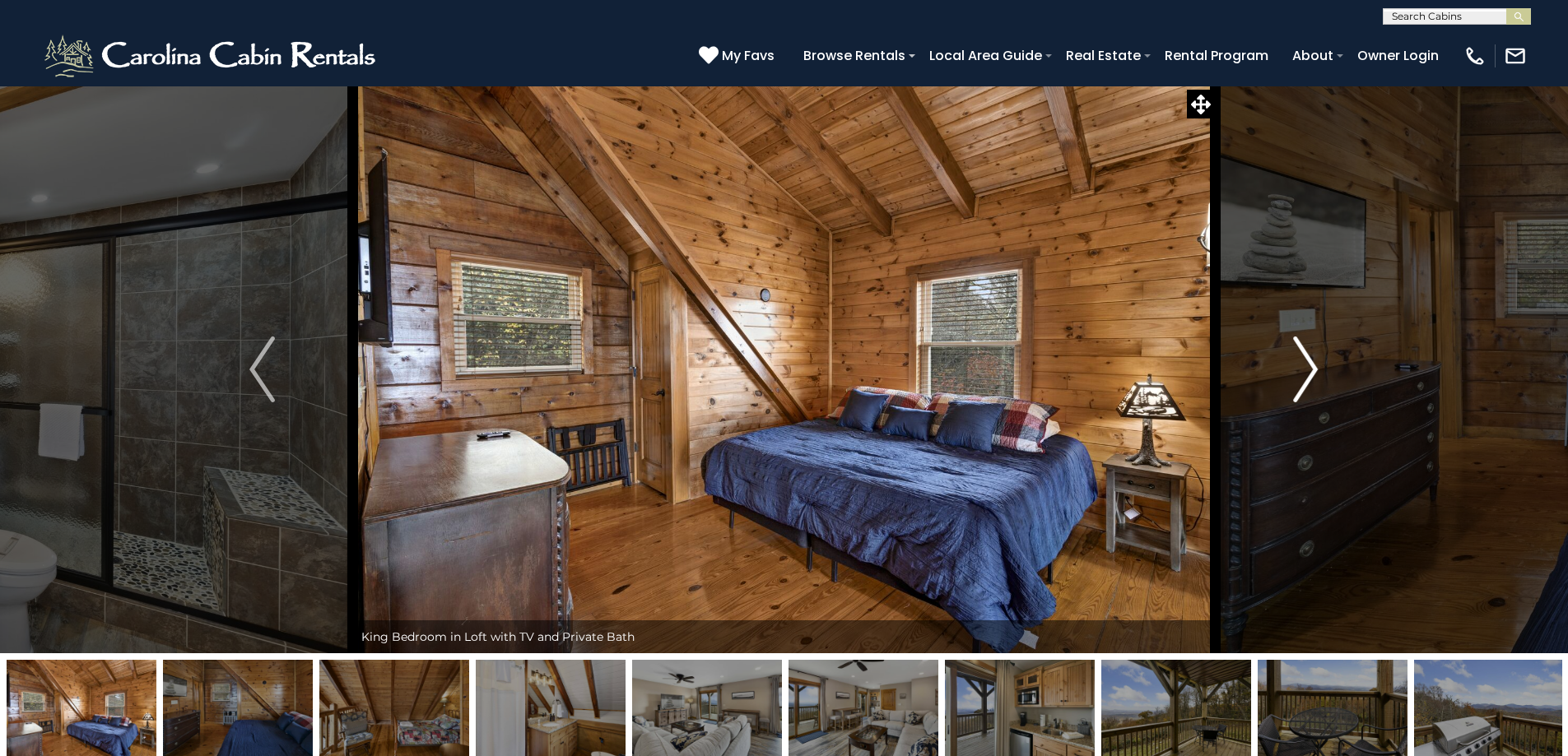
click at [1308, 367] on img "Next" at bounding box center [1305, 369] width 25 height 66
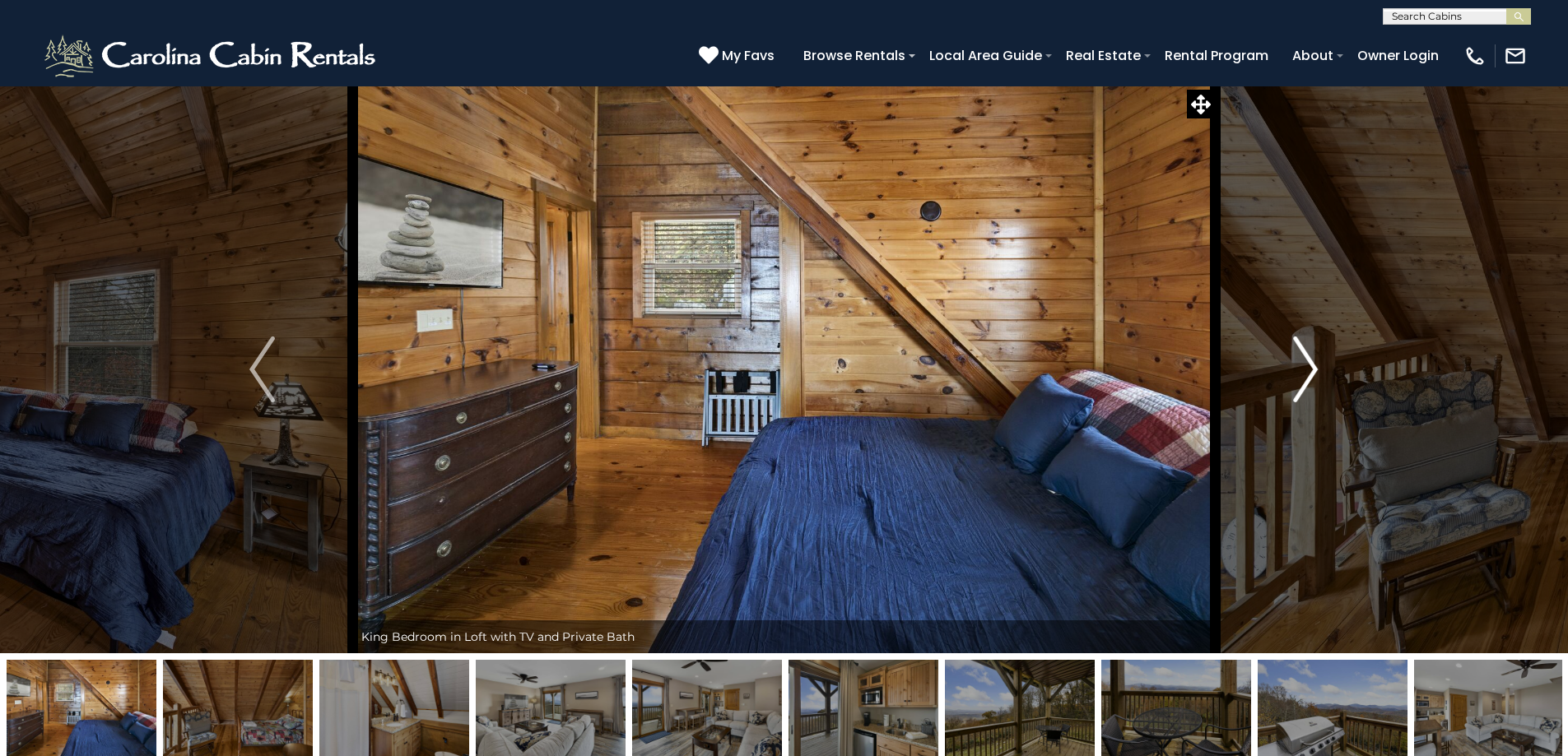
click at [1308, 367] on img "Next" at bounding box center [1305, 369] width 25 height 66
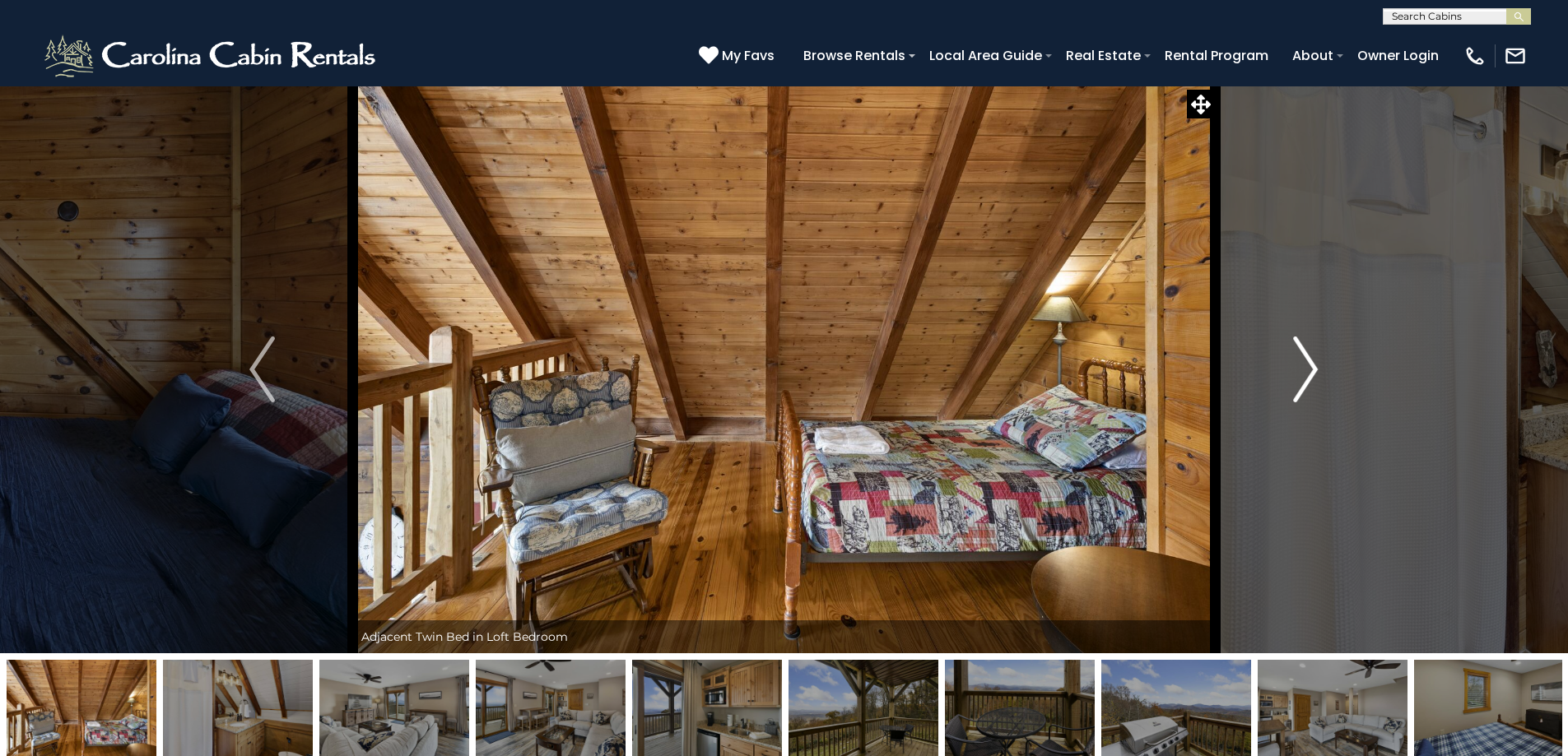
click at [1308, 367] on img "Next" at bounding box center [1305, 369] width 25 height 66
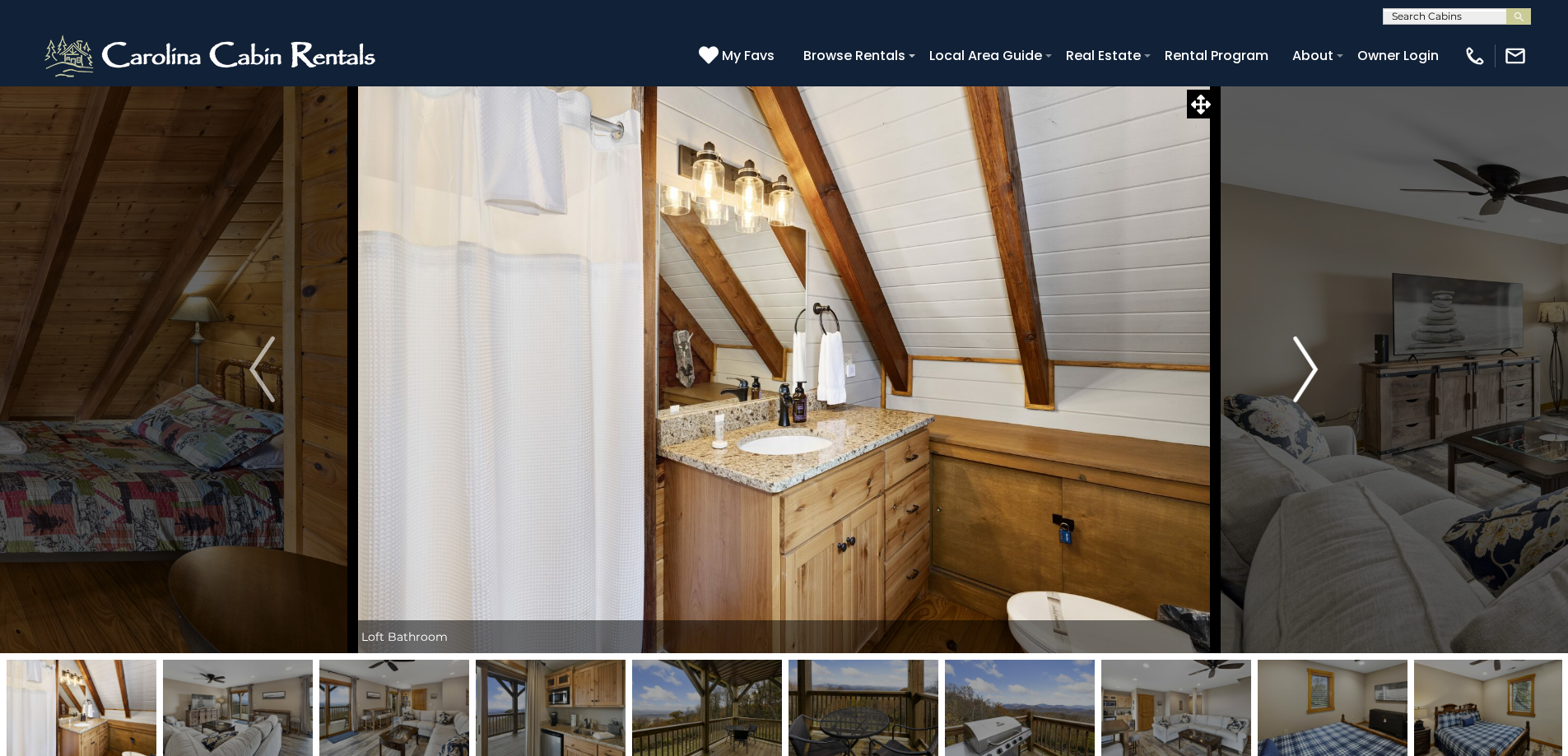
click at [1308, 367] on img "Next" at bounding box center [1305, 369] width 25 height 66
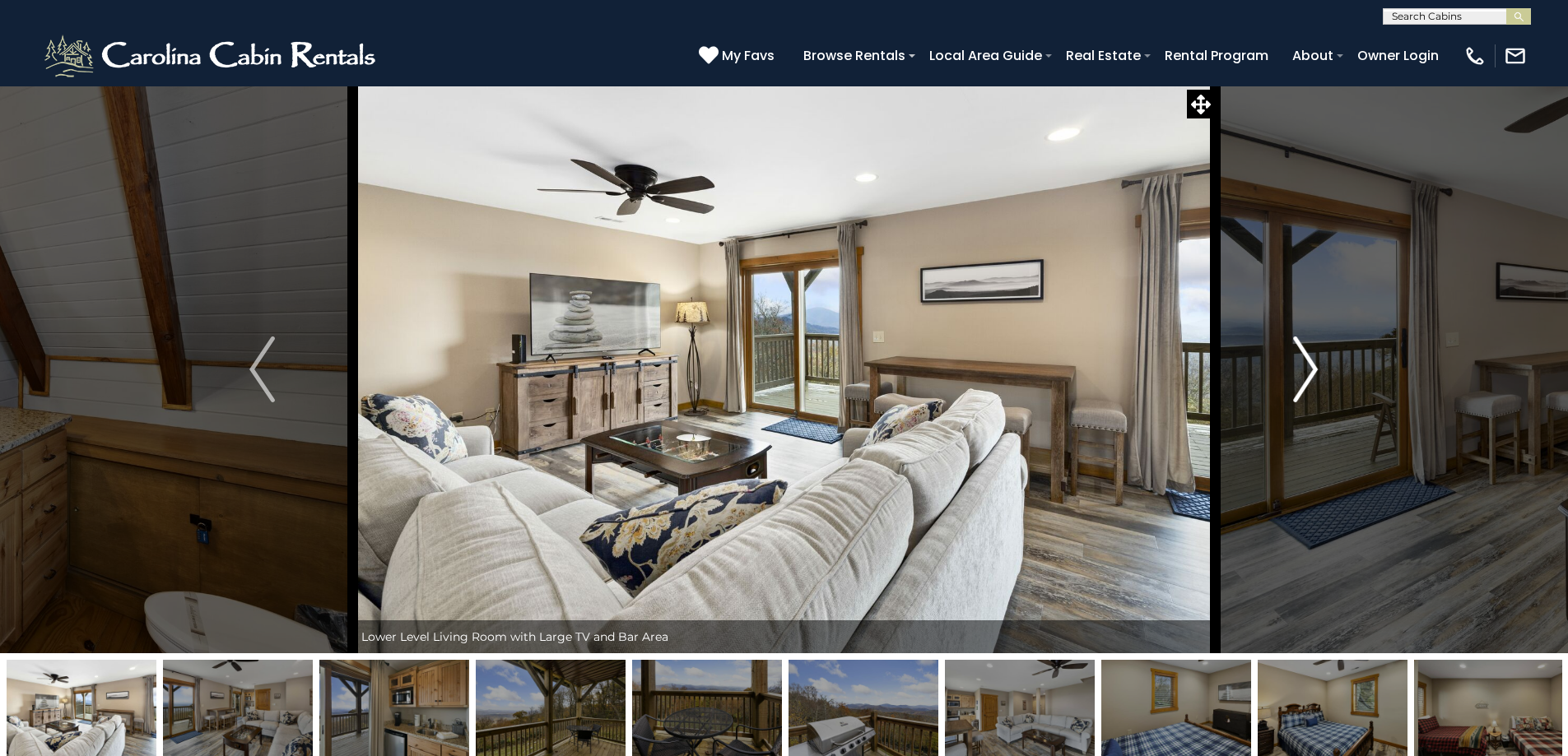
click at [1308, 367] on img "Next" at bounding box center [1305, 369] width 25 height 66
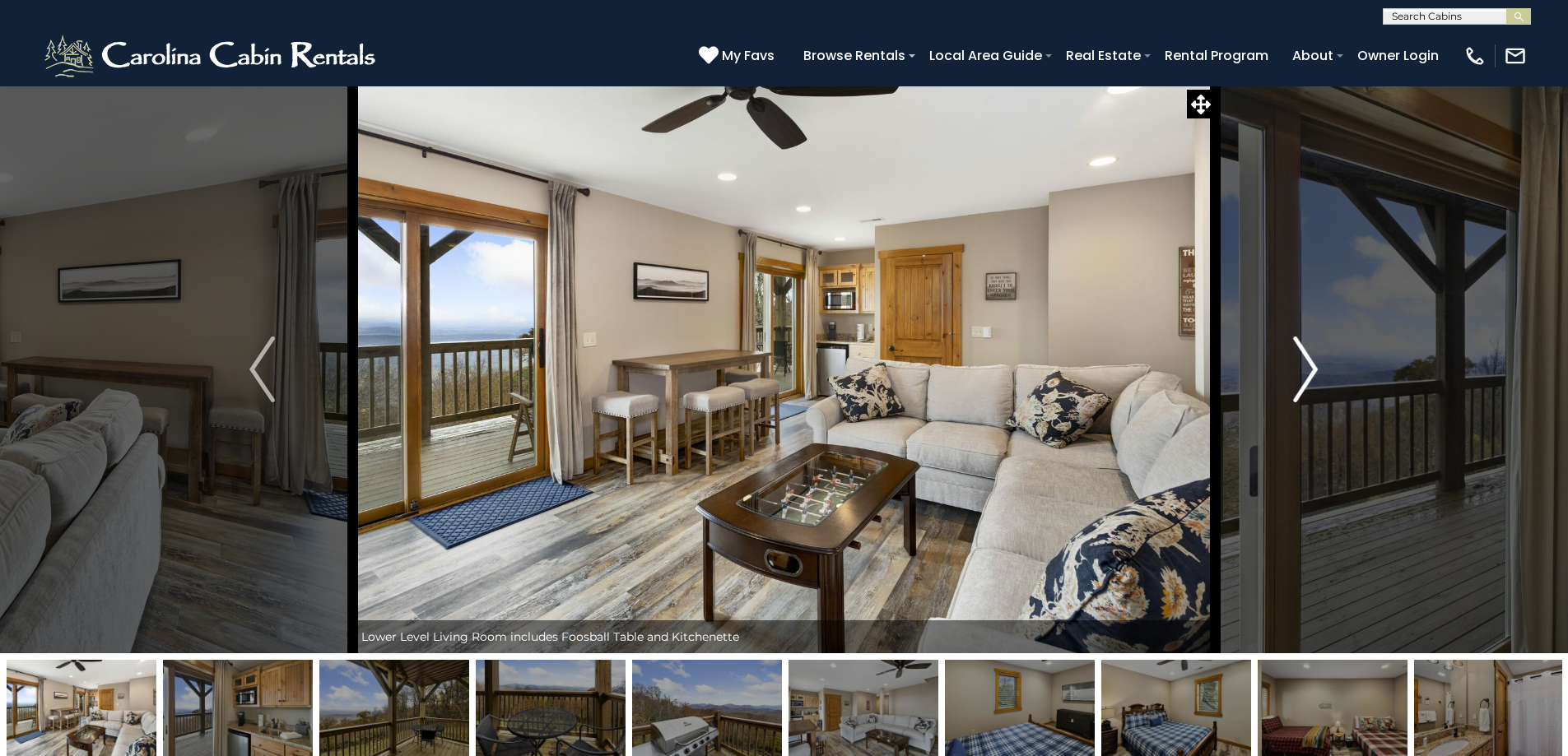
click at [1308, 367] on img "Next" at bounding box center [1305, 369] width 25 height 66
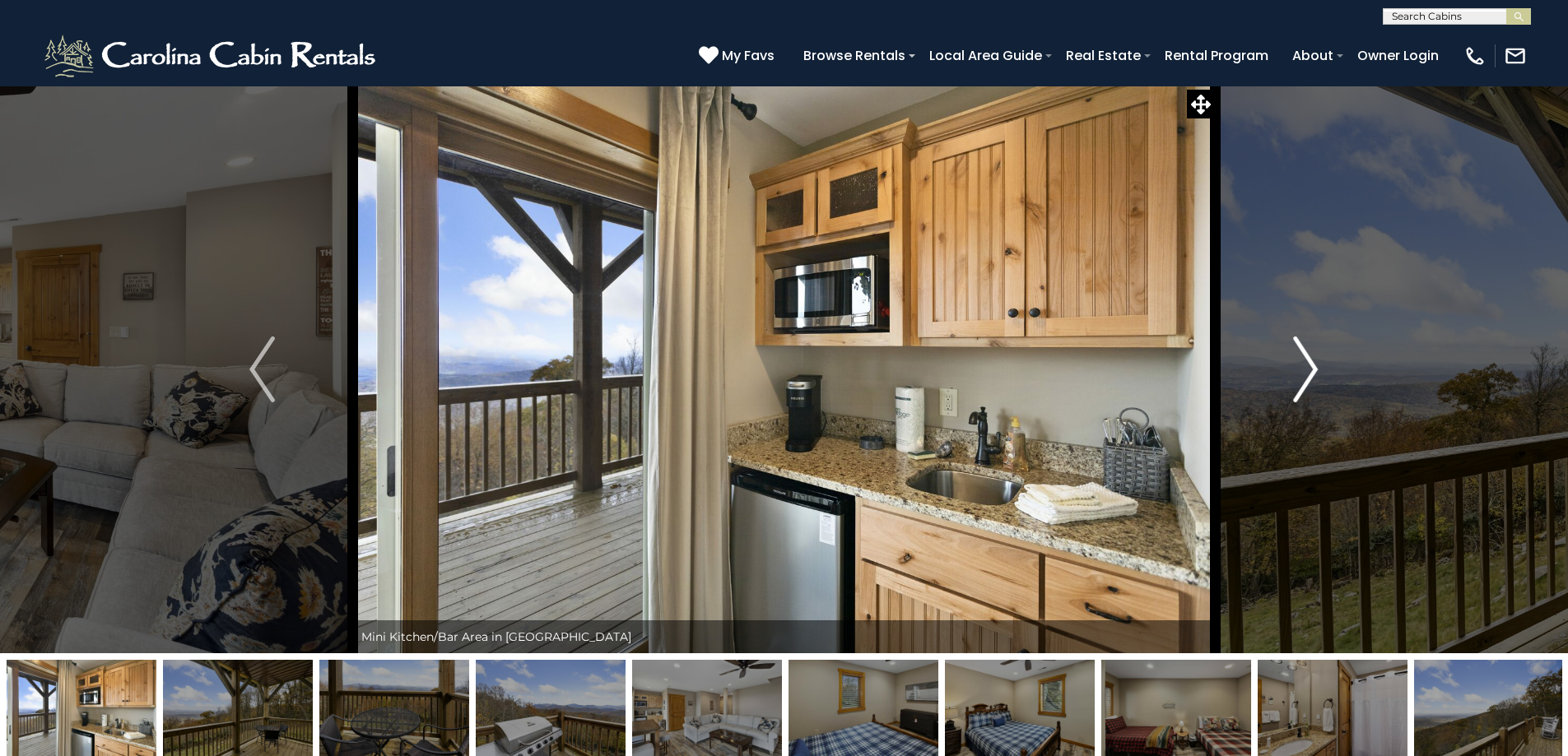
click at [1308, 367] on img "Next" at bounding box center [1305, 369] width 25 height 66
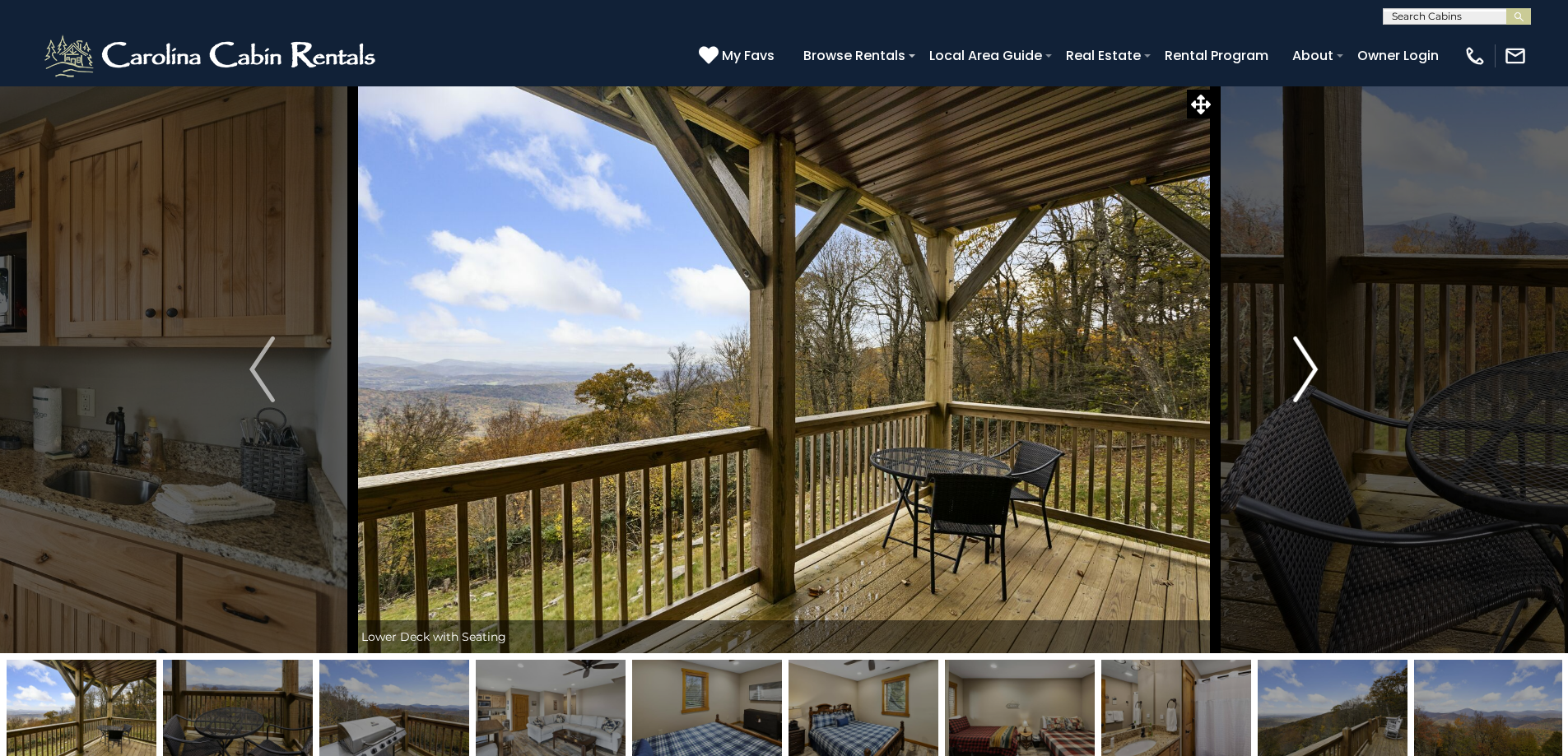
click at [1308, 367] on img "Next" at bounding box center [1305, 369] width 25 height 66
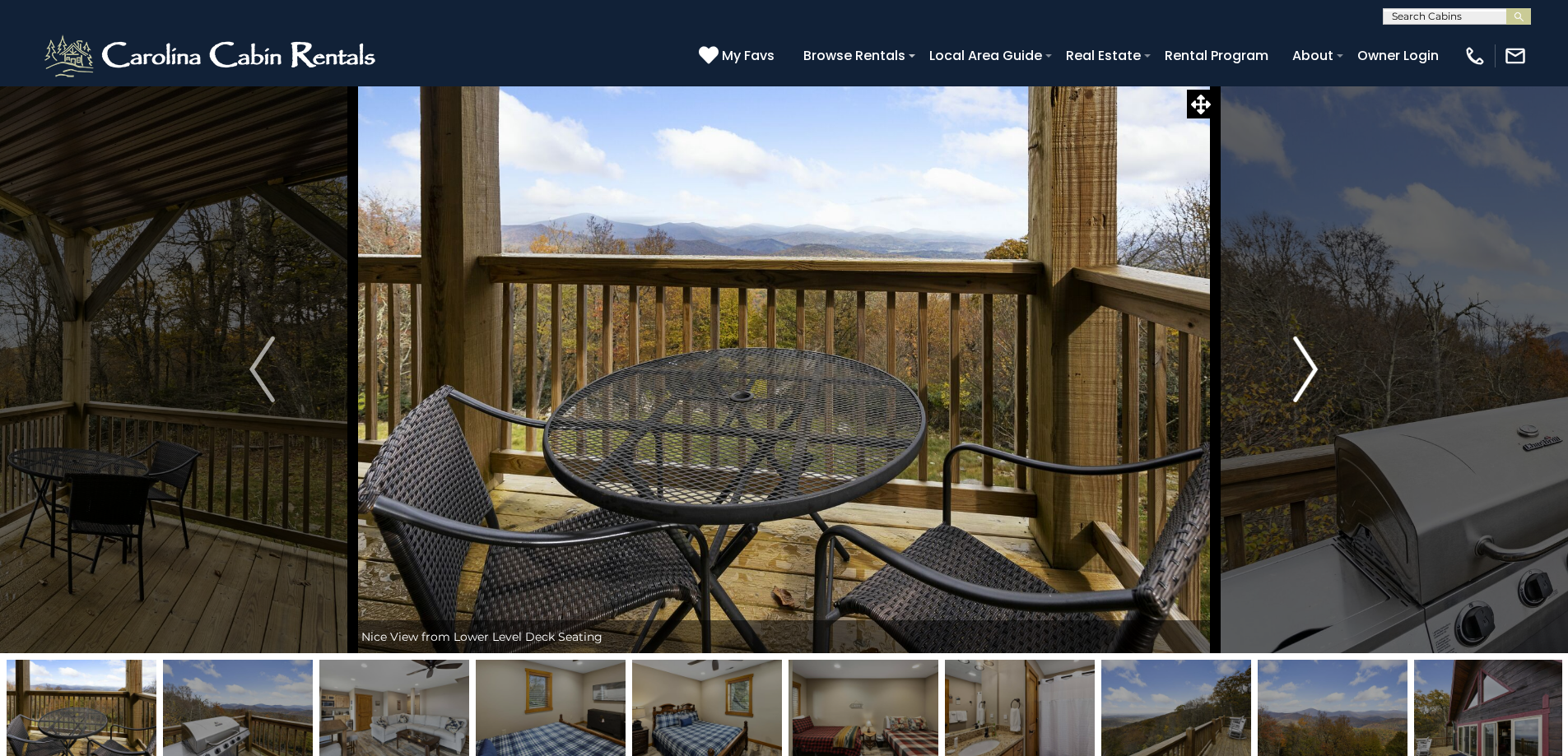
click at [1308, 367] on img "Next" at bounding box center [1305, 369] width 25 height 66
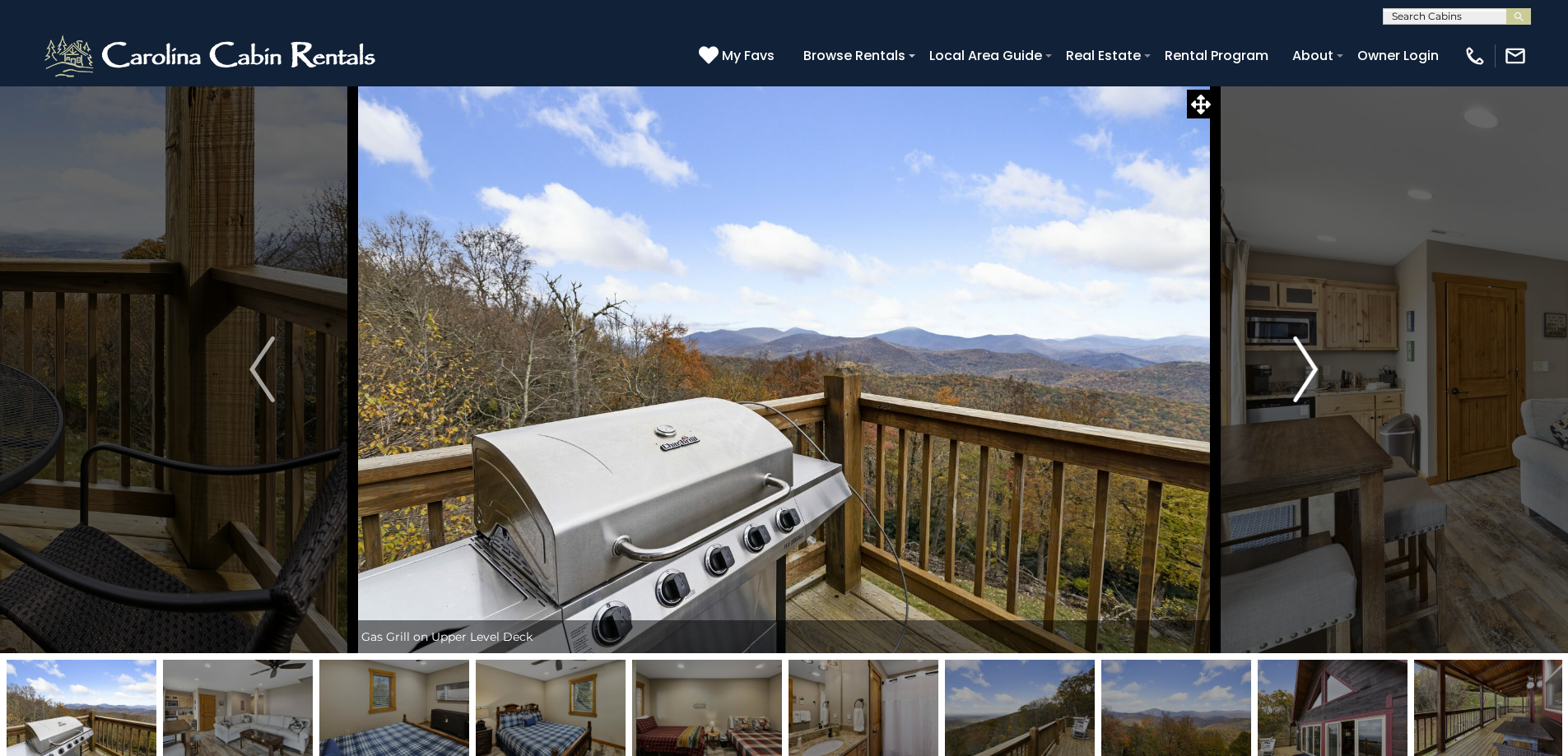
click at [1308, 367] on img "Next" at bounding box center [1305, 369] width 25 height 66
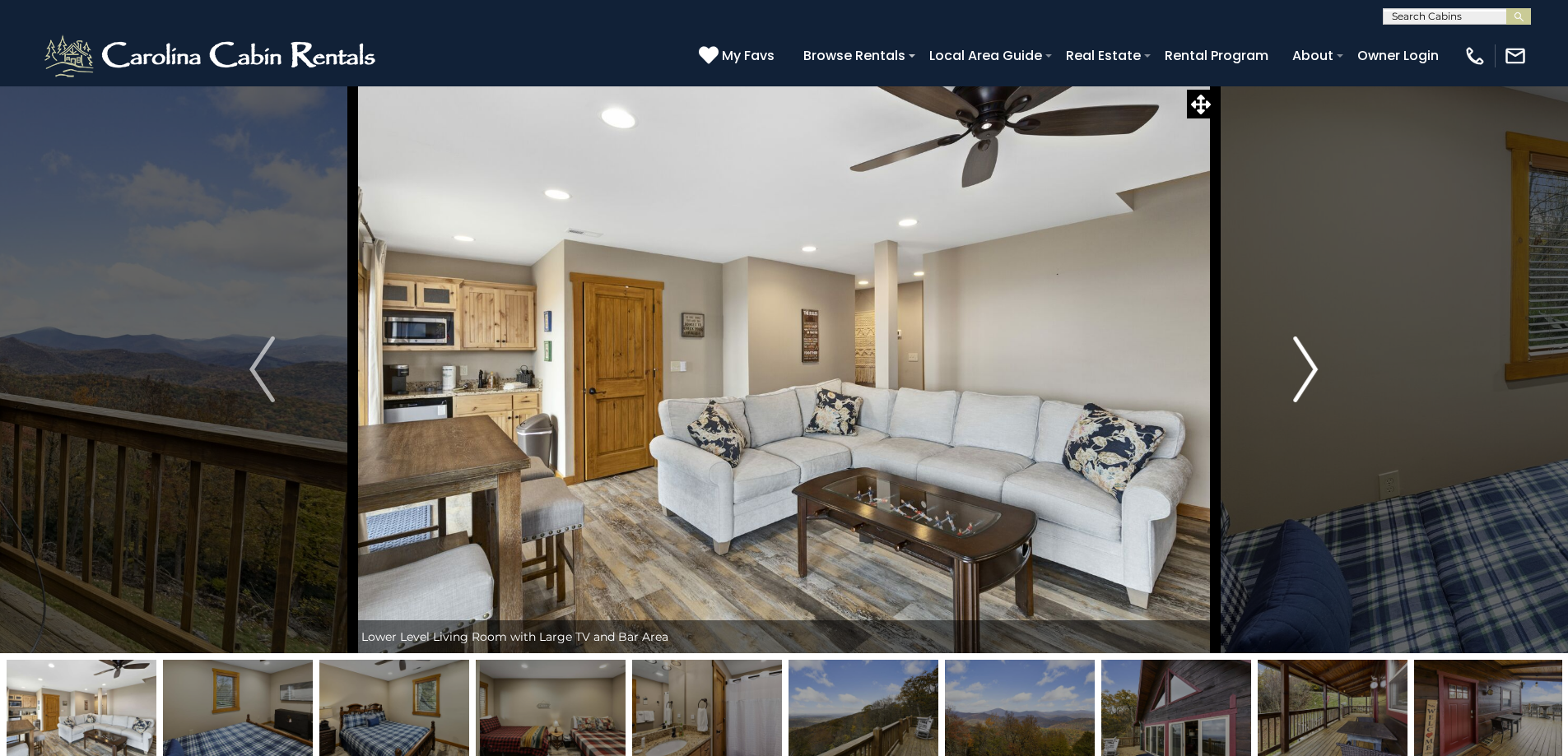
click at [1308, 367] on img "Next" at bounding box center [1305, 369] width 25 height 66
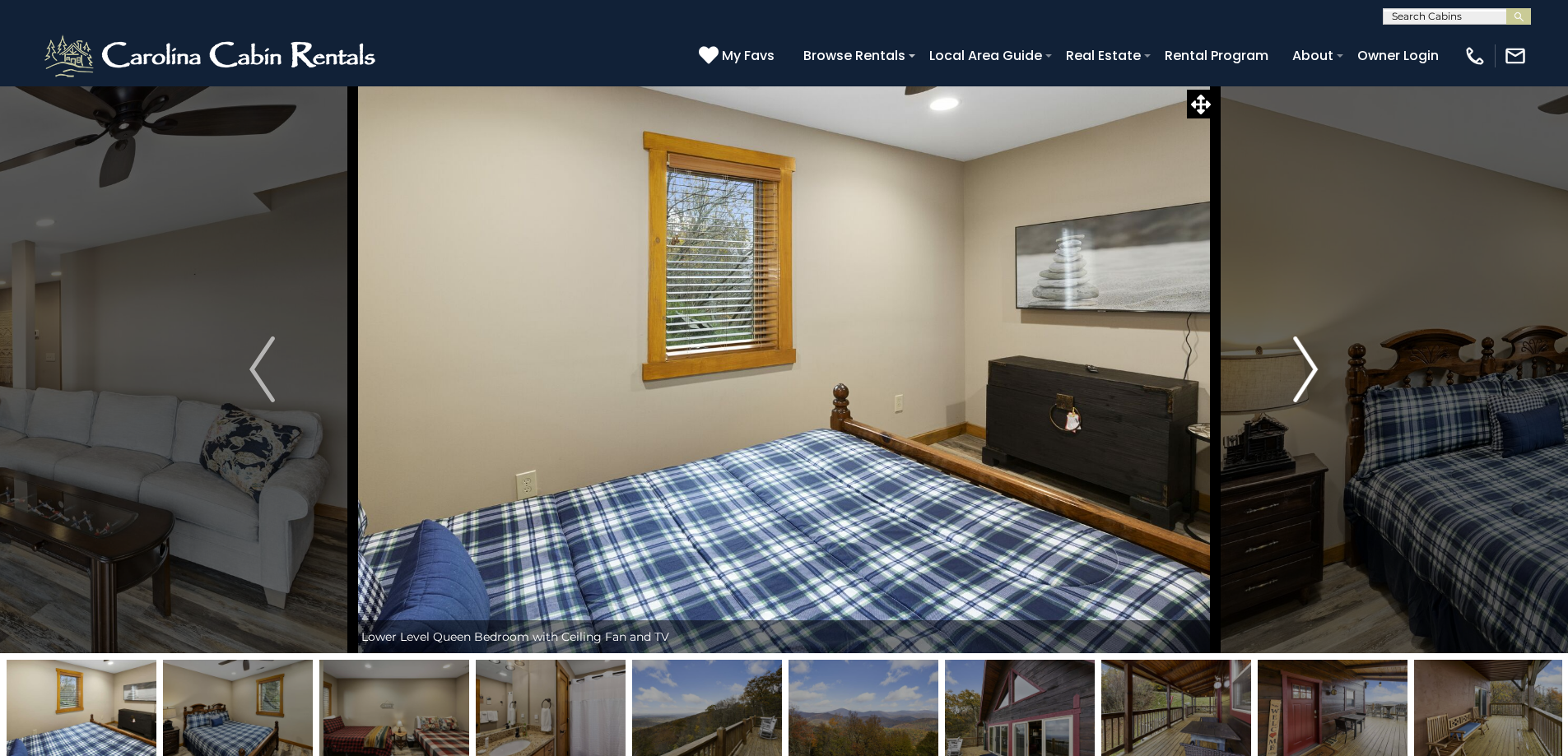
click at [1308, 367] on img "Next" at bounding box center [1305, 369] width 25 height 66
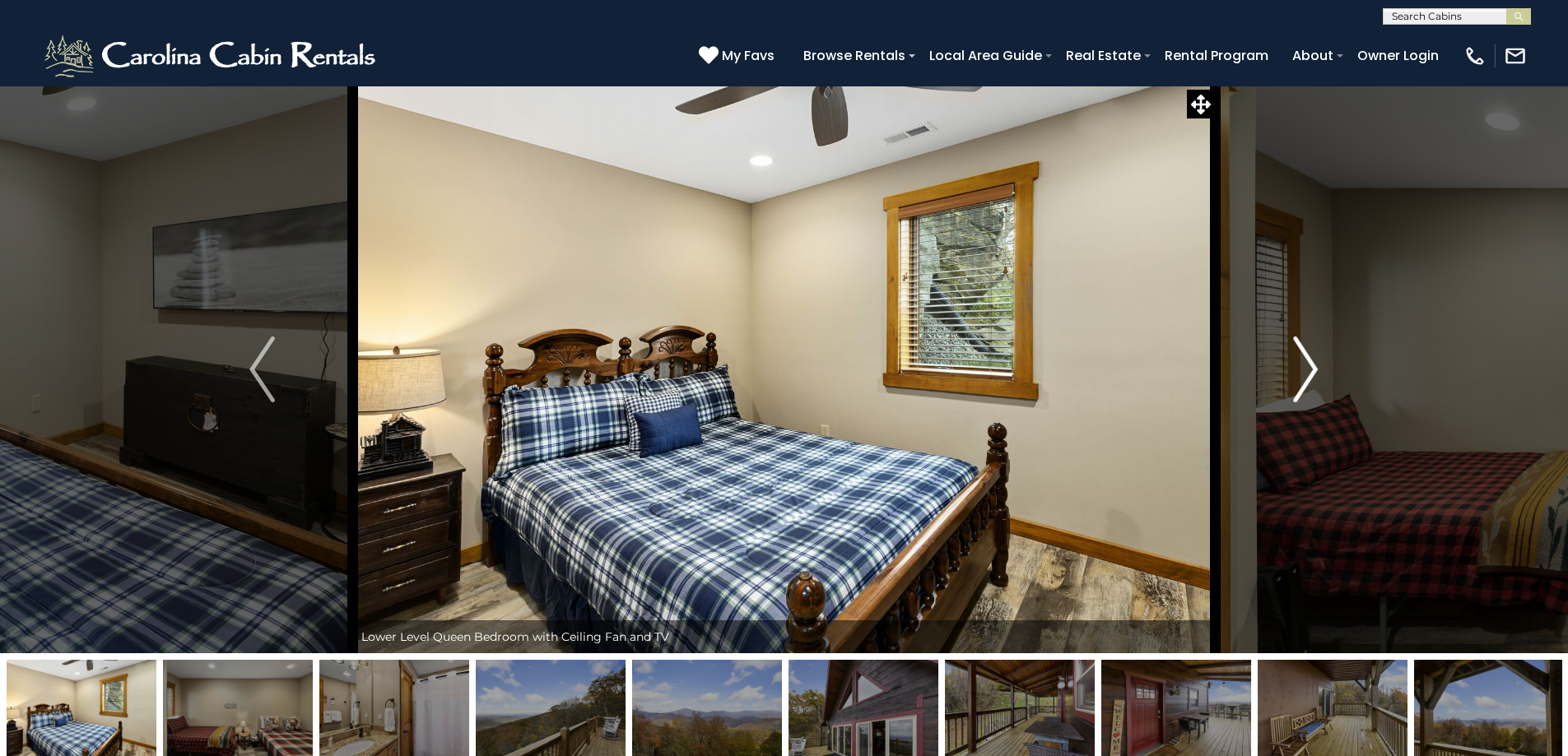
click at [1308, 367] on img "Next" at bounding box center [1305, 369] width 25 height 66
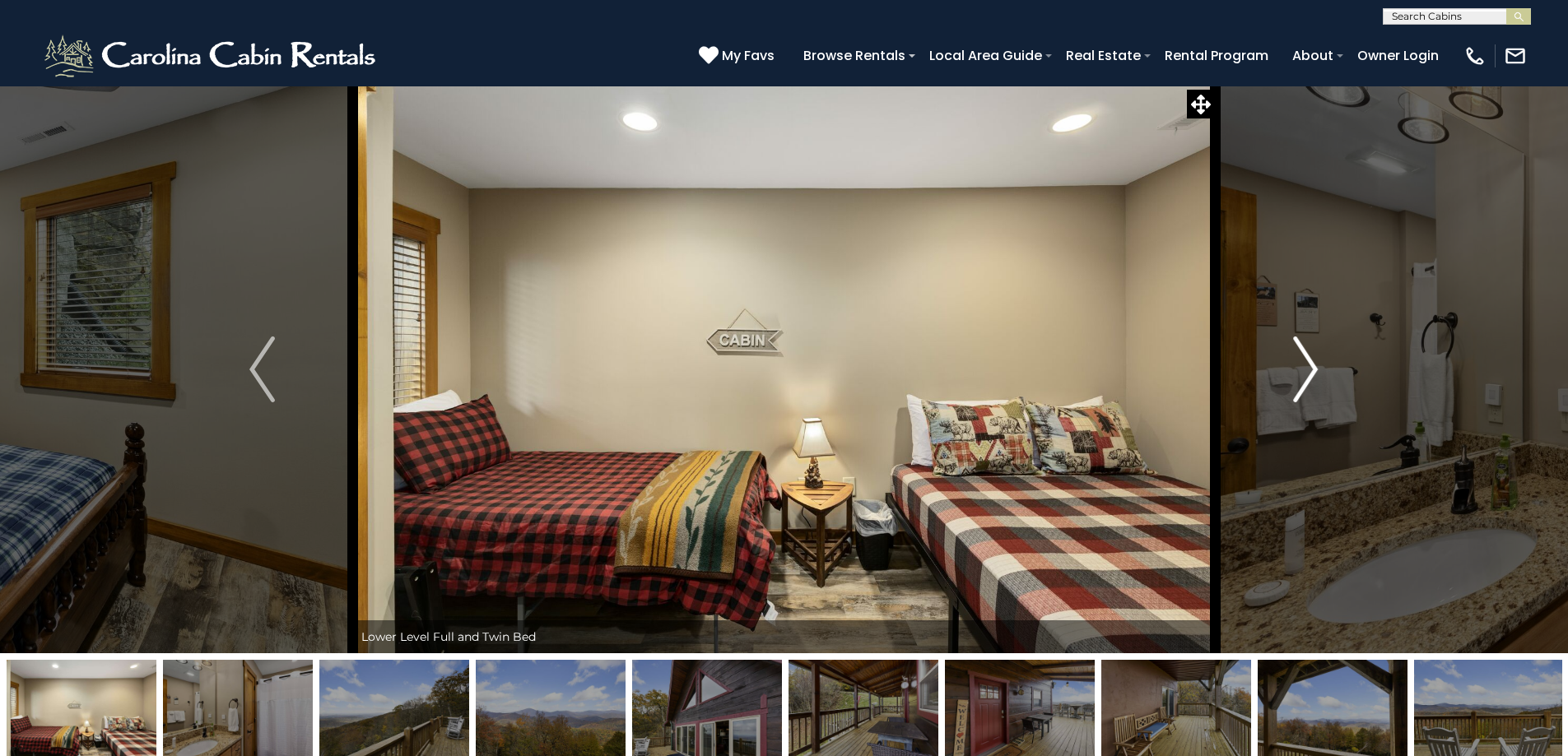
click at [1308, 367] on img "Next" at bounding box center [1305, 369] width 25 height 66
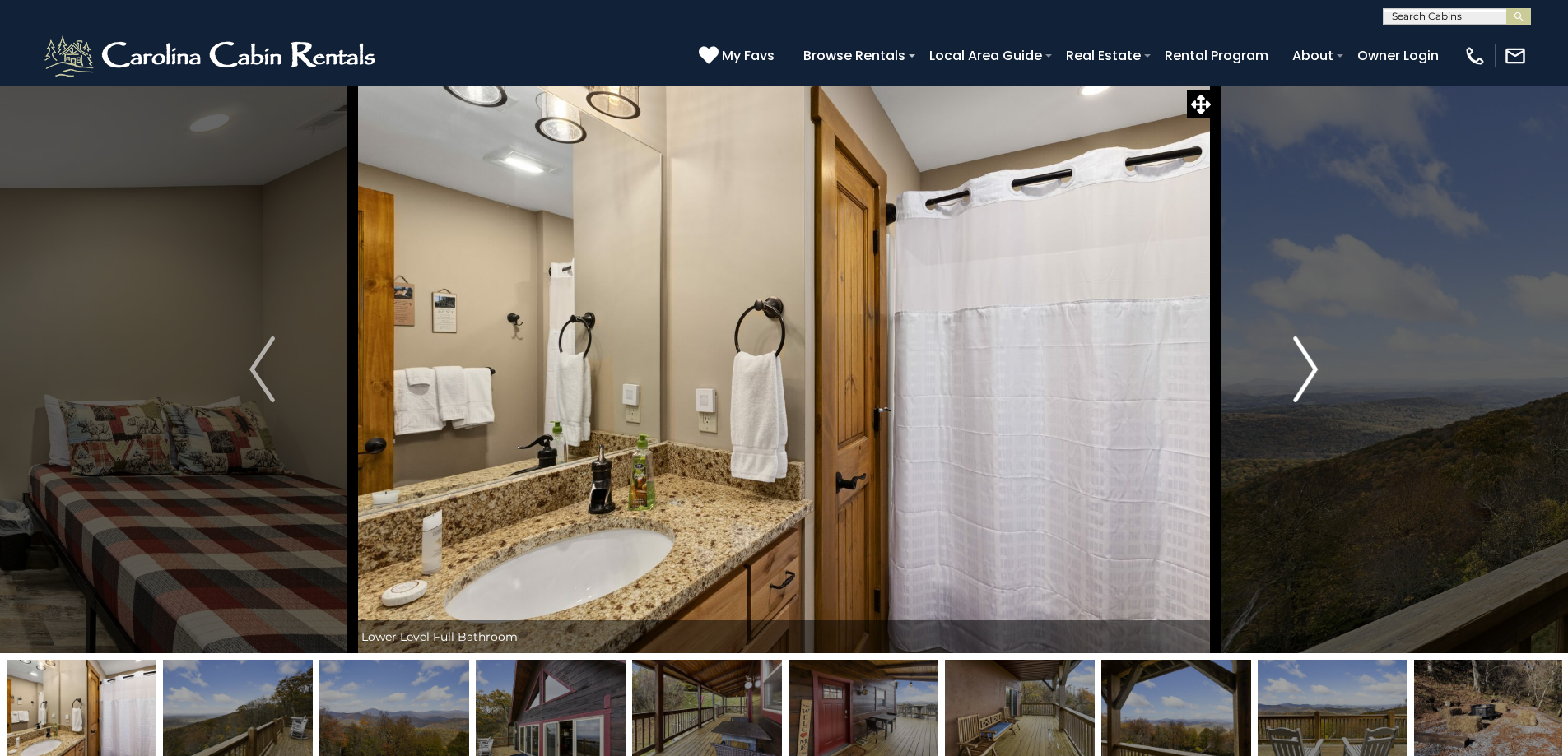
click at [1308, 367] on img "Next" at bounding box center [1305, 369] width 25 height 66
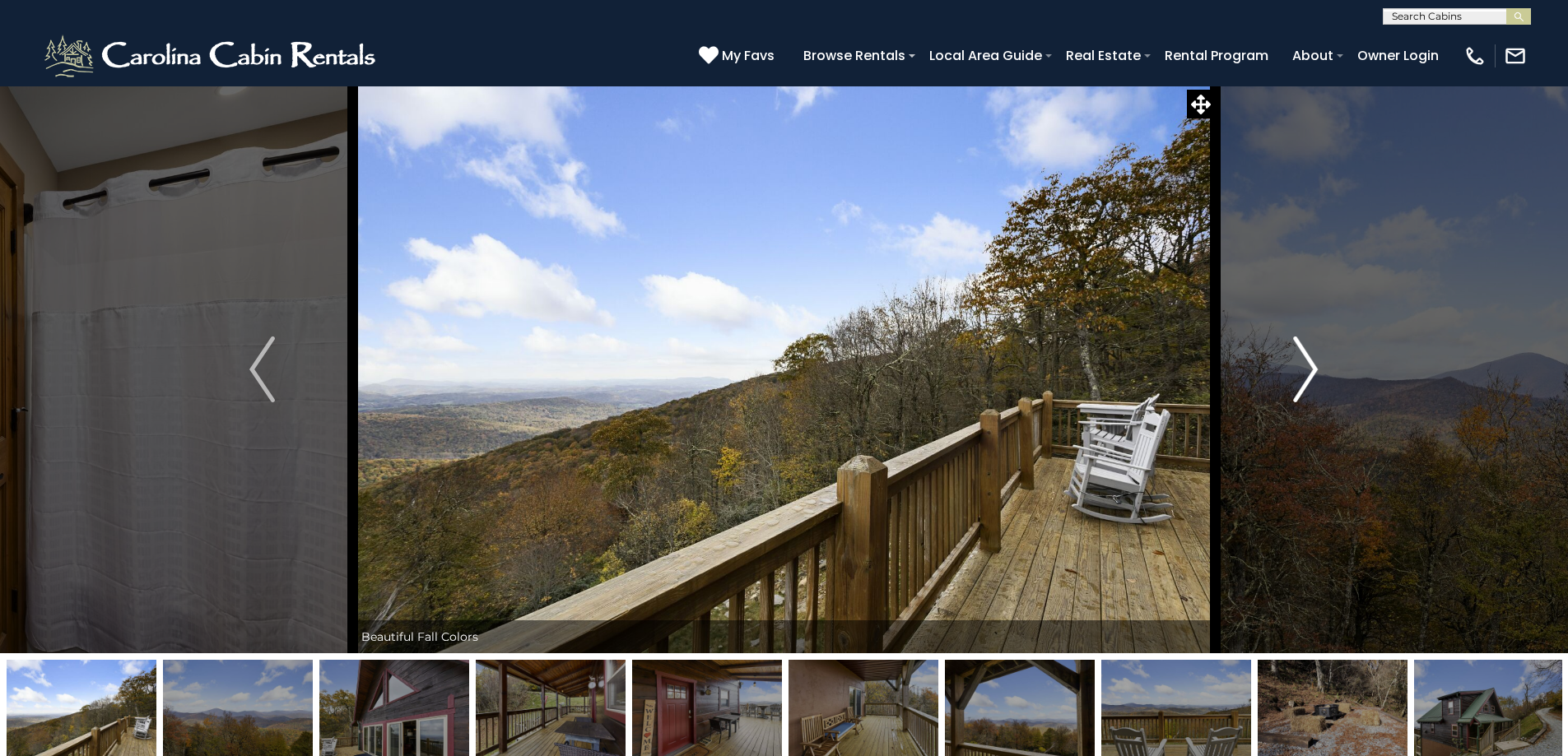
click at [1308, 367] on img "Next" at bounding box center [1305, 369] width 25 height 66
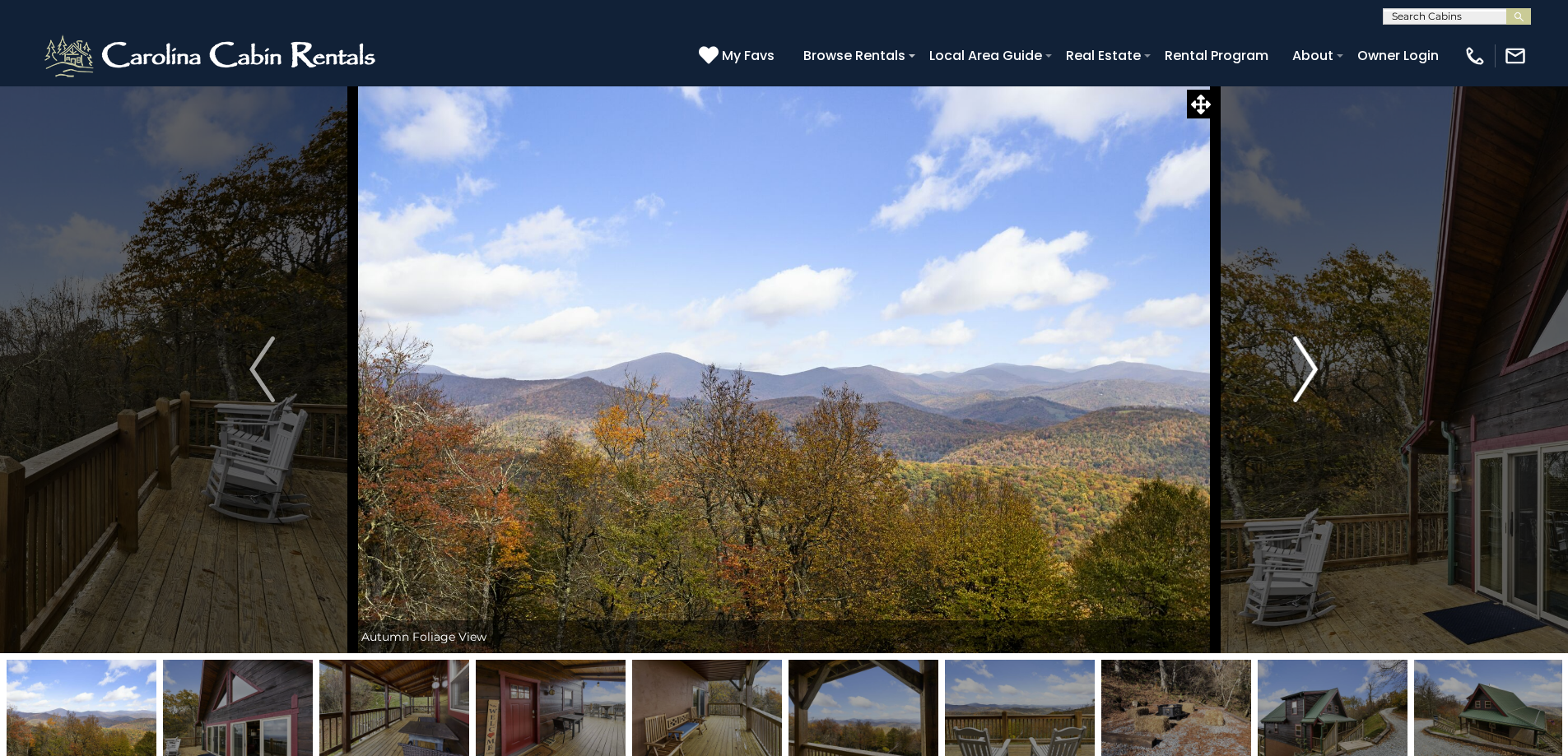
click at [1308, 367] on img "Next" at bounding box center [1305, 369] width 25 height 66
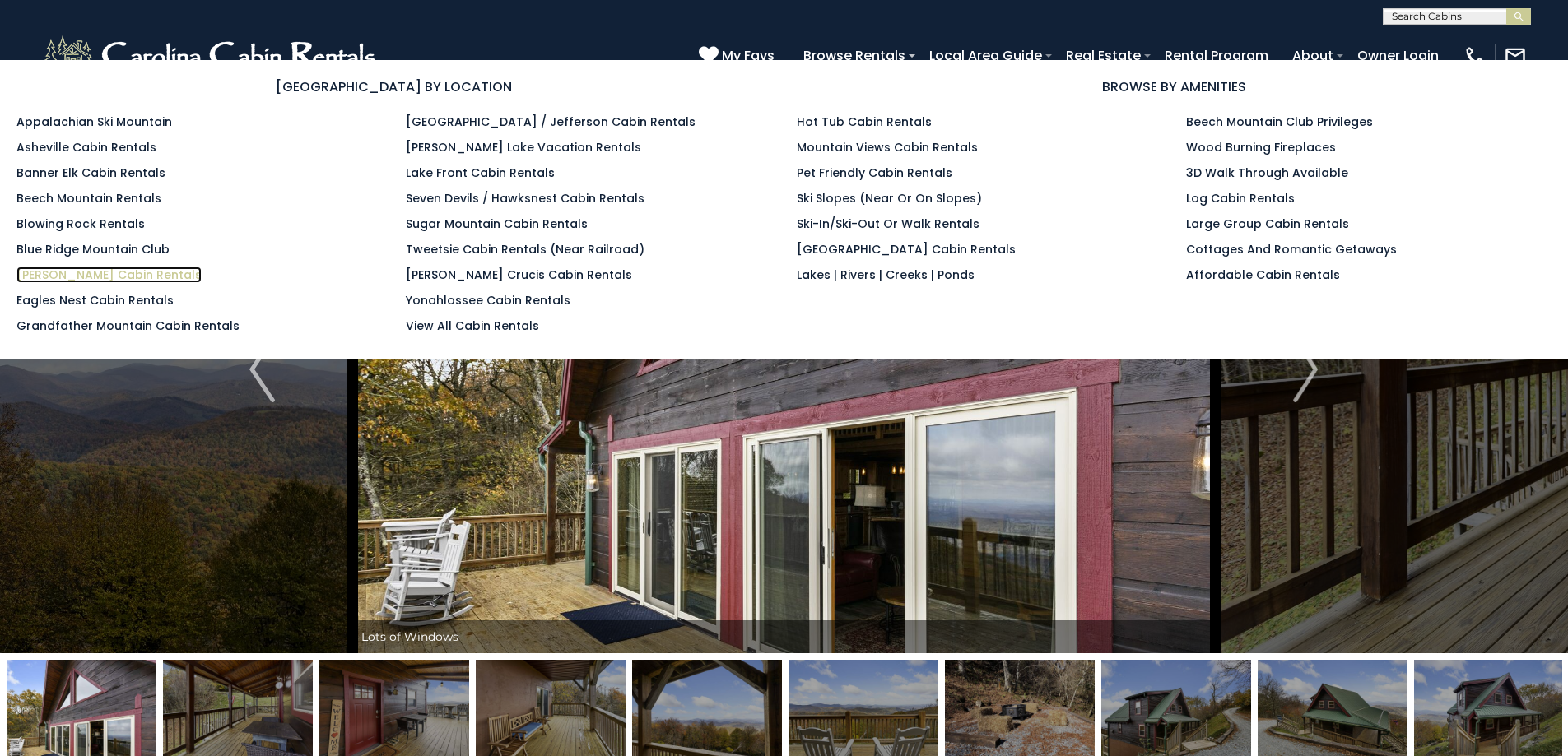
click at [74, 276] on link "[PERSON_NAME] Cabin Rentals" at bounding box center [109, 274] width 185 height 17
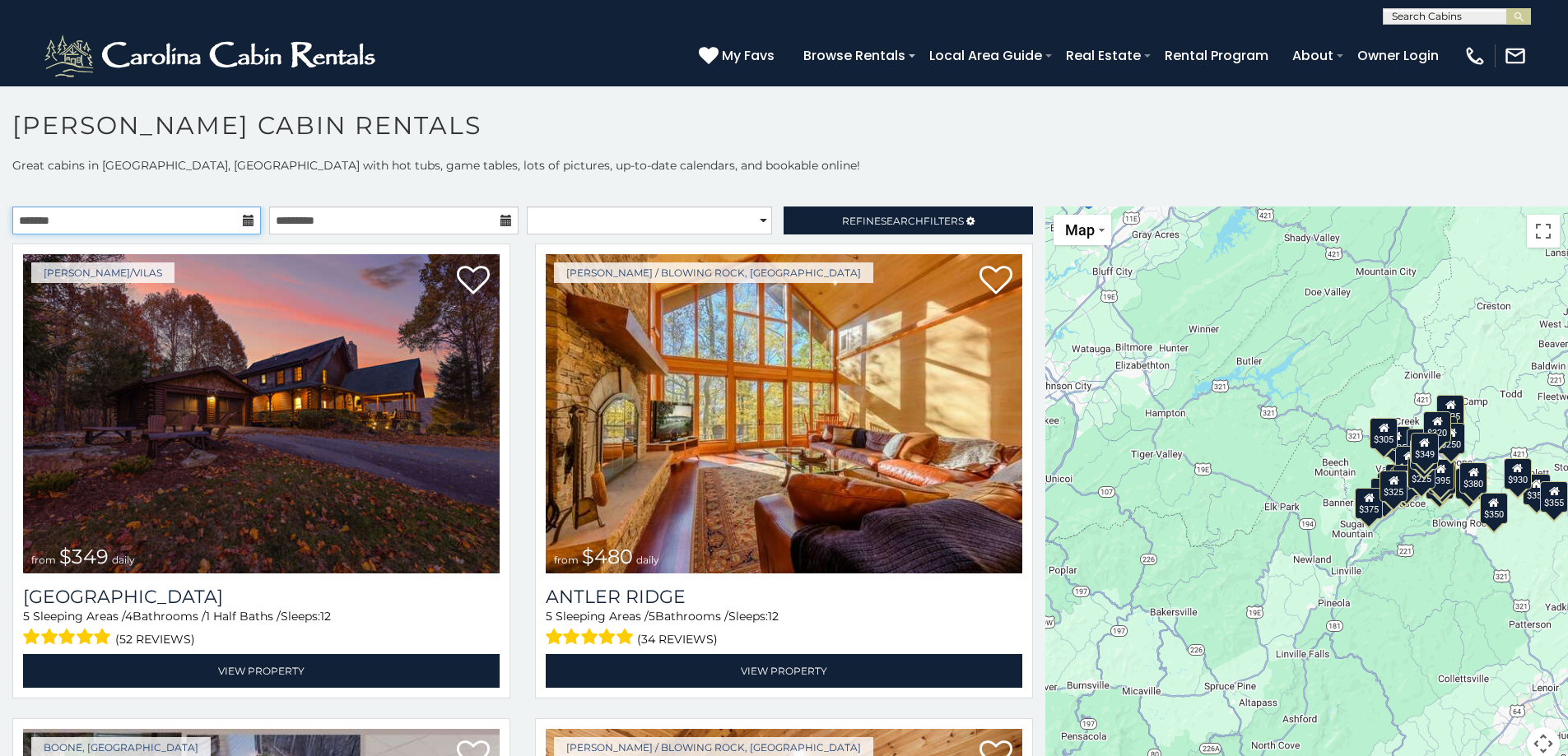
click at [97, 223] on input "text" at bounding box center [137, 220] width 249 height 27
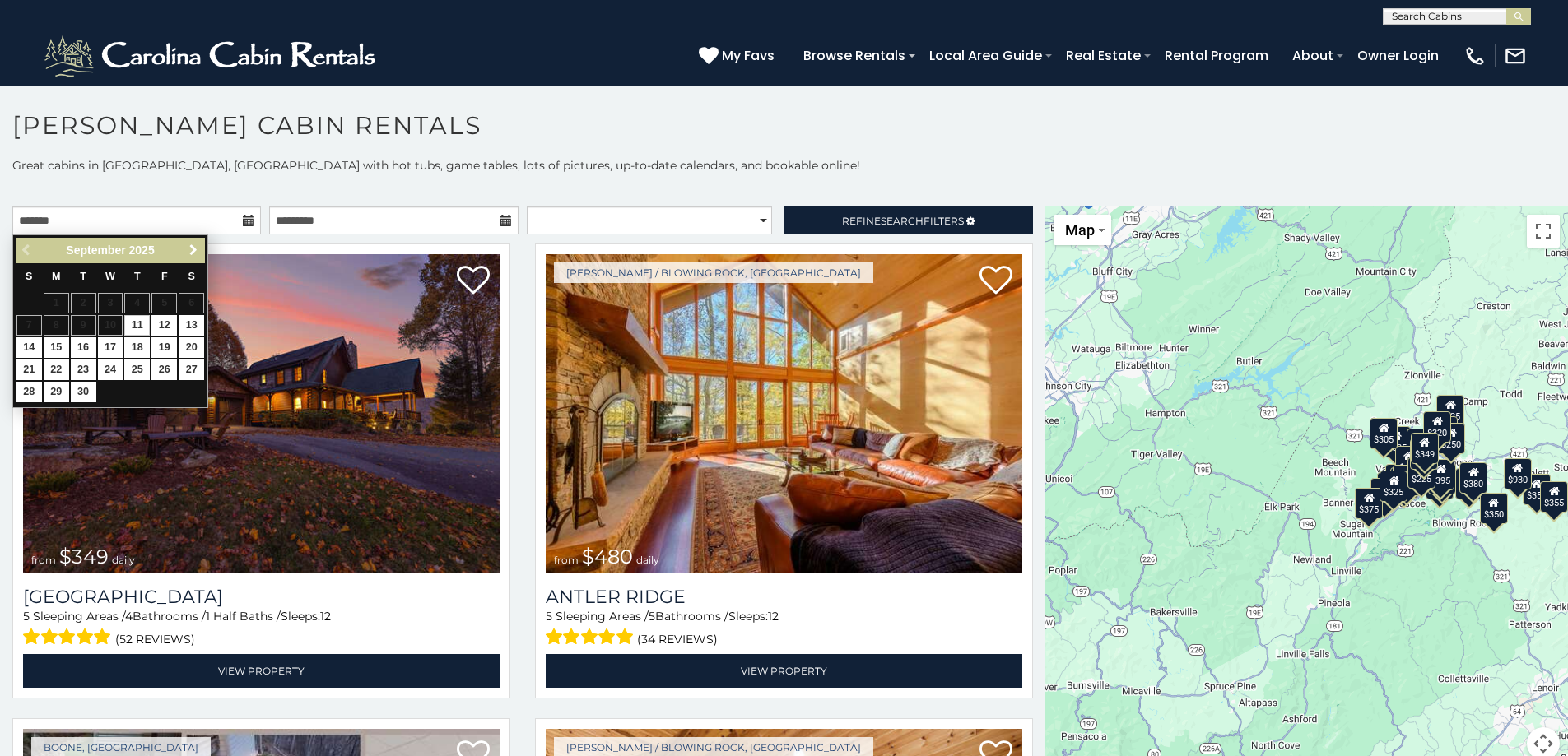
click at [192, 249] on span "Next" at bounding box center [193, 249] width 13 height 13
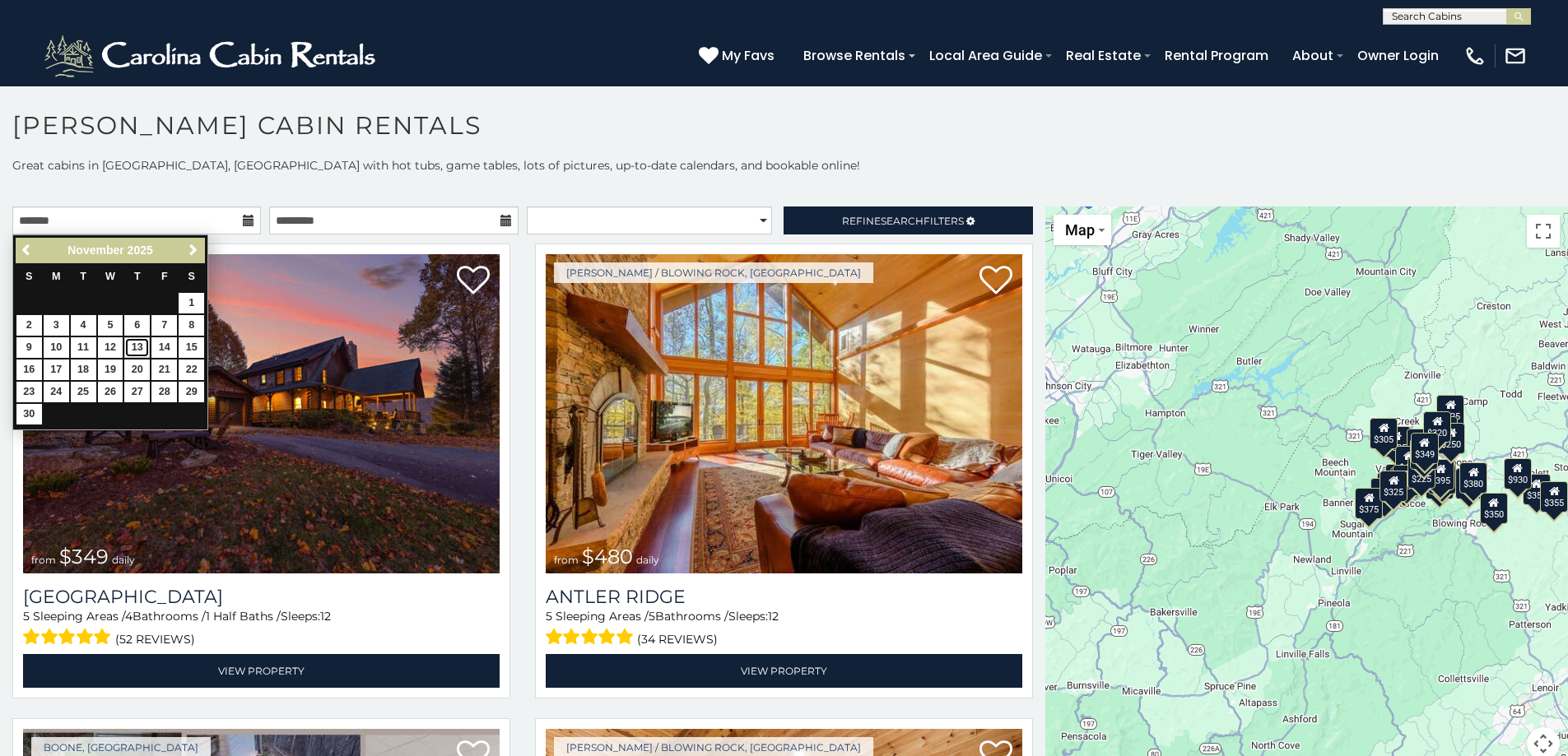
click at [142, 351] on link "13" at bounding box center [137, 347] width 26 height 21
type input "**********"
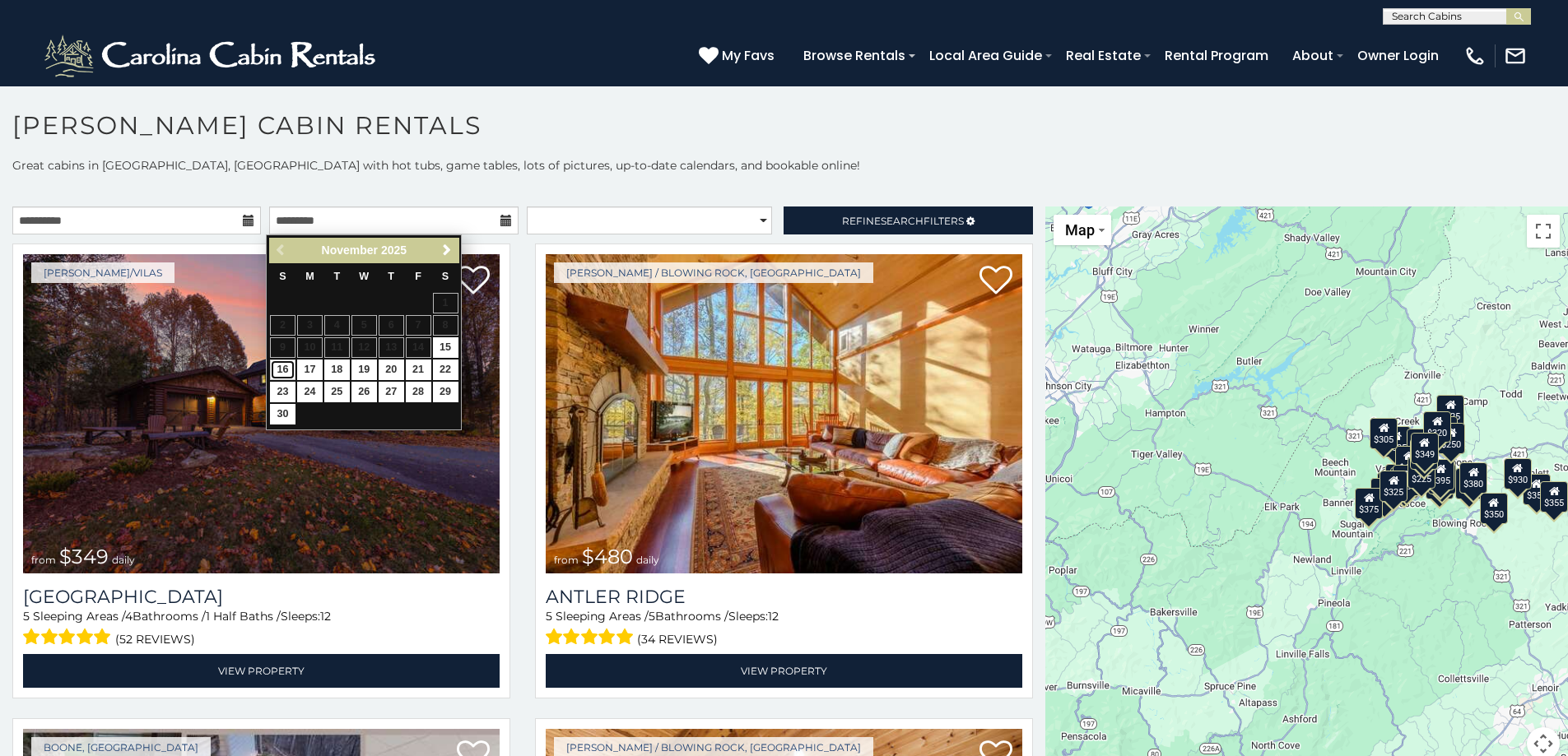
click at [279, 363] on link "16" at bounding box center [283, 369] width 26 height 21
type input "**********"
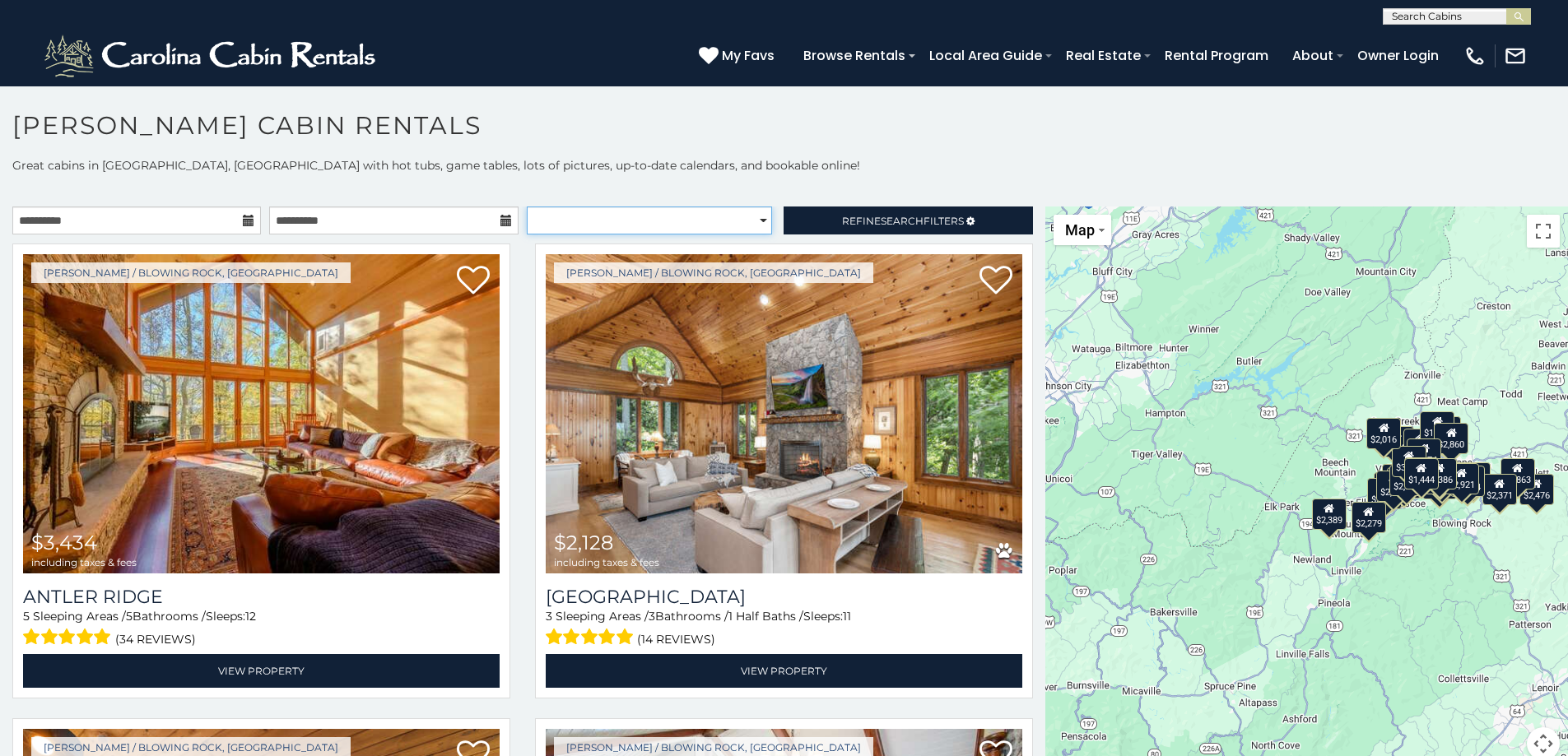
click at [756, 220] on select "**********" at bounding box center [649, 220] width 246 height 27
select select "*********"
click at [527, 206] on select "**********" at bounding box center [649, 220] width 246 height 27
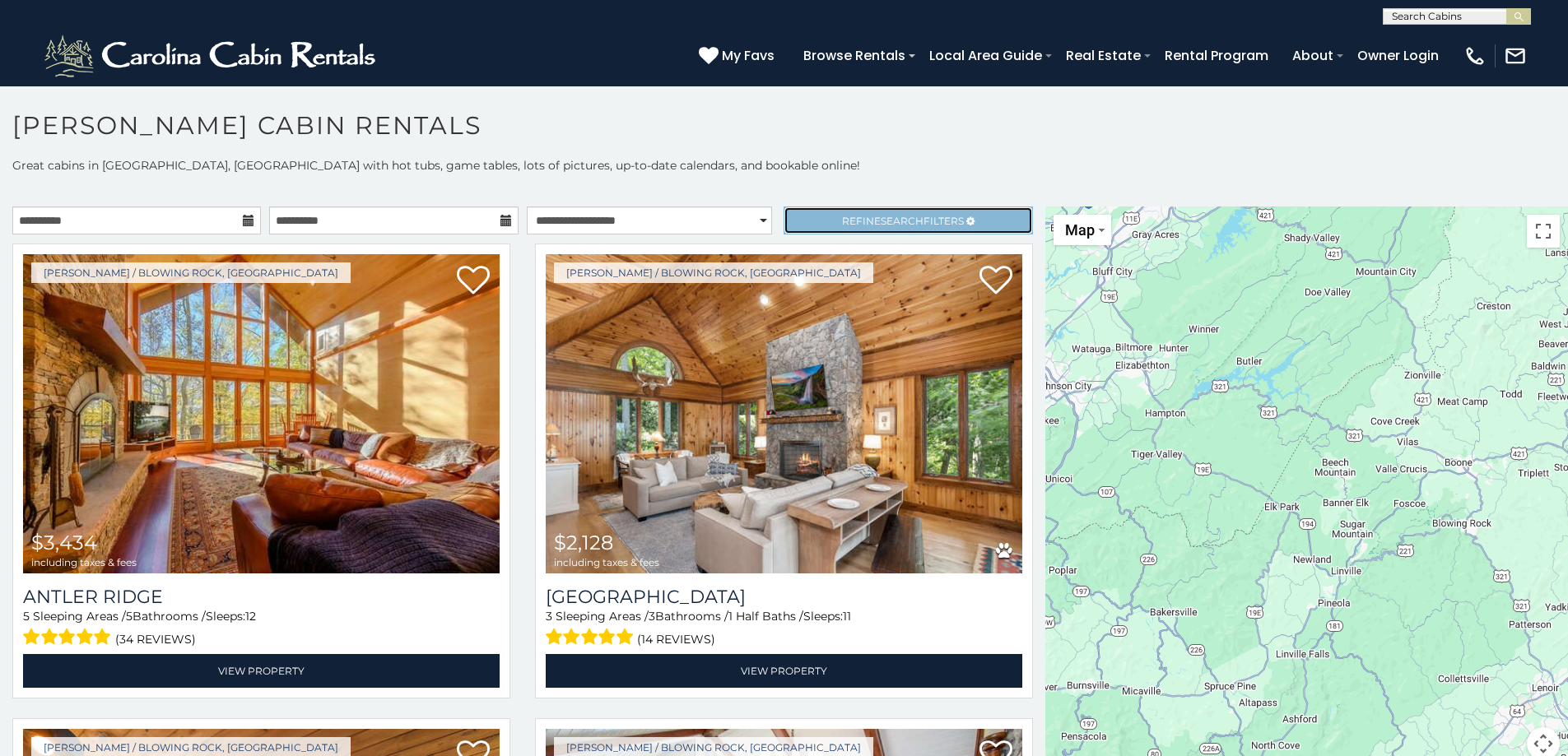
click at [880, 220] on span "Search" at bounding box center [902, 221] width 43 height 13
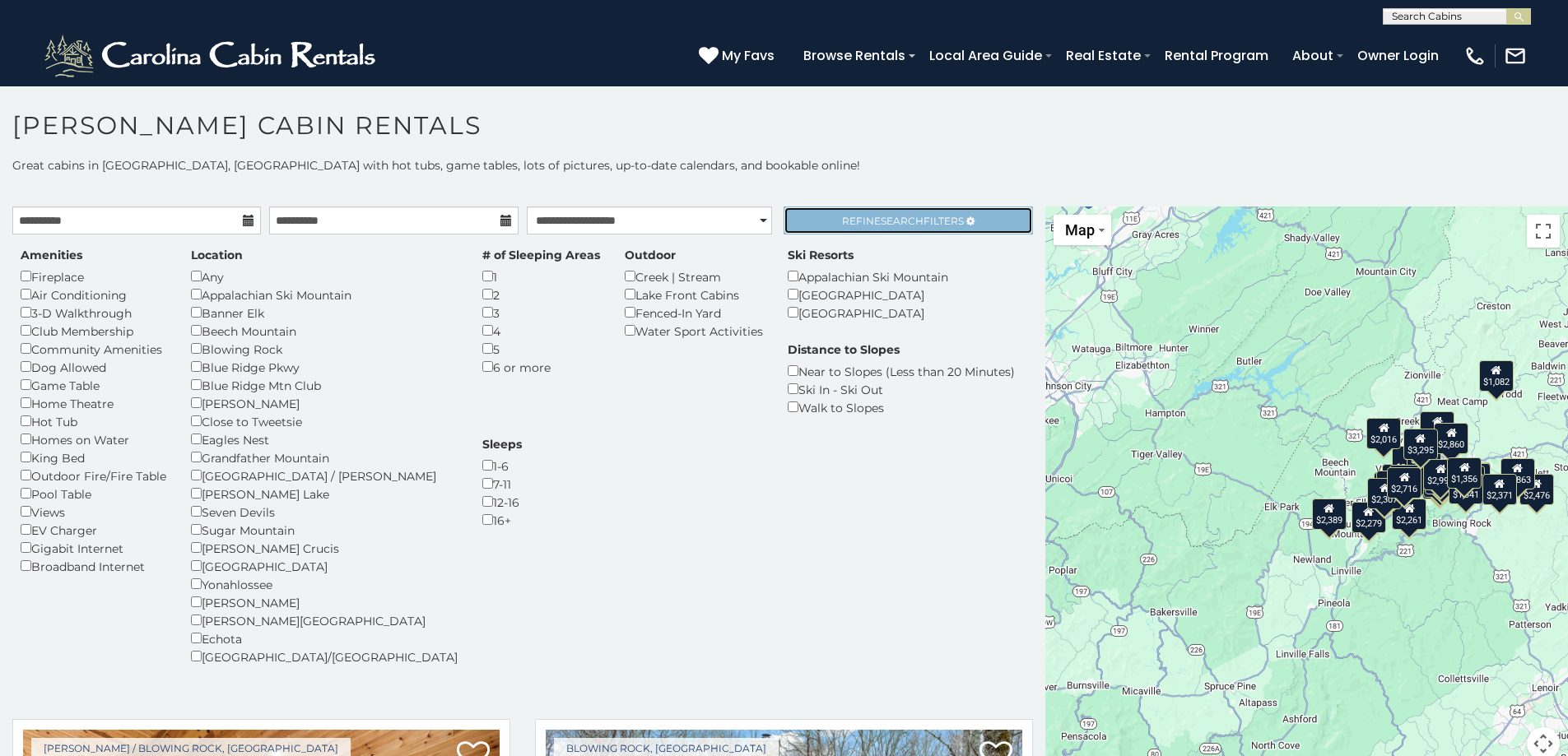
click at [842, 221] on span "Refine Search Filters" at bounding box center [903, 221] width 122 height 13
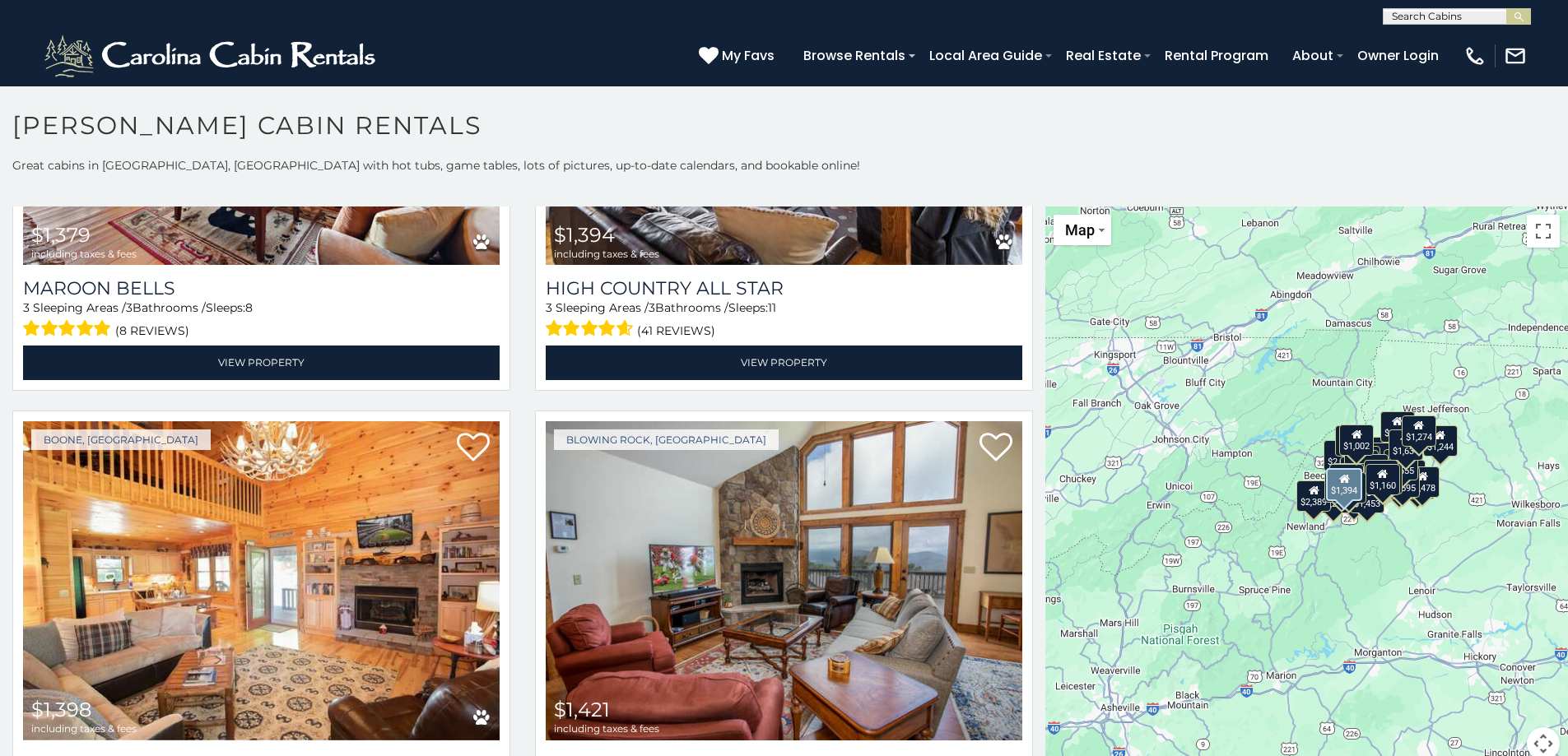
scroll to position [6003, 0]
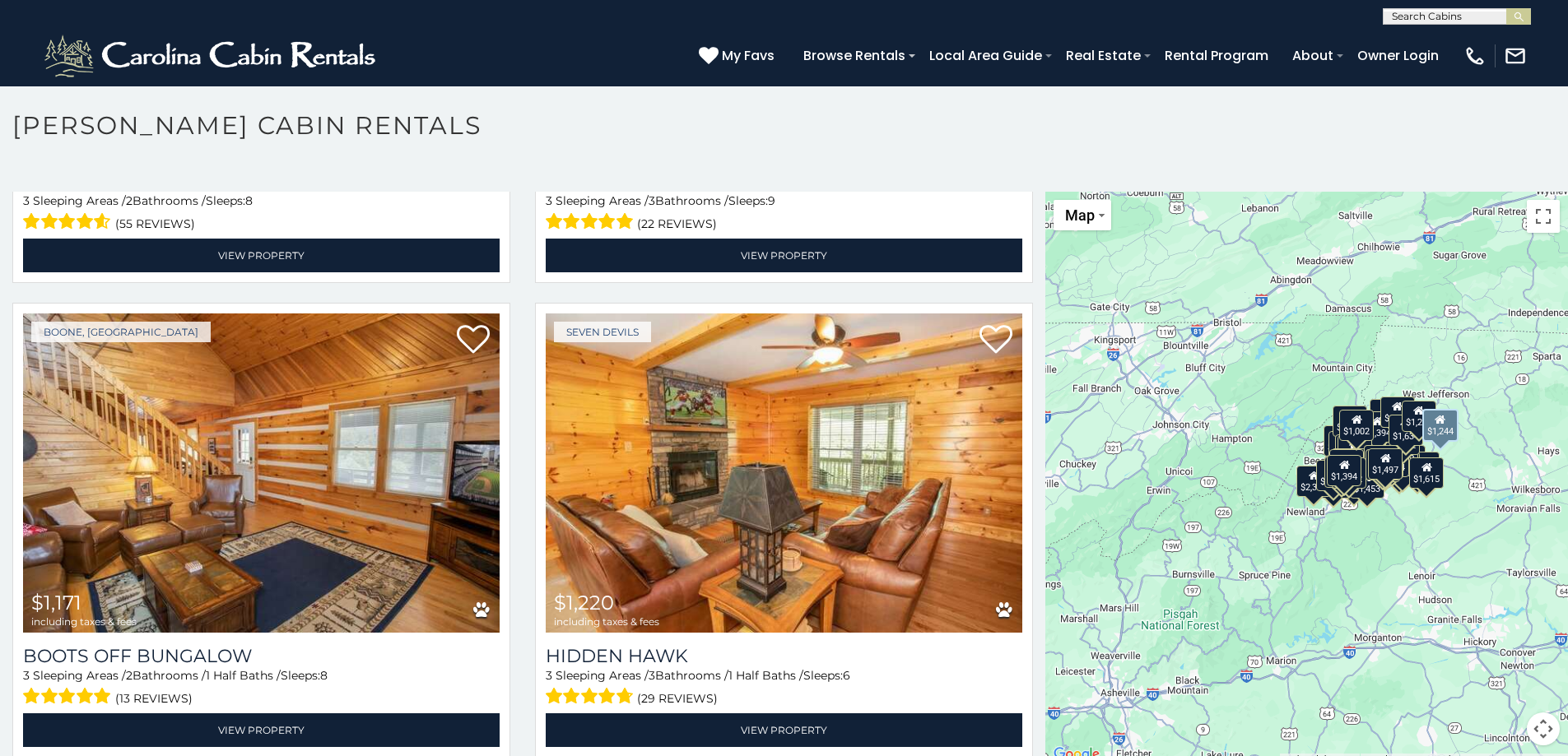
scroll to position [3717, 0]
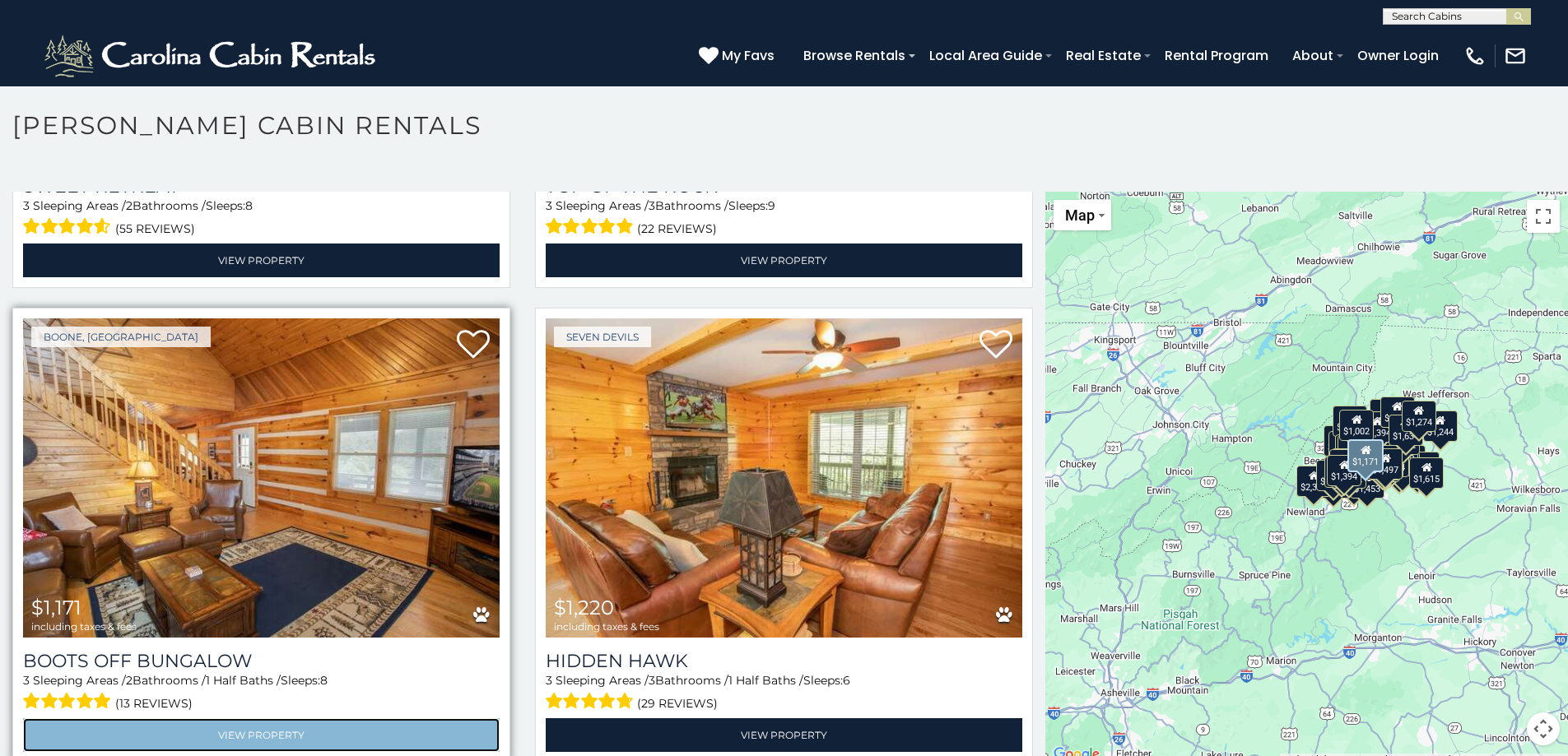
click at [245, 718] on link "View Property" at bounding box center [260, 734] width 476 height 33
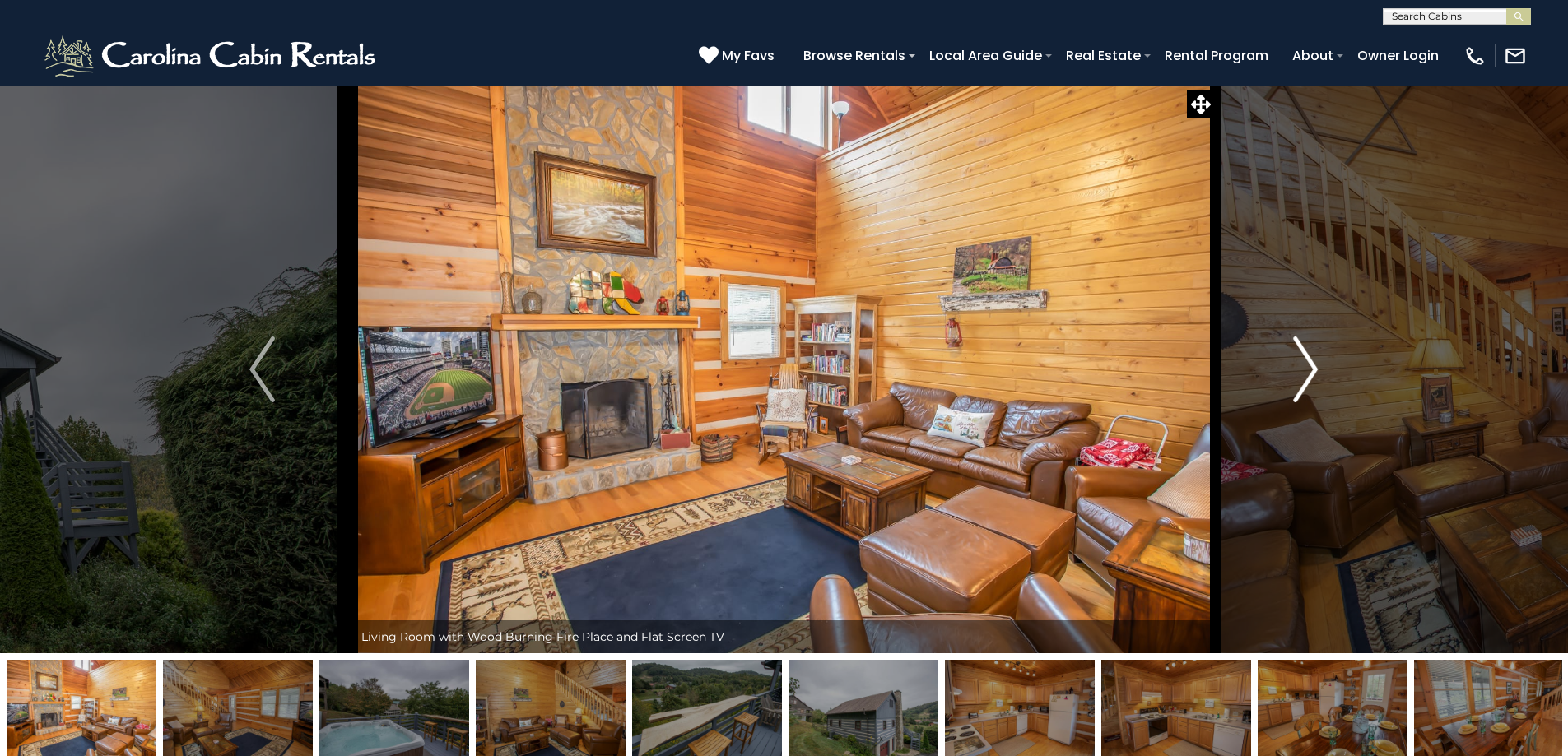
click at [1308, 363] on img "Next" at bounding box center [1305, 369] width 25 height 66
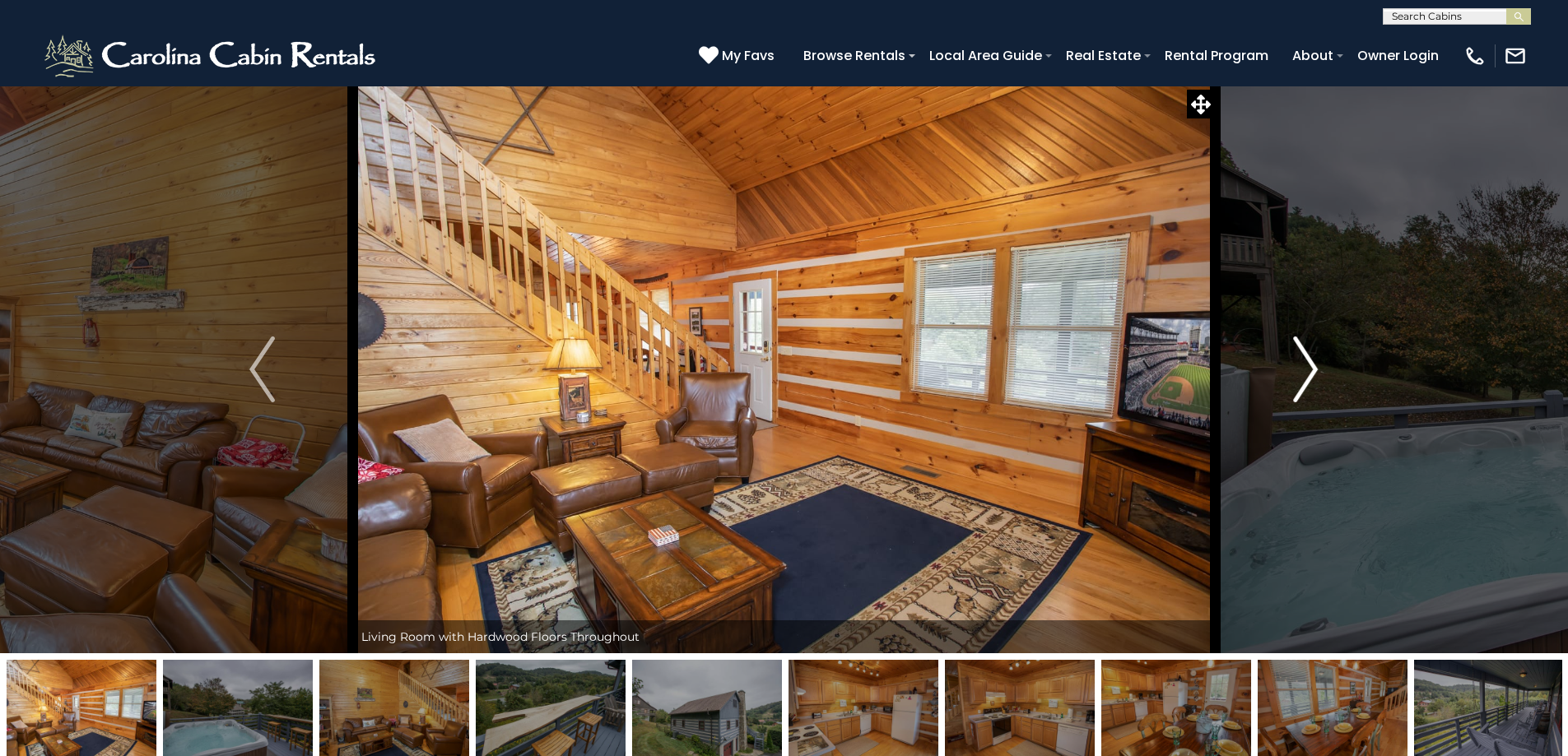
click at [1308, 363] on img "Next" at bounding box center [1305, 369] width 25 height 66
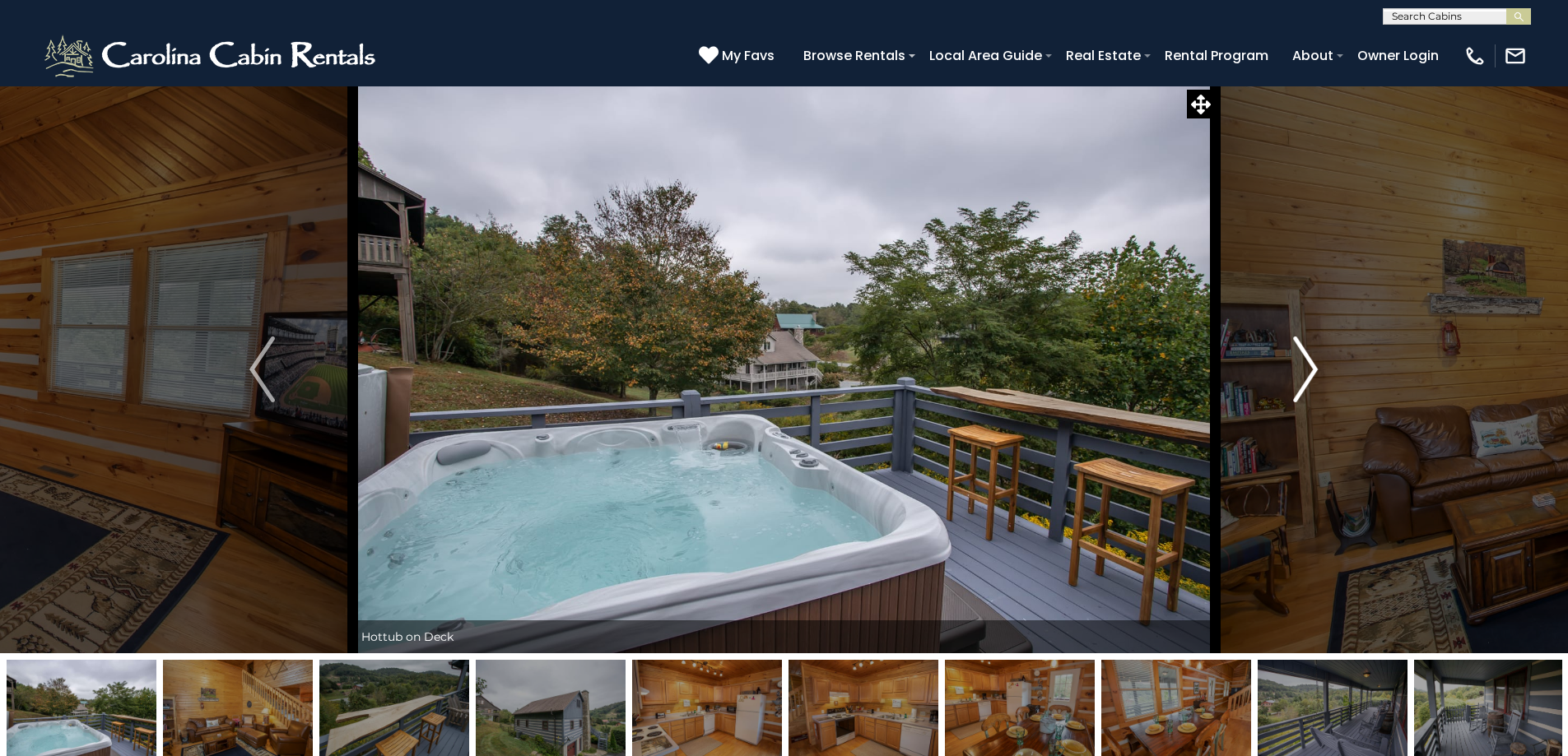
click at [1307, 365] on img "Next" at bounding box center [1305, 369] width 25 height 66
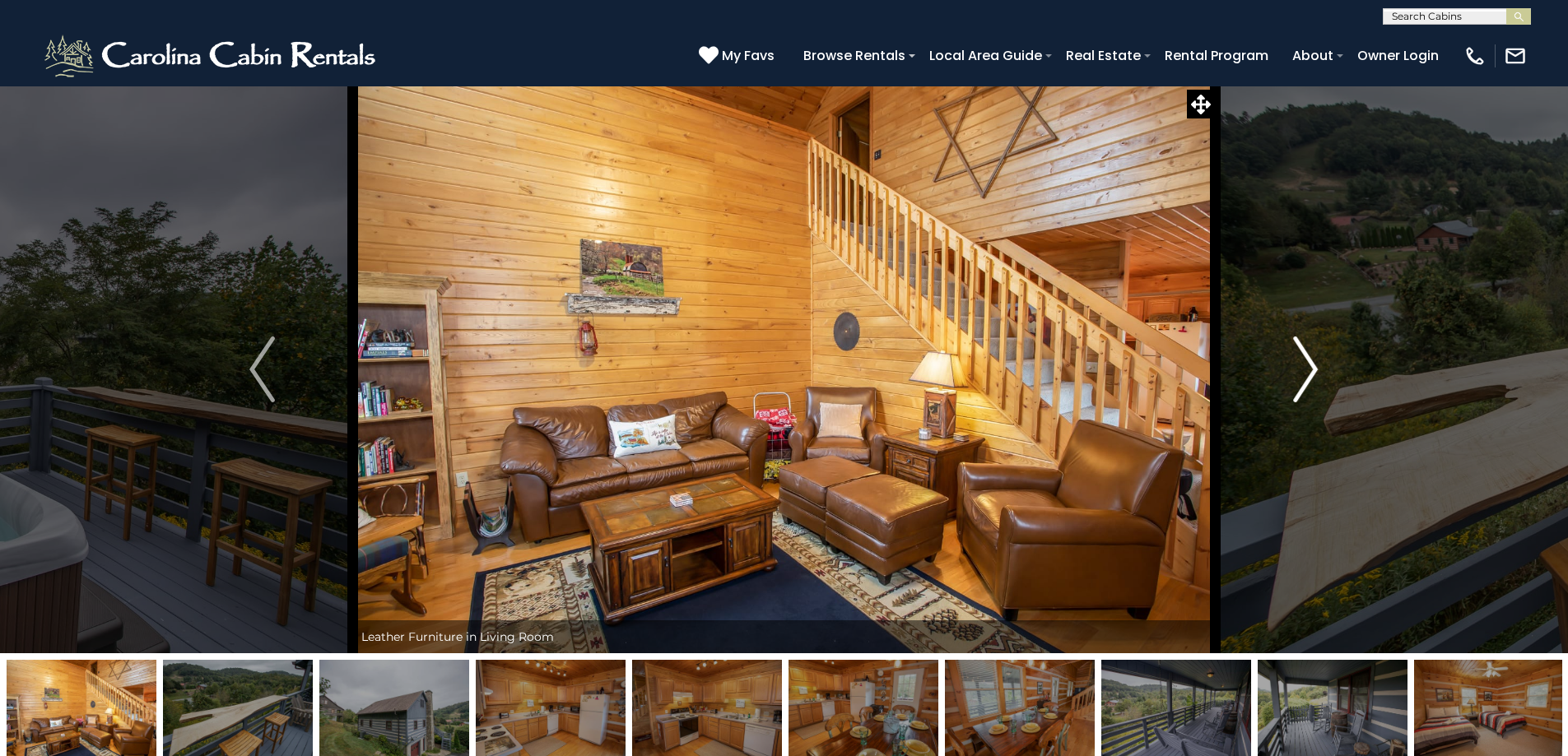
click at [1307, 365] on img "Next" at bounding box center [1305, 369] width 25 height 66
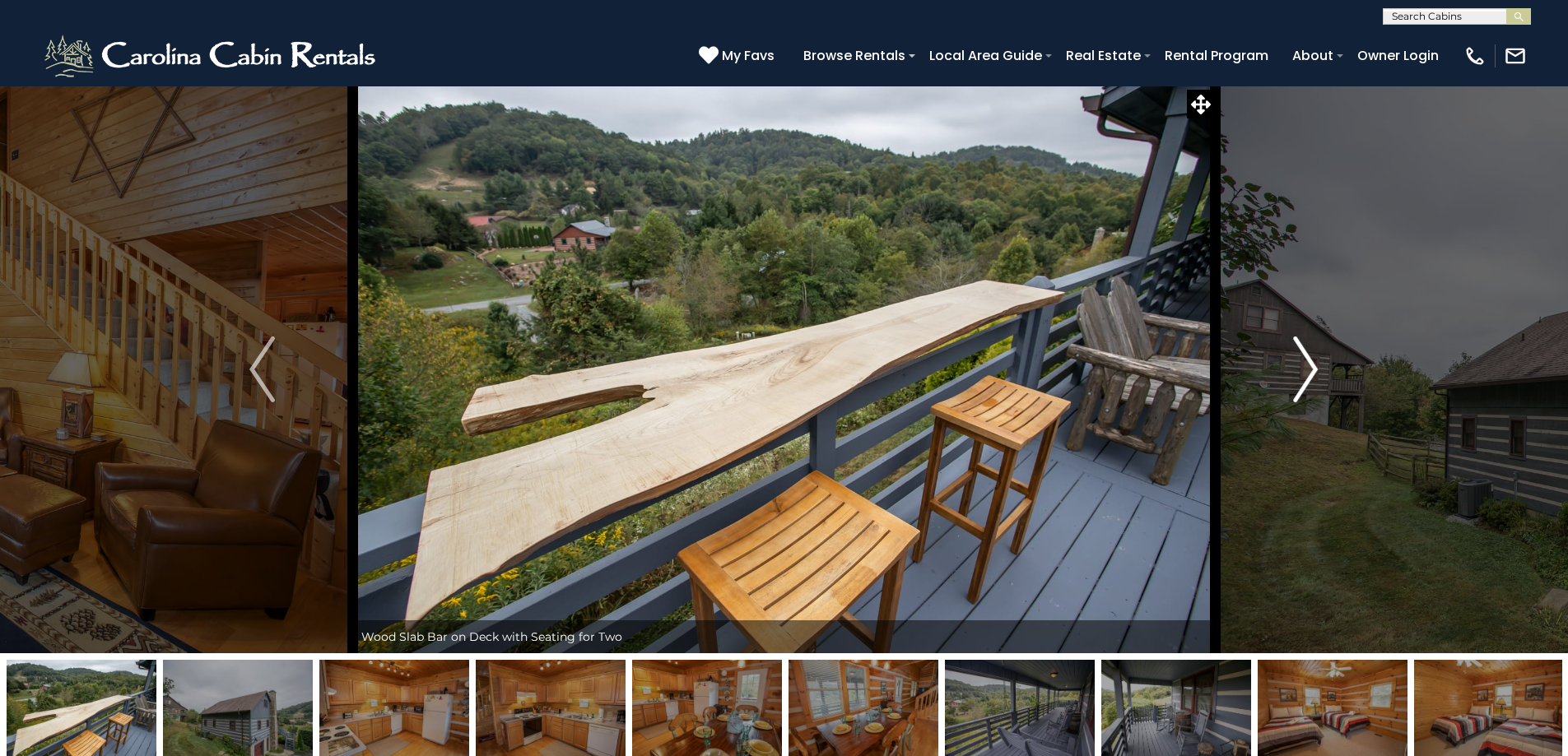
click at [1307, 365] on img "Next" at bounding box center [1305, 369] width 25 height 66
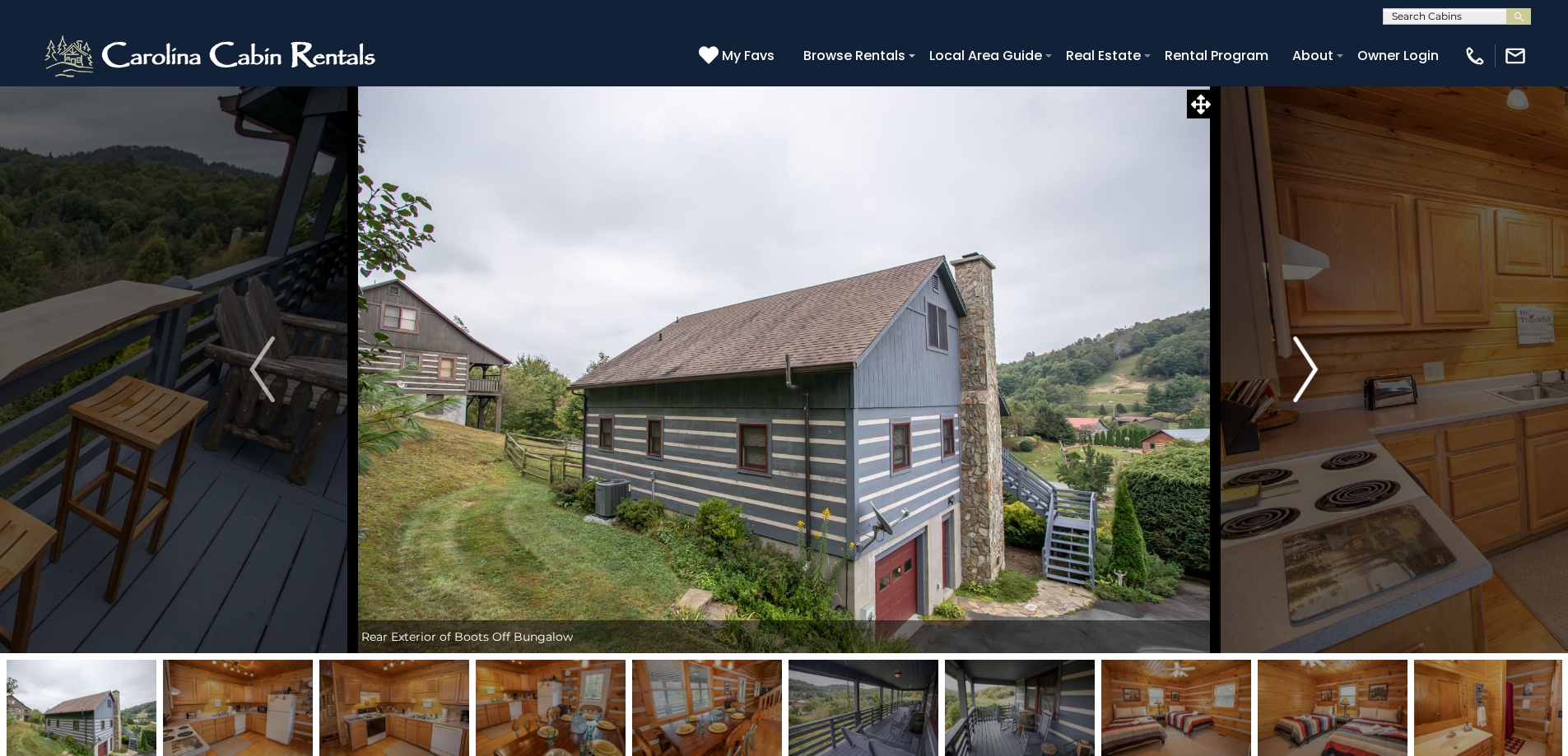
click at [1307, 365] on img "Next" at bounding box center [1305, 369] width 25 height 66
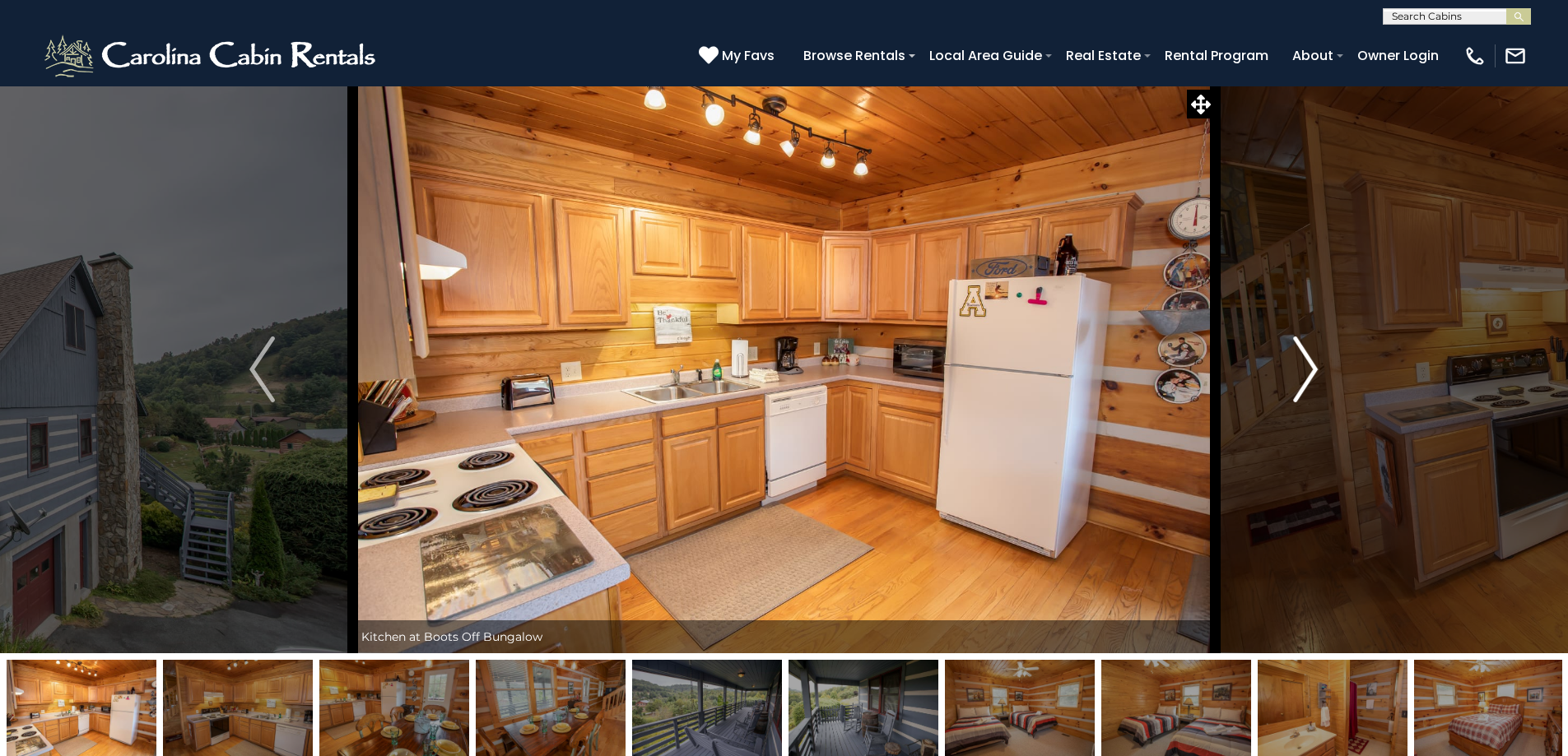
click at [1307, 365] on img "Next" at bounding box center [1305, 369] width 25 height 66
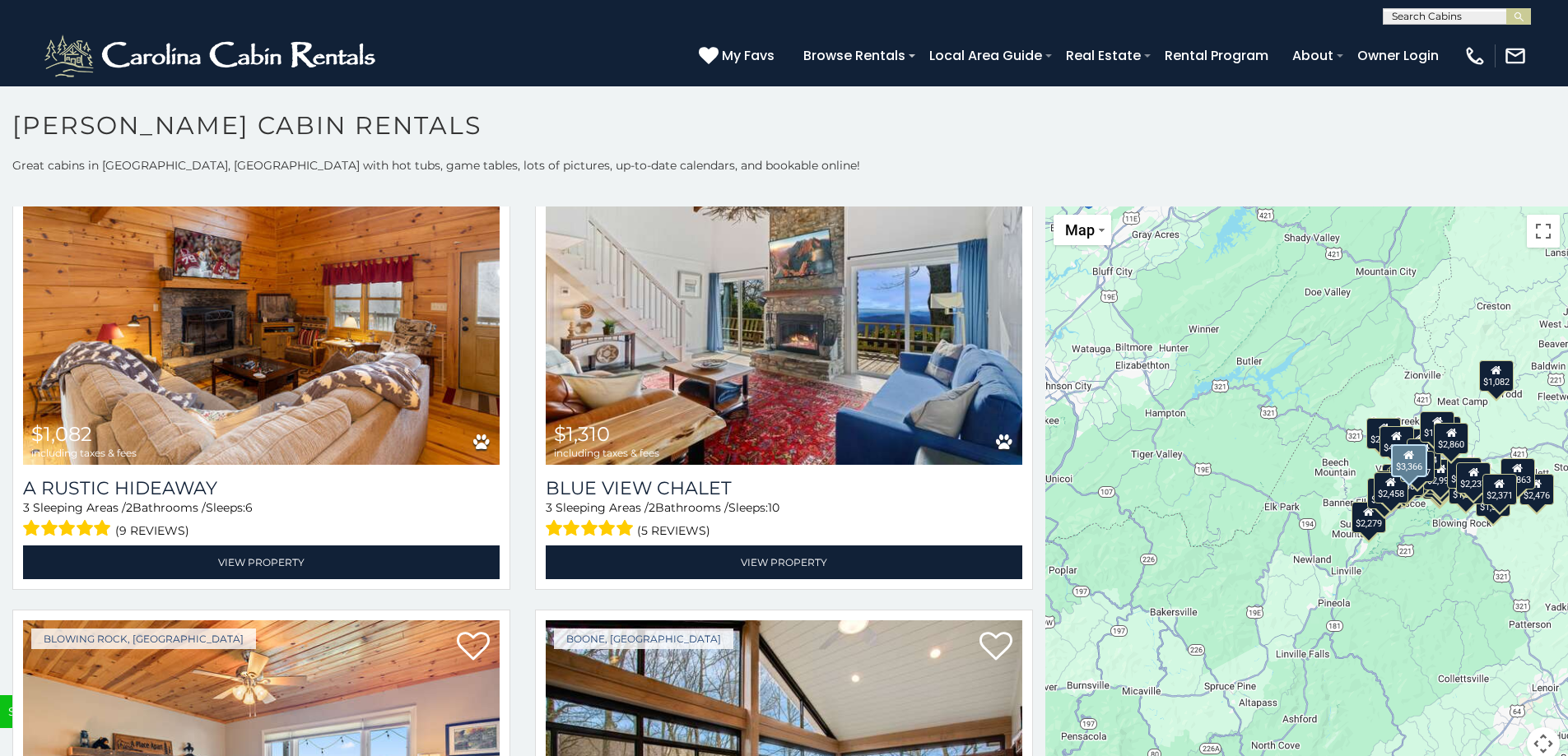
scroll to position [6332, 0]
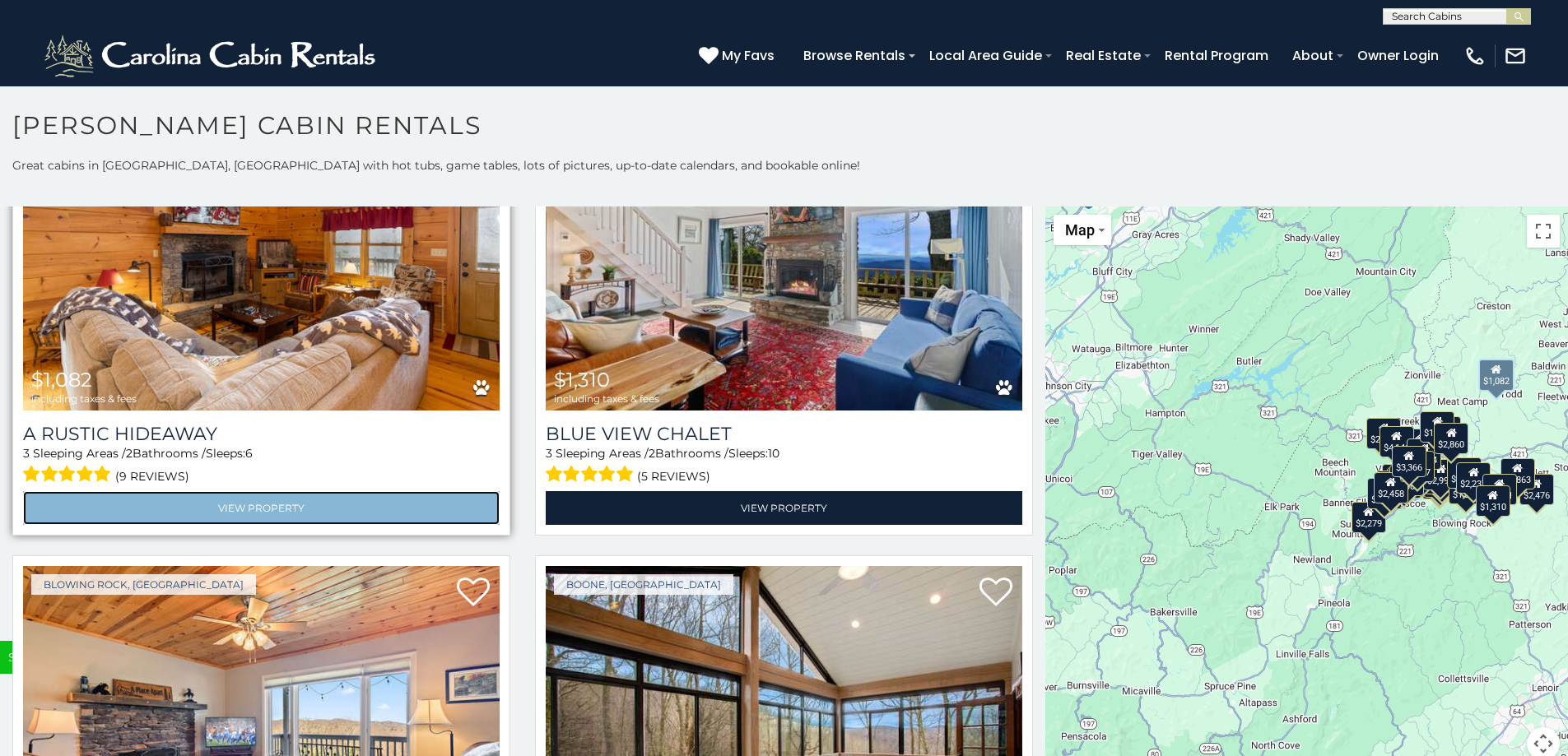
click at [331, 491] on link "View Property" at bounding box center [260, 508] width 476 height 33
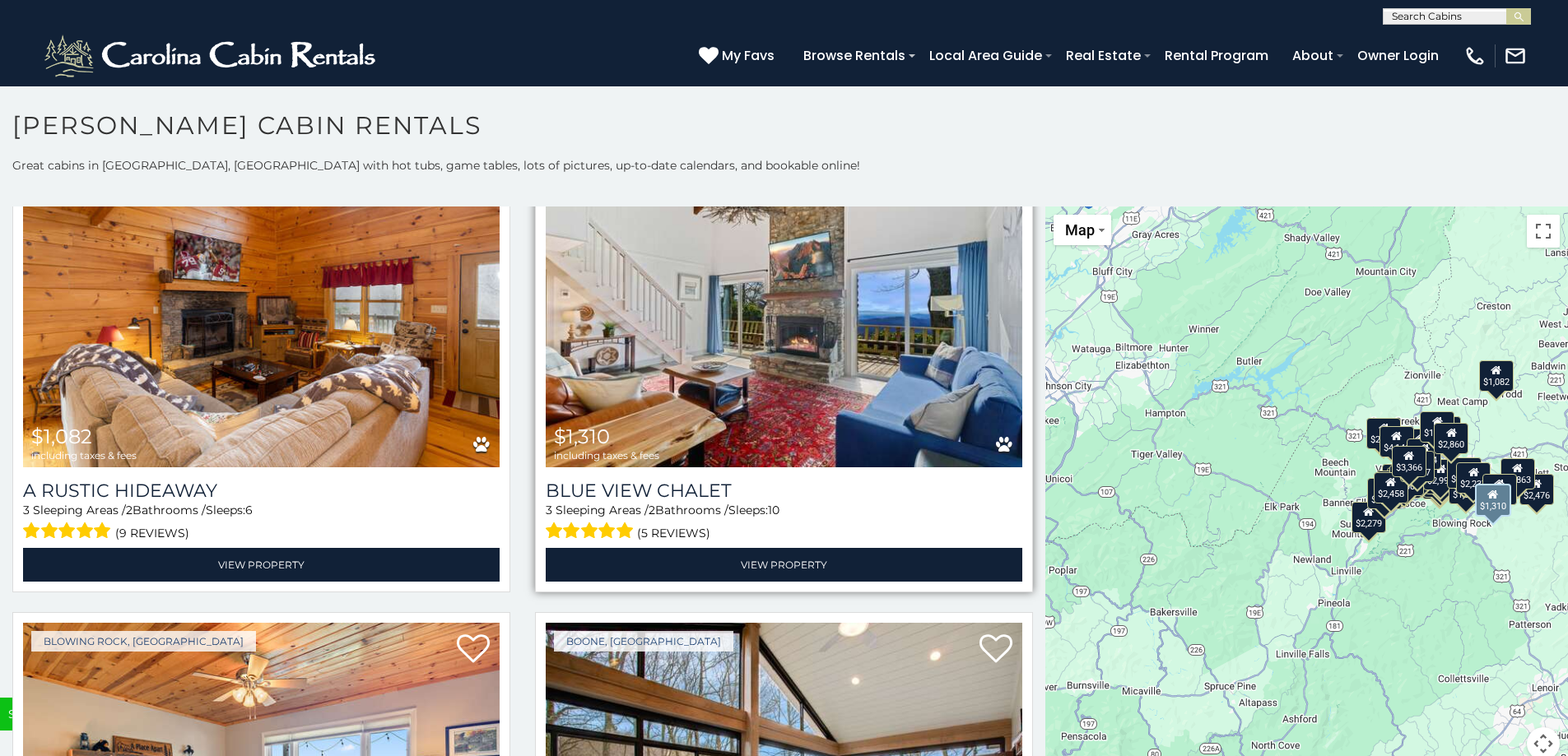
scroll to position [6332, 0]
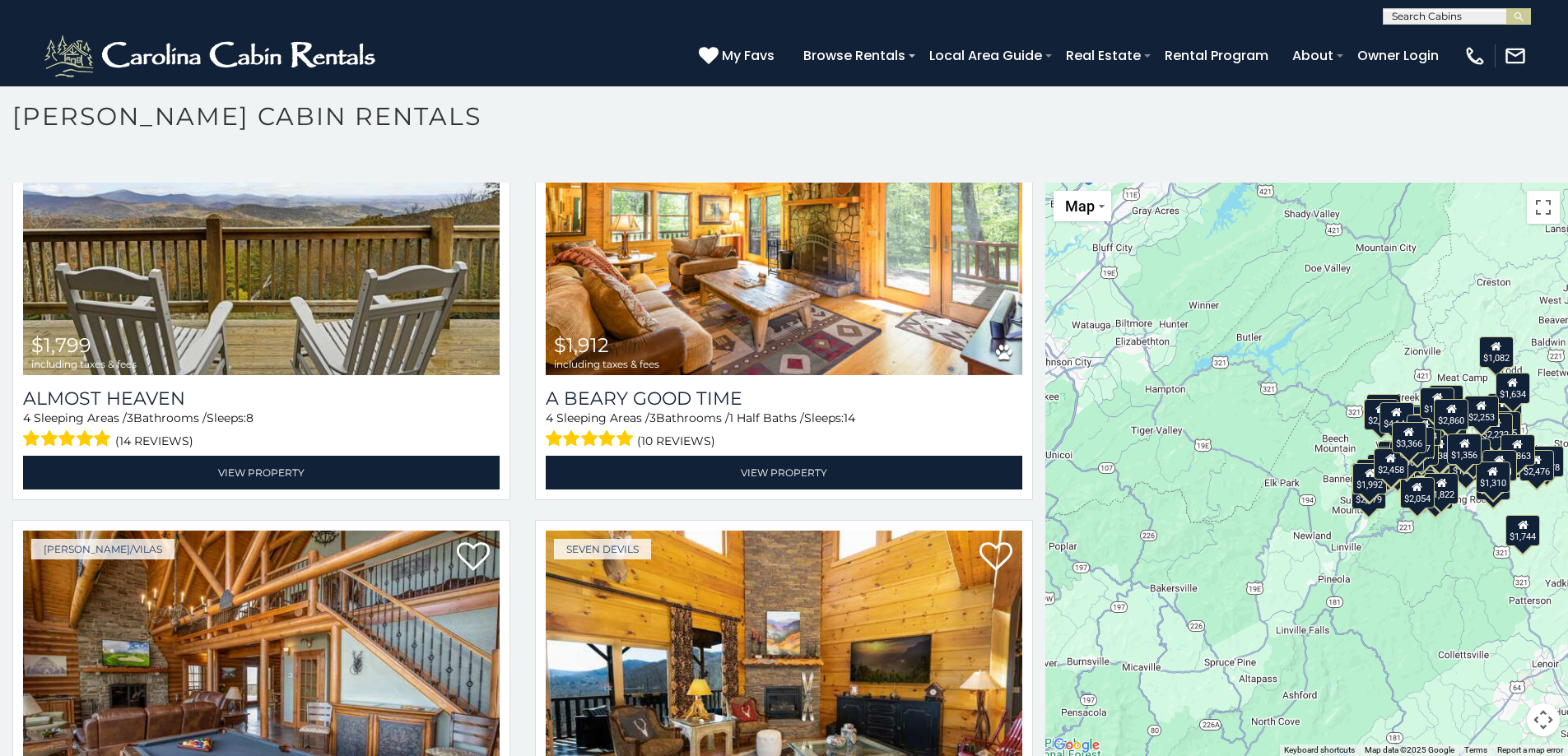
scroll to position [1, 0]
click at [1418, 18] on input "text" at bounding box center [1455, 19] width 144 height 17
type input "**********"
click at [1418, 34] on em "Top Of The Rock" at bounding box center [1437, 38] width 93 height 15
click at [1514, 13] on img "submit" at bounding box center [1518, 17] width 13 height 13
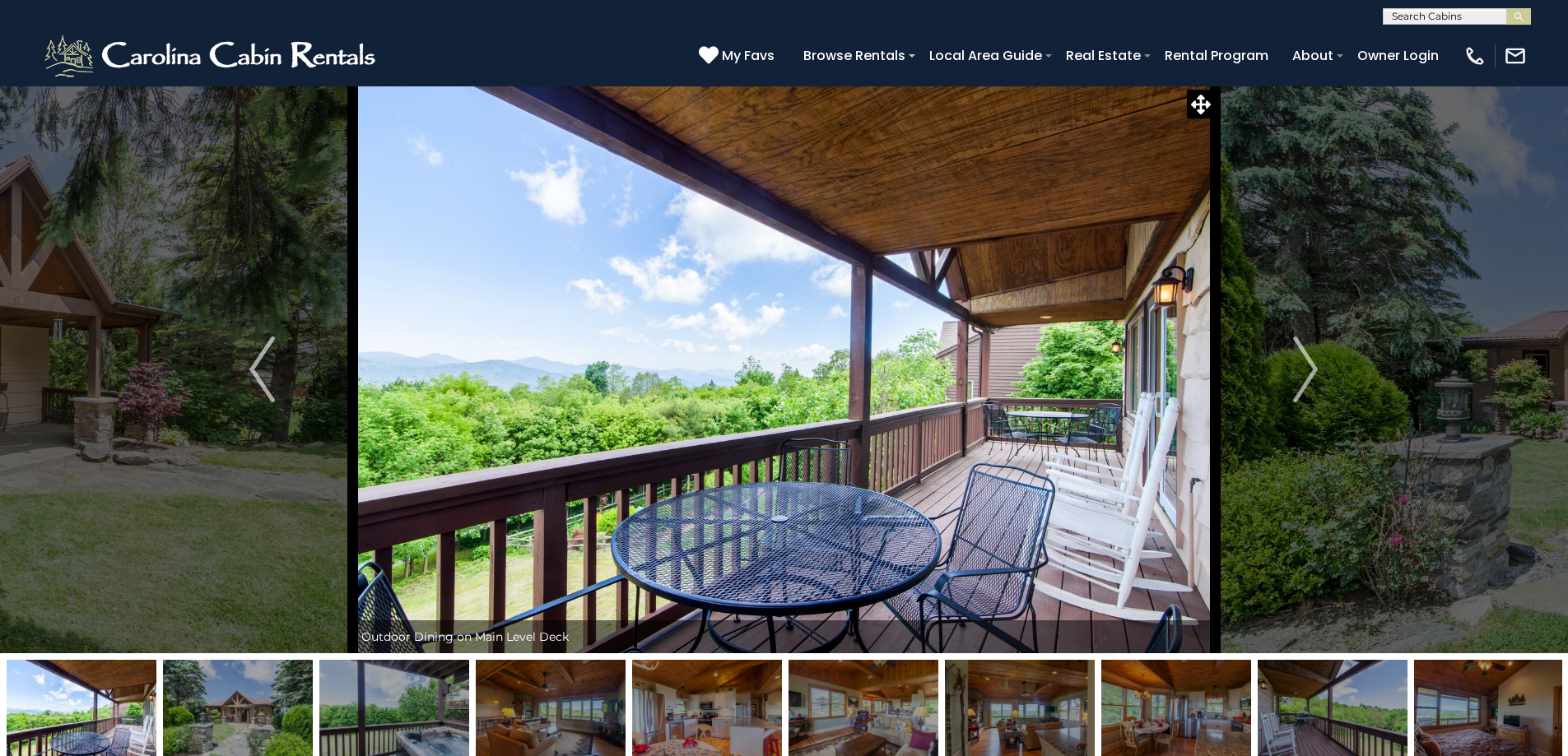
click at [404, 702] on img at bounding box center [394, 711] width 149 height 103
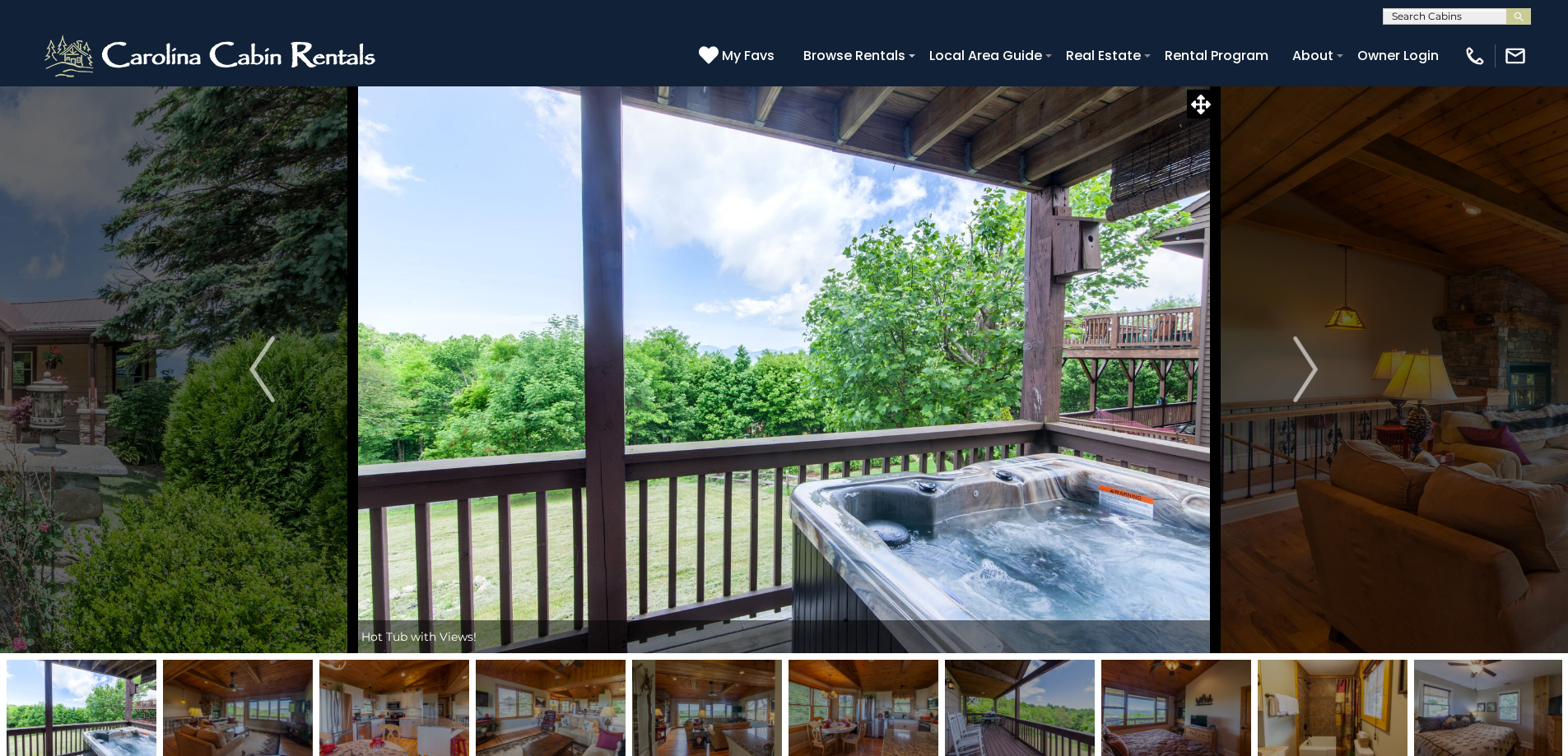
scroll to position [1, 0]
click at [1439, 13] on input "text" at bounding box center [1455, 19] width 144 height 17
type input "**********"
click at [1428, 34] on em "Sweet Retreat" at bounding box center [1431, 38] width 82 height 15
click at [1521, 13] on img "submit" at bounding box center [1518, 17] width 13 height 13
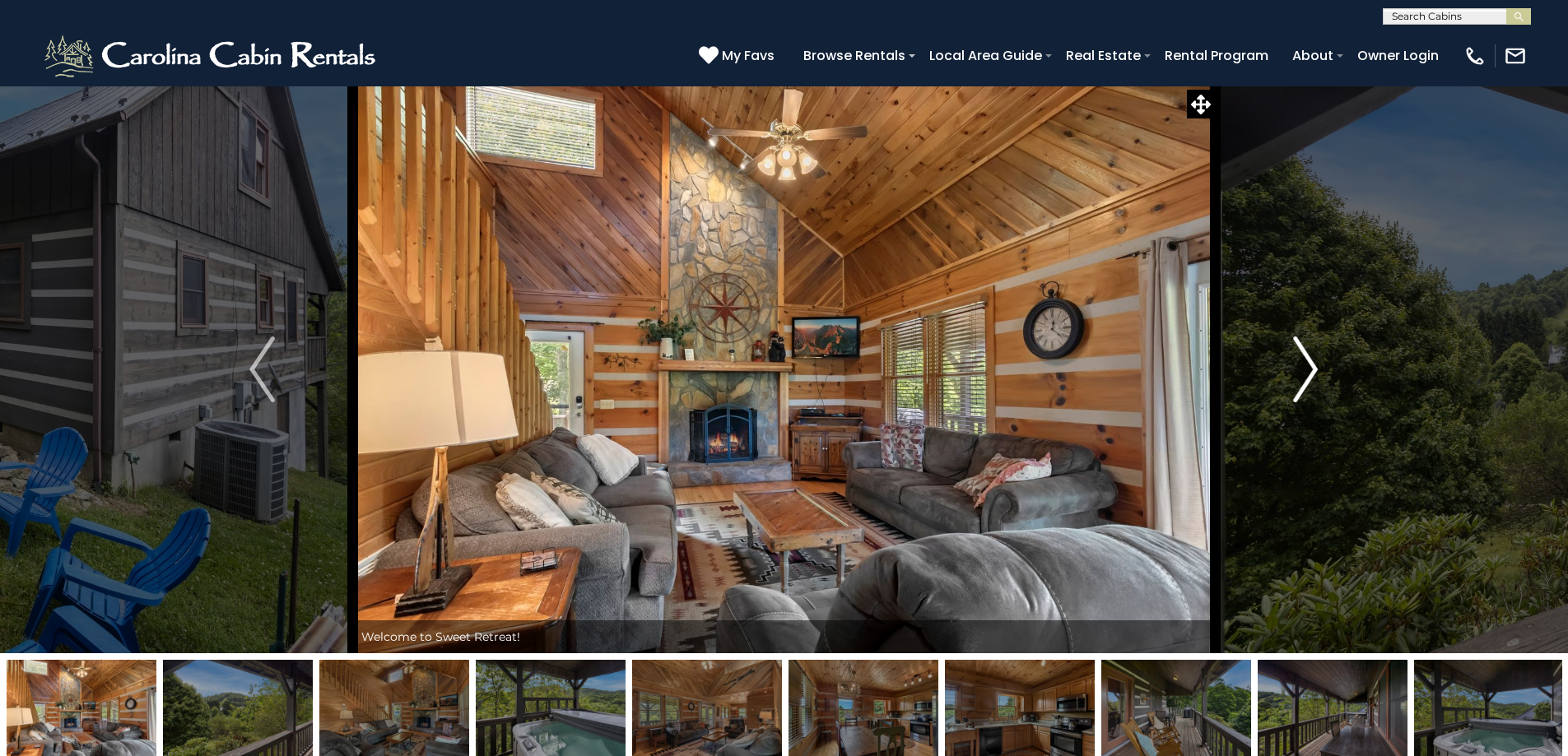
click at [1314, 365] on img "Next" at bounding box center [1305, 369] width 25 height 66
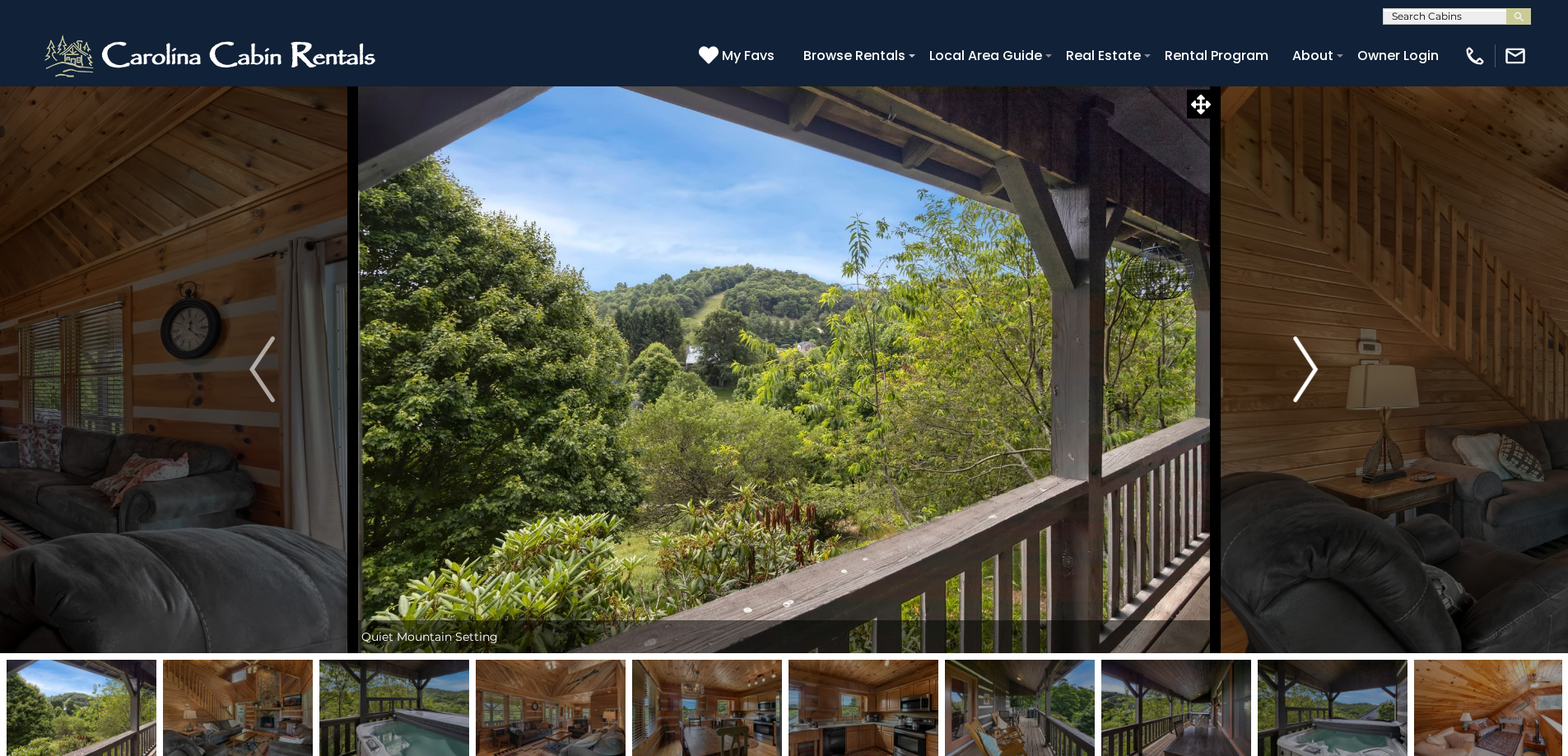
click at [1314, 365] on img "Next" at bounding box center [1305, 369] width 25 height 66
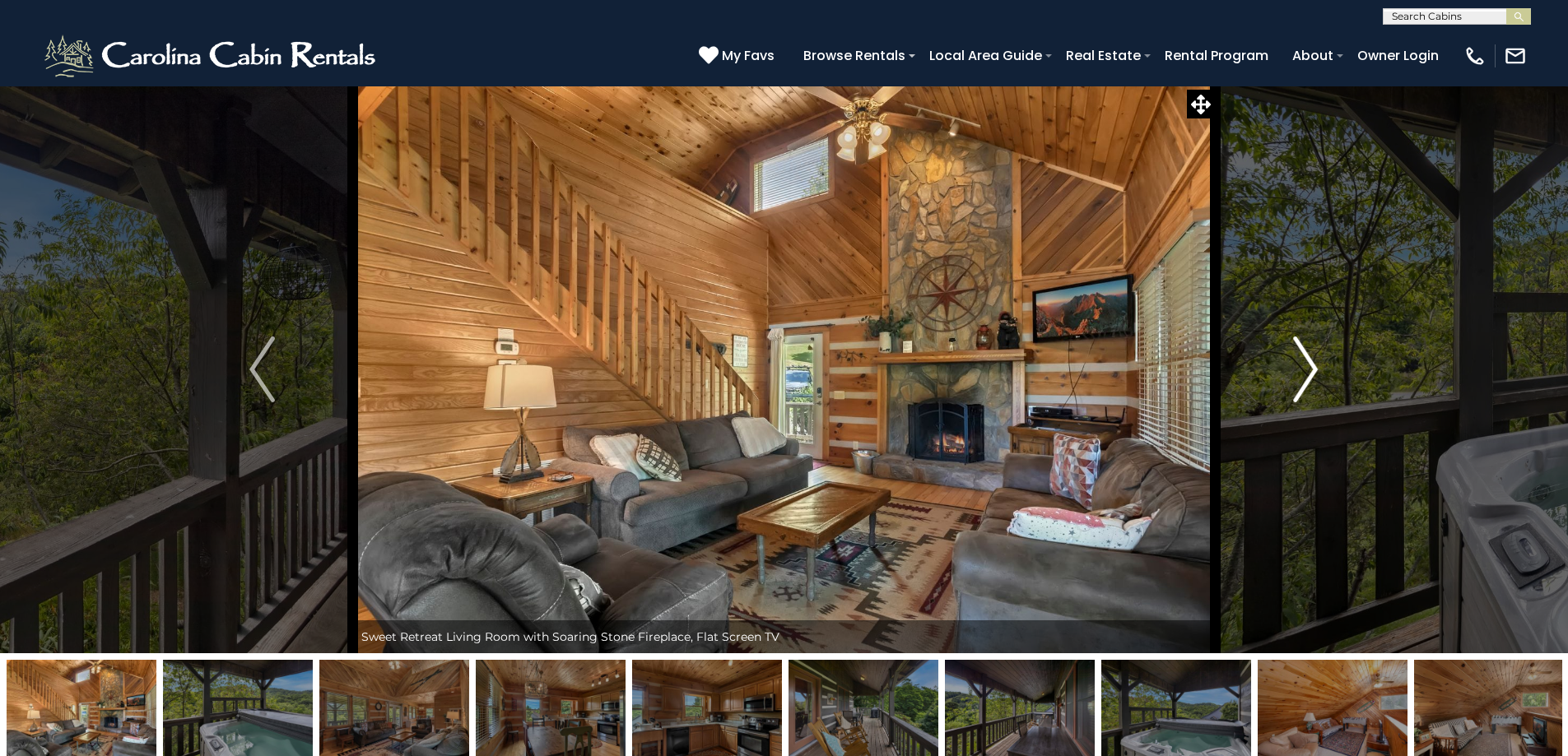
click at [1314, 365] on img "Next" at bounding box center [1305, 369] width 25 height 66
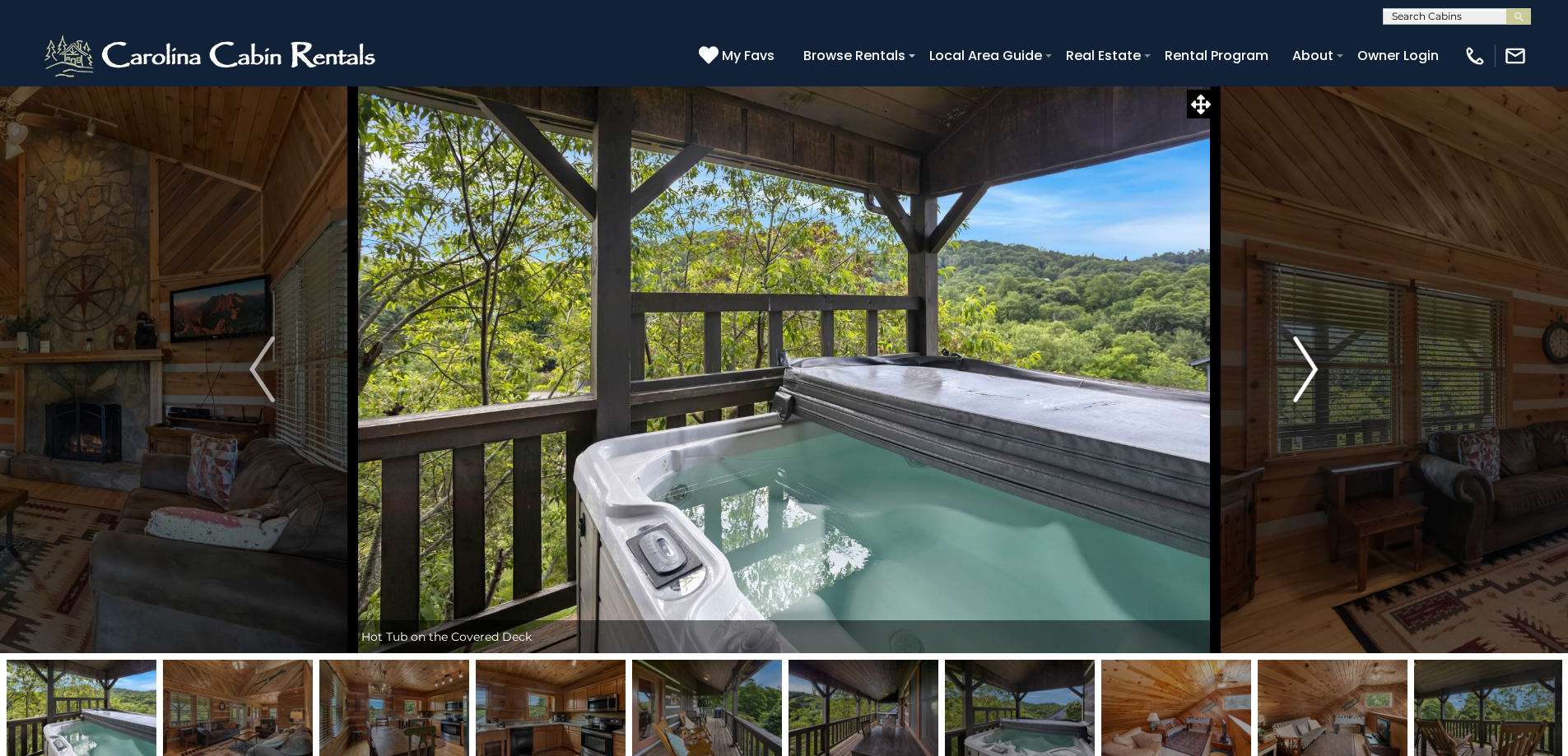
click at [1314, 365] on img "Next" at bounding box center [1305, 369] width 25 height 66
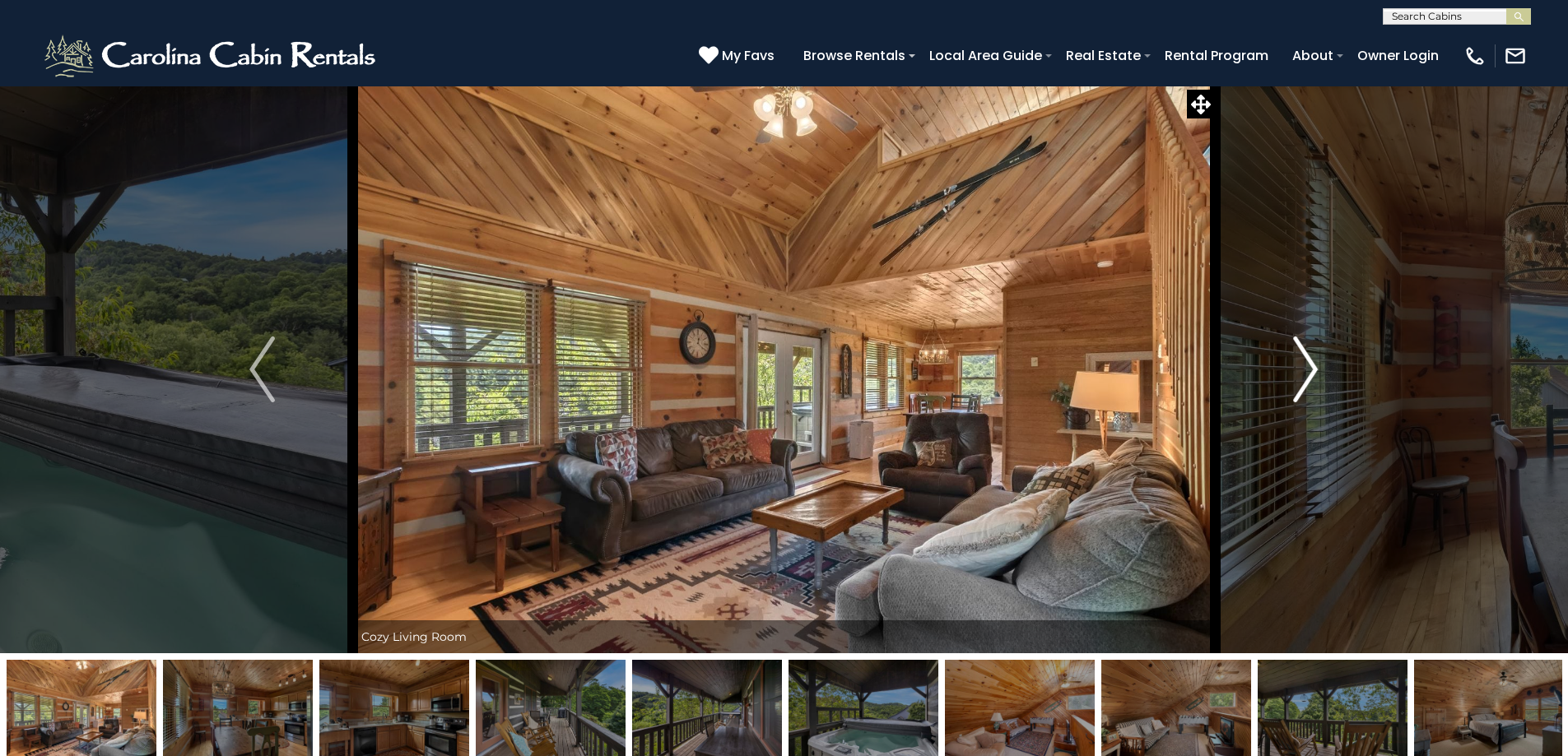
click at [1314, 365] on img "Next" at bounding box center [1305, 369] width 25 height 66
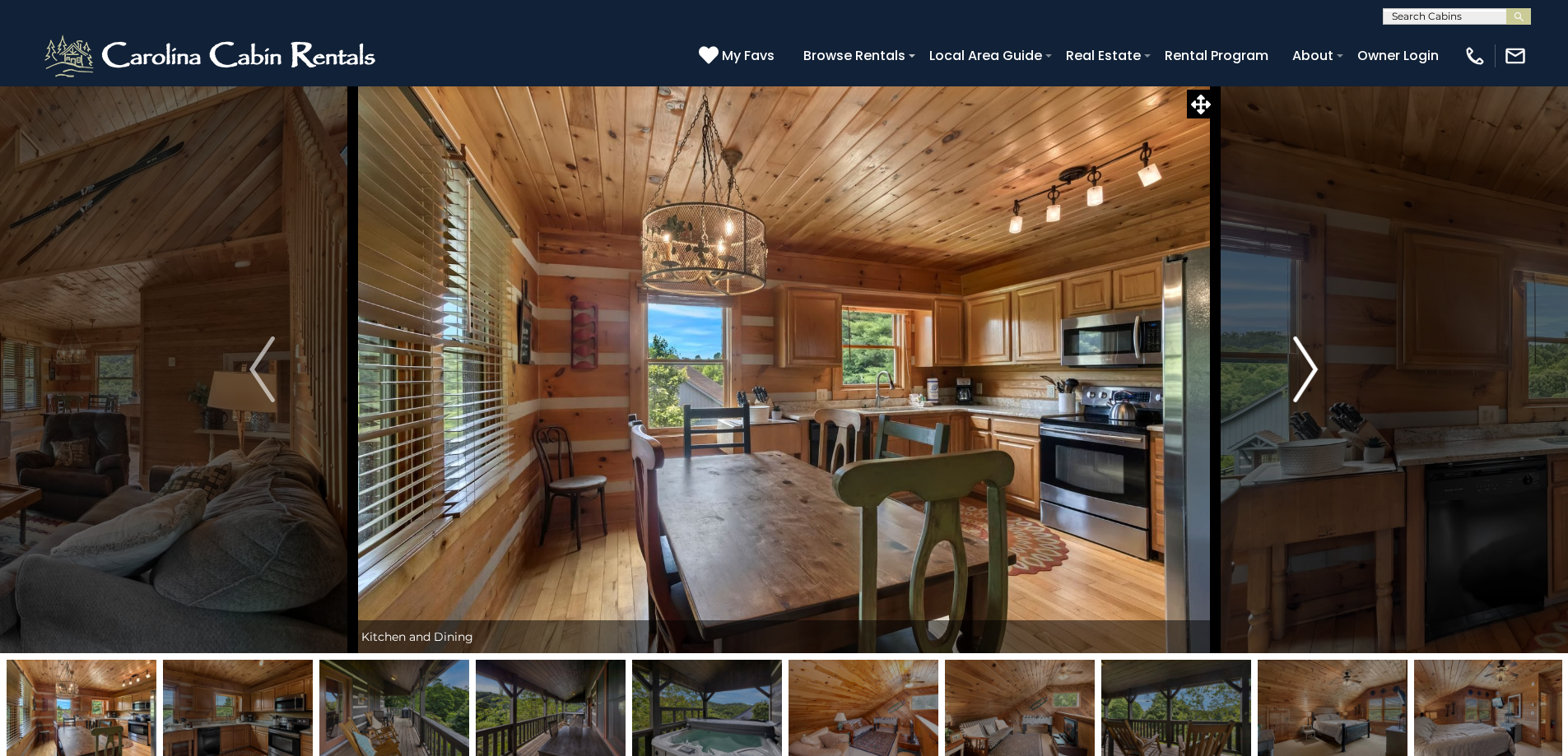
click at [1314, 365] on img "Next" at bounding box center [1305, 369] width 25 height 66
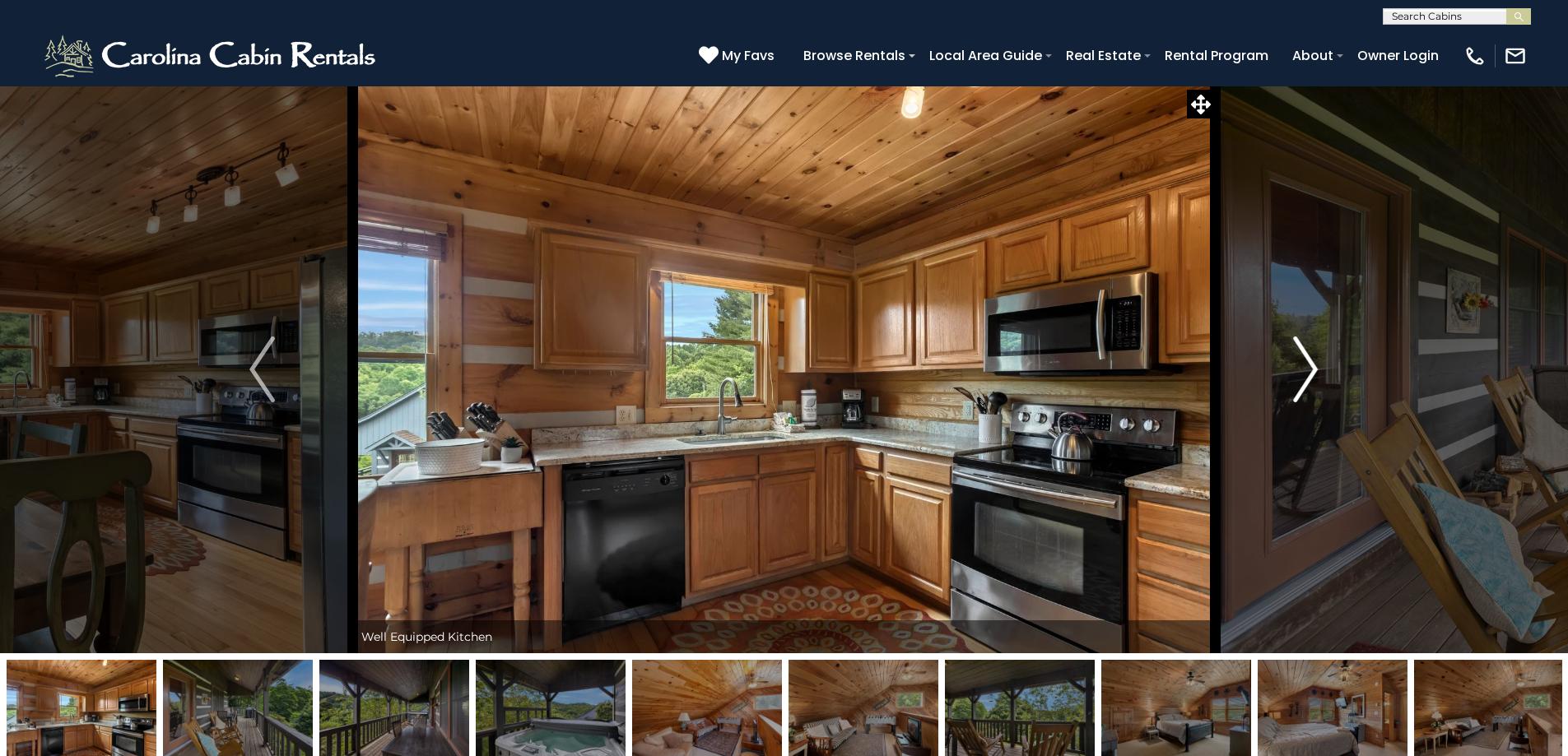
click at [1314, 365] on img "Next" at bounding box center [1305, 369] width 25 height 66
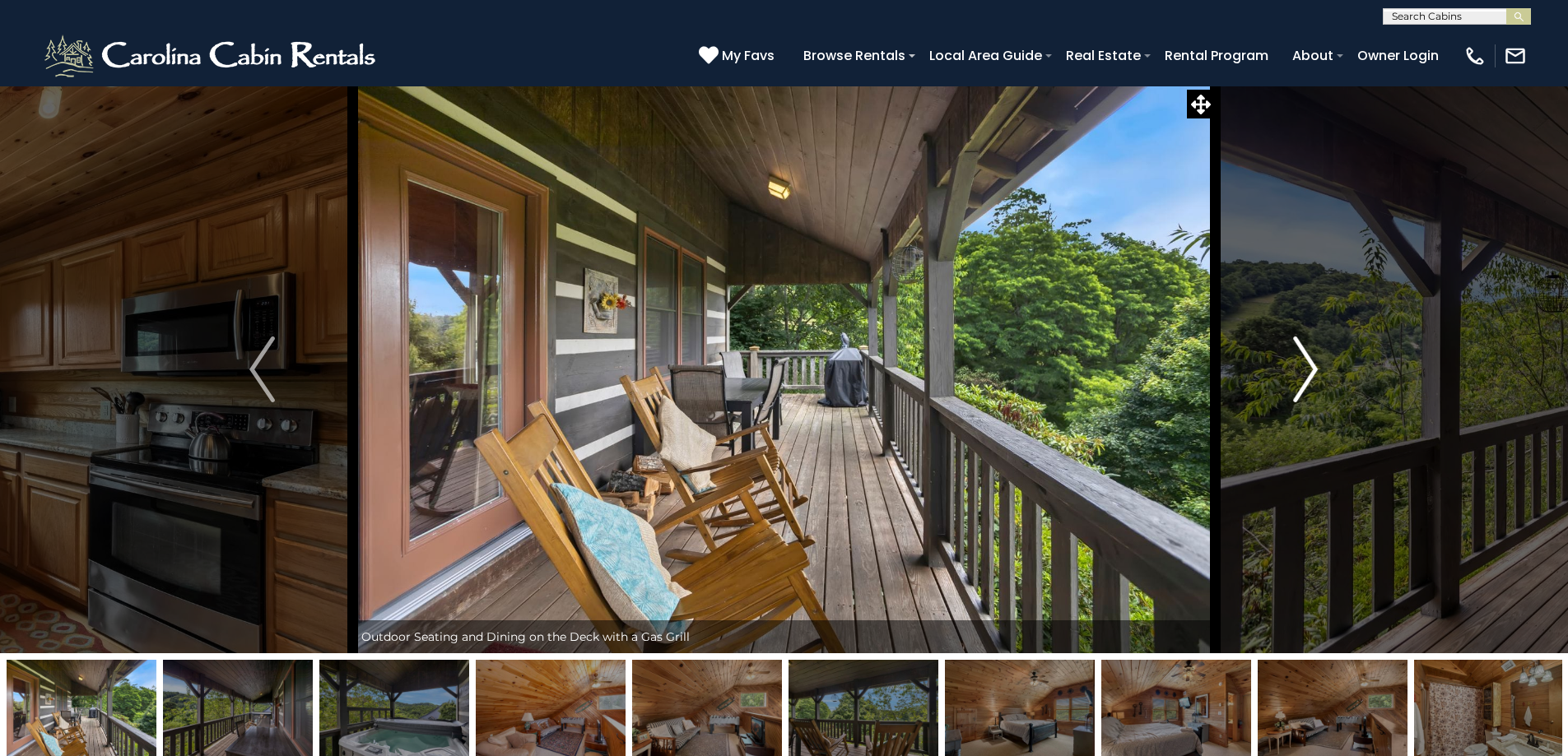
click at [1314, 365] on img "Next" at bounding box center [1305, 369] width 25 height 66
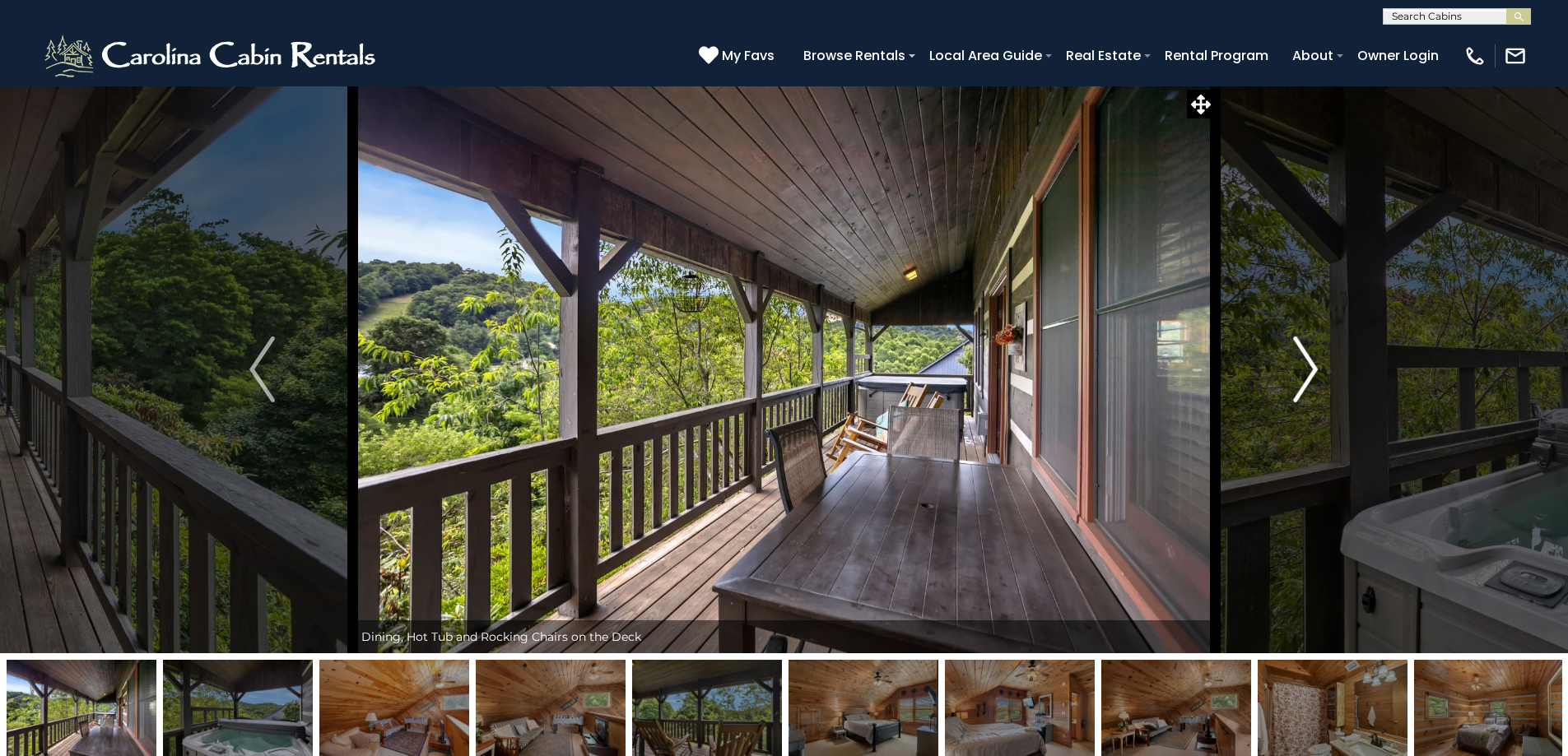
click at [1314, 365] on img "Next" at bounding box center [1305, 369] width 25 height 66
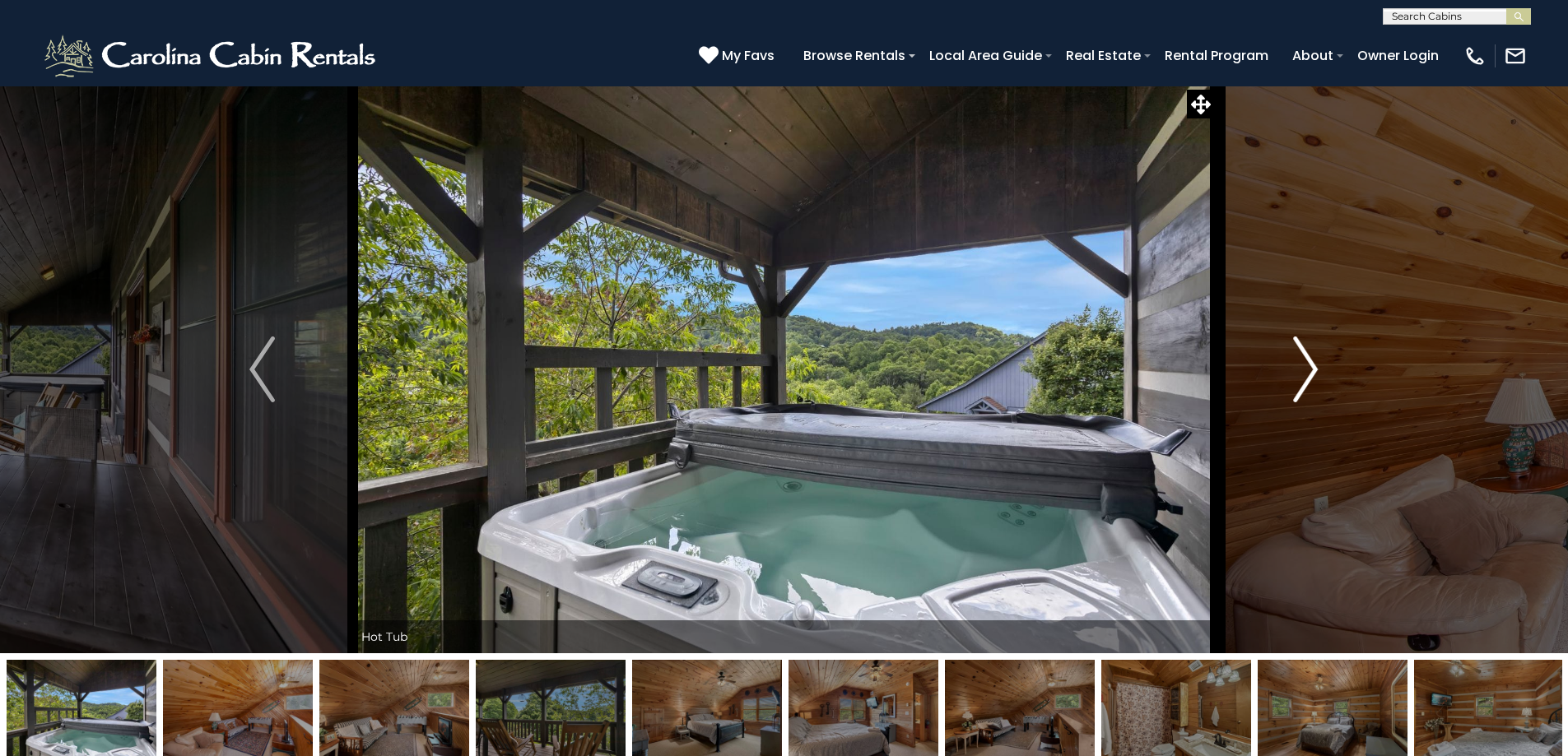
click at [1314, 365] on img "Next" at bounding box center [1305, 369] width 25 height 66
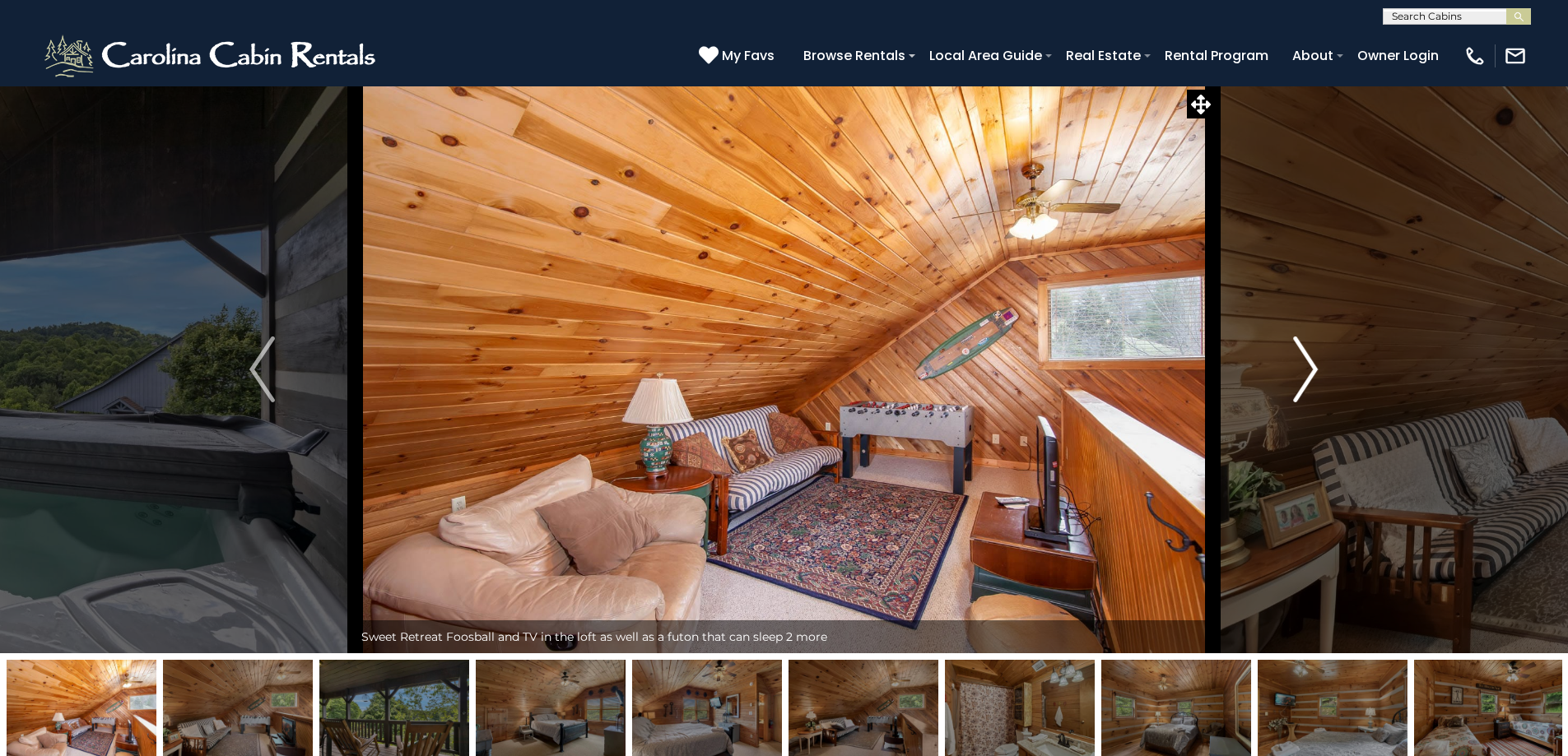
click at [1314, 365] on img "Next" at bounding box center [1305, 369] width 25 height 66
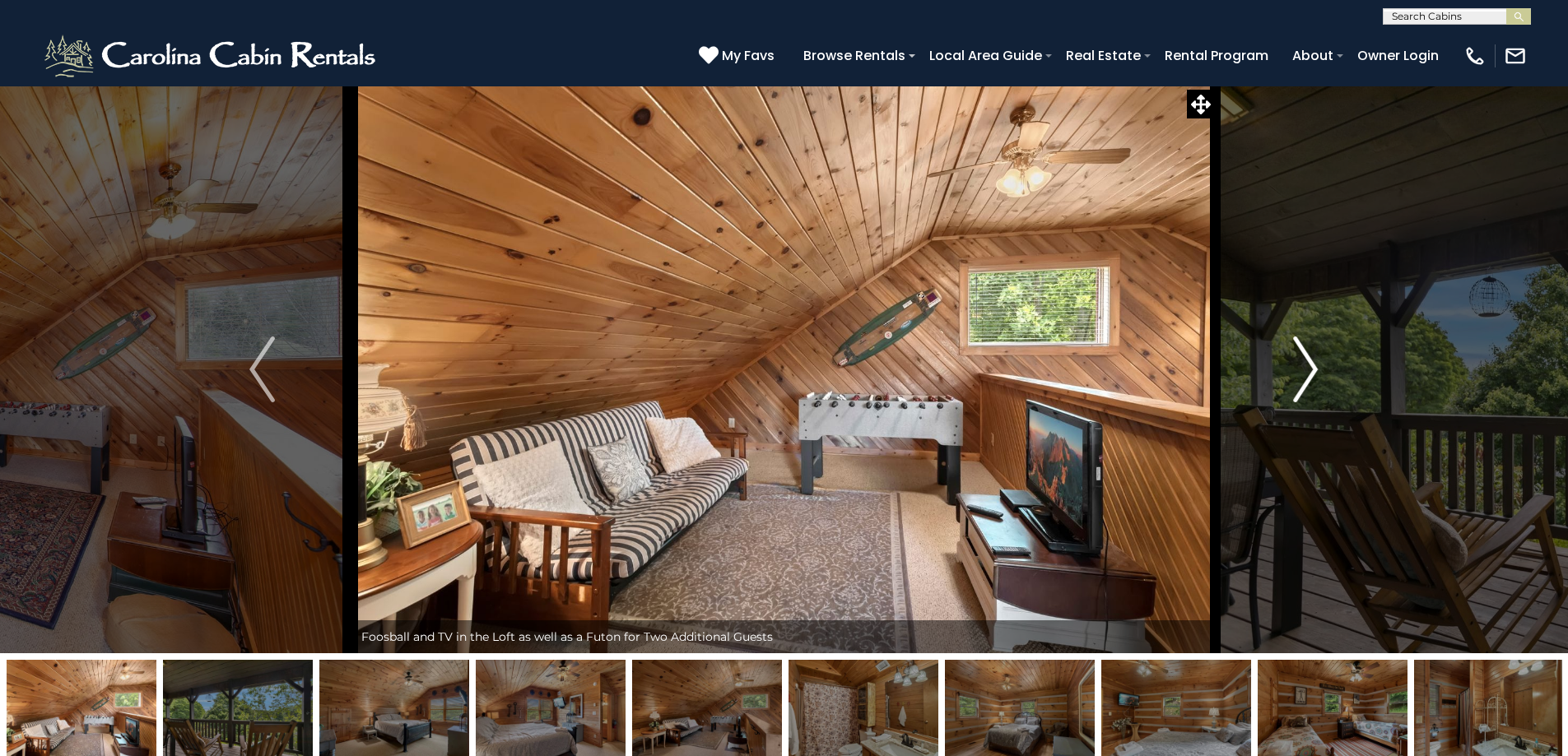
click at [1314, 365] on img "Next" at bounding box center [1305, 369] width 25 height 66
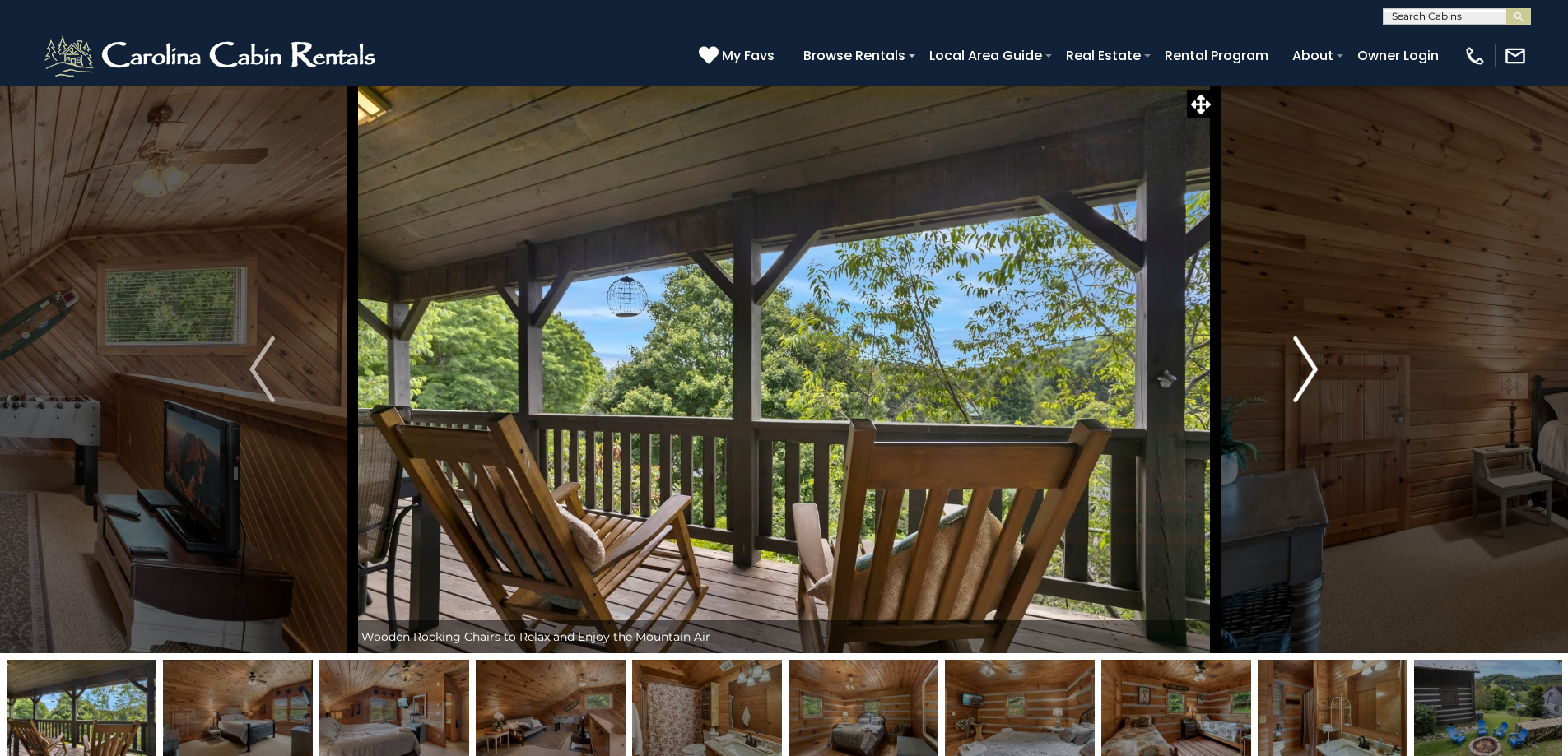
click at [1314, 365] on img "Next" at bounding box center [1305, 369] width 25 height 66
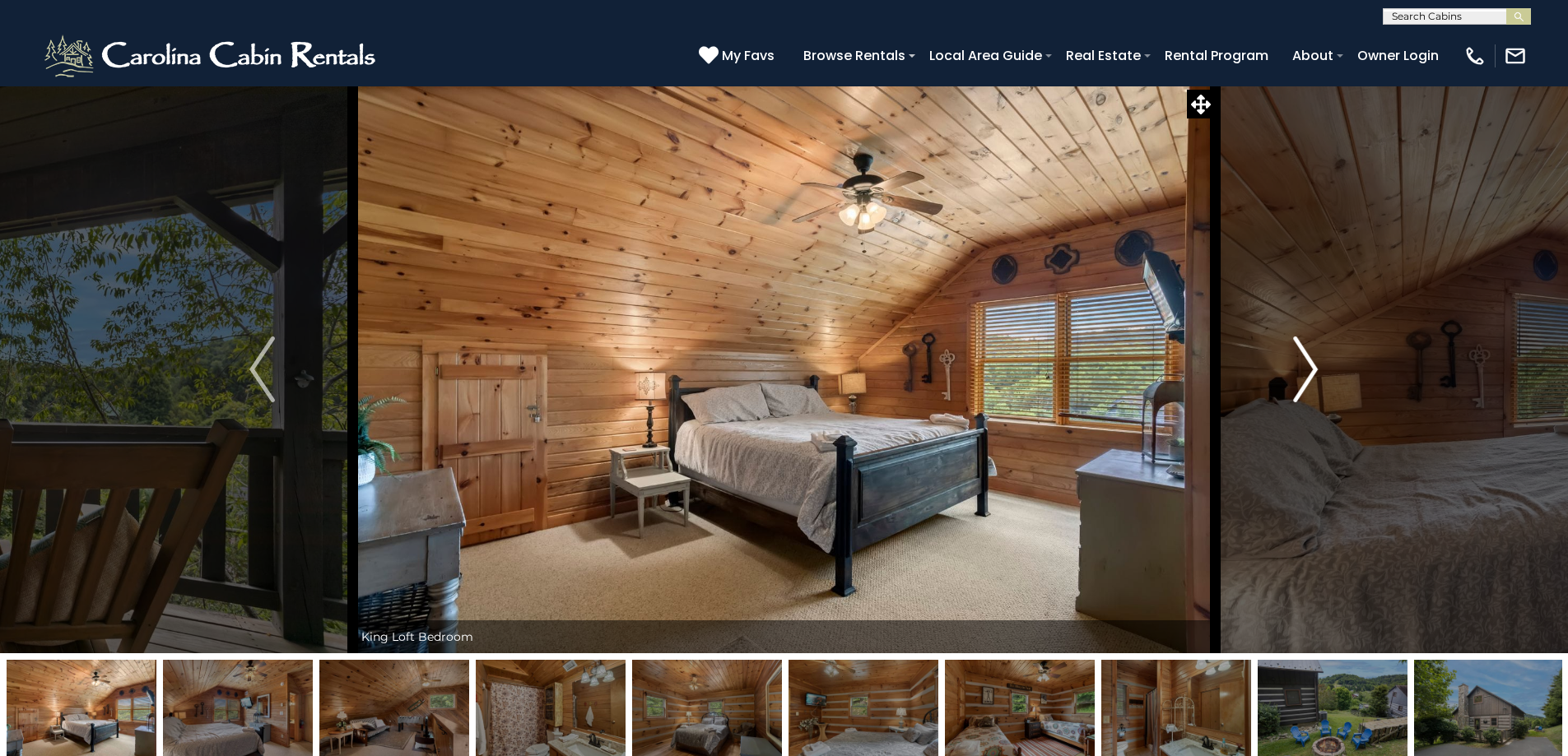
click at [1314, 365] on img "Next" at bounding box center [1305, 369] width 25 height 66
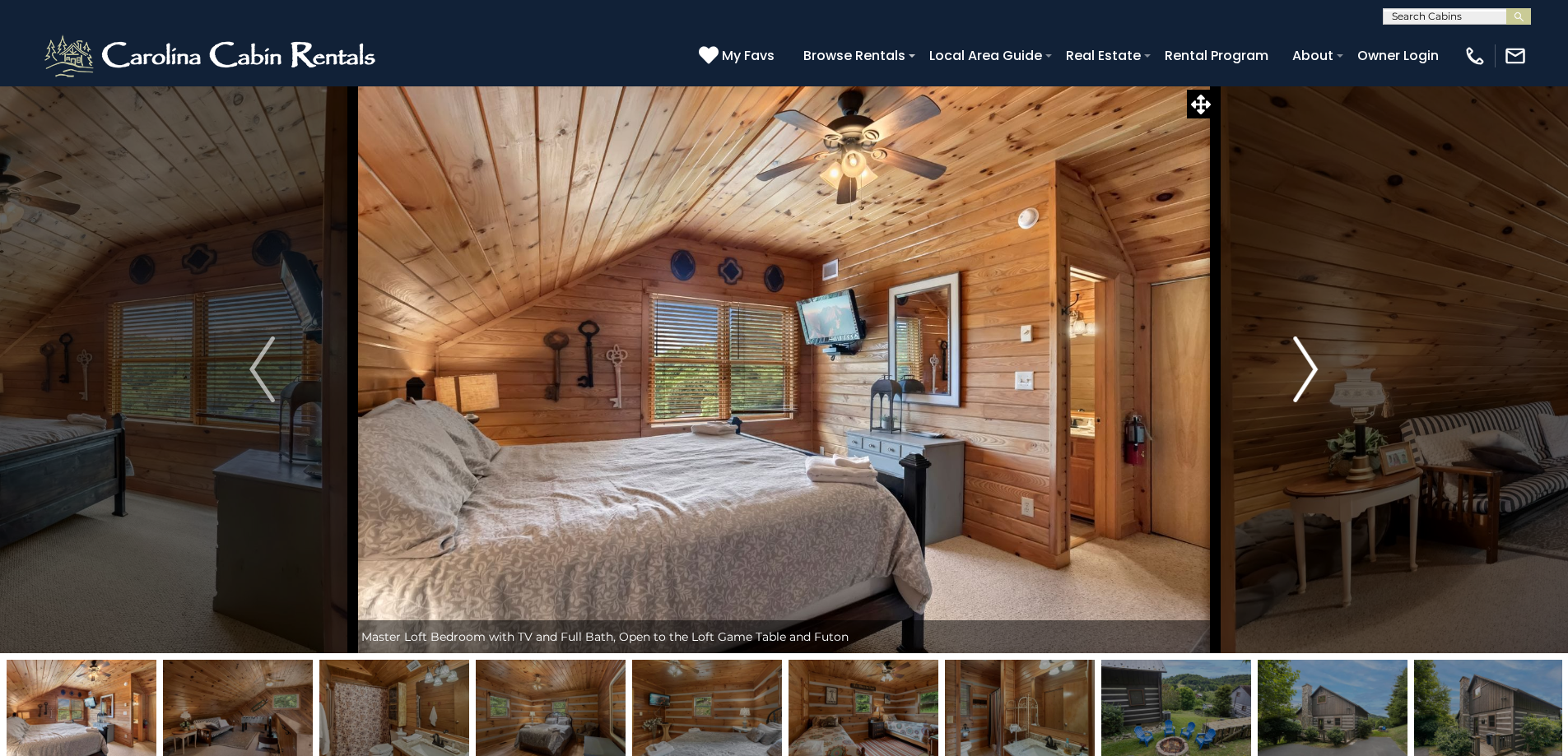
click at [1314, 365] on img "Next" at bounding box center [1305, 369] width 25 height 66
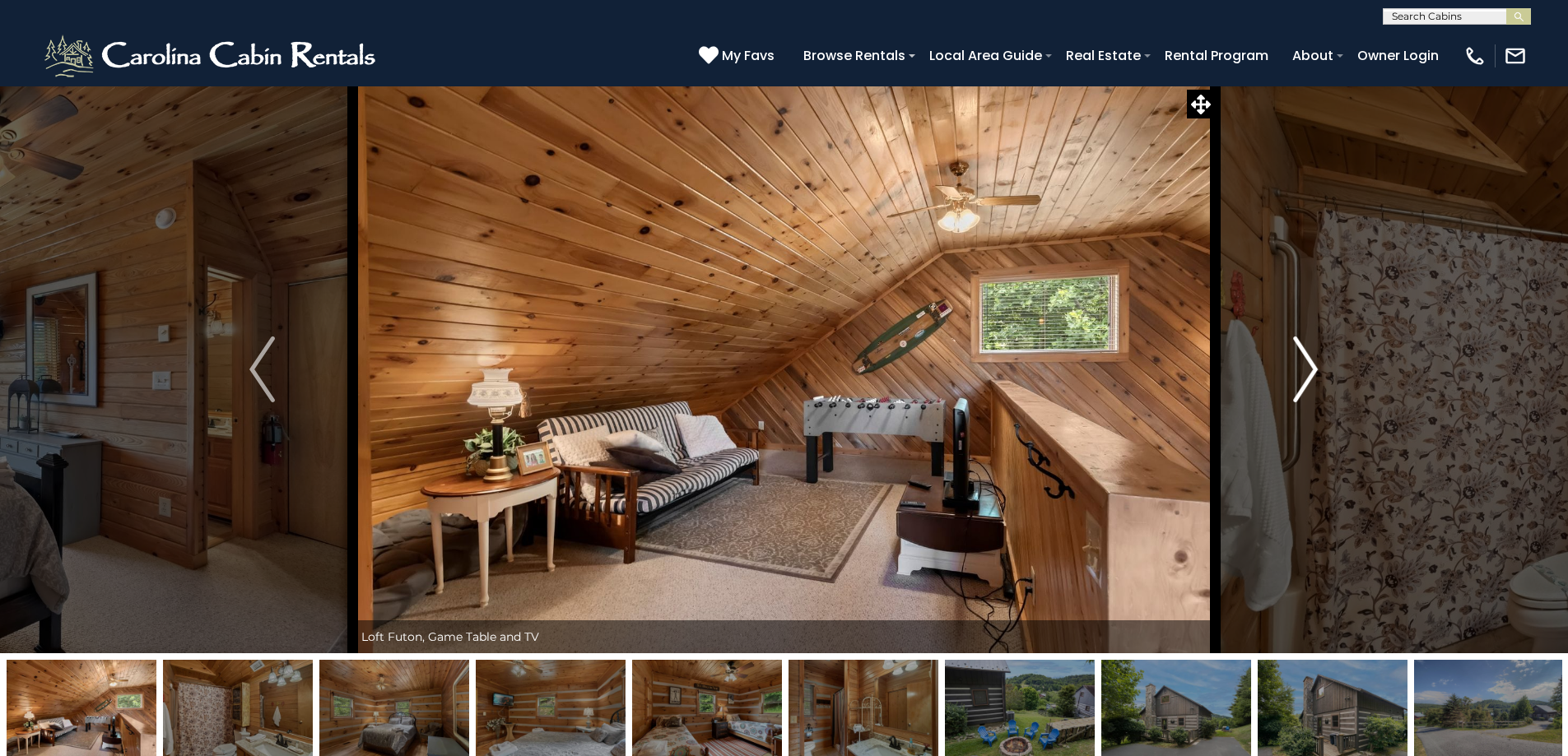
click at [1314, 365] on img "Next" at bounding box center [1305, 369] width 25 height 66
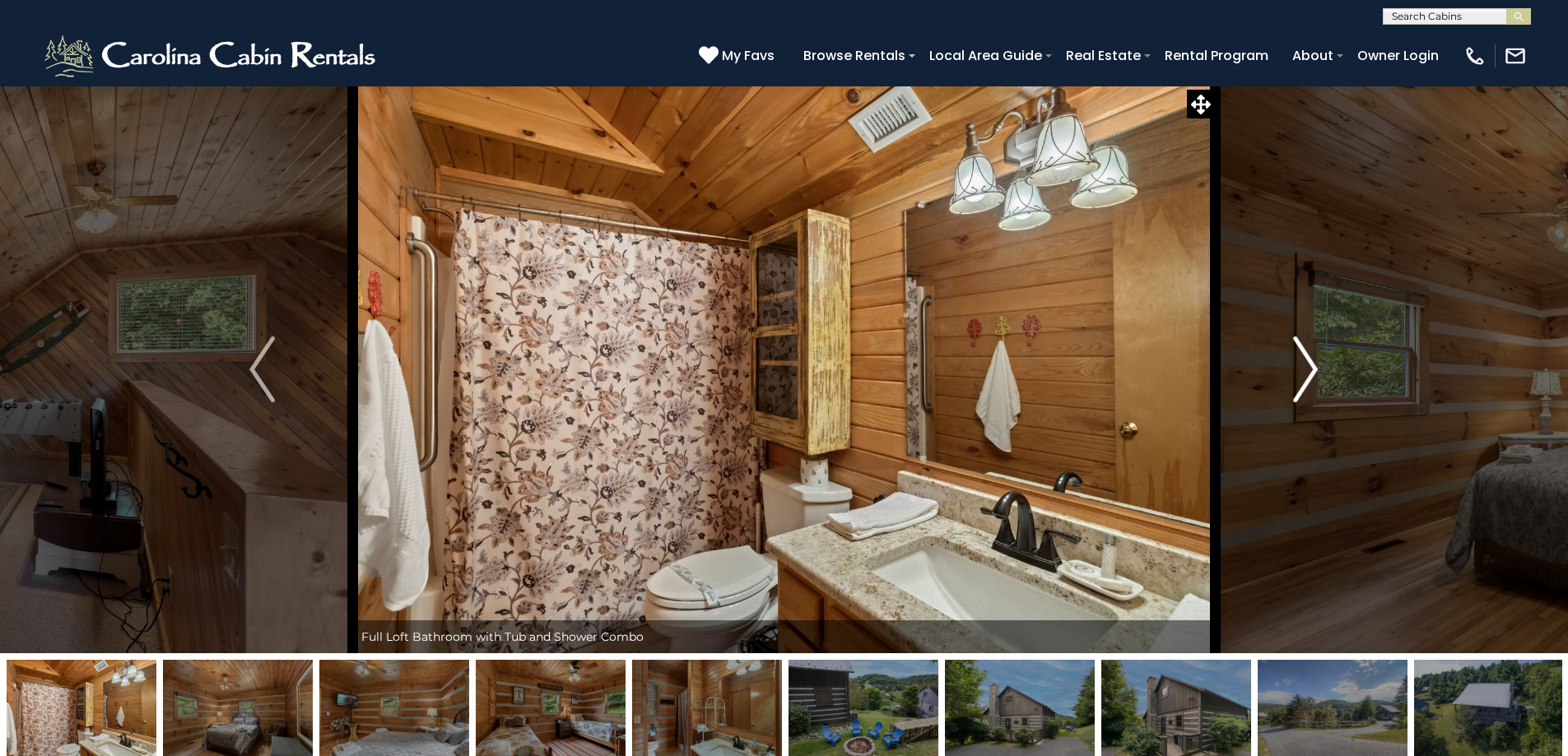
click at [1314, 365] on img "Next" at bounding box center [1305, 369] width 25 height 66
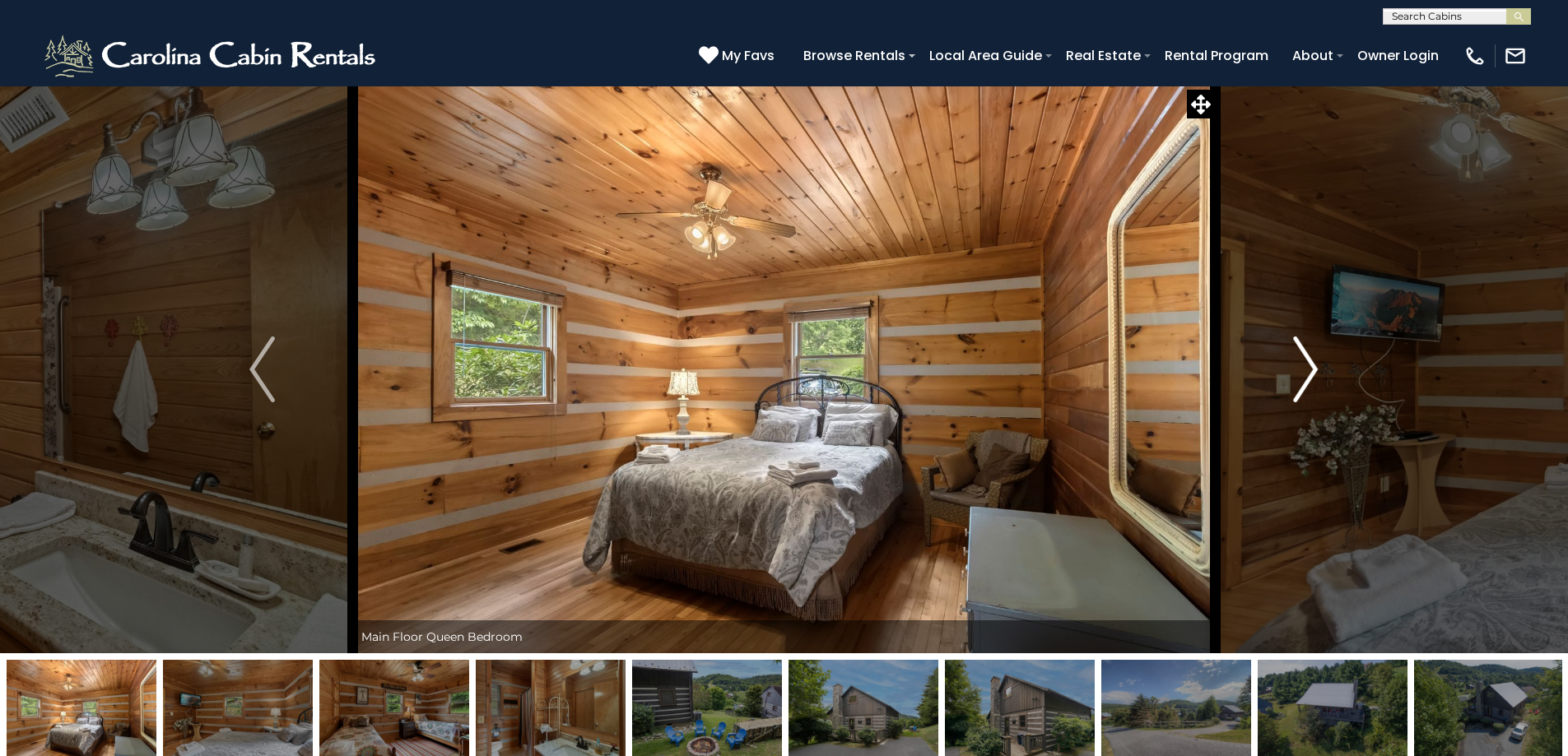
click at [1314, 365] on img "Next" at bounding box center [1305, 369] width 25 height 66
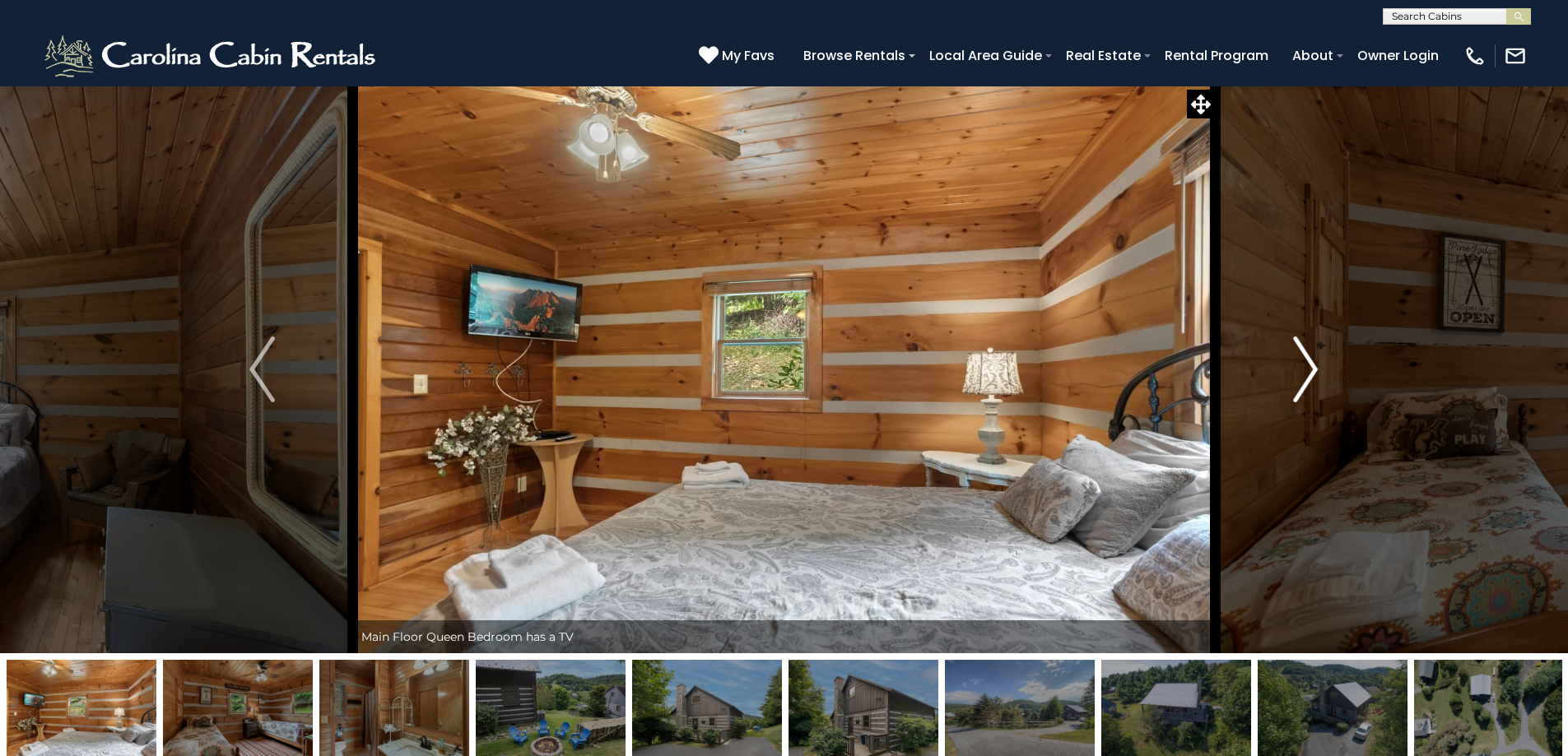
click at [1314, 365] on img "Next" at bounding box center [1305, 369] width 25 height 66
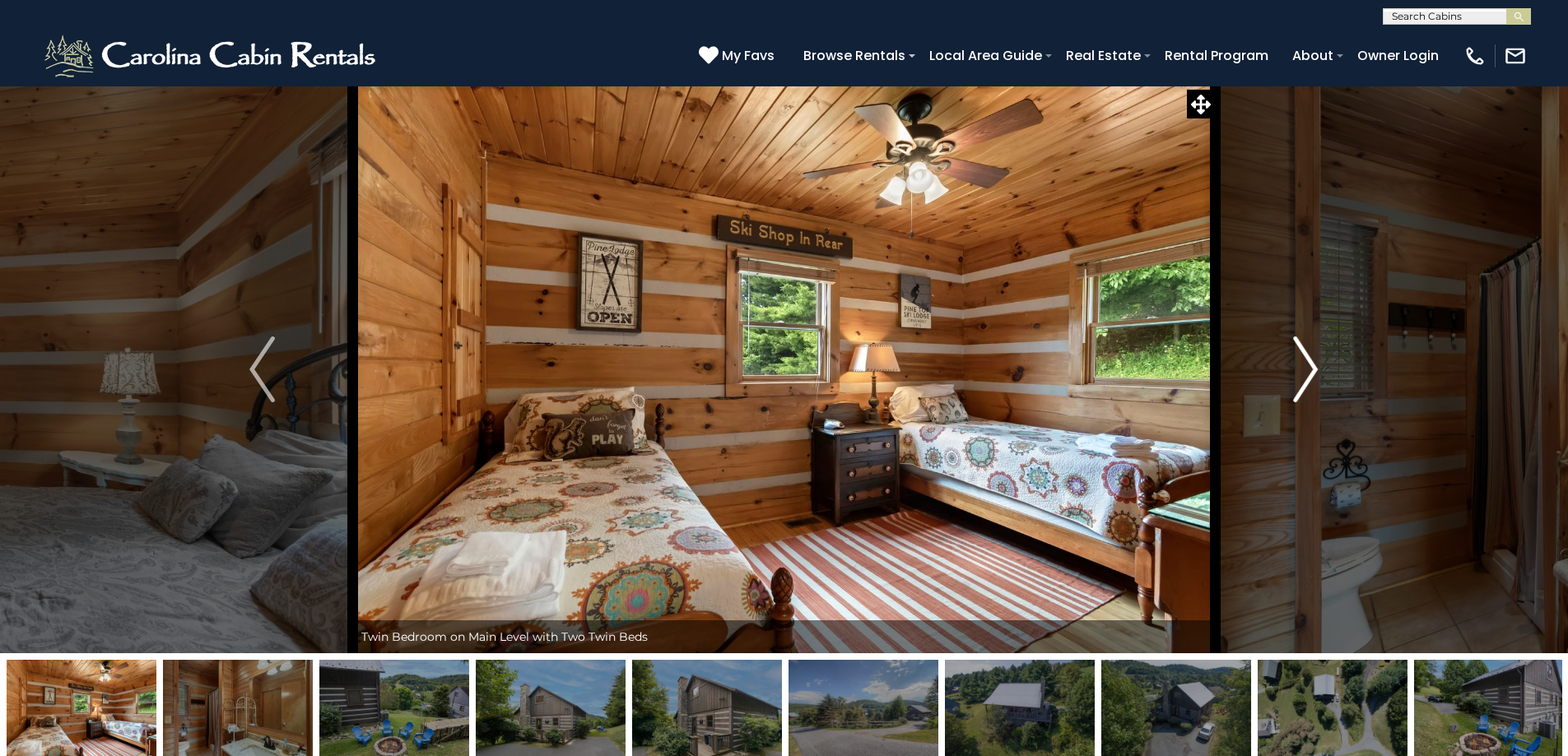
click at [1314, 365] on img "Next" at bounding box center [1305, 369] width 25 height 66
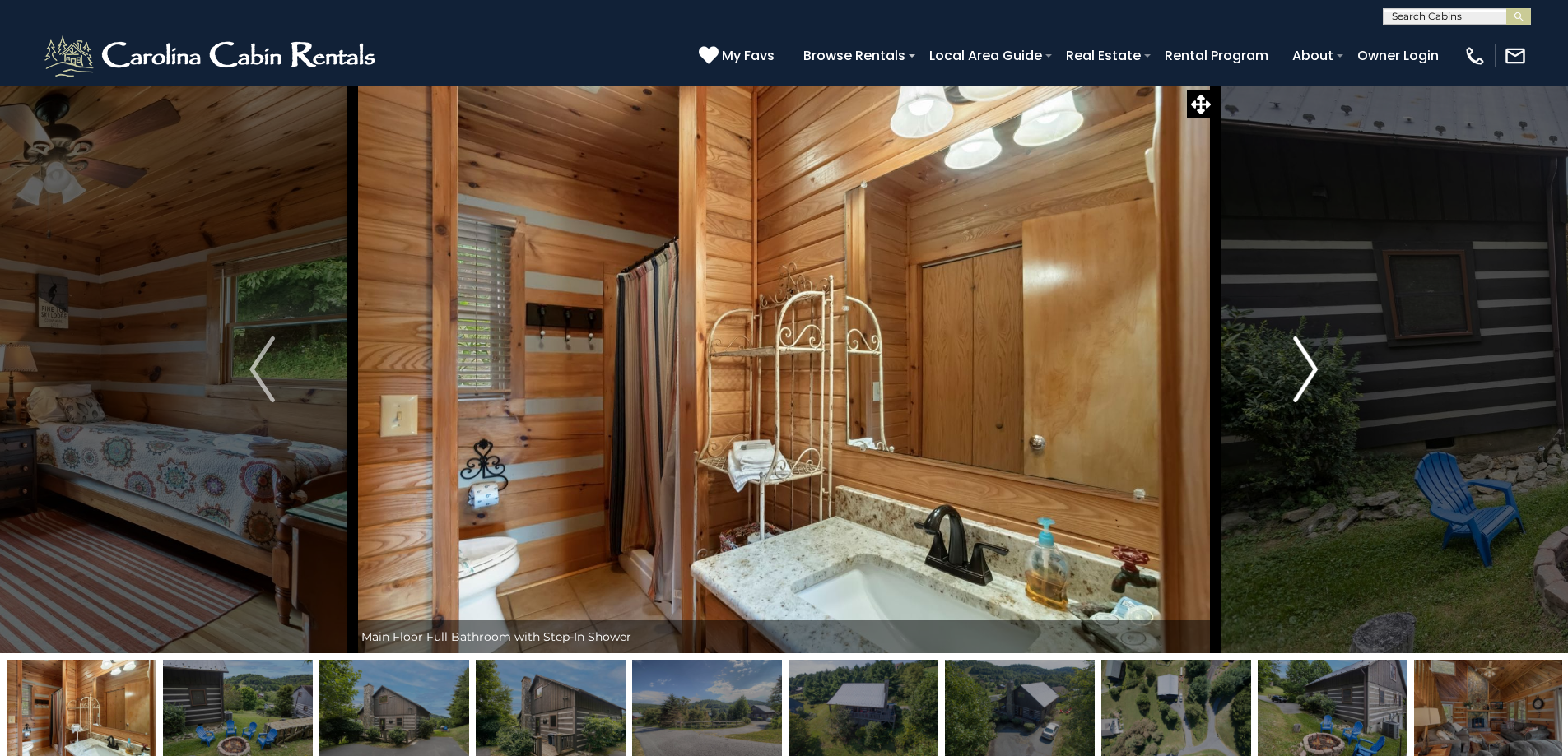
click at [1314, 365] on img "Next" at bounding box center [1305, 369] width 25 height 66
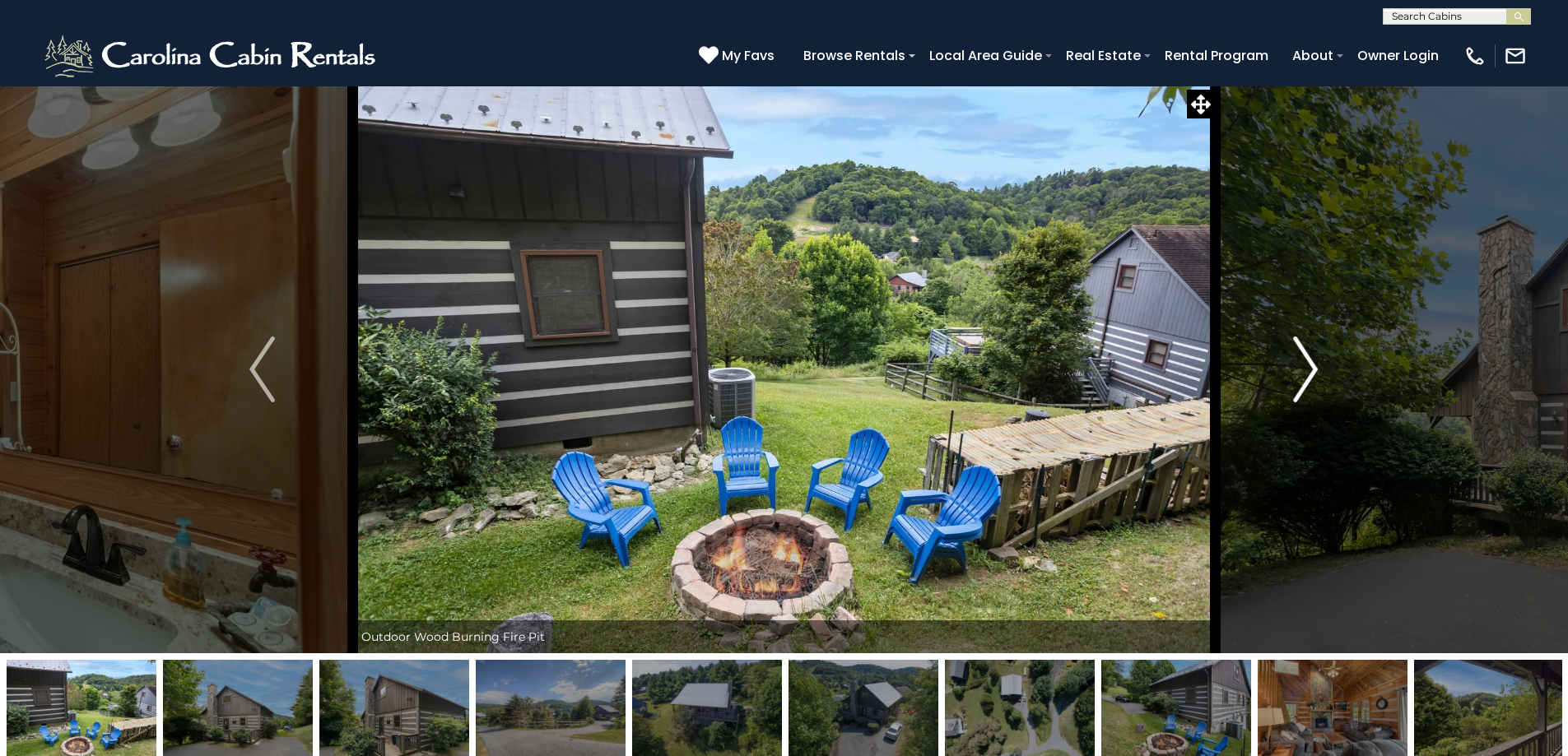
click at [1318, 356] on button "Next" at bounding box center [1305, 369] width 181 height 567
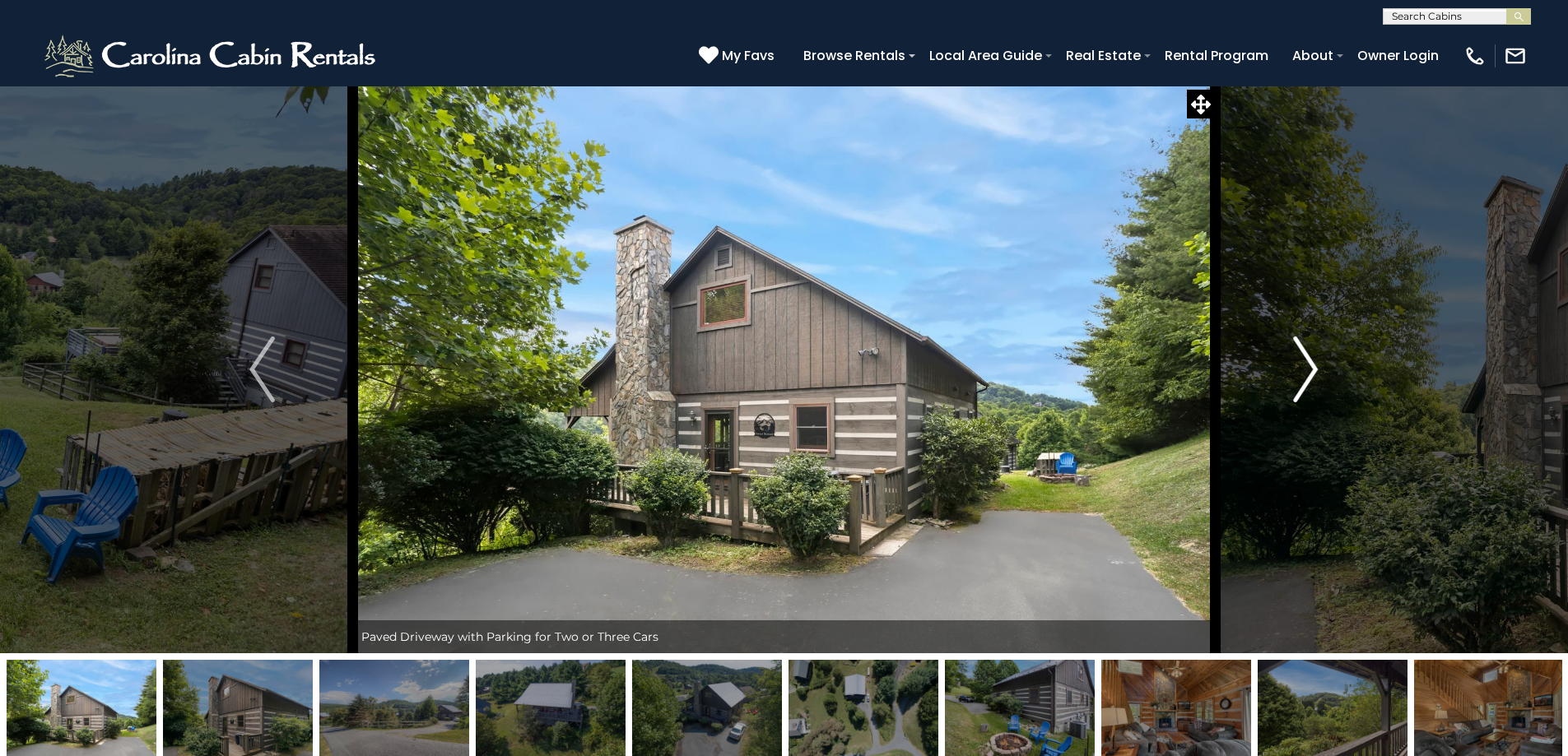
click at [1317, 357] on img "Next" at bounding box center [1305, 369] width 25 height 66
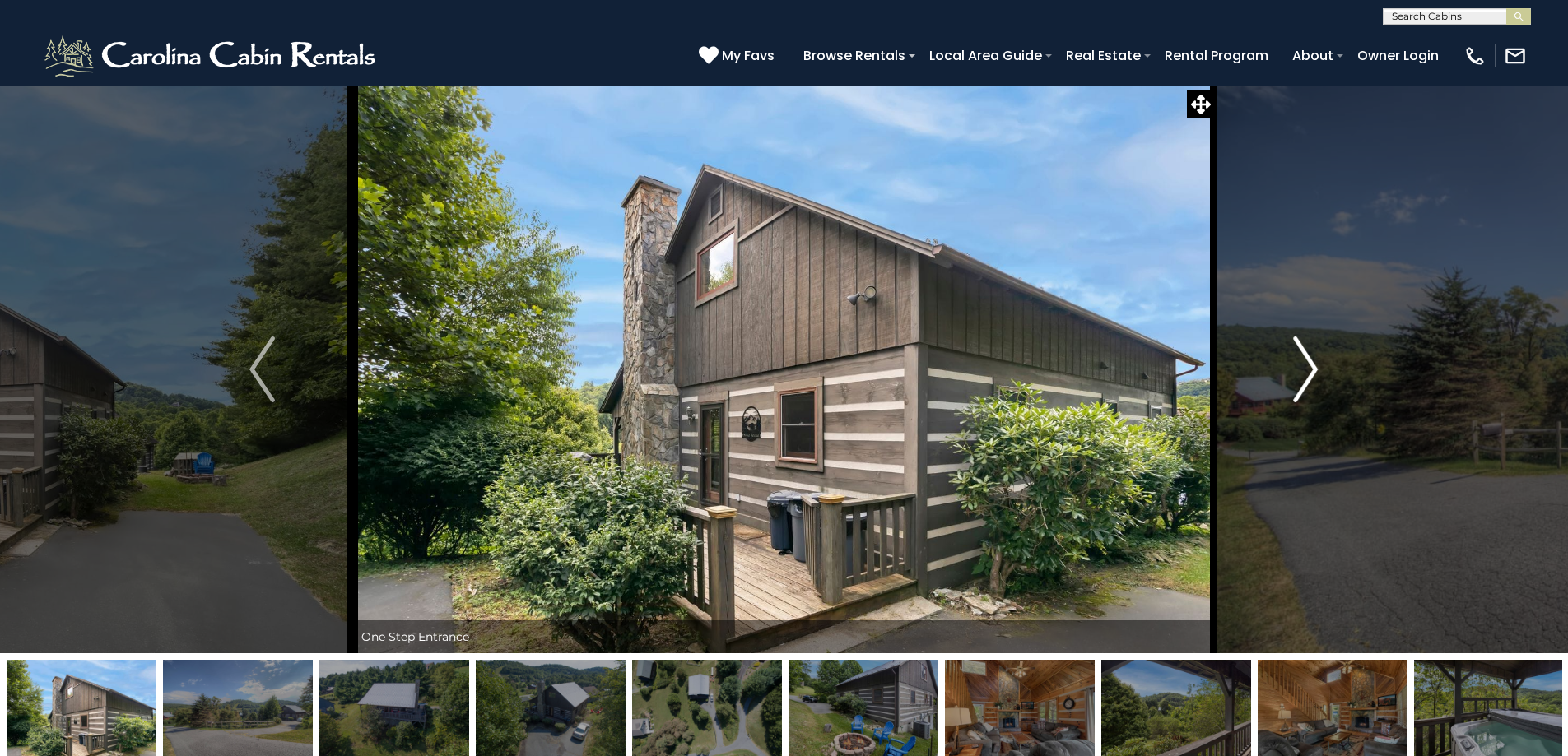
click at [1317, 357] on img "Next" at bounding box center [1305, 369] width 25 height 66
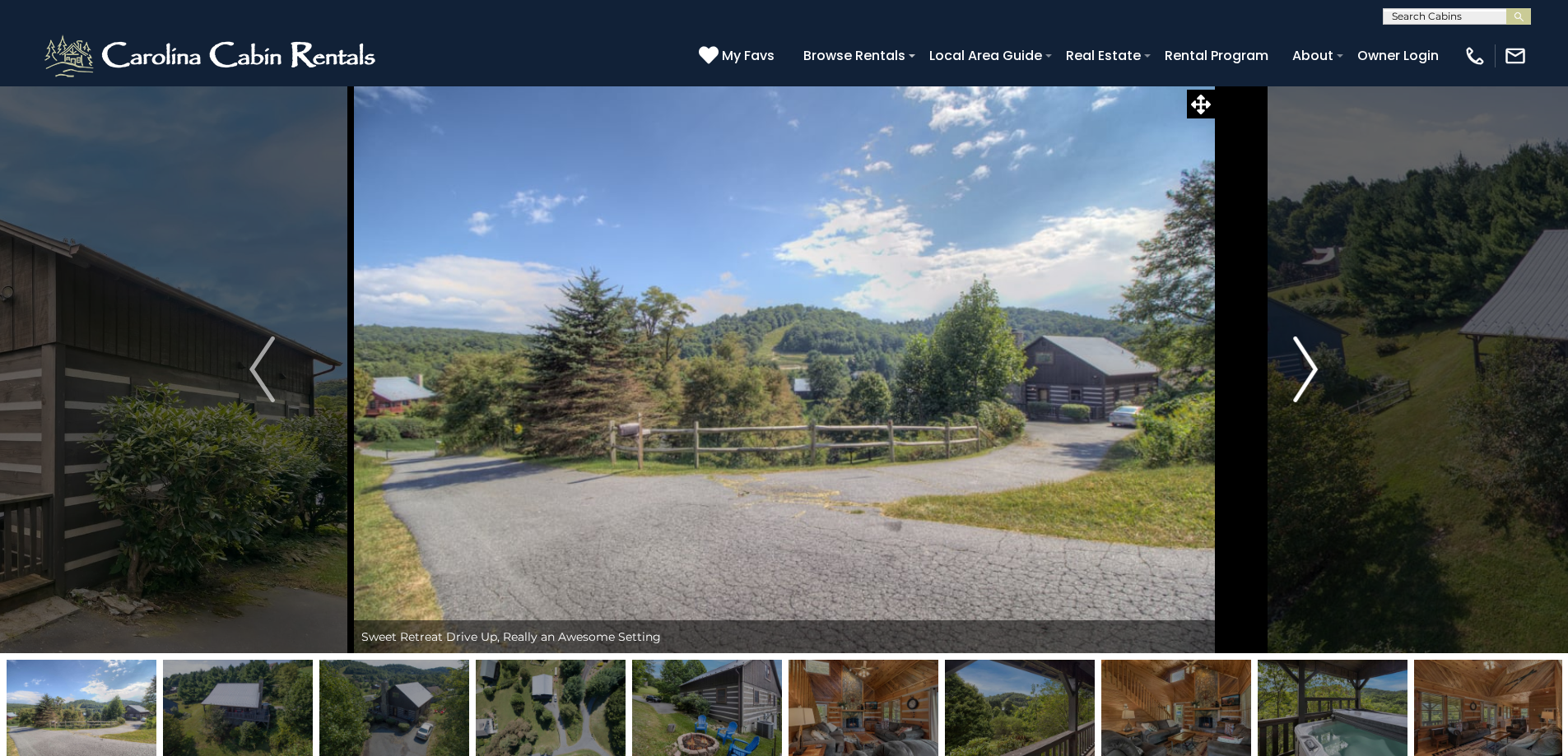
click at [1305, 366] on img "Next" at bounding box center [1305, 369] width 25 height 66
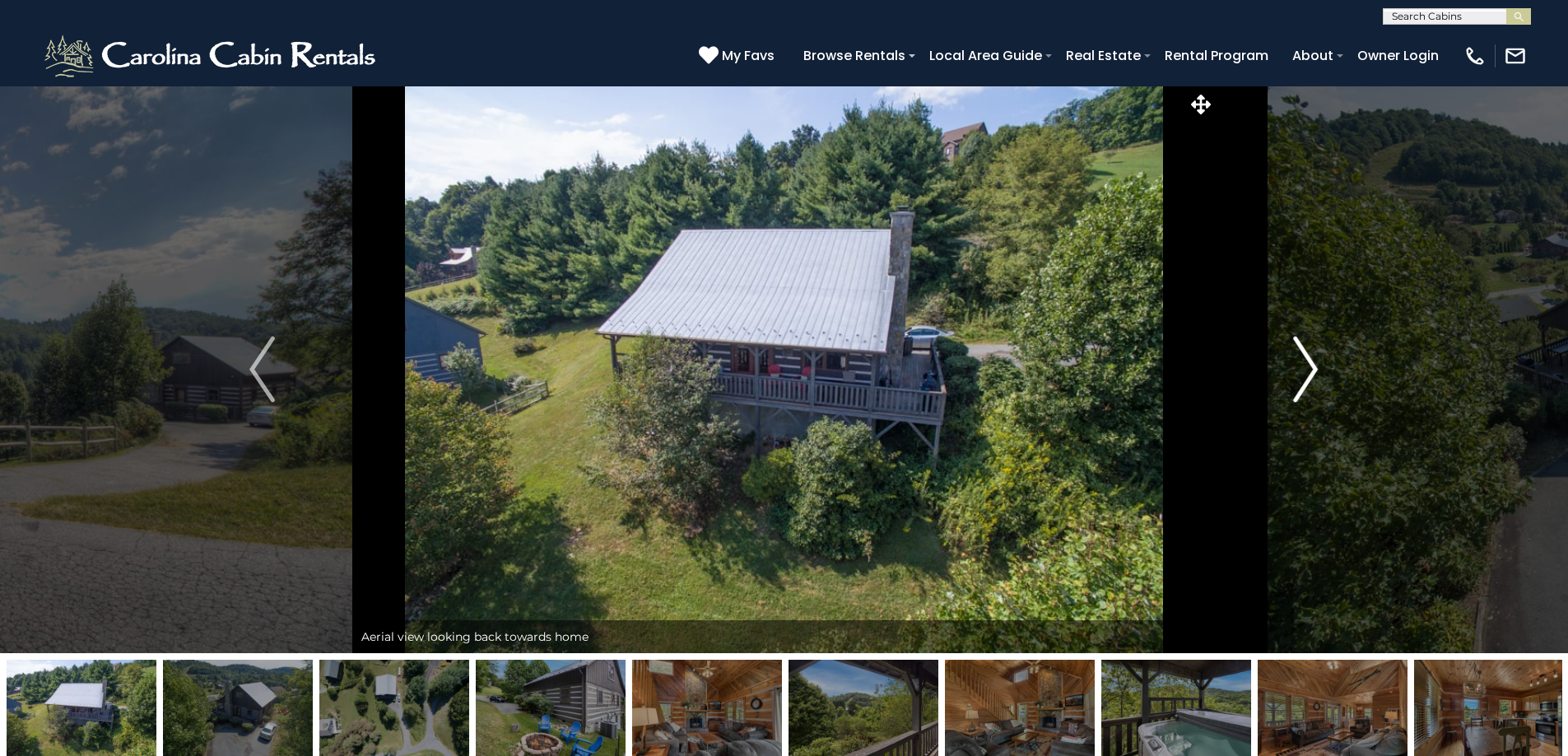
click at [1305, 366] on img "Next" at bounding box center [1305, 369] width 25 height 66
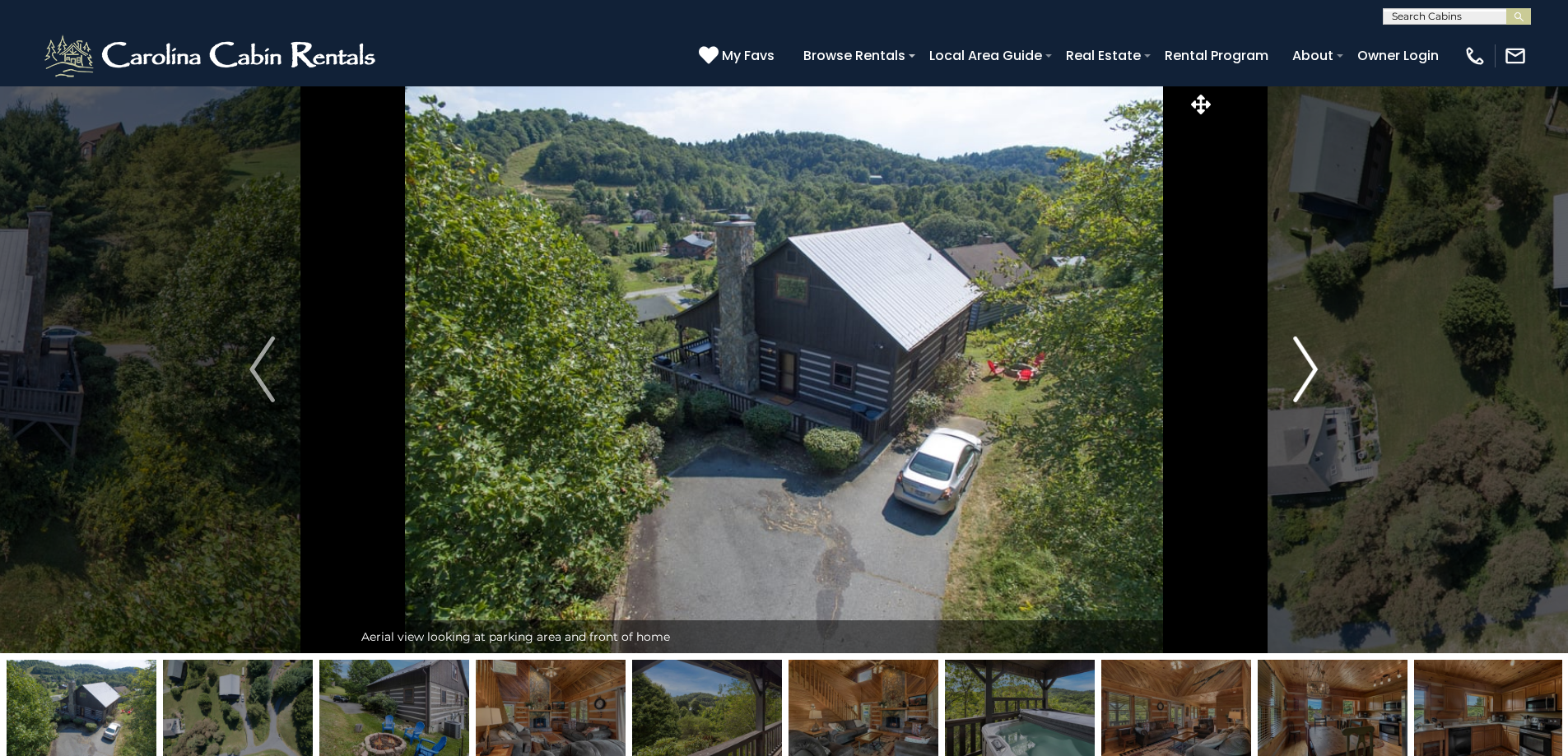
click at [1305, 366] on img "Next" at bounding box center [1305, 369] width 25 height 66
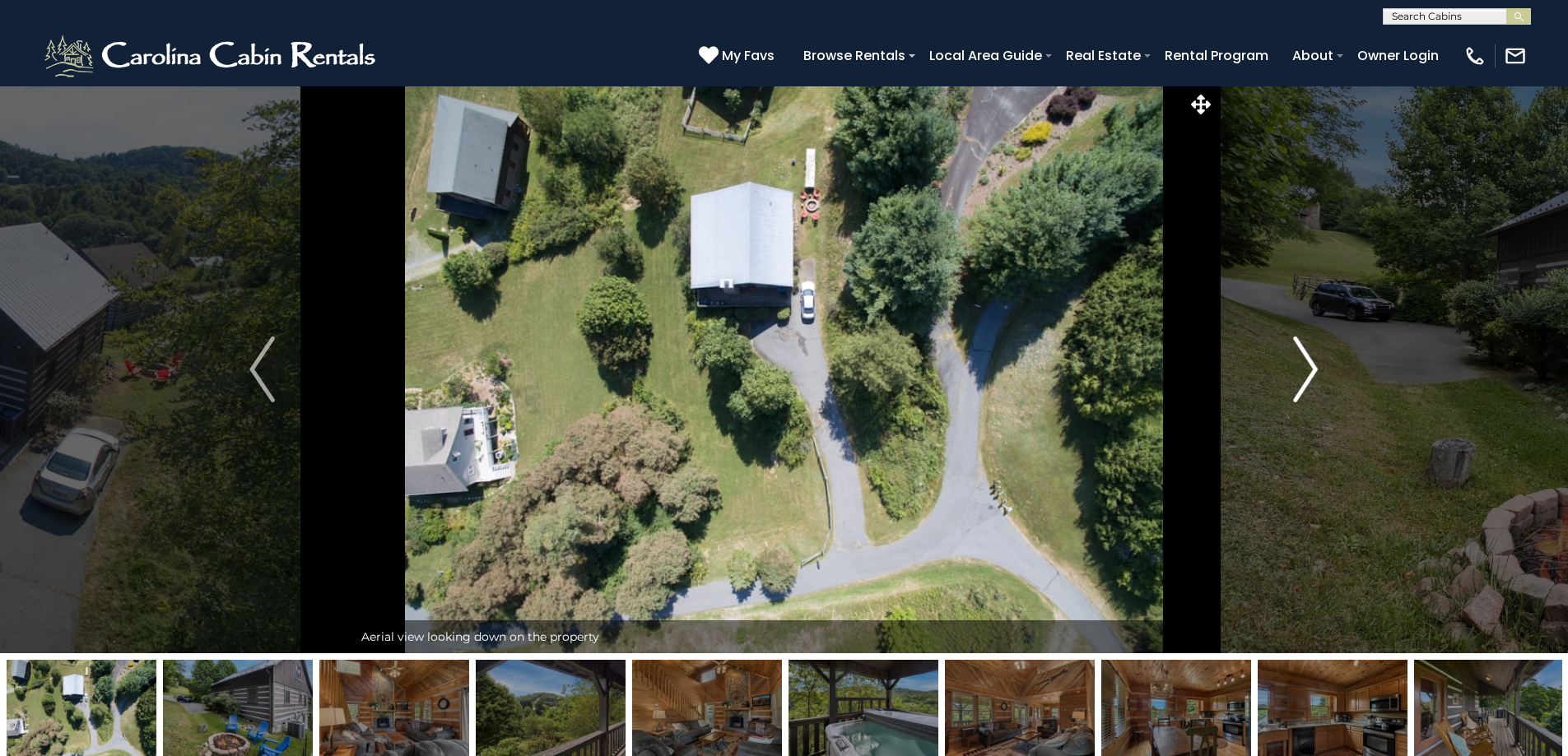
click at [1305, 366] on img "Next" at bounding box center [1305, 369] width 25 height 66
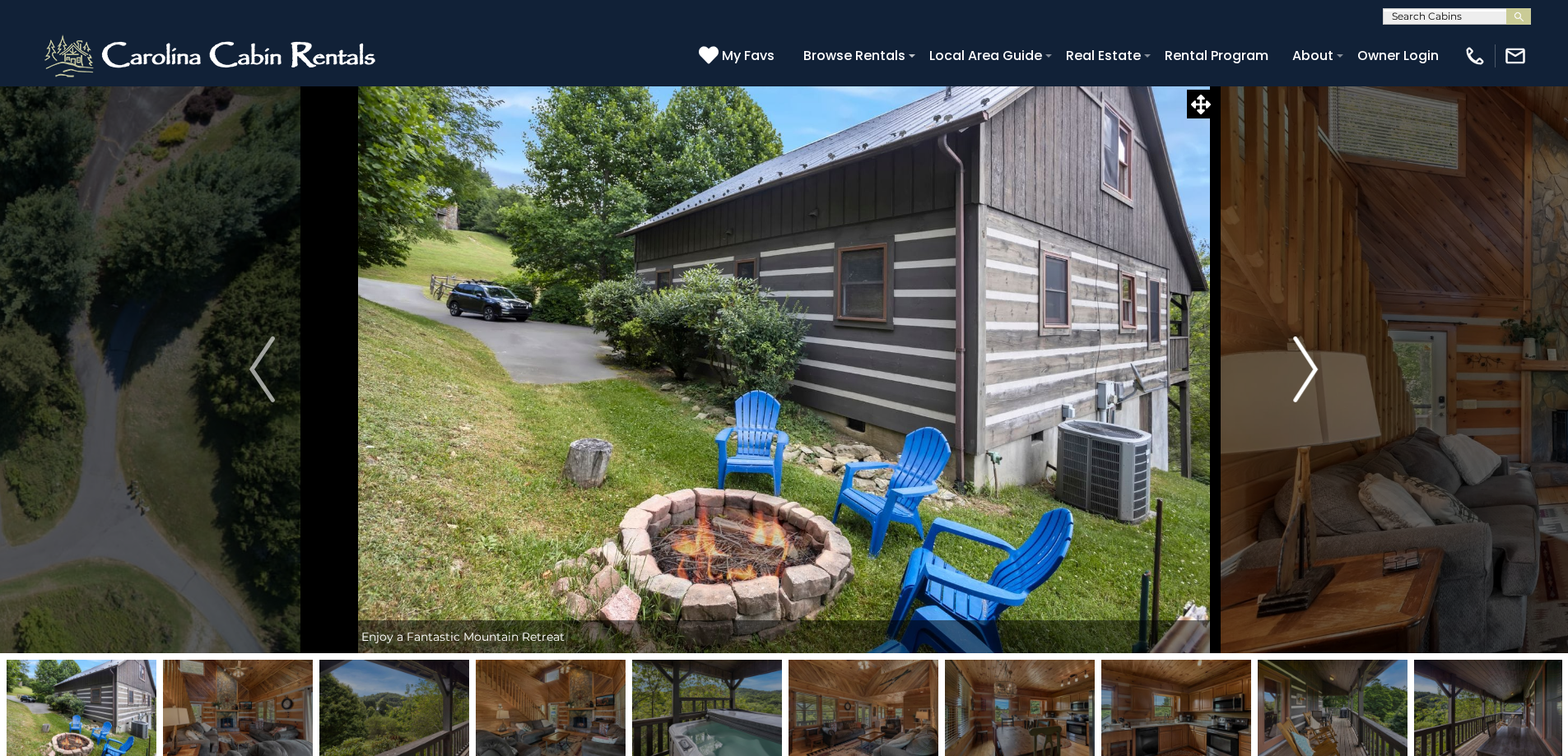
click at [1305, 366] on img "Next" at bounding box center [1305, 369] width 25 height 66
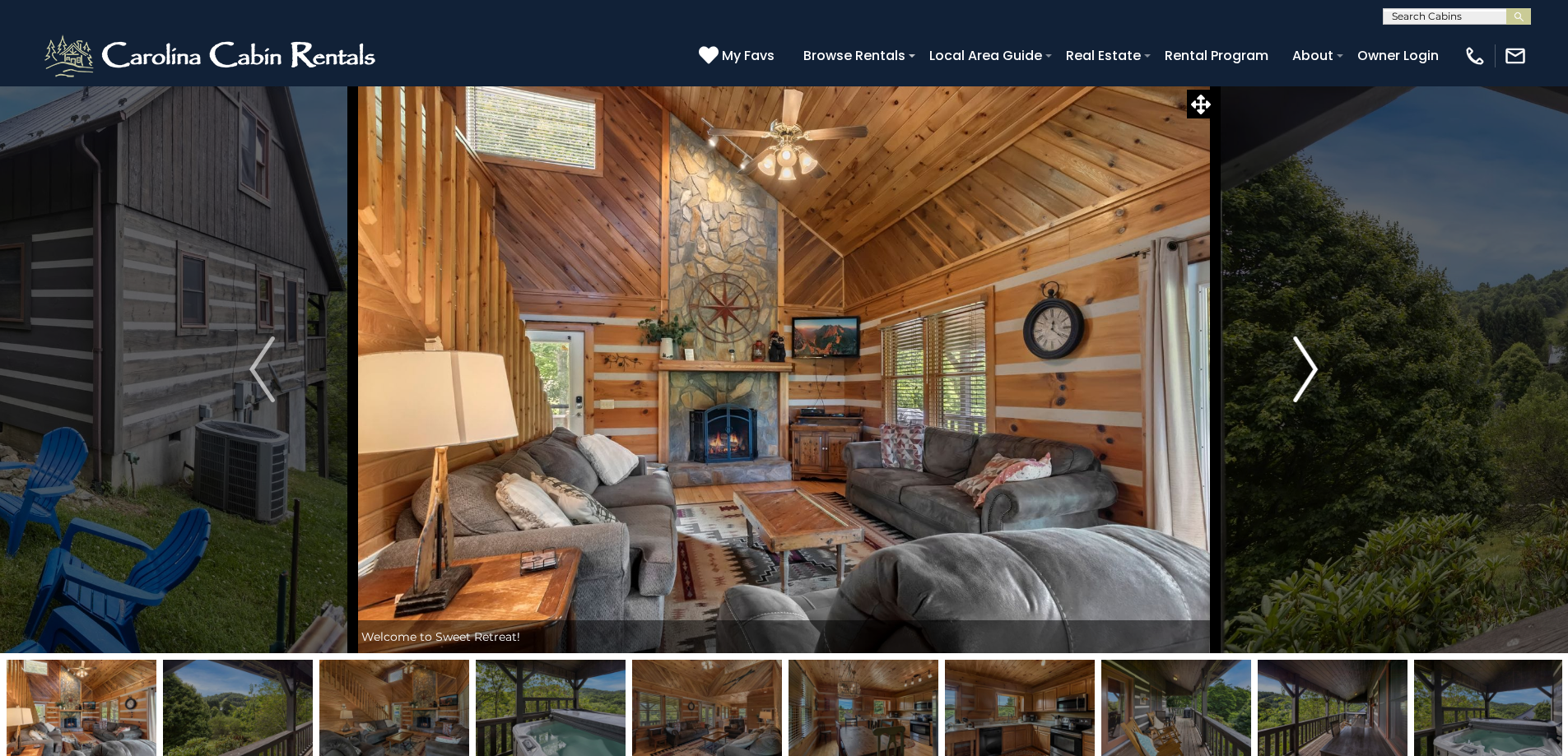
click at [1305, 366] on img "Next" at bounding box center [1305, 369] width 25 height 66
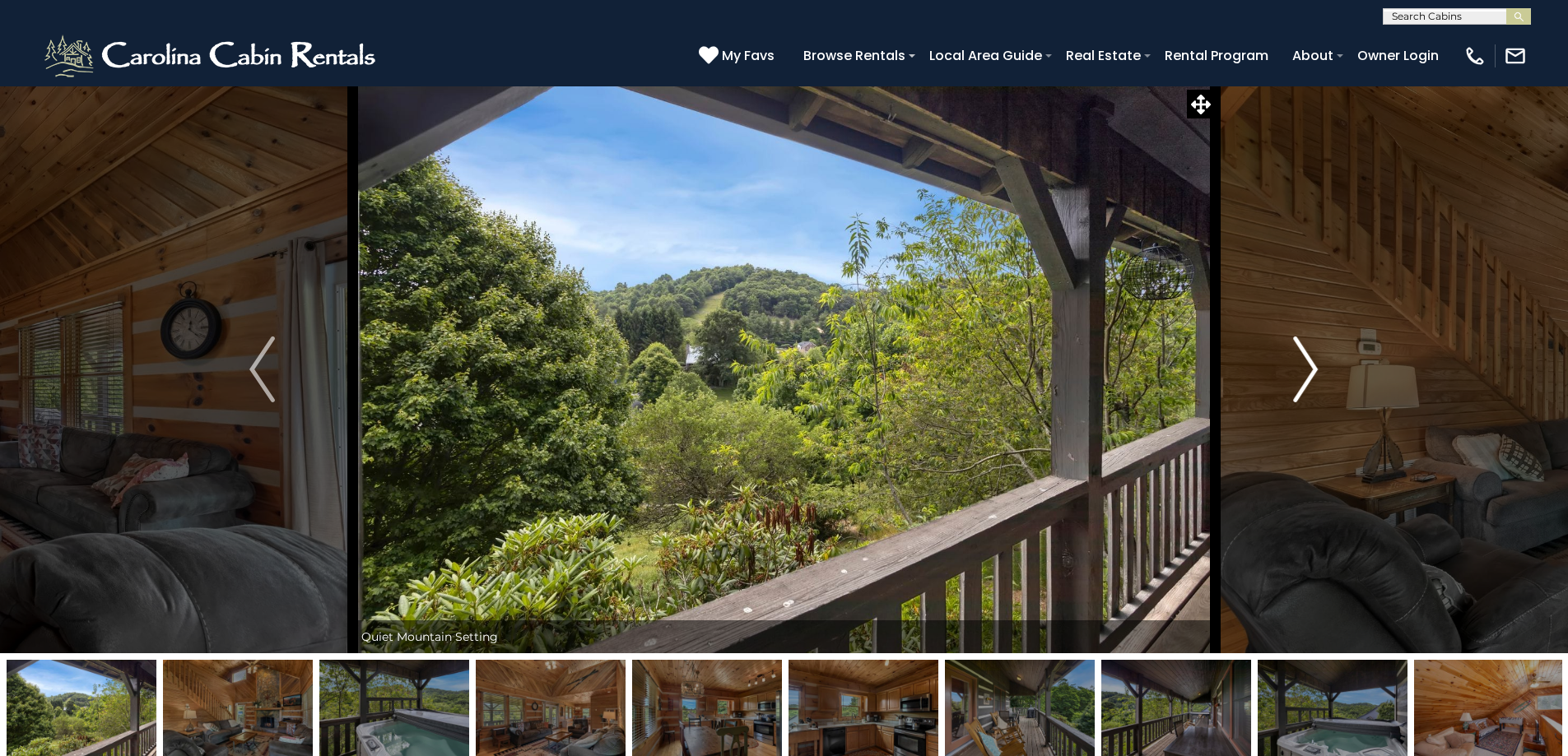
click at [1305, 366] on img "Next" at bounding box center [1305, 369] width 25 height 66
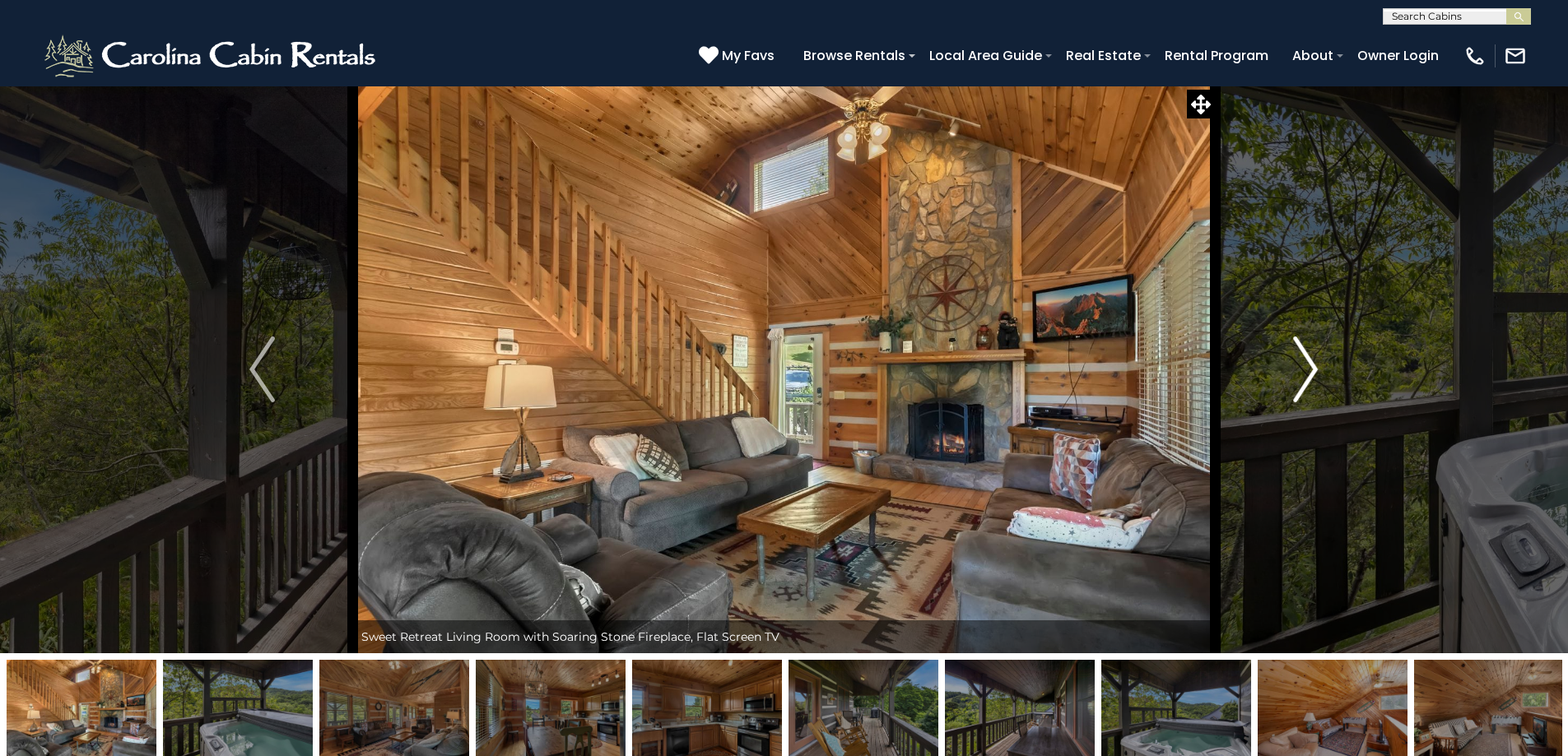
click at [1305, 366] on img "Next" at bounding box center [1305, 369] width 25 height 66
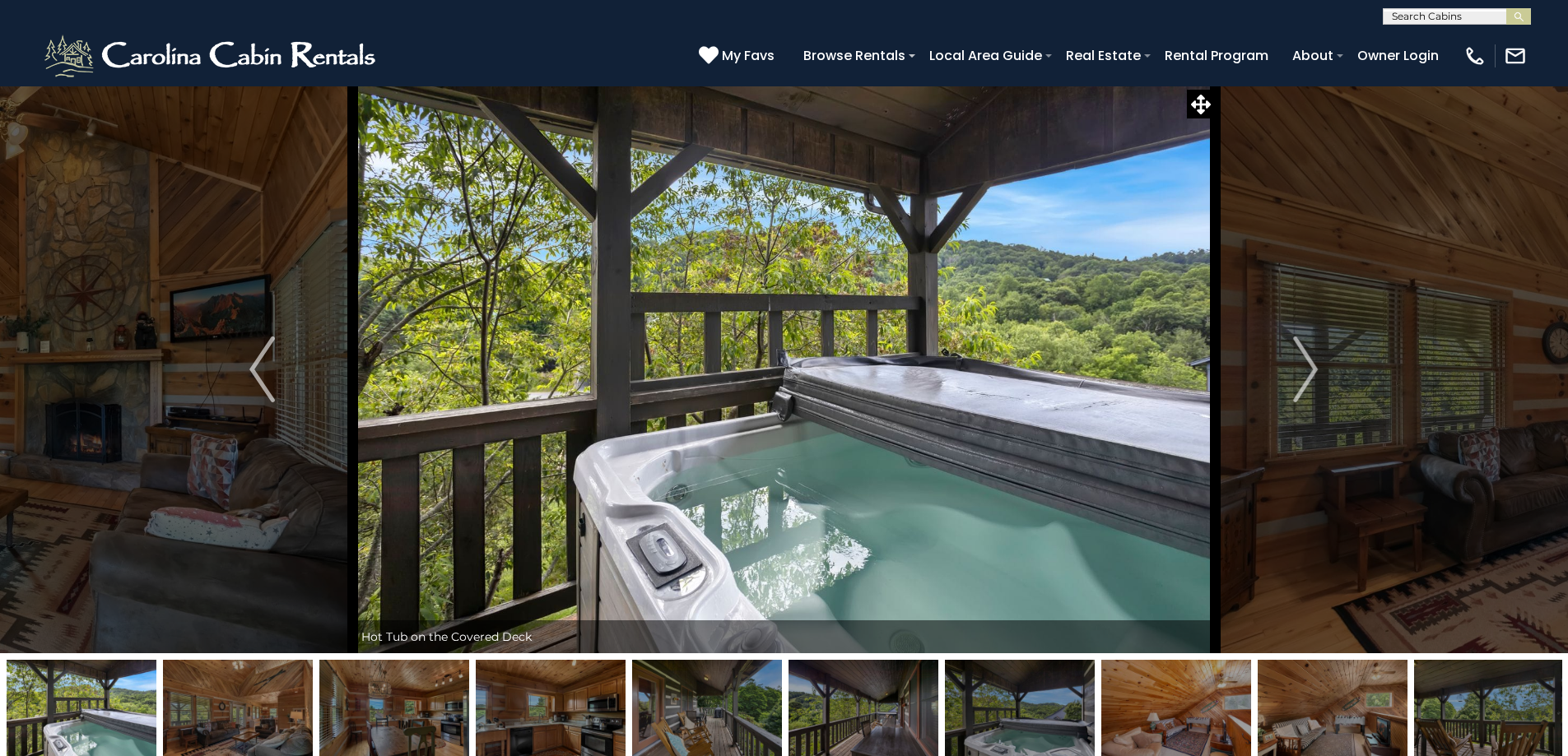
click at [1471, 23] on input "text" at bounding box center [1455, 20] width 144 height 17
type input "**********"
click at [1425, 43] on em "Boots Off Bungalow" at bounding box center [1450, 38] width 119 height 15
click at [1522, 17] on img "submit" at bounding box center [1518, 17] width 13 height 13
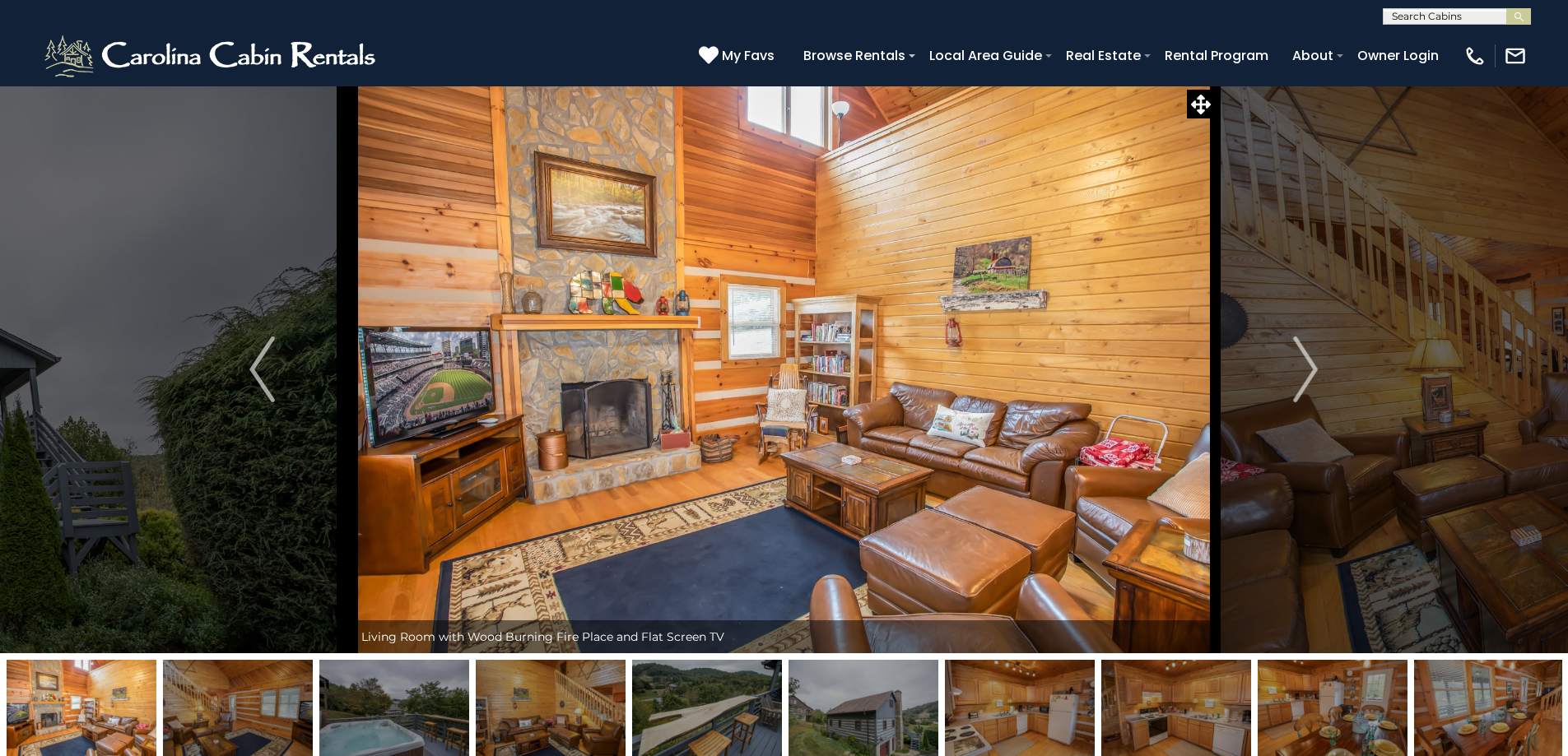
click at [391, 714] on img at bounding box center [394, 711] width 149 height 103
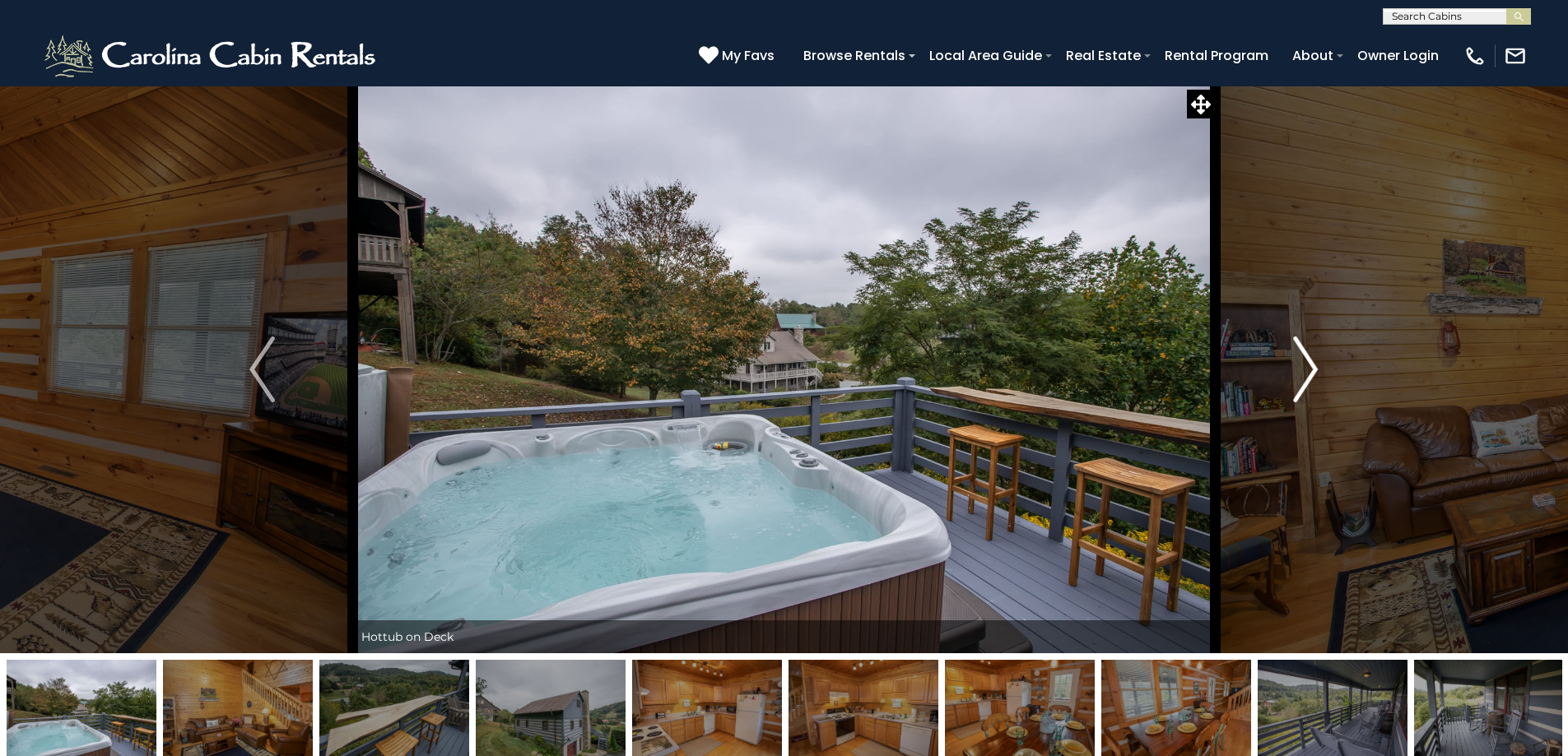
click at [1307, 359] on img "Next" at bounding box center [1305, 369] width 25 height 66
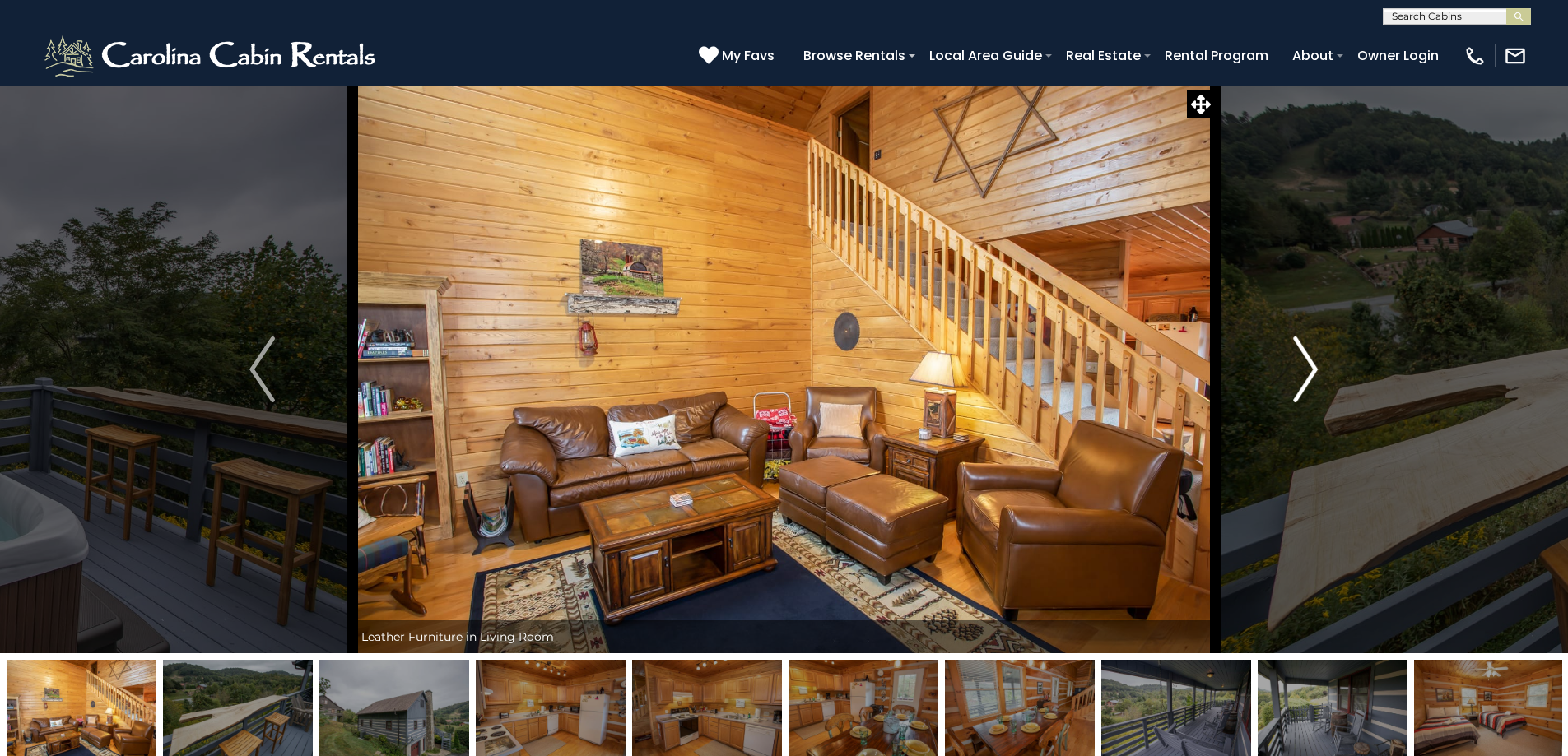
click at [1307, 359] on img "Next" at bounding box center [1305, 369] width 25 height 66
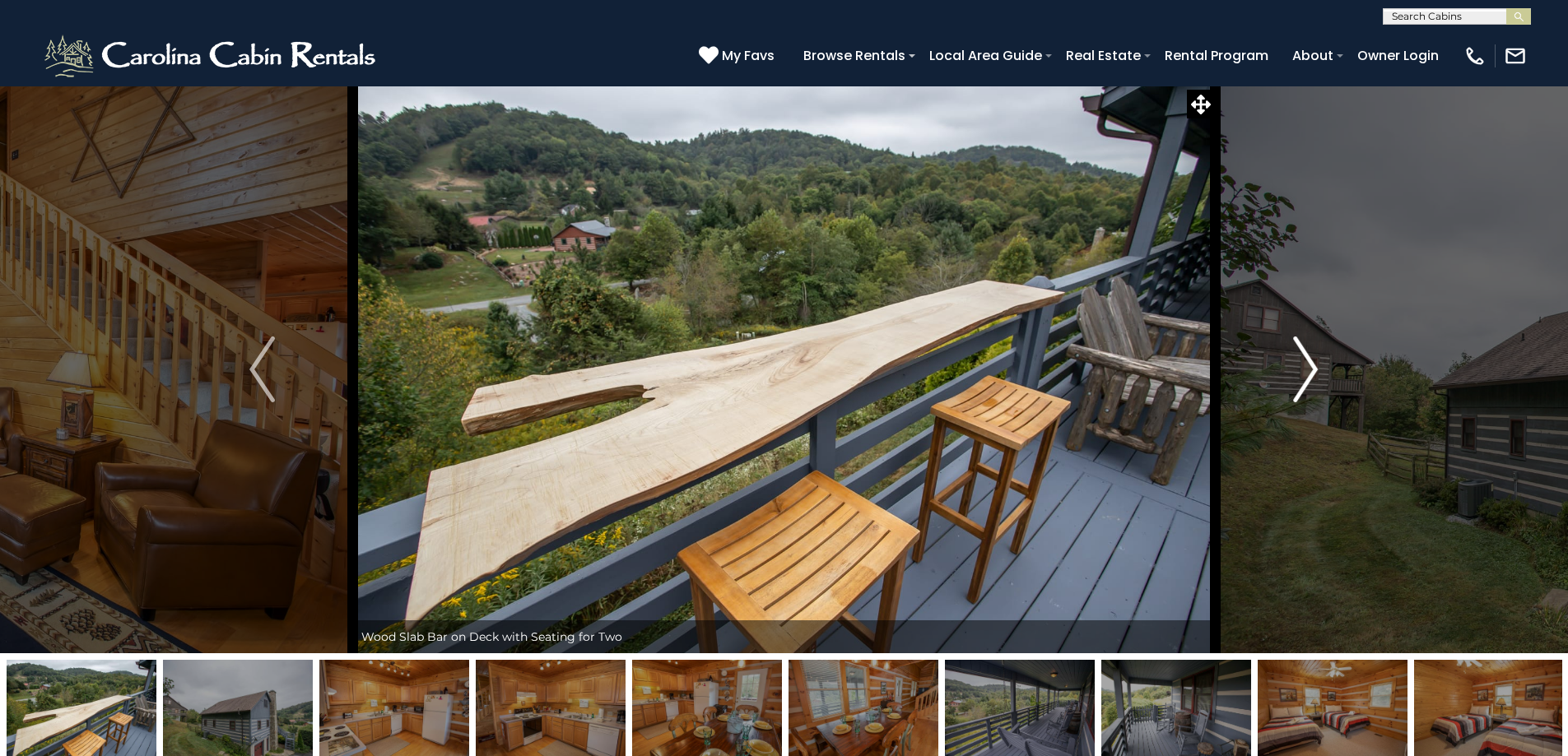
click at [1307, 359] on img "Next" at bounding box center [1305, 369] width 25 height 66
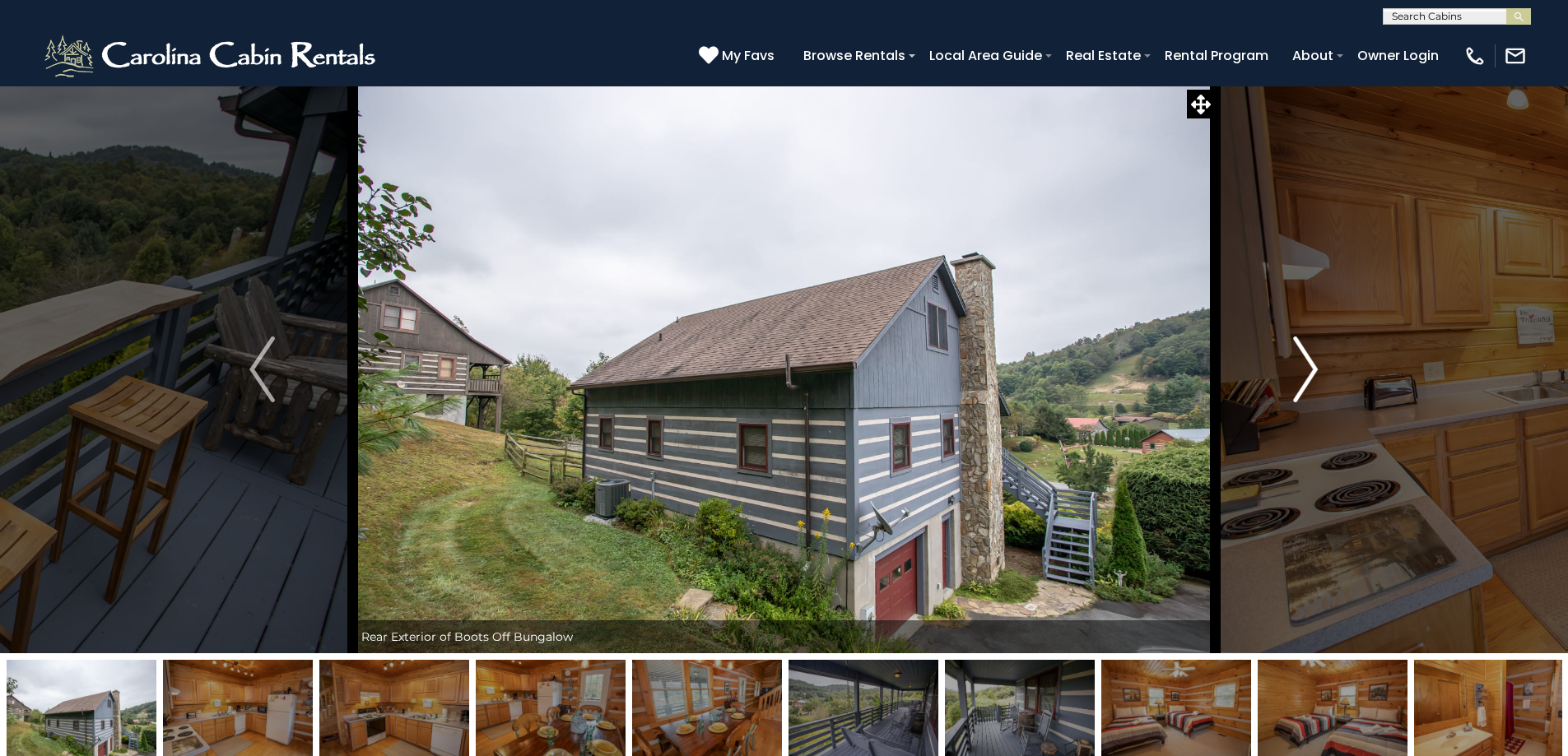
click at [1307, 359] on img "Next" at bounding box center [1305, 369] width 25 height 66
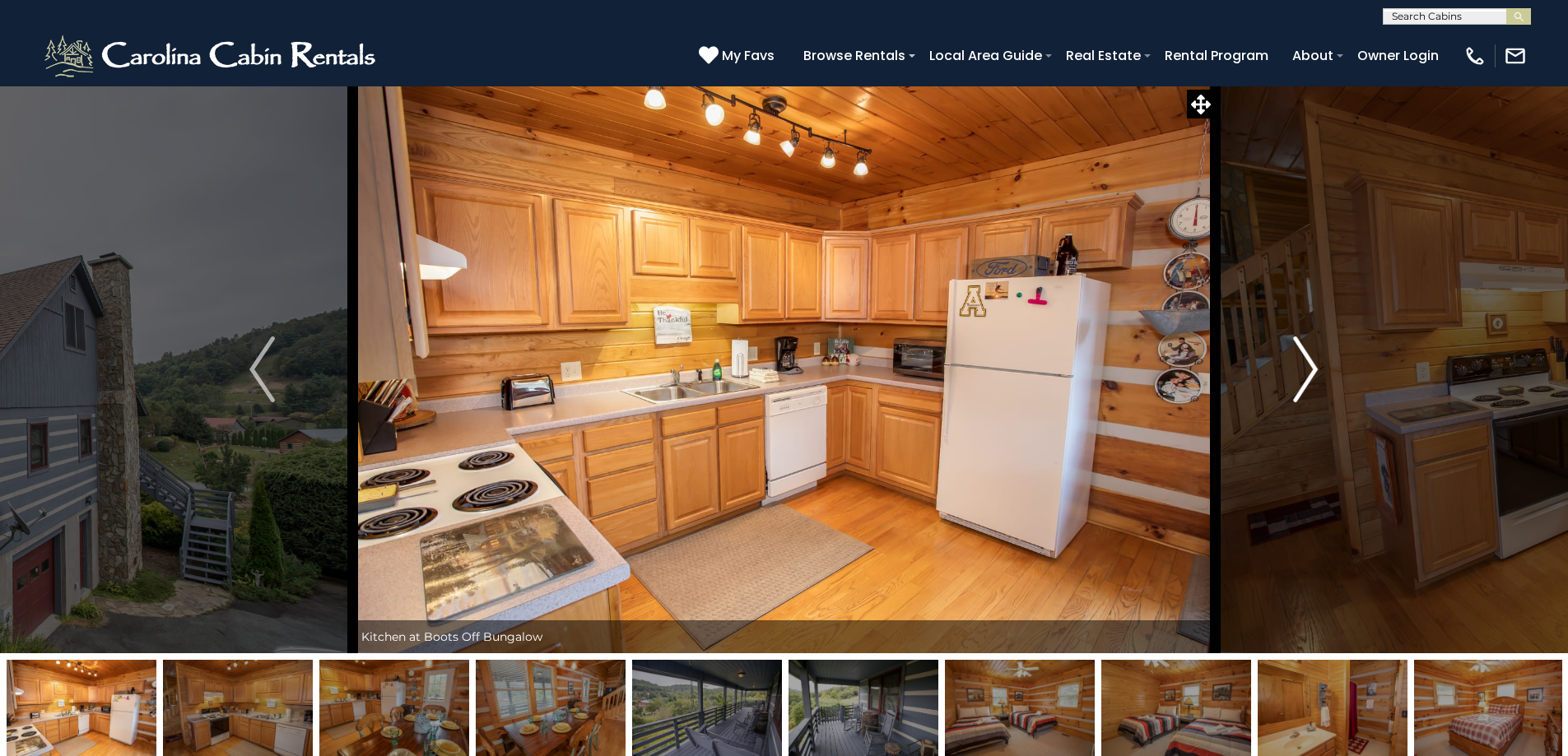
click at [1307, 359] on img "Next" at bounding box center [1305, 369] width 25 height 66
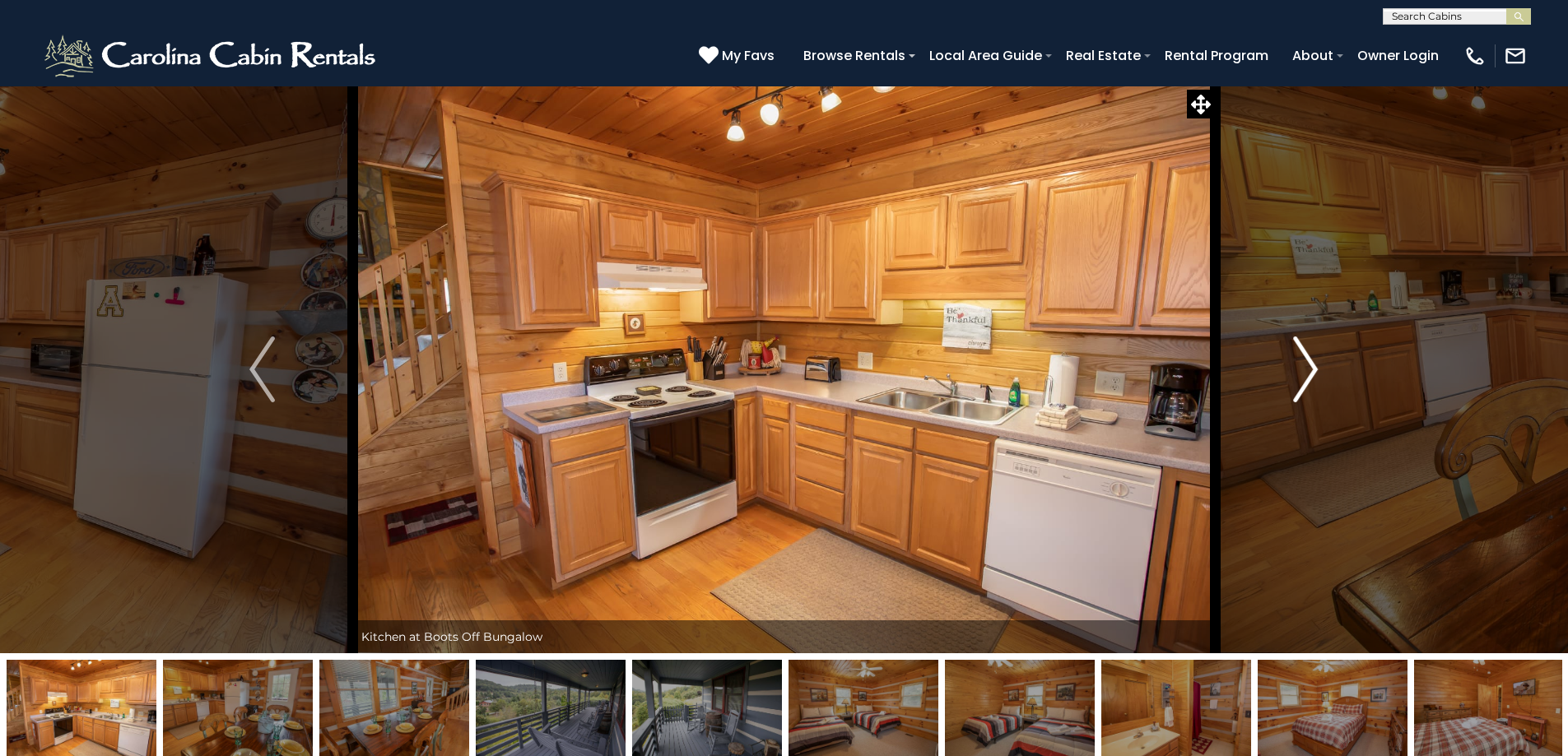
click at [1307, 359] on img "Next" at bounding box center [1305, 369] width 25 height 66
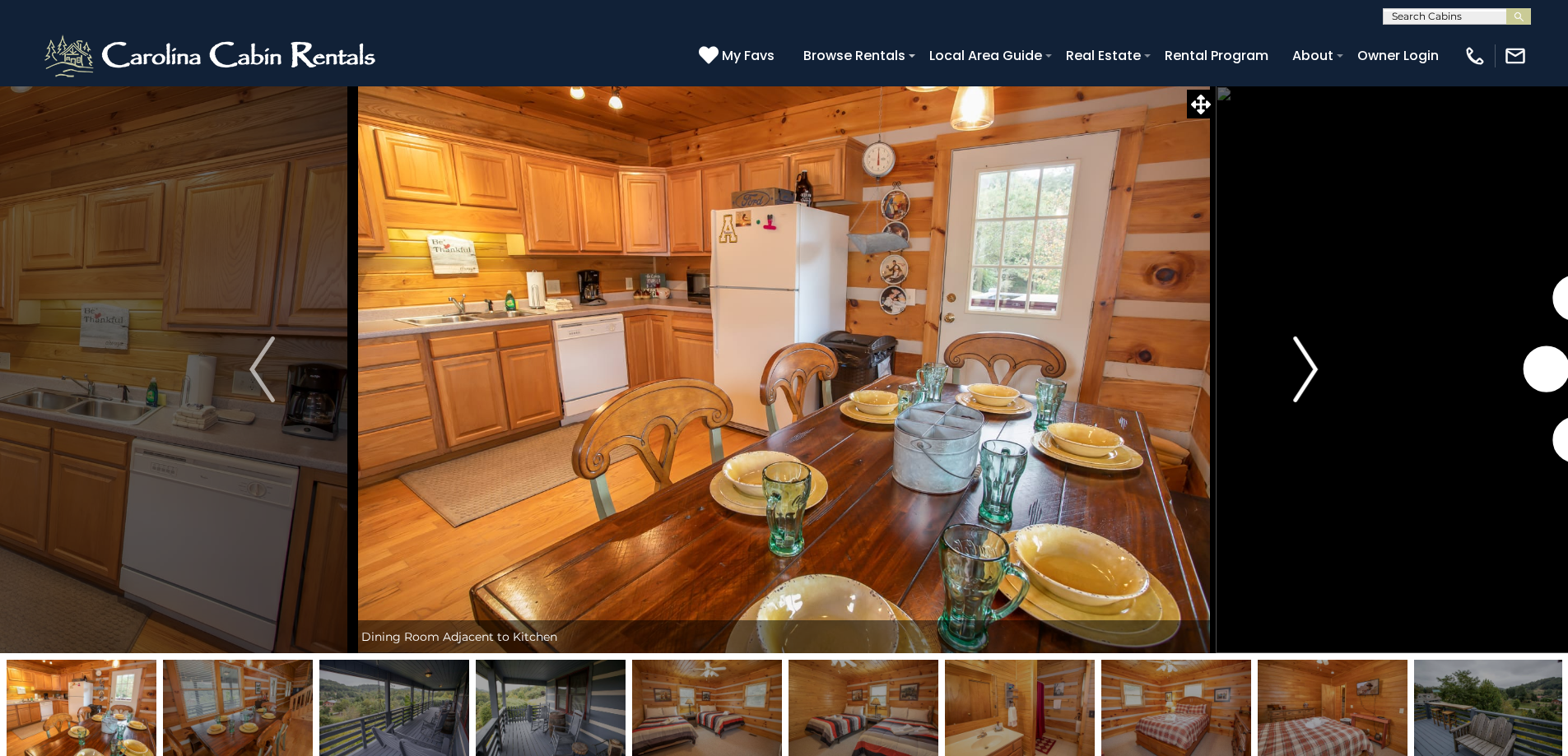
click at [1307, 359] on img "Next" at bounding box center [1305, 369] width 25 height 66
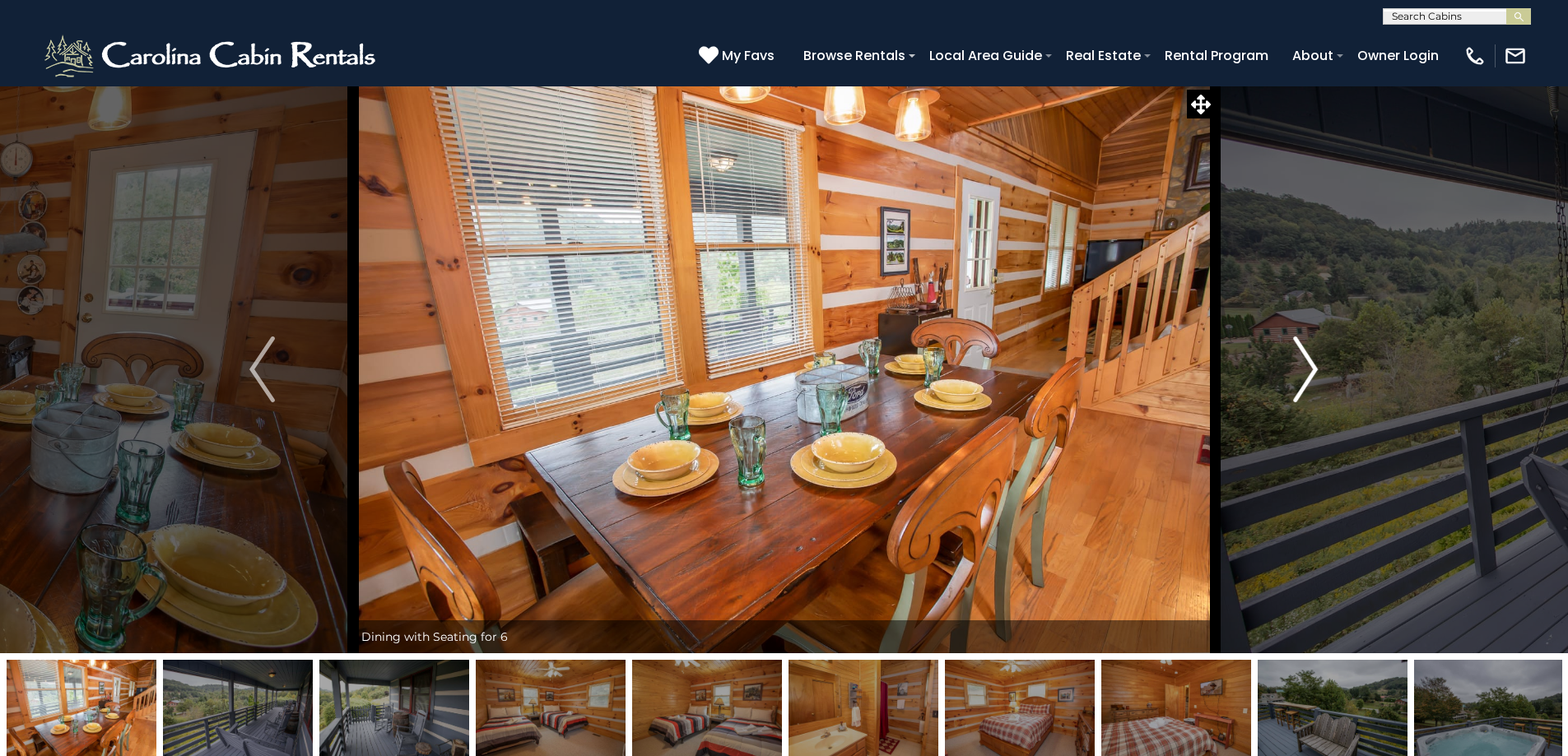
click at [1307, 359] on img "Next" at bounding box center [1305, 369] width 25 height 66
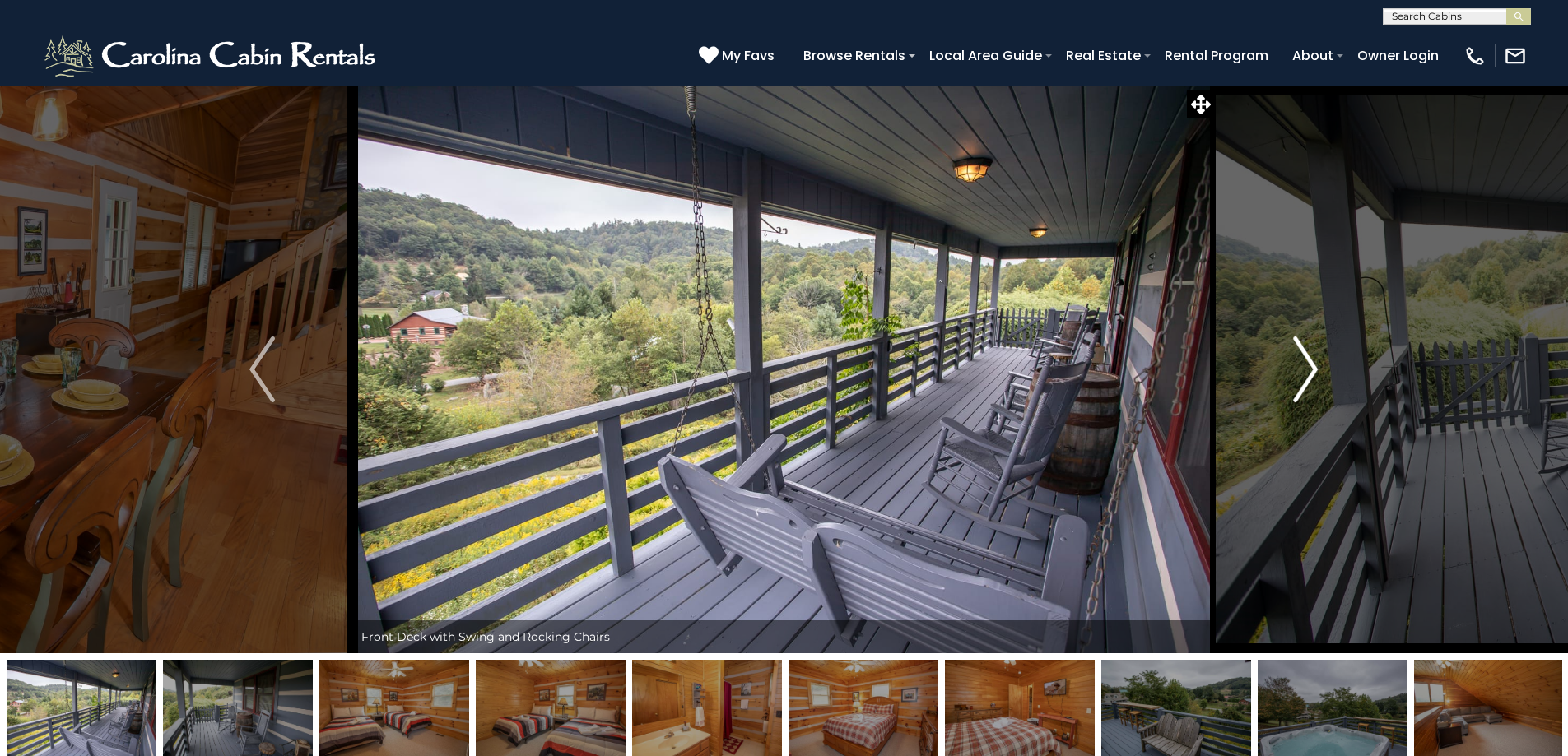
click at [1307, 359] on img "Next" at bounding box center [1305, 369] width 25 height 66
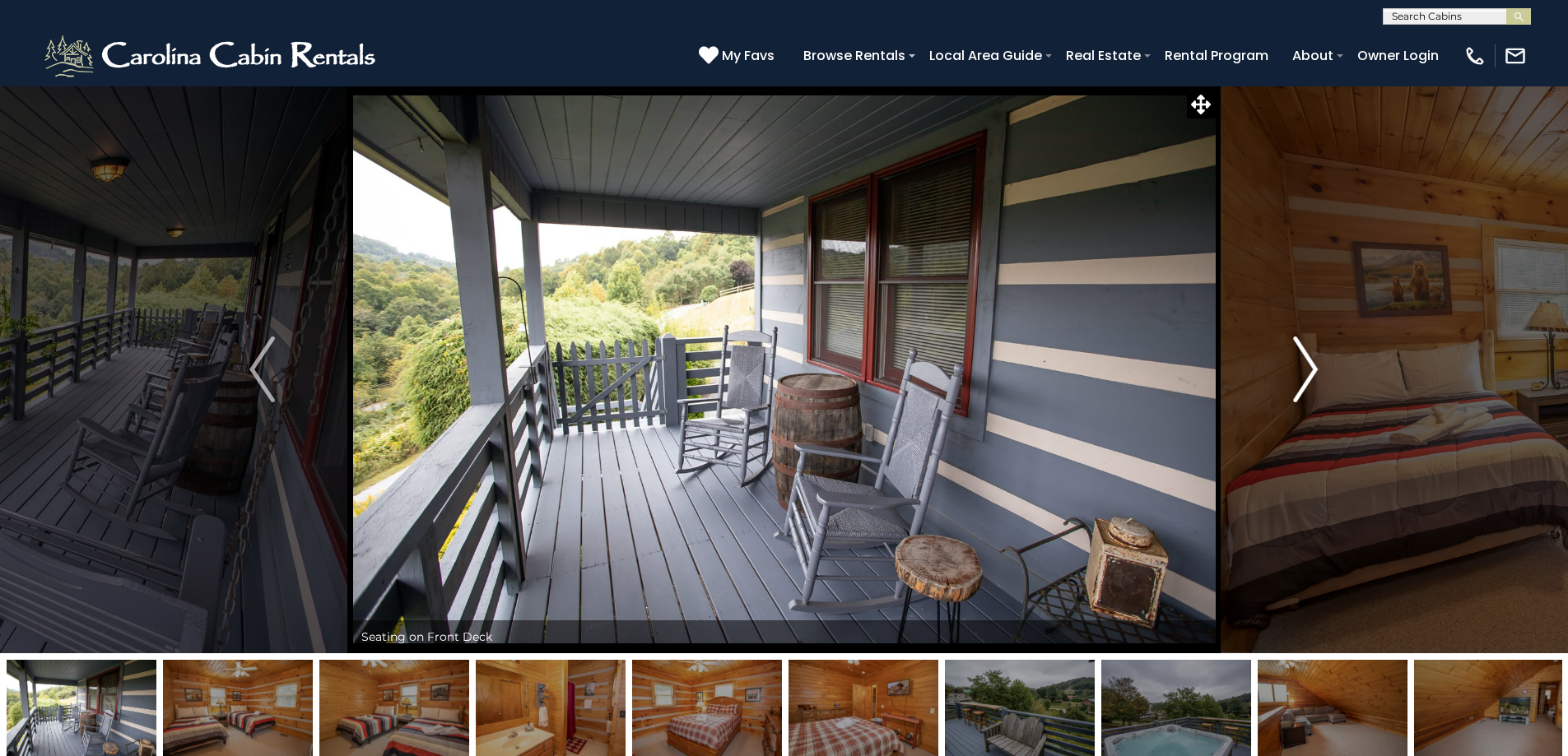
click at [1307, 359] on img "Next" at bounding box center [1305, 369] width 25 height 66
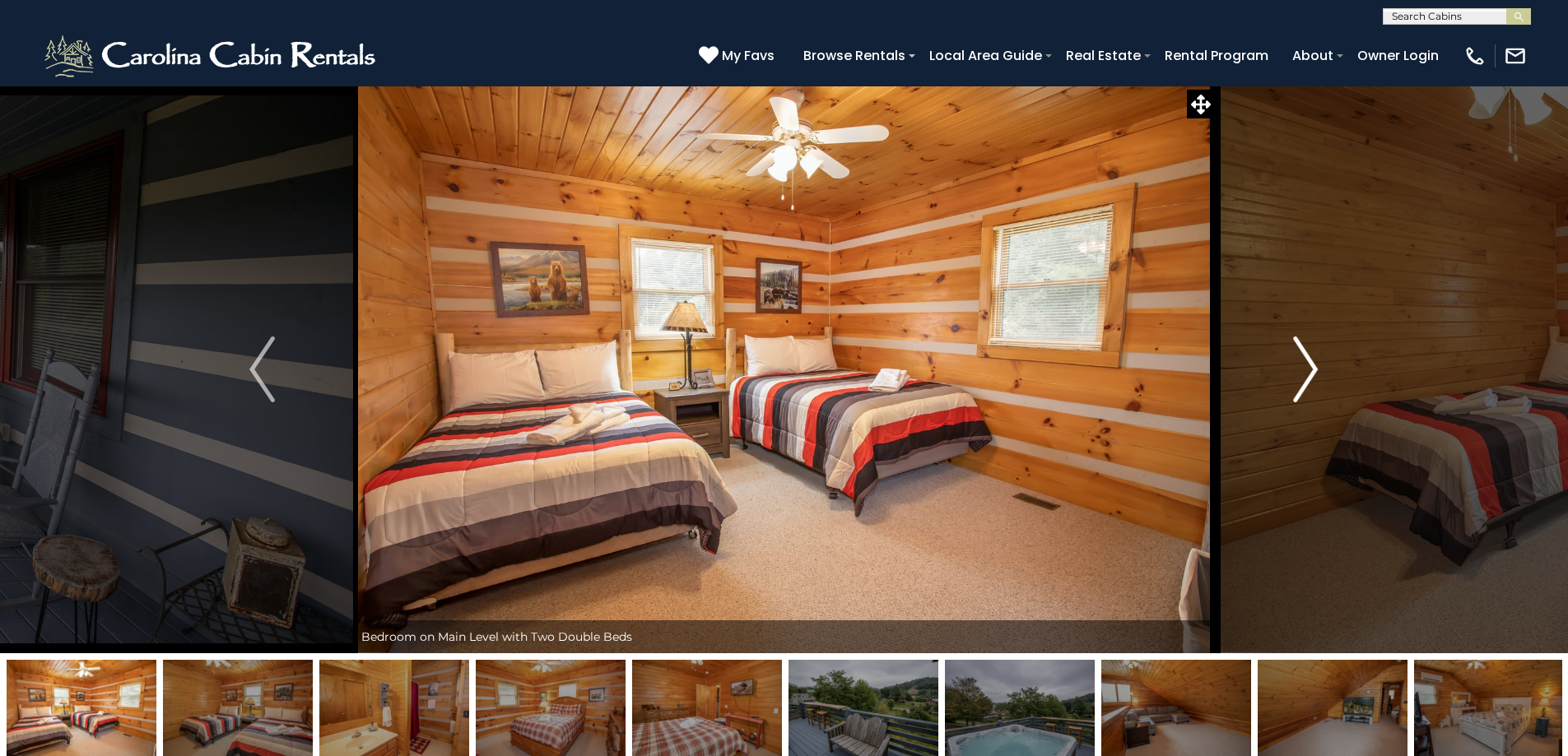
click at [1307, 359] on img "Next" at bounding box center [1305, 369] width 25 height 66
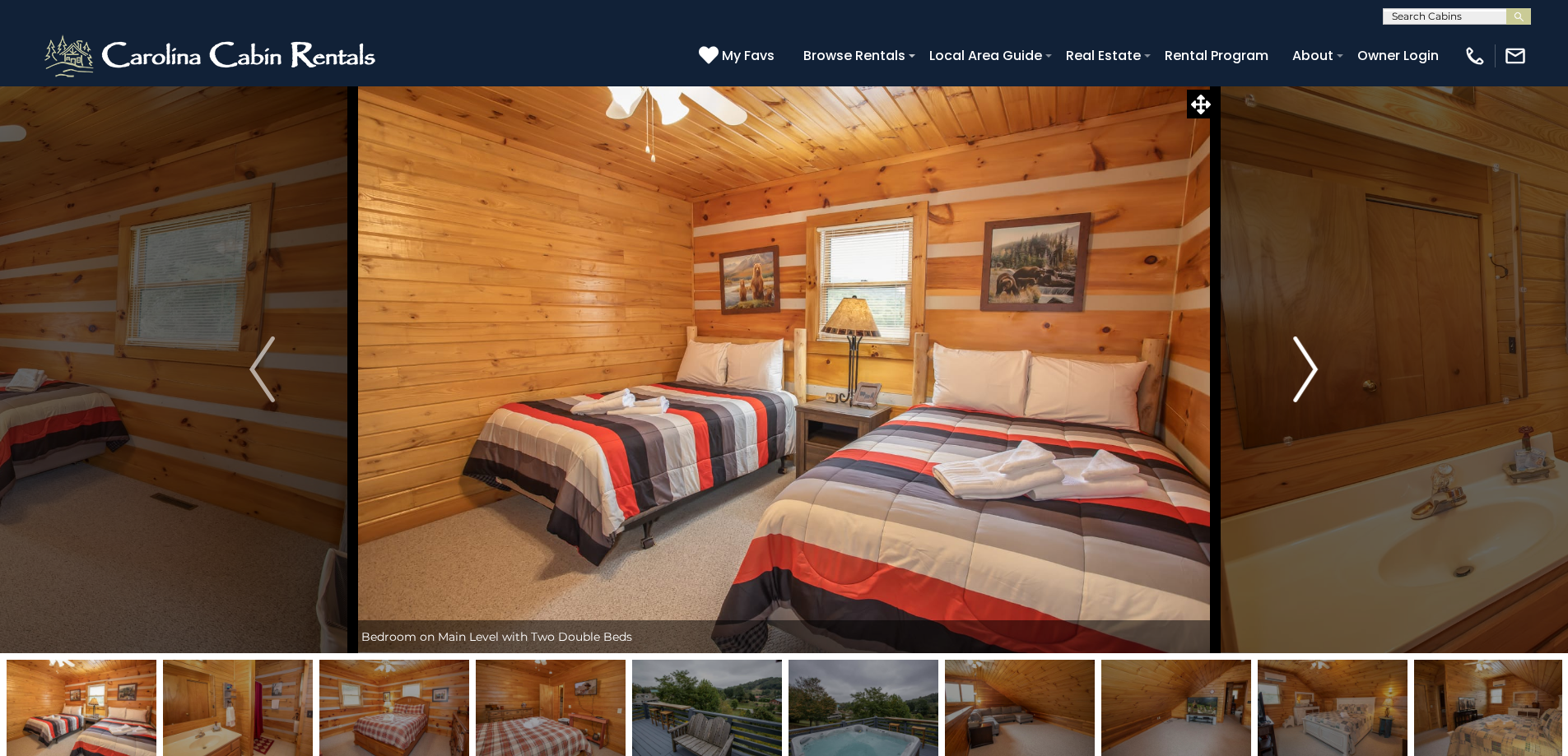
click at [1307, 359] on img "Next" at bounding box center [1305, 369] width 25 height 66
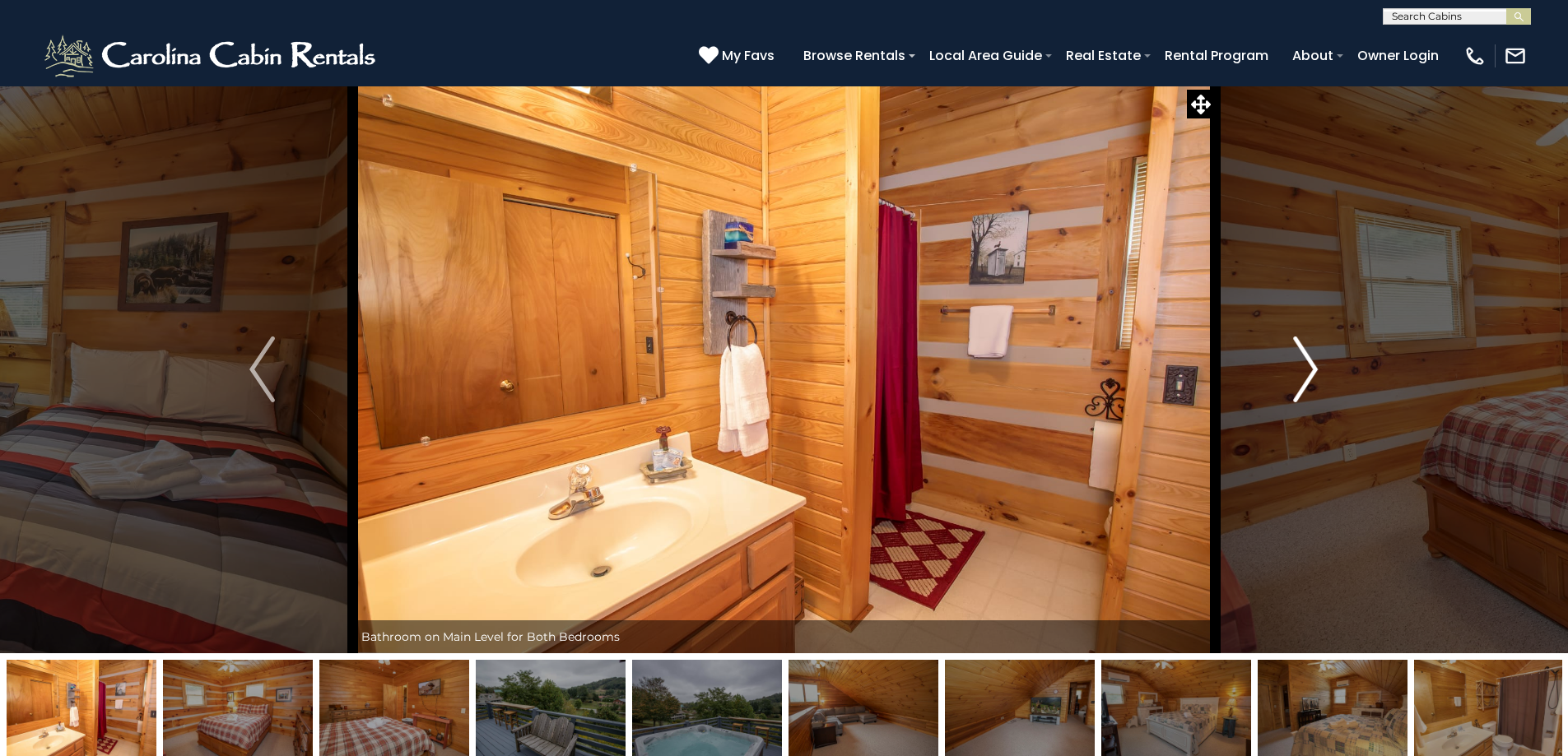
click at [1307, 359] on img "Next" at bounding box center [1305, 369] width 25 height 66
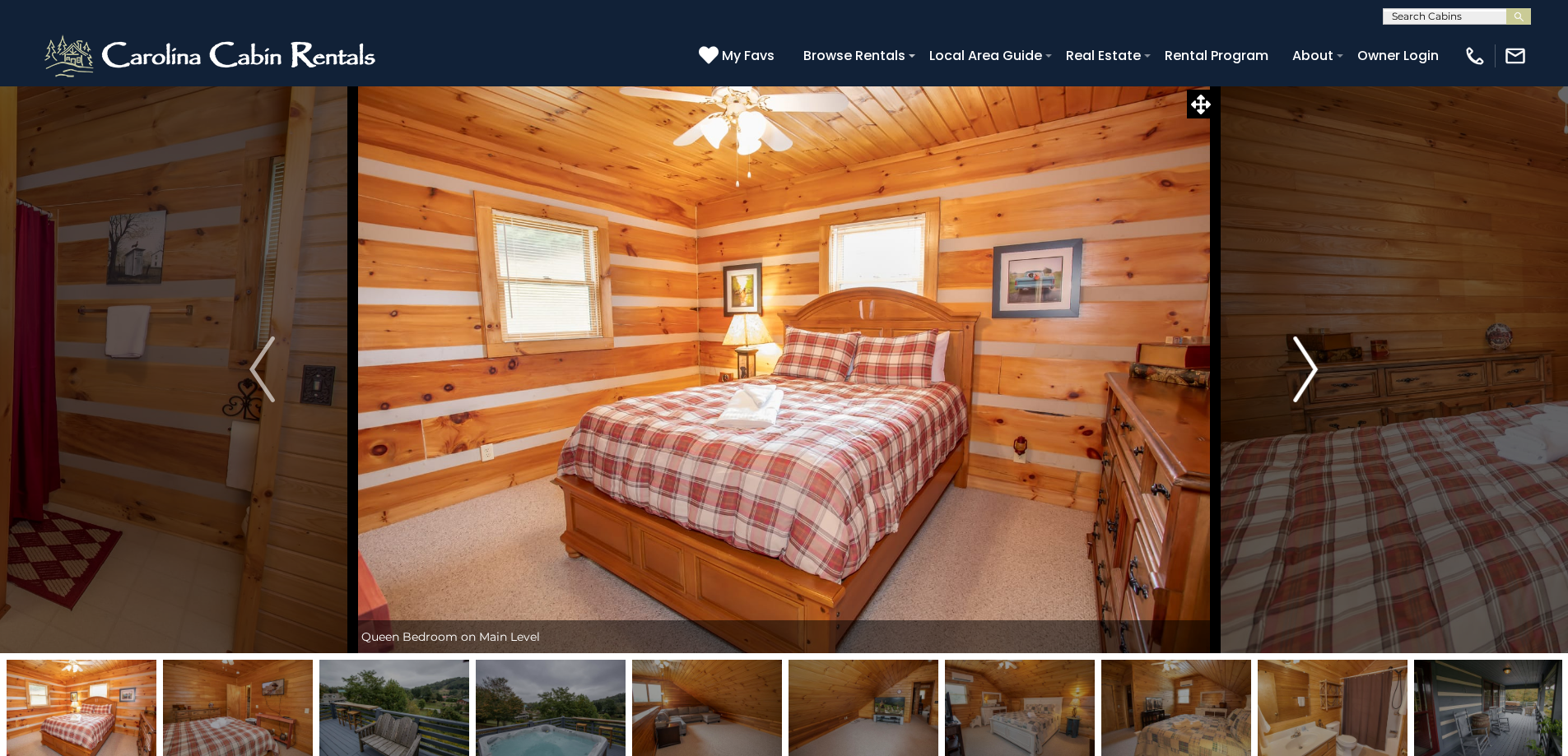
click at [1307, 359] on img "Next" at bounding box center [1305, 369] width 25 height 66
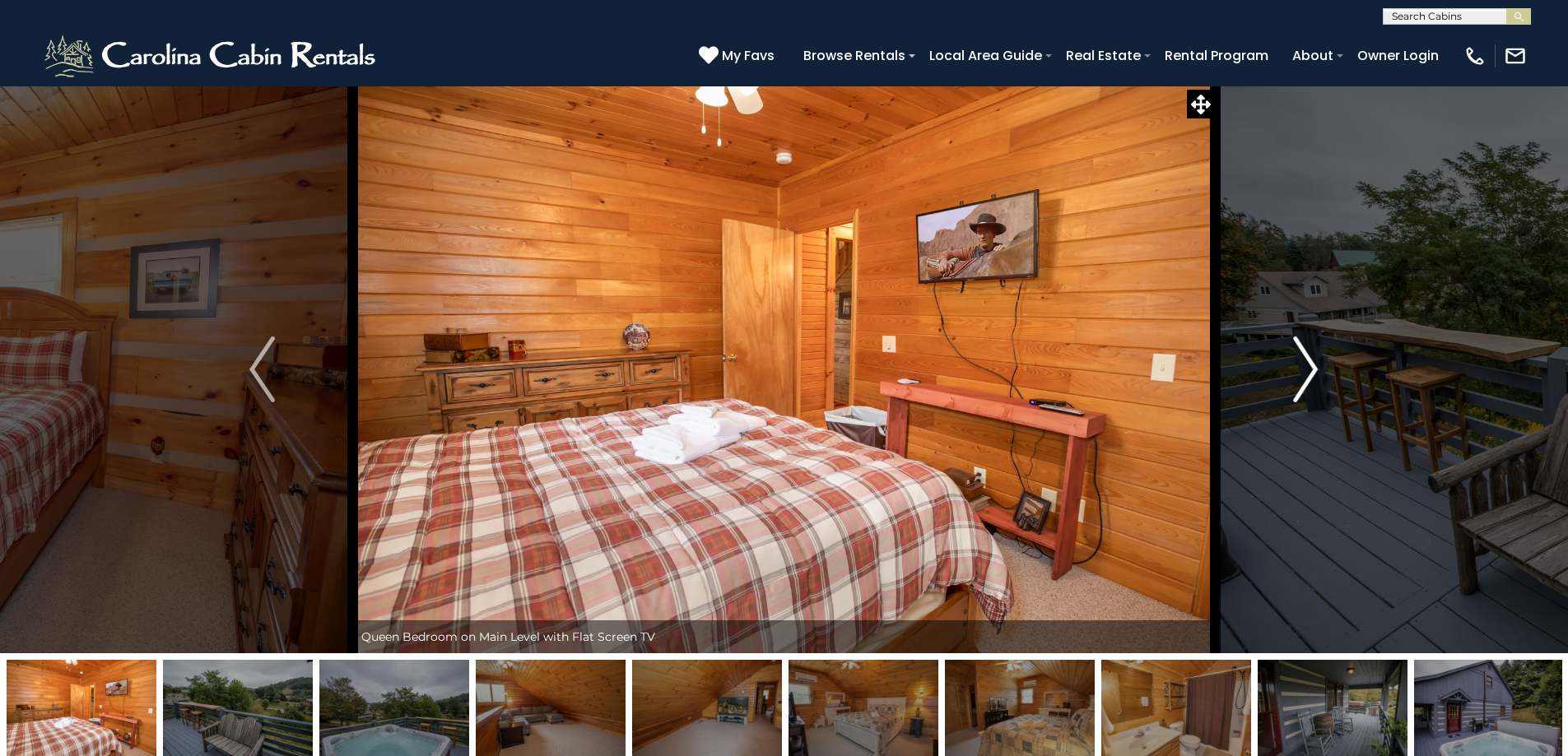
click at [1307, 359] on img "Next" at bounding box center [1305, 369] width 25 height 66
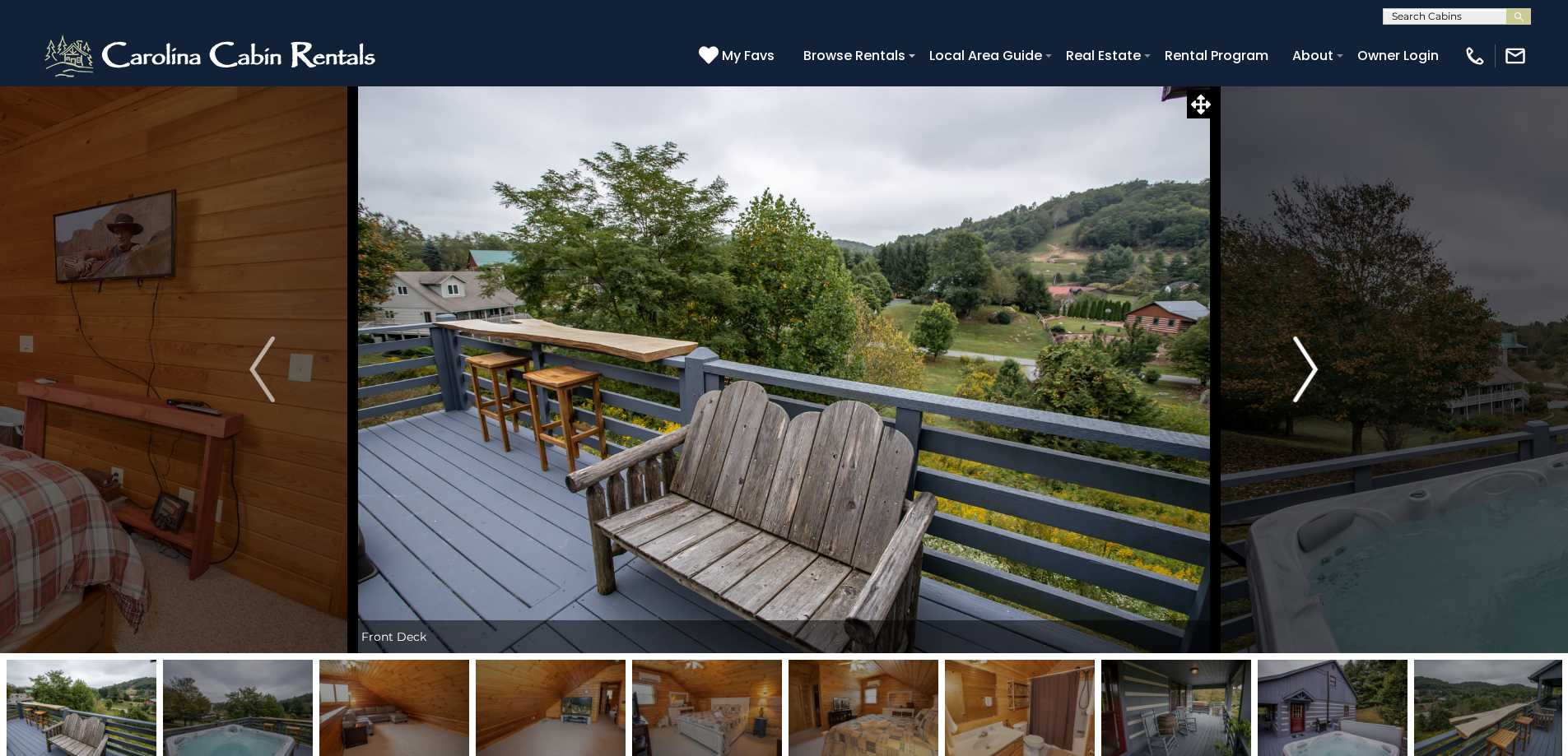
click at [1307, 359] on img "Next" at bounding box center [1305, 369] width 25 height 66
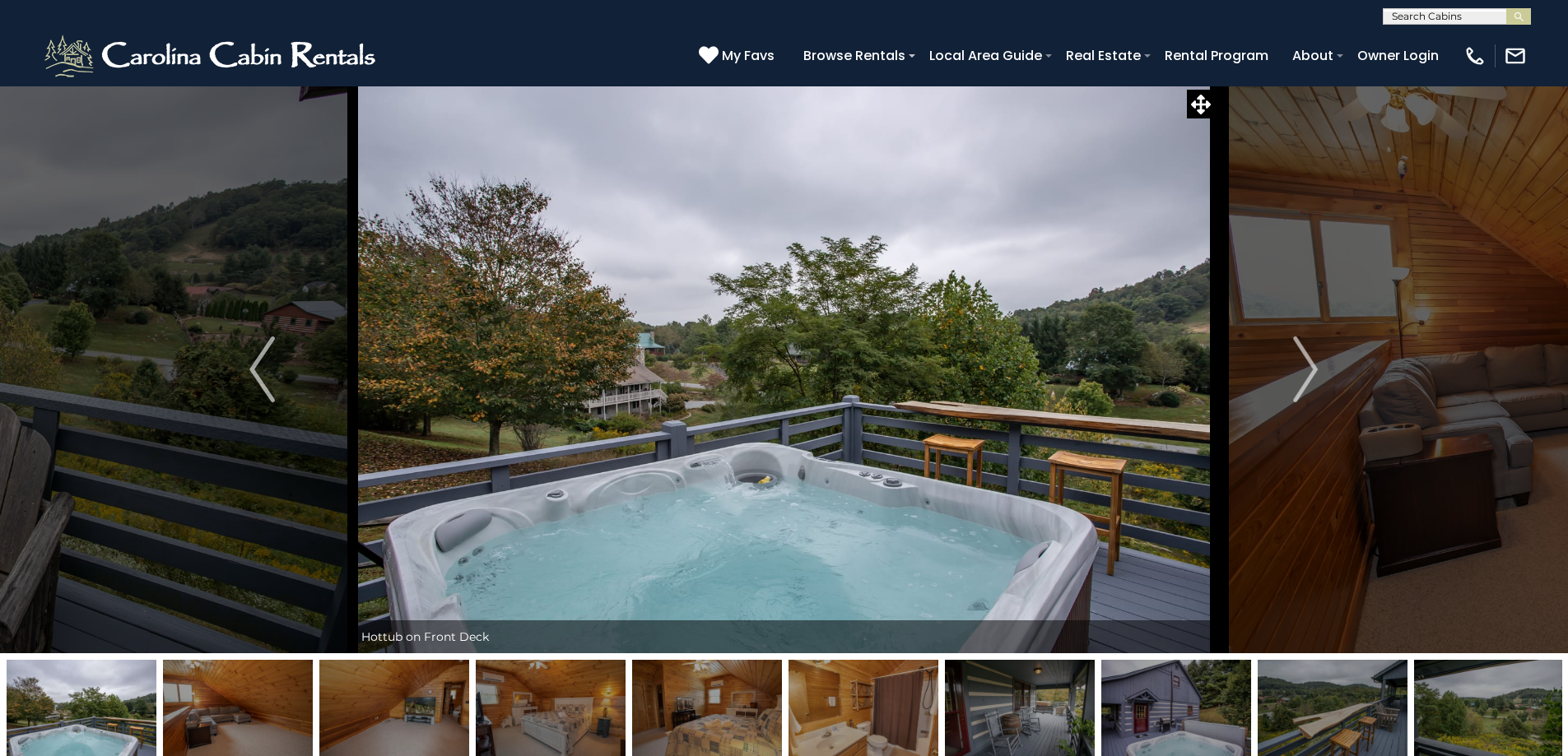
click at [1416, 8] on div "**********" at bounding box center [1456, 16] width 148 height 17
click at [1415, 19] on input "text" at bounding box center [1455, 20] width 144 height 17
type input "**********"
click at [1404, 47] on ul "Little [PERSON_NAME] Cabin" at bounding box center [1456, 56] width 146 height 57
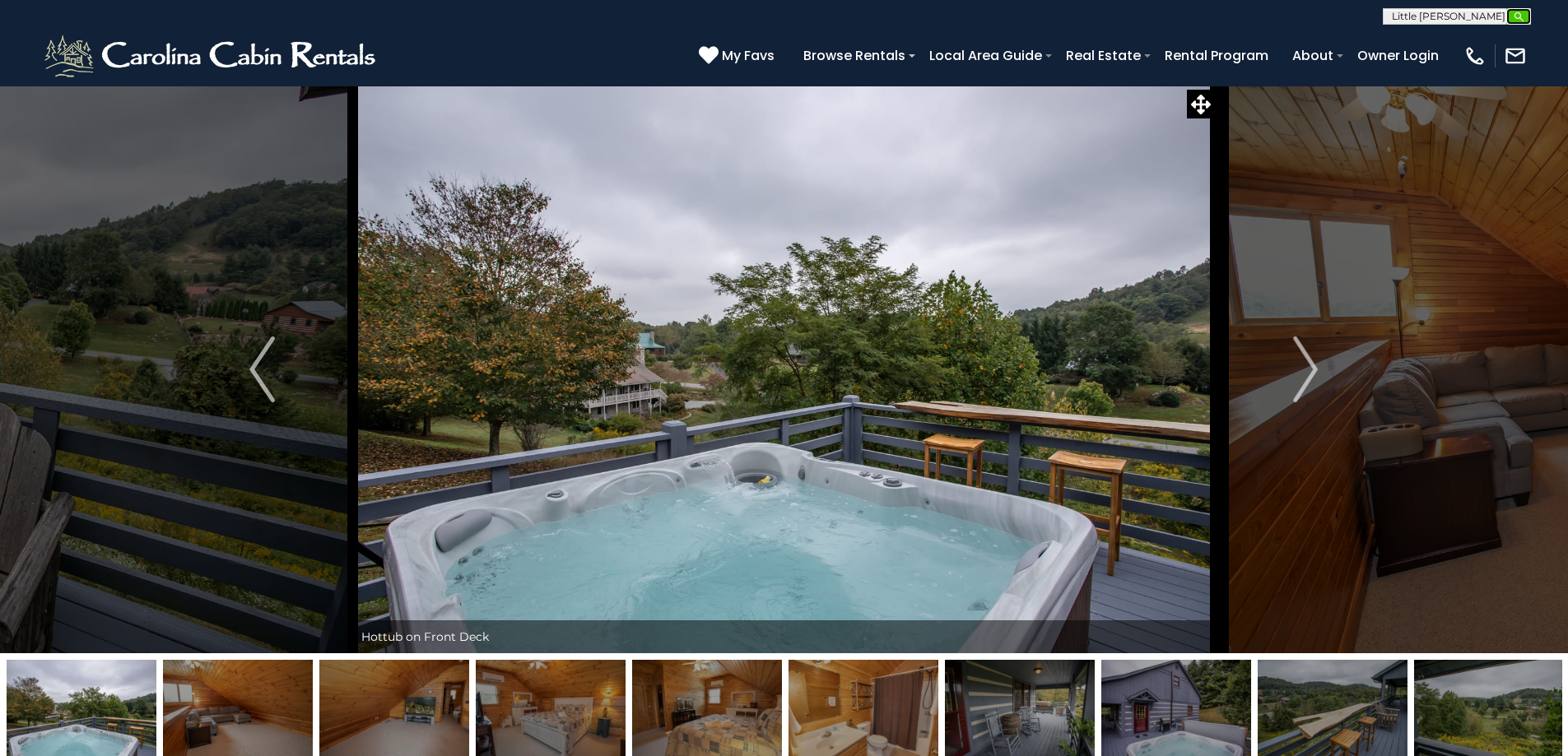
click at [1512, 12] on img "submit" at bounding box center [1518, 17] width 13 height 13
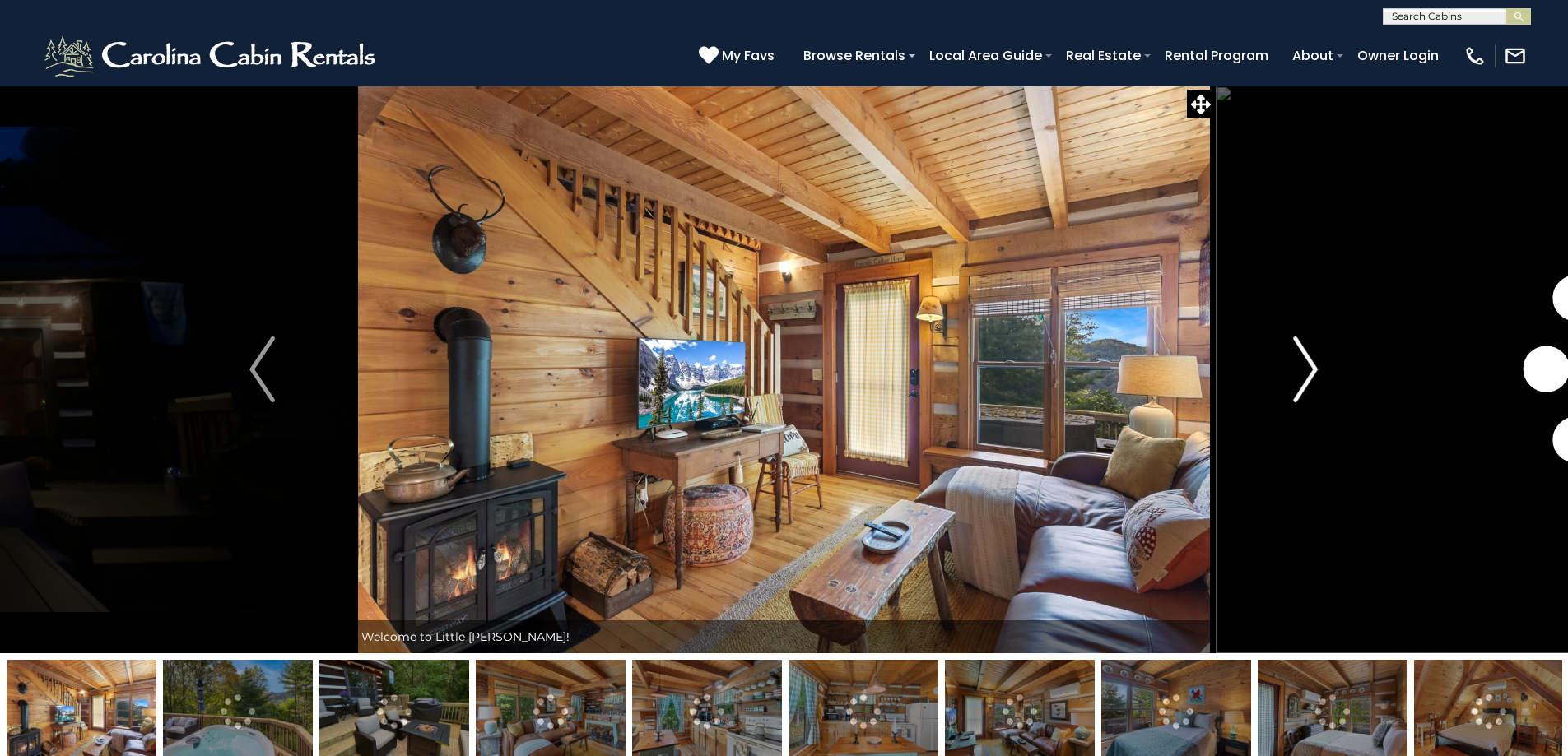
click at [1312, 373] on img "Next" at bounding box center [1305, 369] width 25 height 66
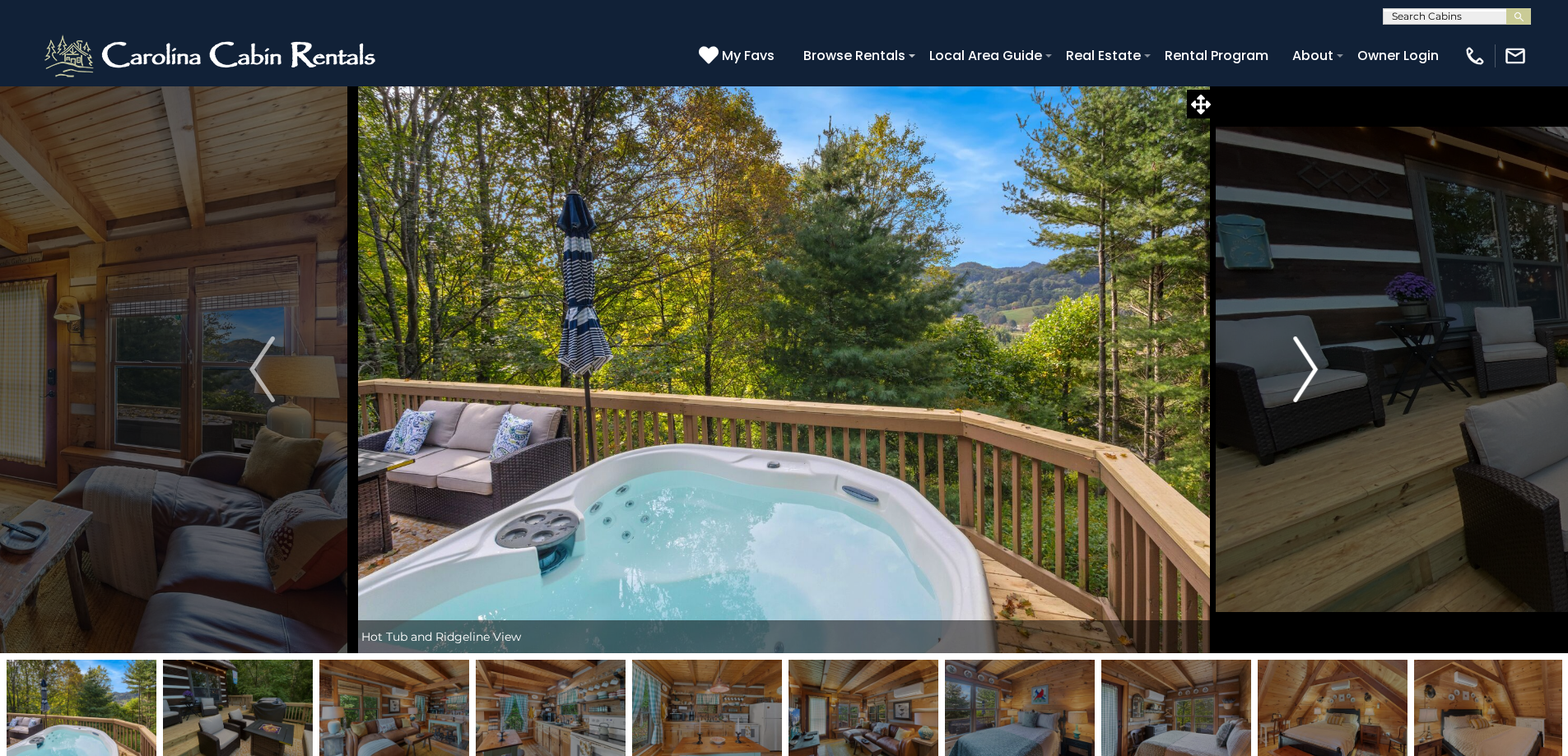
click at [1312, 373] on img "Next" at bounding box center [1305, 369] width 25 height 66
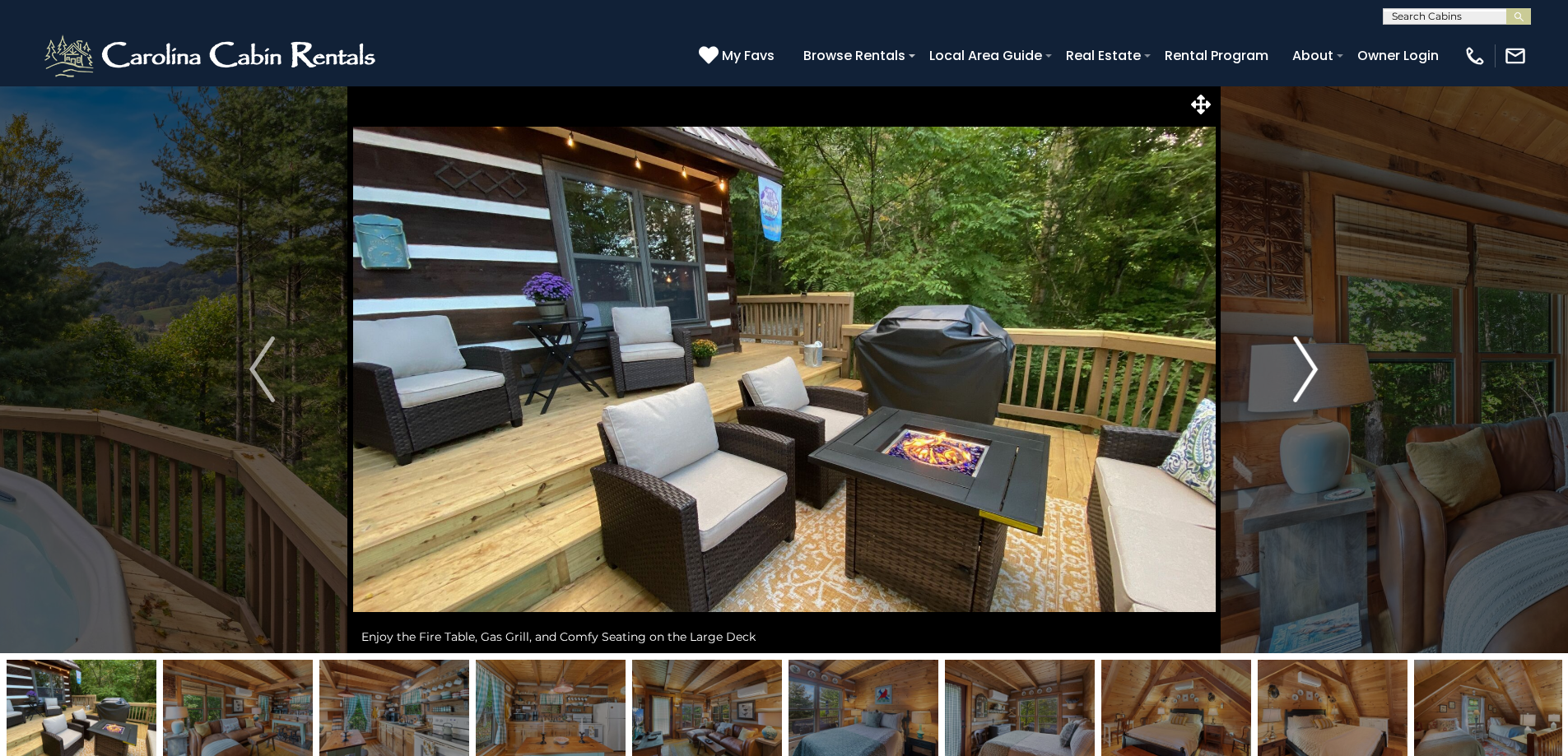
click at [1312, 373] on img "Next" at bounding box center [1305, 369] width 25 height 66
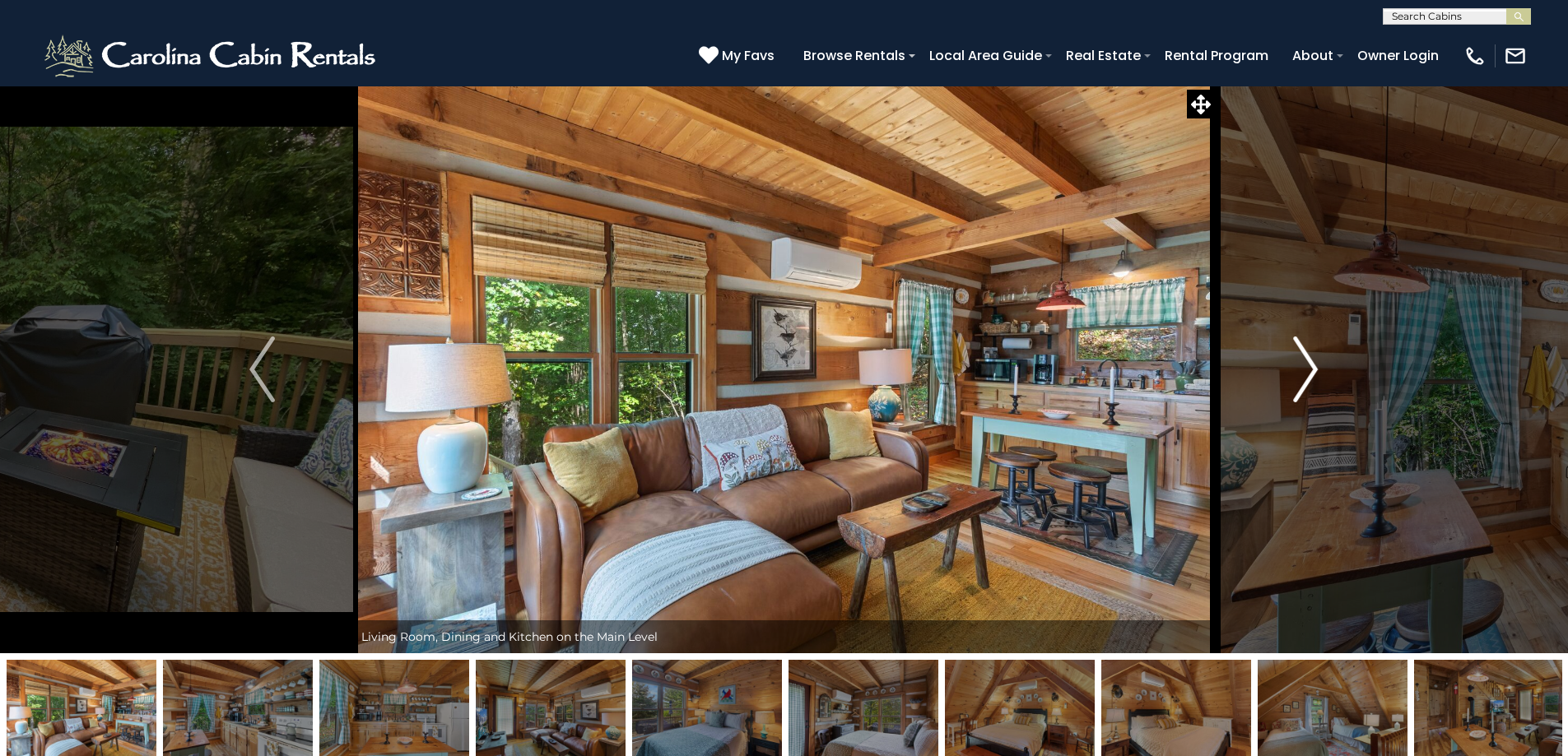
click at [1312, 373] on img "Next" at bounding box center [1305, 369] width 25 height 66
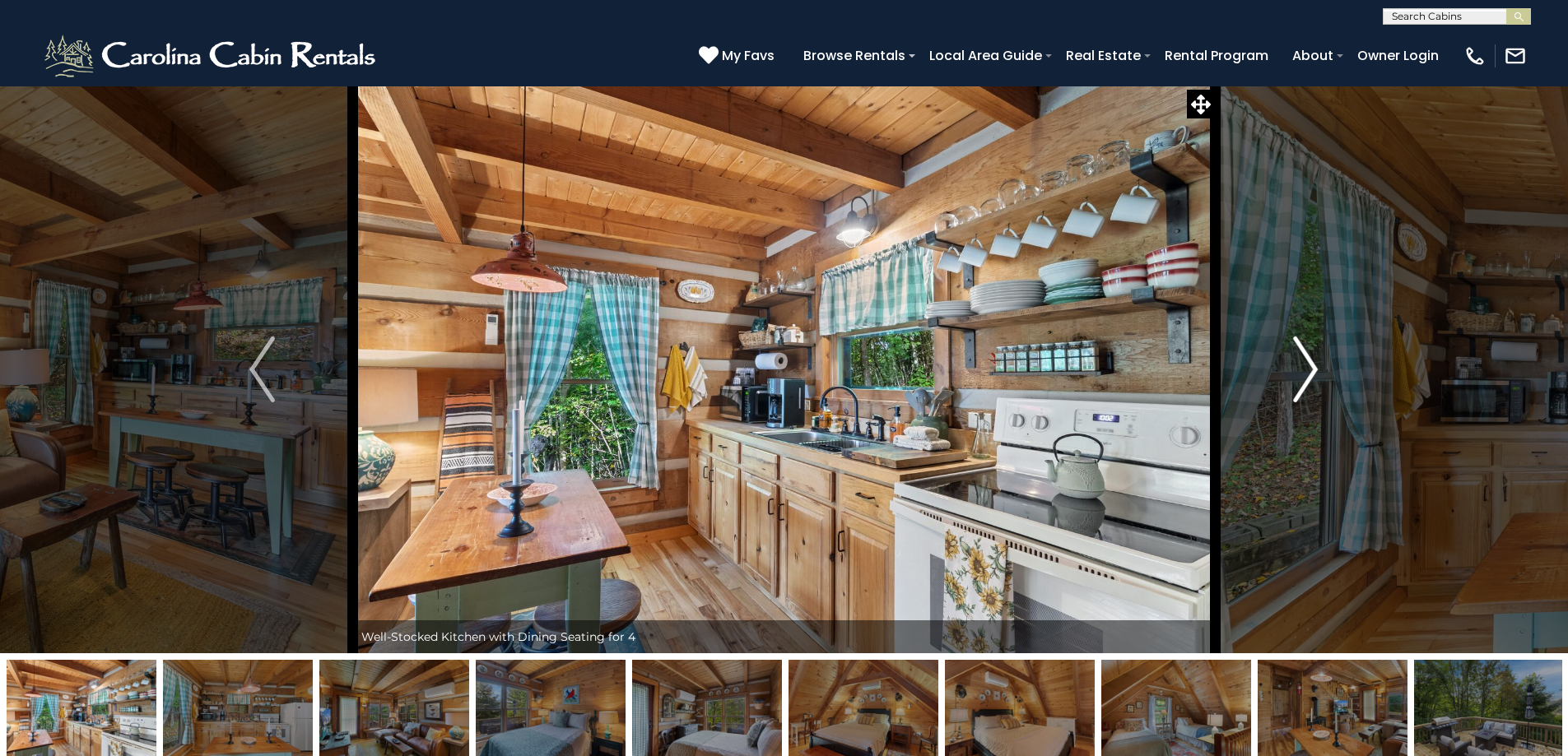
click at [1312, 373] on img "Next" at bounding box center [1305, 369] width 25 height 66
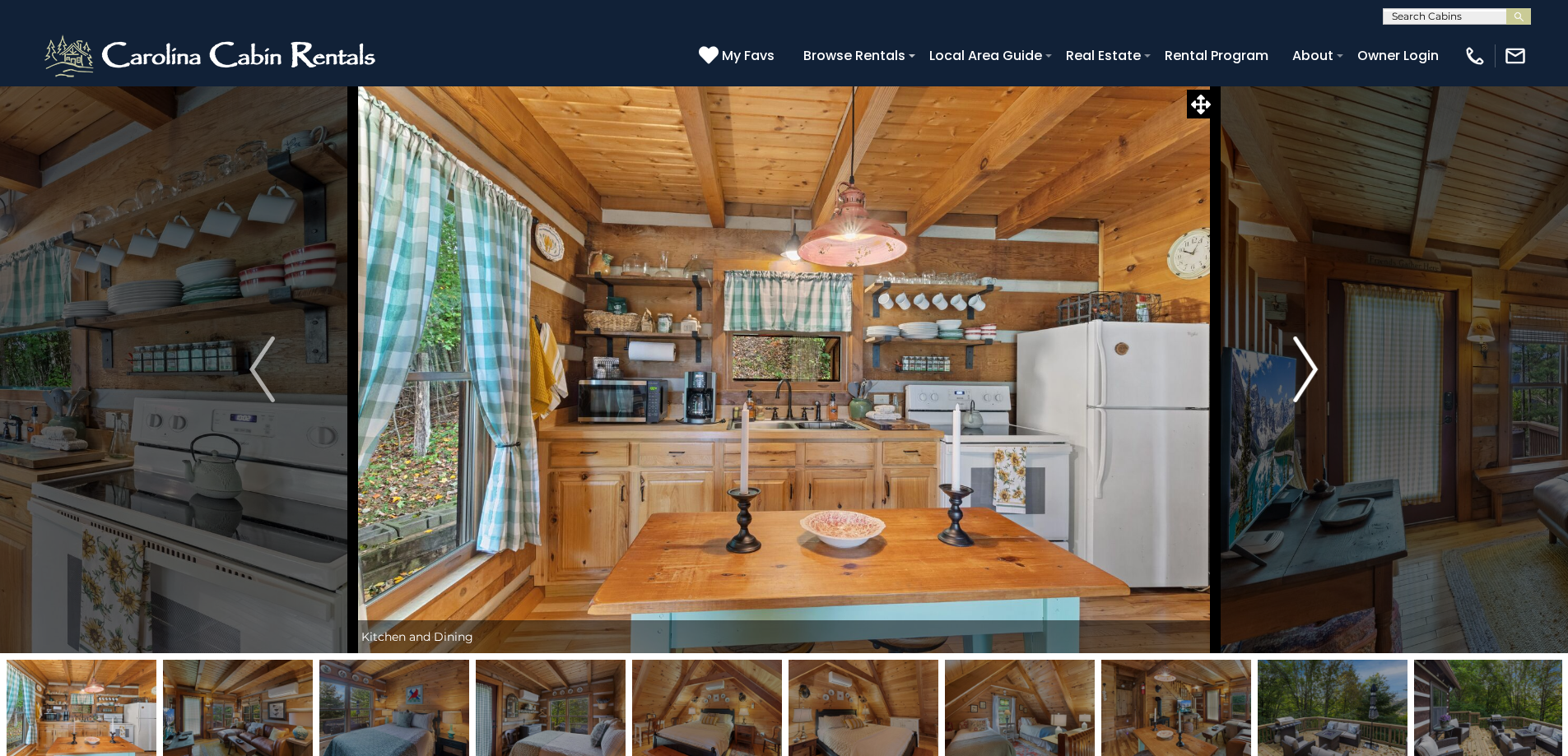
click at [1312, 373] on img "Next" at bounding box center [1305, 369] width 25 height 66
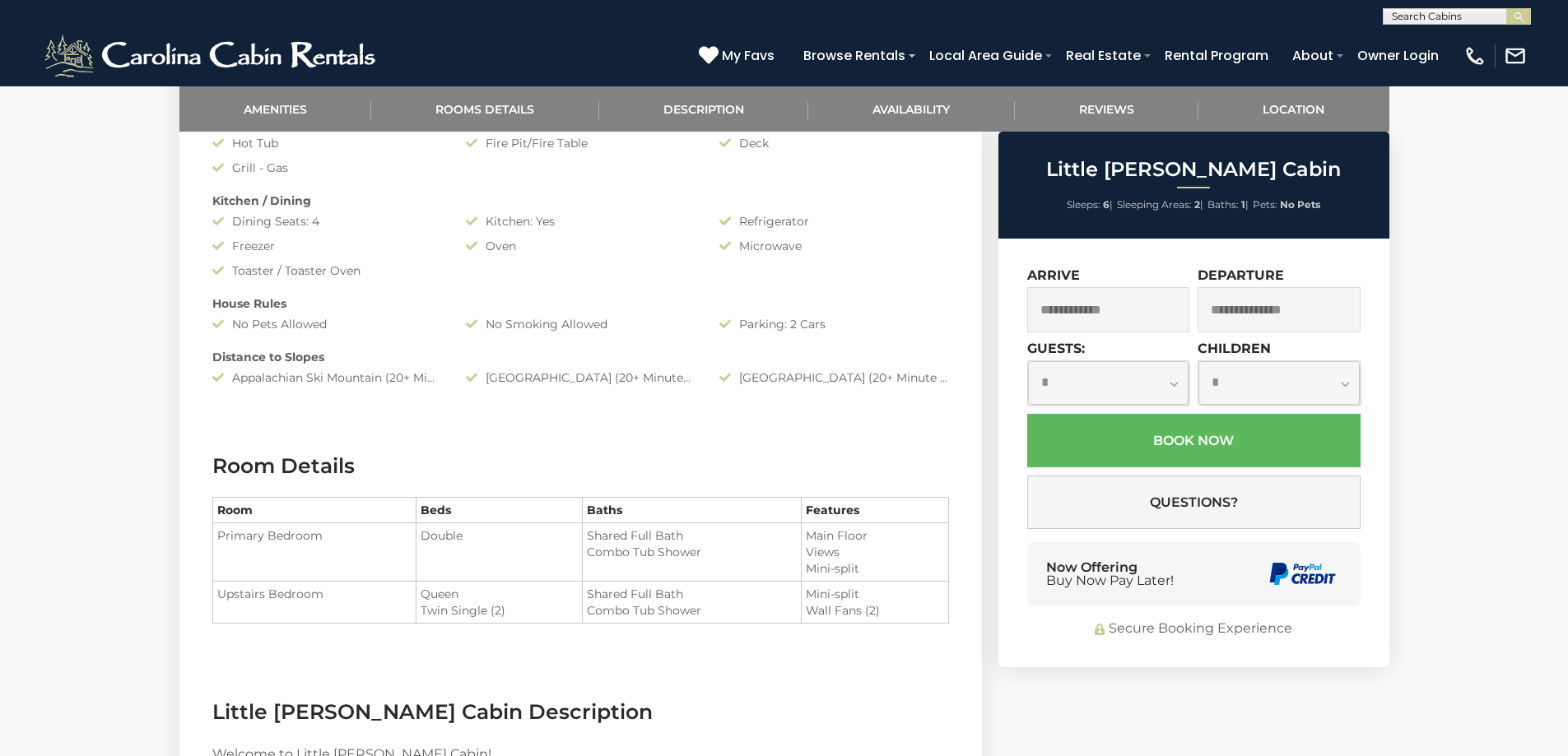
scroll to position [987, 0]
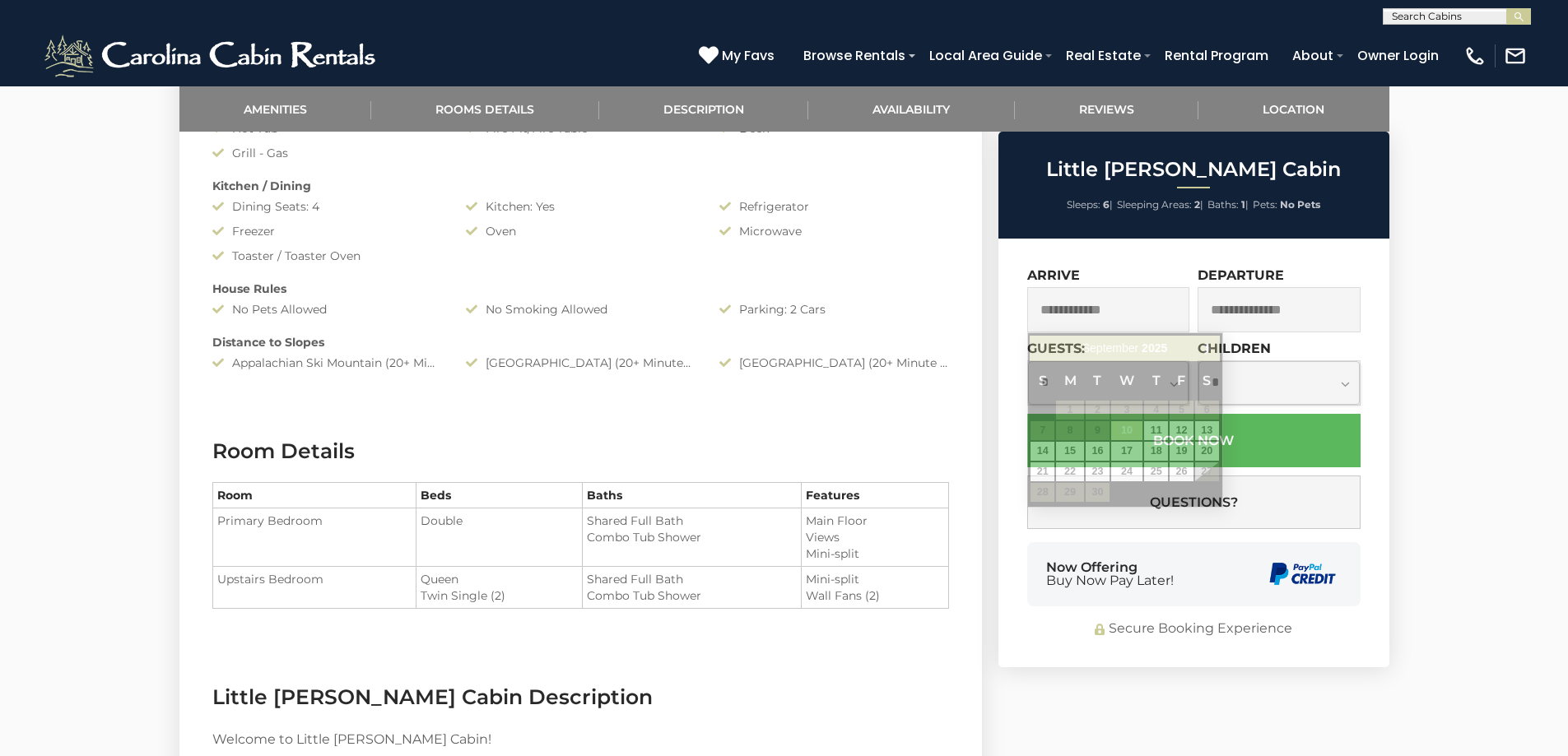
click at [1109, 316] on input "text" at bounding box center [1108, 309] width 163 height 45
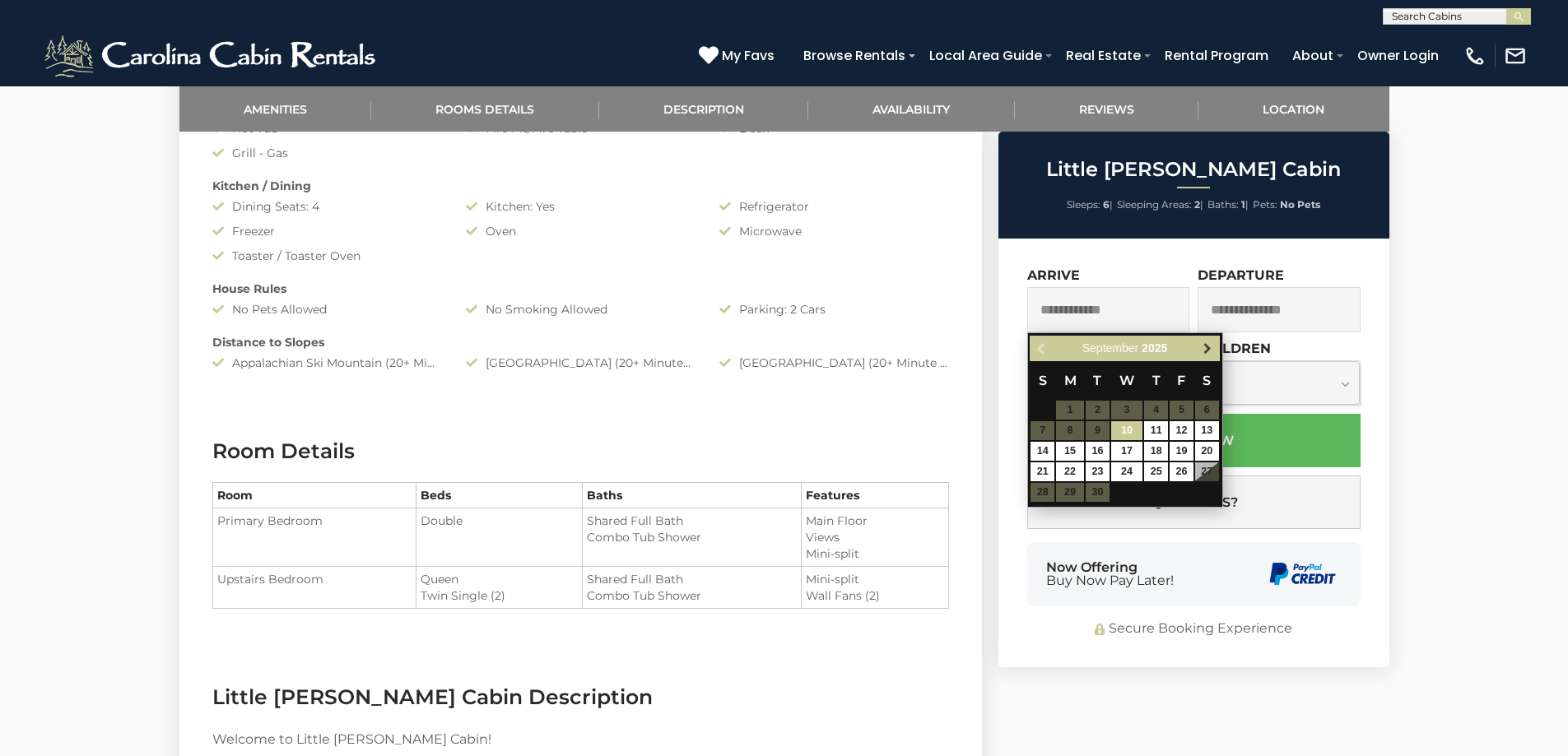
click at [1204, 351] on span "Next" at bounding box center [1206, 348] width 13 height 13
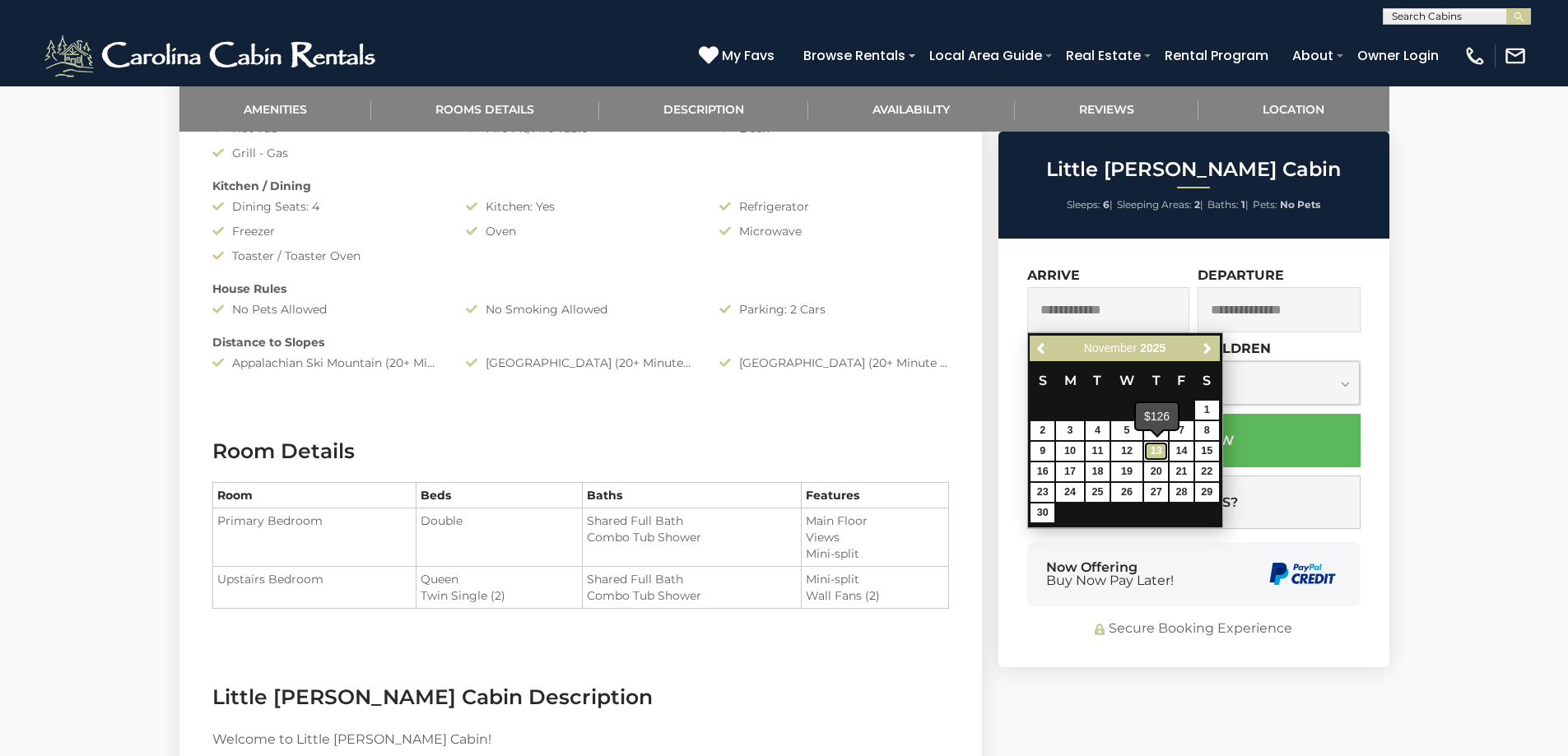
click at [1152, 454] on link "13" at bounding box center [1155, 451] width 24 height 19
type input "**********"
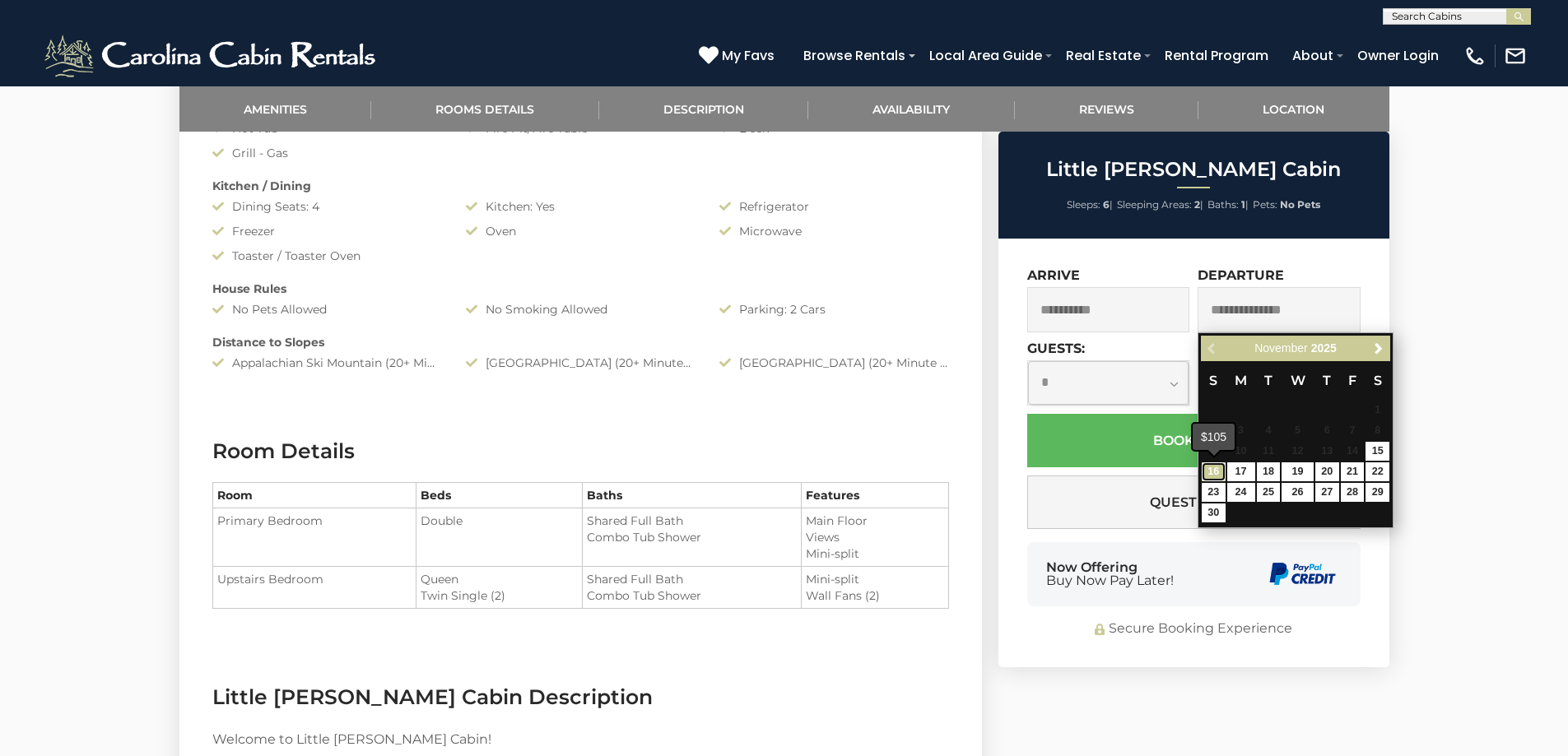
click at [1209, 468] on link "16" at bounding box center [1213, 471] width 24 height 19
type input "**********"
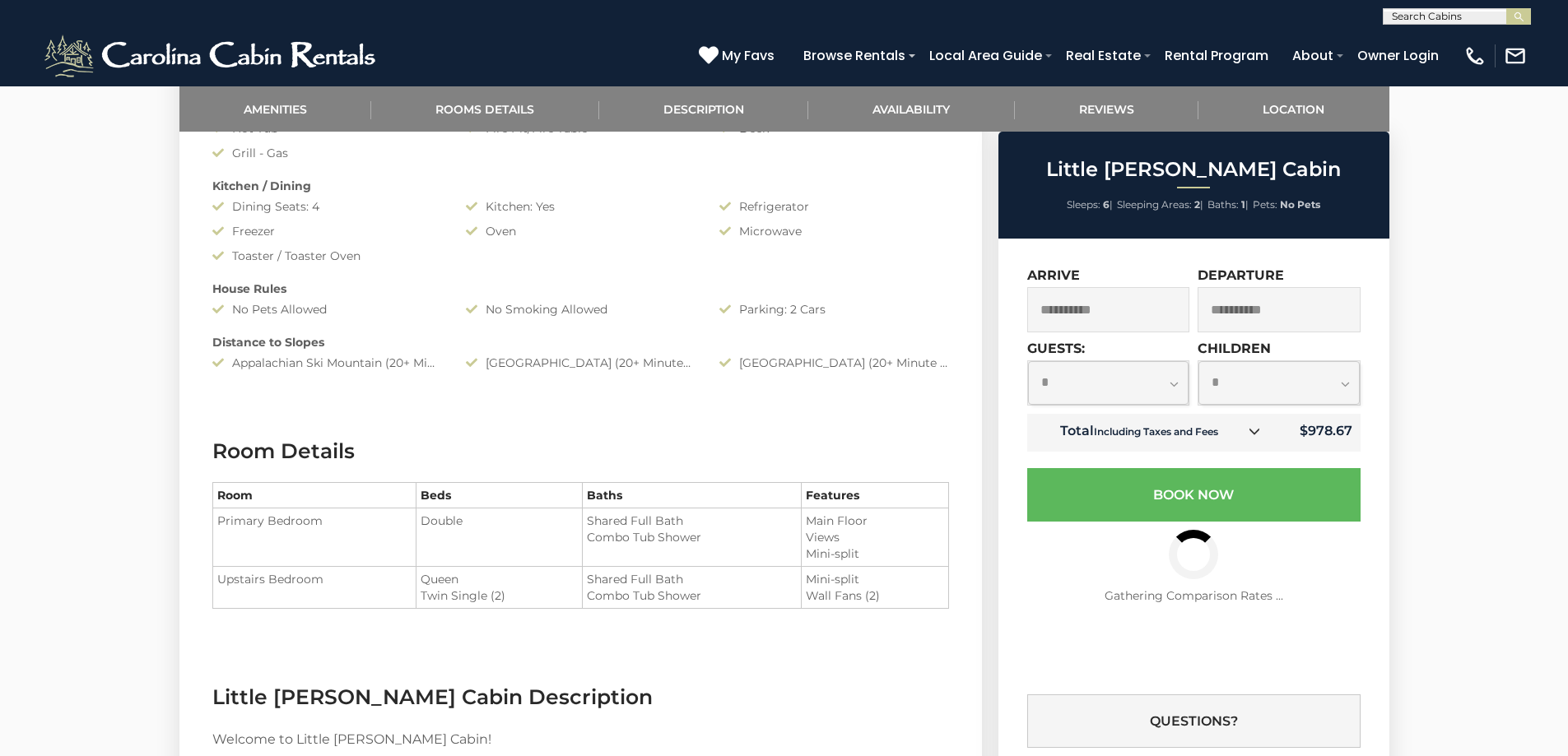
click at [1174, 387] on select "**********" at bounding box center [1108, 383] width 161 height 43
select select "*"
click at [1028, 361] on select "**********" at bounding box center [1108, 383] width 161 height 43
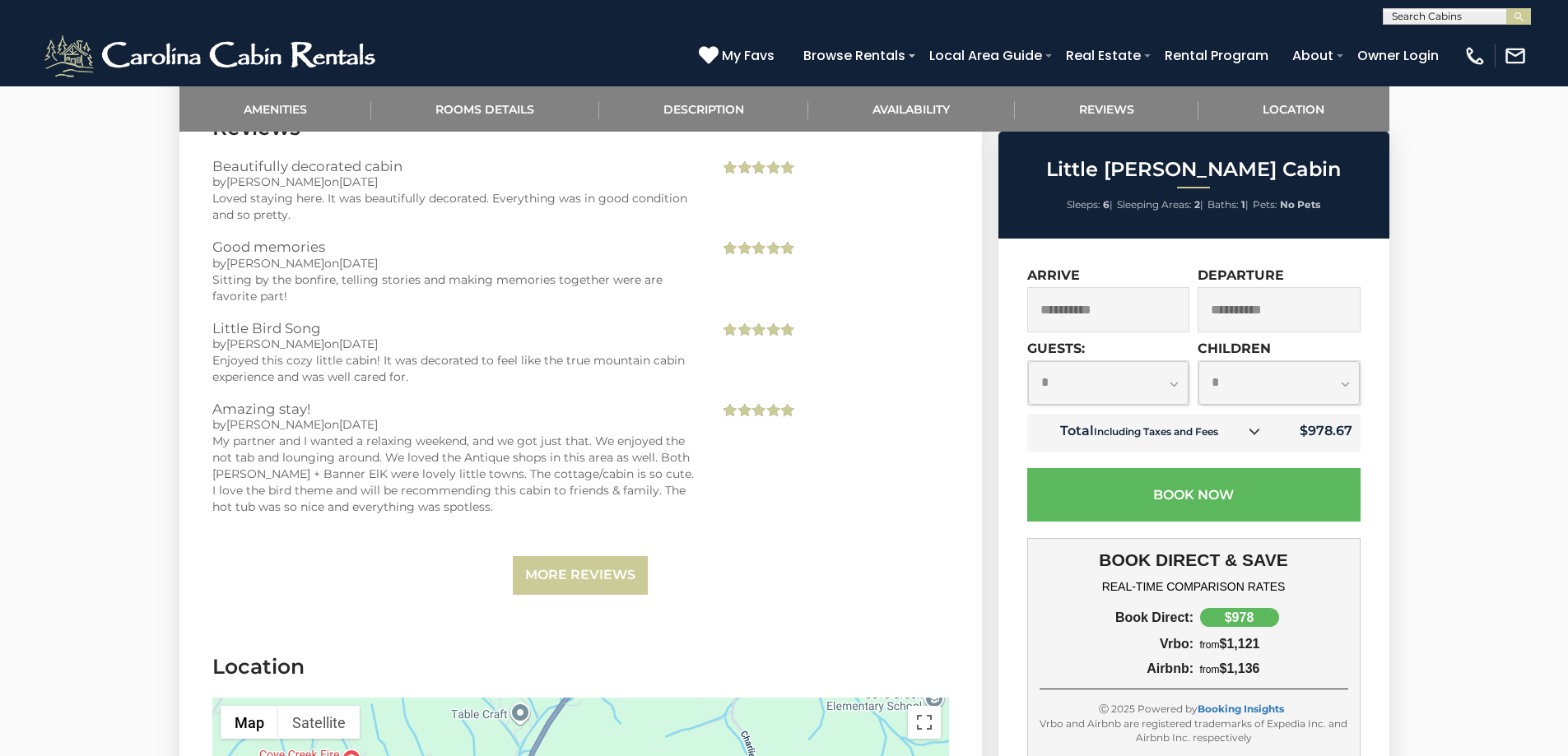
scroll to position [2878, 0]
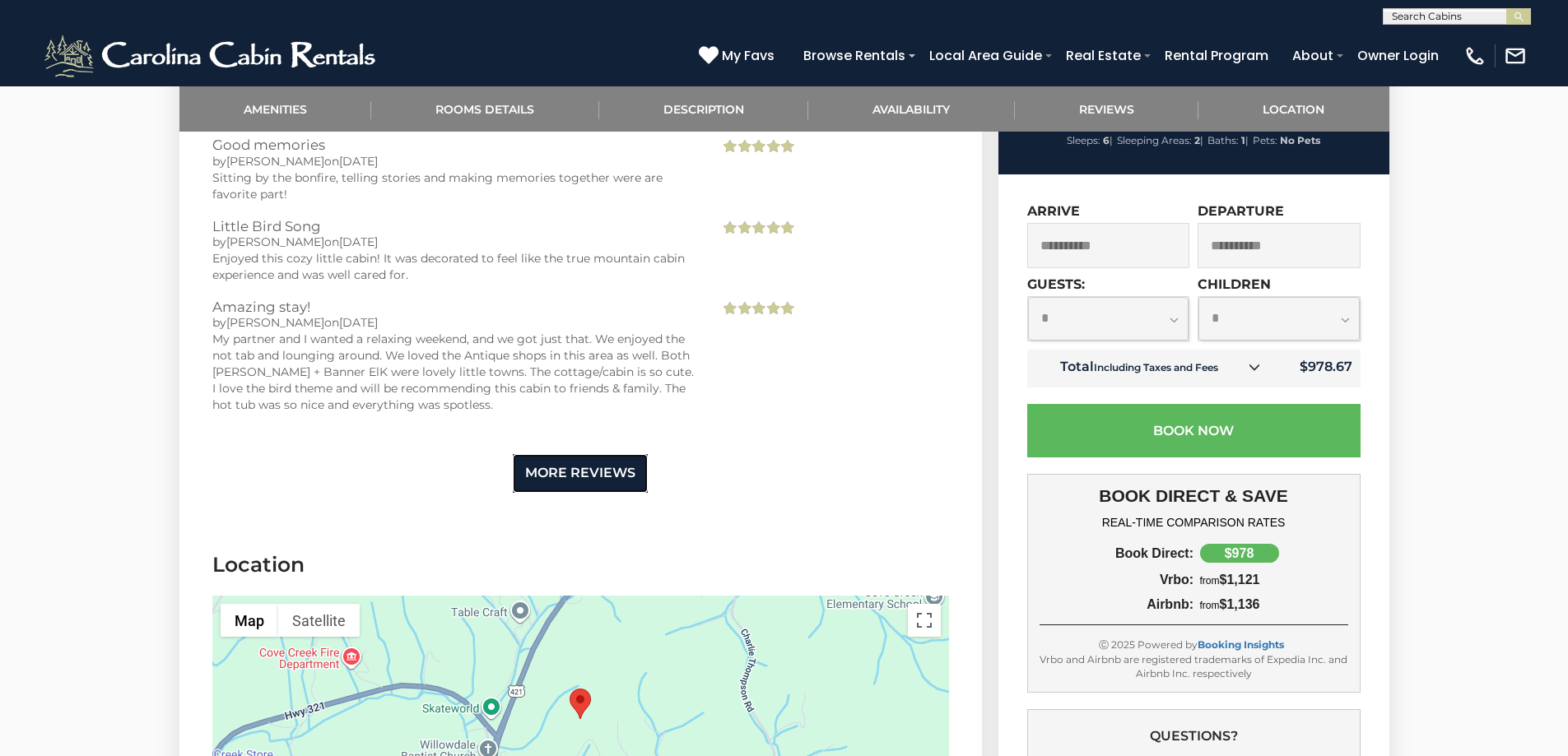
click at [585, 454] on link "More Reviews" at bounding box center [580, 472] width 135 height 38
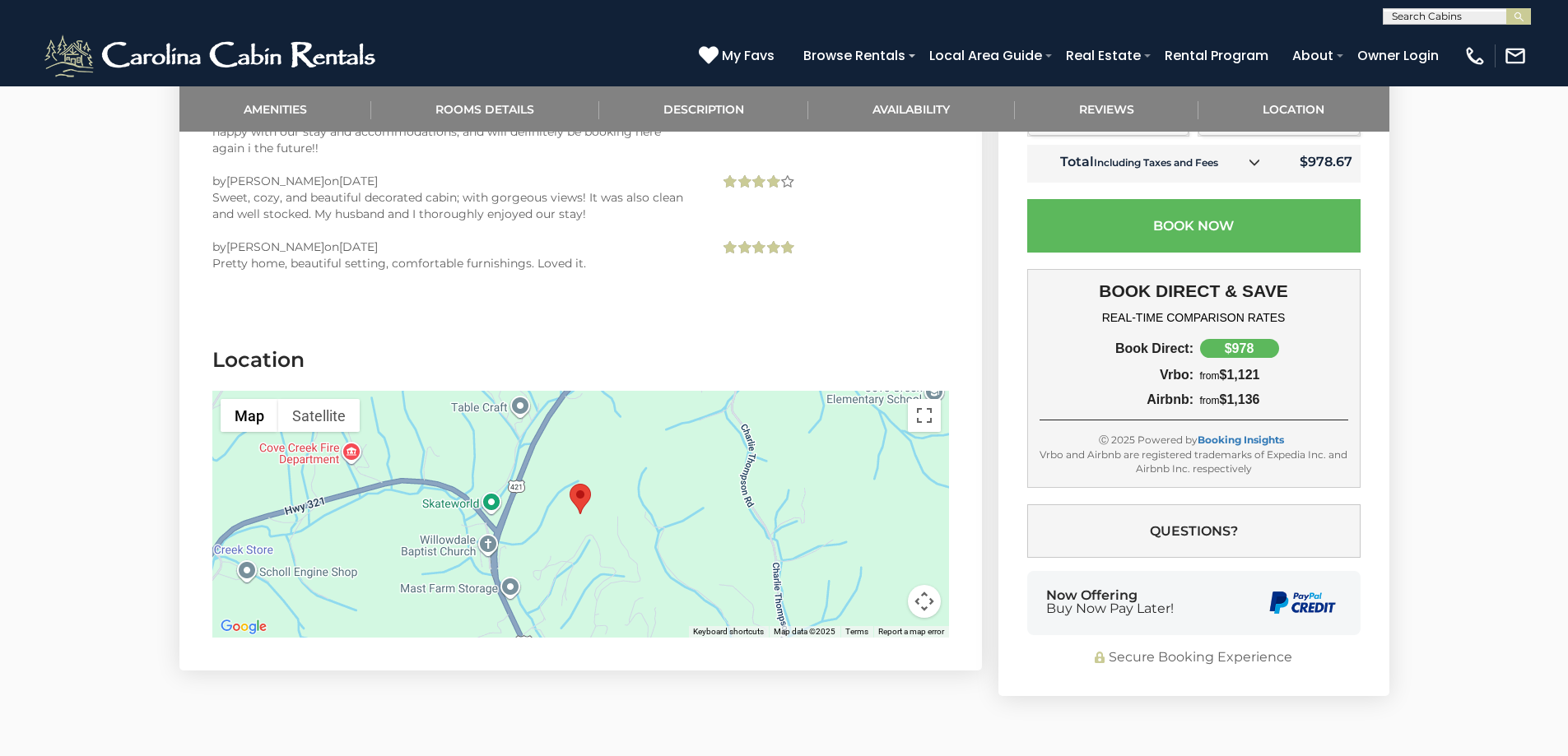
scroll to position [5591, 0]
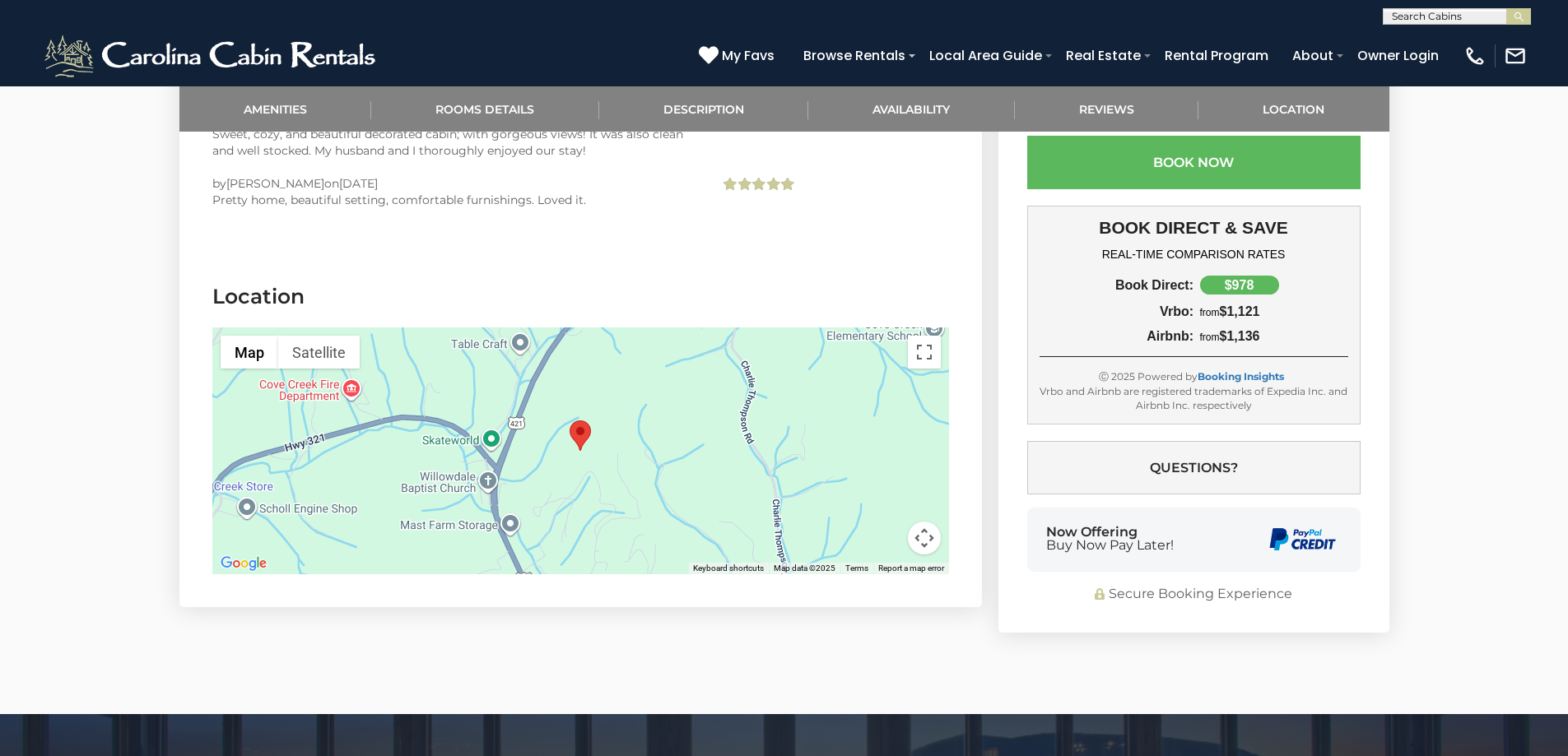
click at [924, 521] on button "Map camera controls" at bounding box center [924, 538] width 33 height 33
click at [852, 521] on button "Move down" at bounding box center [842, 538] width 33 height 33
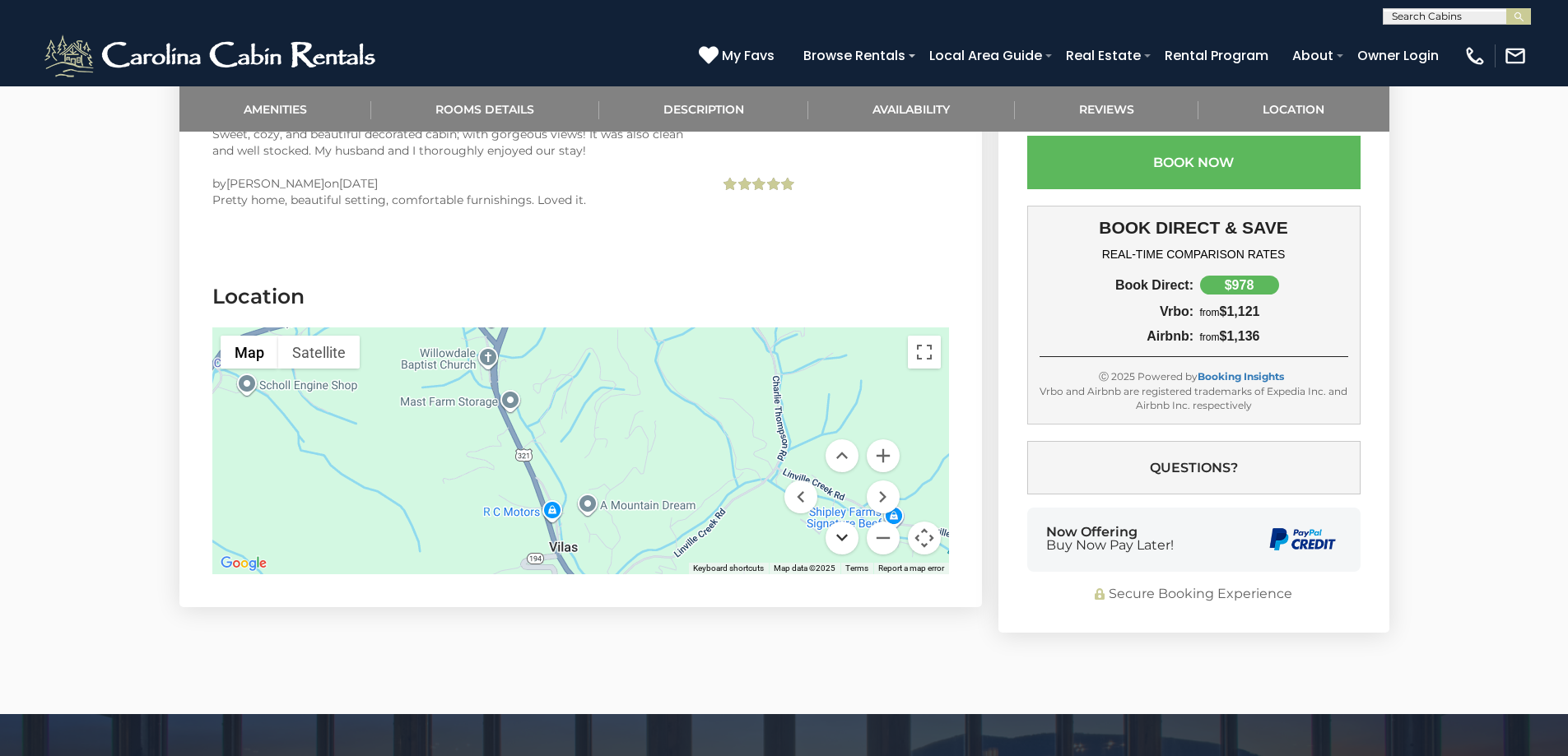
click at [852, 521] on button "Move down" at bounding box center [842, 538] width 33 height 33
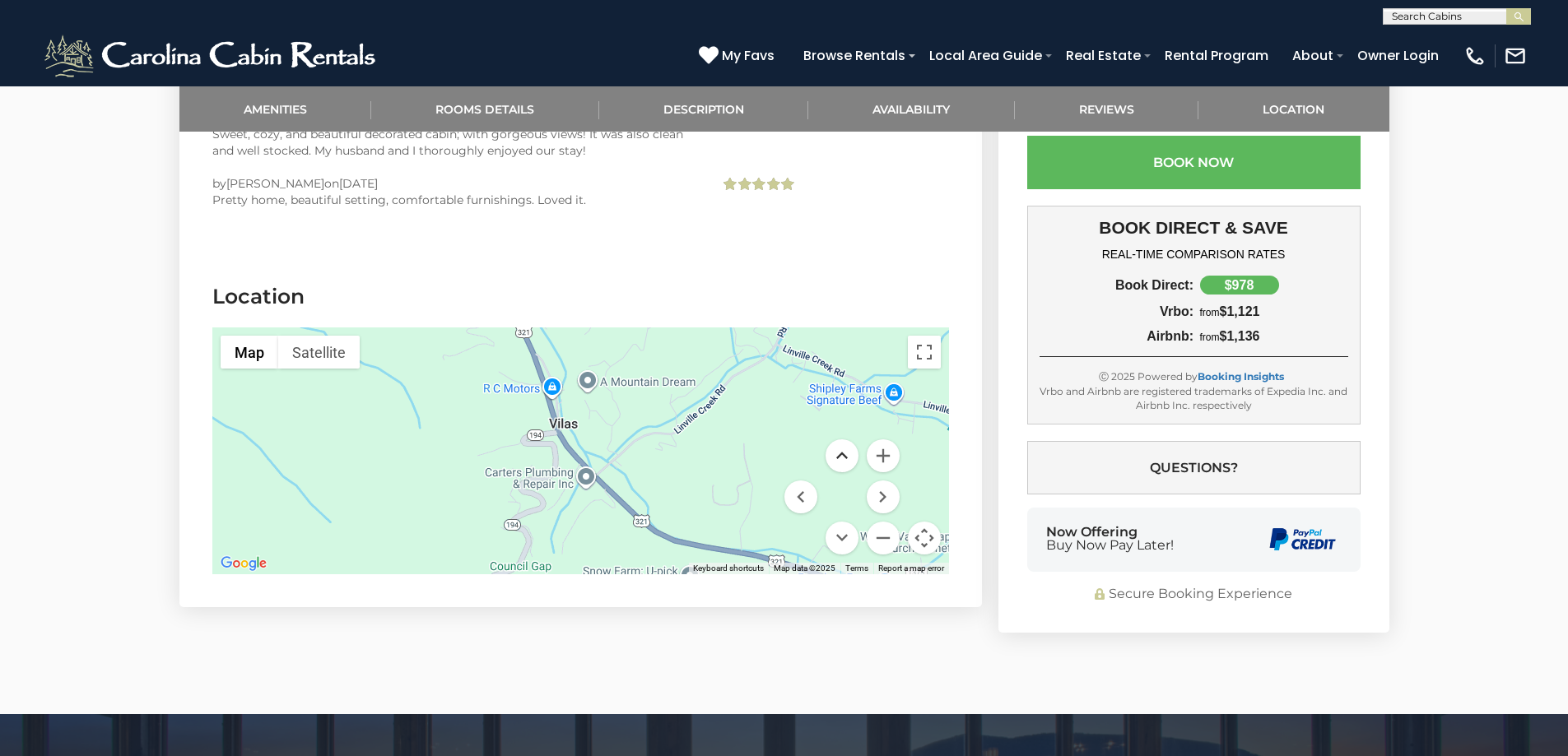
click at [848, 439] on button "Move up" at bounding box center [842, 456] width 33 height 33
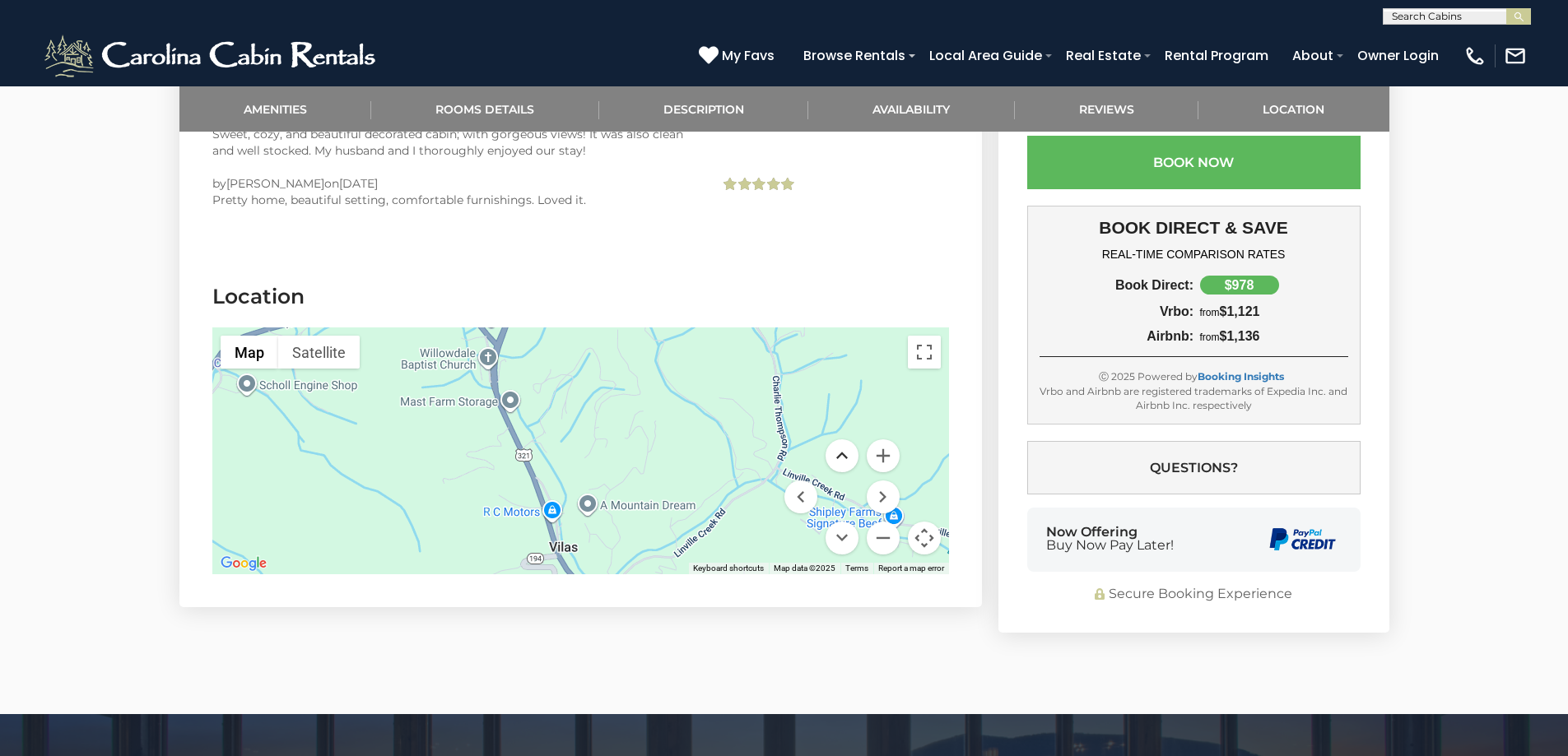
click at [848, 439] on button "Move up" at bounding box center [842, 456] width 33 height 33
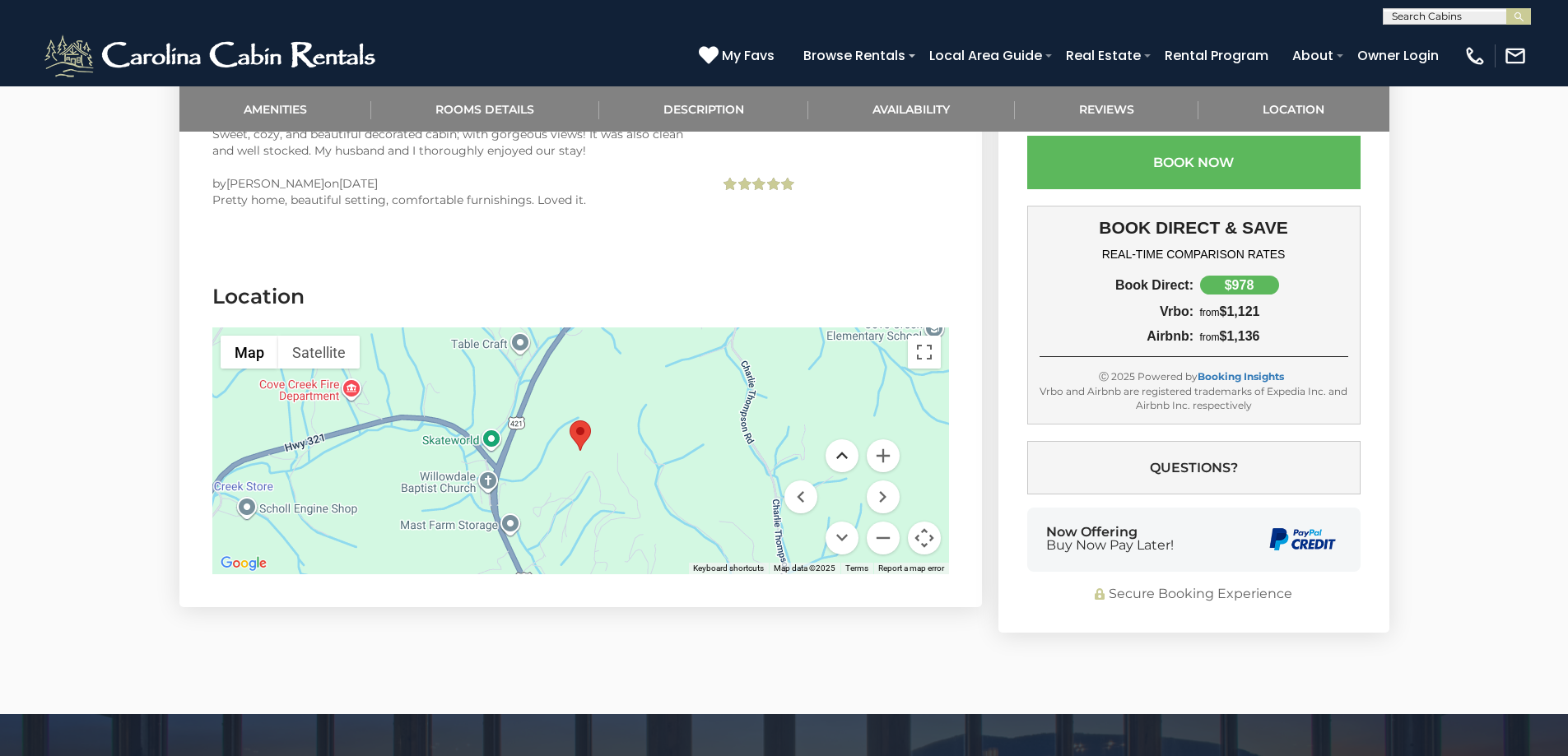
click at [848, 439] on button "Move up" at bounding box center [842, 456] width 33 height 33
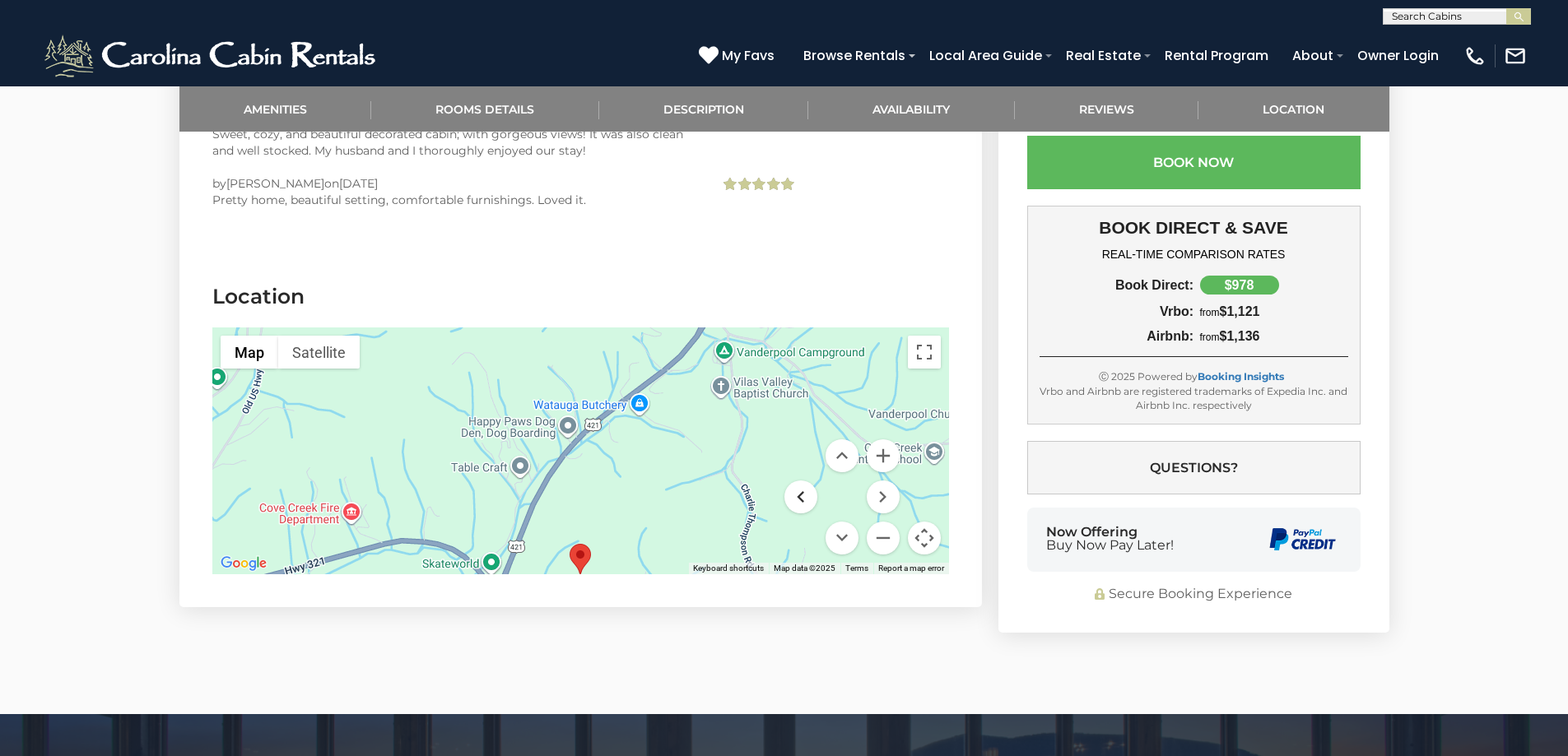
click at [809, 480] on button "Move left" at bounding box center [801, 497] width 33 height 33
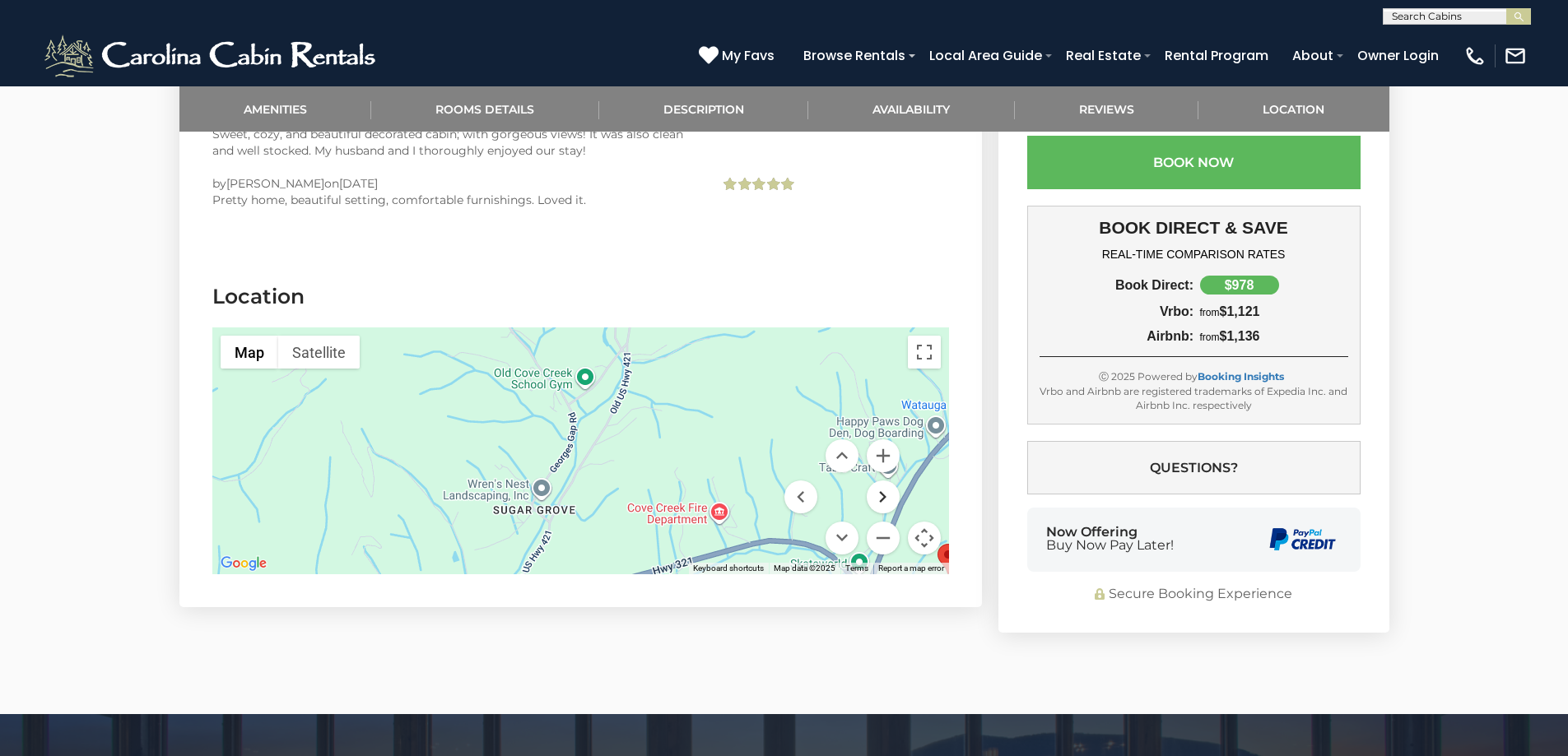
click at [887, 480] on button "Move right" at bounding box center [883, 497] width 33 height 33
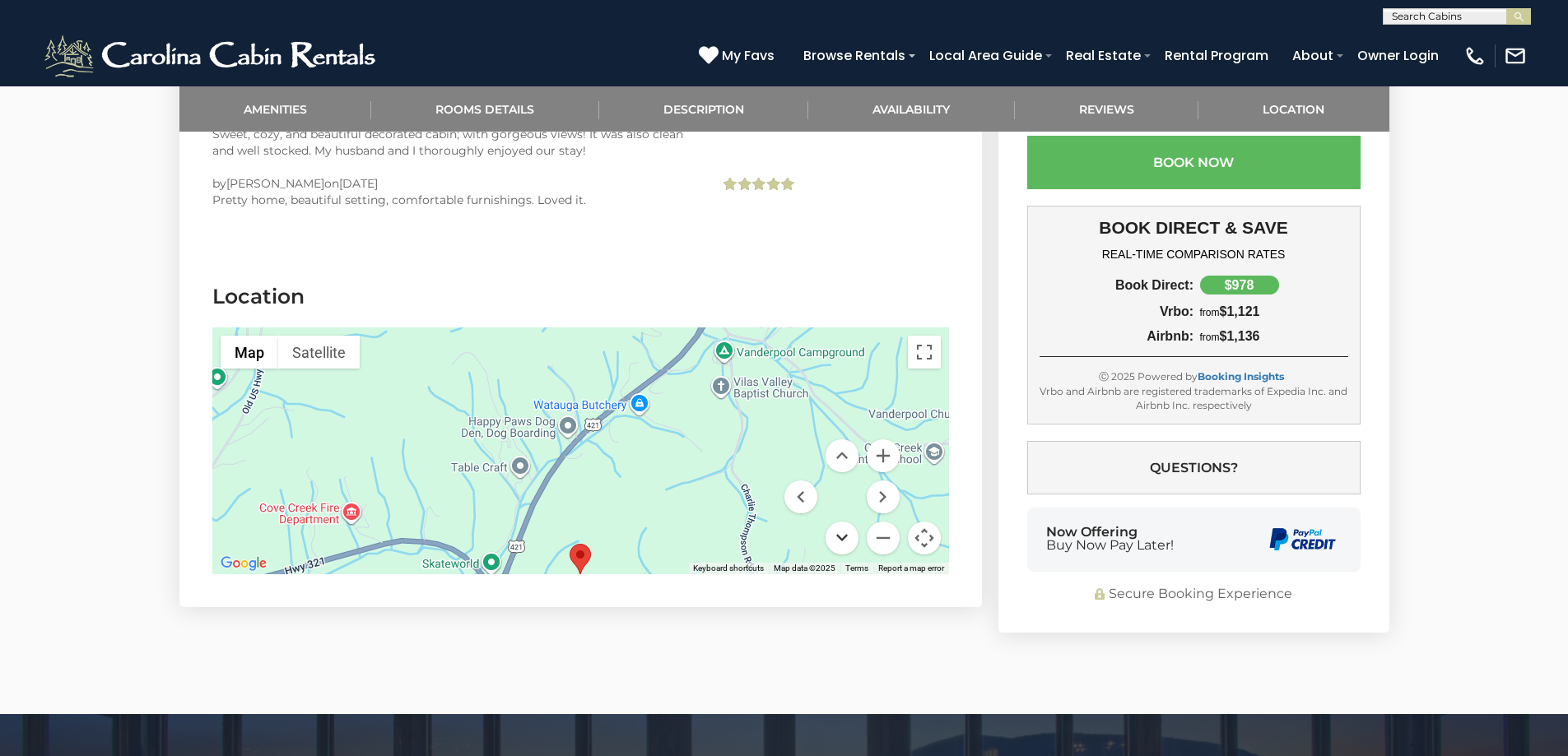
click at [840, 521] on button "Move down" at bounding box center [842, 538] width 33 height 33
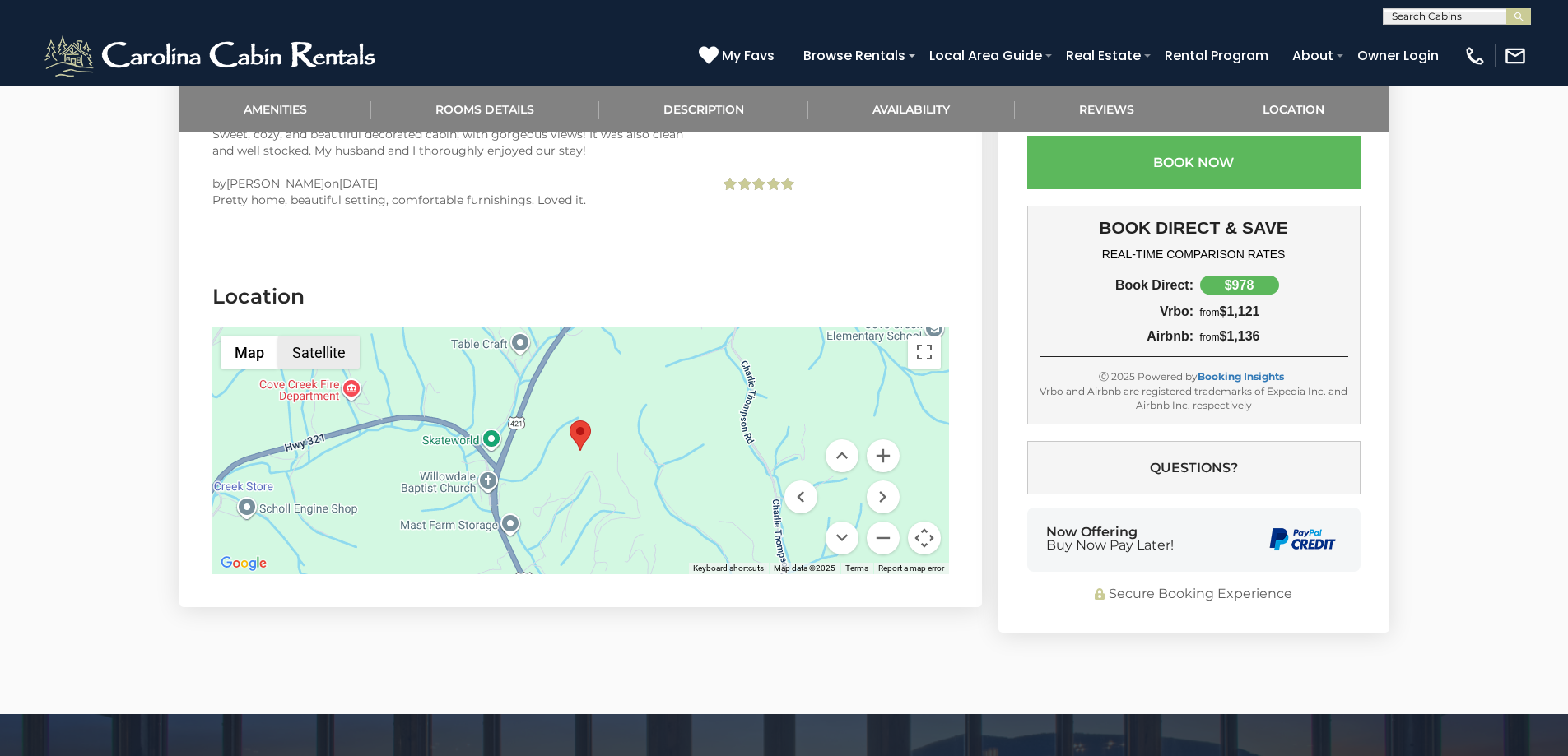
click at [316, 336] on button "Satellite" at bounding box center [318, 352] width 82 height 33
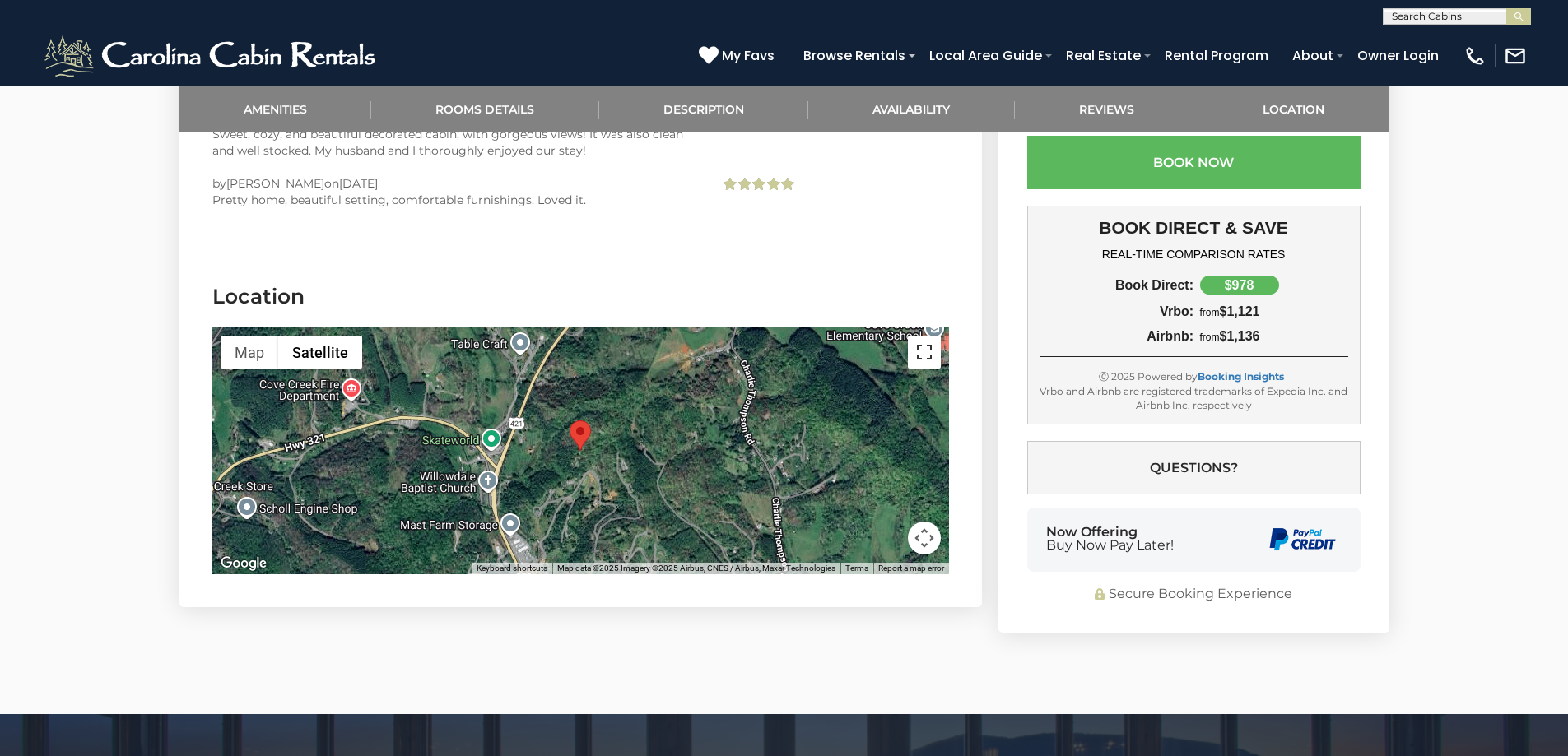
click at [915, 336] on button "Toggle fullscreen view" at bounding box center [924, 352] width 33 height 33
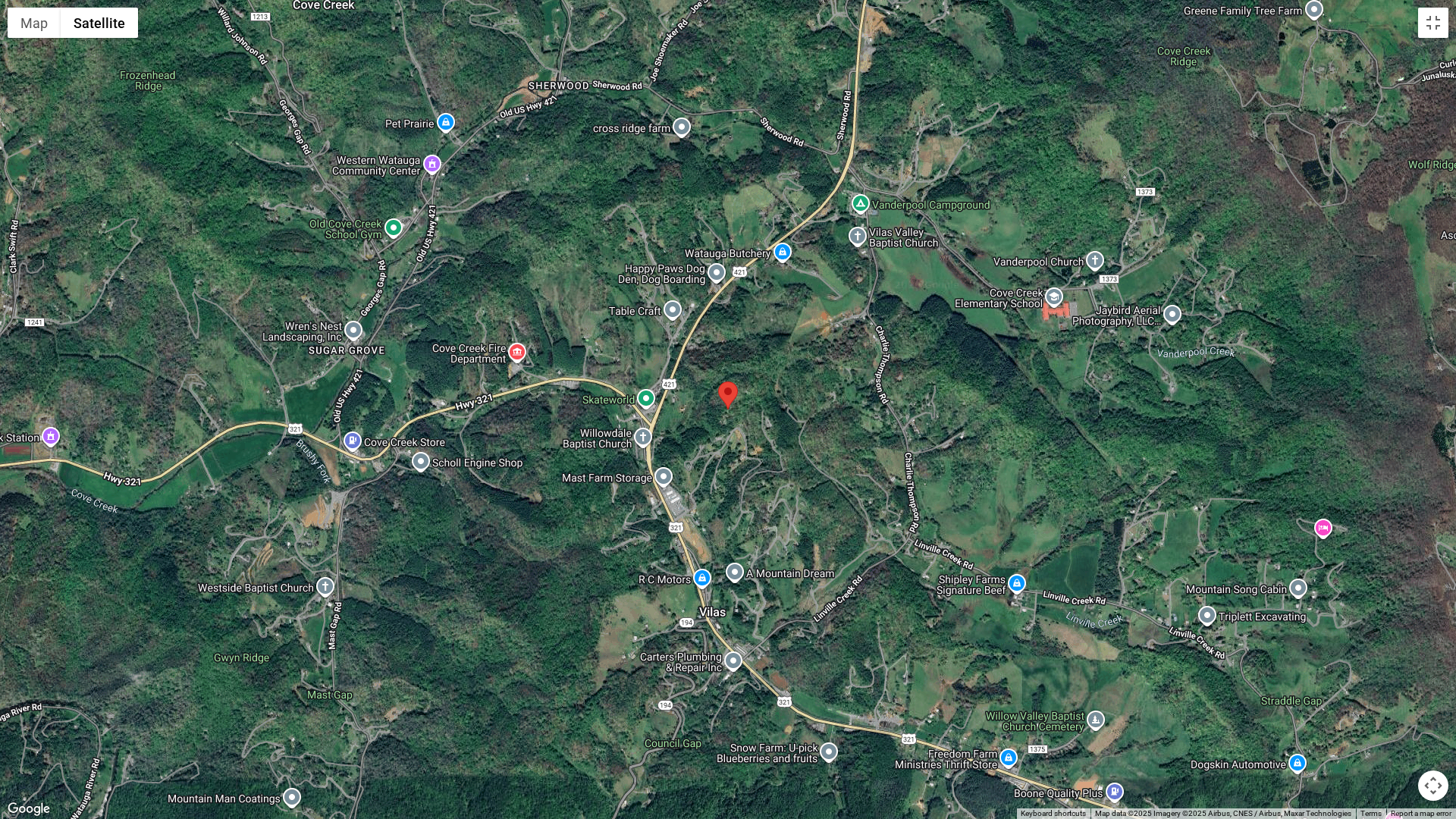
click at [730, 418] on div at bounding box center [728, 409] width 1456 height 819
click at [1431, 25] on button "Toggle fullscreen view" at bounding box center [1433, 23] width 31 height 31
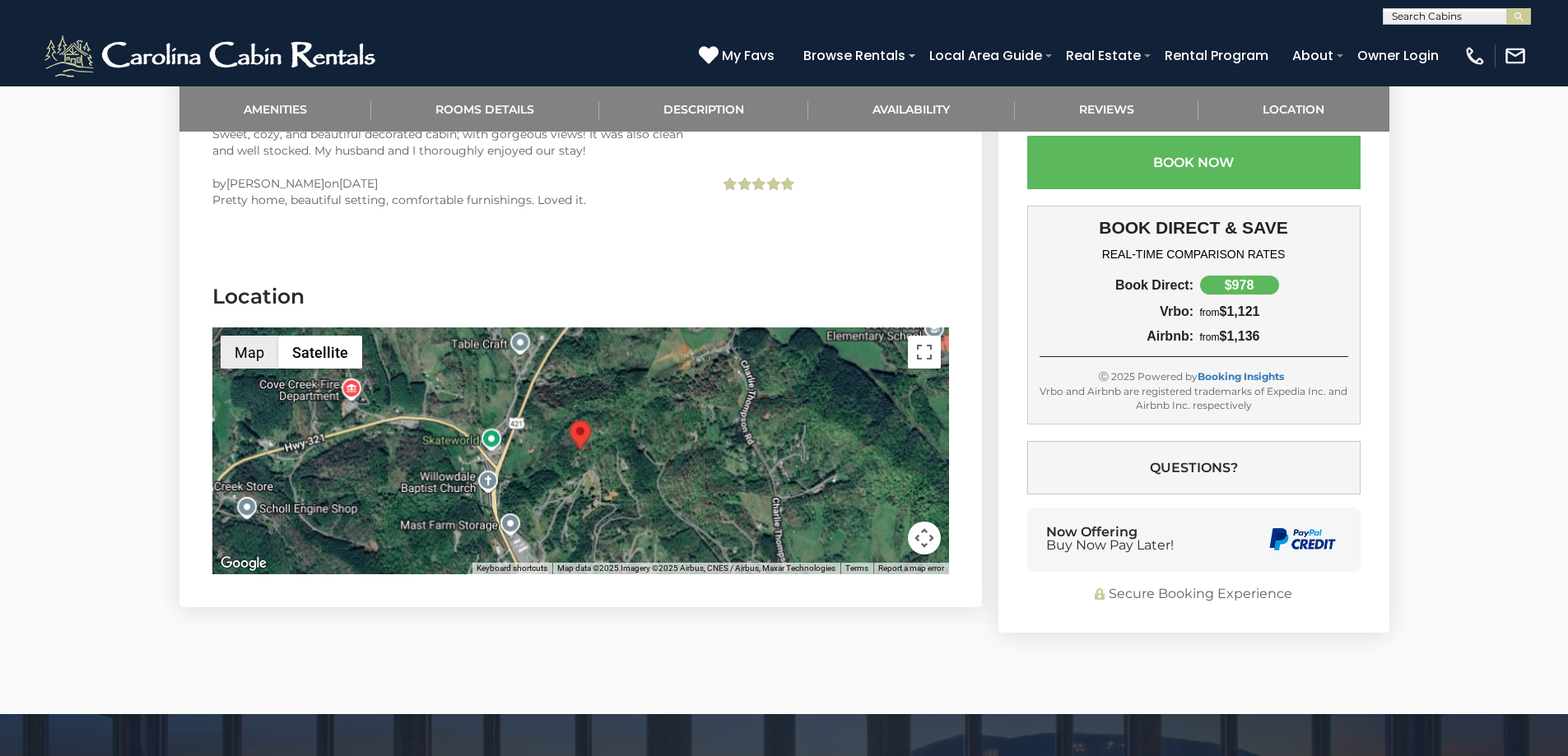
click at [252, 336] on button "Map" at bounding box center [249, 352] width 58 height 33
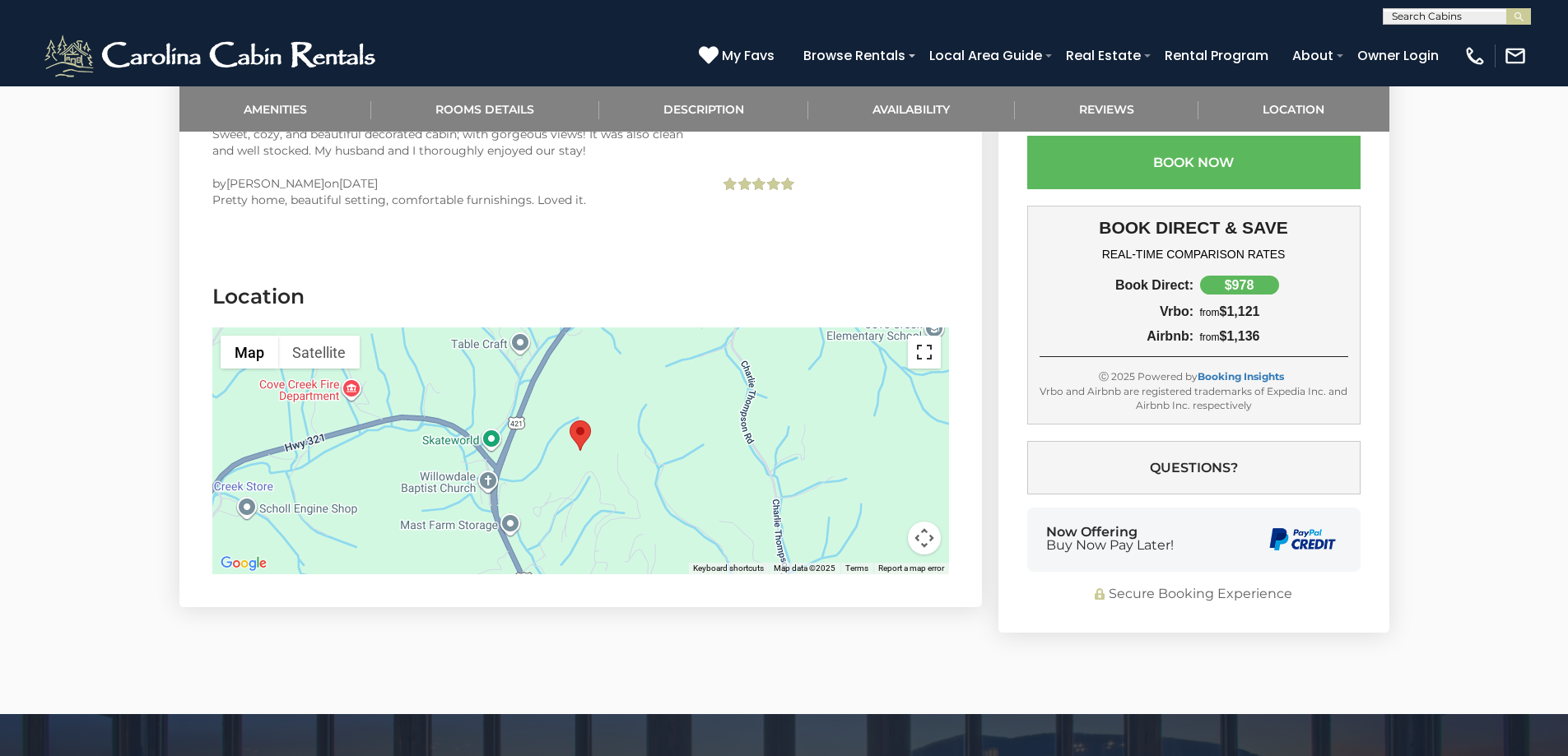
click at [919, 336] on button "Toggle fullscreen view" at bounding box center [924, 352] width 33 height 33
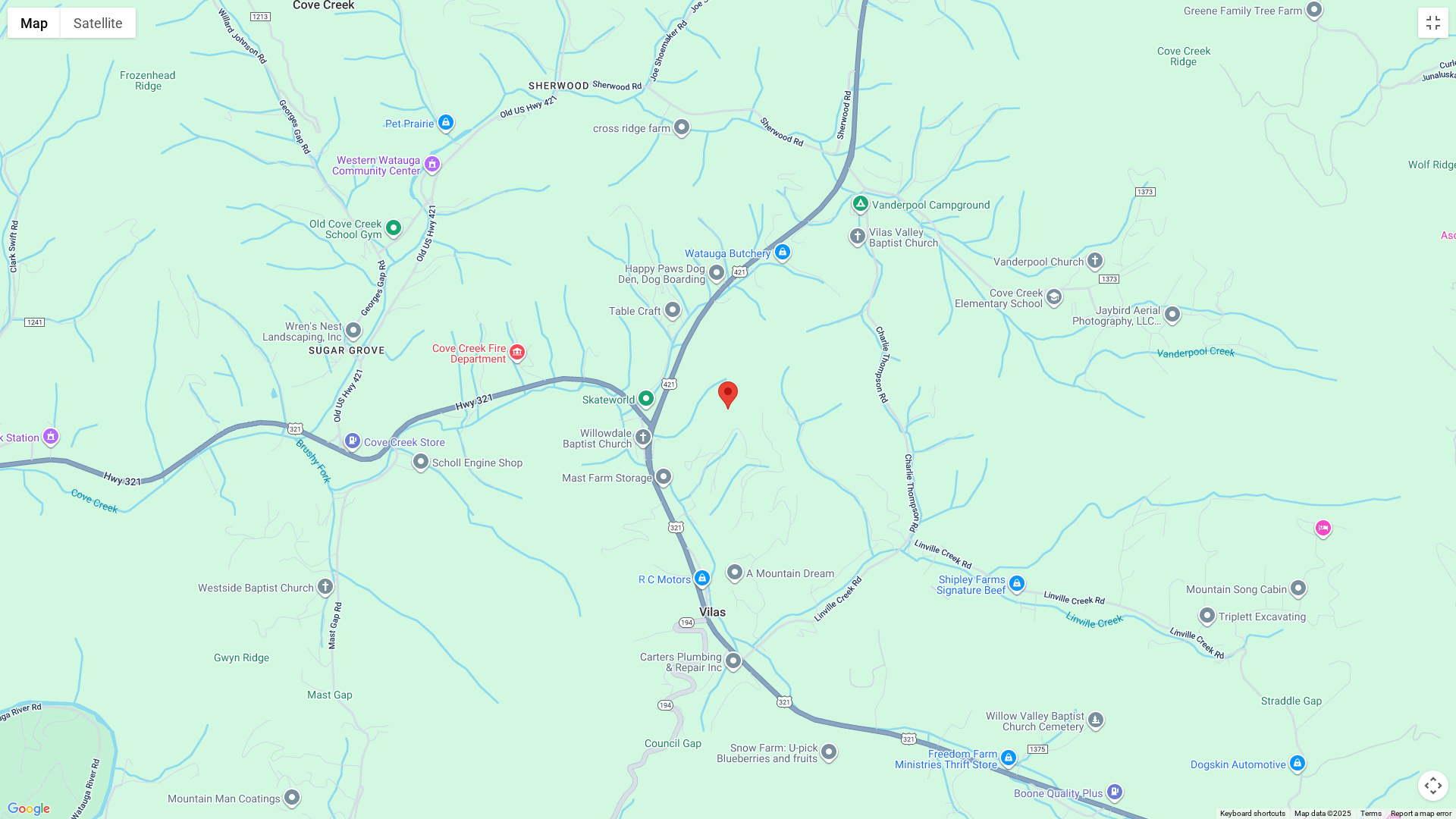
click at [1423, 696] on button "Map camera controls" at bounding box center [1433, 786] width 31 height 31
click at [1432, 696] on button "Map camera controls" at bounding box center [1433, 786] width 31 height 31
click at [1322, 696] on button "Move left" at bounding box center [1320, 748] width 31 height 31
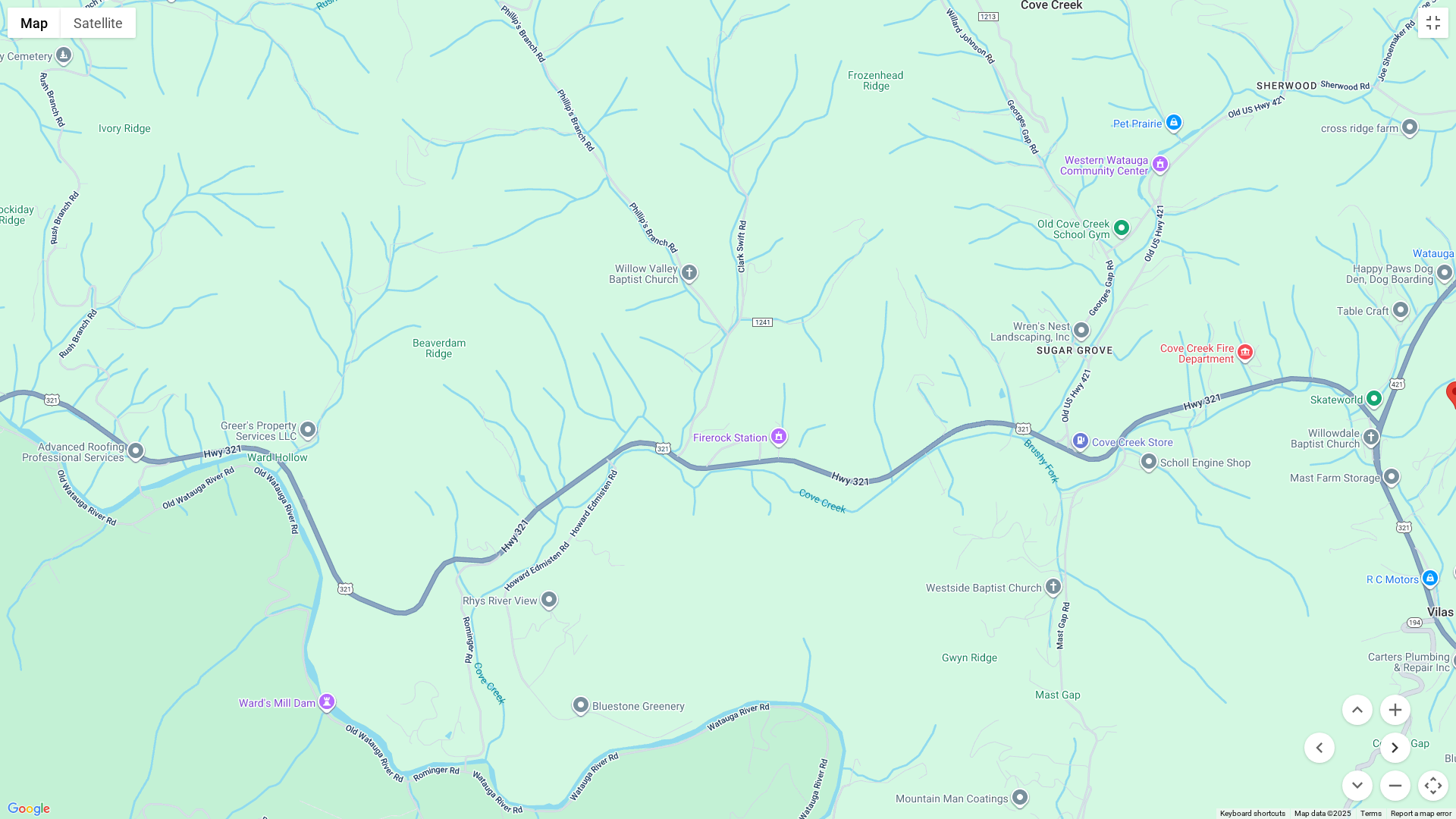
click at [1389, 696] on button "Move right" at bounding box center [1395, 748] width 31 height 31
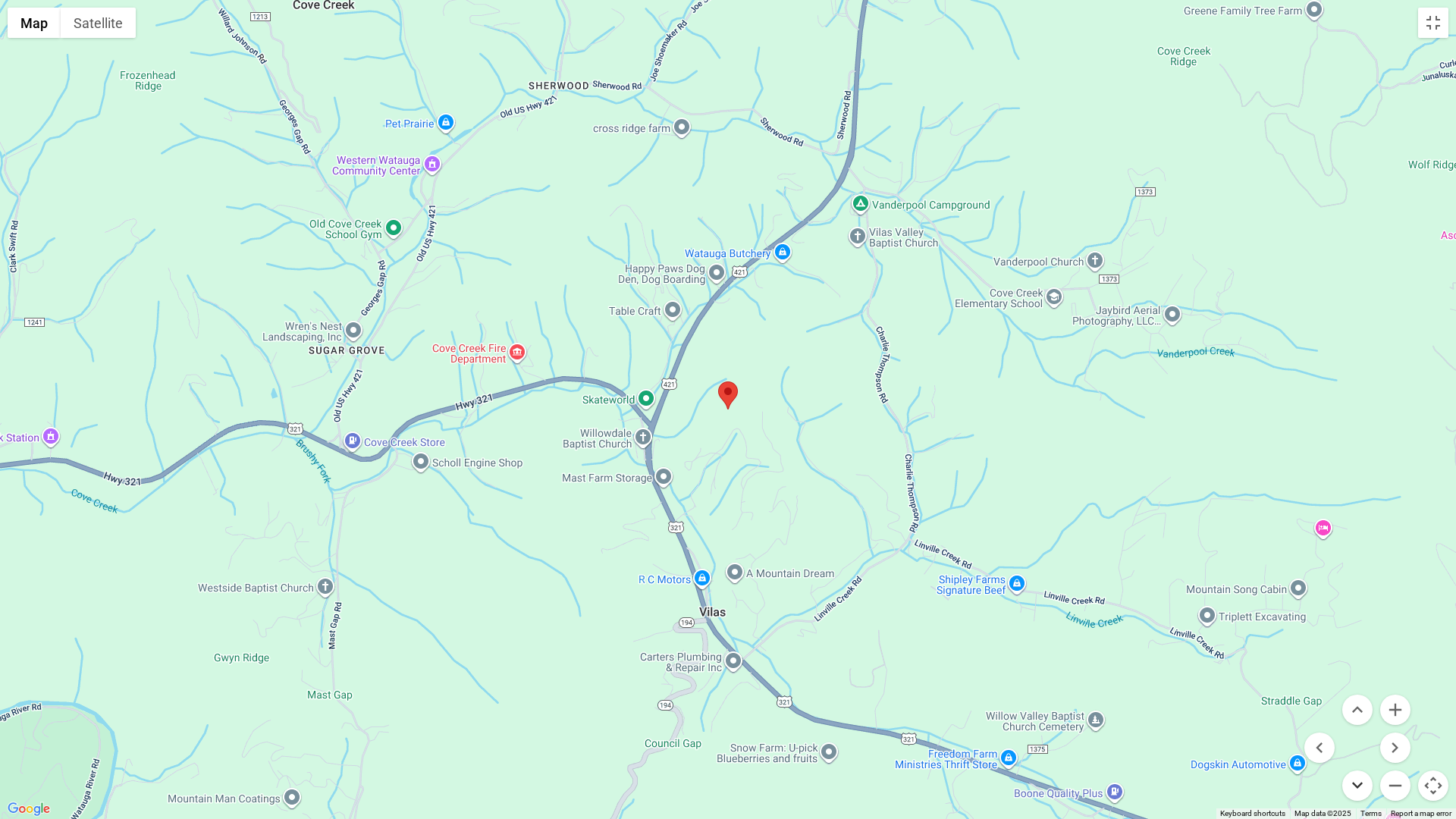
click at [1362, 696] on button "Move down" at bounding box center [1357, 786] width 31 height 31
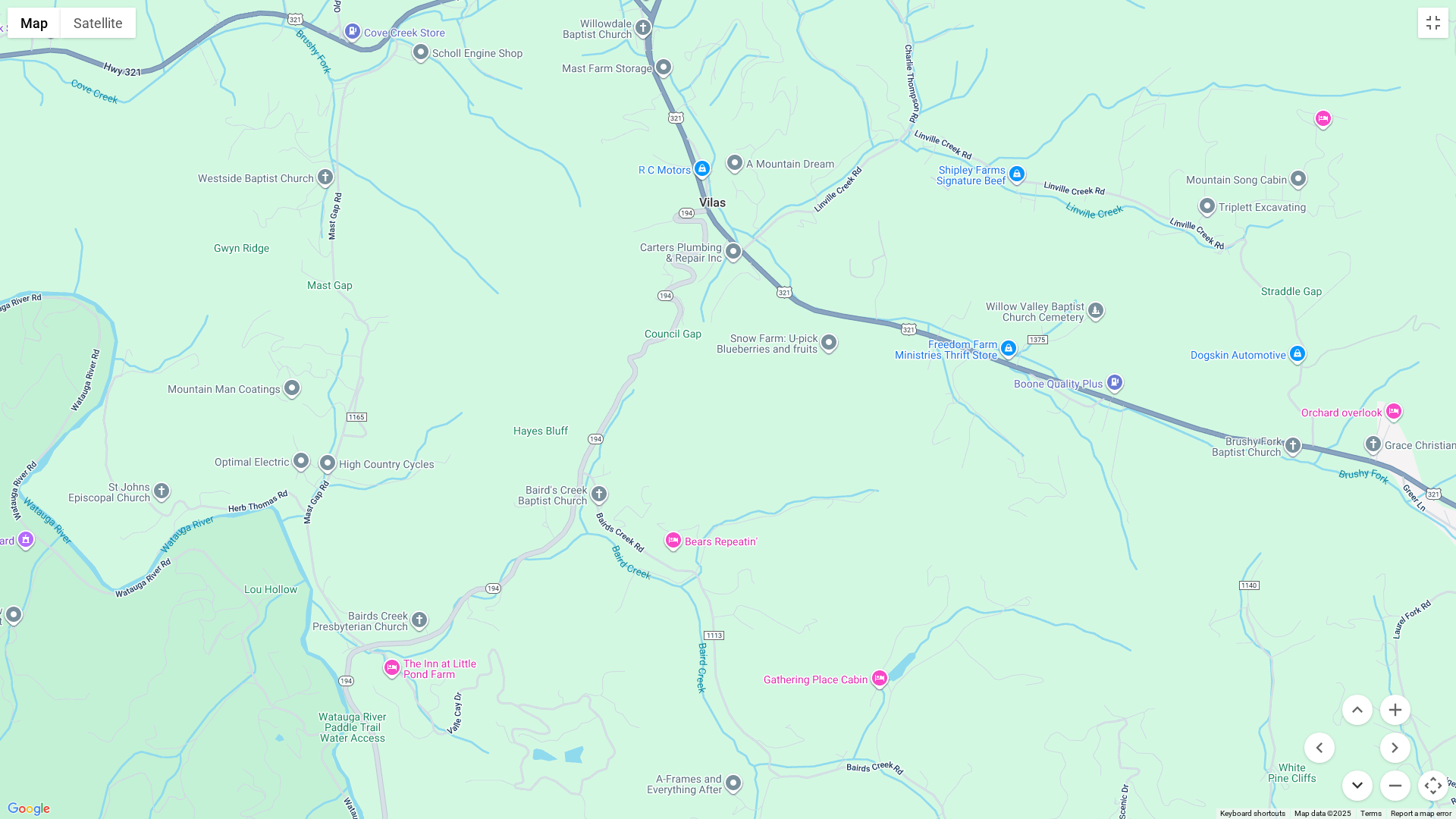
click at [1362, 696] on button "Move down" at bounding box center [1357, 786] width 31 height 31
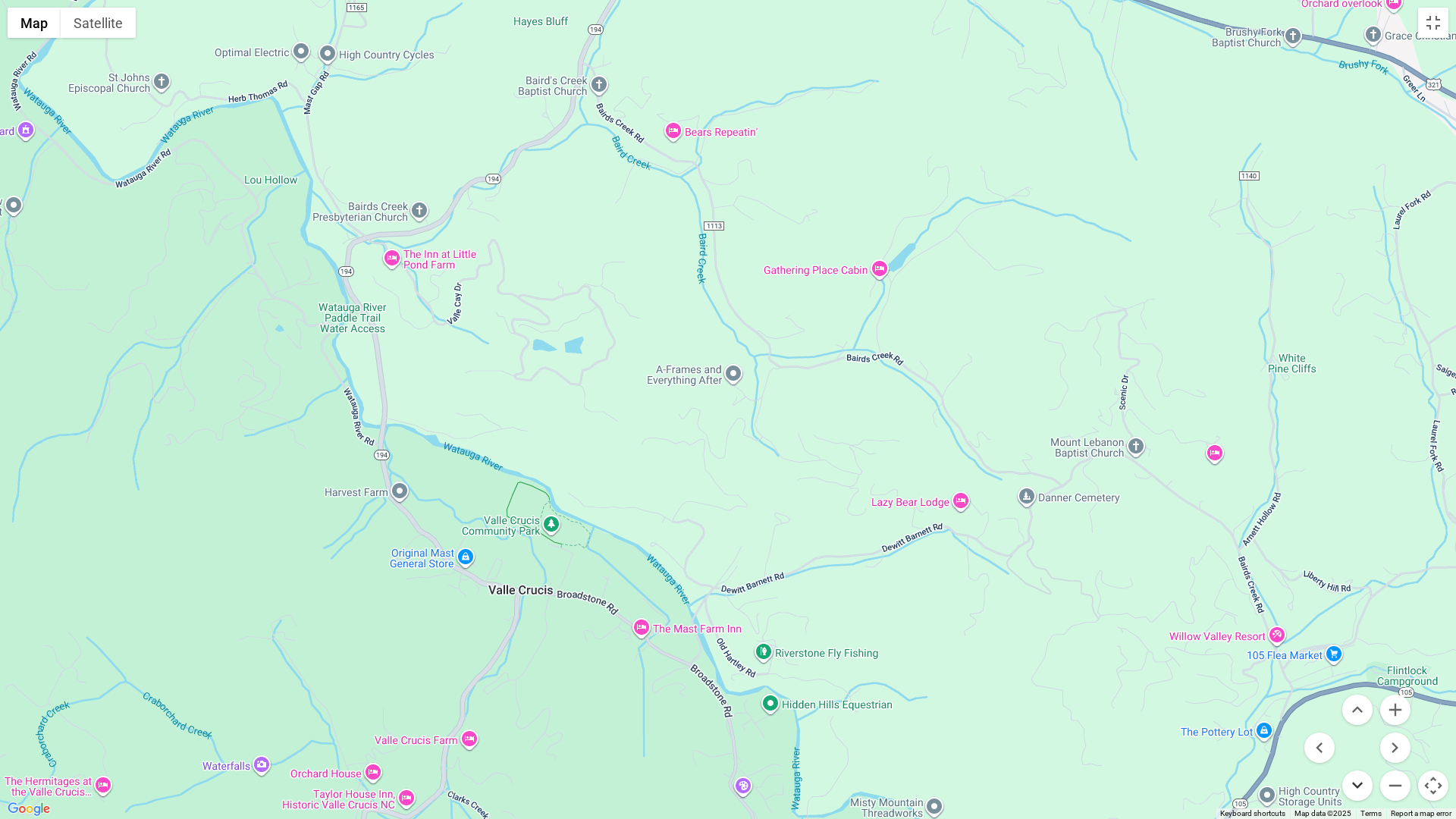
click at [1362, 696] on button "Move down" at bounding box center [1357, 786] width 31 height 31
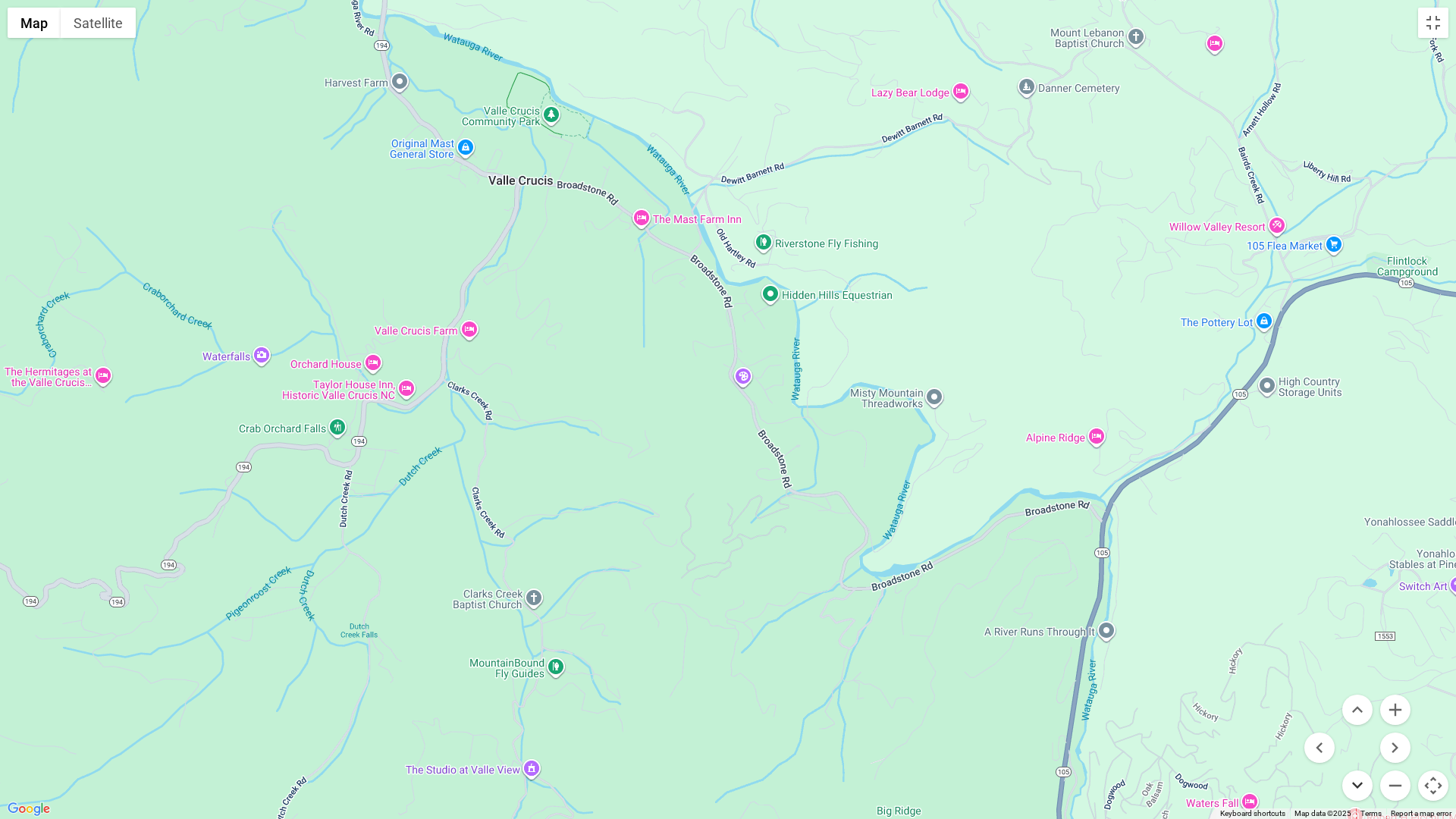
click at [1349, 696] on button "Move down" at bounding box center [1357, 786] width 31 height 31
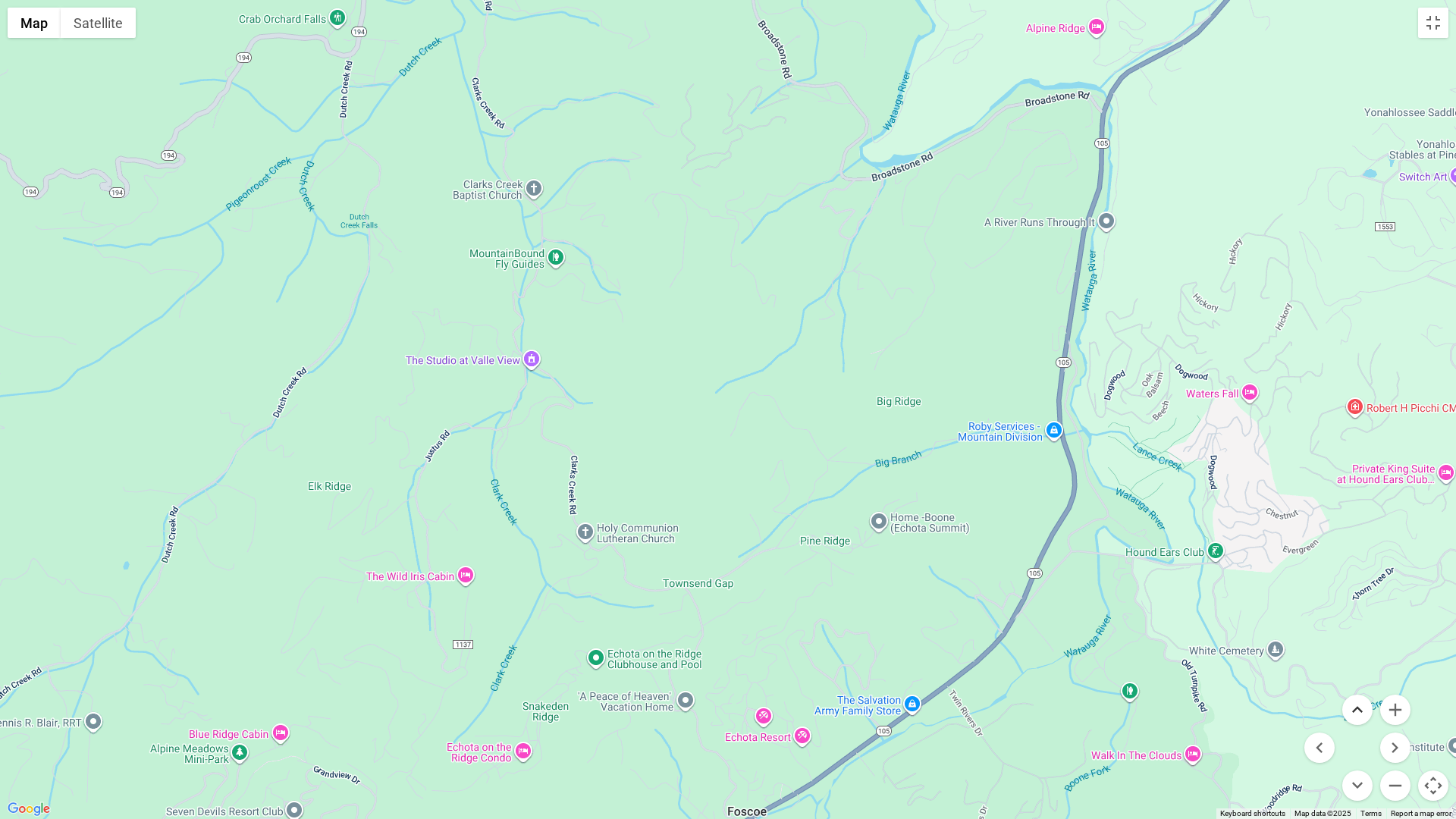
click at [1359, 696] on button "Move up" at bounding box center [1357, 709] width 31 height 31
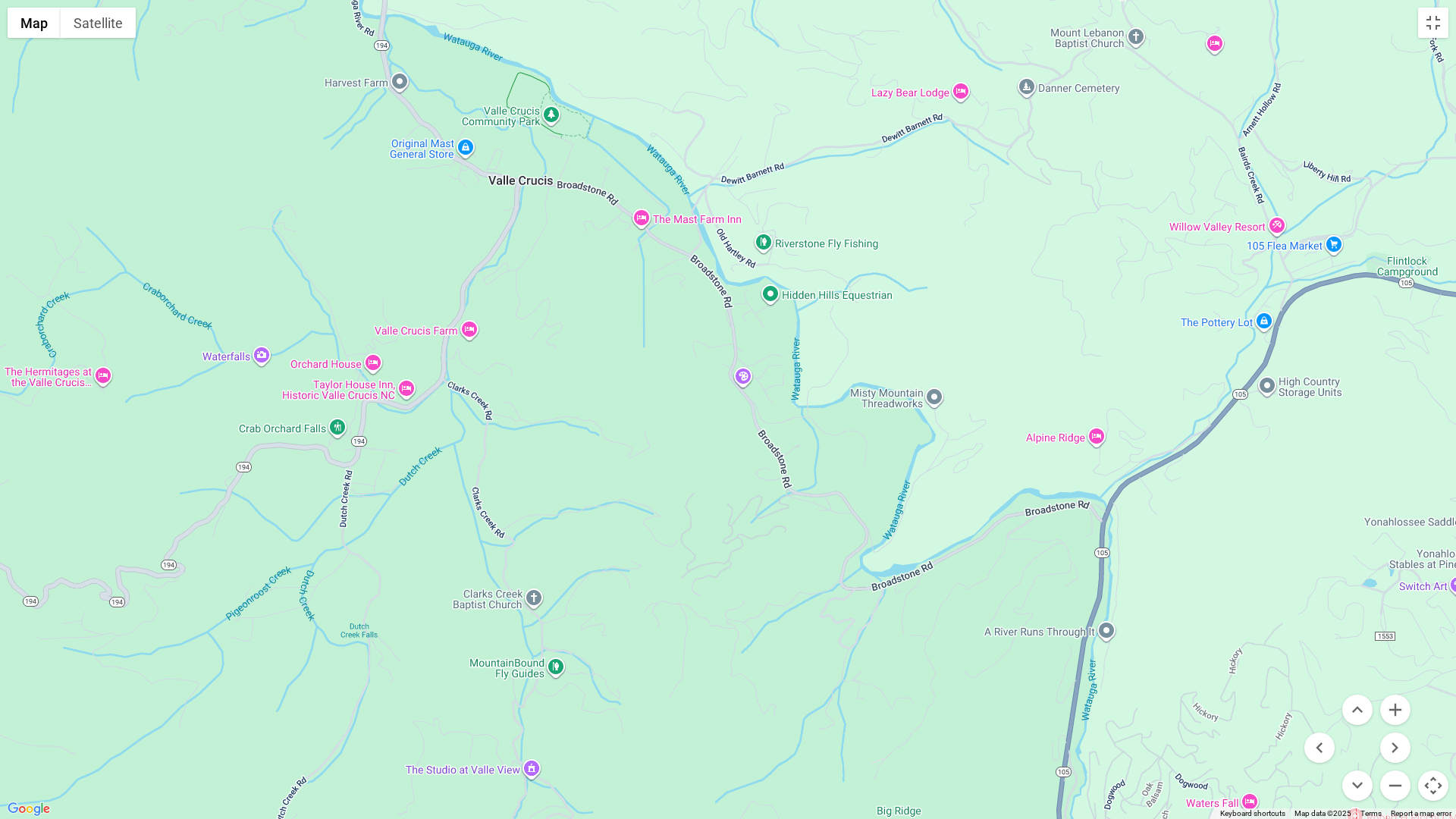
click at [418, 330] on div at bounding box center [728, 409] width 1456 height 819
click at [1359, 696] on button "Move up" at bounding box center [1357, 709] width 31 height 31
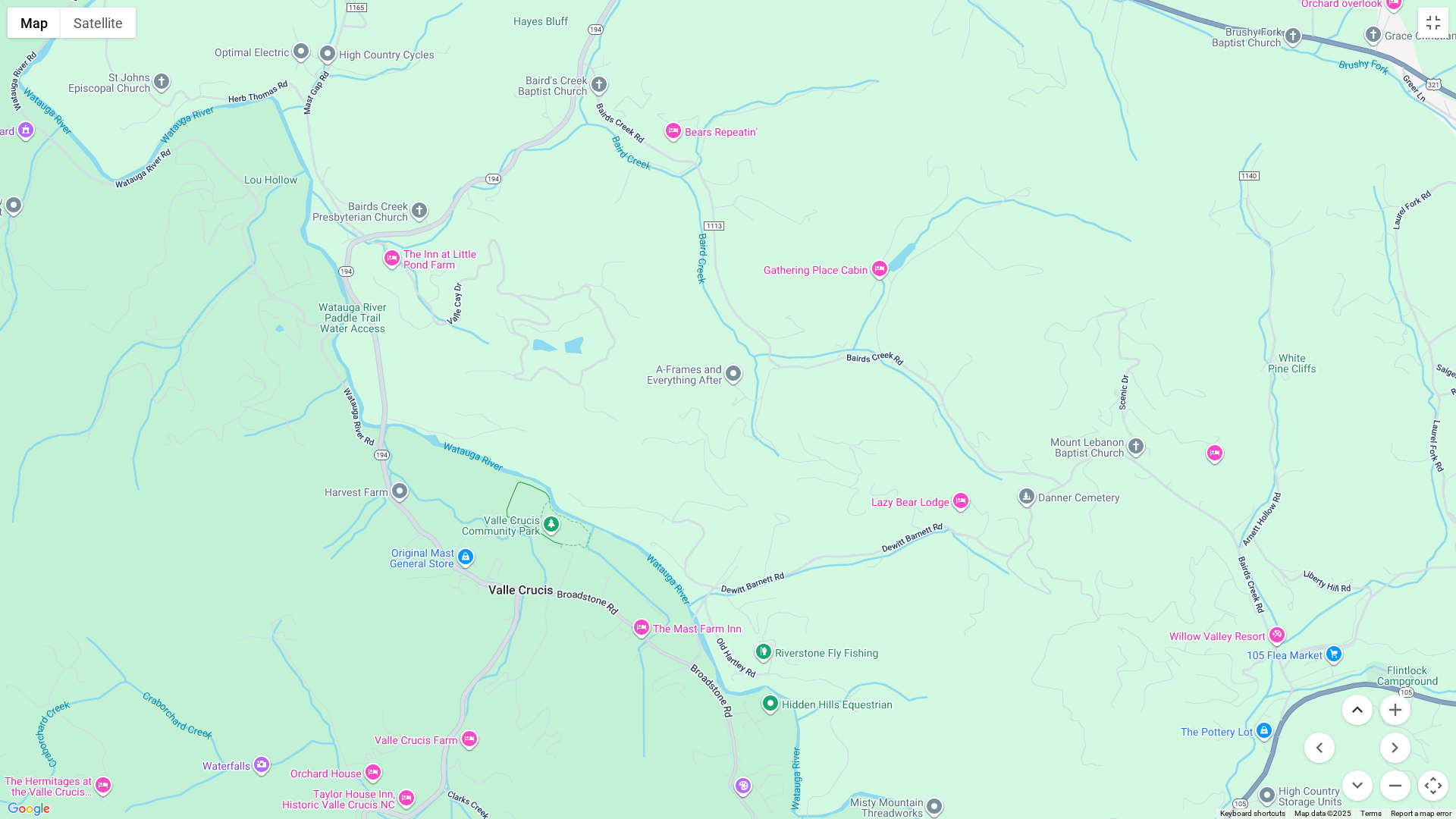
click at [1348, 696] on button "Move up" at bounding box center [1357, 709] width 31 height 31
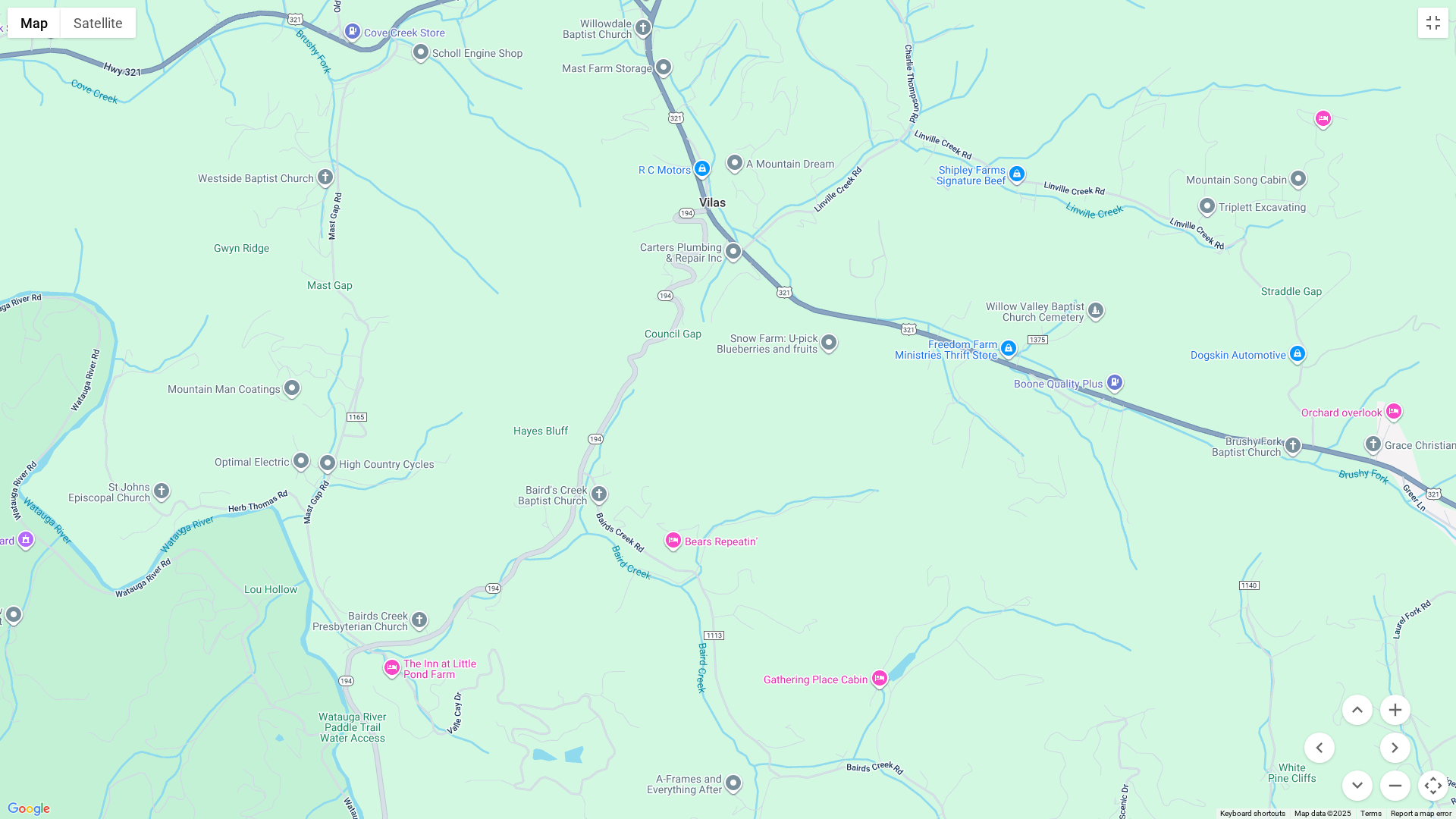
click at [768, 167] on div at bounding box center [728, 409] width 1456 height 819
click at [1363, 696] on button "Move up" at bounding box center [1357, 709] width 31 height 31
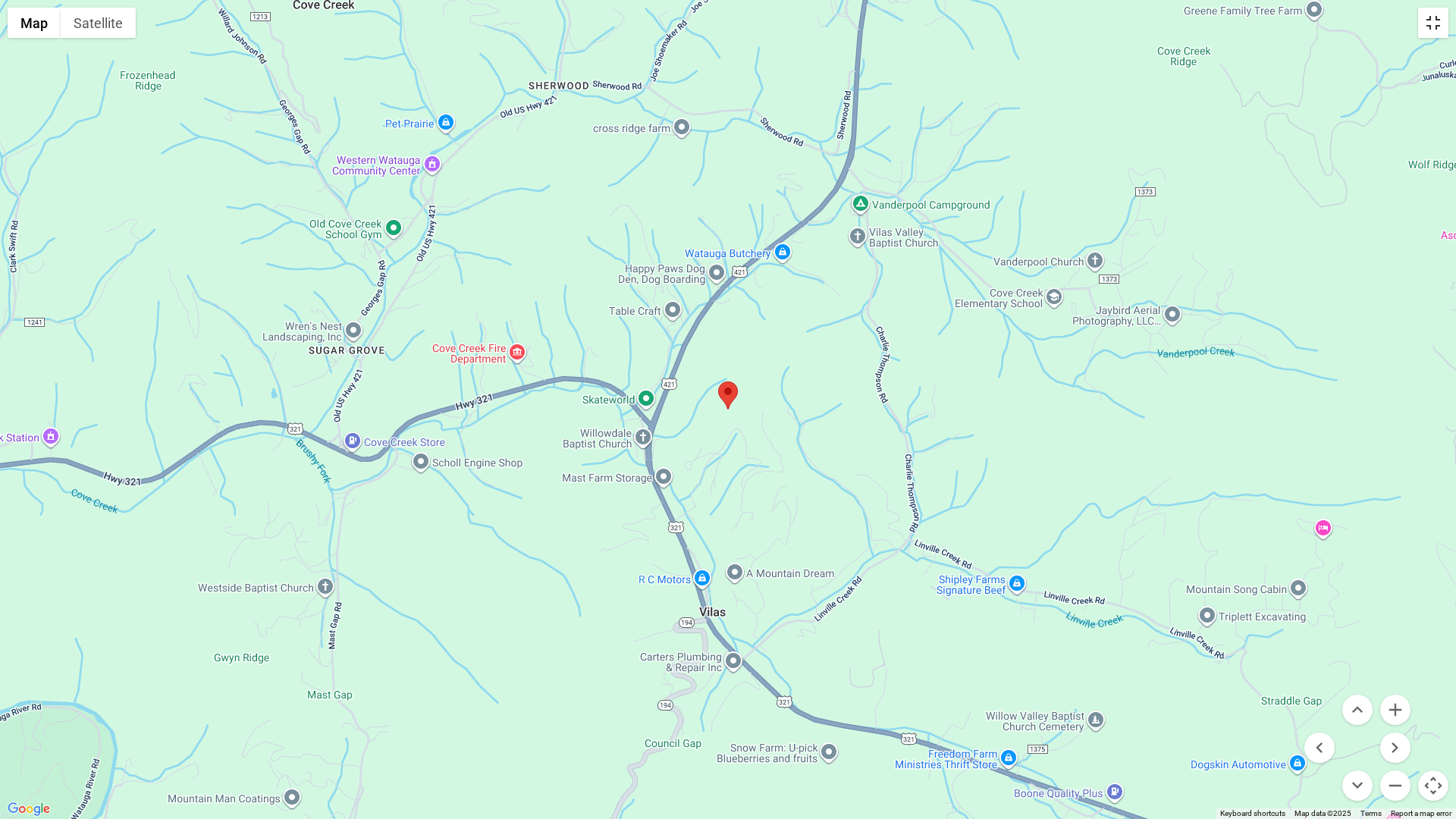
click at [1434, 27] on button "Toggle fullscreen view" at bounding box center [1433, 23] width 31 height 31
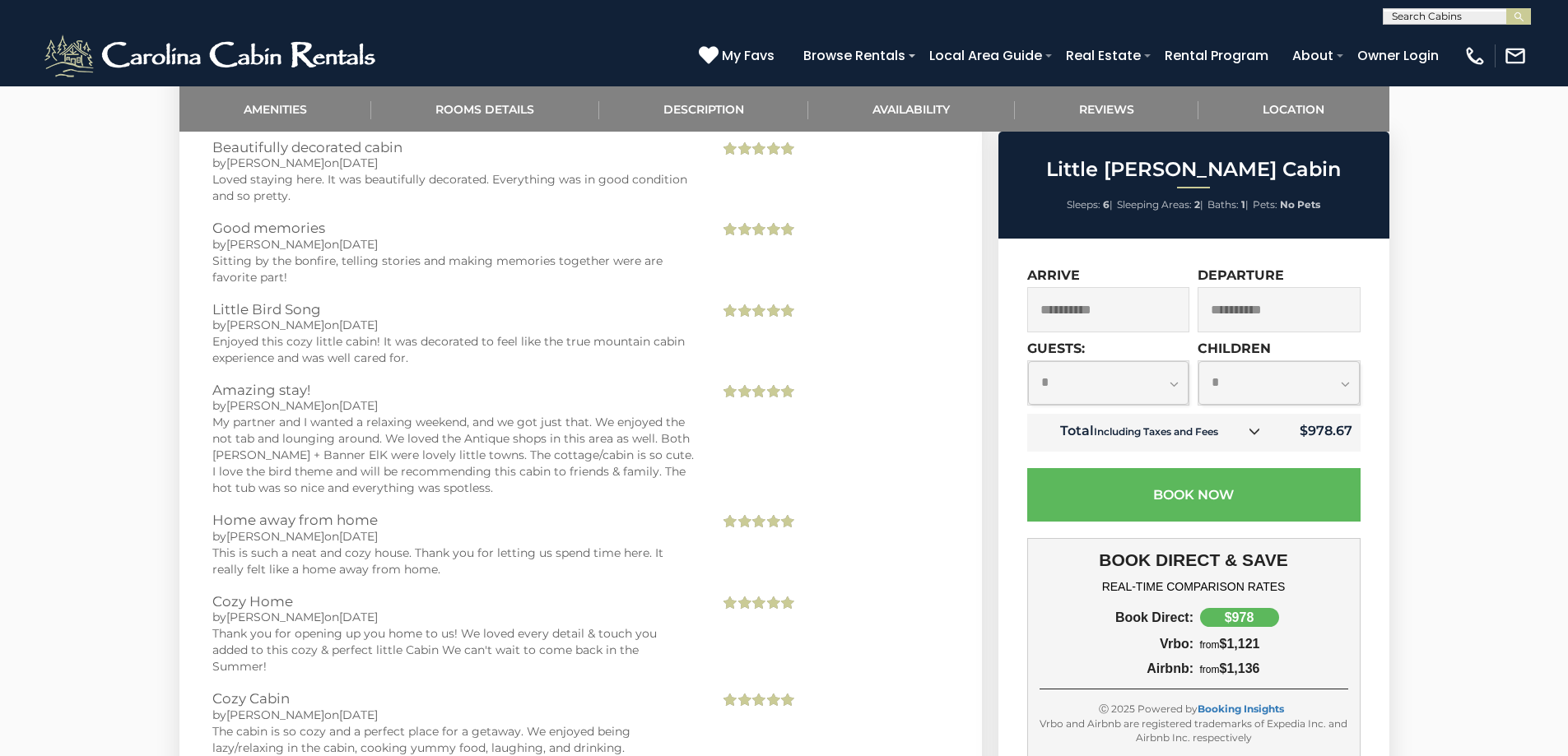
scroll to position [2796, 0]
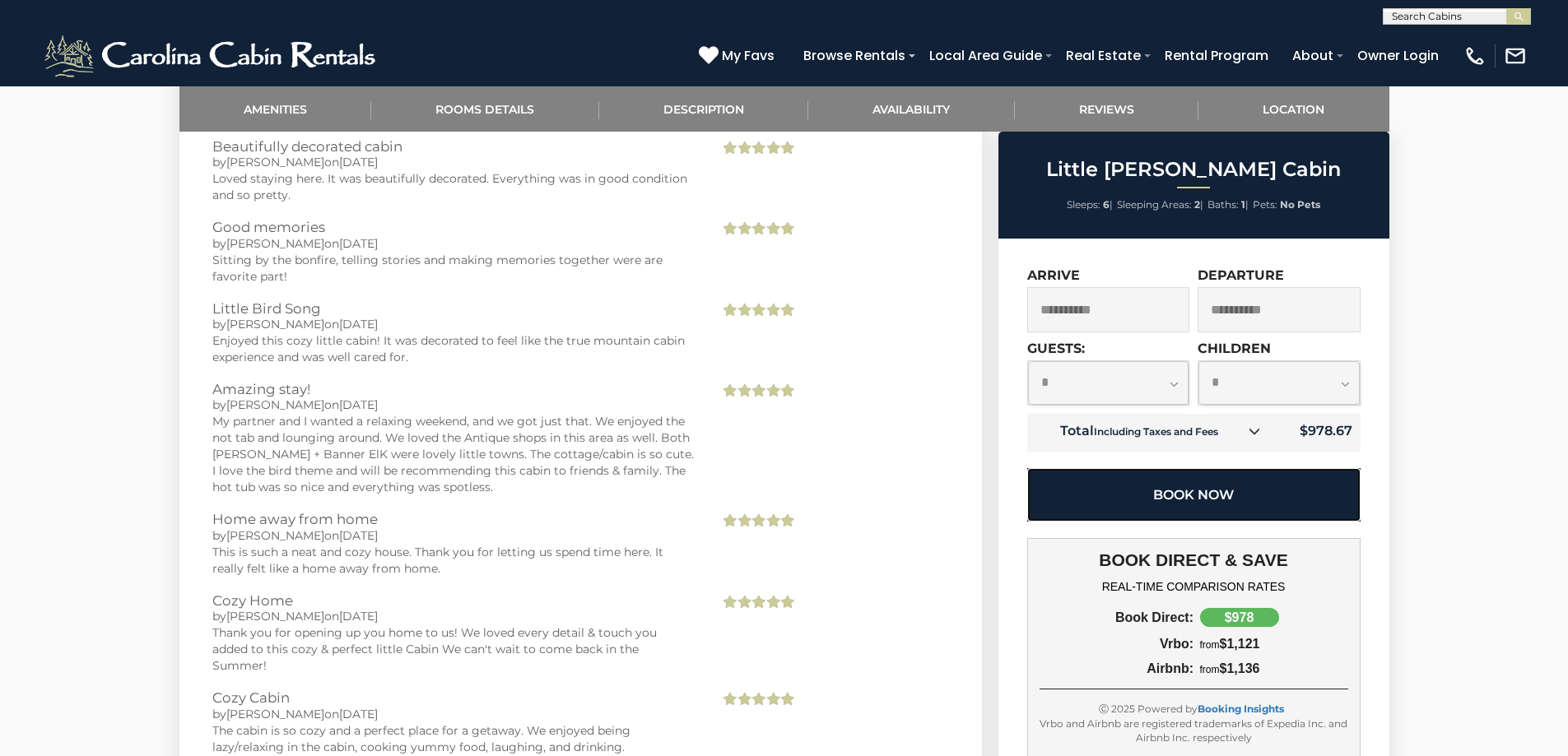
drag, startPoint x: 1188, startPoint y: 502, endPoint x: 1176, endPoint y: 509, distance: 13.9
click at [1177, 509] on button "Book Now" at bounding box center [1193, 495] width 333 height 53
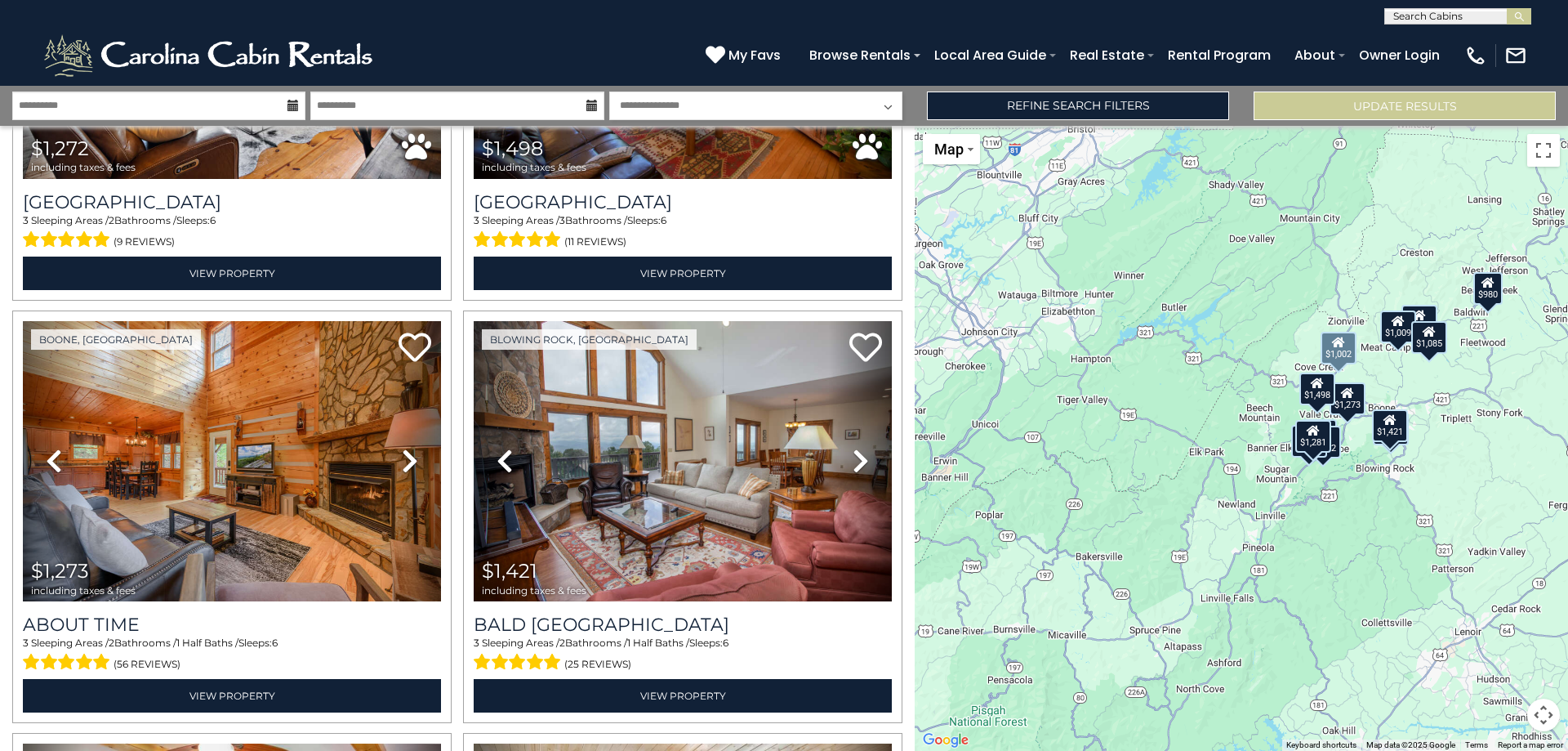
scroll to position [1062, 0]
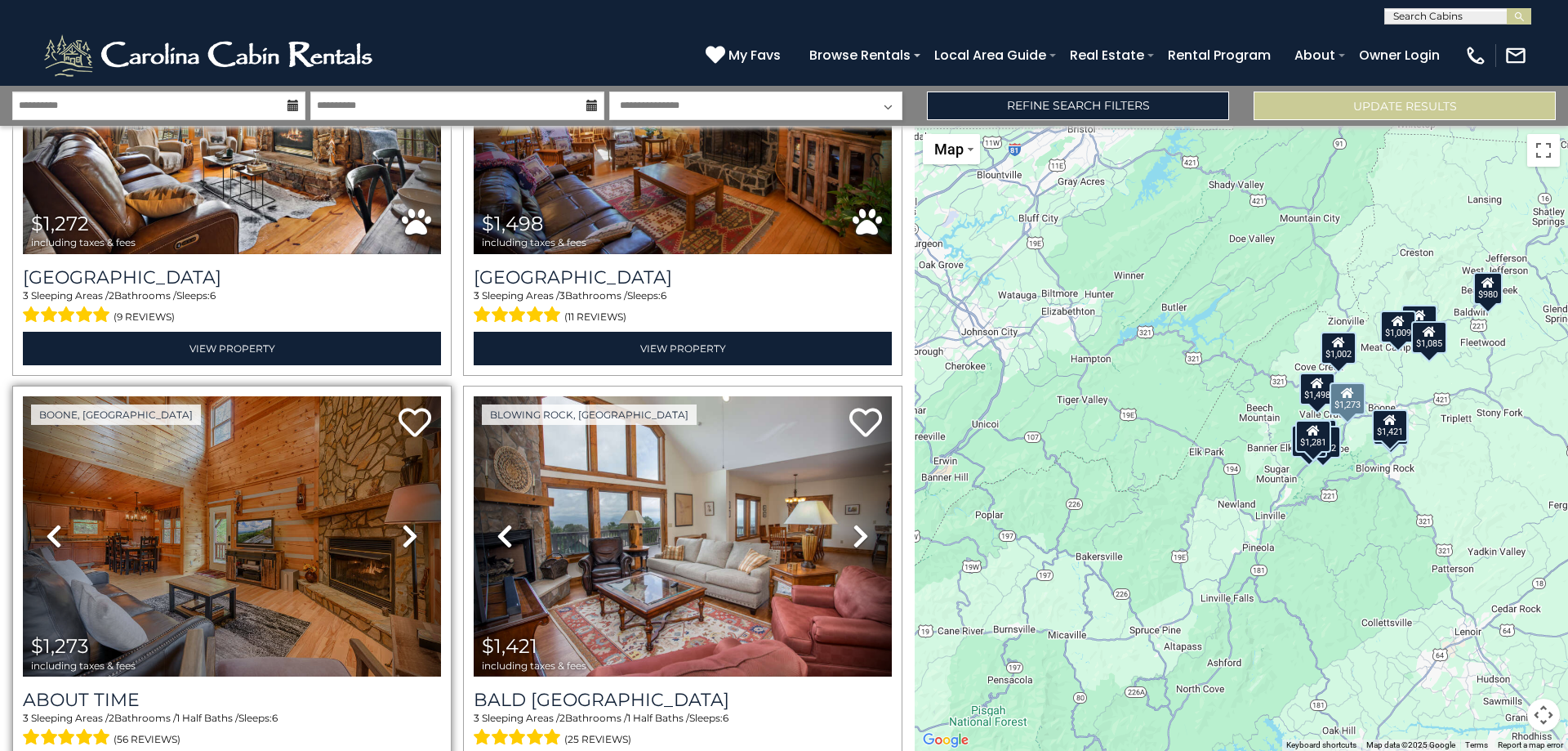
click at [408, 527] on icon at bounding box center [410, 535] width 17 height 26
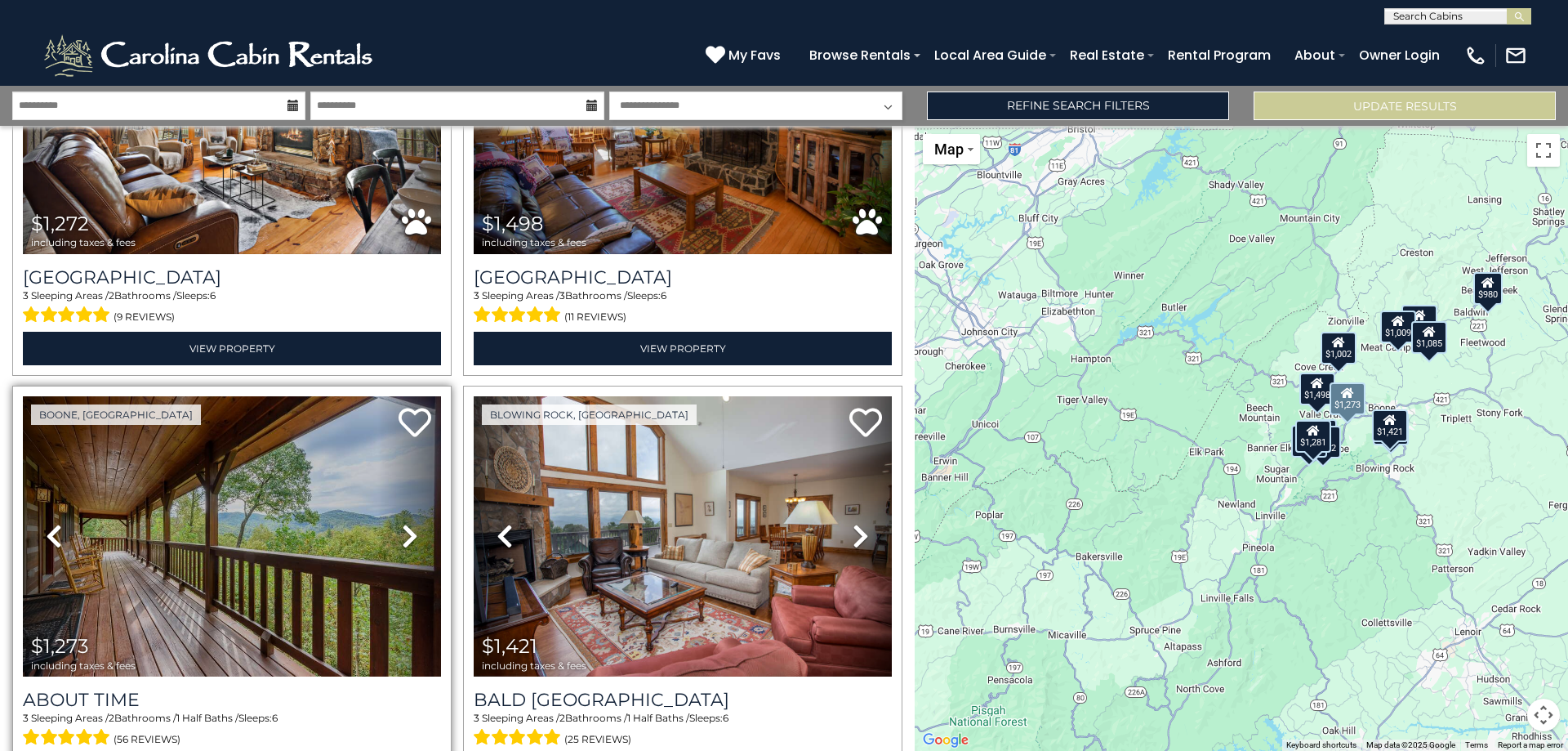
click at [406, 523] on icon at bounding box center [410, 535] width 17 height 26
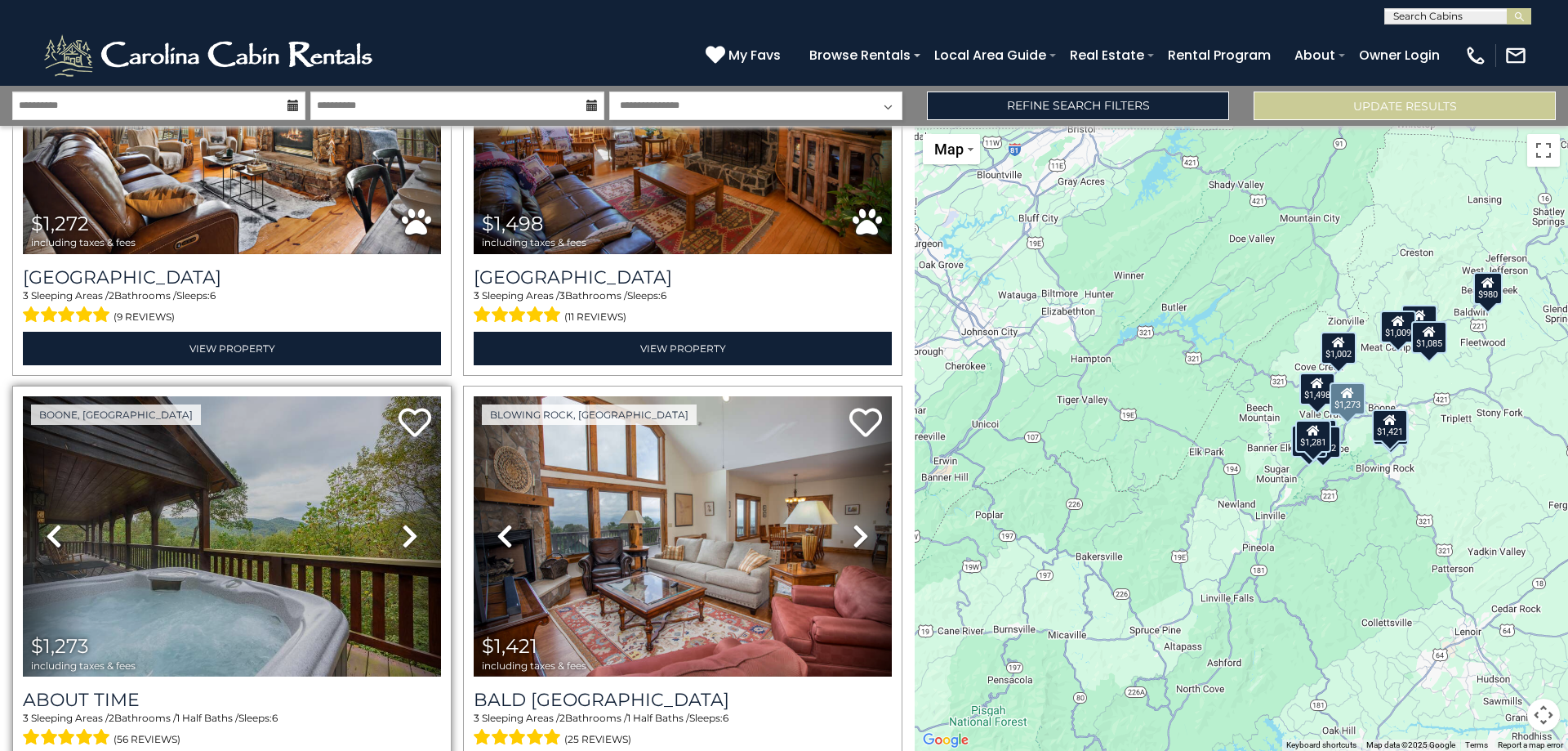
click at [406, 527] on icon at bounding box center [410, 535] width 17 height 26
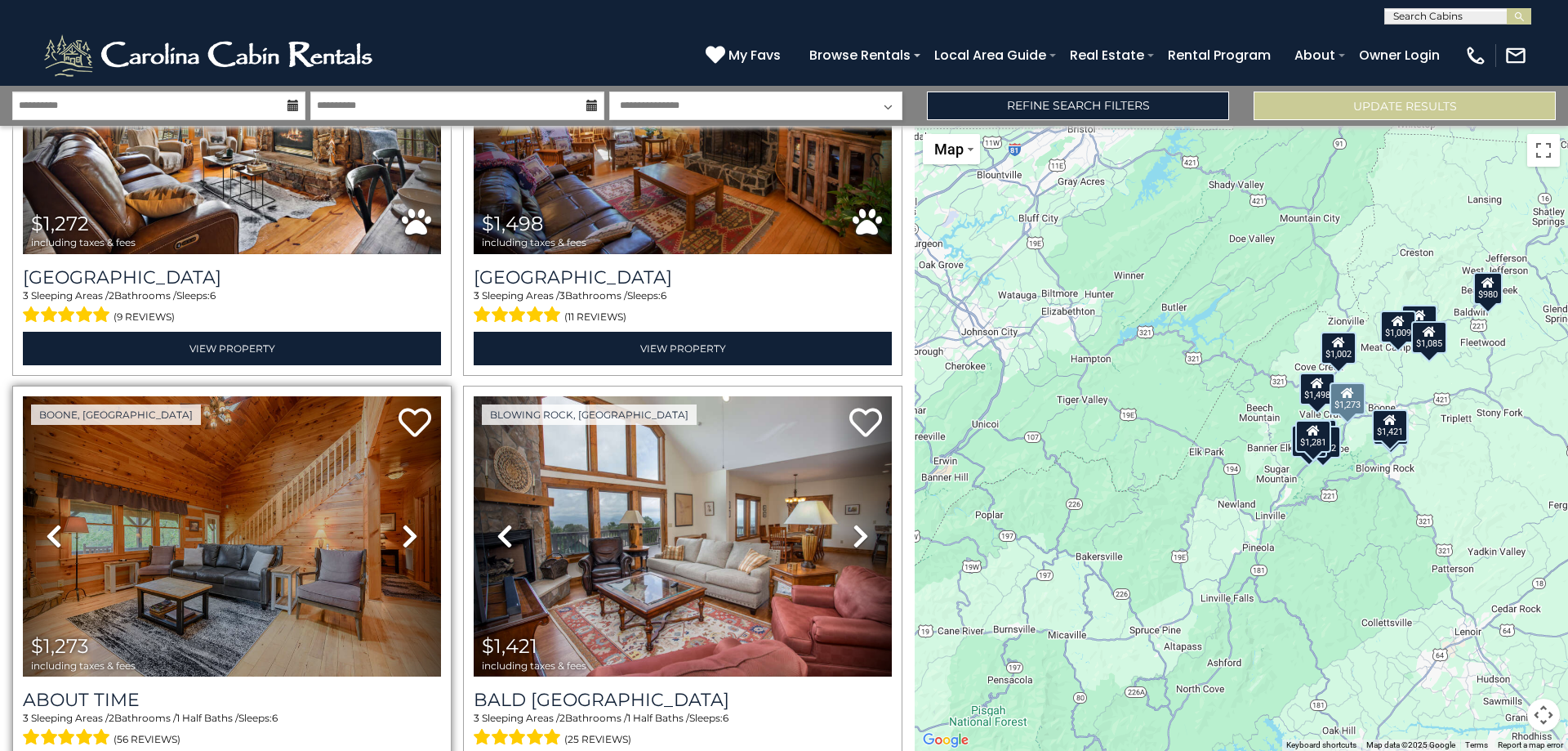
click at [406, 527] on icon at bounding box center [410, 535] width 17 height 26
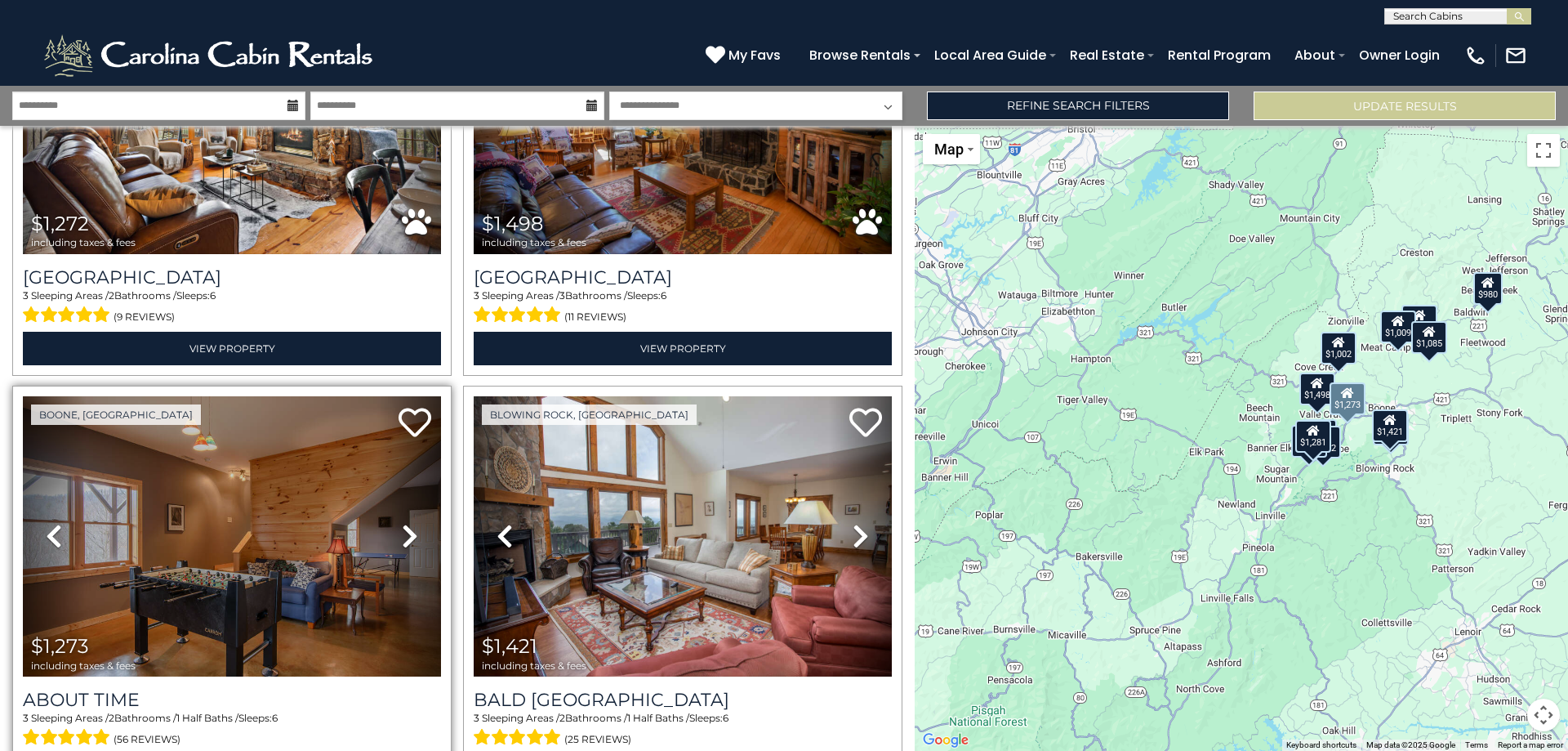
click at [406, 527] on icon at bounding box center [410, 535] width 17 height 26
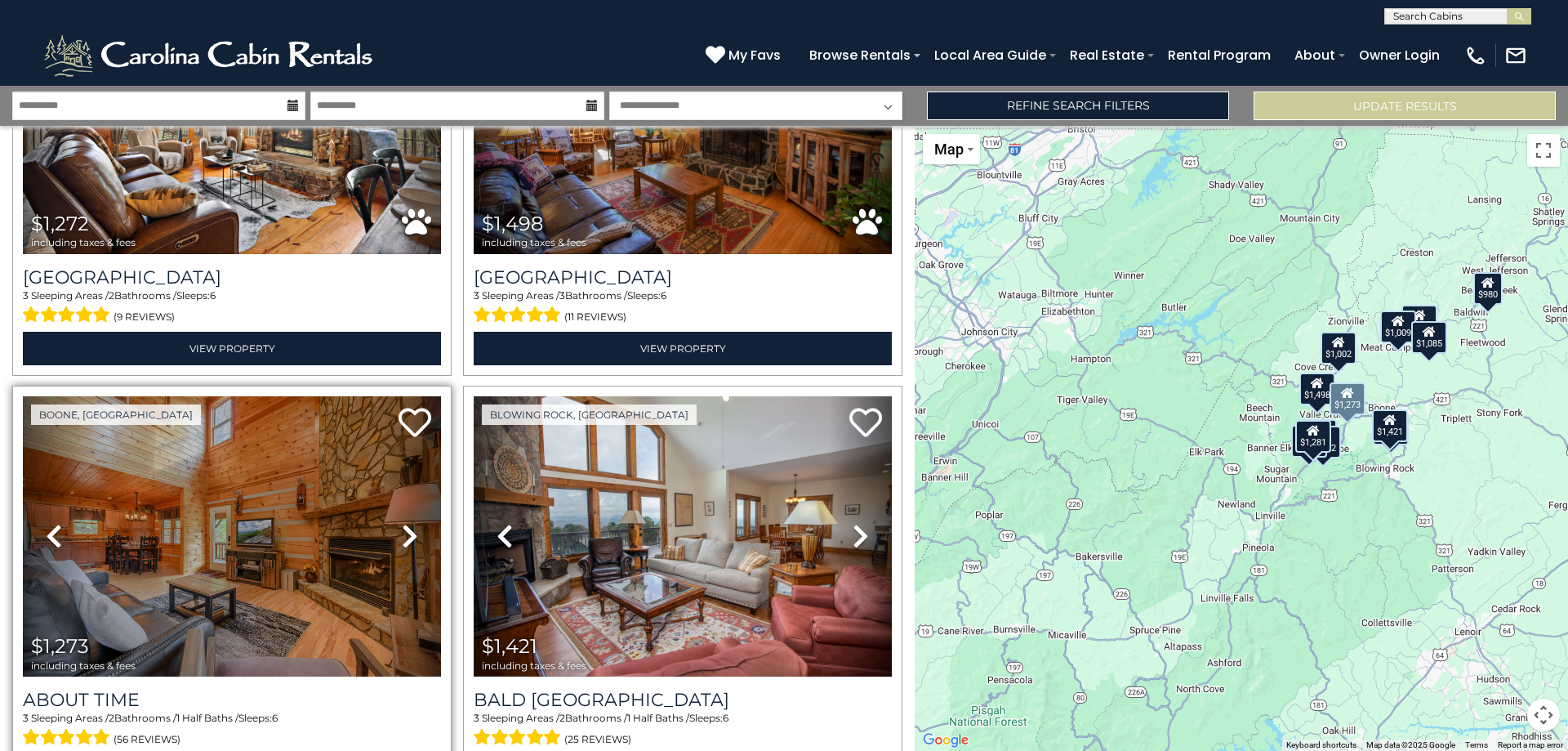
click at [406, 527] on icon at bounding box center [410, 535] width 17 height 26
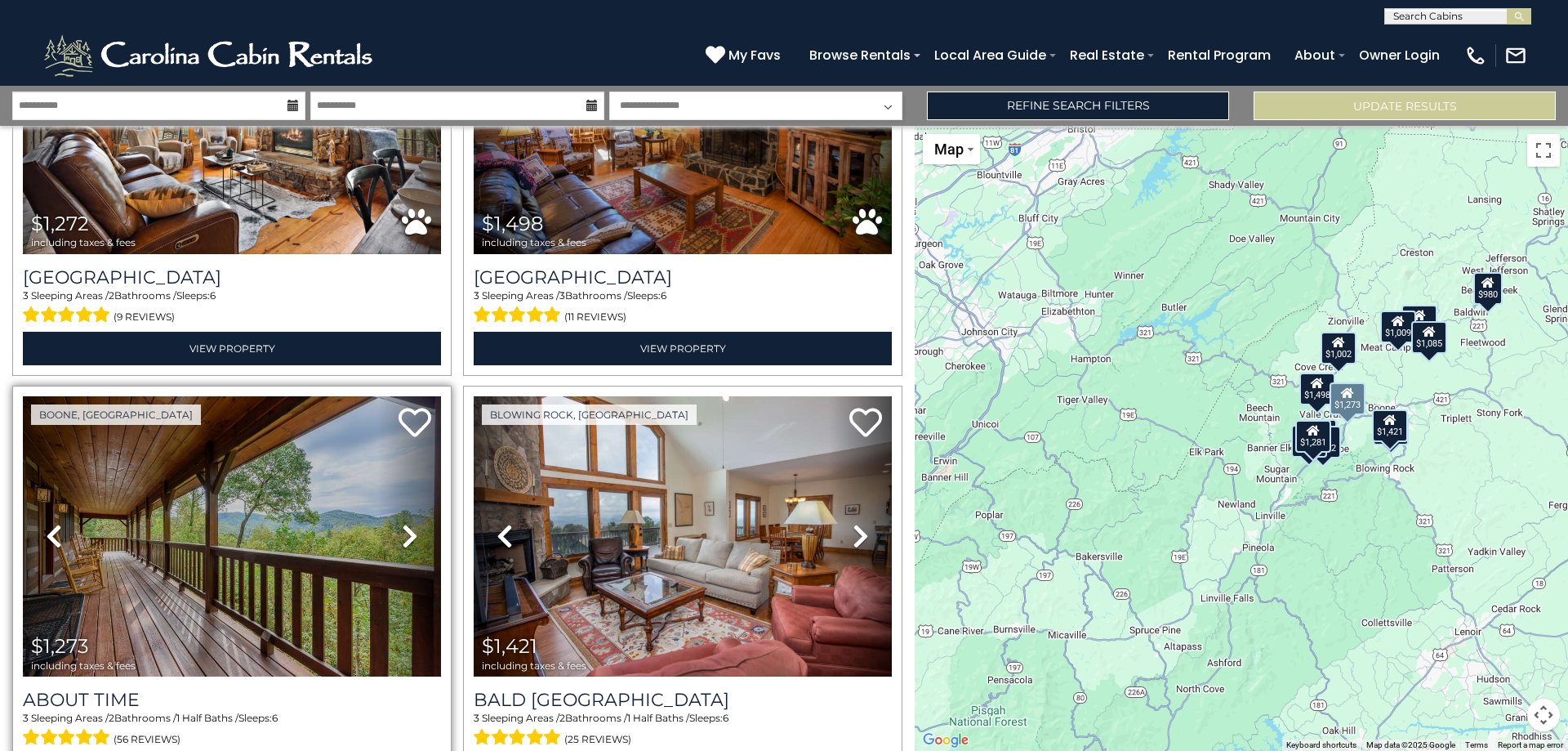
click at [406, 527] on icon at bounding box center [410, 535] width 17 height 26
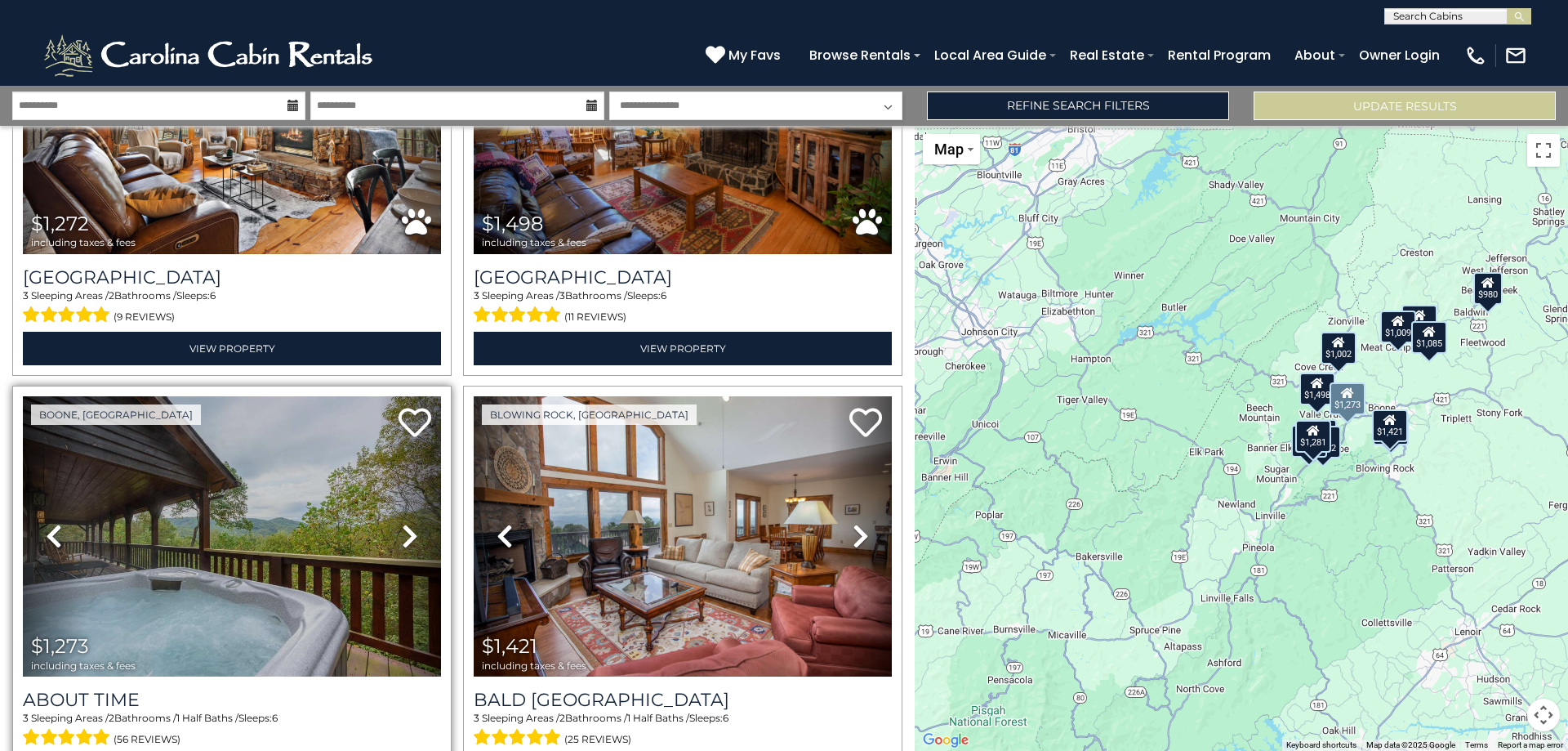
click at [406, 527] on icon at bounding box center [410, 535] width 17 height 26
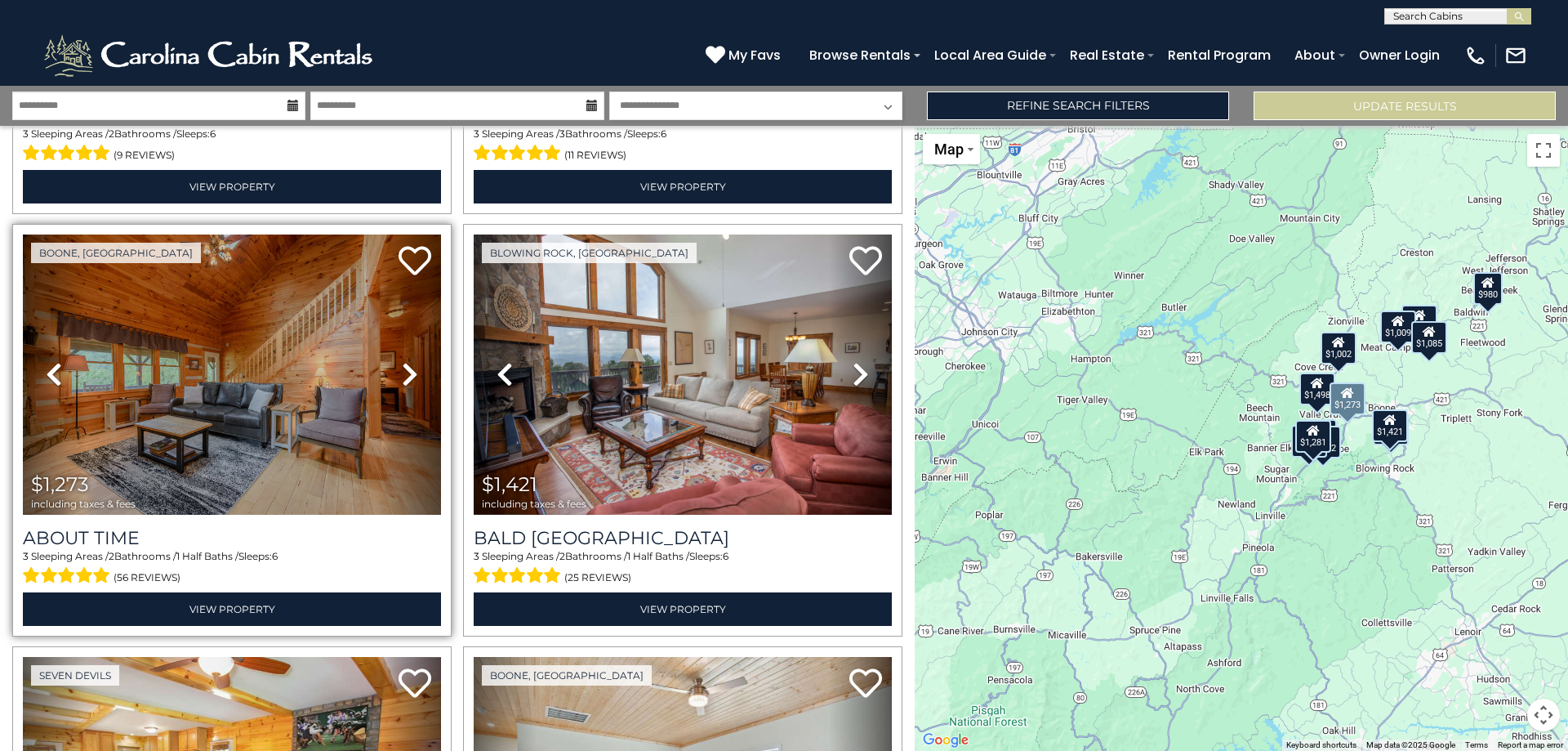
scroll to position [1225, 0]
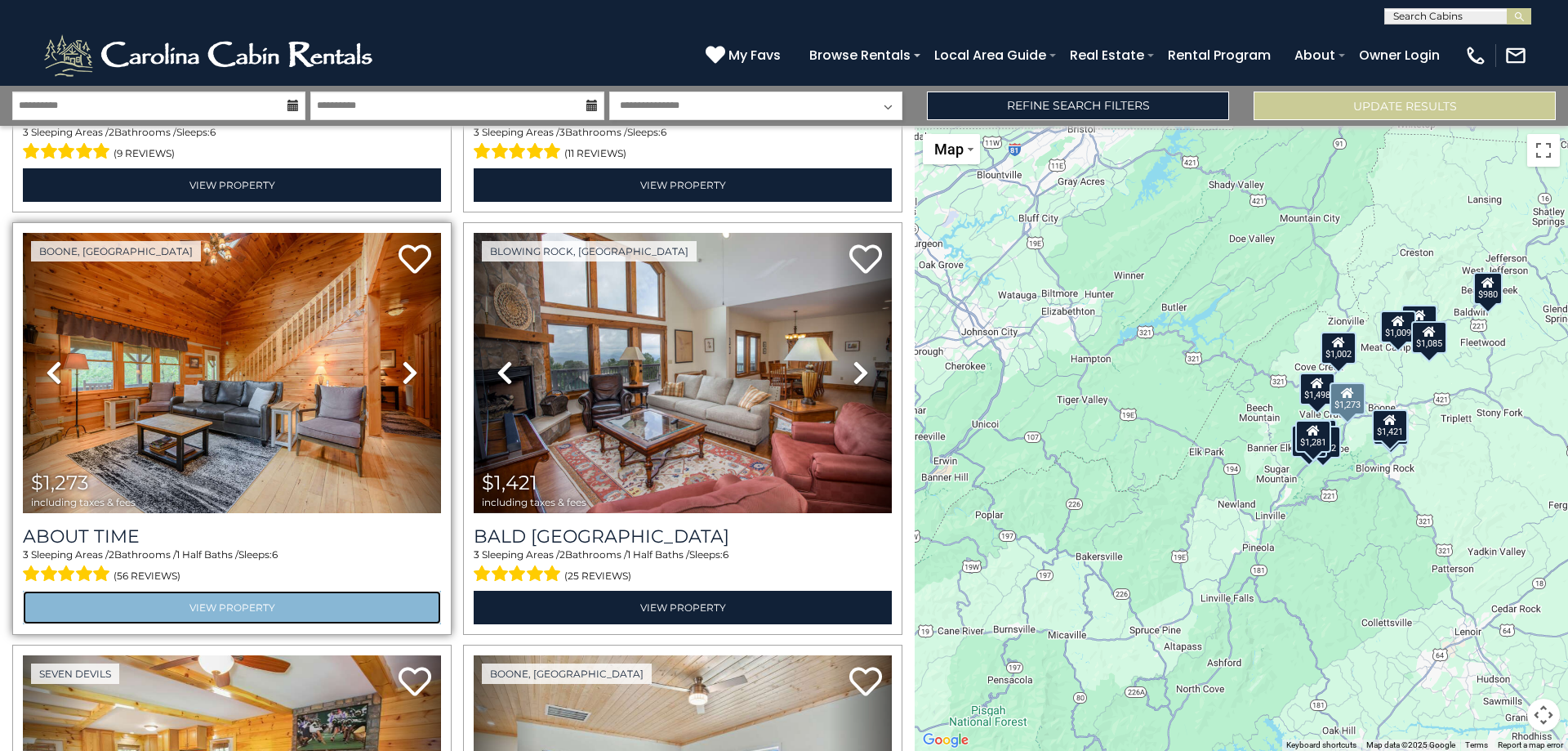
click at [224, 596] on link "View Property" at bounding box center [231, 608] width 418 height 33
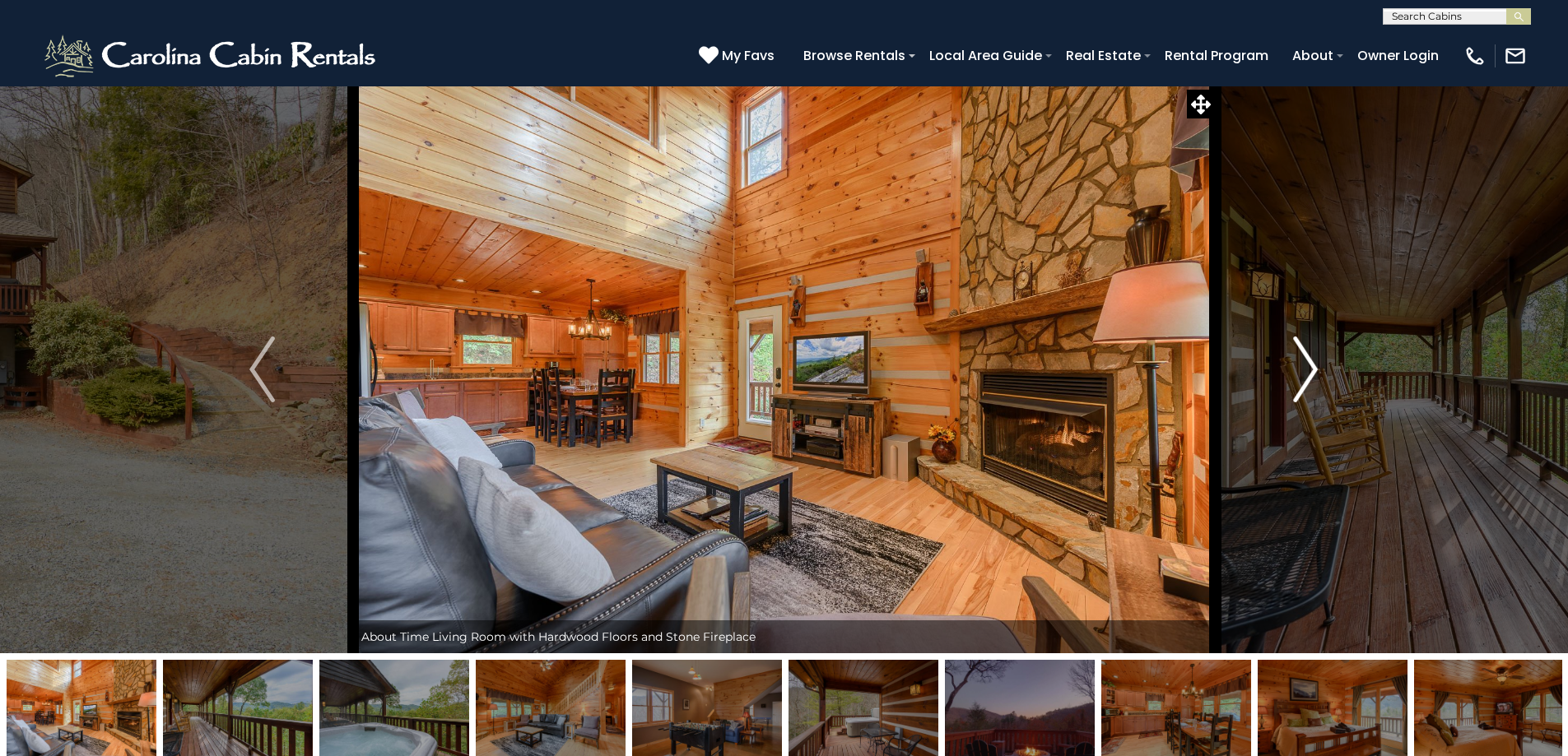
click at [1300, 367] on img "Next" at bounding box center [1305, 369] width 25 height 66
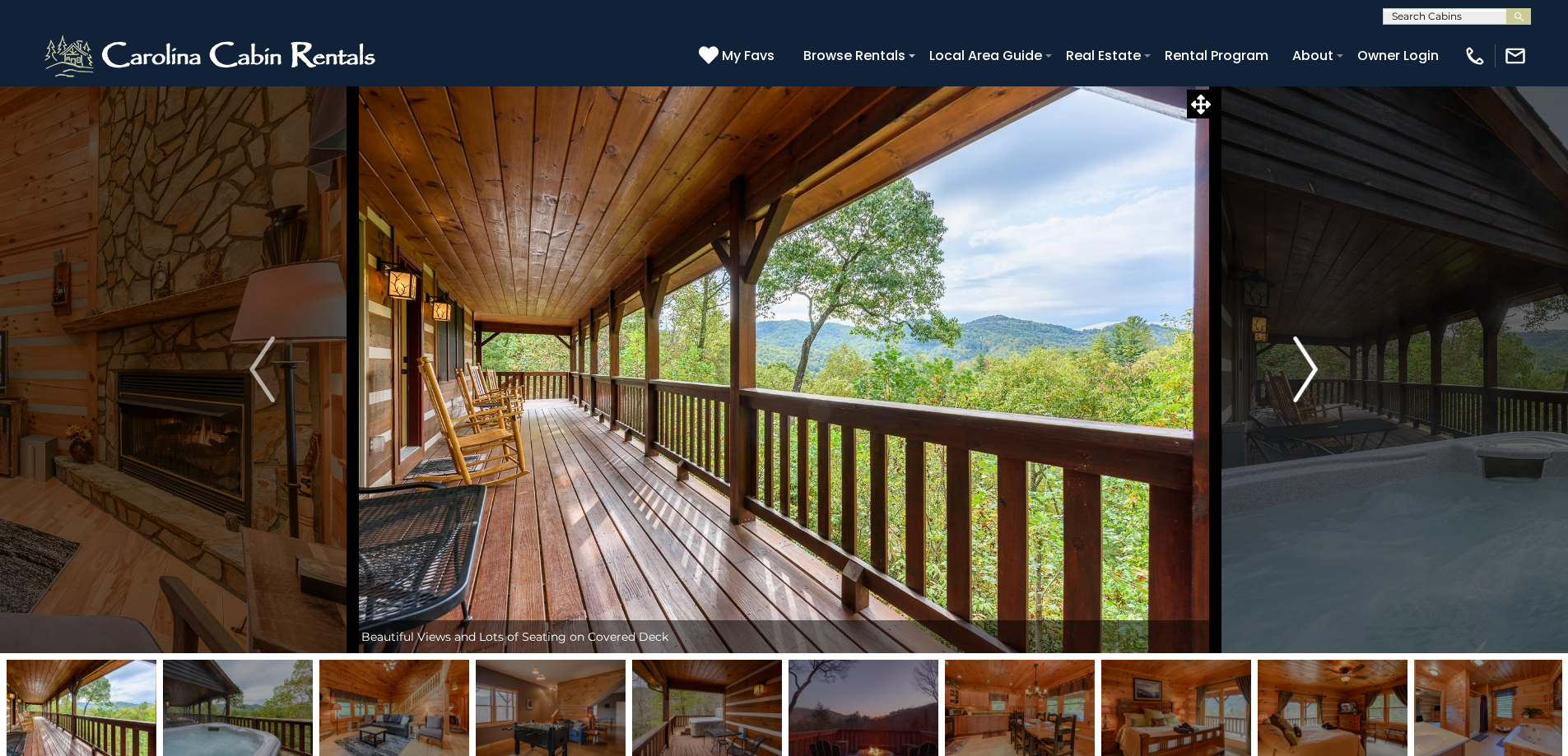
click at [1300, 367] on img "Next" at bounding box center [1305, 369] width 25 height 66
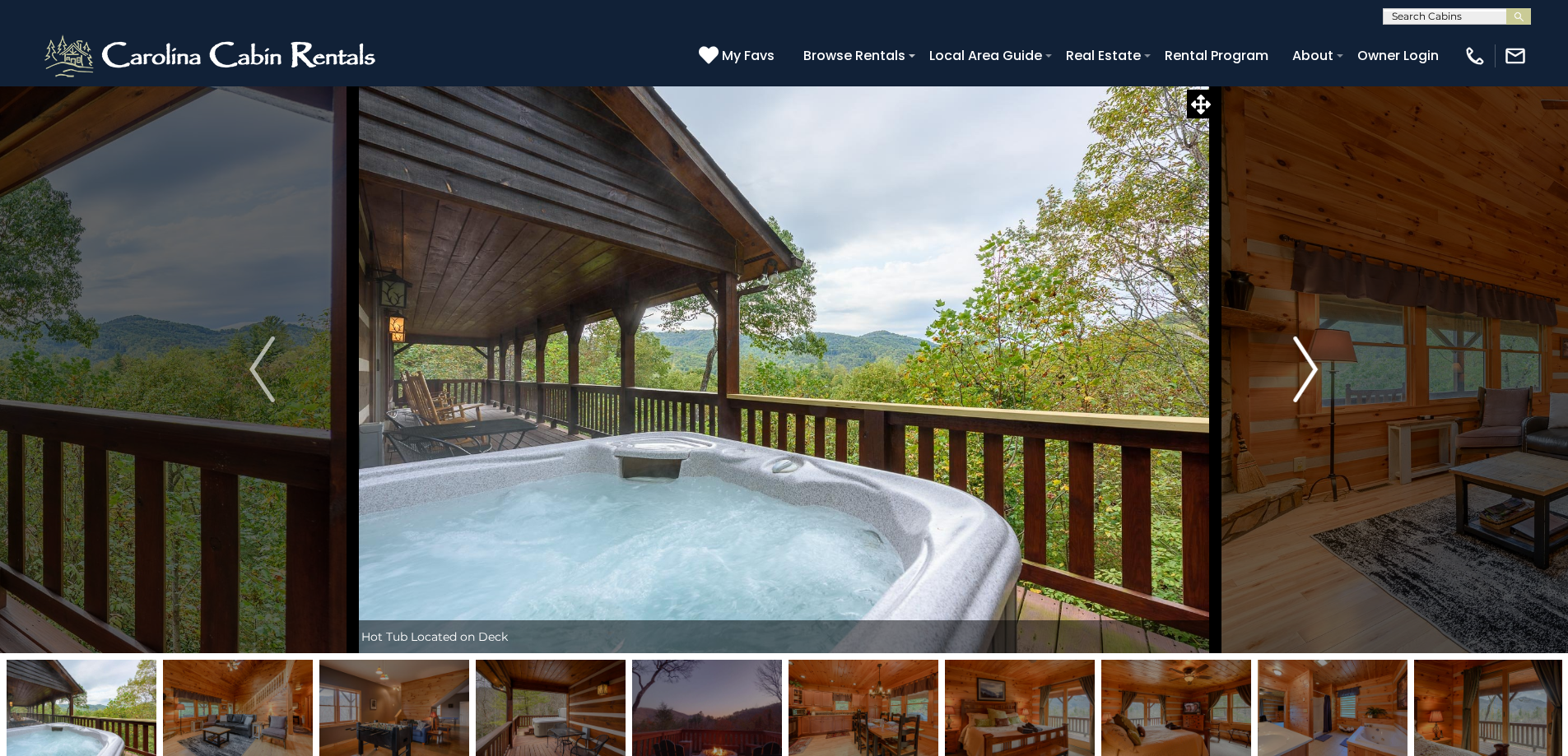
click at [1300, 367] on img "Next" at bounding box center [1305, 369] width 25 height 66
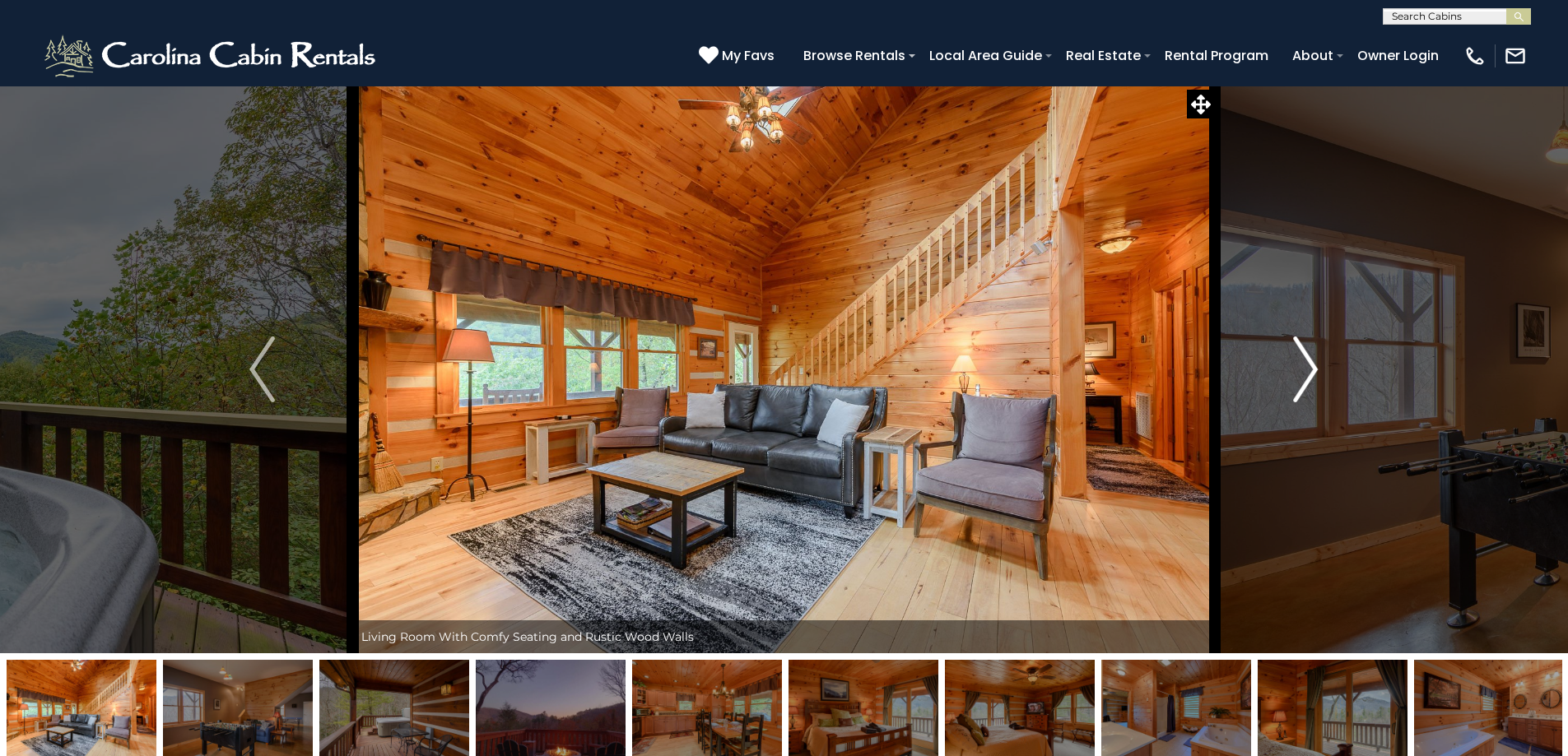
click at [1300, 367] on img "Next" at bounding box center [1305, 369] width 25 height 66
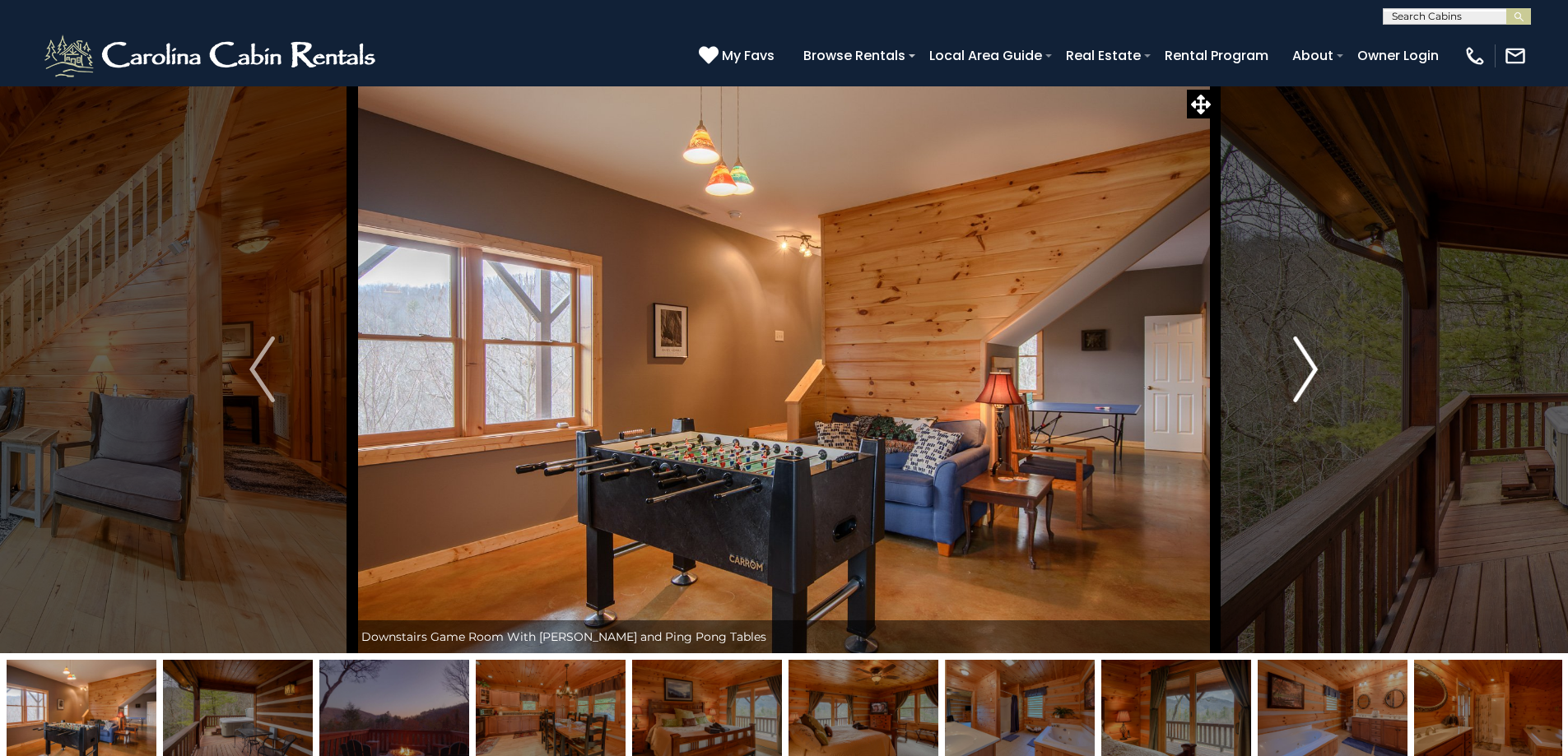
click at [1300, 367] on img "Next" at bounding box center [1305, 369] width 25 height 66
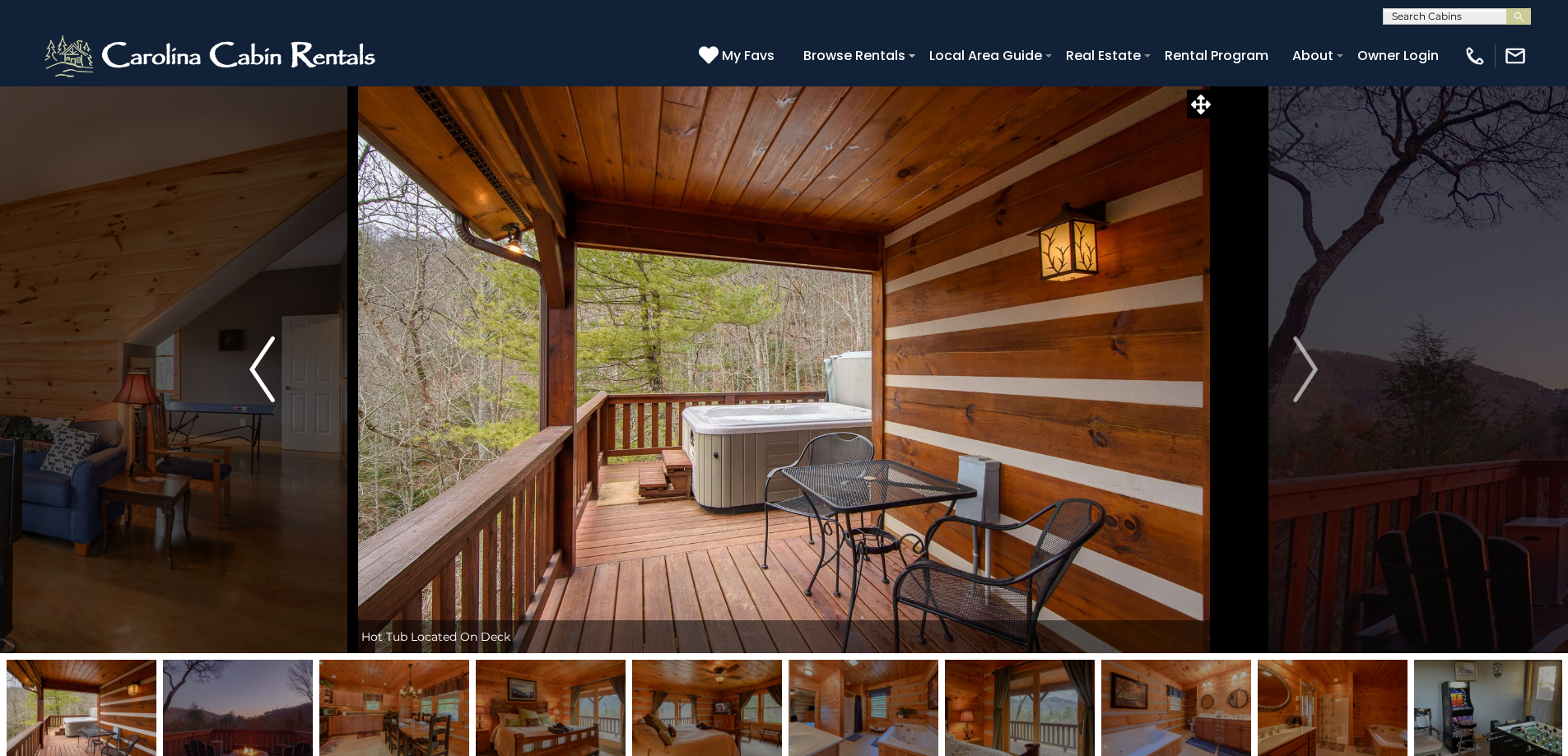
click at [267, 367] on img "Previous" at bounding box center [261, 369] width 25 height 66
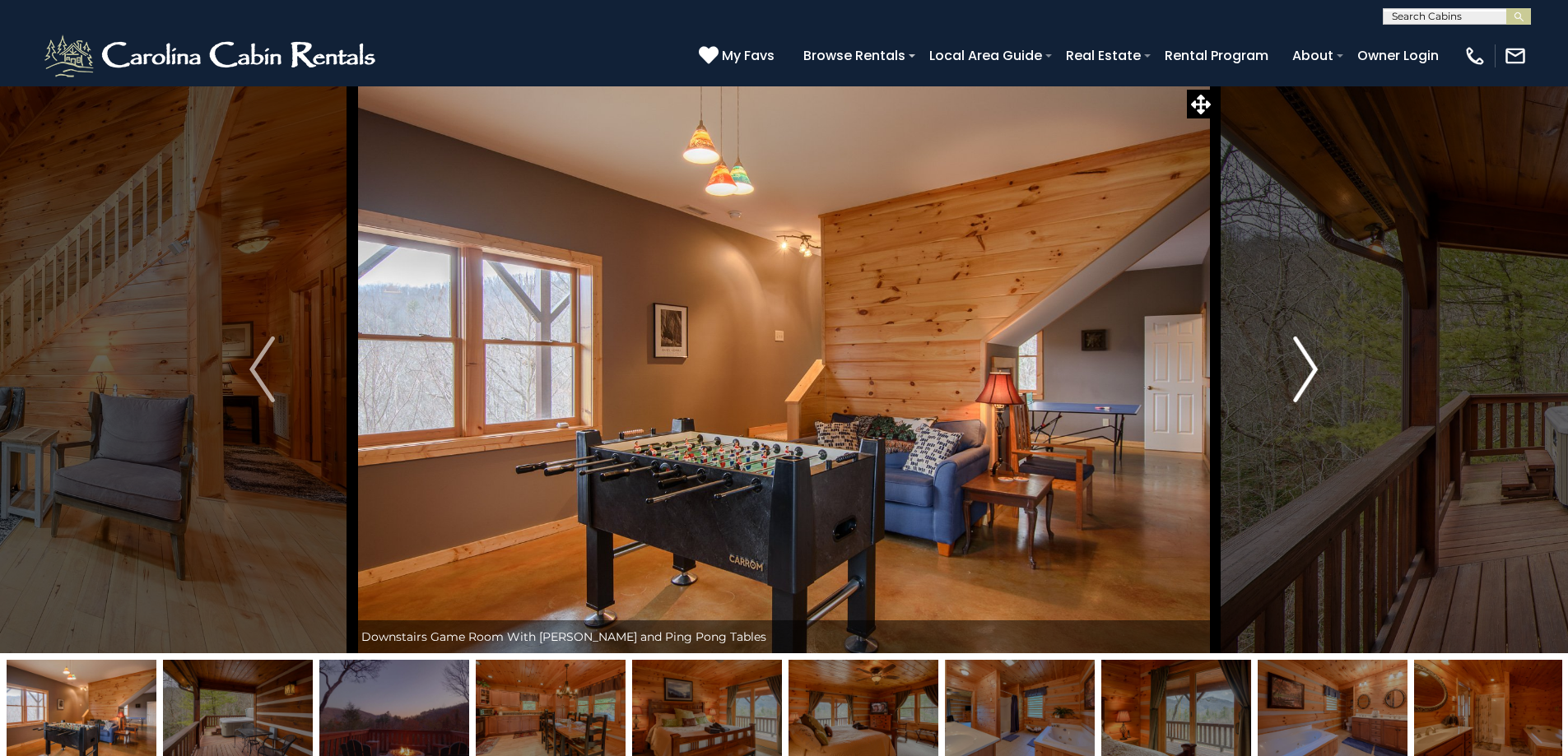
click at [1313, 372] on img "Next" at bounding box center [1305, 369] width 25 height 66
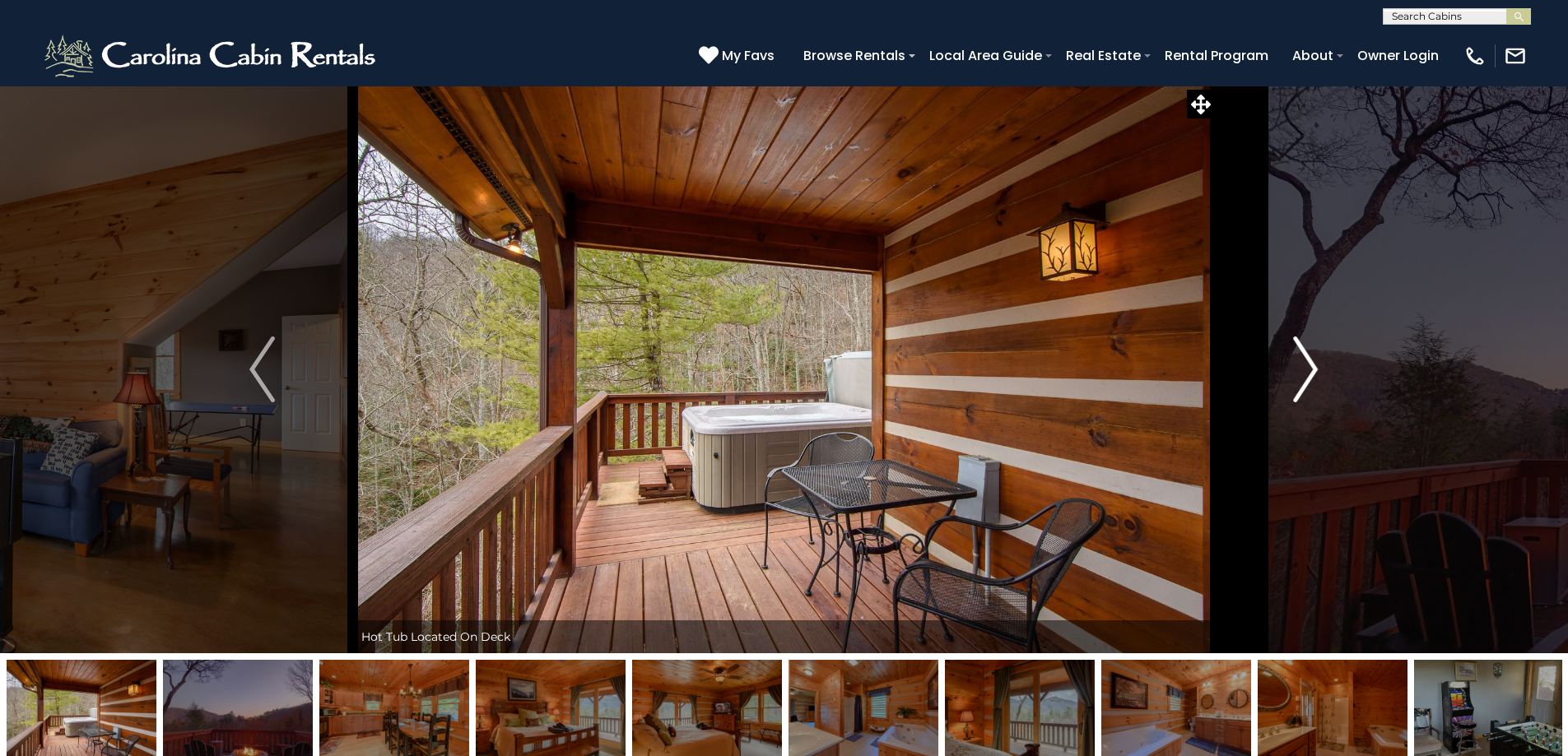
click at [1313, 372] on img "Next" at bounding box center [1305, 369] width 25 height 66
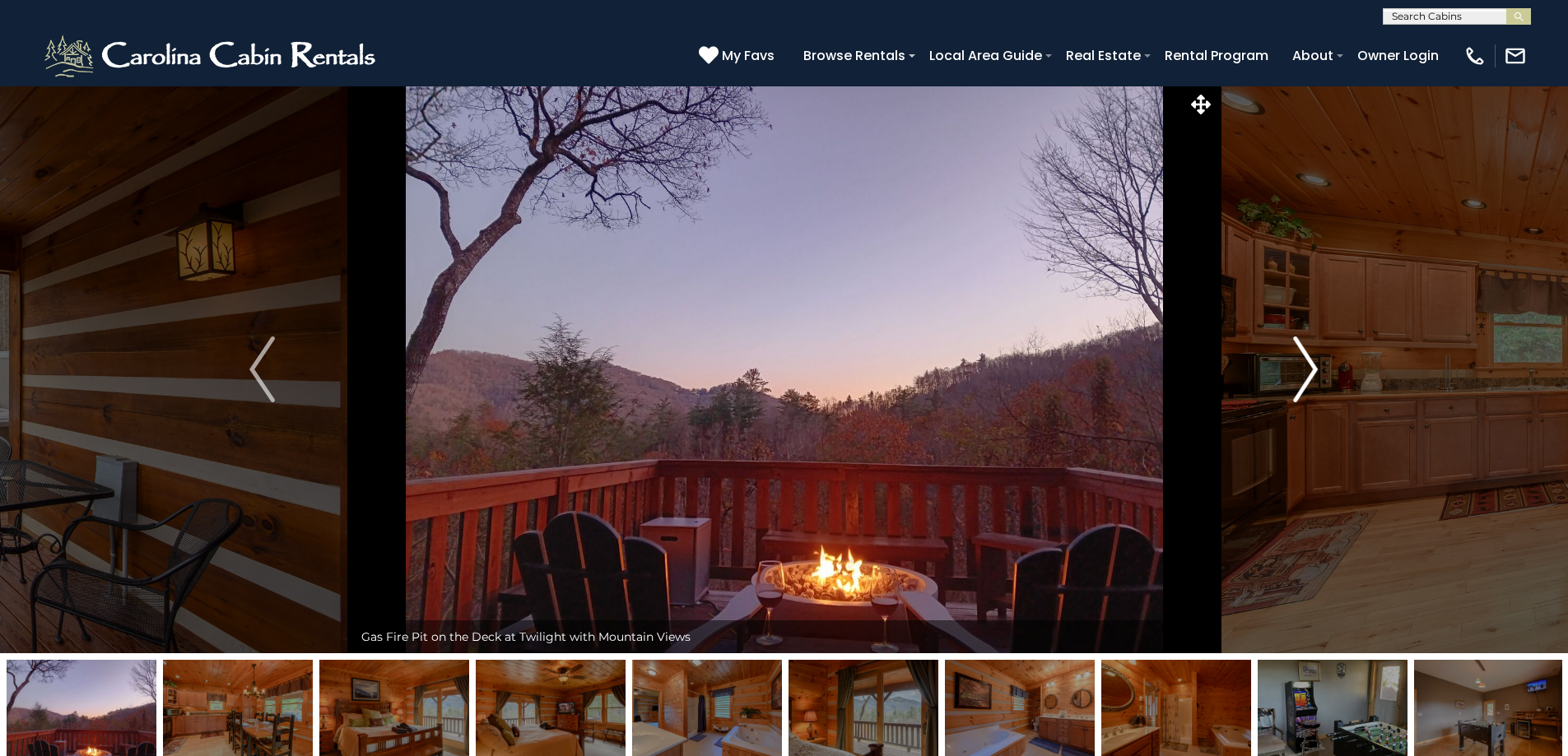
click at [1313, 372] on img "Next" at bounding box center [1305, 369] width 25 height 66
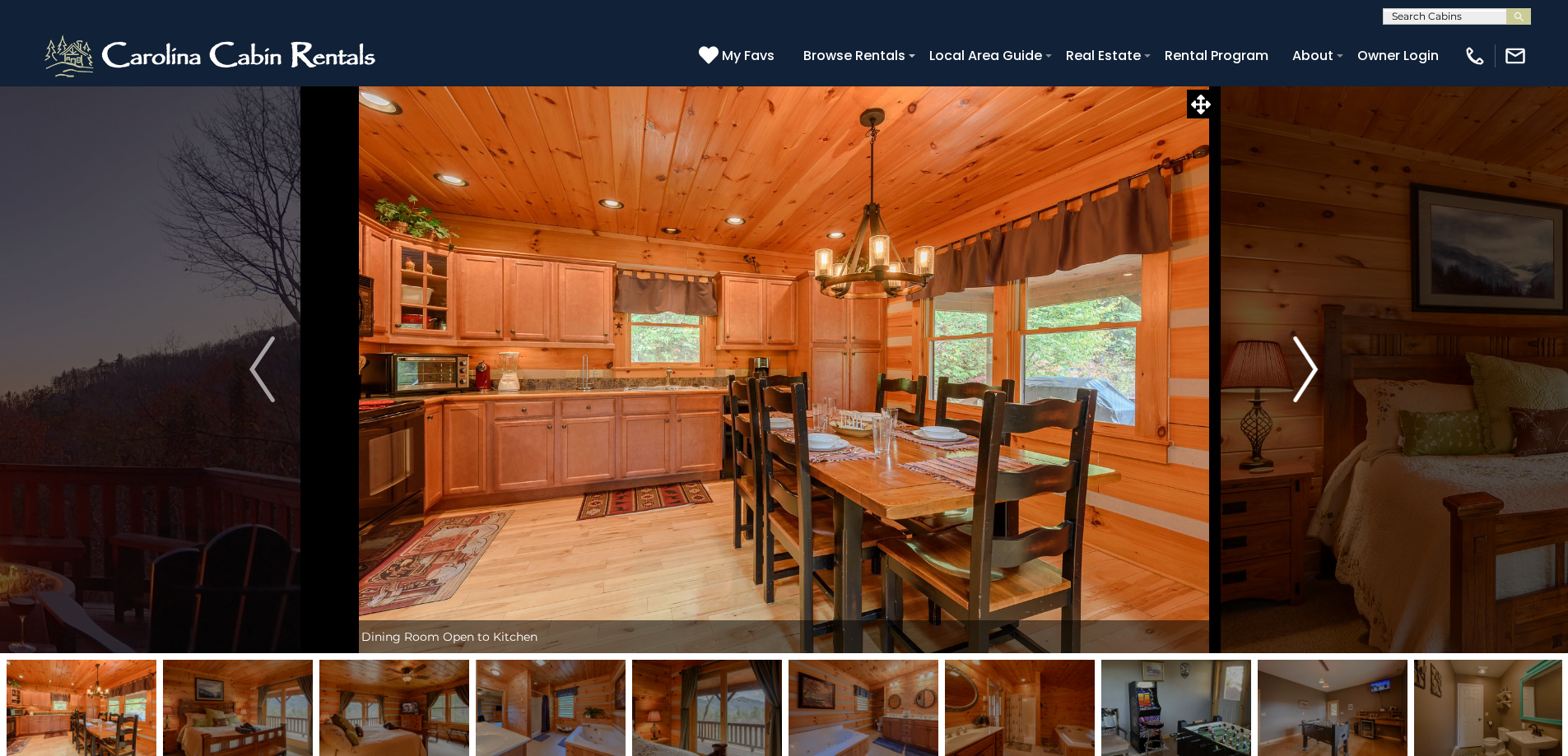
click at [1313, 372] on img "Next" at bounding box center [1305, 369] width 25 height 66
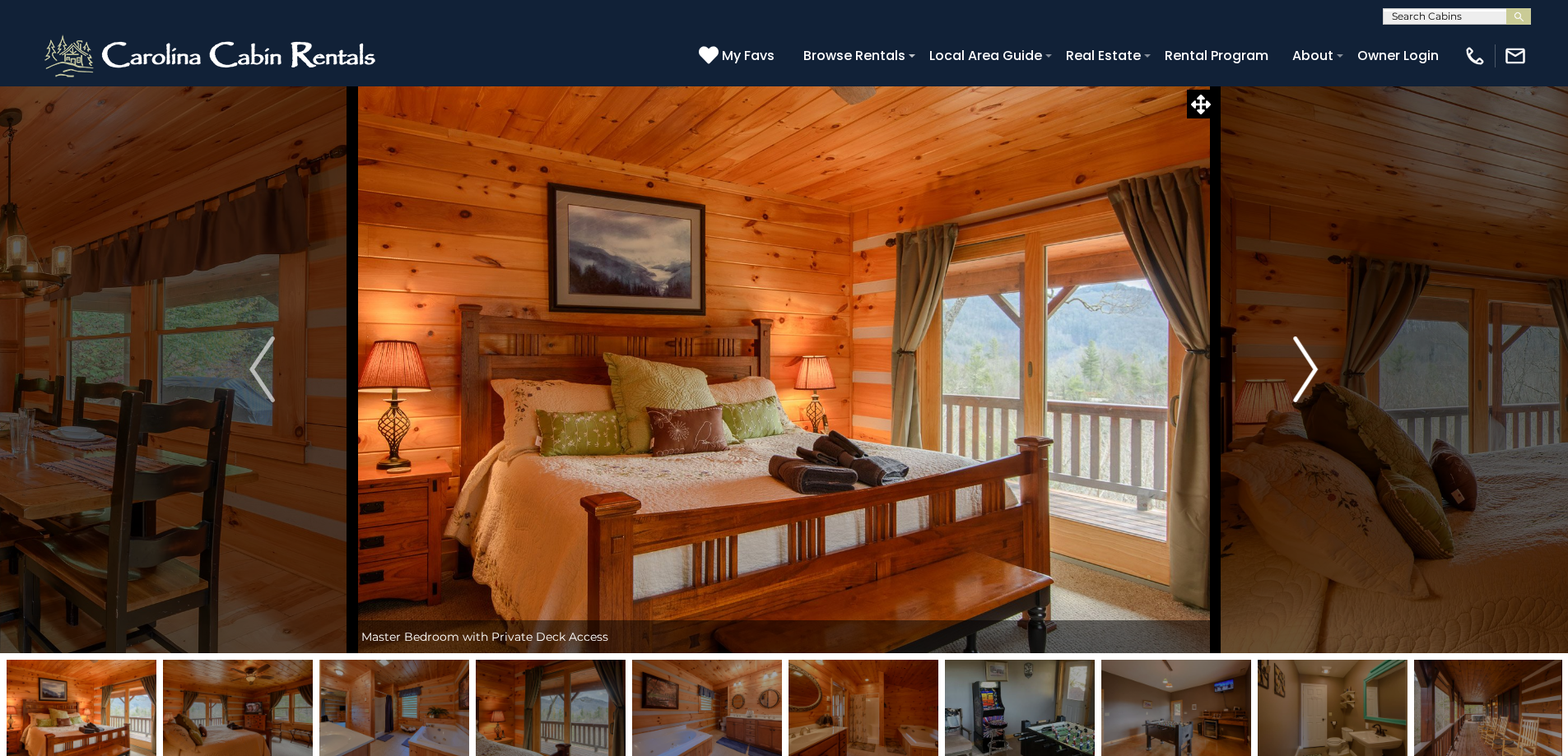
click at [1313, 372] on img "Next" at bounding box center [1305, 369] width 25 height 66
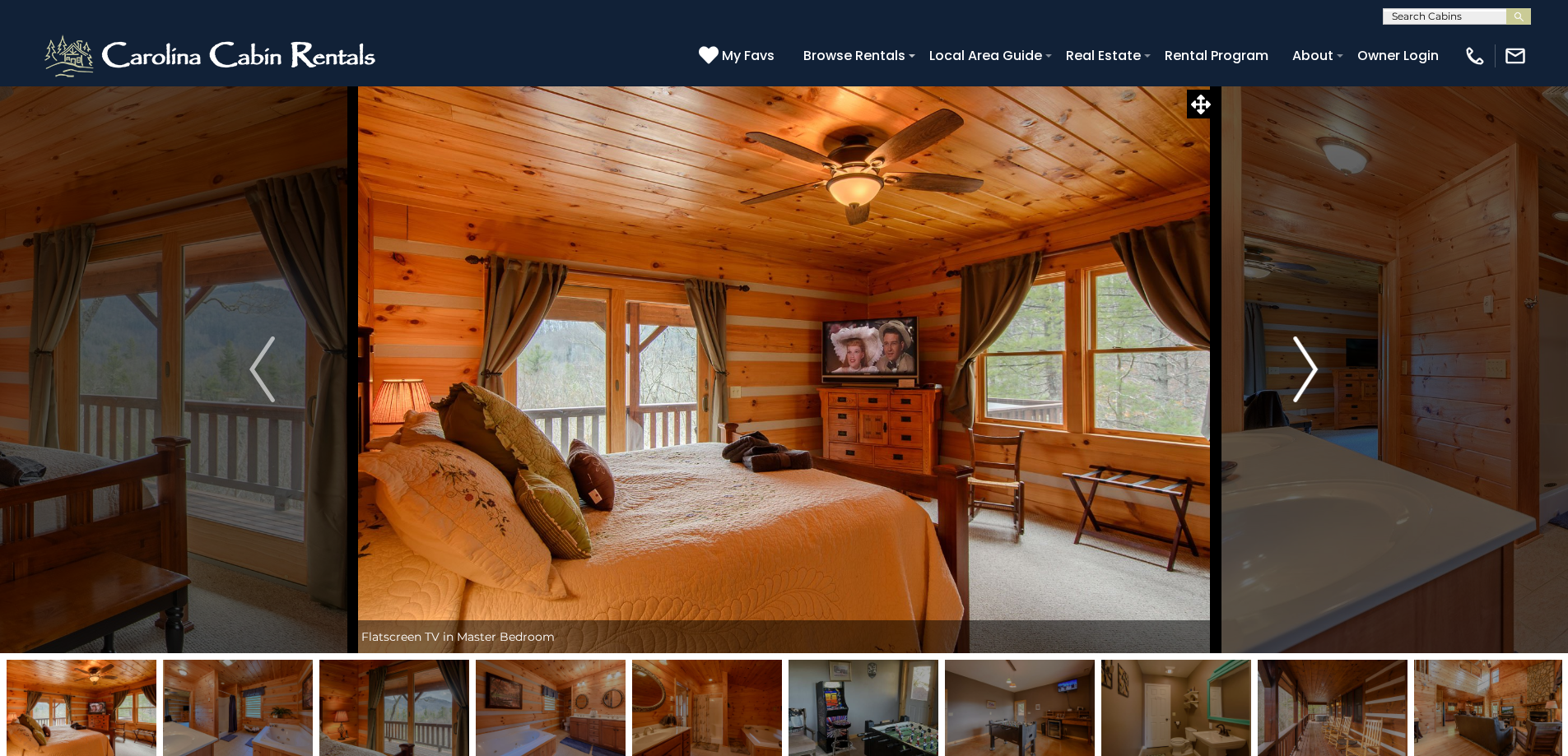
click at [1313, 372] on img "Next" at bounding box center [1305, 369] width 25 height 66
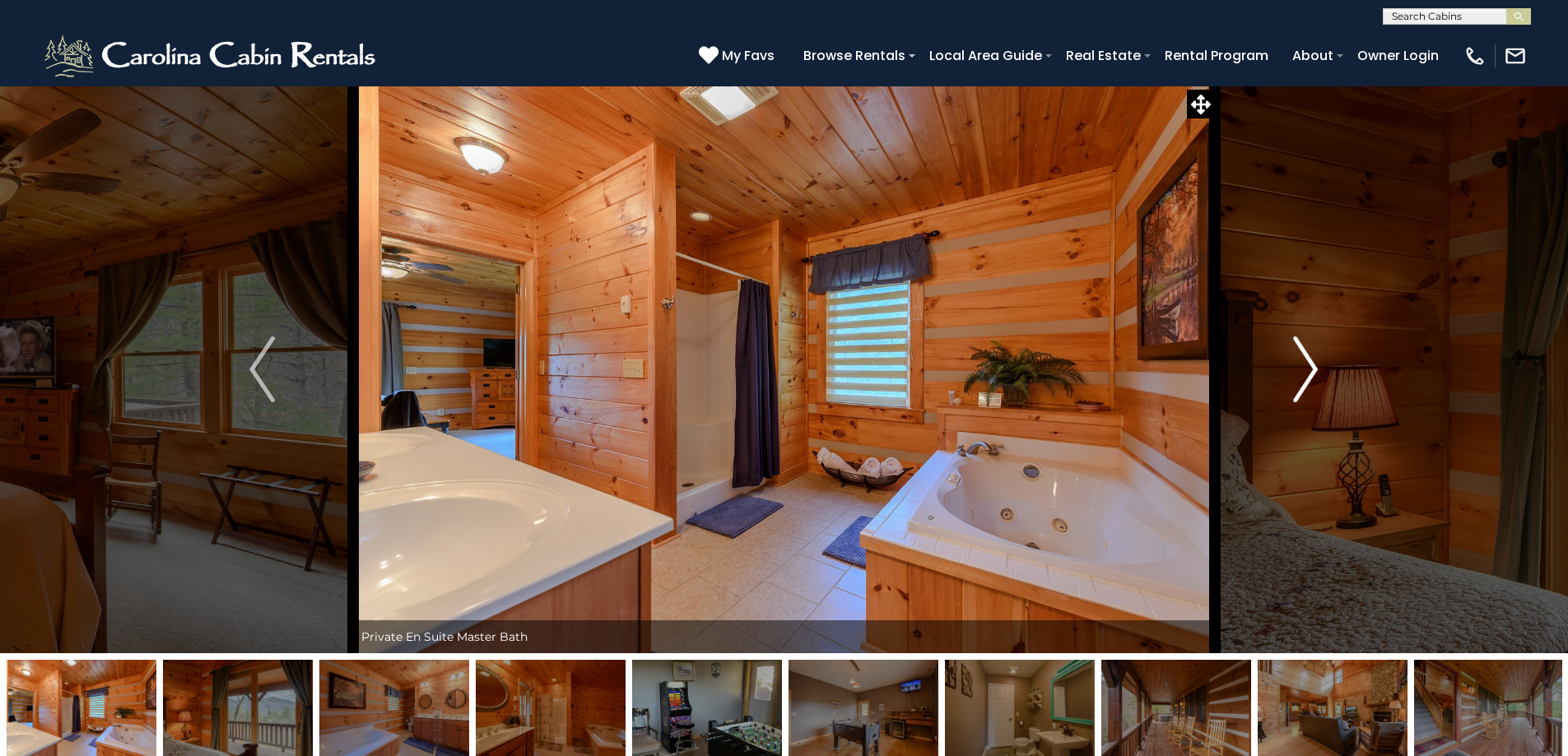
click at [1313, 372] on img "Next" at bounding box center [1305, 369] width 25 height 66
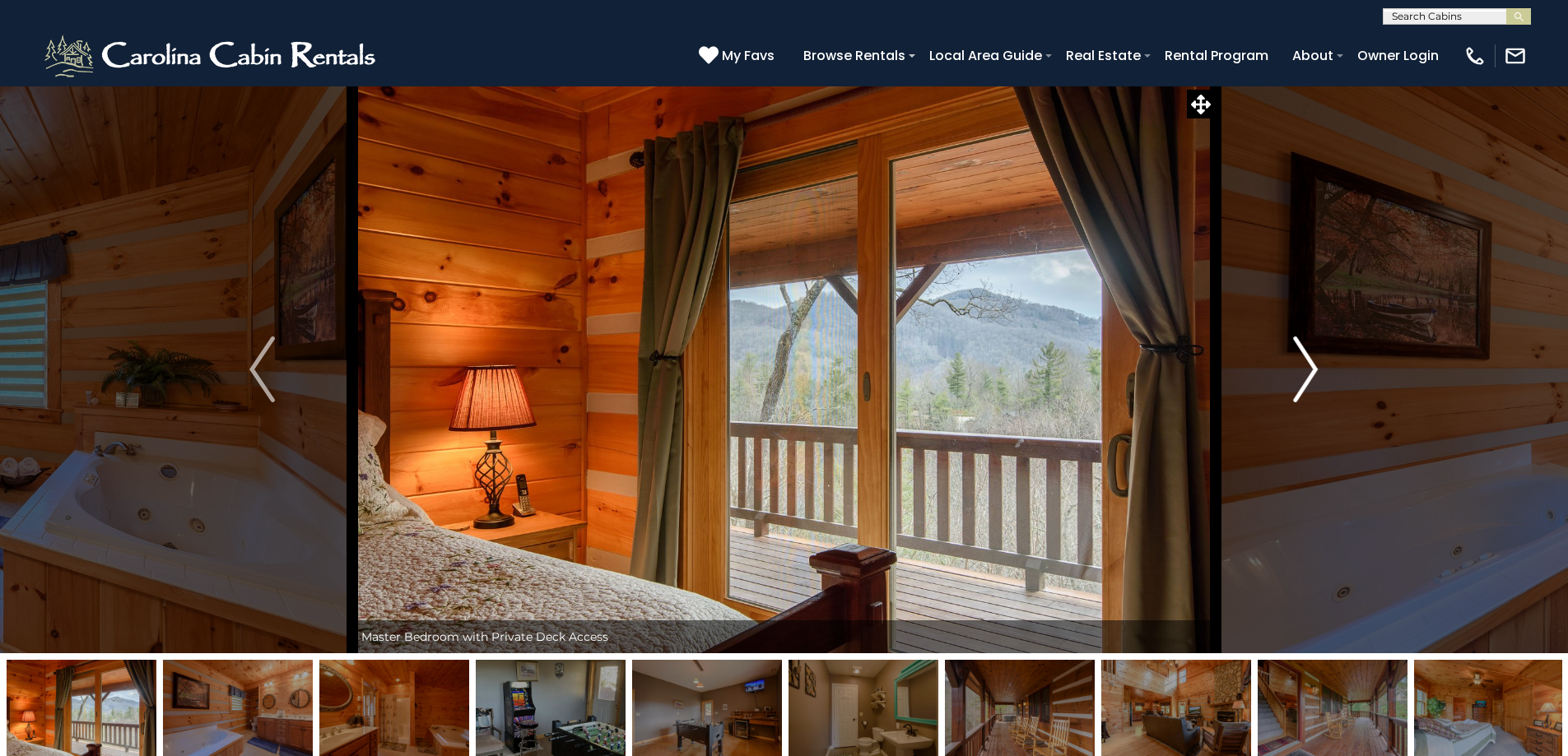
click at [1313, 372] on img "Next" at bounding box center [1305, 369] width 25 height 66
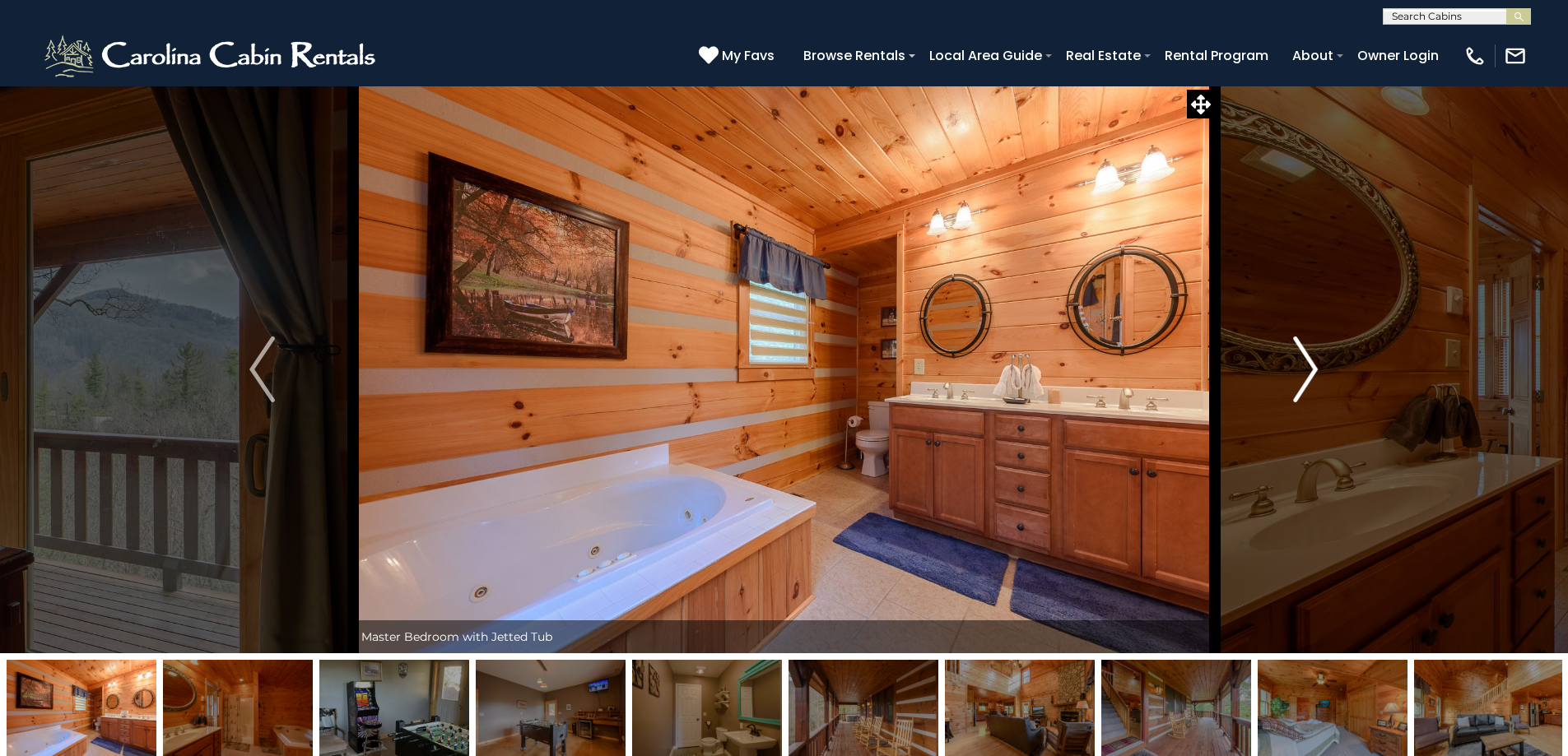
click at [1313, 372] on img "Next" at bounding box center [1305, 369] width 25 height 66
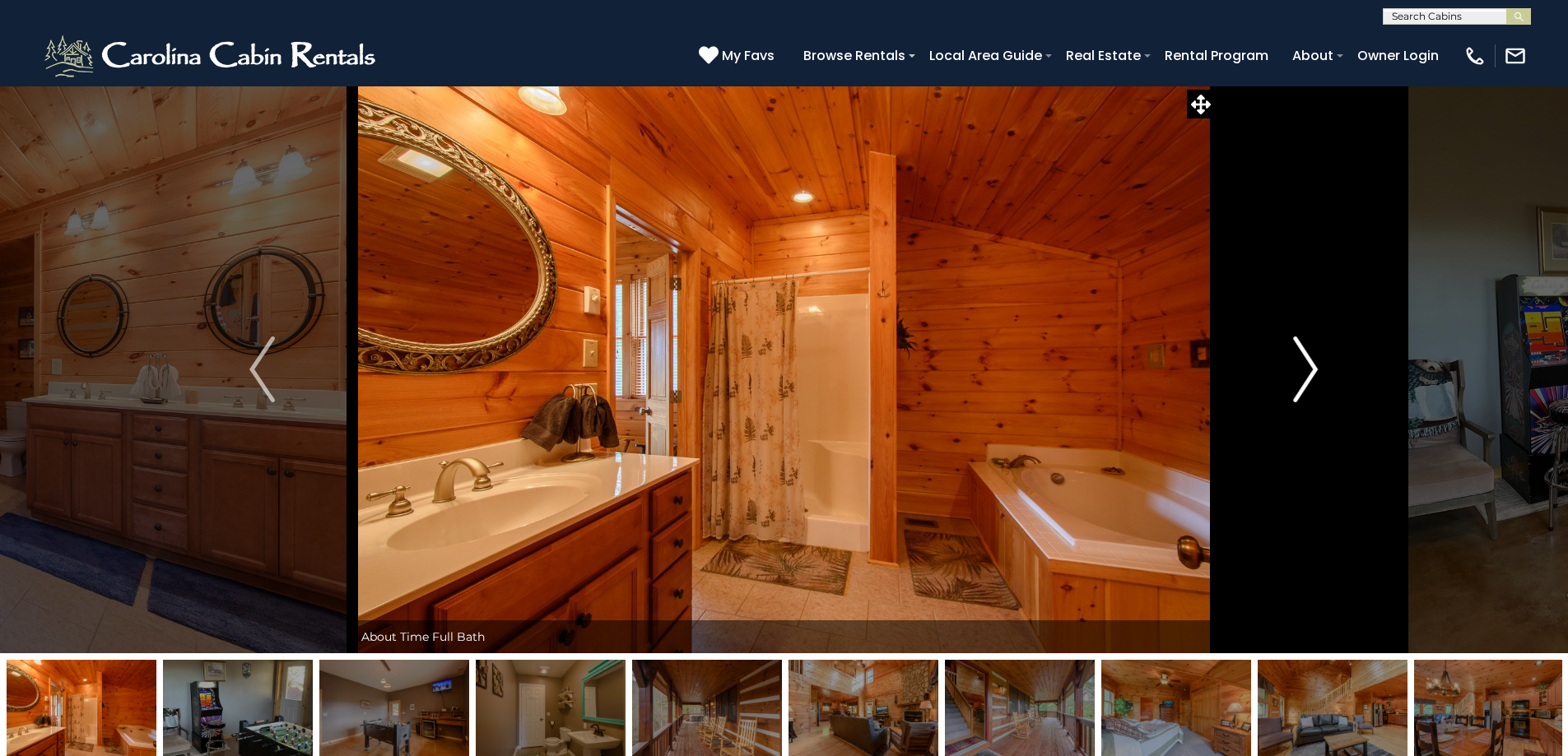
click at [1313, 372] on img "Next" at bounding box center [1305, 369] width 25 height 66
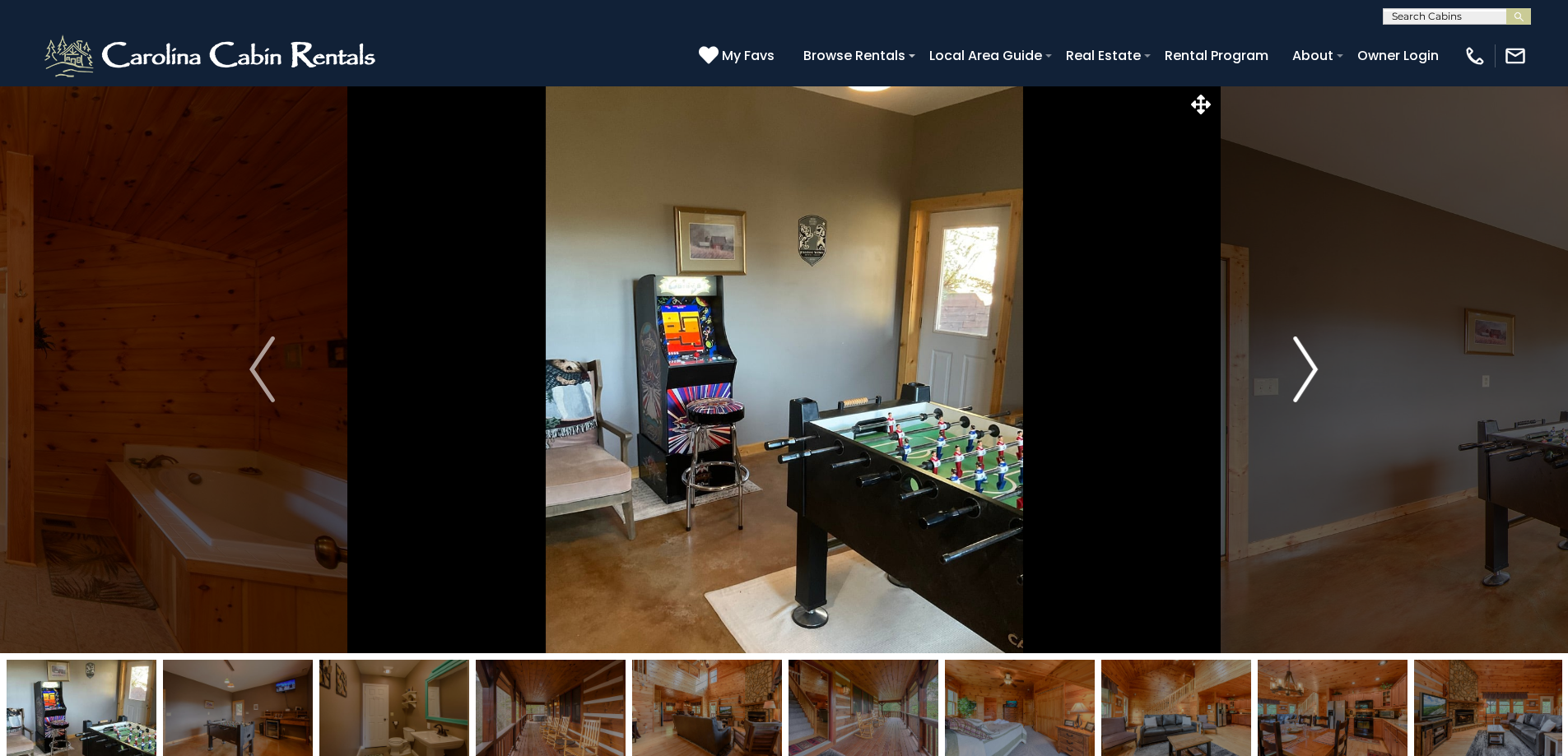
click at [1313, 372] on img "Next" at bounding box center [1305, 369] width 25 height 66
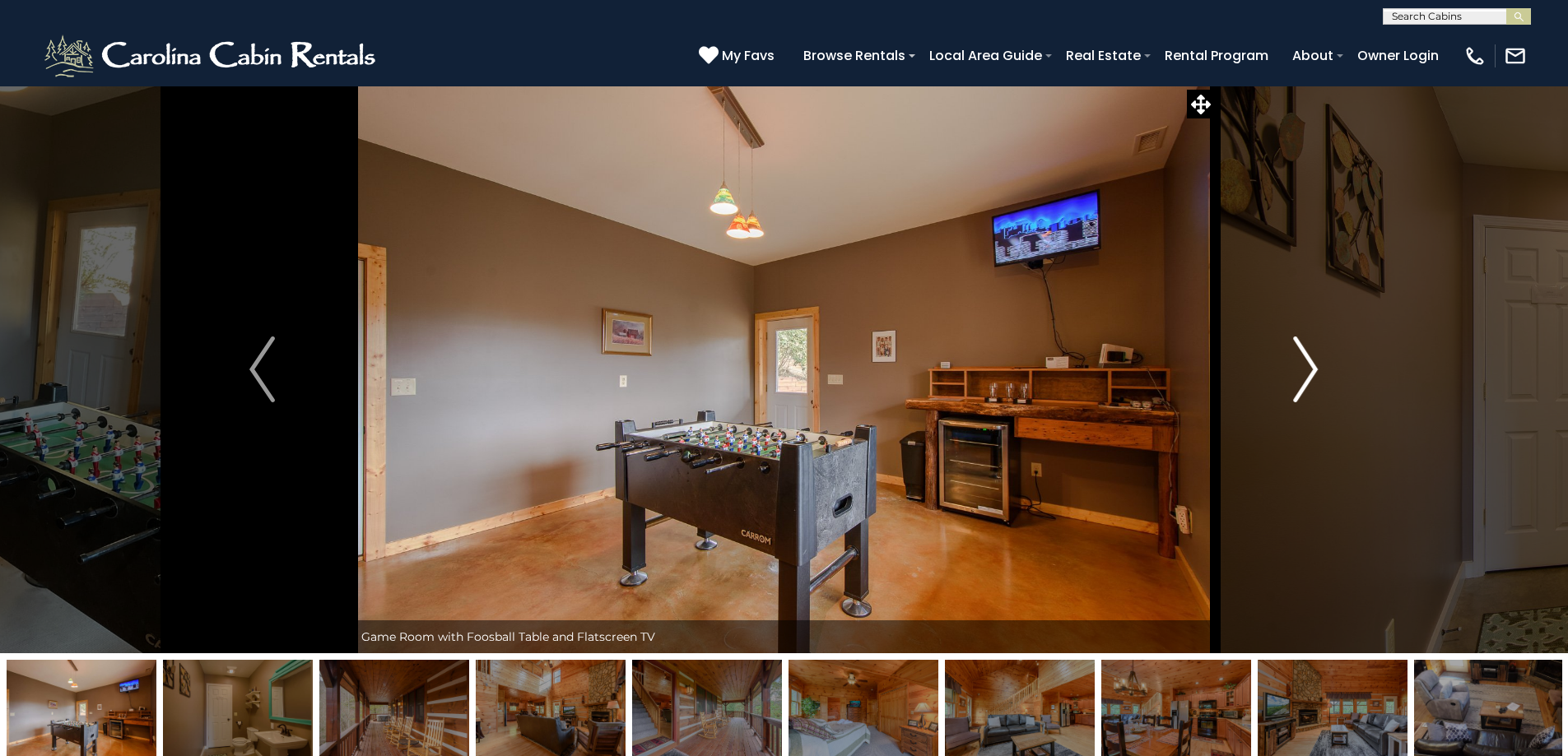
click at [1313, 372] on img "Next" at bounding box center [1305, 369] width 25 height 66
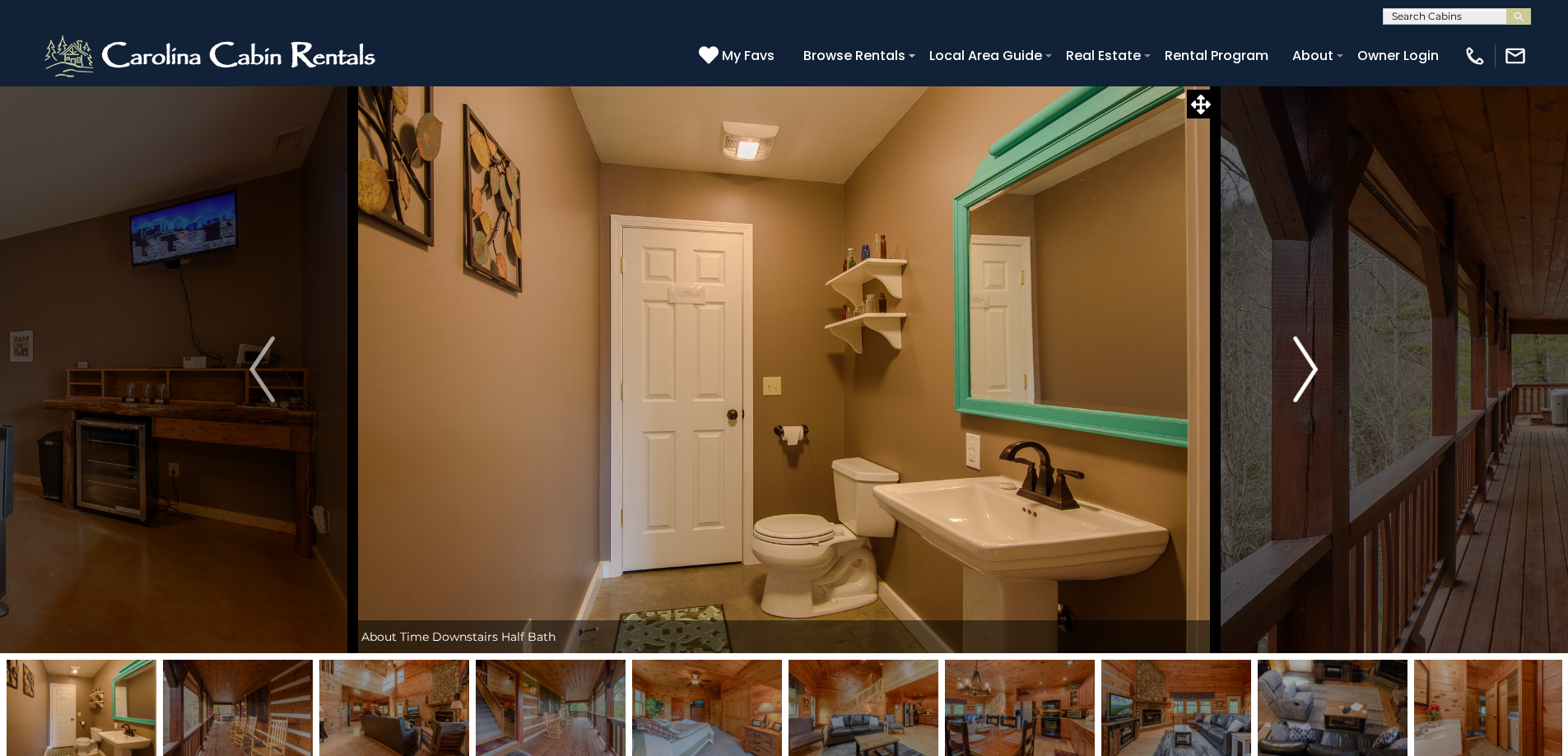
click at [1313, 372] on img "Next" at bounding box center [1305, 369] width 25 height 66
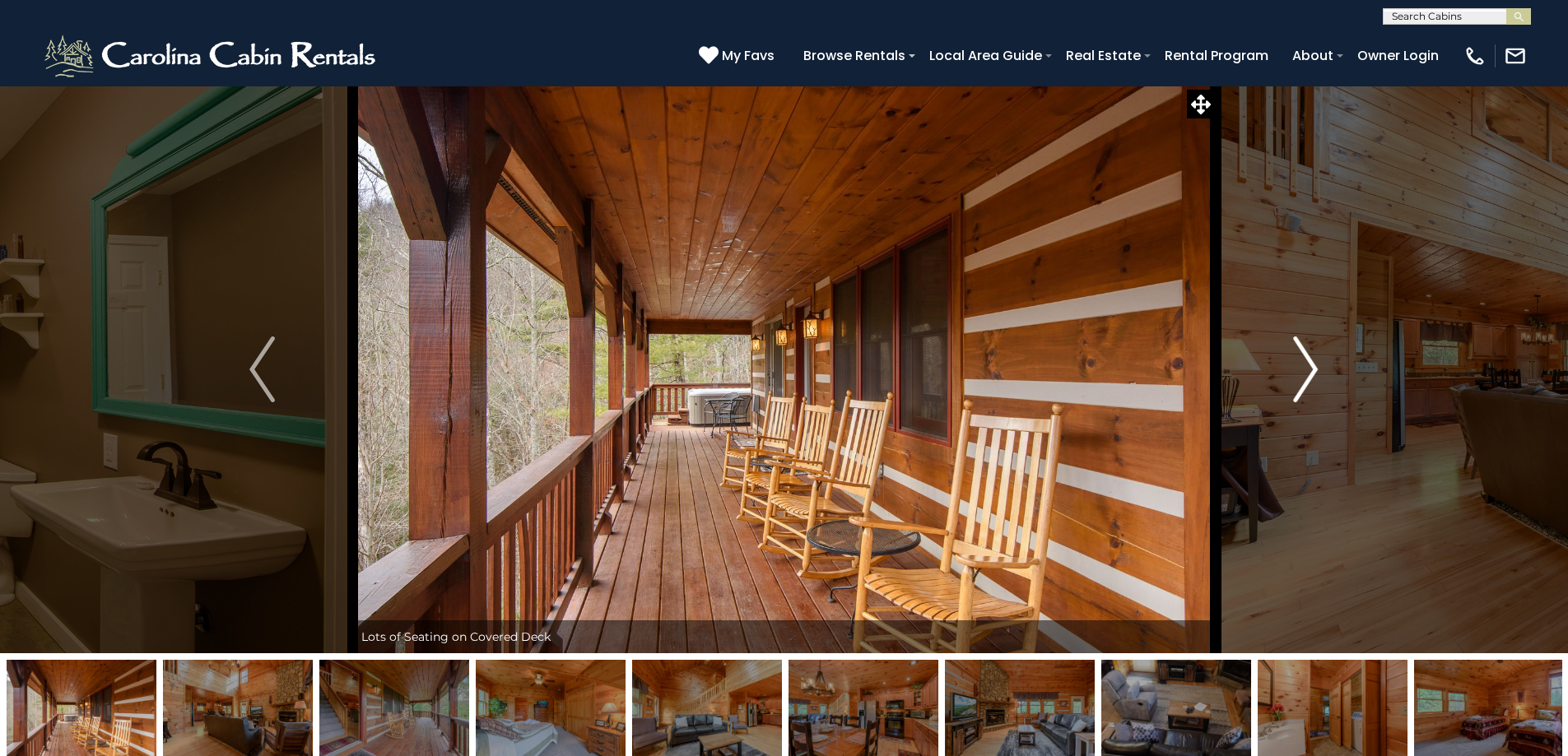
click at [1313, 372] on img "Next" at bounding box center [1305, 369] width 25 height 66
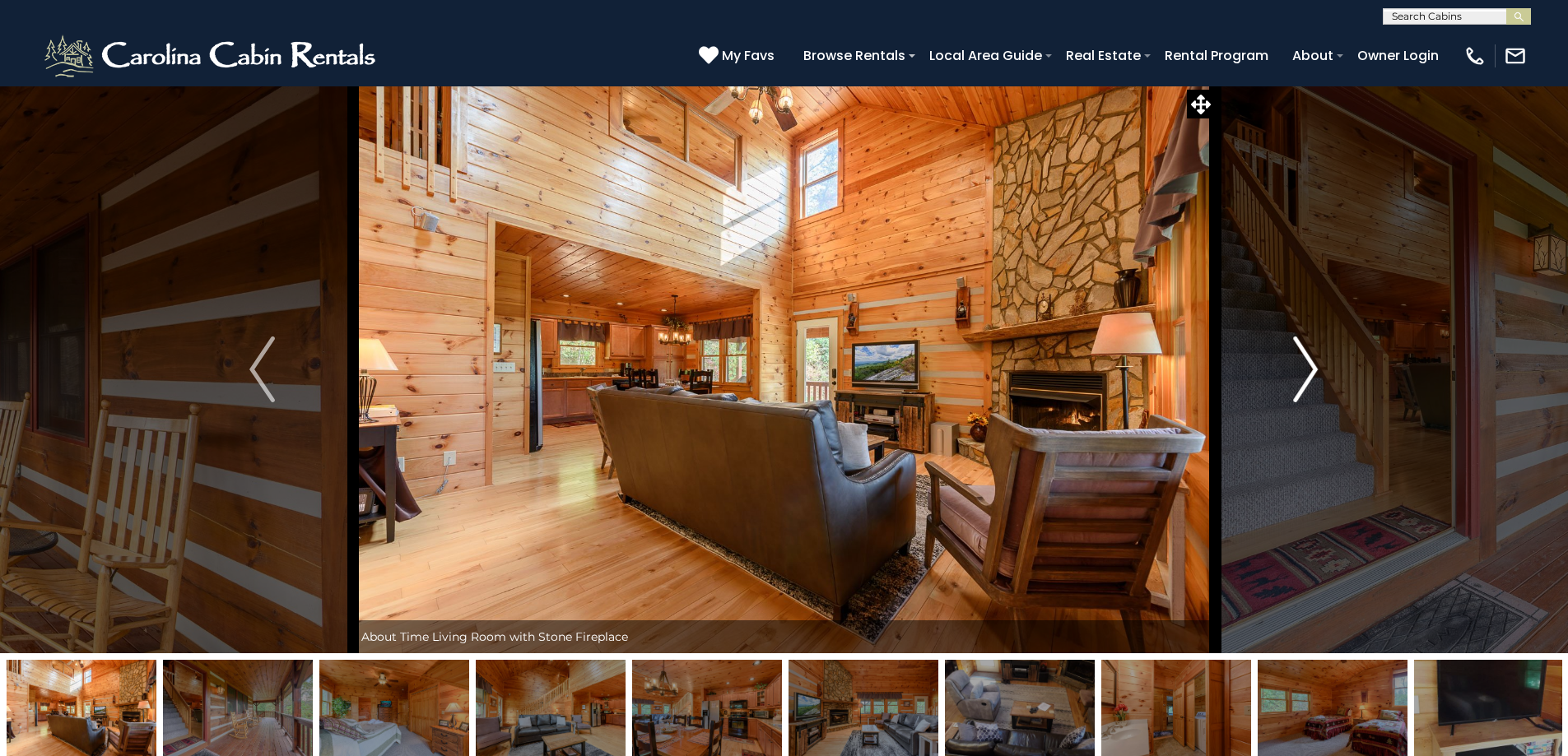
click at [1313, 372] on img "Next" at bounding box center [1305, 369] width 25 height 66
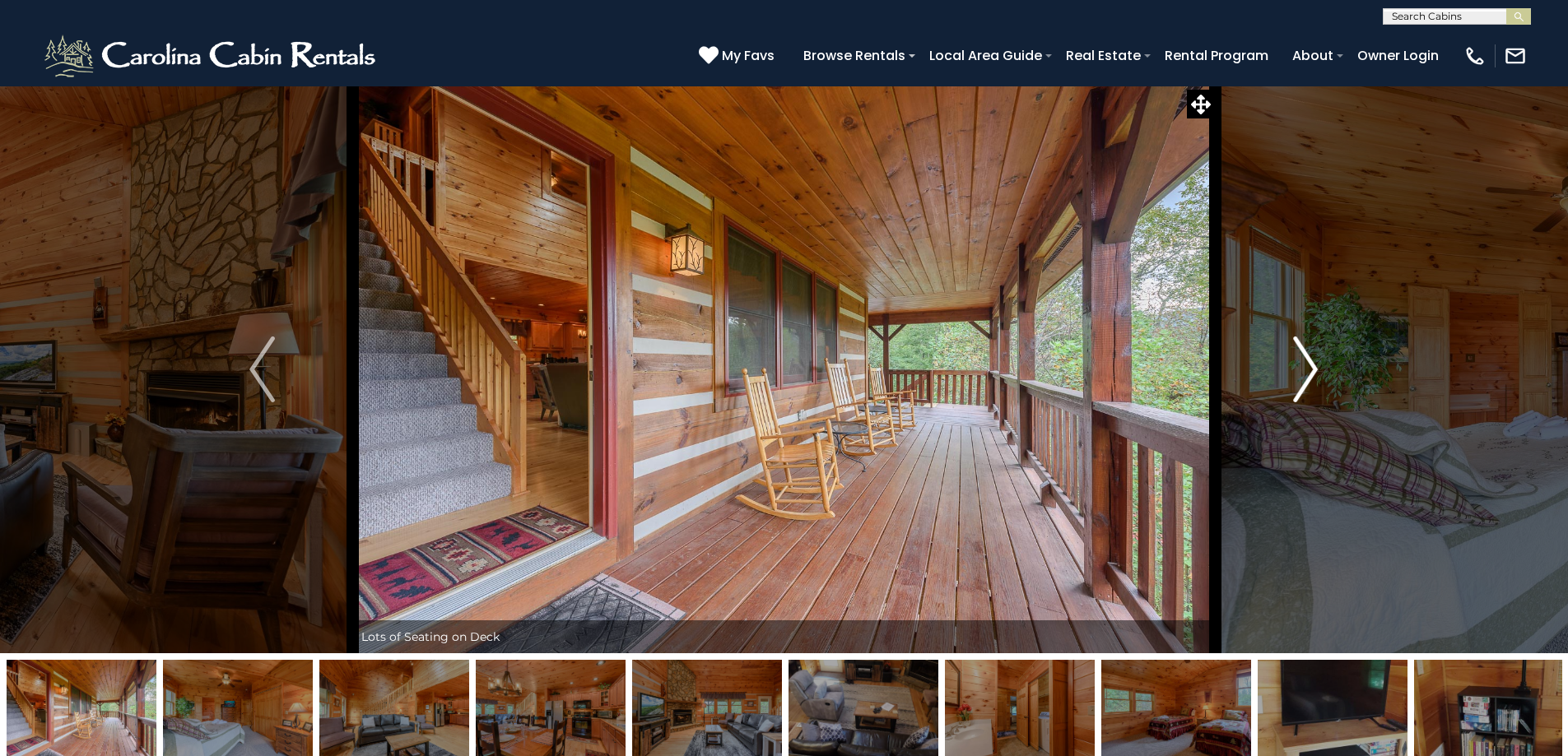
click at [1313, 372] on img "Next" at bounding box center [1305, 369] width 25 height 66
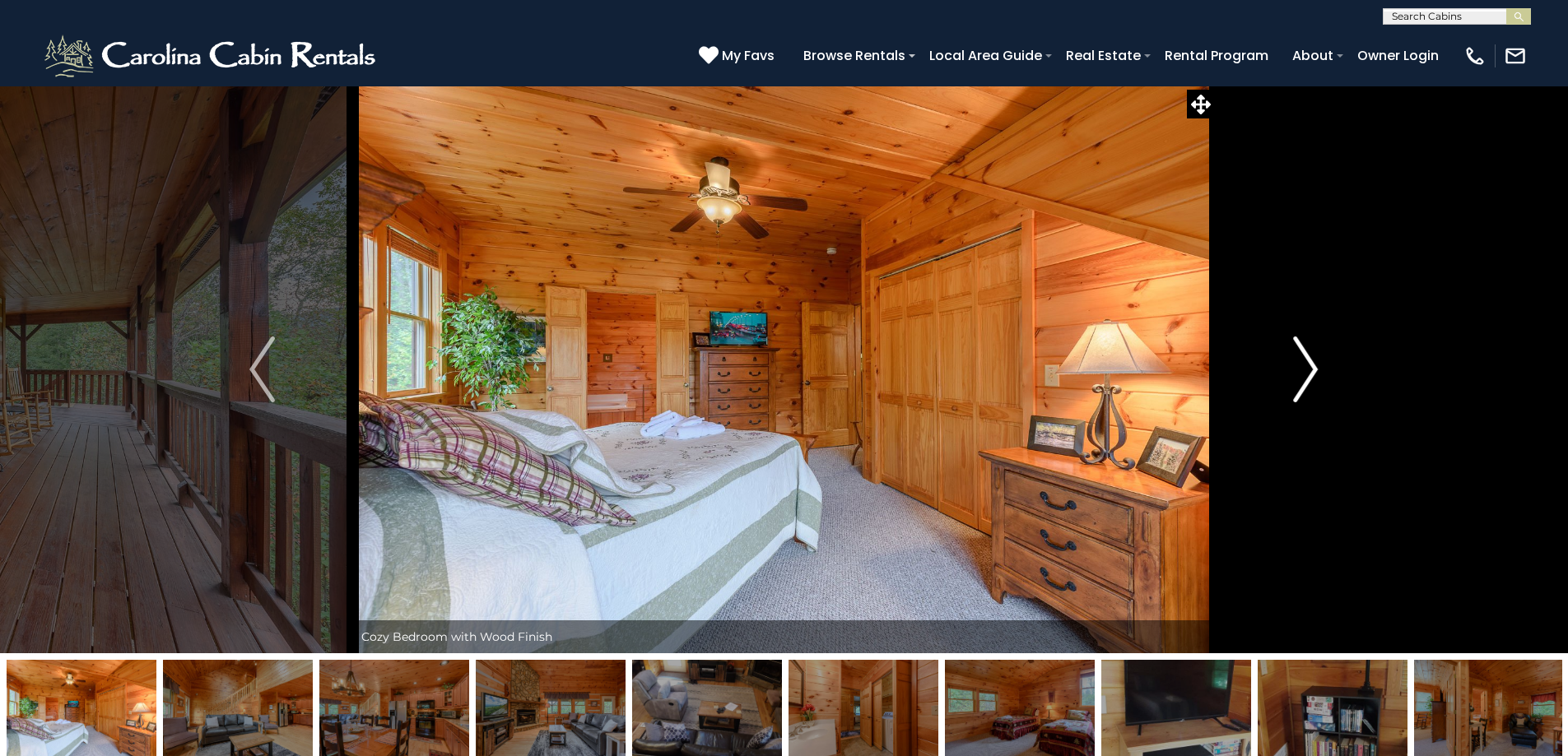
click at [1314, 372] on img "Next" at bounding box center [1305, 369] width 25 height 66
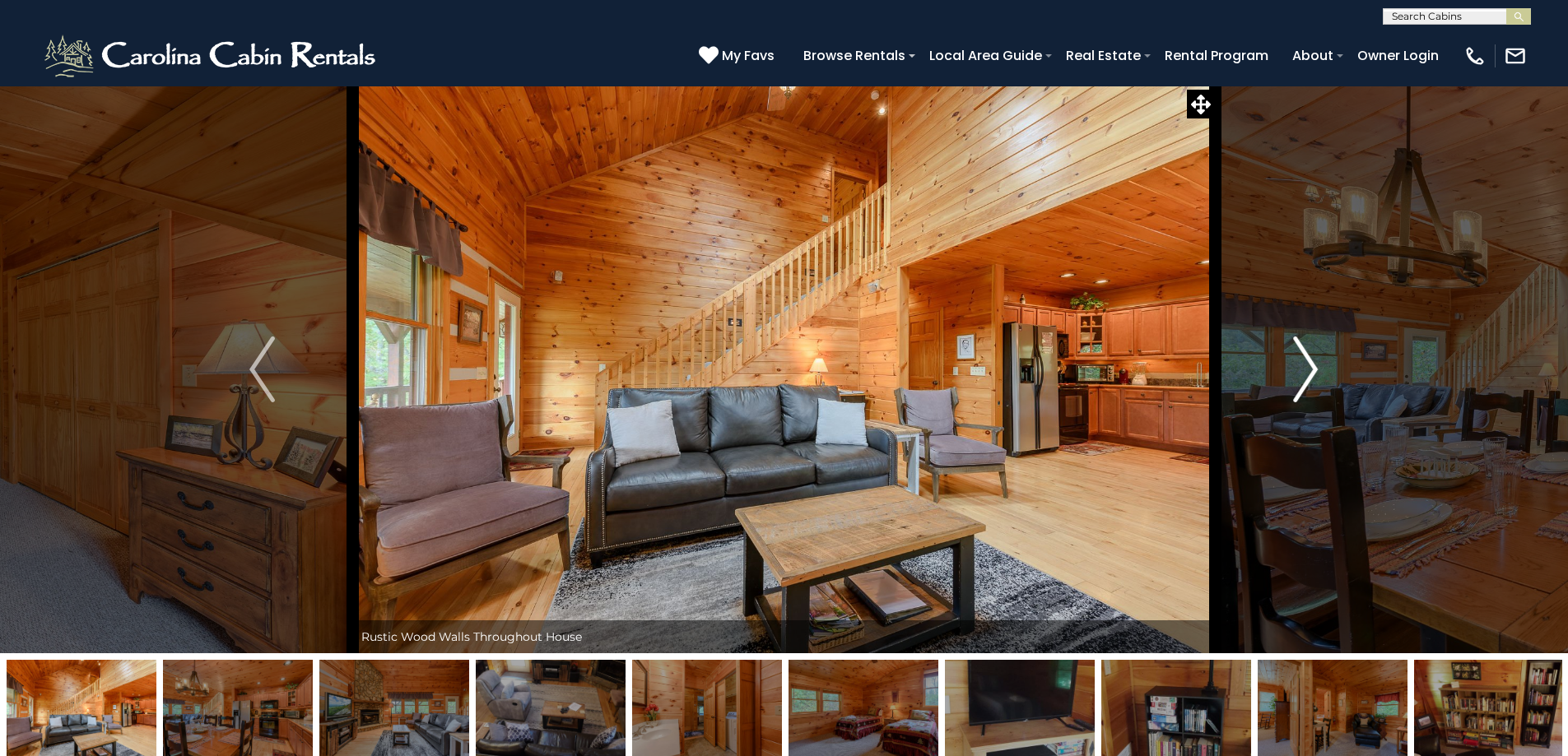
click at [1314, 372] on img "Next" at bounding box center [1305, 369] width 25 height 66
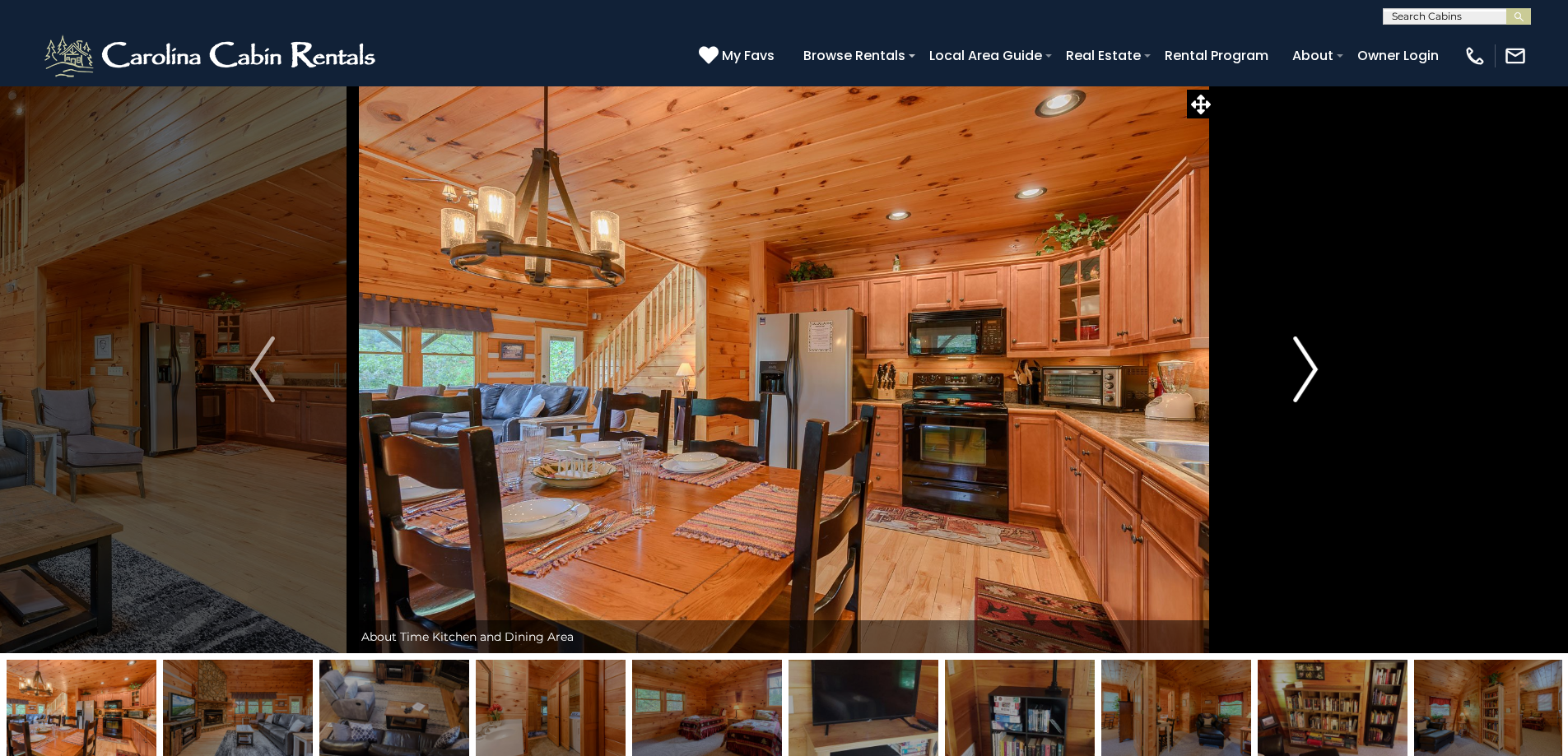
click at [1314, 372] on img "Next" at bounding box center [1305, 369] width 25 height 66
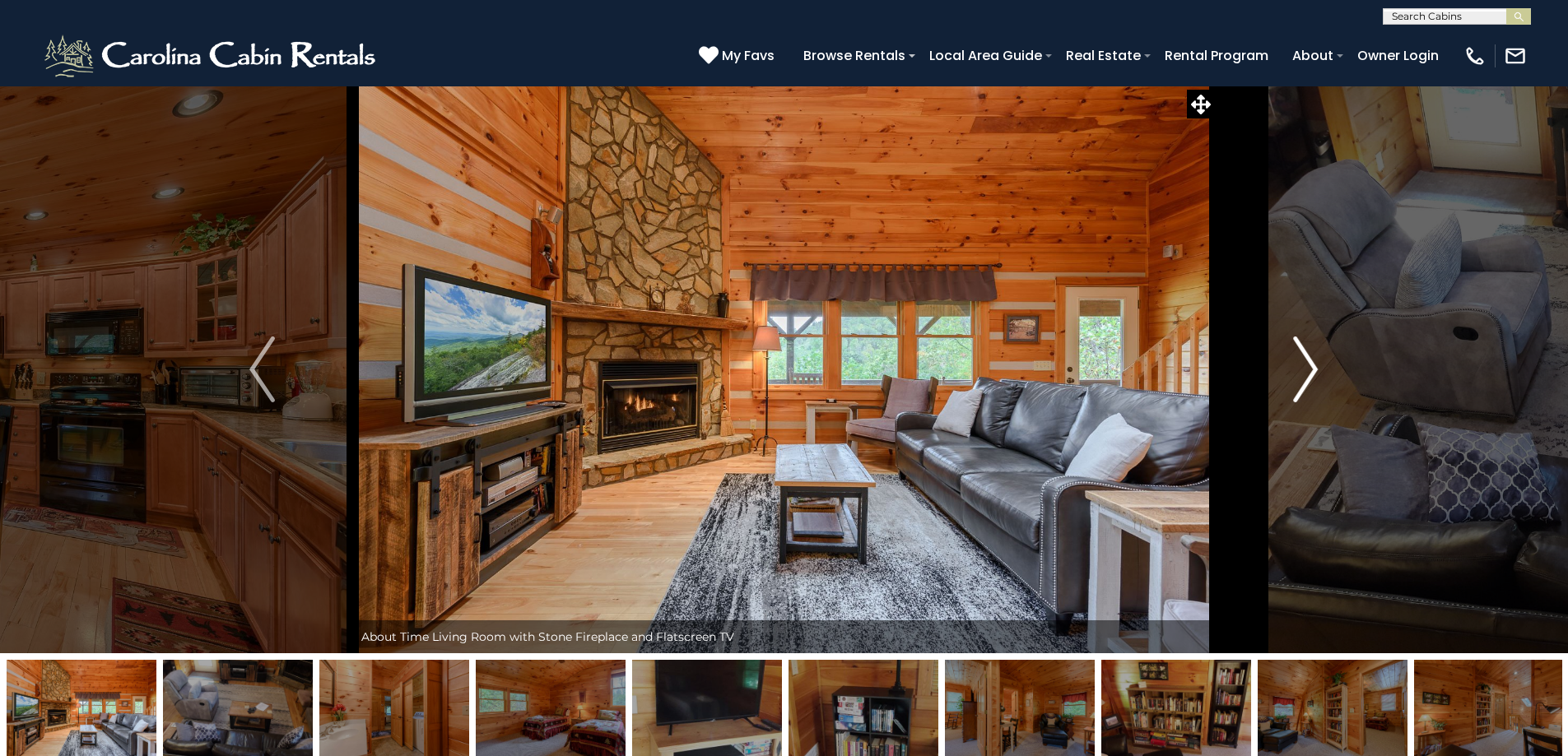
click at [1314, 372] on img "Next" at bounding box center [1305, 369] width 25 height 66
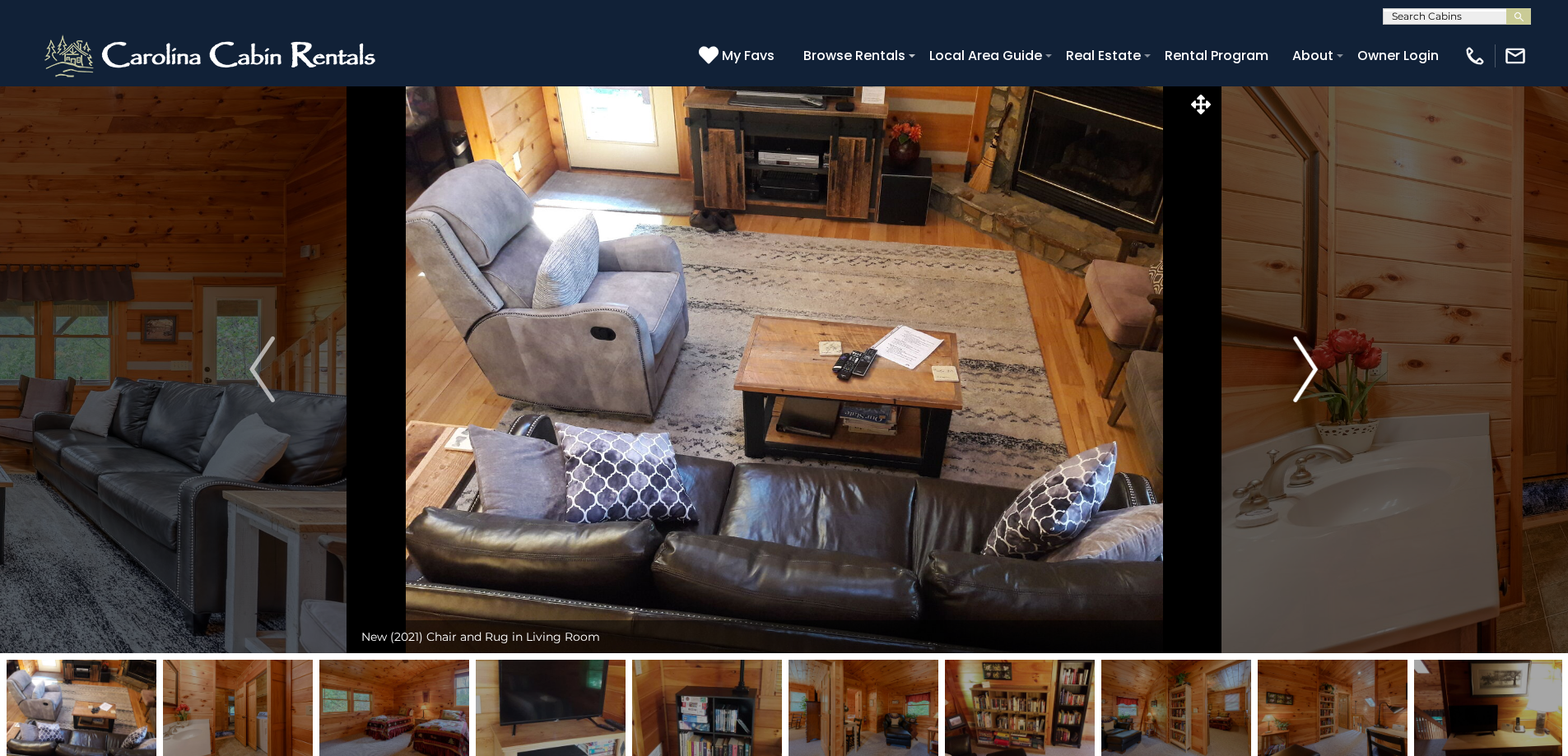
click at [1315, 374] on img "Next" at bounding box center [1305, 369] width 25 height 66
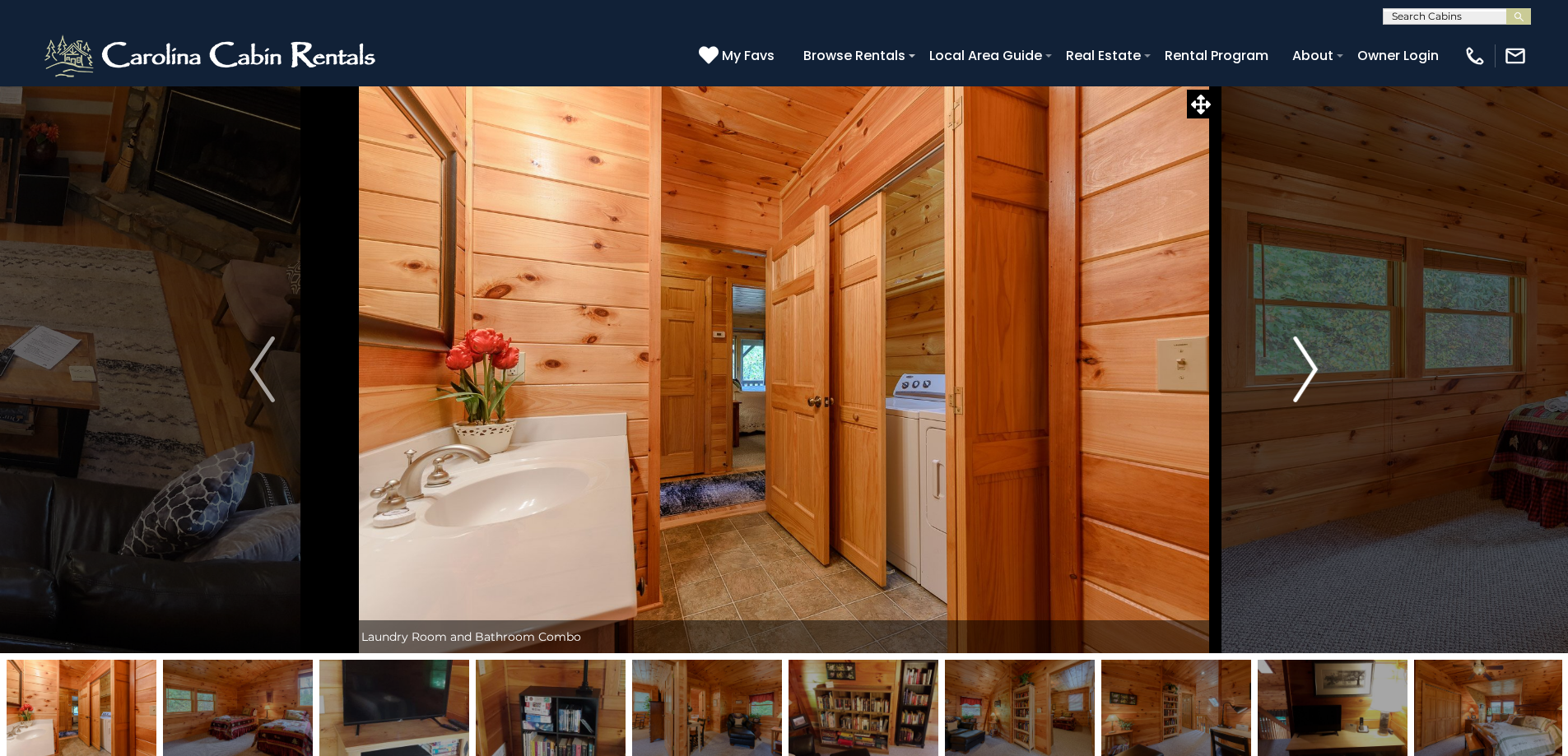
click at [1308, 368] on img "Next" at bounding box center [1305, 369] width 25 height 66
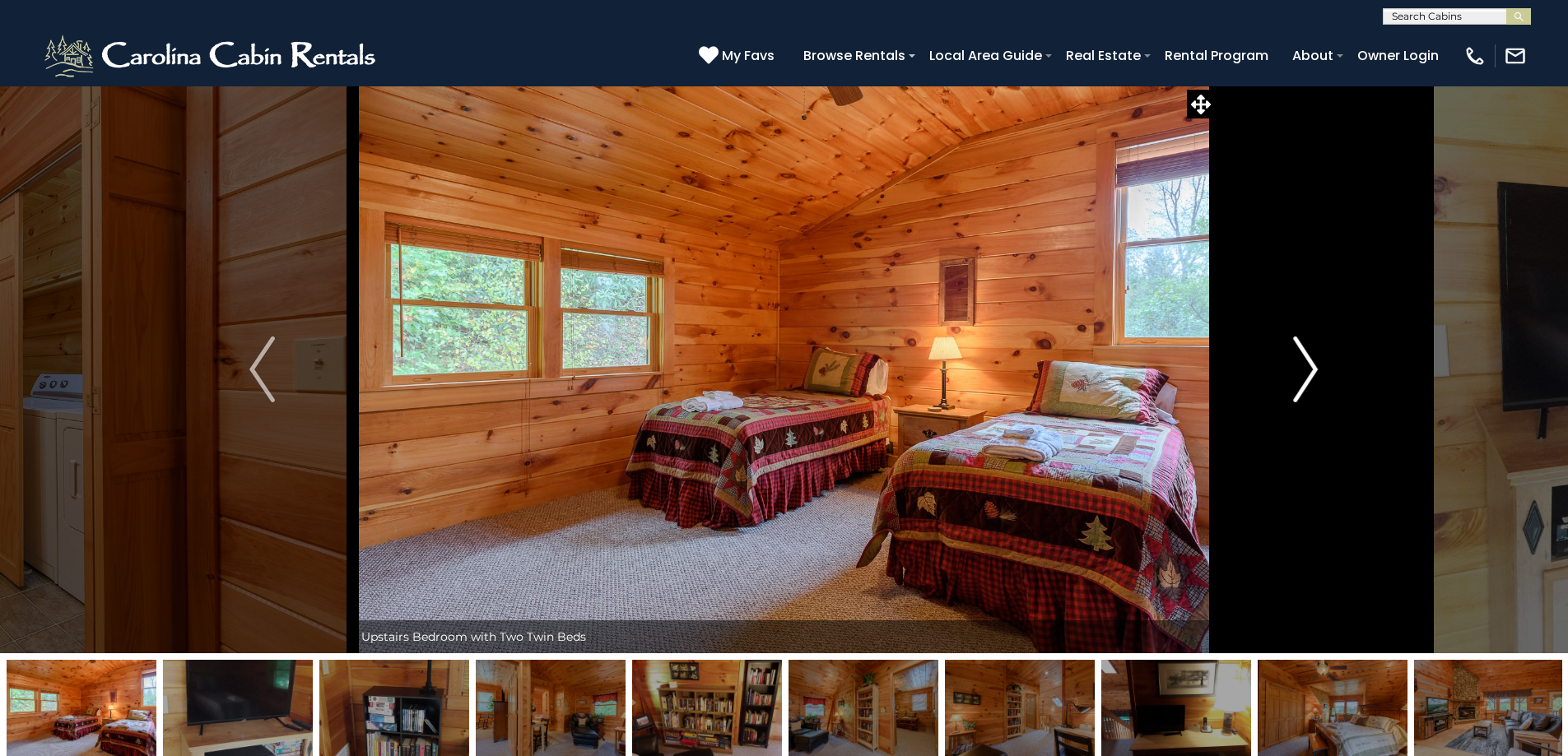
click at [1308, 368] on img "Next" at bounding box center [1305, 369] width 25 height 66
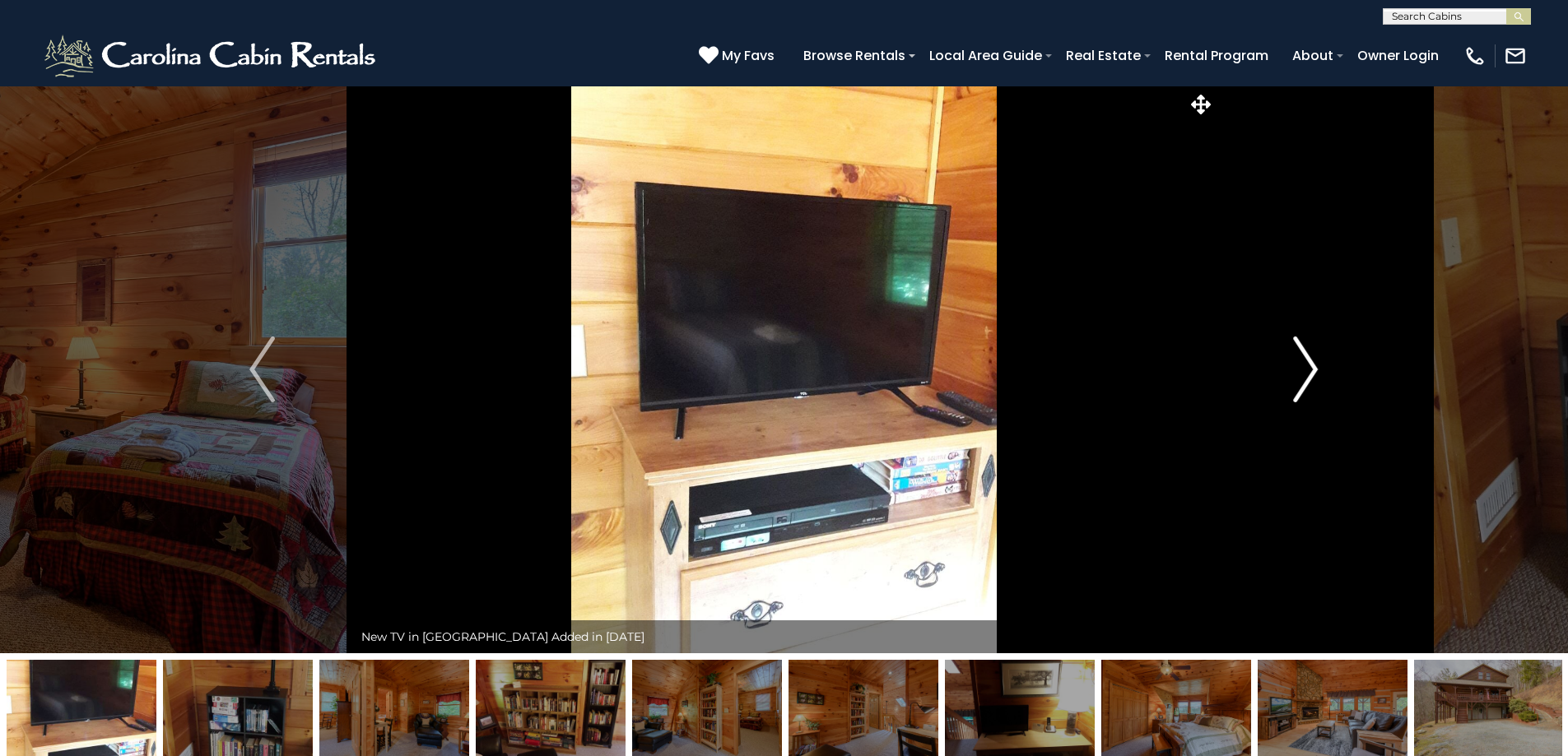
click at [1308, 368] on img "Next" at bounding box center [1305, 369] width 25 height 66
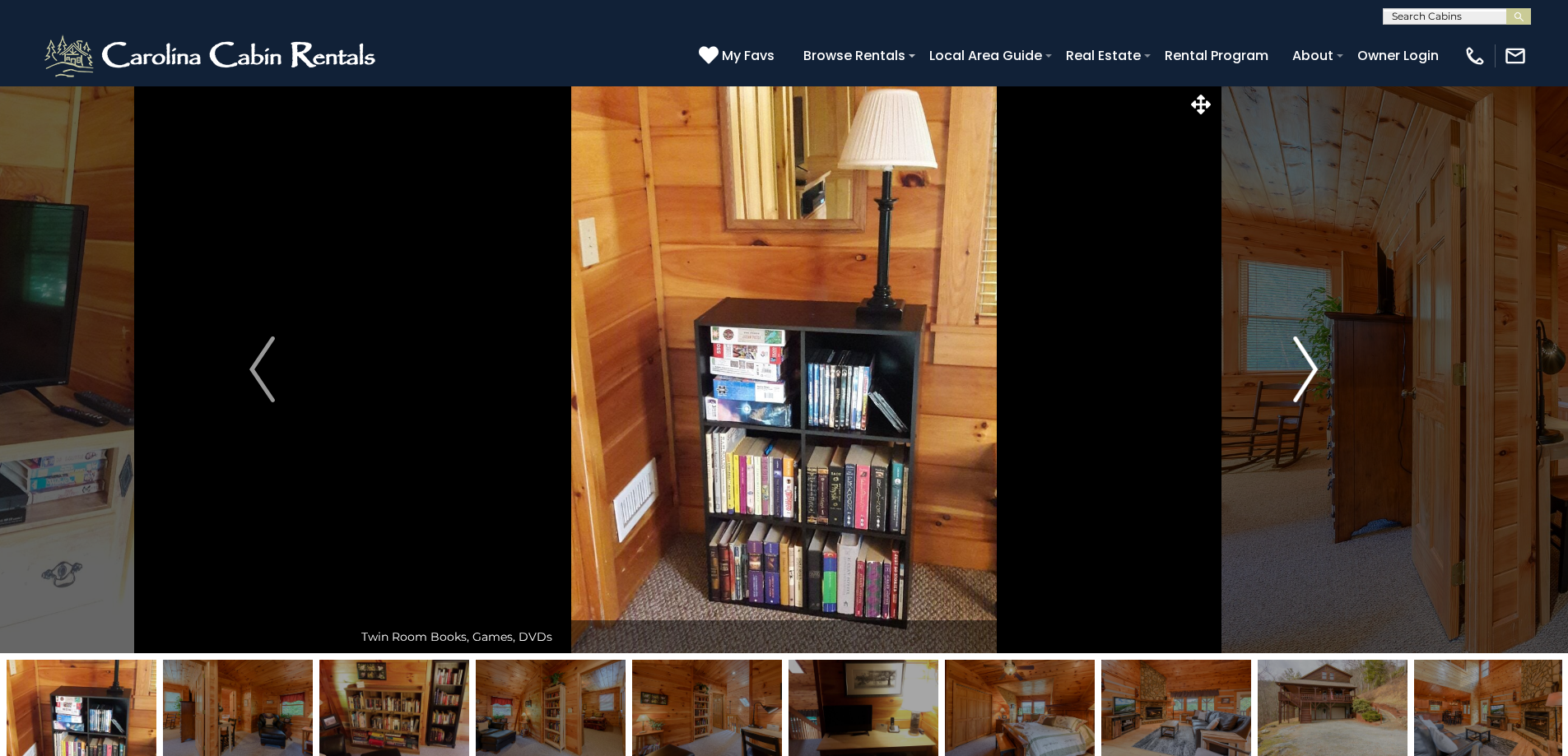
click at [1308, 368] on img "Next" at bounding box center [1305, 369] width 25 height 66
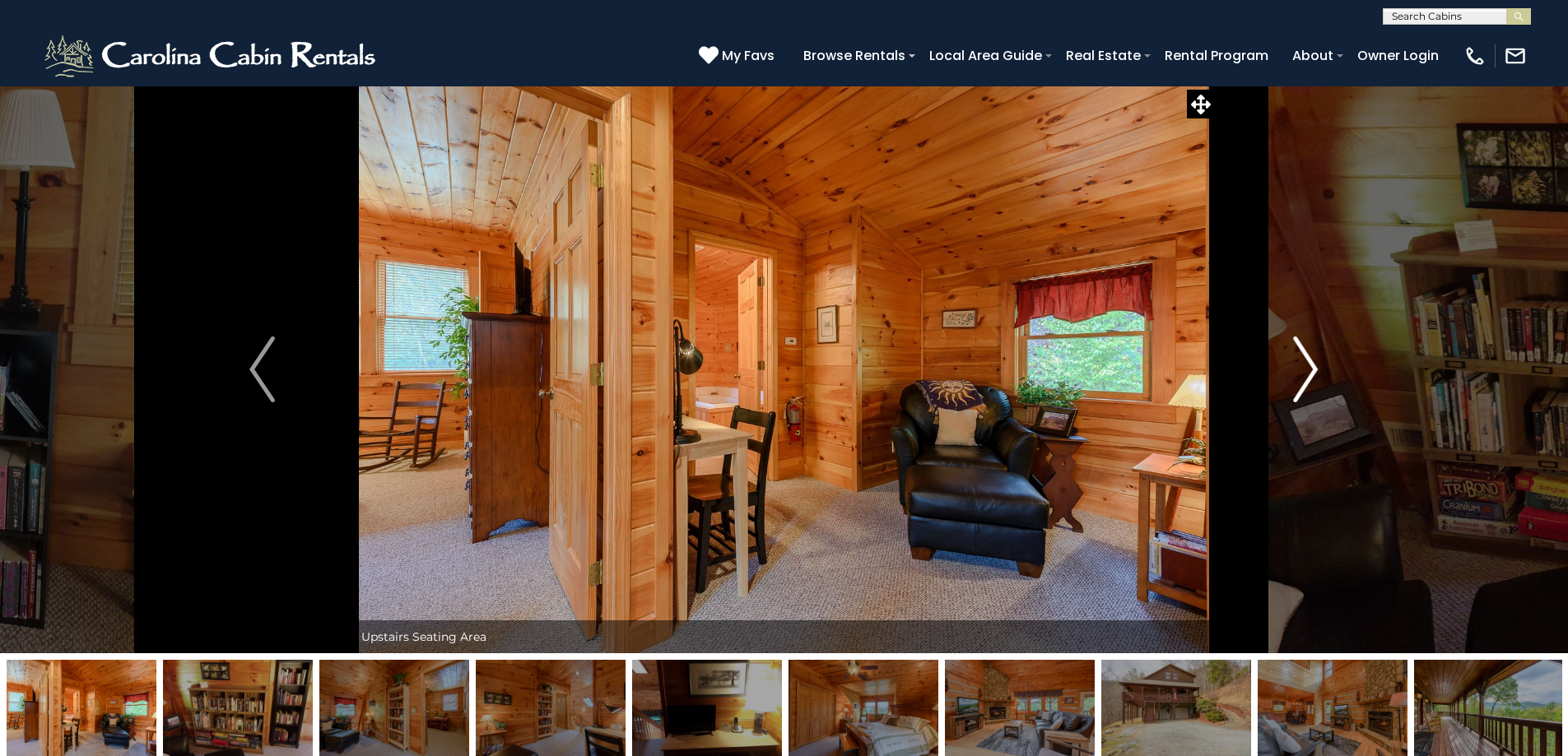
click at [1308, 368] on img "Next" at bounding box center [1305, 369] width 25 height 66
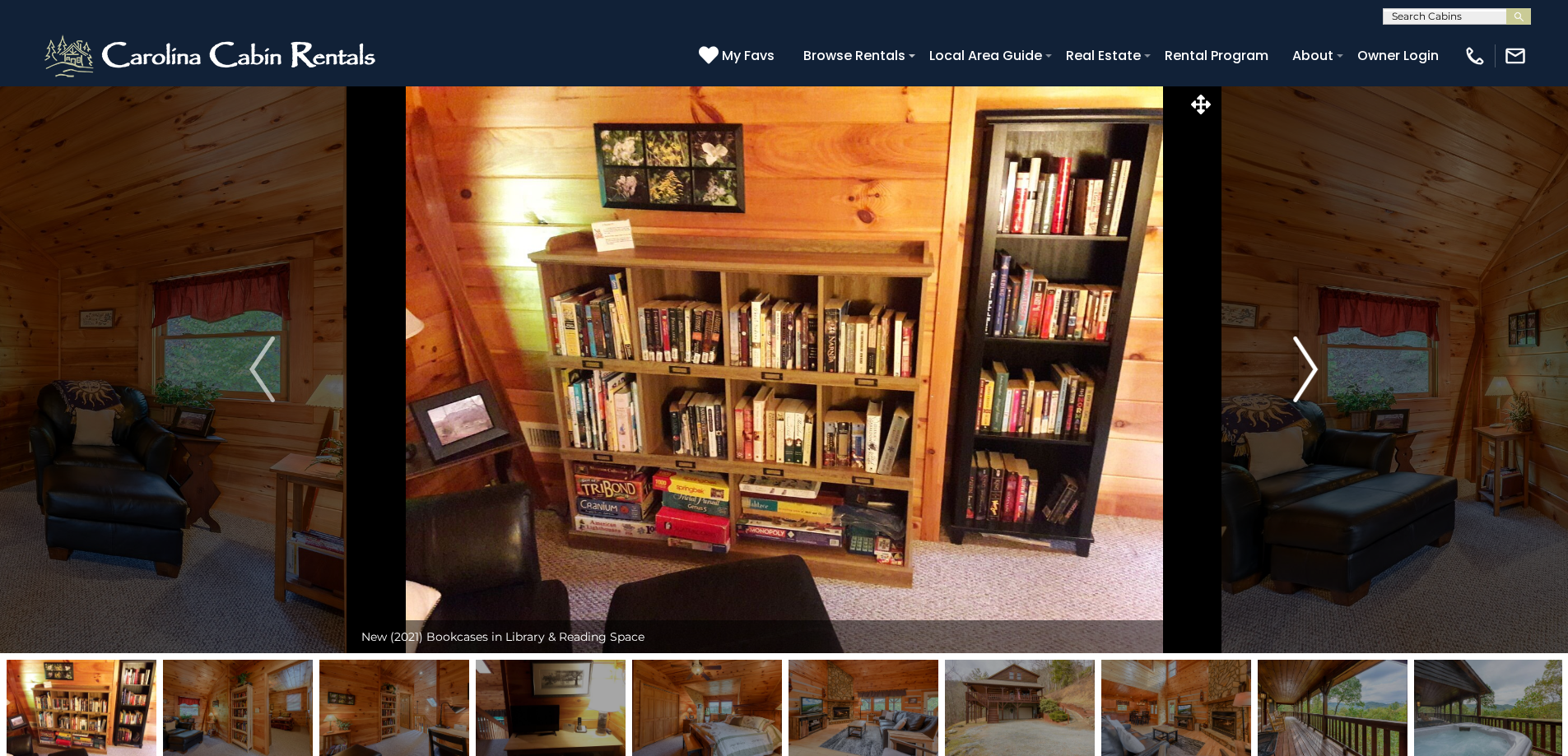
click at [1307, 368] on img "Next" at bounding box center [1305, 369] width 25 height 66
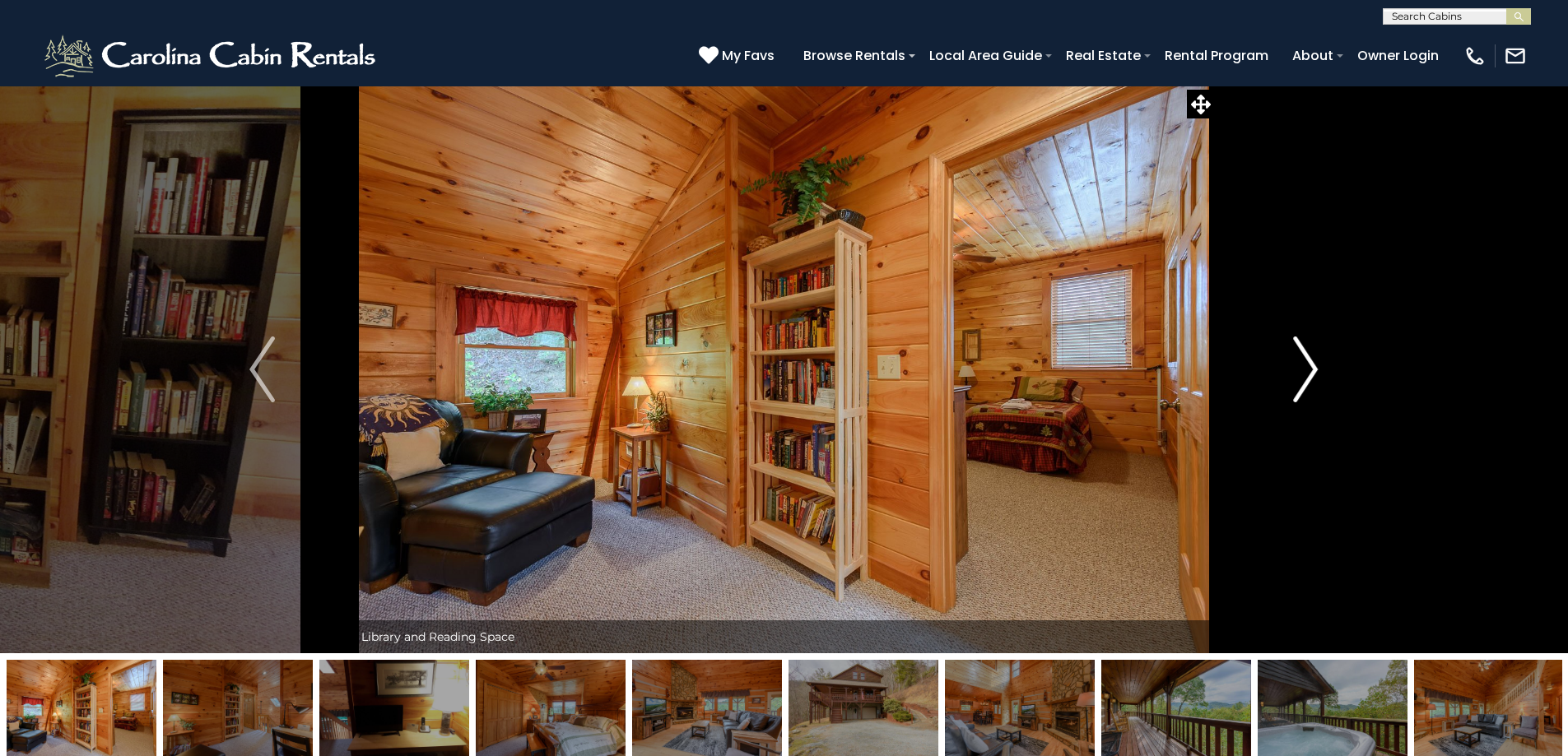
click at [1307, 368] on img "Next" at bounding box center [1305, 369] width 25 height 66
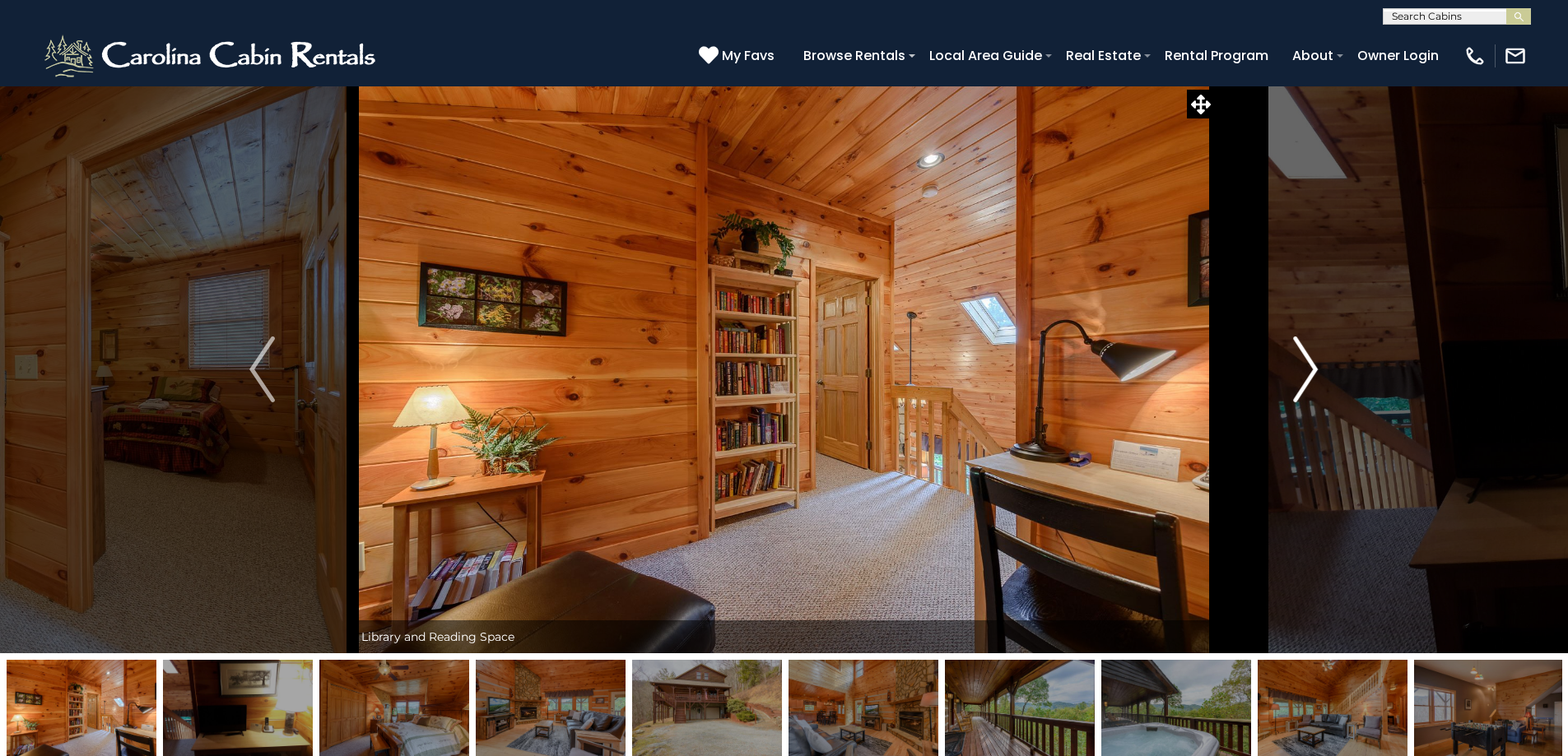
click at [1307, 368] on img "Next" at bounding box center [1305, 369] width 25 height 66
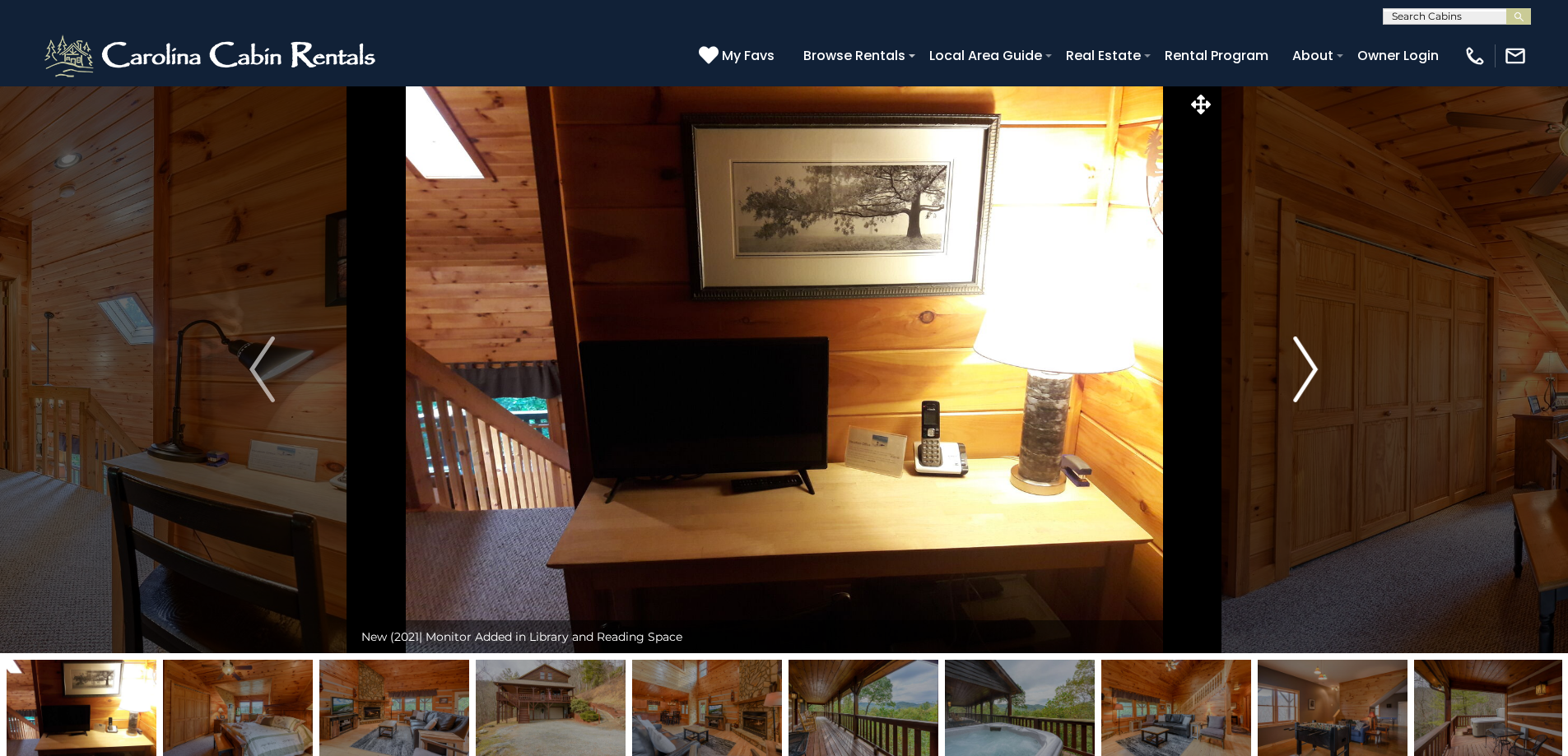
click at [1307, 368] on img "Next" at bounding box center [1305, 369] width 25 height 66
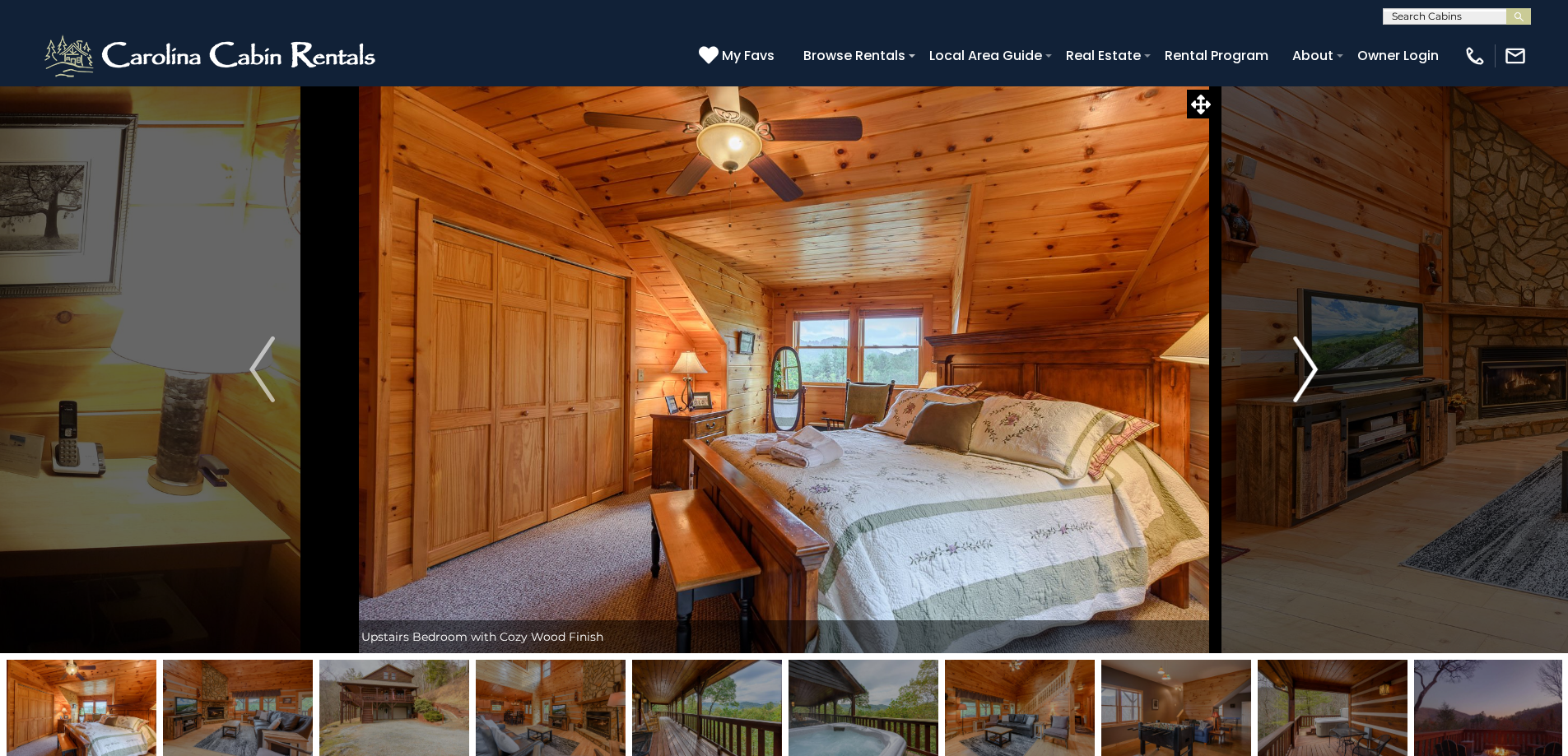
click at [1307, 368] on img "Next" at bounding box center [1305, 369] width 25 height 66
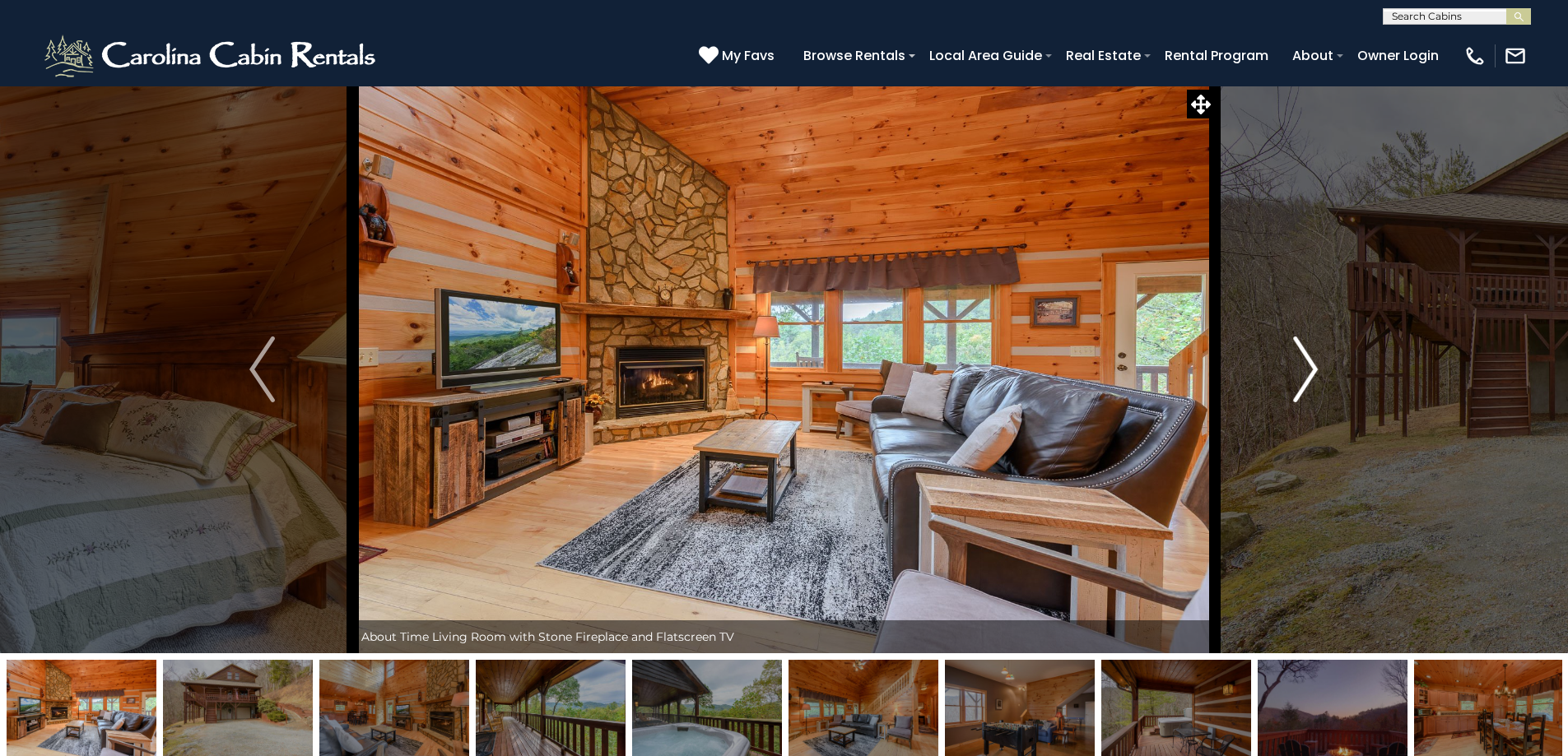
click at [1307, 368] on img "Next" at bounding box center [1305, 369] width 25 height 66
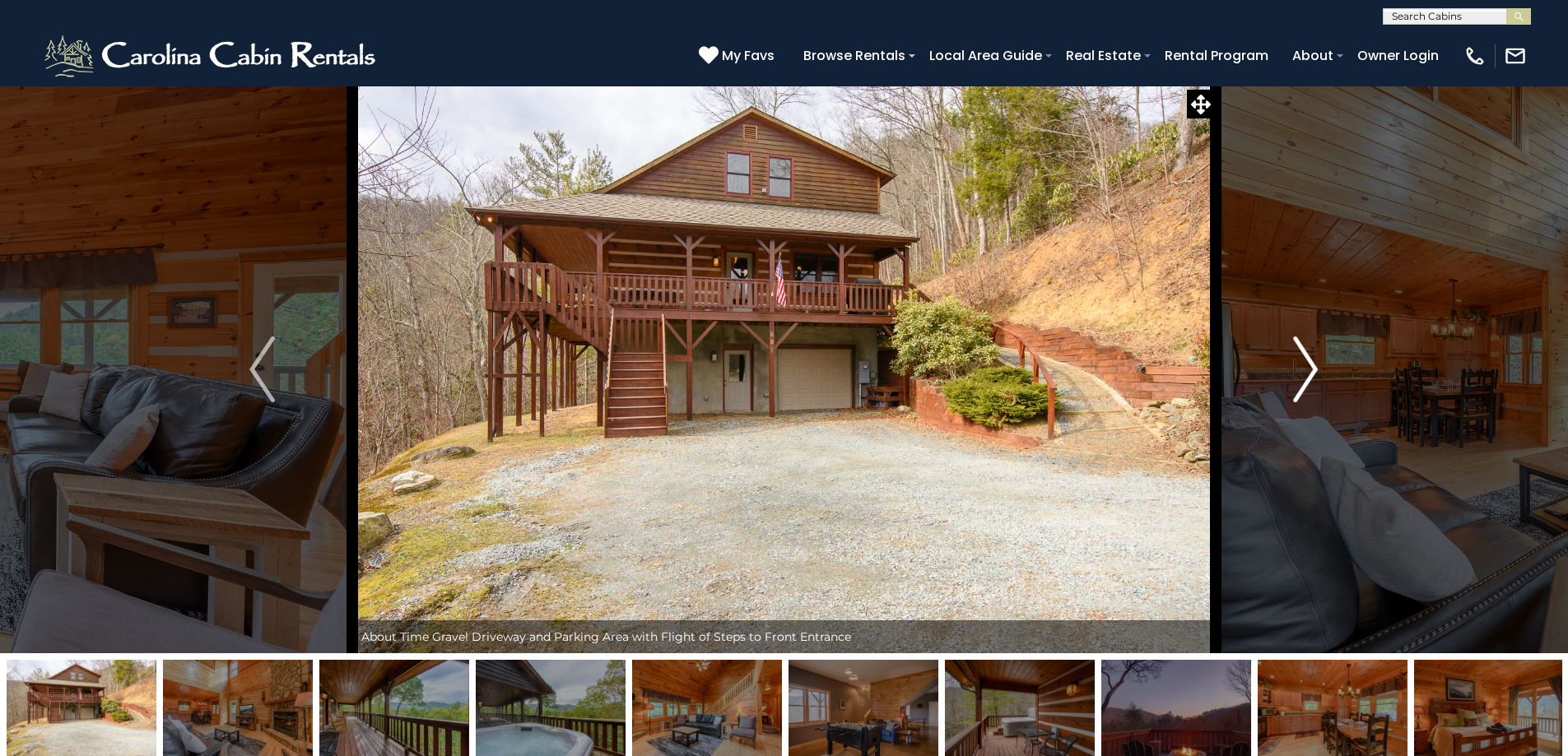
click at [1307, 368] on img "Next" at bounding box center [1305, 369] width 25 height 66
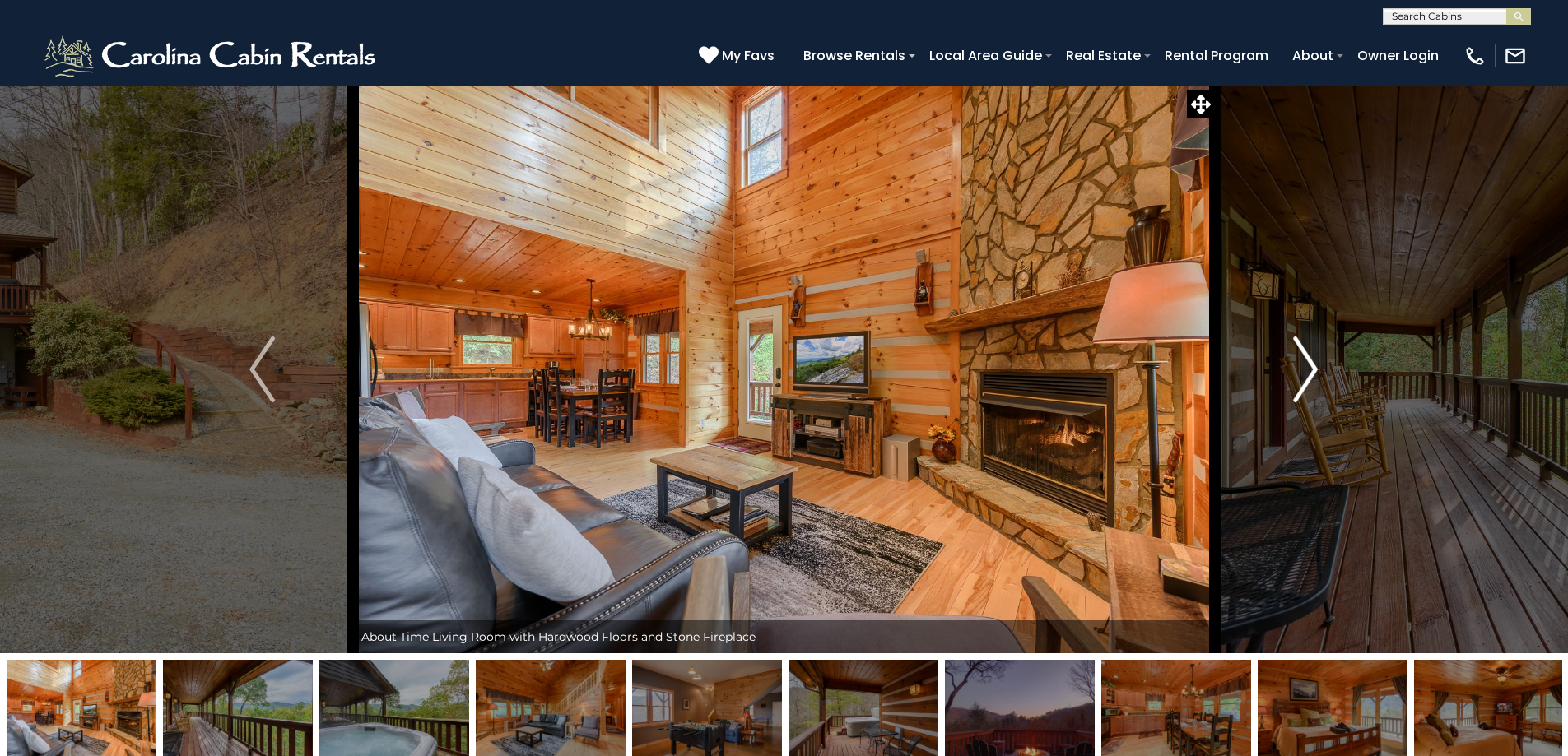
click at [1307, 368] on img "Next" at bounding box center [1305, 369] width 25 height 66
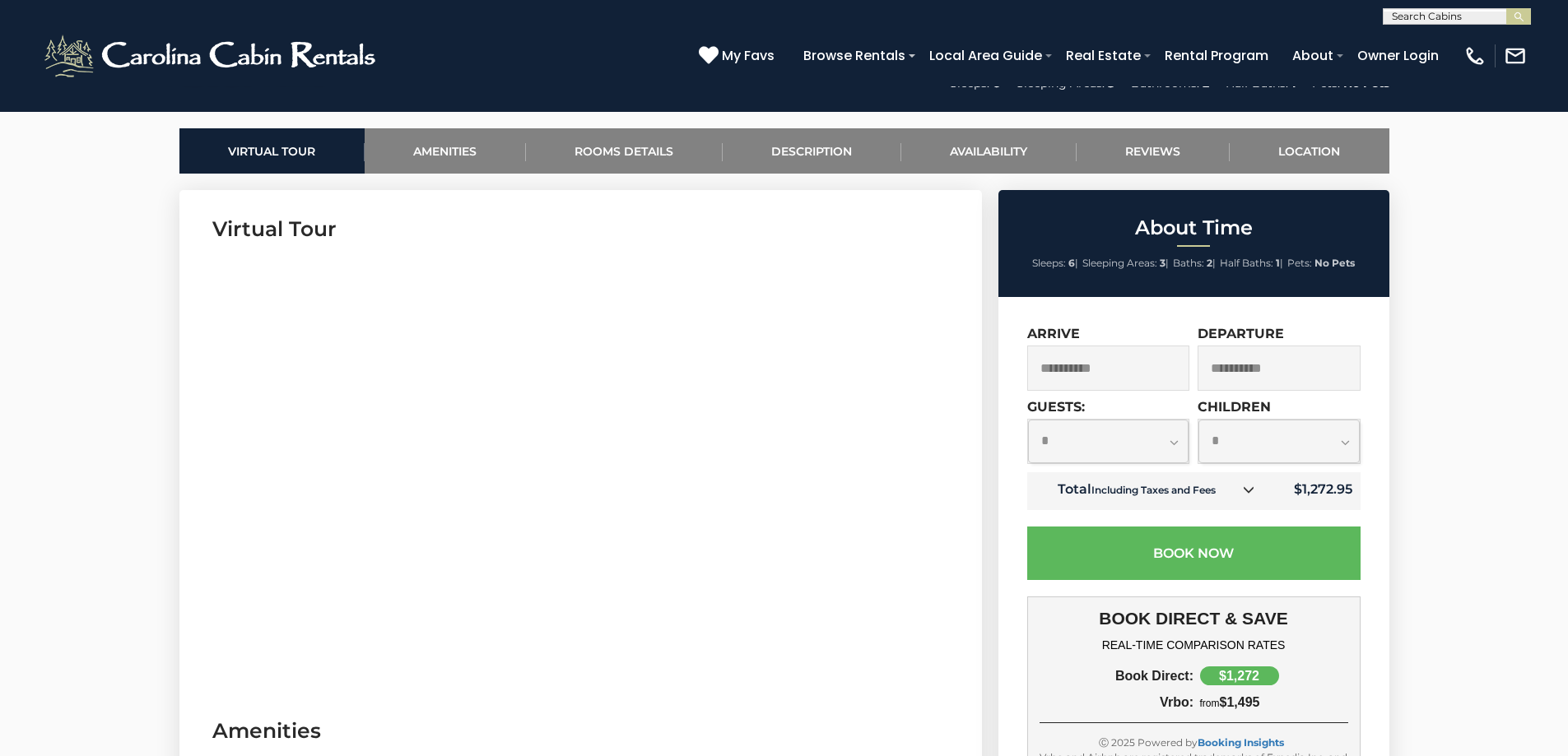
scroll to position [823, 0]
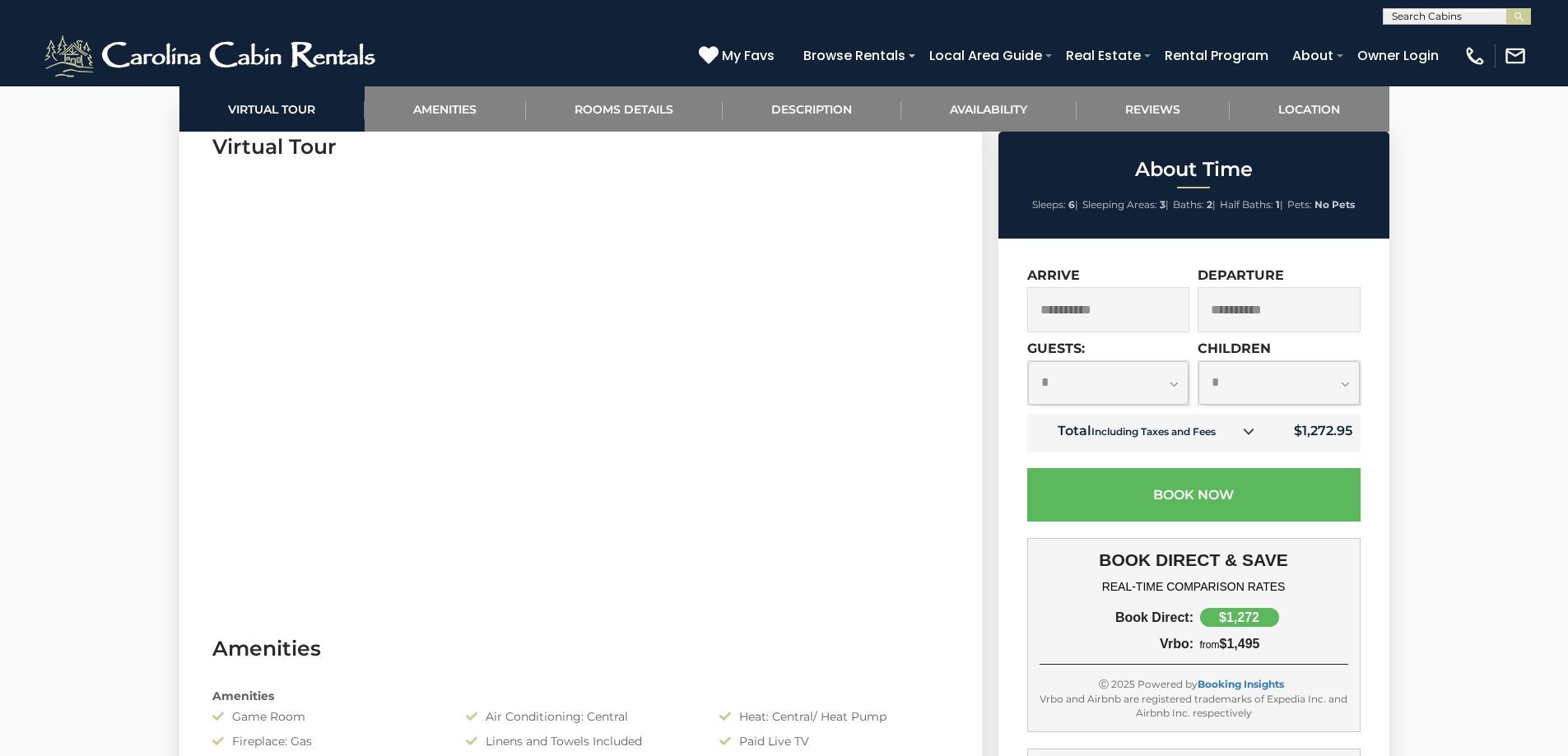
click at [1180, 378] on select "**********" at bounding box center [1108, 383] width 161 height 43
select select "*"
click at [1028, 361] on select "**********" at bounding box center [1108, 383] width 161 height 43
click at [829, 103] on link "Description" at bounding box center [812, 109] width 179 height 45
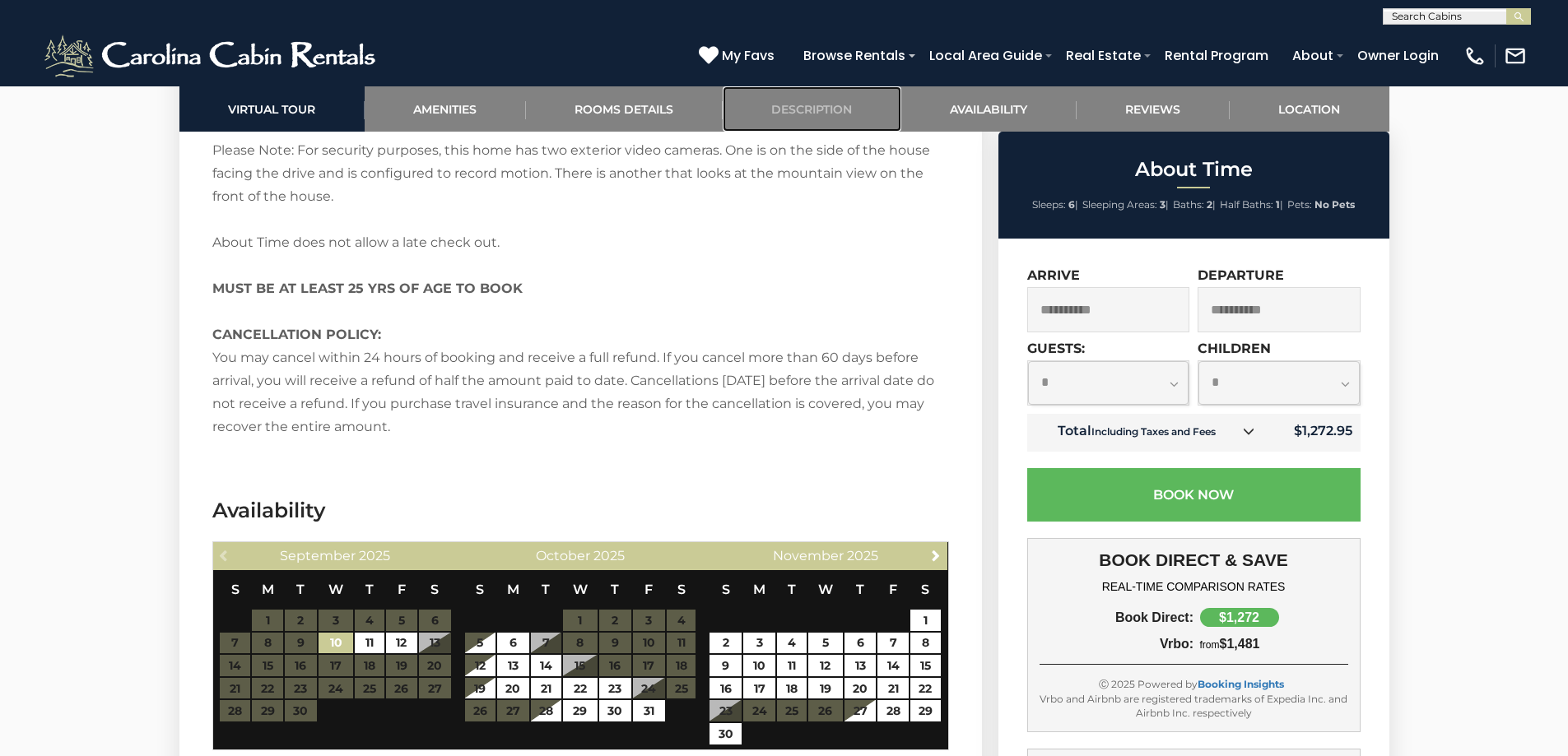
scroll to position [2997, 0]
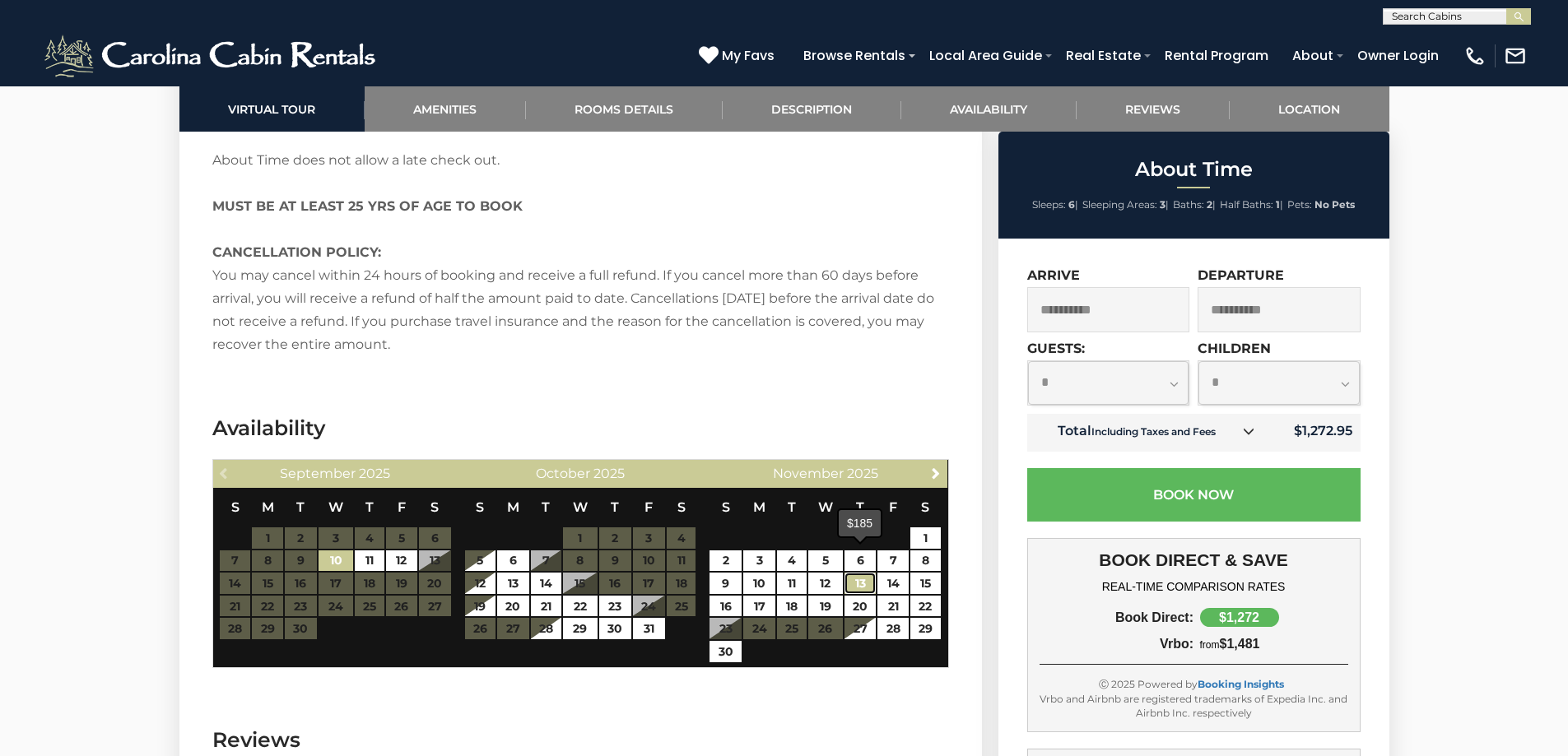
click at [866, 572] on link "13" at bounding box center [860, 583] width 32 height 22
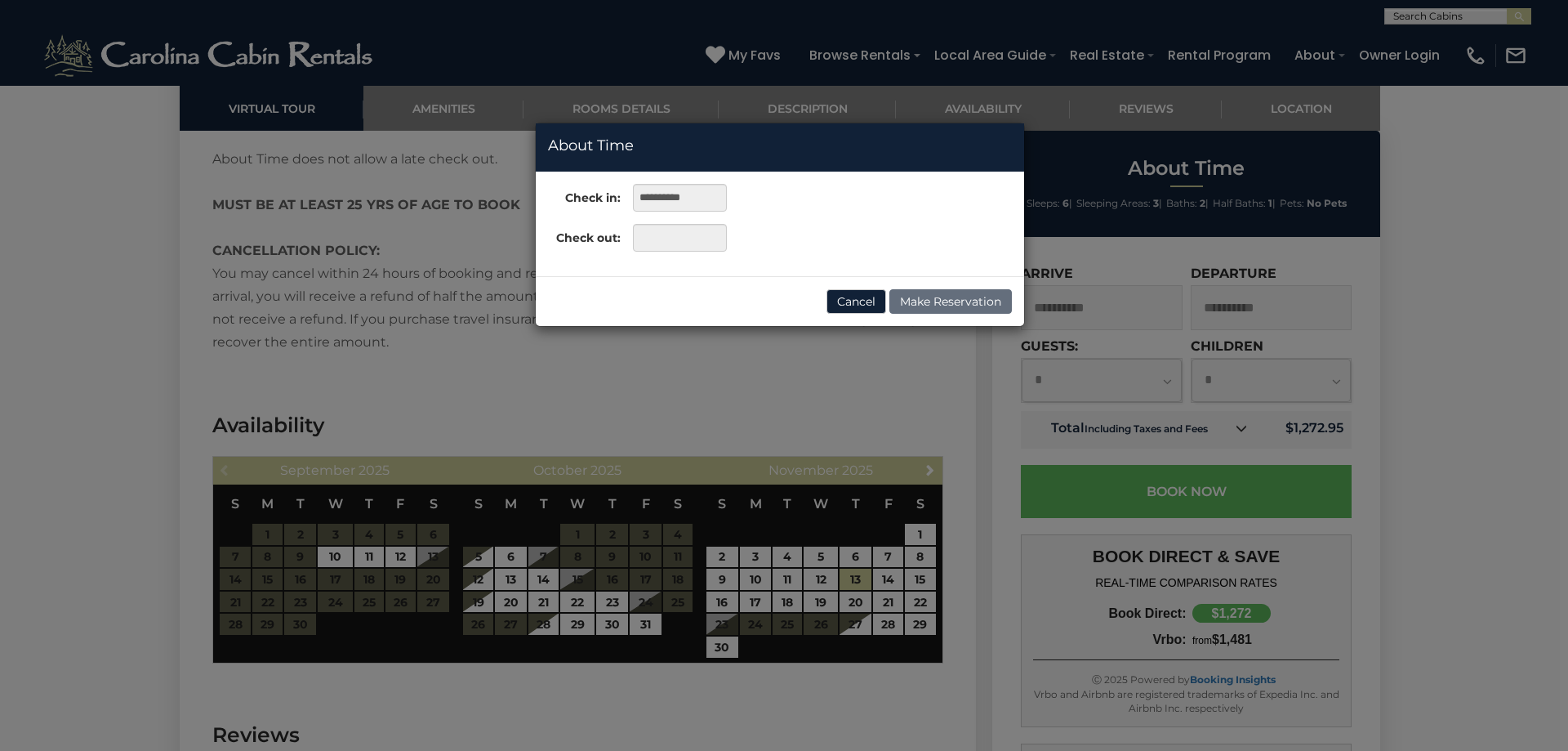
click at [730, 575] on div "**********" at bounding box center [784, 376] width 1568 height 751
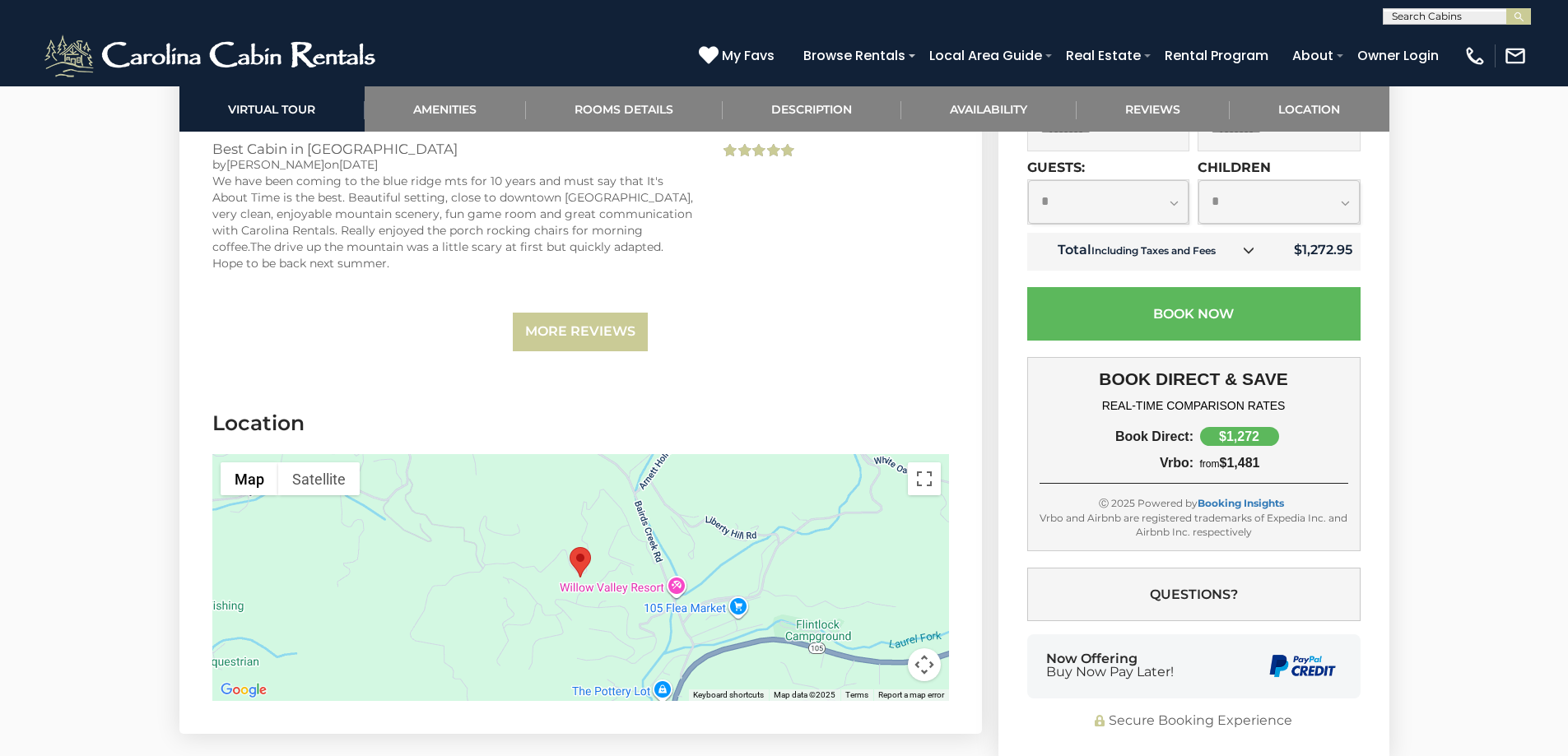
scroll to position [3984, 0]
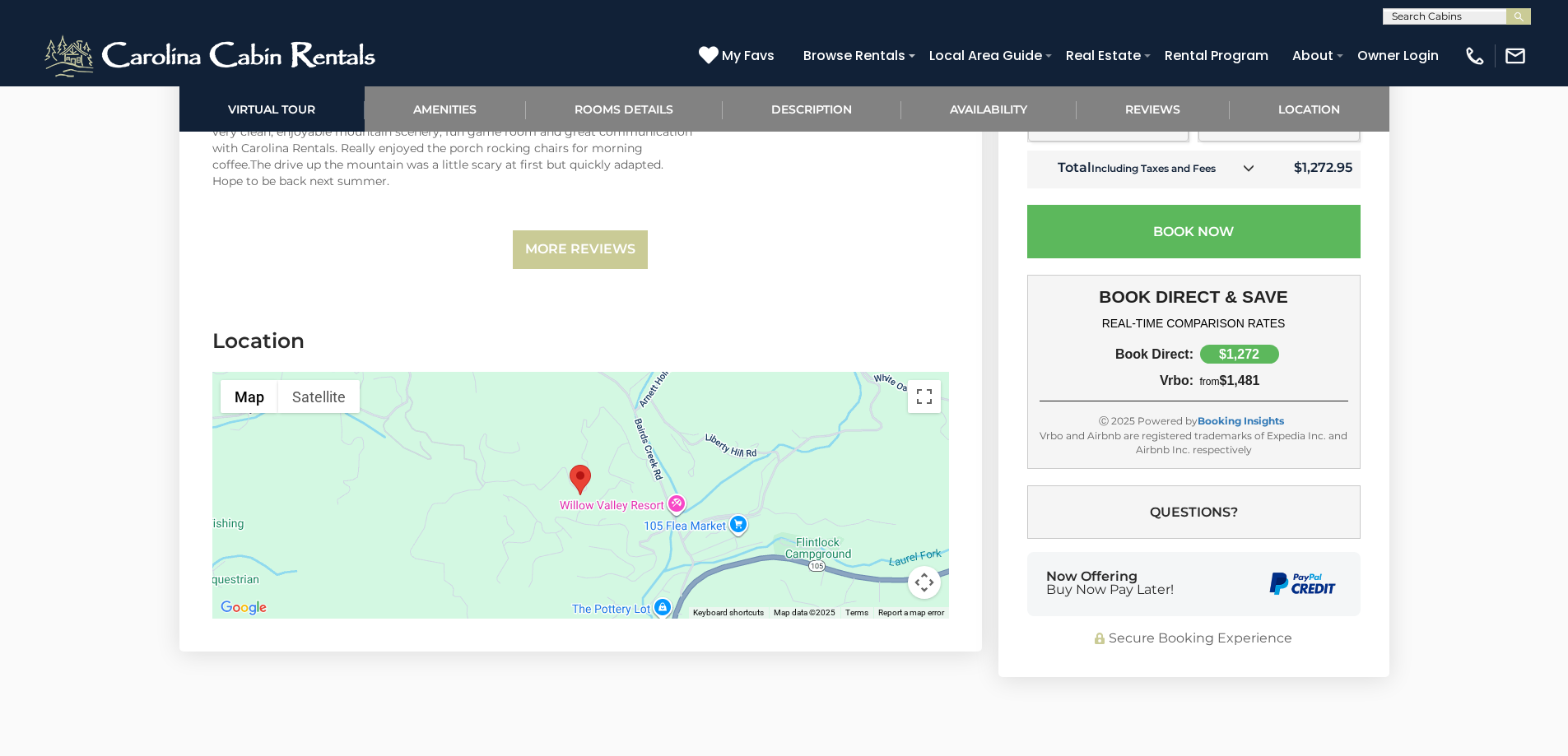
click at [631, 463] on div at bounding box center [581, 495] width 737 height 246
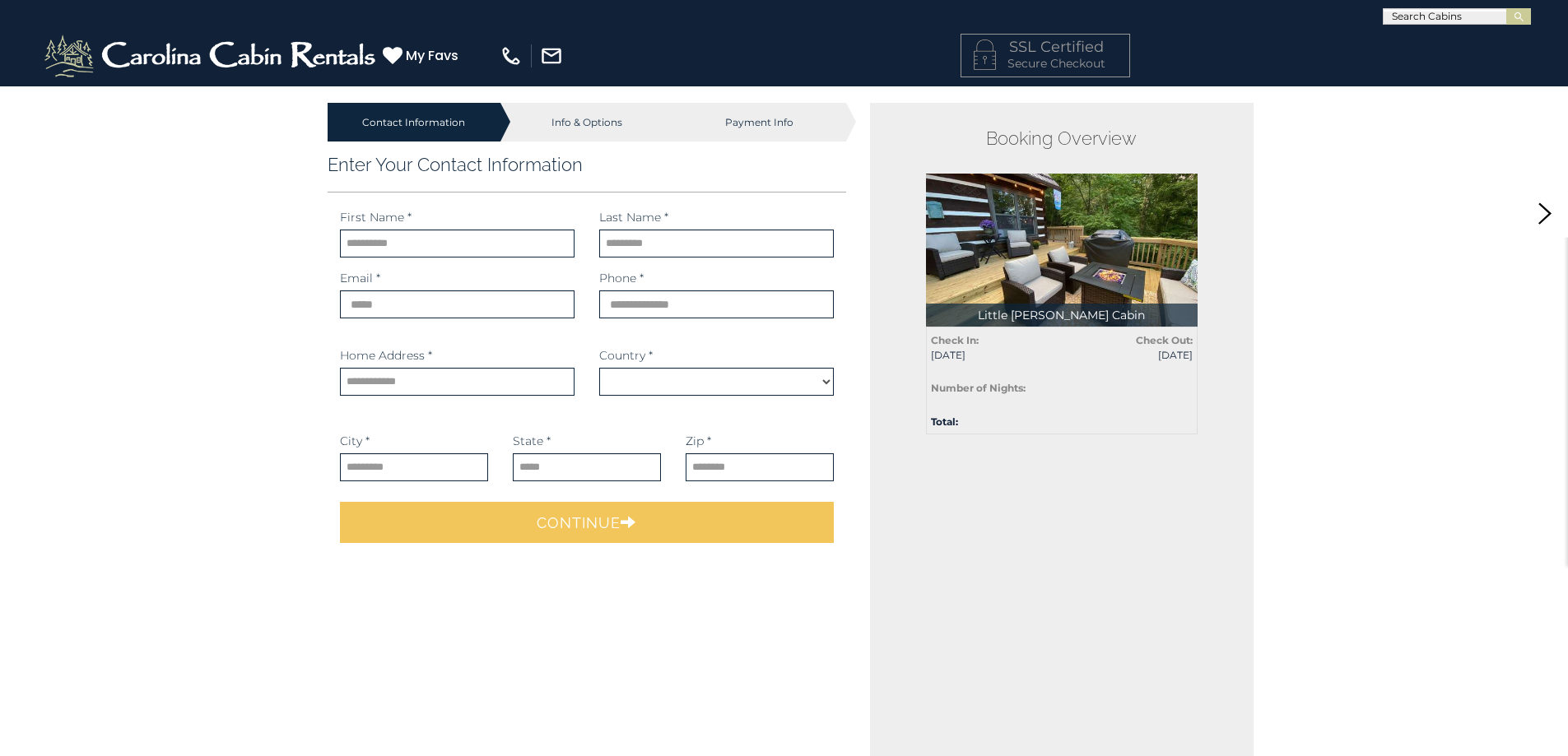
select select "*********"
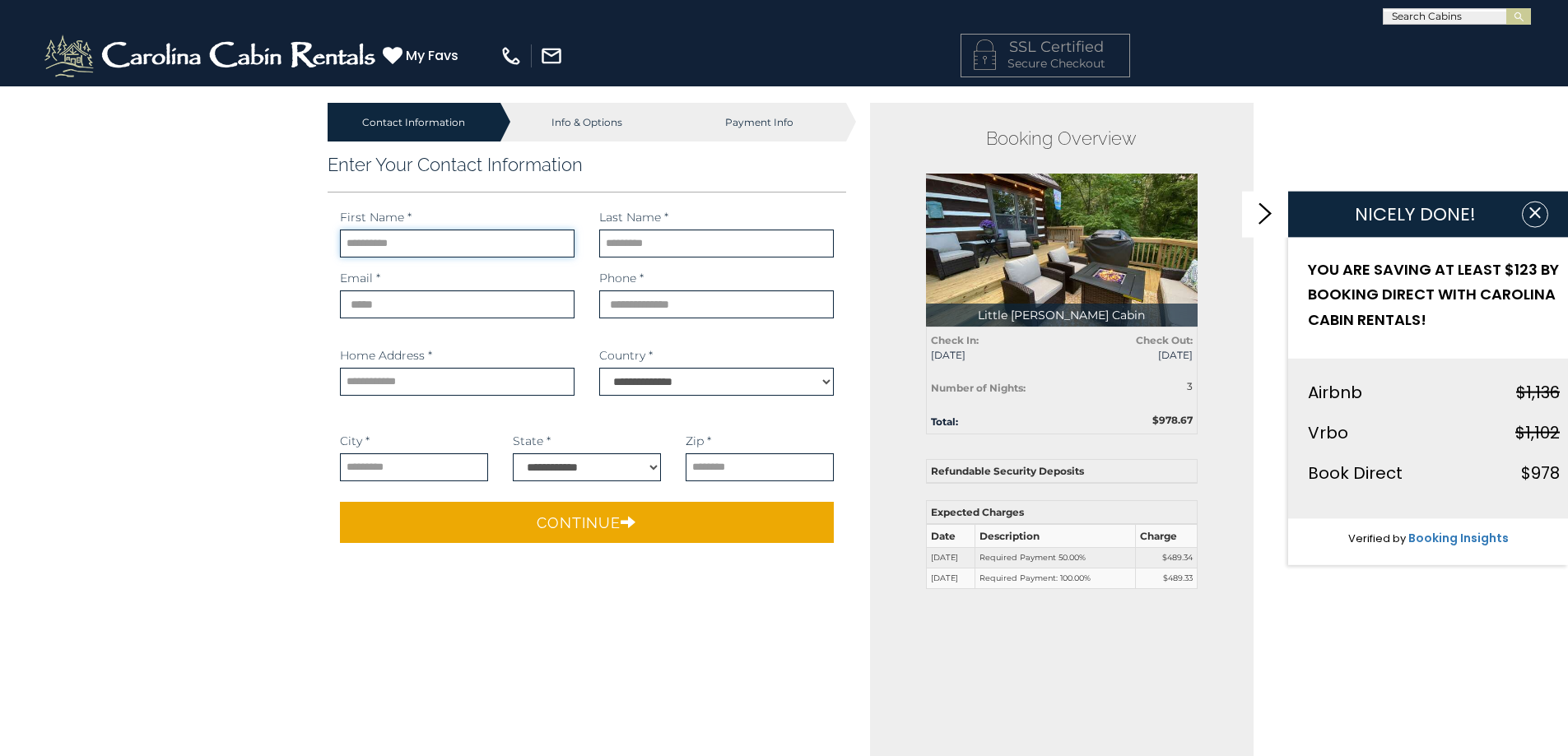
click at [488, 240] on input "text" at bounding box center [457, 243] width 235 height 27
type input "****"
type input "*****"
type input "**********"
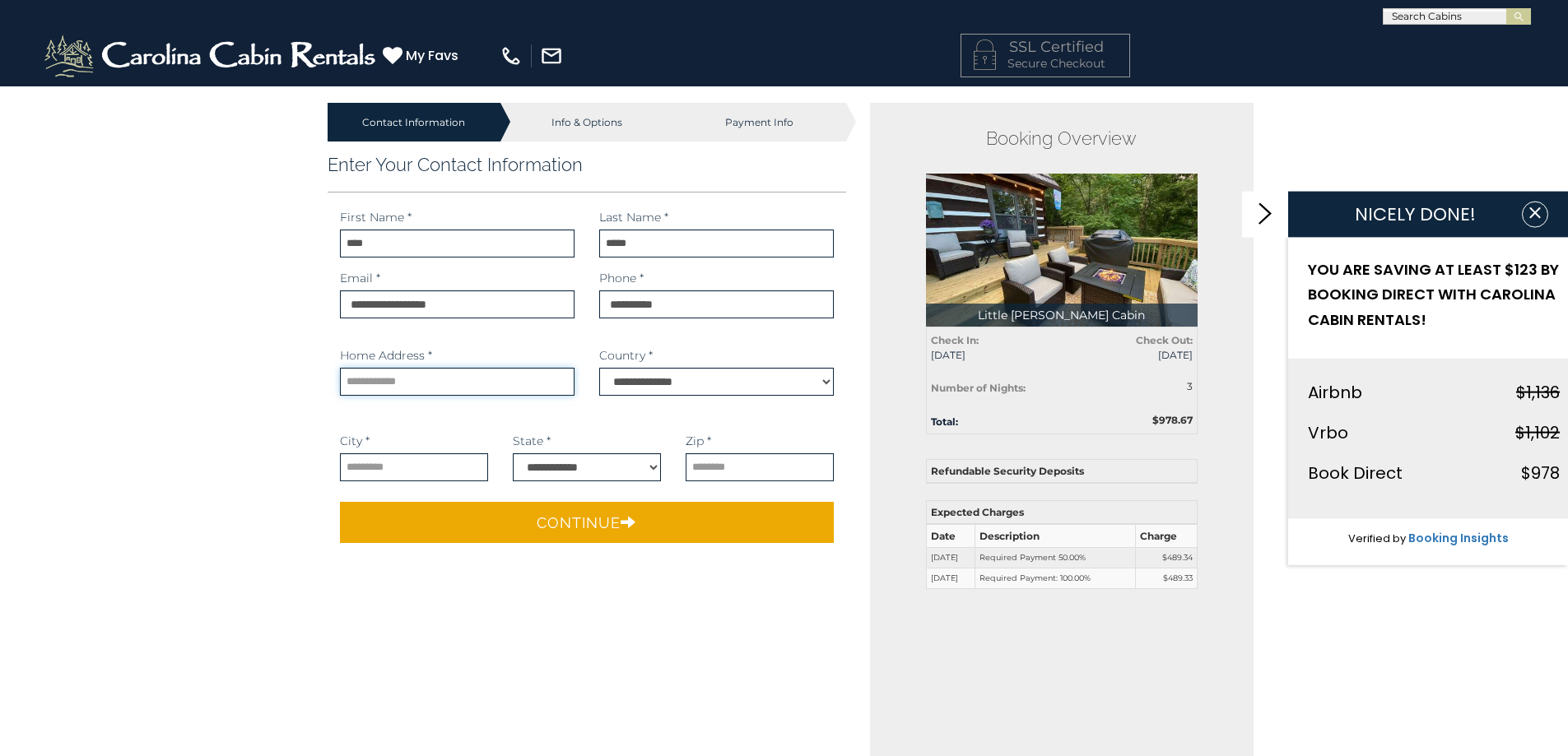
click at [409, 378] on input "text" at bounding box center [457, 381] width 235 height 27
type input "**********"
click at [378, 464] on input "text" at bounding box center [414, 467] width 148 height 27
type input "*********"
select select "**"
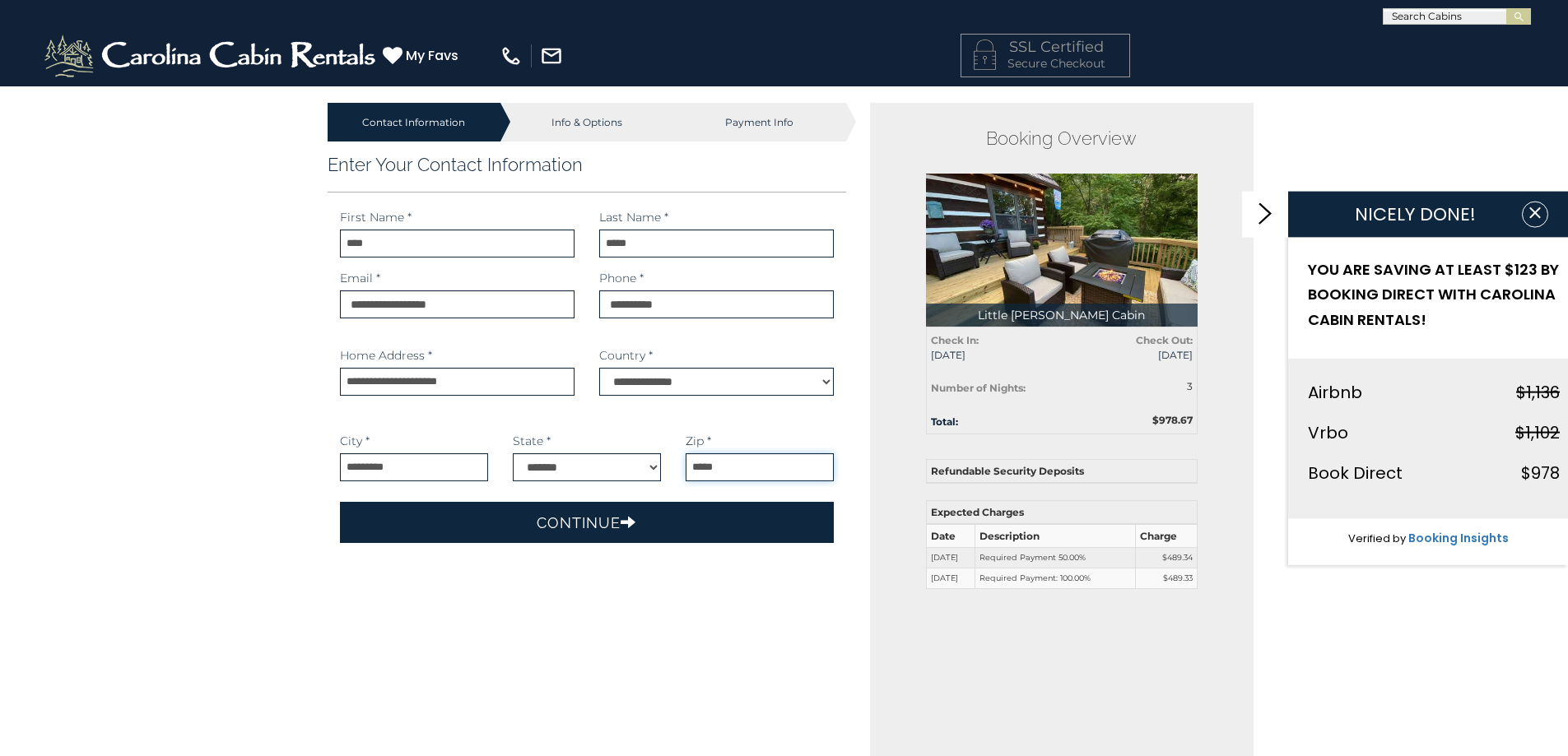
type input "*****"
click at [593, 529] on button "Continue" at bounding box center [587, 522] width 494 height 41
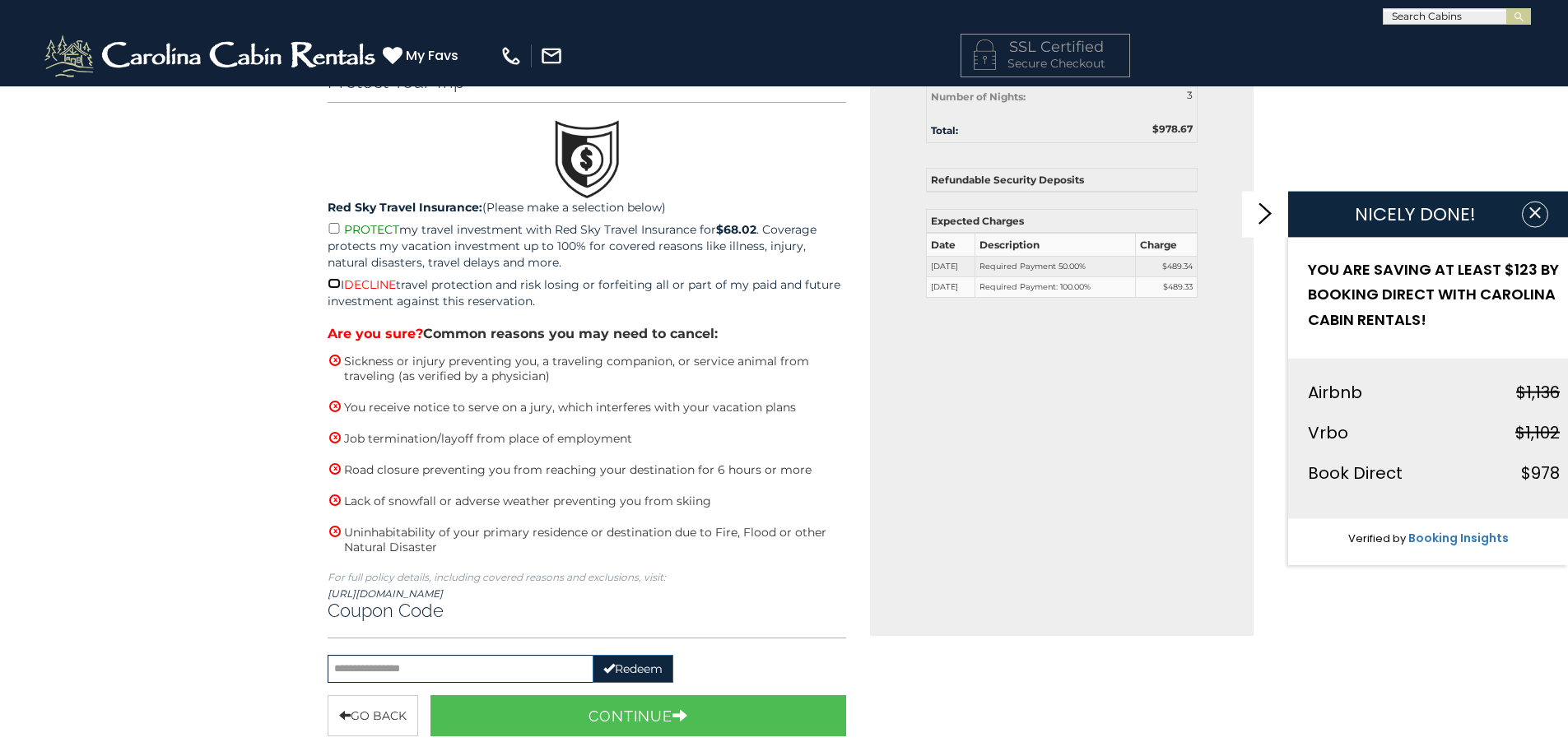
scroll to position [329, 0]
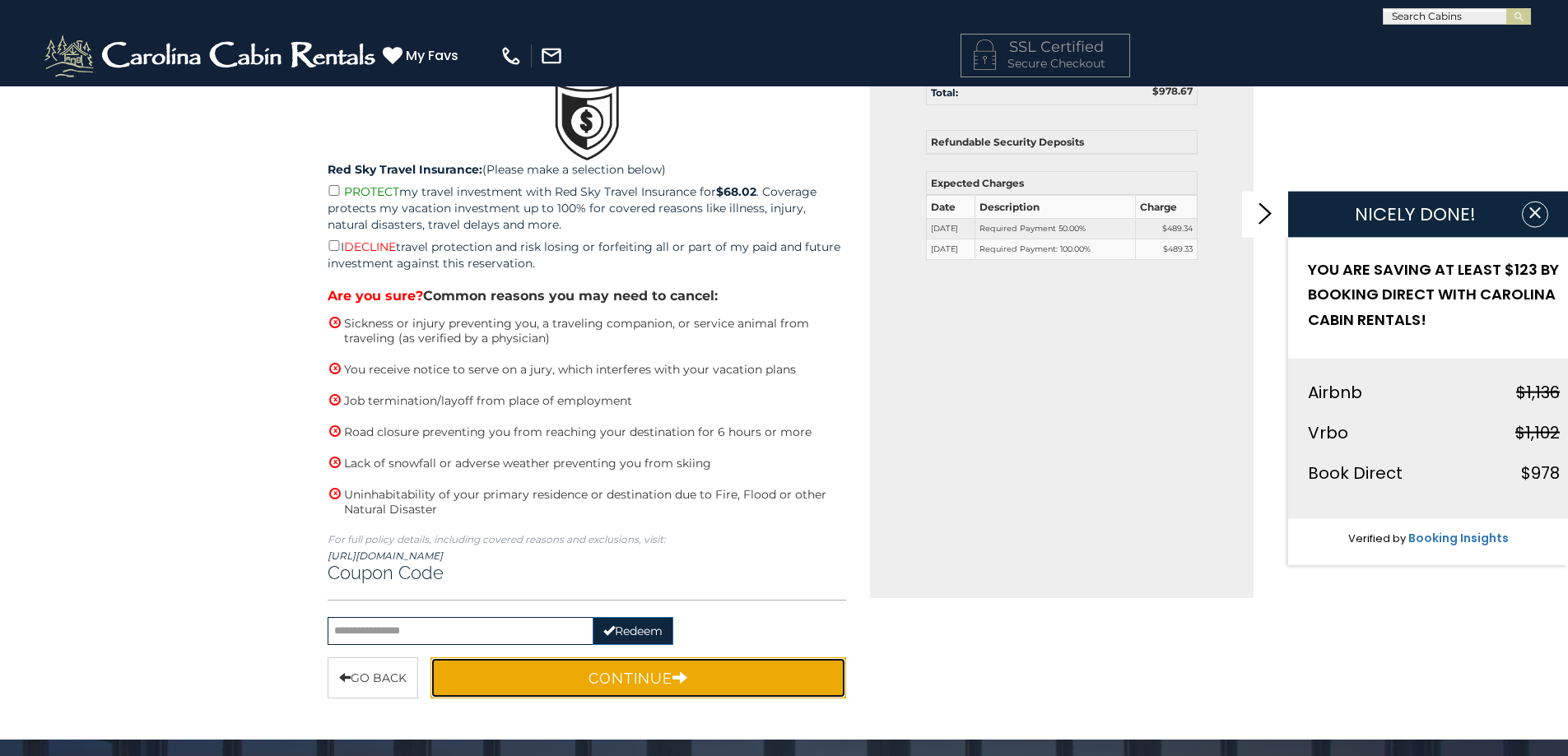
click at [627, 686] on button "Continue" at bounding box center [639, 677] width 417 height 41
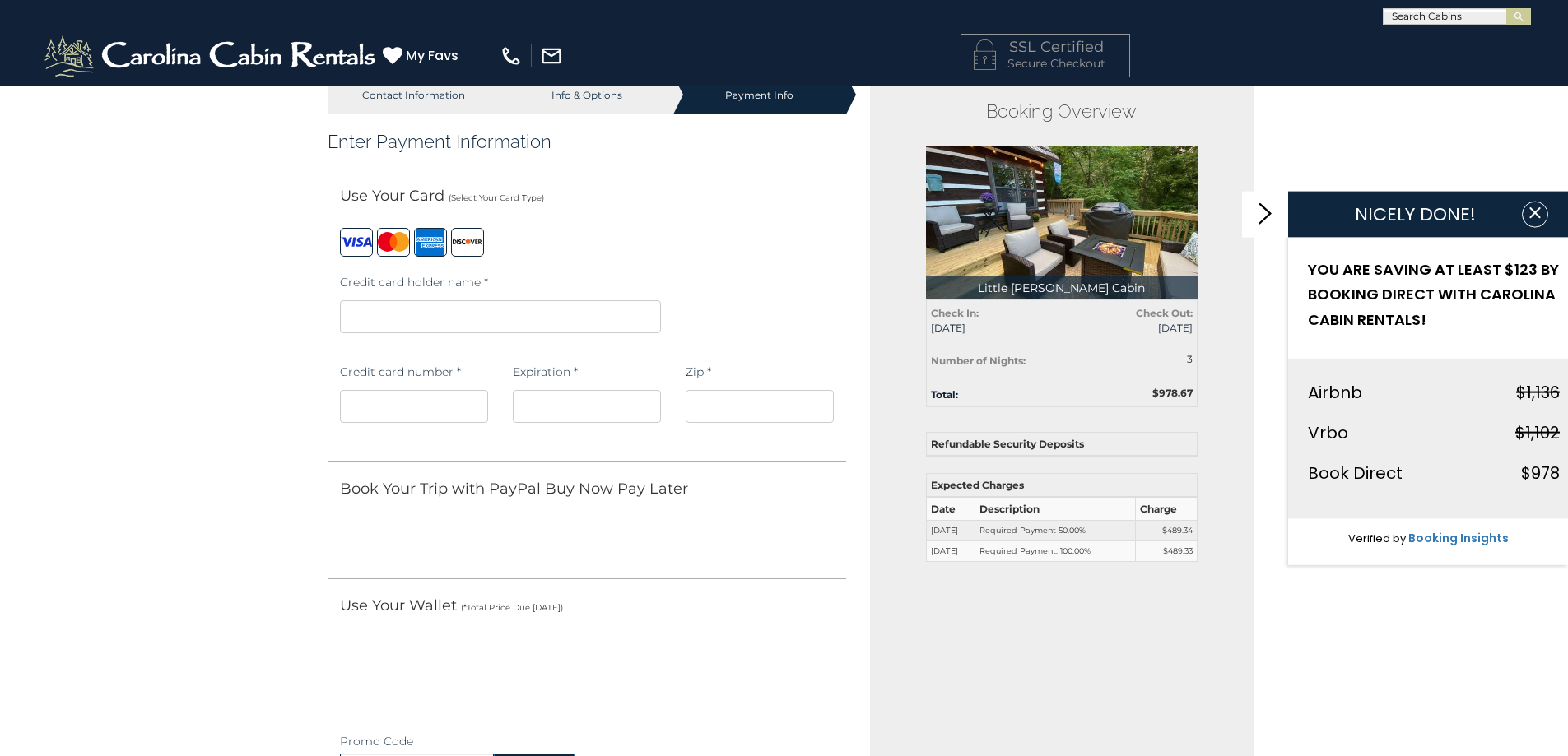
scroll to position [0, 0]
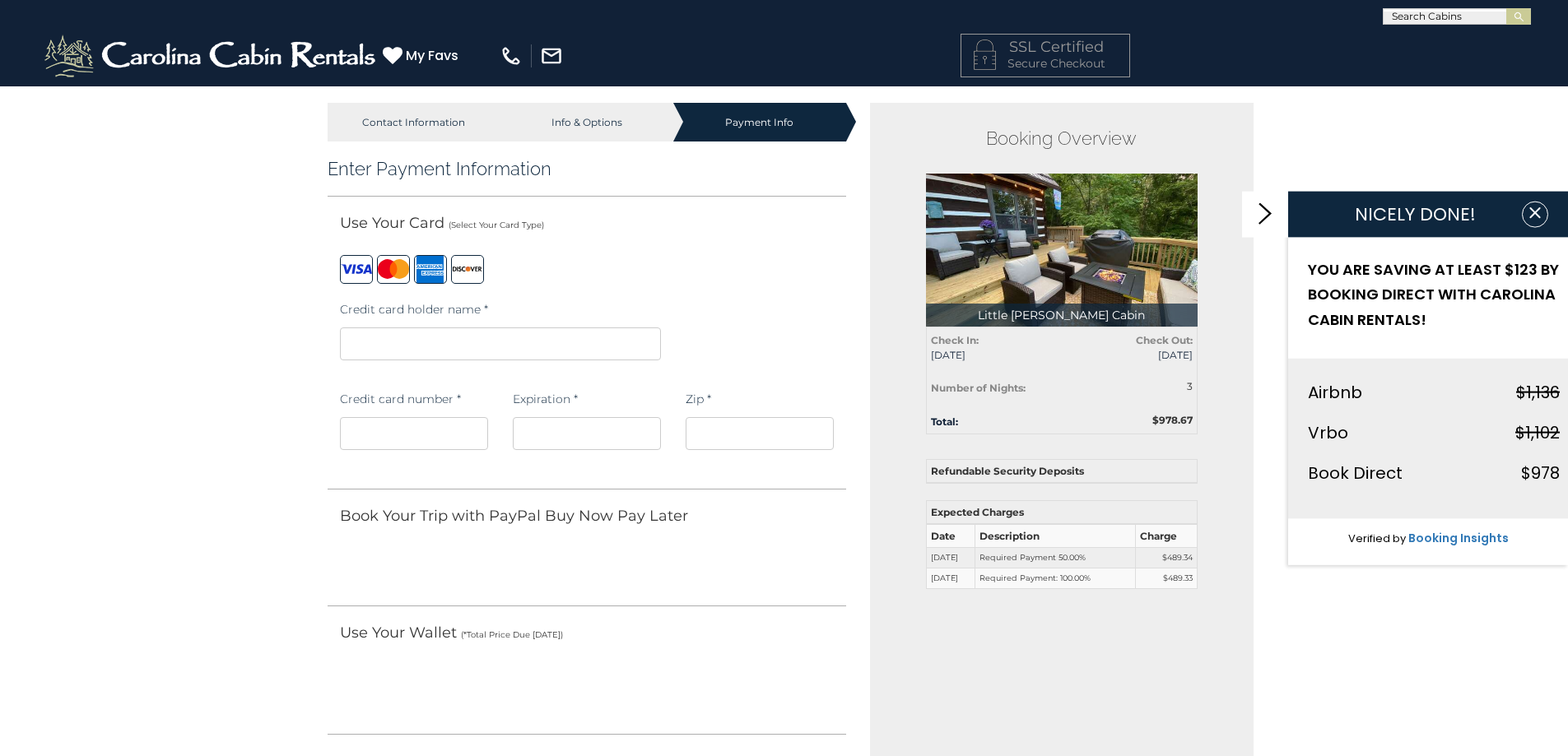
click at [697, 424] on iframe at bounding box center [759, 434] width 148 height 33
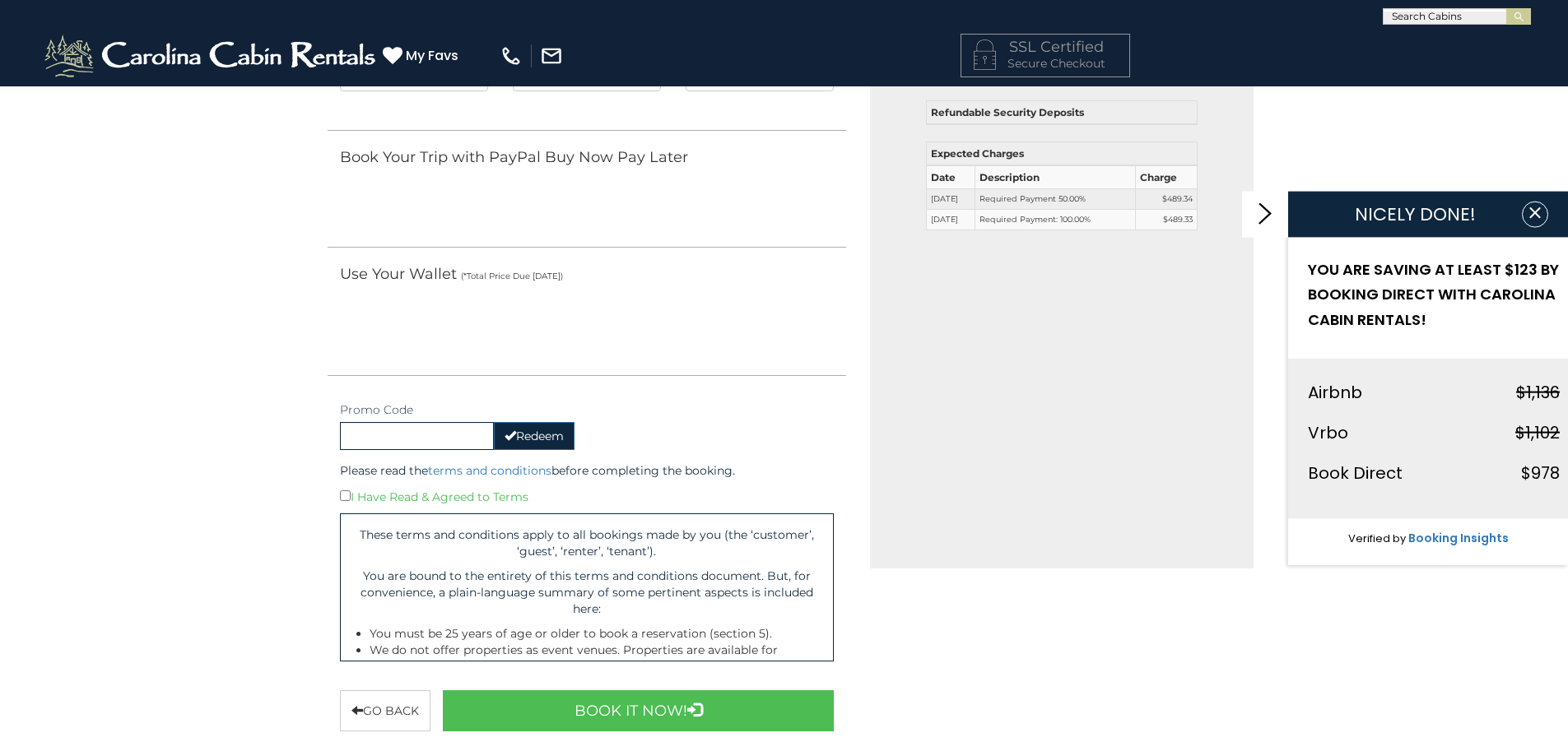
scroll to position [411, 0]
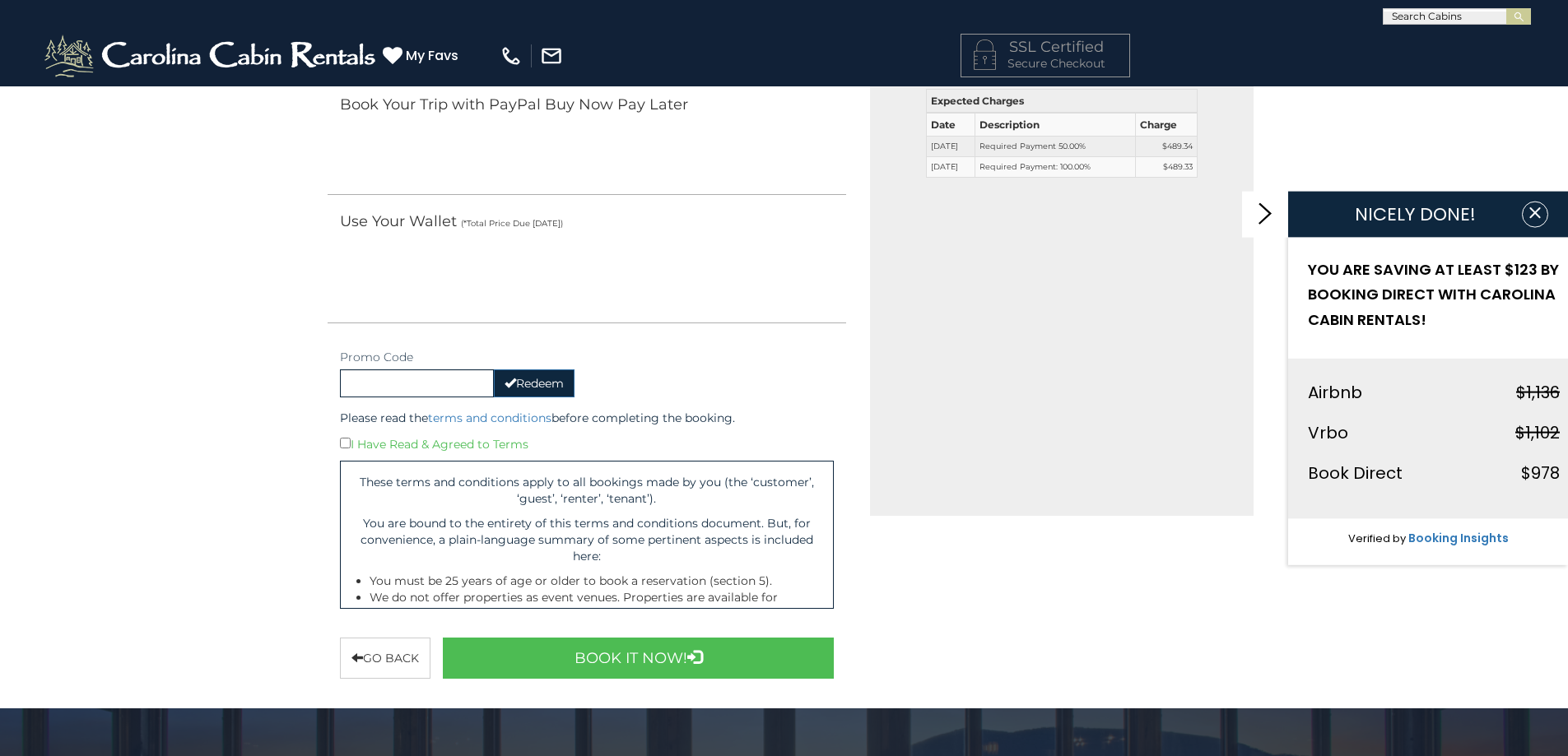
click at [351, 442] on div "I Have Read & Agreed to Terms" at bounding box center [587, 443] width 494 height 18
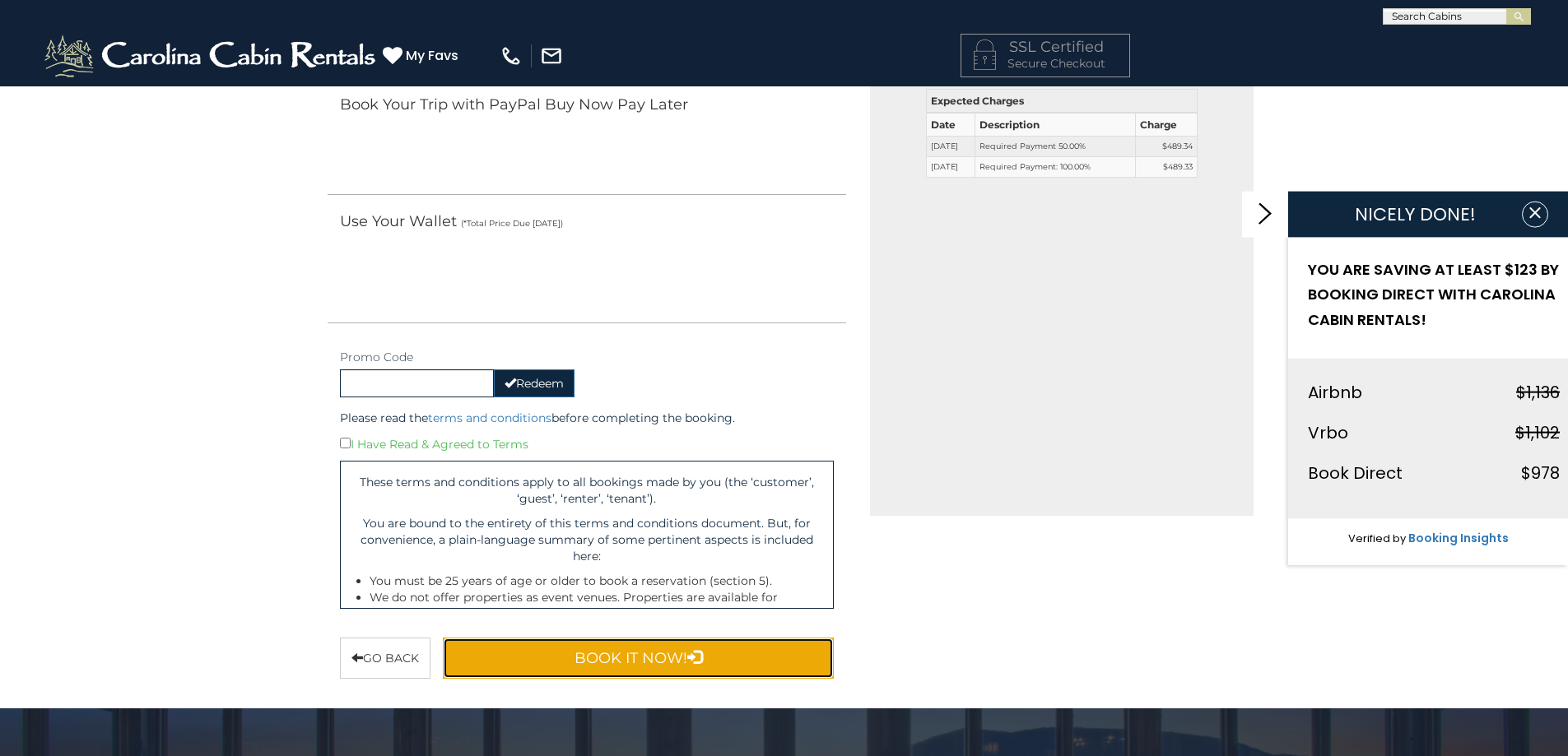
click at [650, 656] on button "Book It Now!" at bounding box center [639, 658] width 392 height 41
